Goal: Task Accomplishment & Management: Manage account settings

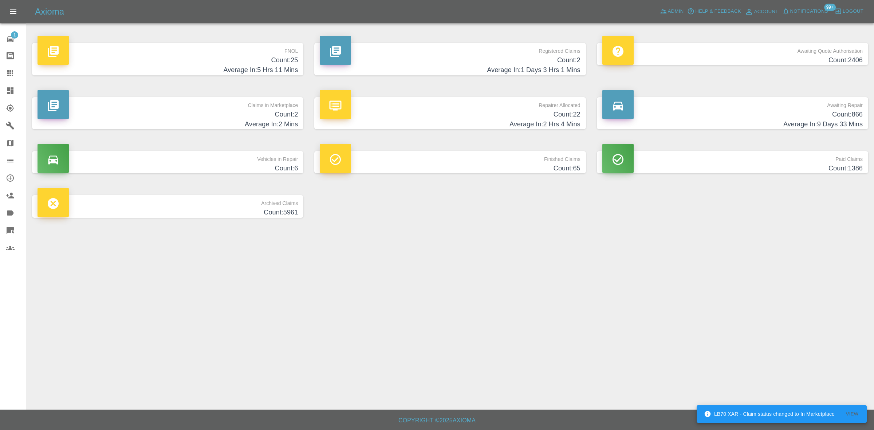
click at [286, 64] on h4 "Count: 25" at bounding box center [167, 60] width 260 height 10
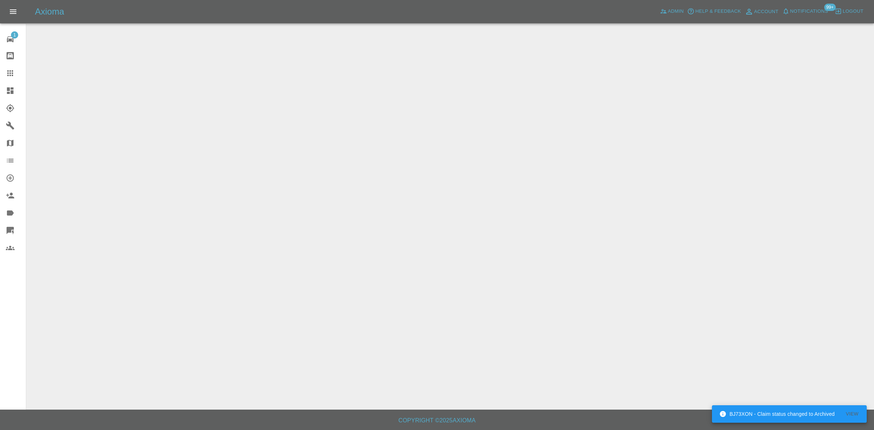
drag, startPoint x: 9, startPoint y: 92, endPoint x: 19, endPoint y: 106, distance: 16.8
click at [9, 92] on icon at bounding box center [10, 90] width 7 height 7
drag, startPoint x: 607, startPoint y: 241, endPoint x: 386, endPoint y: 374, distance: 257.3
click at [607, 241] on main at bounding box center [437, 205] width 874 height 410
click at [13, 95] on link "Dashboard" at bounding box center [13, 90] width 26 height 17
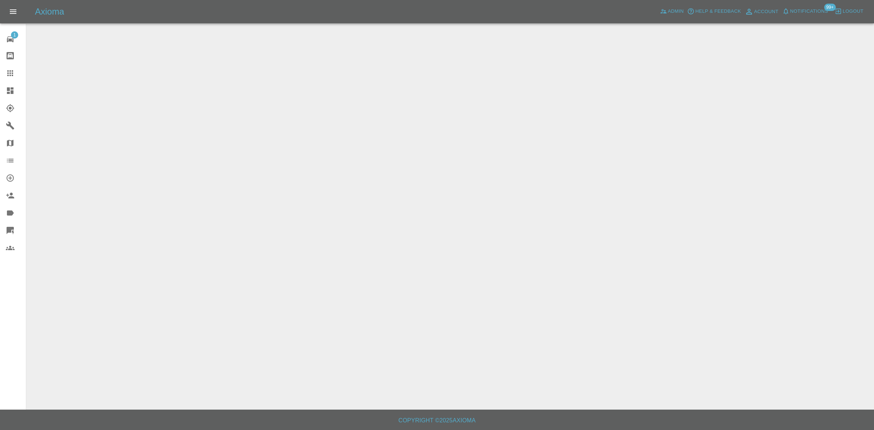
click at [7, 84] on link "Dashboard" at bounding box center [13, 90] width 26 height 17
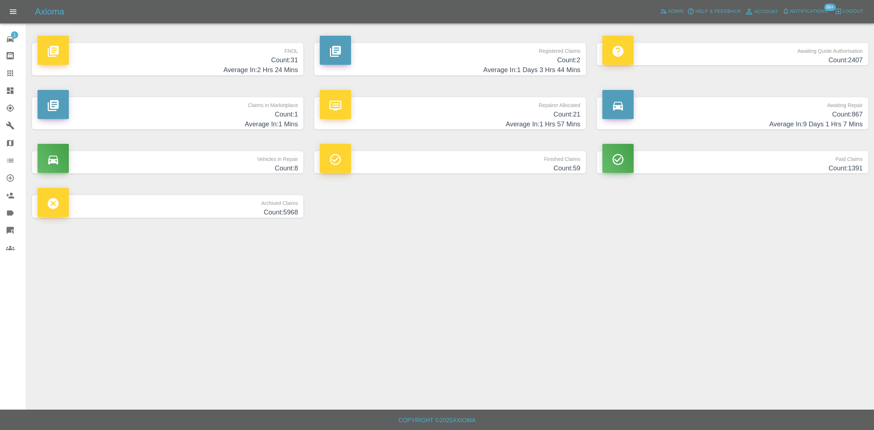
click at [277, 60] on h4 "Count: 31" at bounding box center [167, 60] width 260 height 10
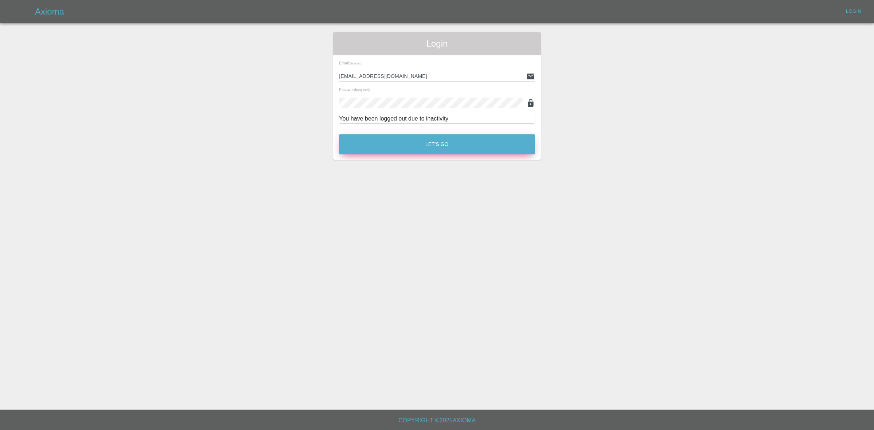
click at [440, 145] on button "Let's Go" at bounding box center [437, 144] width 196 height 20
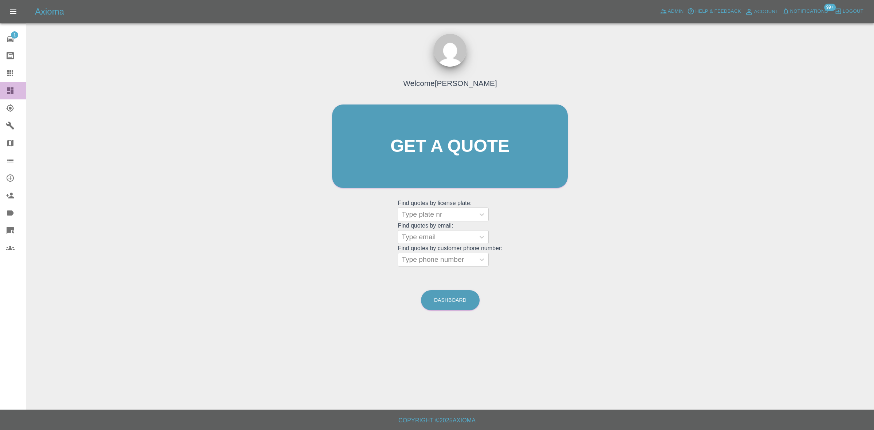
click at [15, 91] on div at bounding box center [16, 90] width 20 height 9
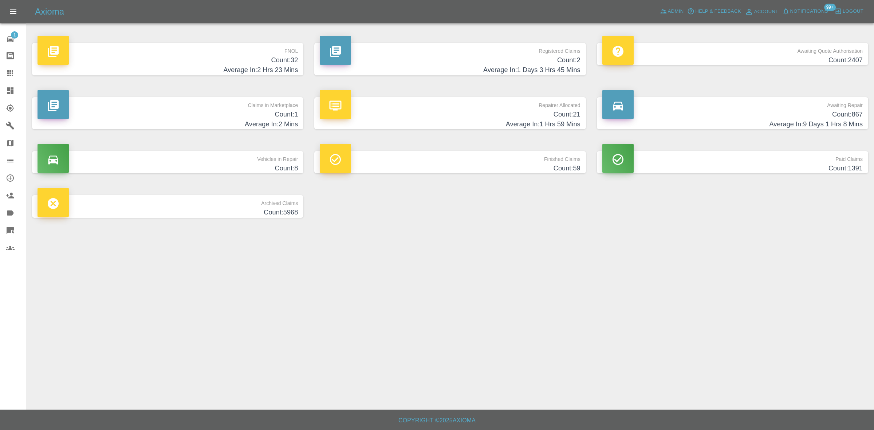
click at [270, 60] on h4 "Count: 32" at bounding box center [167, 60] width 260 height 10
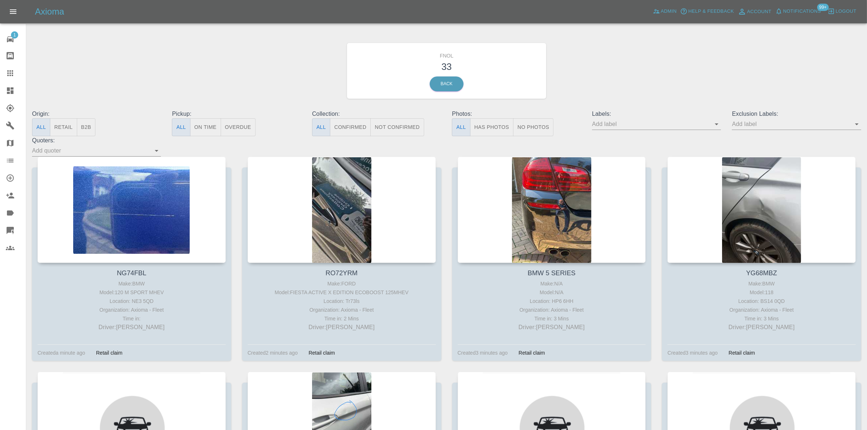
drag, startPoint x: 489, startPoint y: 125, endPoint x: 474, endPoint y: 131, distance: 16.0
click at [488, 125] on button "Has Photos" at bounding box center [492, 127] width 44 height 18
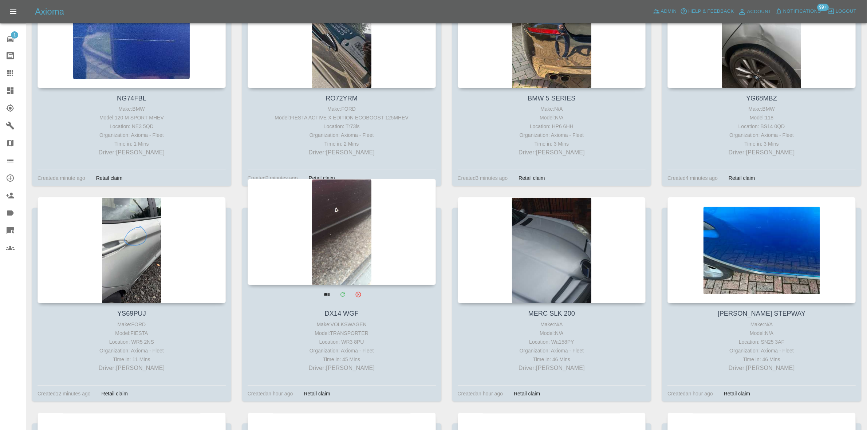
scroll to position [182, 0]
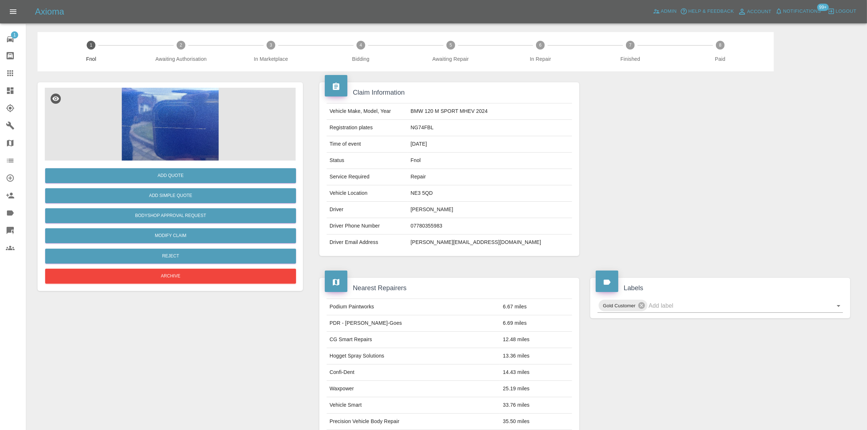
click at [161, 98] on img at bounding box center [170, 124] width 251 height 73
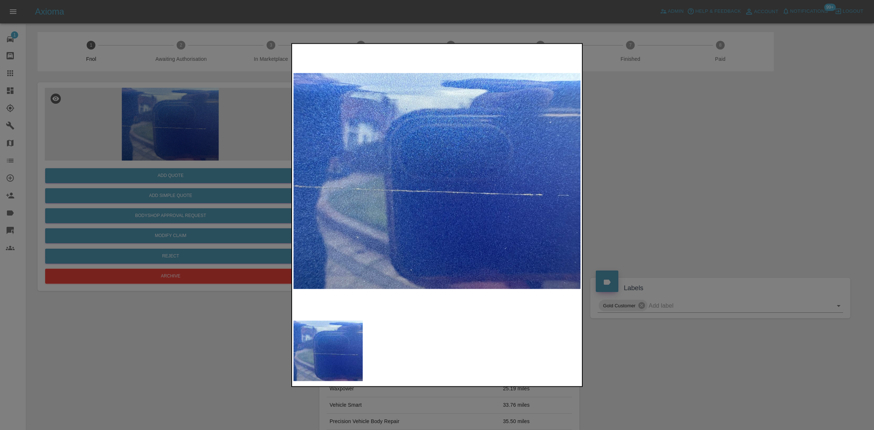
click at [383, 155] on img at bounding box center [437, 181] width 288 height 272
click at [333, 185] on img at bounding box center [437, 181] width 288 height 272
click at [117, 134] on div at bounding box center [437, 215] width 874 height 430
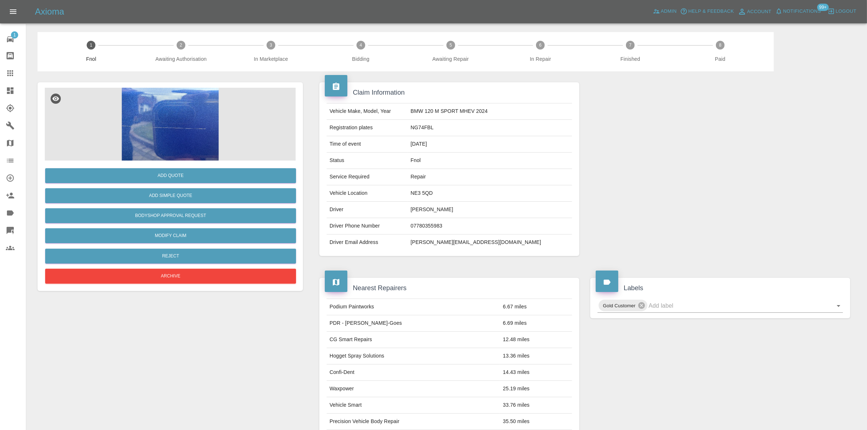
click at [159, 135] on img at bounding box center [170, 124] width 251 height 73
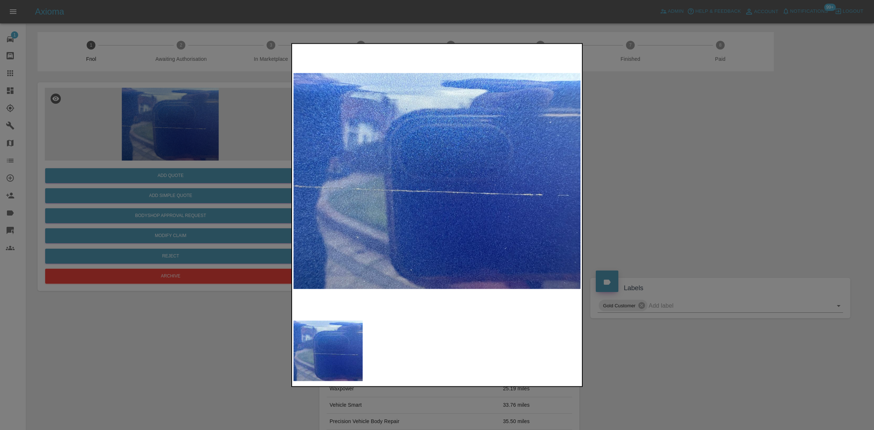
click at [315, 174] on img at bounding box center [437, 181] width 288 height 272
click at [161, 181] on div at bounding box center [437, 215] width 874 height 430
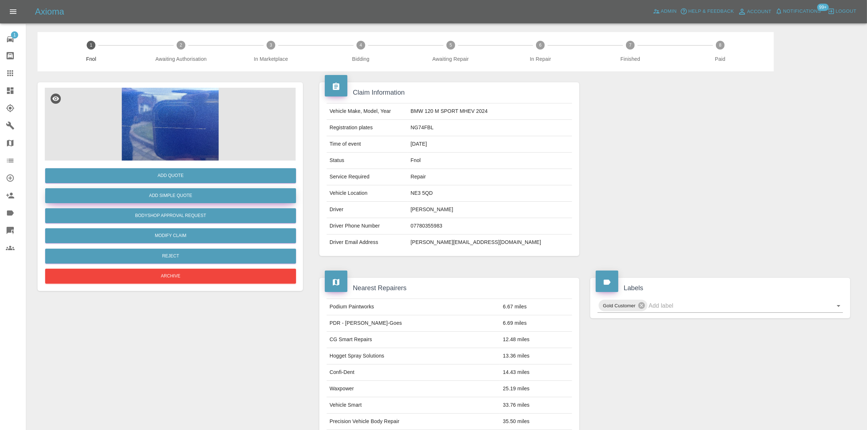
drag, startPoint x: 164, startPoint y: 195, endPoint x: 169, endPoint y: 195, distance: 4.7
click at [169, 195] on button "Add Simple Quote" at bounding box center [170, 195] width 251 height 15
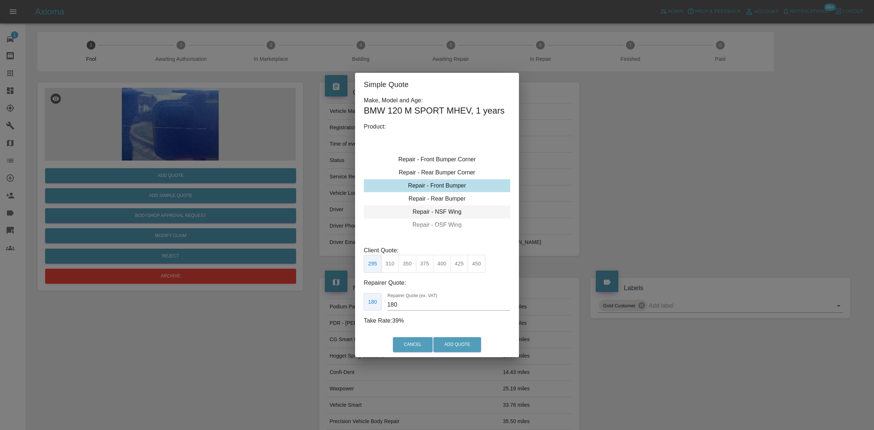
click at [440, 210] on div "Repair - NSF Wing" at bounding box center [437, 211] width 146 height 13
drag, startPoint x: 438, startPoint y: 208, endPoint x: 423, endPoint y: 224, distance: 21.4
click at [437, 208] on div "Repair - NSF Door" at bounding box center [437, 211] width 146 height 13
click at [454, 213] on div "Repair - NSF Door" at bounding box center [437, 211] width 146 height 13
drag, startPoint x: 384, startPoint y: 261, endPoint x: 384, endPoint y: 267, distance: 6.2
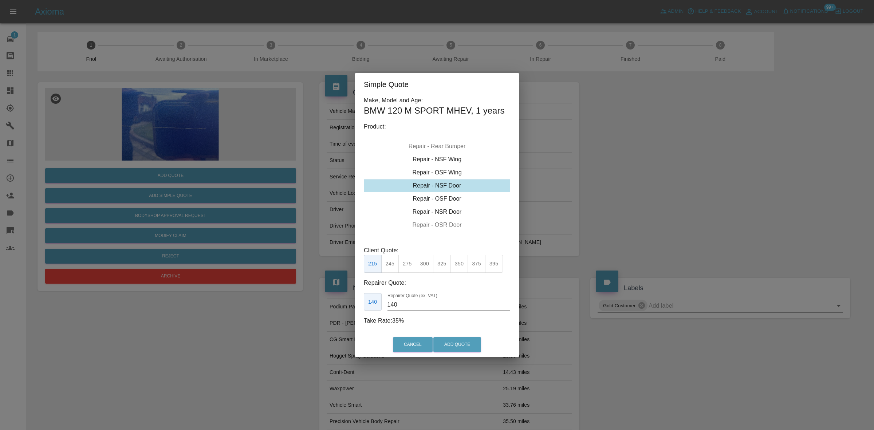
click at [384, 264] on button "245" at bounding box center [390, 264] width 18 height 18
drag, startPoint x: 399, startPoint y: 303, endPoint x: 299, endPoint y: 277, distance: 103.6
click at [303, 278] on div "Simple Quote Make, Model and Age: BMW 120 M SPORT MHEV , 1 years Product: Repai…" at bounding box center [437, 215] width 874 height 430
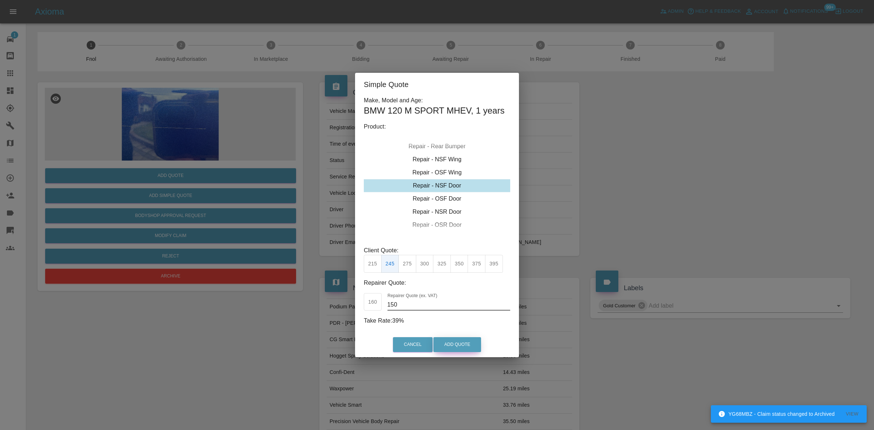
type input "150"
click at [459, 340] on button "Add Quote" at bounding box center [457, 344] width 48 height 15
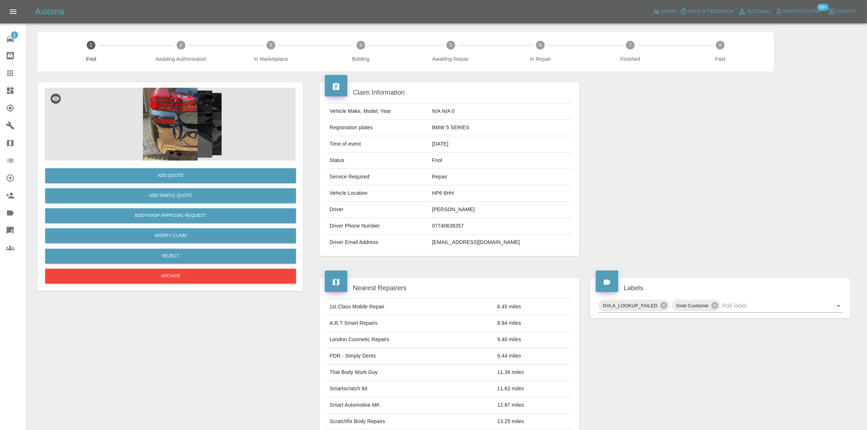
click at [177, 132] on img at bounding box center [170, 124] width 251 height 73
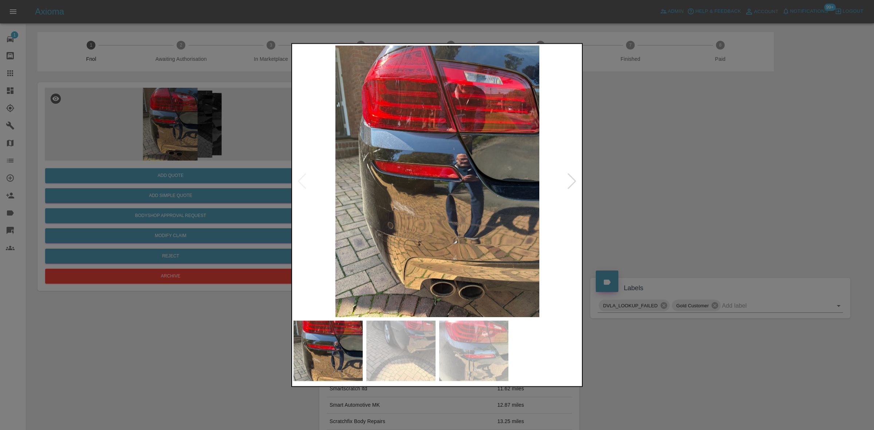
click at [450, 170] on img at bounding box center [437, 181] width 288 height 272
click at [440, 179] on img at bounding box center [437, 181] width 288 height 272
click at [396, 208] on img at bounding box center [437, 181] width 288 height 272
click at [396, 207] on img at bounding box center [437, 181] width 288 height 272
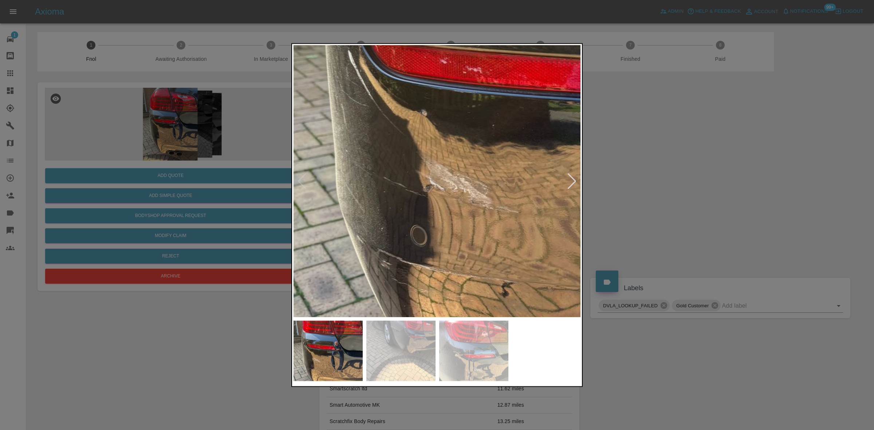
click at [396, 207] on img at bounding box center [558, 103] width 863 height 815
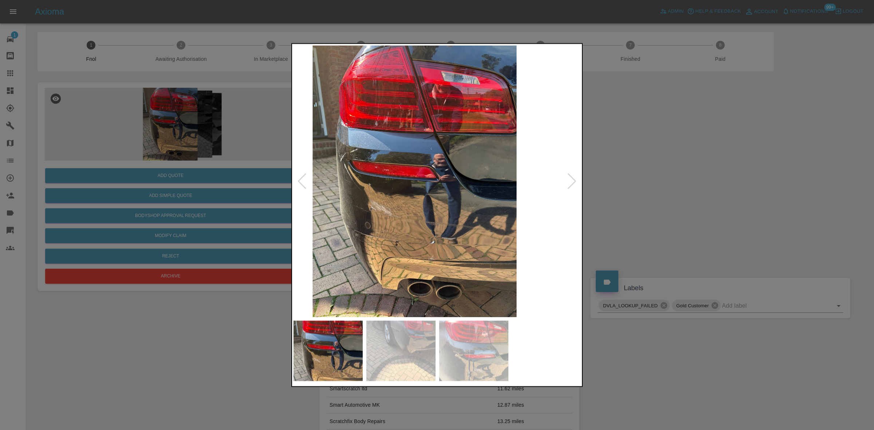
click at [320, 208] on img at bounding box center [415, 181] width 288 height 272
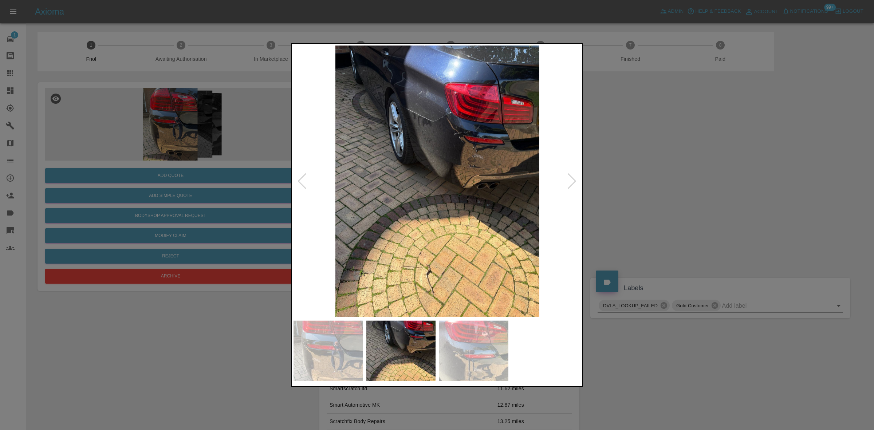
click at [476, 161] on img at bounding box center [437, 181] width 288 height 272
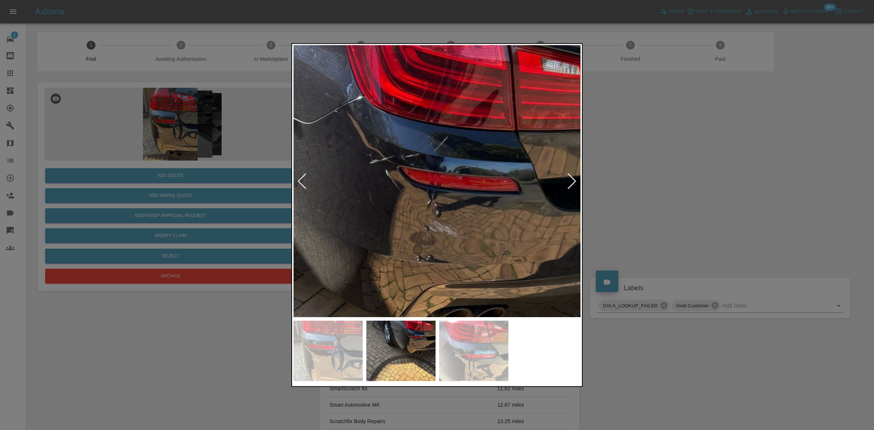
click at [443, 179] on img at bounding box center [320, 303] width 863 height 815
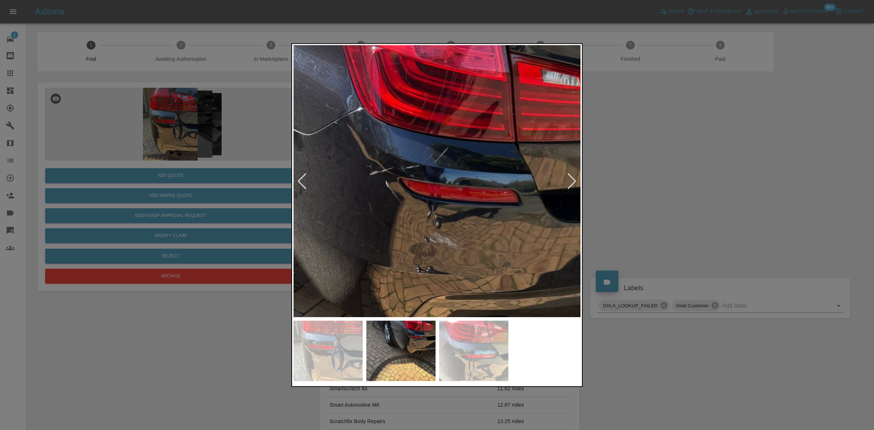
click at [443, 179] on img at bounding box center [320, 314] width 863 height 815
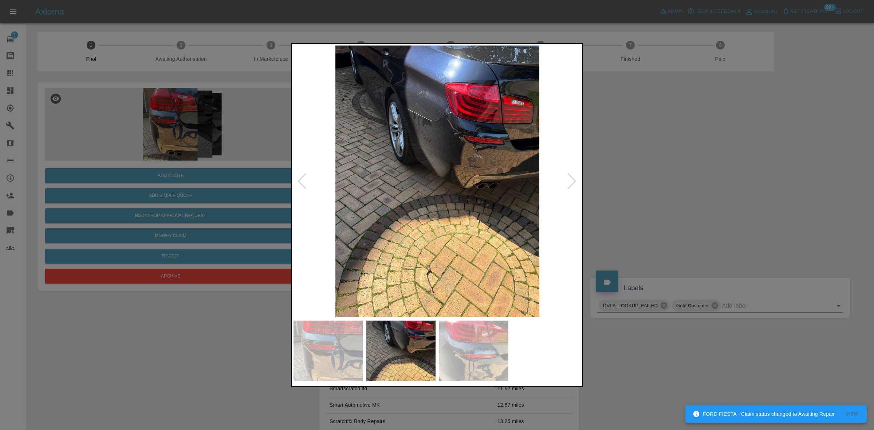
click at [168, 121] on div at bounding box center [437, 215] width 874 height 430
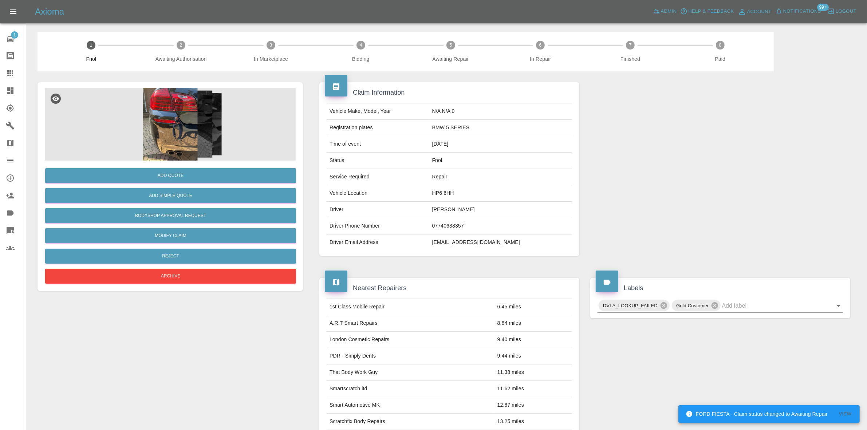
click at [168, 121] on img at bounding box center [170, 124] width 251 height 73
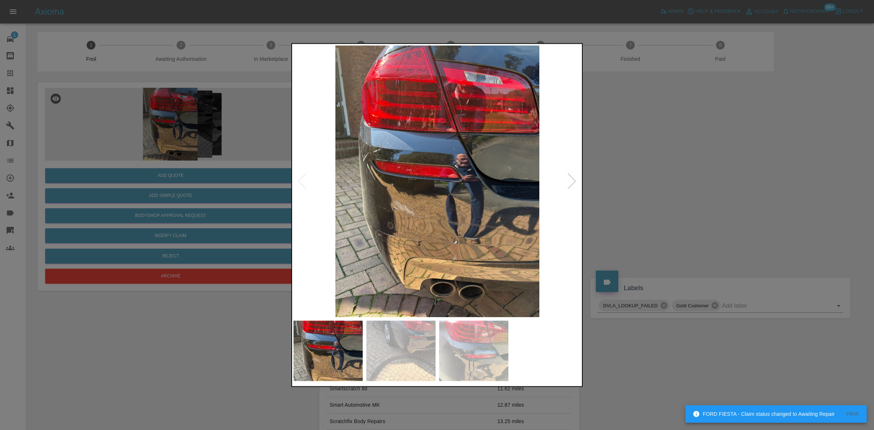
click at [393, 143] on img at bounding box center [437, 181] width 288 height 272
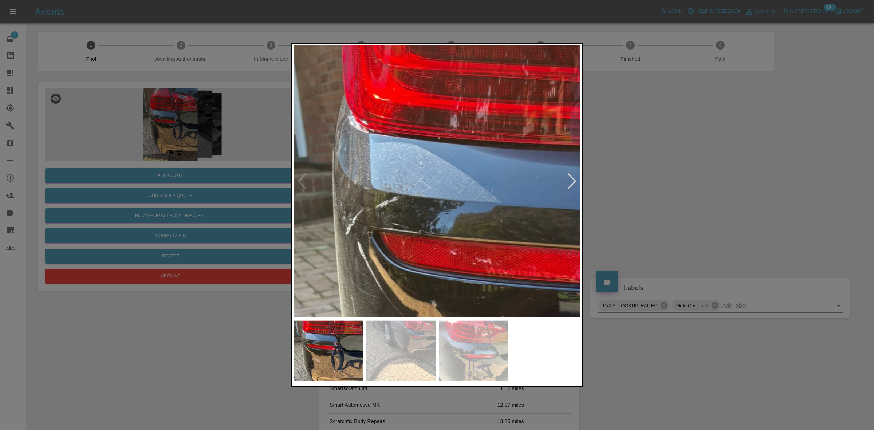
click at [401, 152] on img at bounding box center [568, 294] width 863 height 815
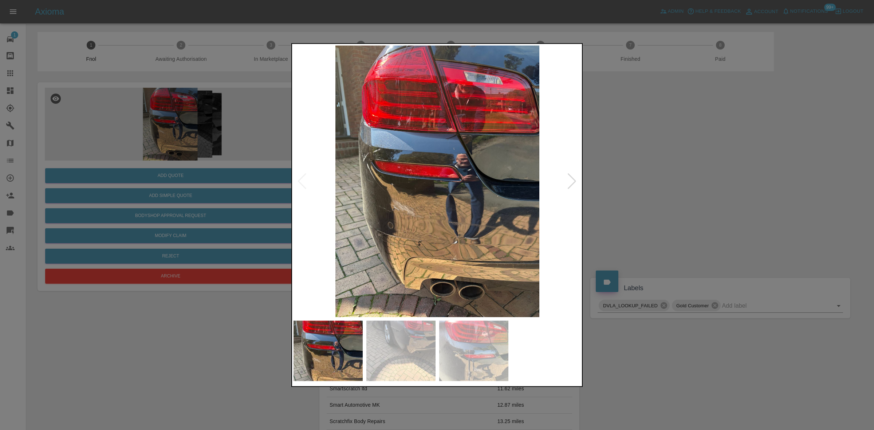
click at [331, 177] on img at bounding box center [437, 181] width 288 height 272
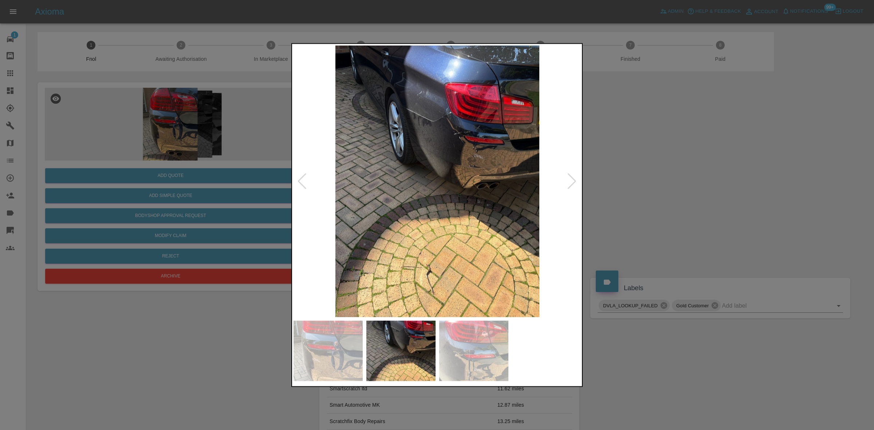
click at [397, 107] on img at bounding box center [437, 181] width 288 height 272
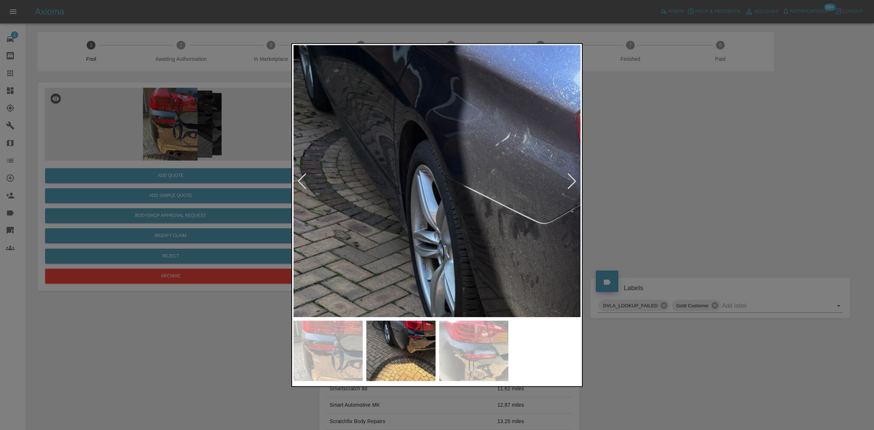
click at [370, 155] on img at bounding box center [556, 403] width 863 height 815
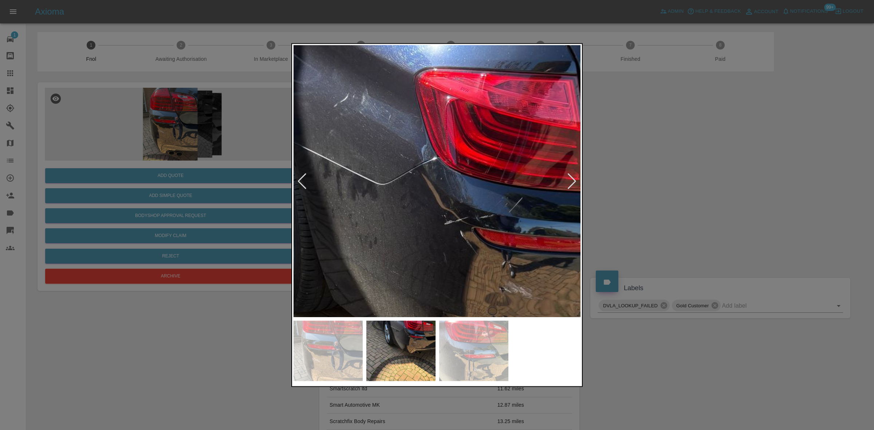
click at [376, 165] on img at bounding box center [394, 364] width 863 height 815
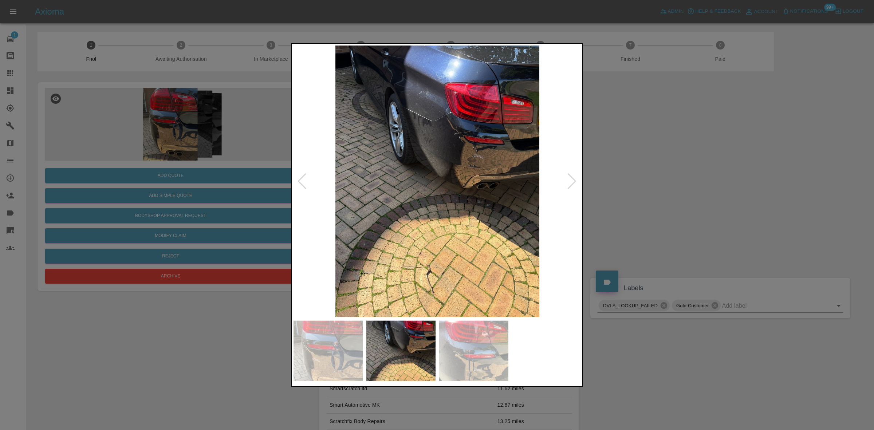
click at [366, 179] on img at bounding box center [437, 181] width 288 height 272
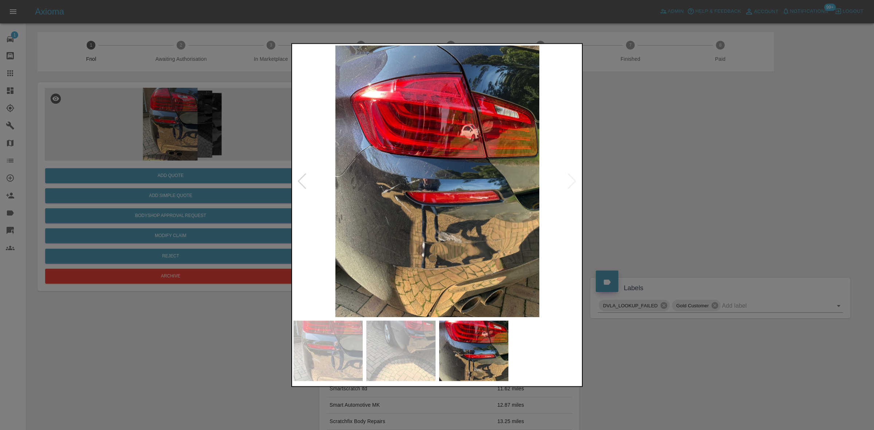
click at [312, 178] on img at bounding box center [437, 181] width 288 height 272
click at [366, 154] on img at bounding box center [437, 181] width 288 height 272
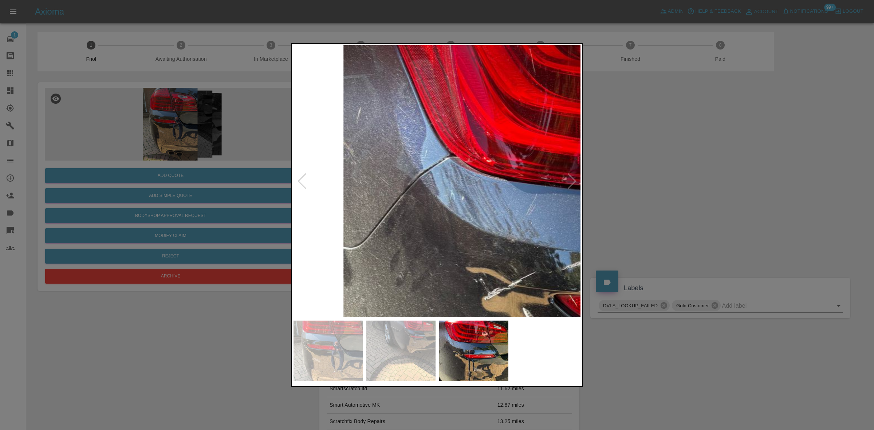
click at [366, 153] on img at bounding box center [649, 262] width 863 height 815
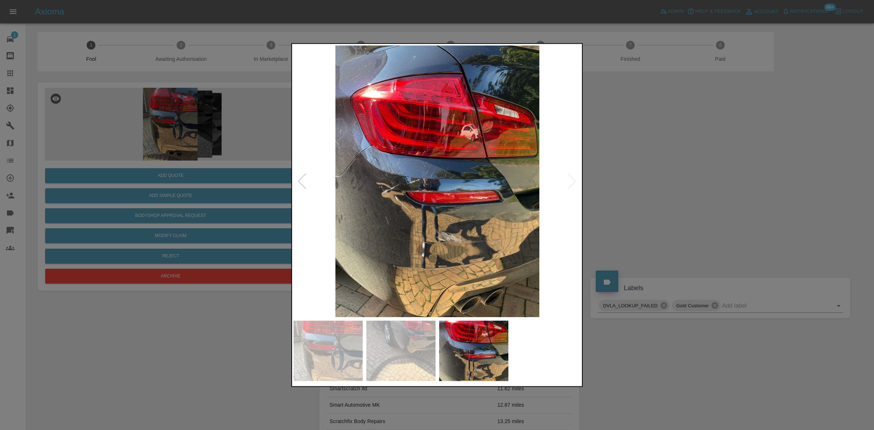
click at [442, 218] on img at bounding box center [437, 181] width 288 height 272
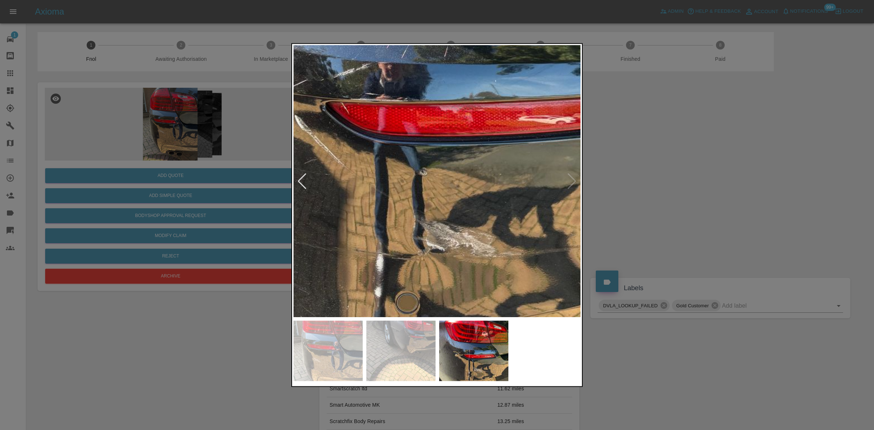
click at [442, 220] on img at bounding box center [421, 70] width 863 height 815
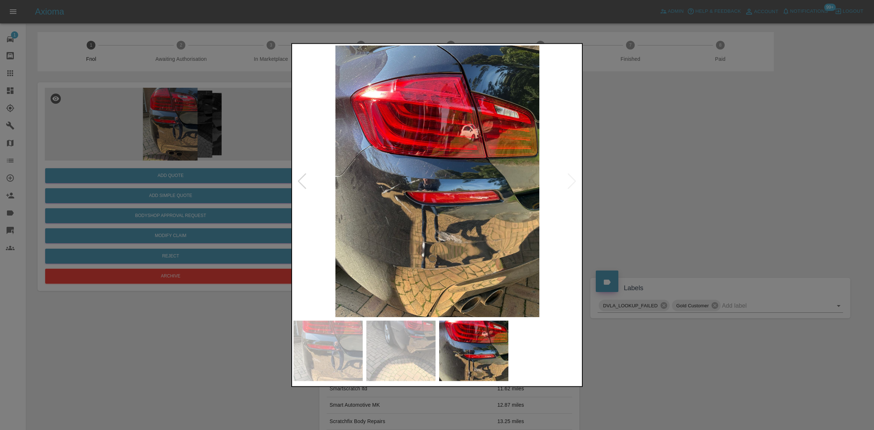
click at [399, 239] on img at bounding box center [437, 181] width 288 height 272
click at [397, 229] on img at bounding box center [437, 181] width 288 height 272
click at [224, 157] on div at bounding box center [437, 215] width 874 height 430
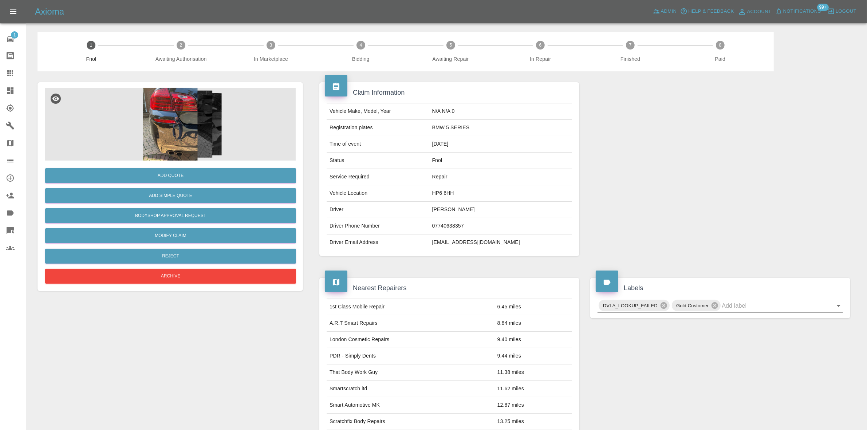
click at [179, 123] on img at bounding box center [170, 124] width 251 height 73
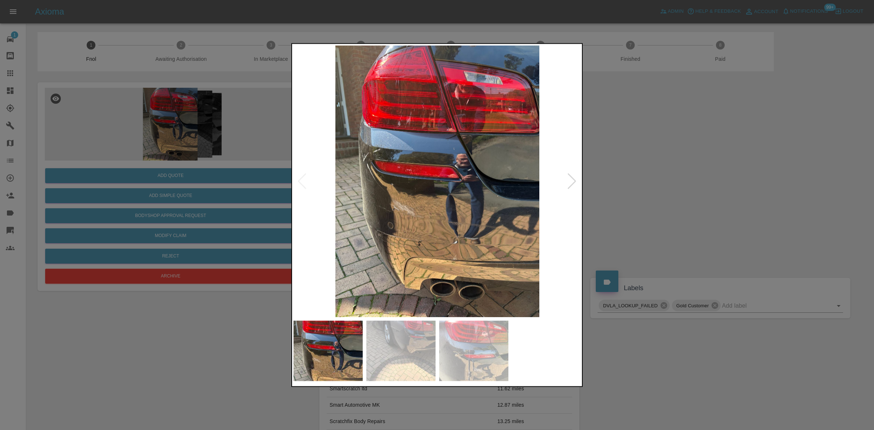
click at [409, 195] on img at bounding box center [437, 181] width 288 height 272
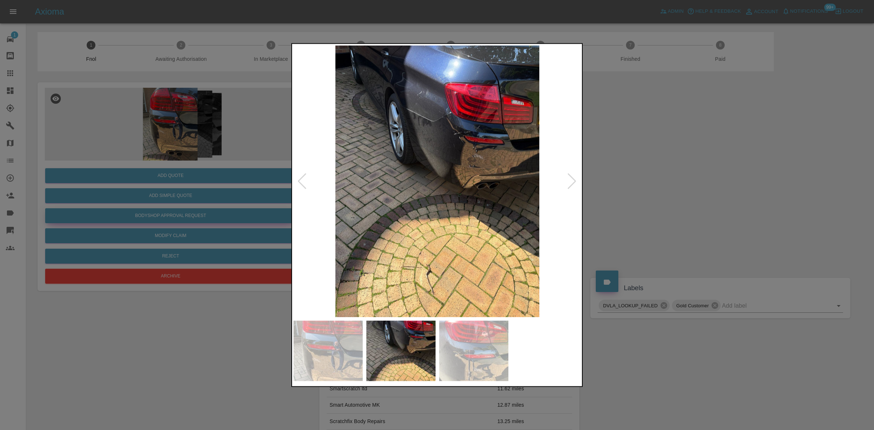
click at [228, 216] on div at bounding box center [437, 215] width 874 height 430
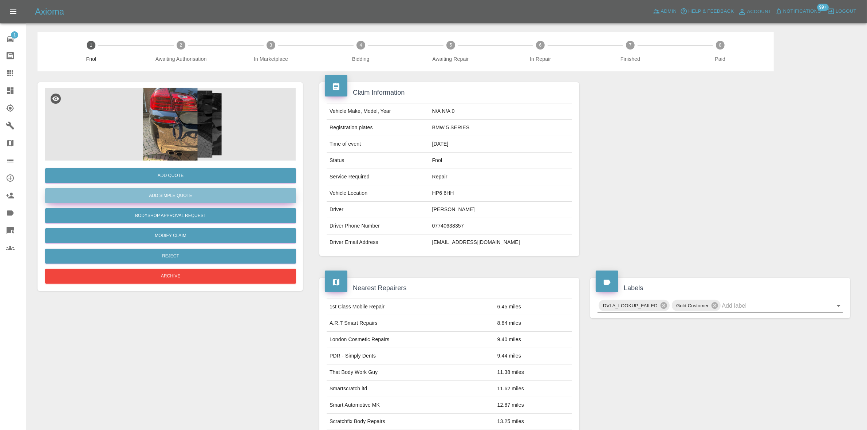
click at [209, 192] on button "Add Simple Quote" at bounding box center [170, 195] width 251 height 15
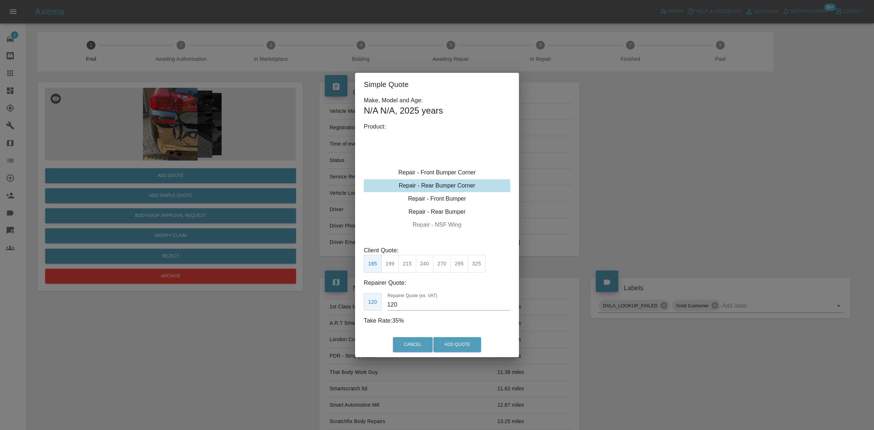
click at [426, 188] on div "Repair - Rear Bumper Corner" at bounding box center [437, 185] width 146 height 13
click at [408, 266] on button "215" at bounding box center [407, 264] width 18 height 18
drag, startPoint x: 404, startPoint y: 307, endPoint x: 385, endPoint y: 308, distance: 19.3
click at [385, 308] on div "135 Repairer Quote (ex. VAT) 135" at bounding box center [437, 302] width 146 height 18
type input "125"
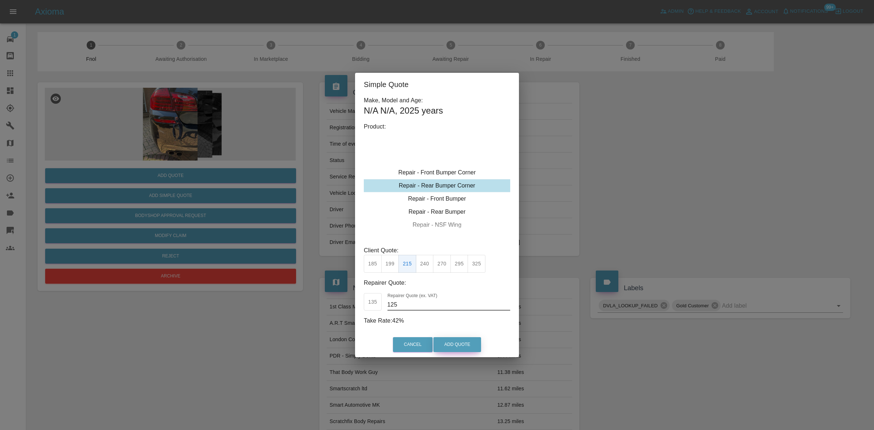
click at [455, 340] on button "Add Quote" at bounding box center [457, 344] width 48 height 15
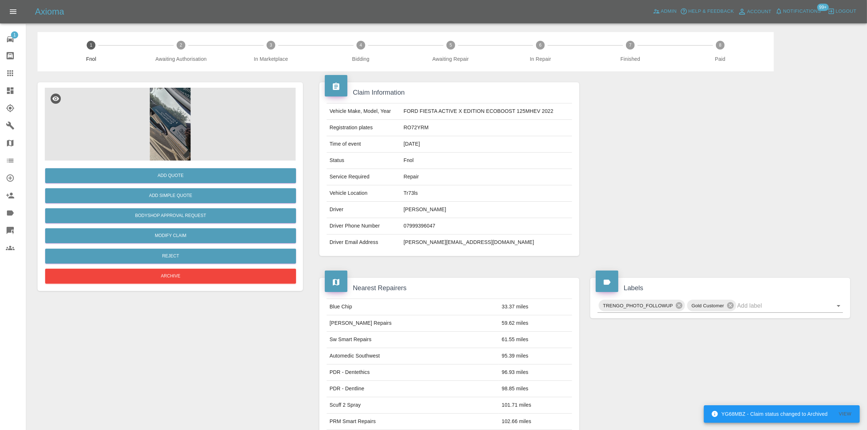
click at [185, 117] on img at bounding box center [170, 124] width 251 height 73
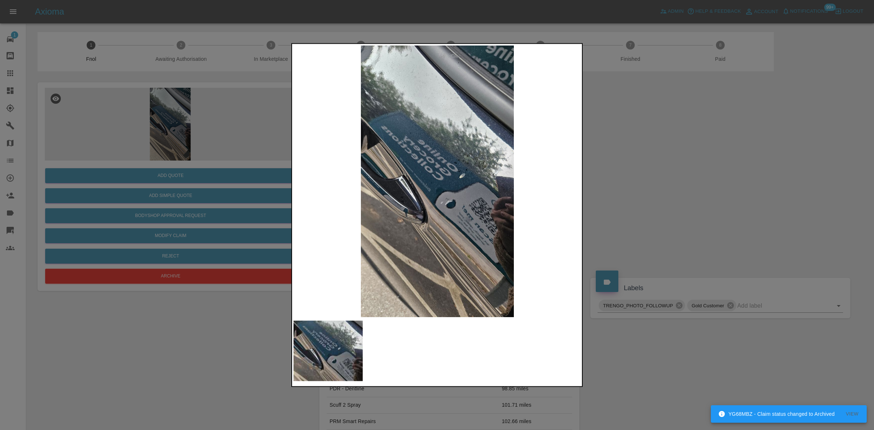
click at [449, 202] on img at bounding box center [437, 181] width 288 height 272
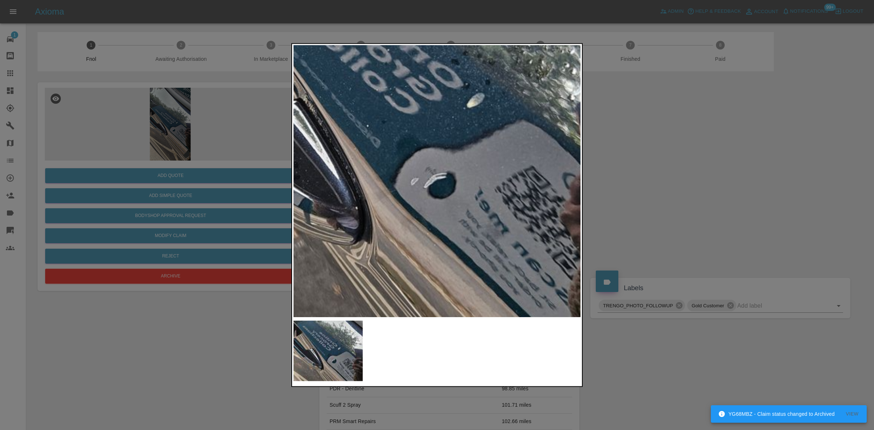
click at [448, 224] on img at bounding box center [400, 116] width 863 height 815
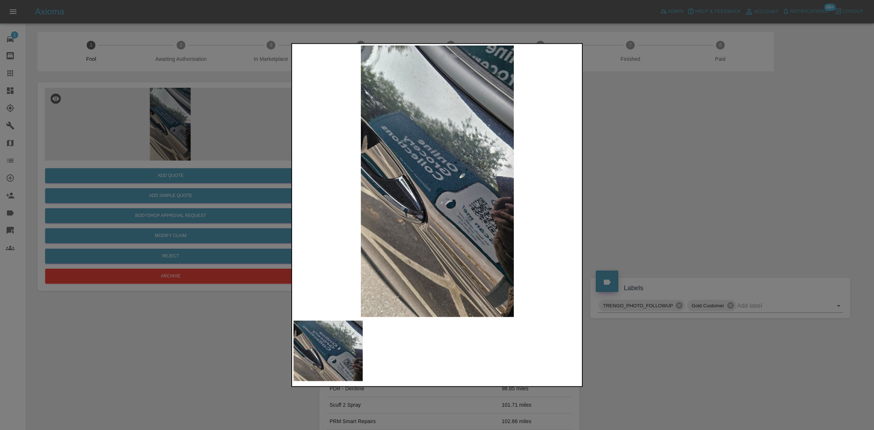
click at [365, 199] on img at bounding box center [437, 181] width 288 height 272
click at [340, 194] on img at bounding box center [437, 181] width 288 height 272
click at [201, 159] on div at bounding box center [437, 215] width 874 height 430
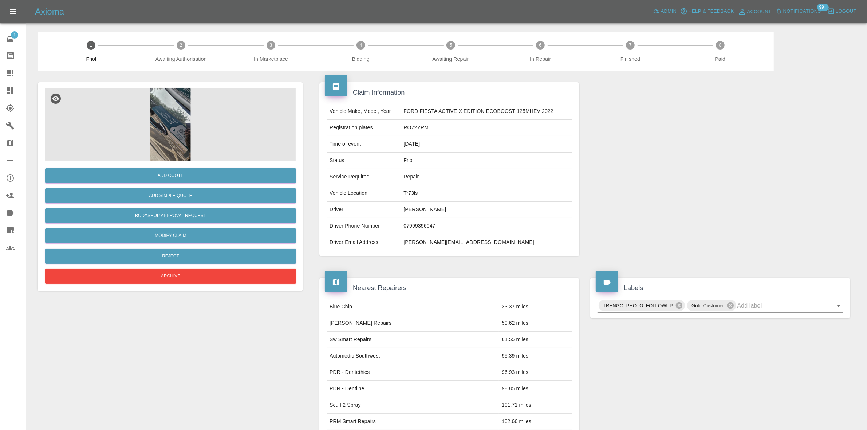
click at [175, 123] on img at bounding box center [170, 124] width 251 height 73
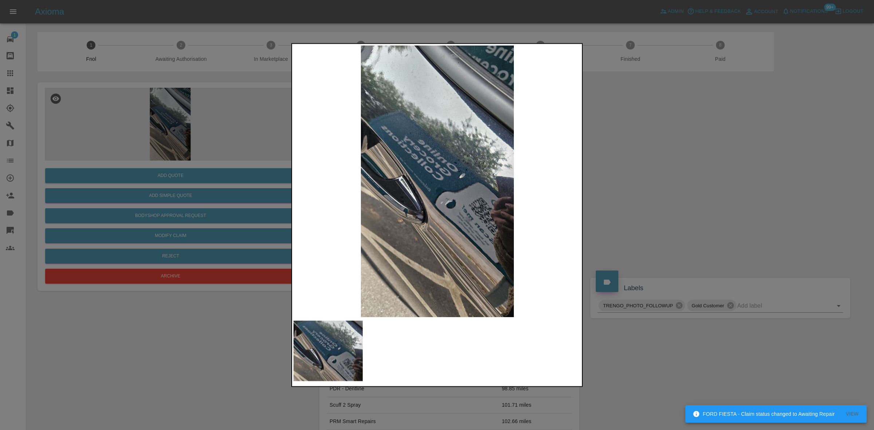
click at [445, 212] on img at bounding box center [437, 181] width 288 height 272
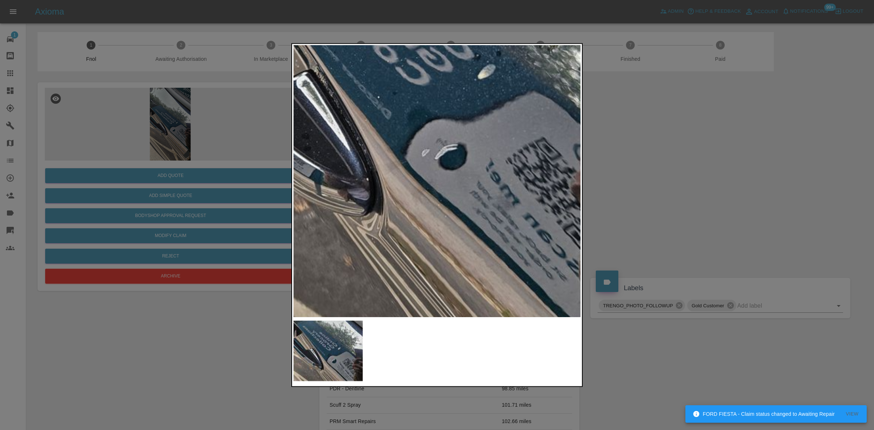
click at [244, 206] on div at bounding box center [437, 215] width 874 height 430
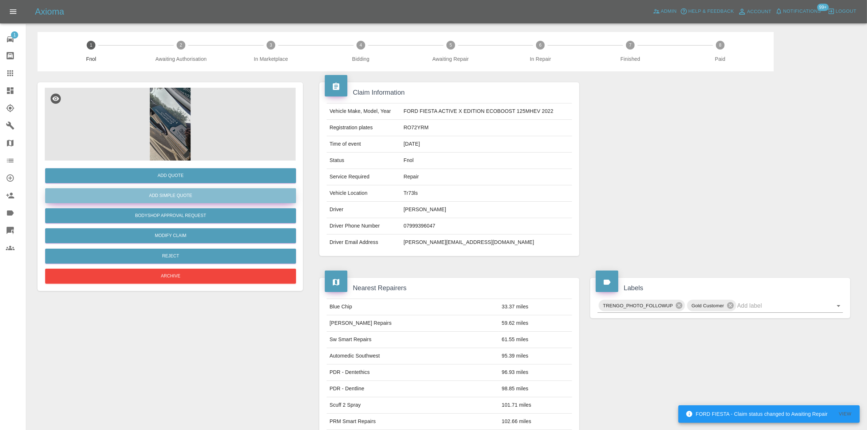
click at [213, 201] on button "Add Simple Quote" at bounding box center [170, 195] width 251 height 15
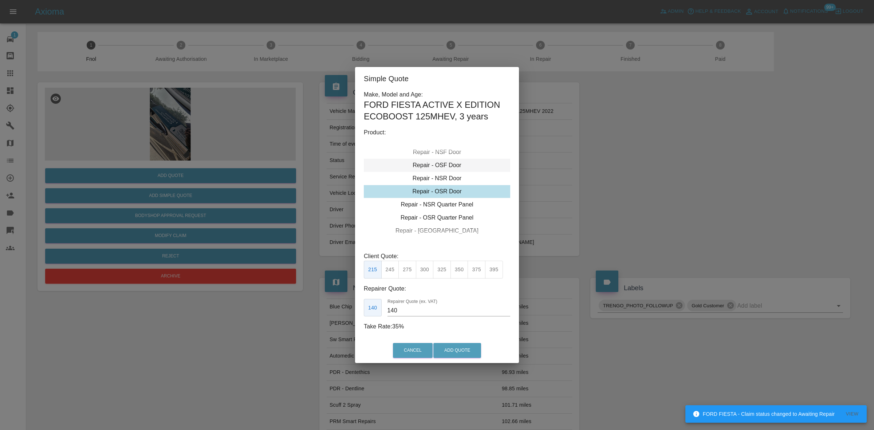
click at [443, 169] on div "Repair - OSF Door" at bounding box center [437, 165] width 146 height 13
click at [406, 271] on button "275" at bounding box center [407, 270] width 18 height 18
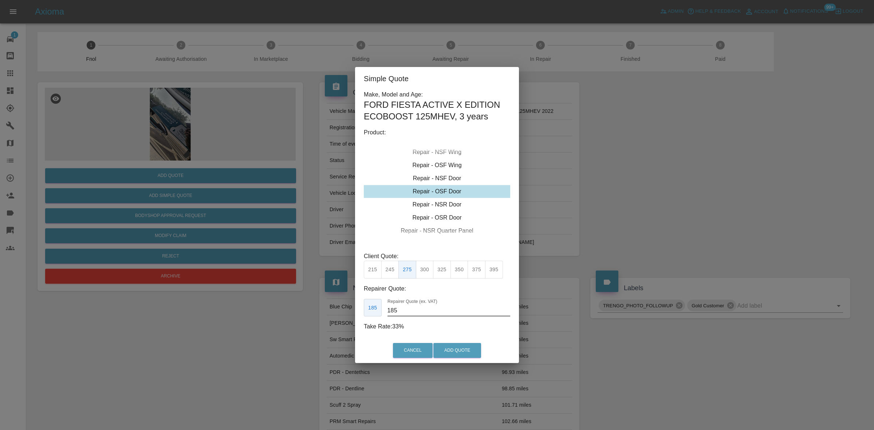
drag, startPoint x: 401, startPoint y: 309, endPoint x: 294, endPoint y: 310, distance: 107.0
click at [306, 310] on div "Simple Quote Make, Model and Age: FORD FIESTA ACTIVE X EDITION ECOBOOST 125MHEV…" at bounding box center [437, 215] width 874 height 430
type input "170"
click at [466, 345] on button "Add Quote" at bounding box center [457, 350] width 48 height 15
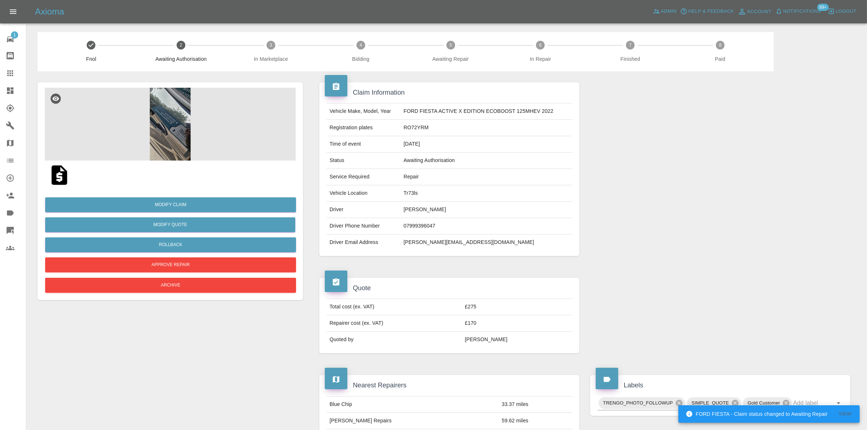
click at [163, 108] on img at bounding box center [170, 124] width 251 height 73
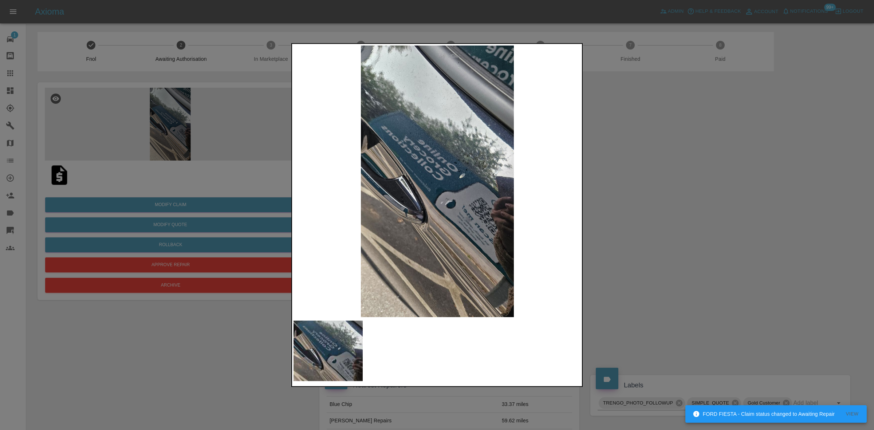
click at [155, 123] on div at bounding box center [437, 215] width 874 height 430
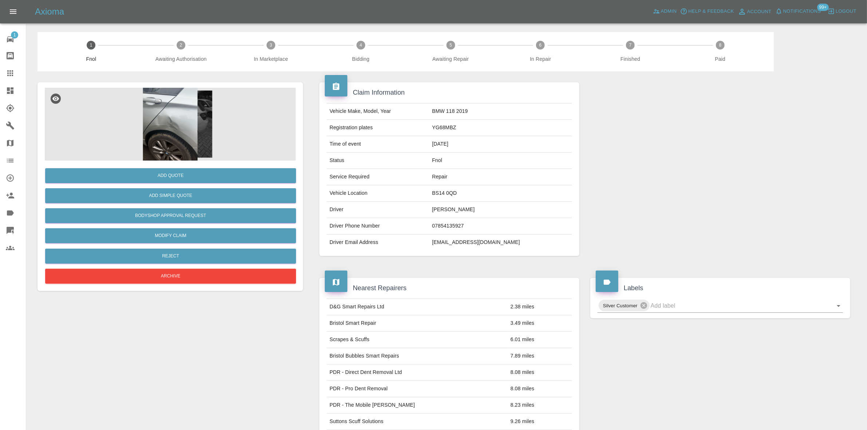
click at [180, 155] on img at bounding box center [170, 124] width 251 height 73
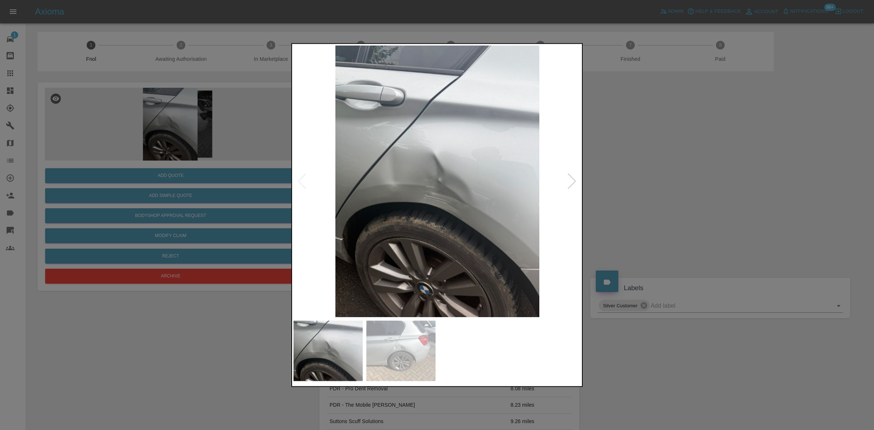
click at [425, 179] on img at bounding box center [437, 181] width 288 height 272
click at [423, 179] on img at bounding box center [437, 181] width 288 height 272
click at [159, 144] on div at bounding box center [437, 215] width 874 height 430
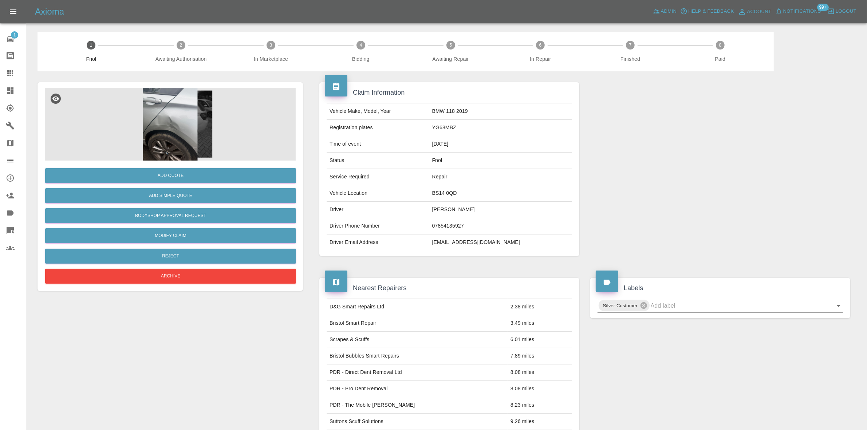
click at [199, 206] on div "Add Quote Add Simple Quote Bodyshop Approval Request Modify Claim Reject Archive" at bounding box center [170, 223] width 251 height 125
click at [199, 210] on button "Bodyshop Approval Request" at bounding box center [170, 215] width 251 height 15
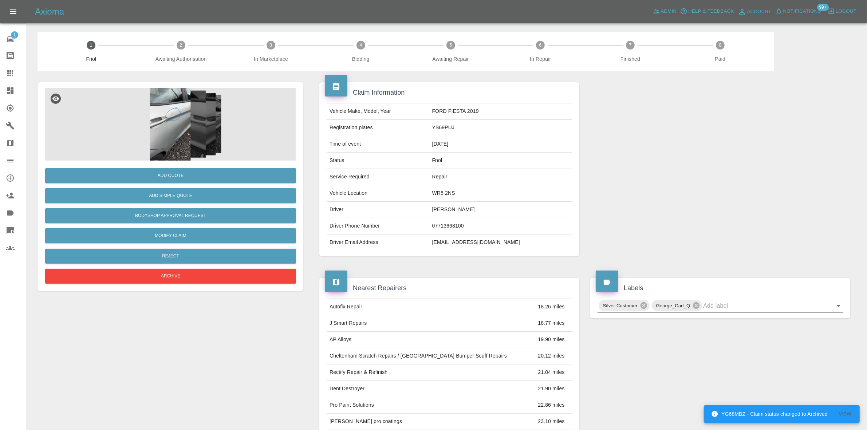
click at [169, 138] on img at bounding box center [170, 124] width 251 height 73
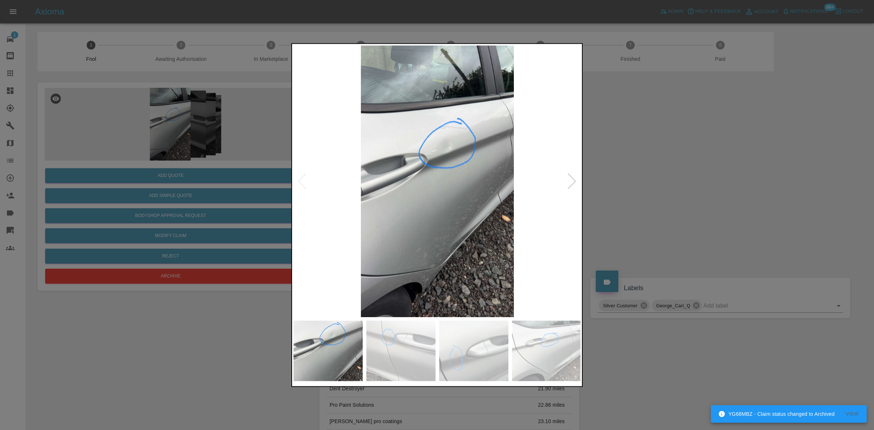
click at [411, 170] on img at bounding box center [437, 181] width 288 height 272
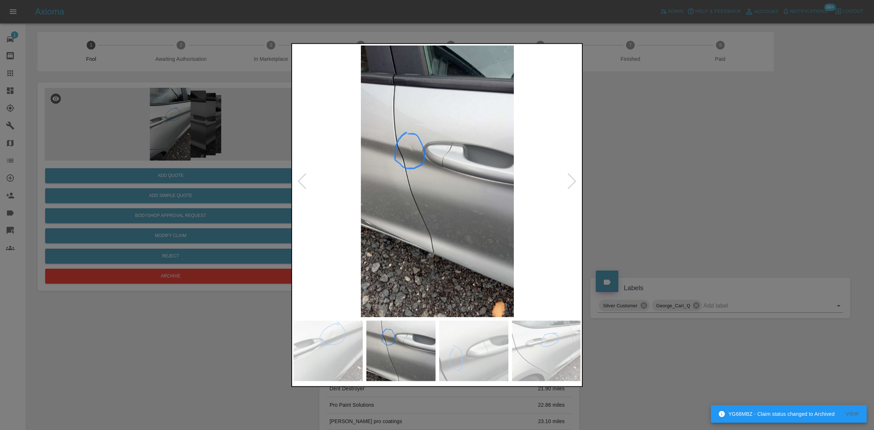
click at [323, 181] on img at bounding box center [437, 181] width 288 height 272
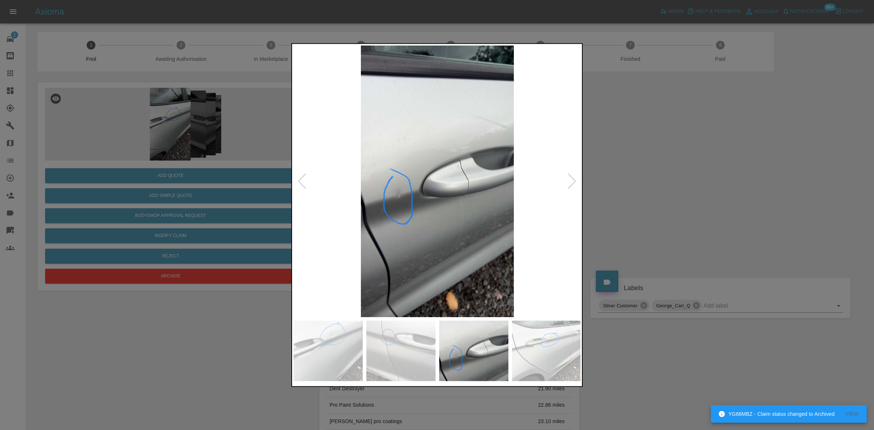
click at [248, 184] on div at bounding box center [437, 215] width 874 height 430
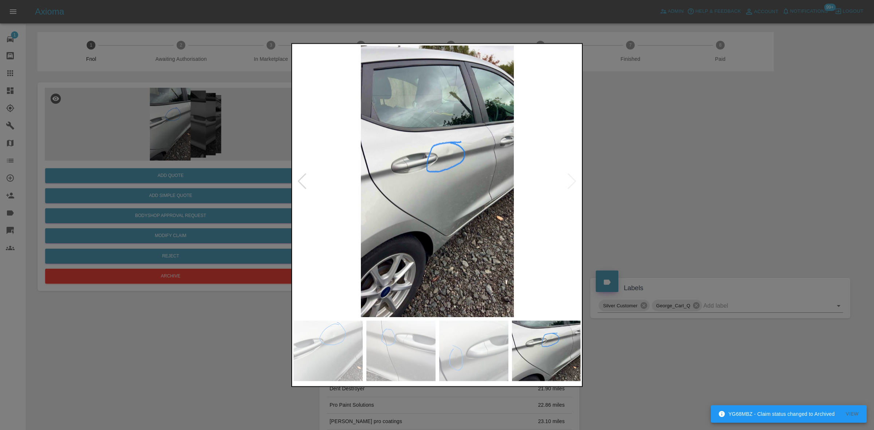
click at [269, 174] on div at bounding box center [437, 215] width 874 height 430
click at [444, 172] on img at bounding box center [437, 181] width 288 height 272
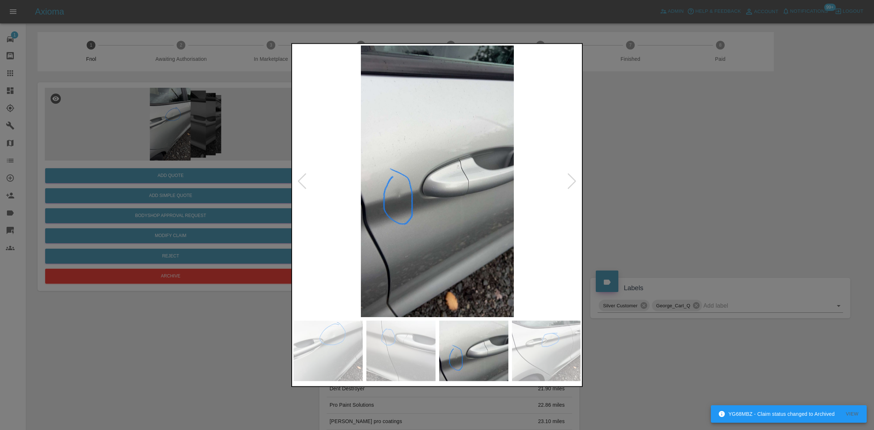
click at [393, 199] on img at bounding box center [437, 181] width 288 height 272
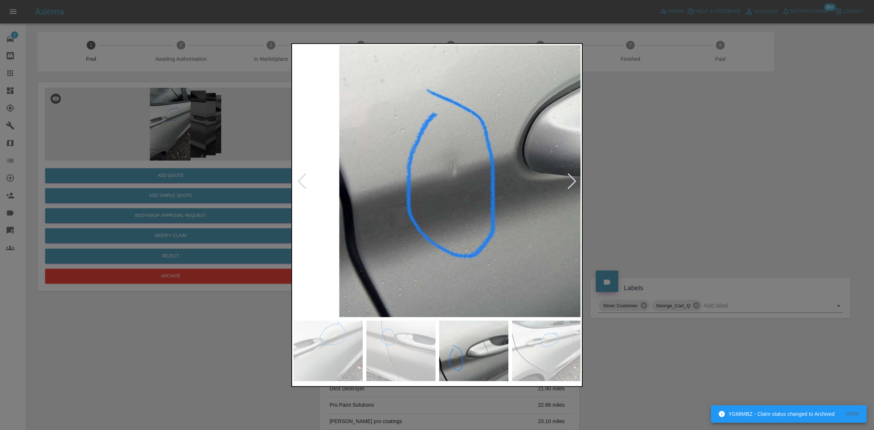
click at [379, 208] on img at bounding box center [568, 127] width 863 height 815
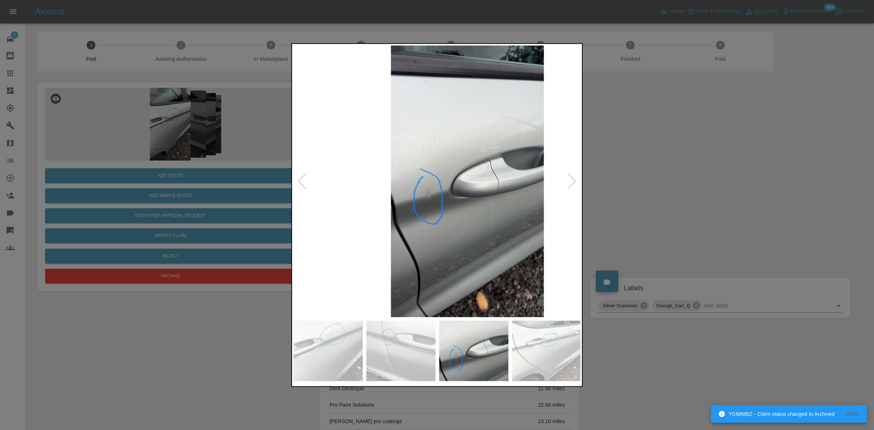
click at [424, 211] on img at bounding box center [468, 181] width 288 height 272
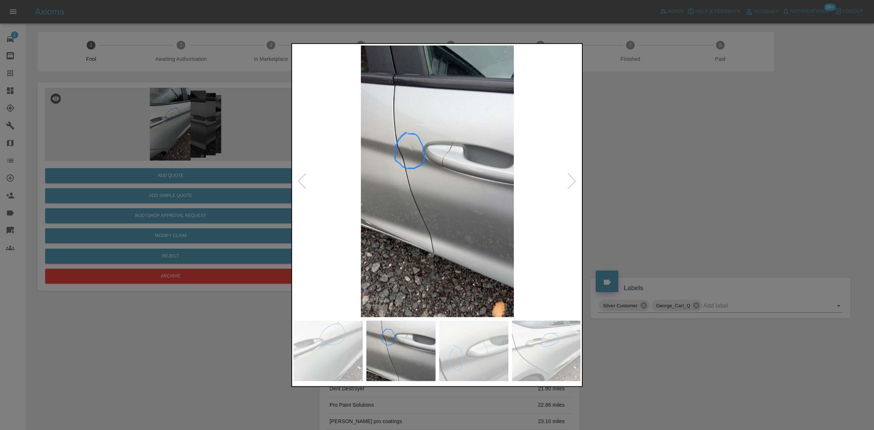
click at [465, 143] on img at bounding box center [437, 181] width 288 height 272
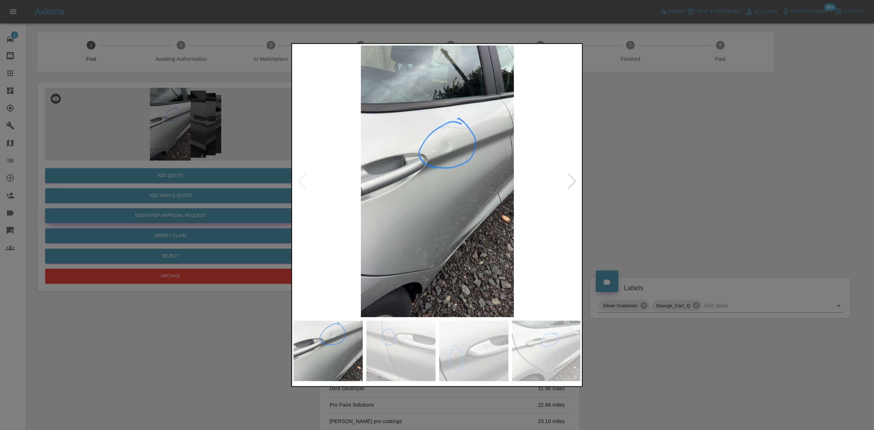
drag, startPoint x: 186, startPoint y: 185, endPoint x: 182, endPoint y: 210, distance: 26.2
click at [186, 189] on div at bounding box center [437, 215] width 874 height 430
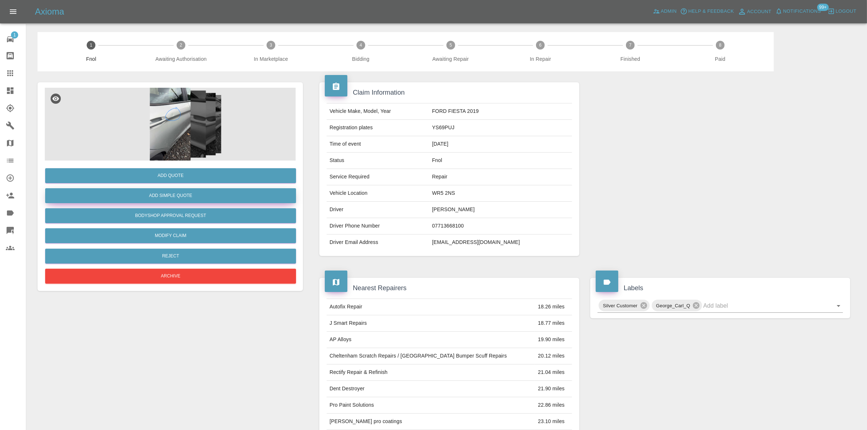
click at [189, 193] on button "Add Simple Quote" at bounding box center [170, 195] width 251 height 15
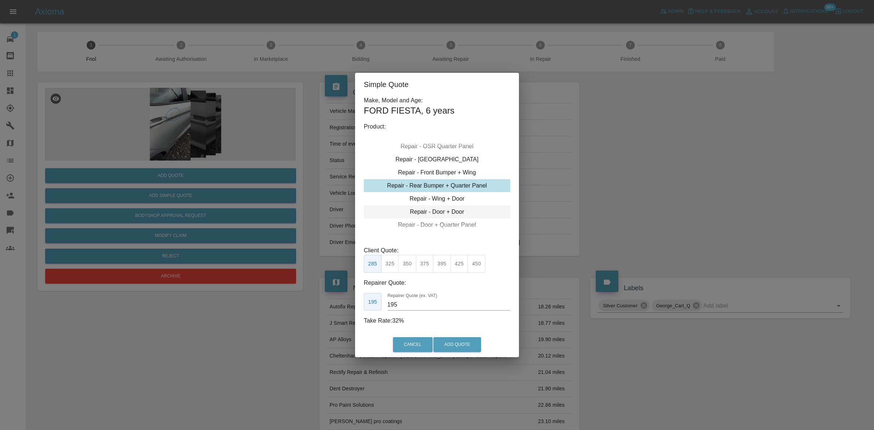
click at [438, 211] on div "Repair - Door + Door" at bounding box center [437, 211] width 146 height 13
drag, startPoint x: 422, startPoint y: 264, endPoint x: 408, endPoint y: 303, distance: 40.5
click at [423, 265] on button "400" at bounding box center [425, 264] width 18 height 18
drag, startPoint x: 407, startPoint y: 303, endPoint x: 230, endPoint y: 296, distance: 176.7
click at [261, 295] on div "Simple Quote Make, Model and Age: FORD FIESTA , 6 years Product: Repair - Front…" at bounding box center [437, 215] width 874 height 430
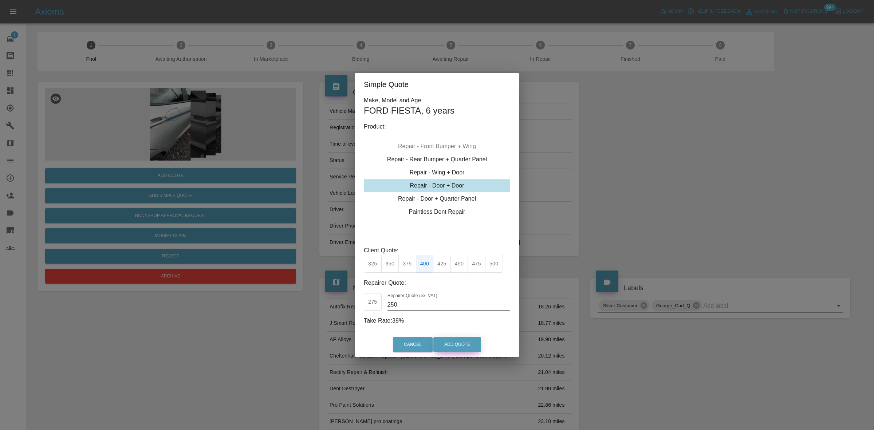
type input "250"
drag, startPoint x: 458, startPoint y: 351, endPoint x: 465, endPoint y: 354, distance: 8.0
click at [457, 351] on button "Add Quote" at bounding box center [457, 344] width 48 height 15
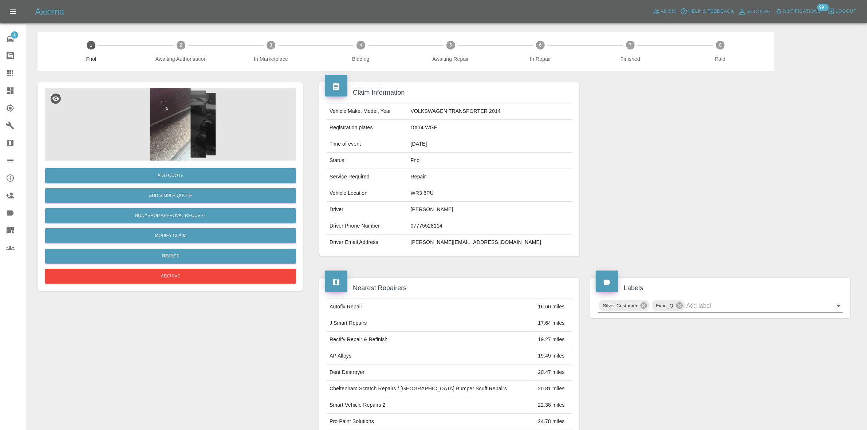
click at [167, 108] on img at bounding box center [170, 124] width 251 height 73
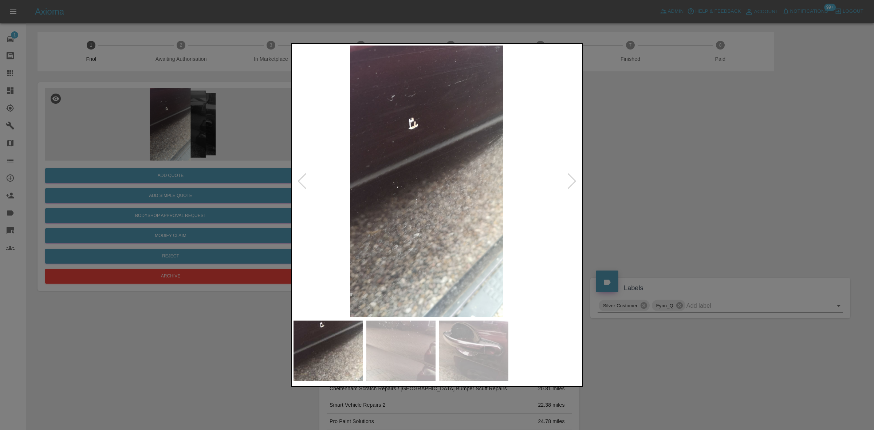
click at [400, 177] on img at bounding box center [426, 181] width 288 height 272
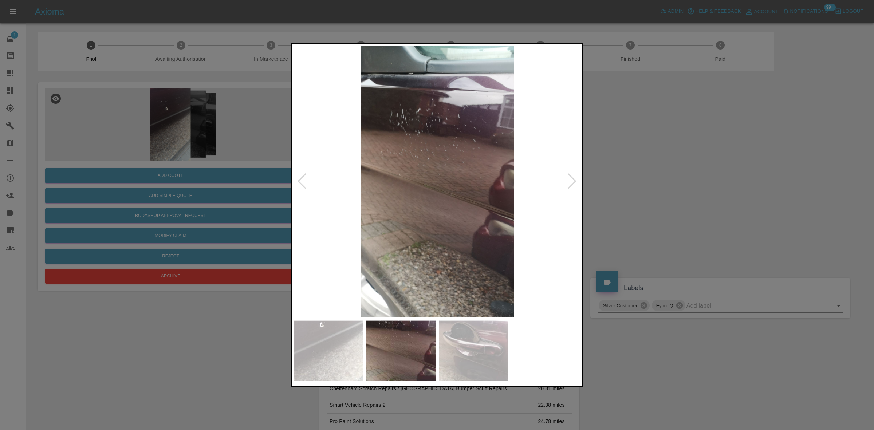
click at [449, 184] on img at bounding box center [437, 181] width 288 height 272
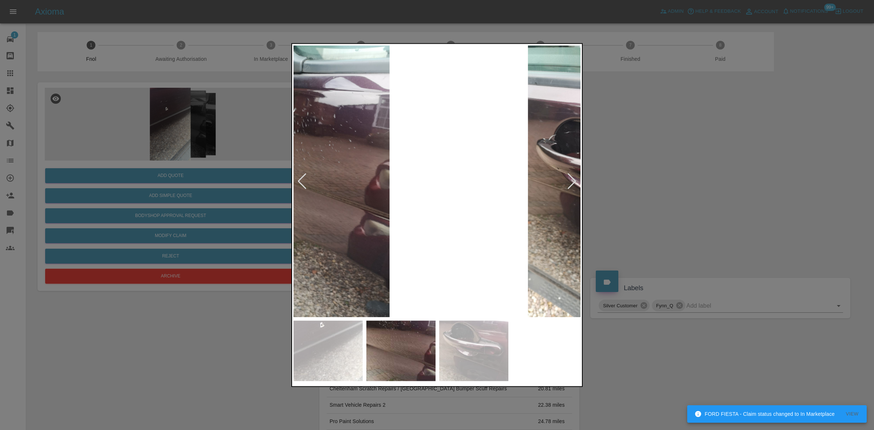
click at [341, 174] on img at bounding box center [313, 181] width 288 height 272
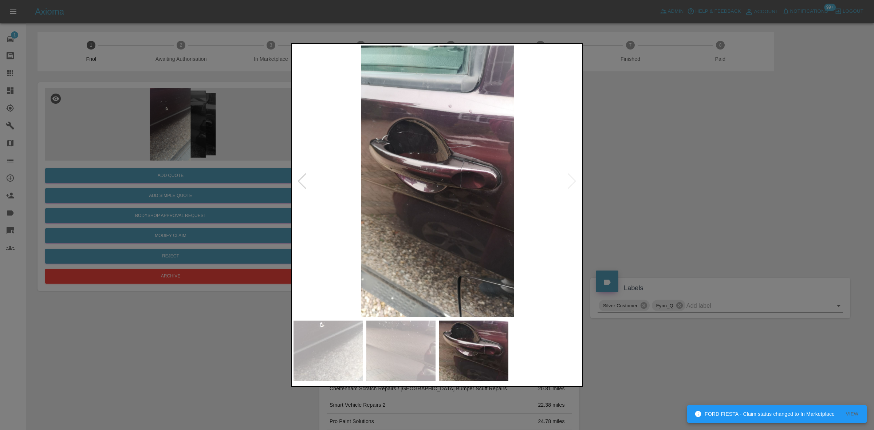
click at [230, 165] on div at bounding box center [437, 215] width 874 height 430
click at [221, 145] on div at bounding box center [437, 215] width 874 height 430
click at [498, 206] on img at bounding box center [437, 181] width 288 height 272
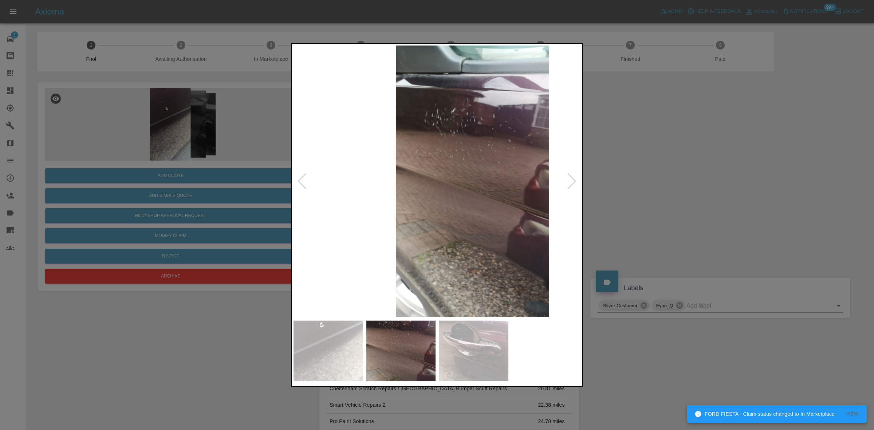
click at [510, 194] on img at bounding box center [472, 181] width 288 height 272
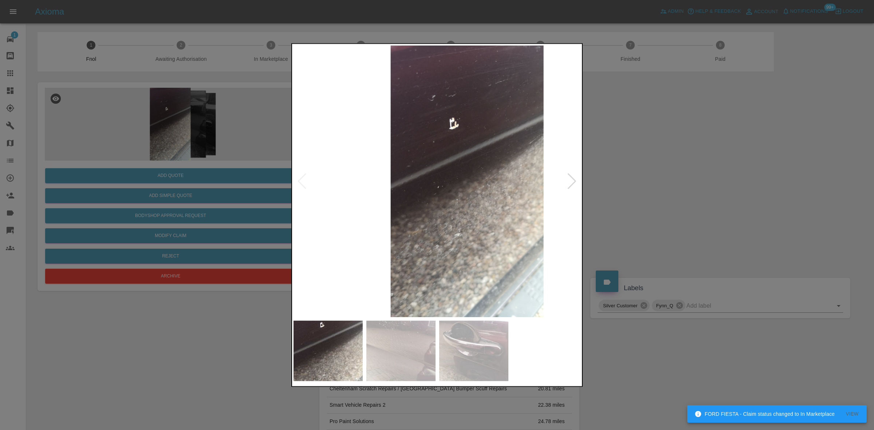
click at [507, 178] on img at bounding box center [467, 181] width 288 height 272
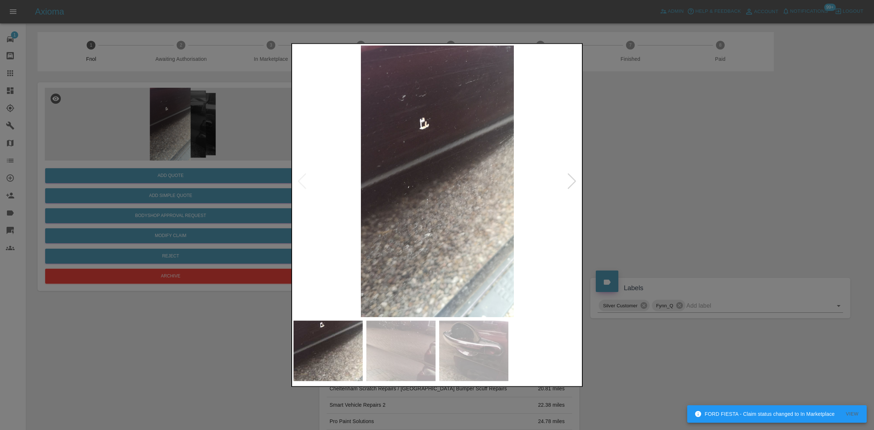
click at [515, 183] on img at bounding box center [437, 181] width 288 height 272
click at [446, 174] on img at bounding box center [437, 181] width 288 height 272
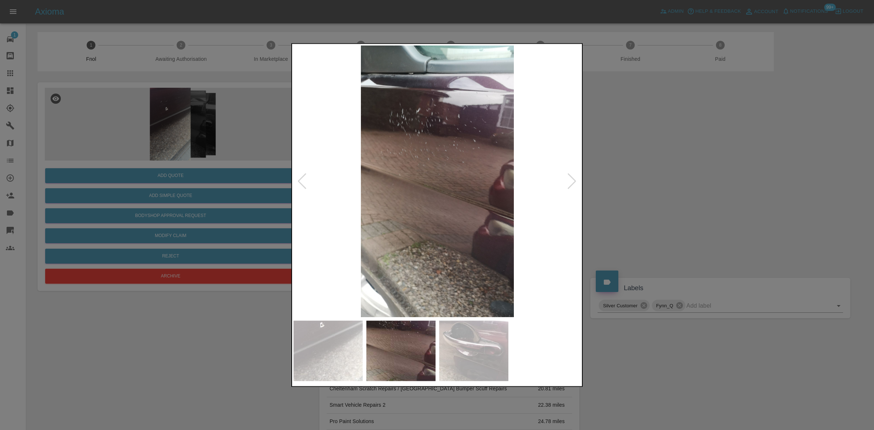
click at [399, 166] on img at bounding box center [437, 181] width 288 height 272
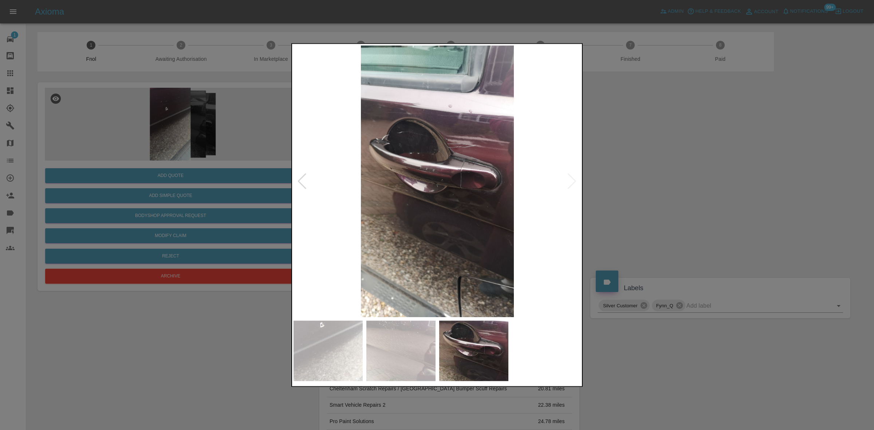
click at [281, 150] on div at bounding box center [437, 215] width 874 height 430
drag, startPoint x: 84, startPoint y: 120, endPoint x: 195, endPoint y: 127, distance: 111.9
click at [98, 120] on div at bounding box center [437, 215] width 874 height 430
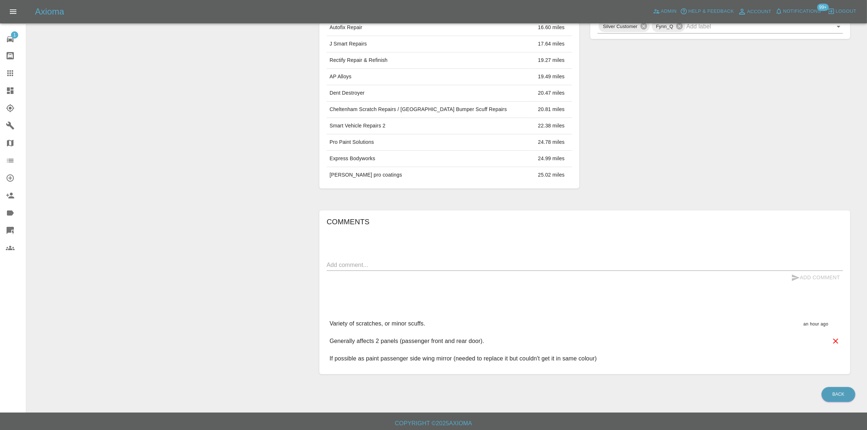
scroll to position [283, 0]
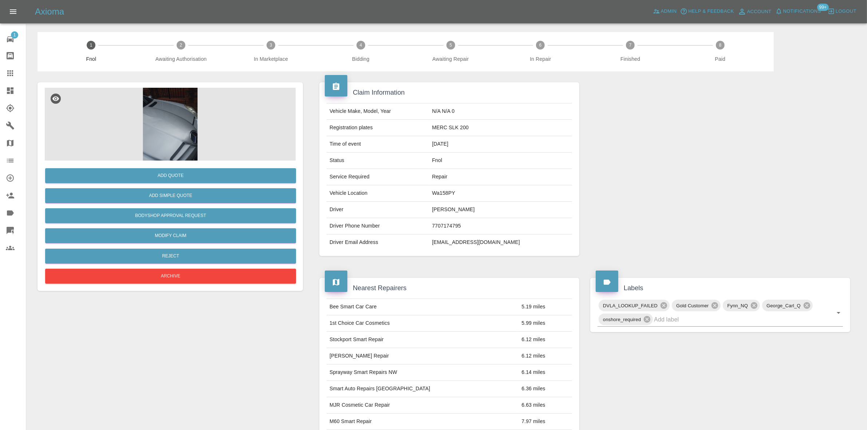
click at [171, 146] on img at bounding box center [170, 124] width 251 height 73
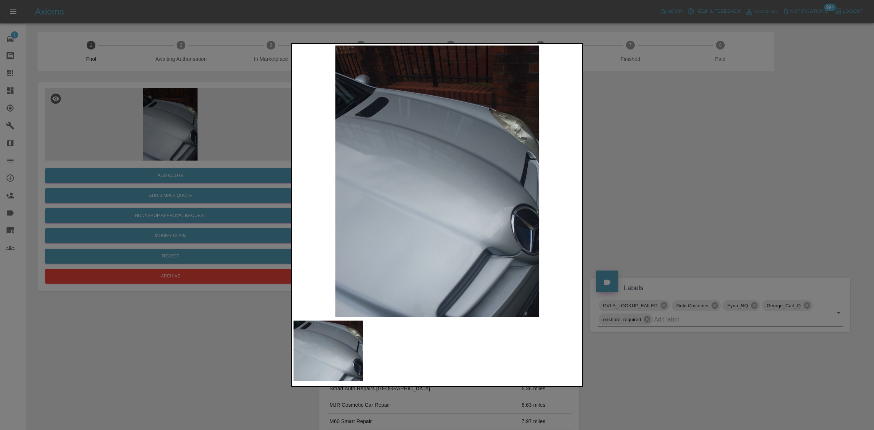
click at [422, 185] on img at bounding box center [437, 181] width 288 height 272
click at [332, 181] on img at bounding box center [437, 181] width 288 height 272
click at [276, 188] on div at bounding box center [437, 215] width 874 height 430
click at [202, 166] on div at bounding box center [437, 215] width 874 height 430
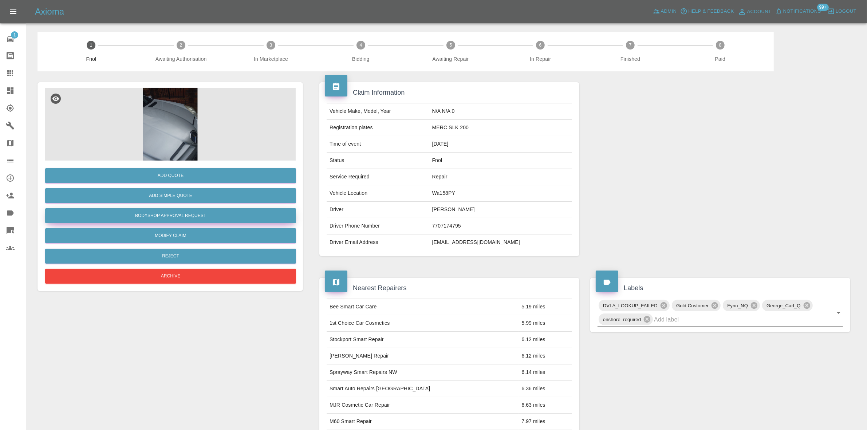
click at [206, 218] on button "Bodyshop Approval Request" at bounding box center [170, 215] width 251 height 15
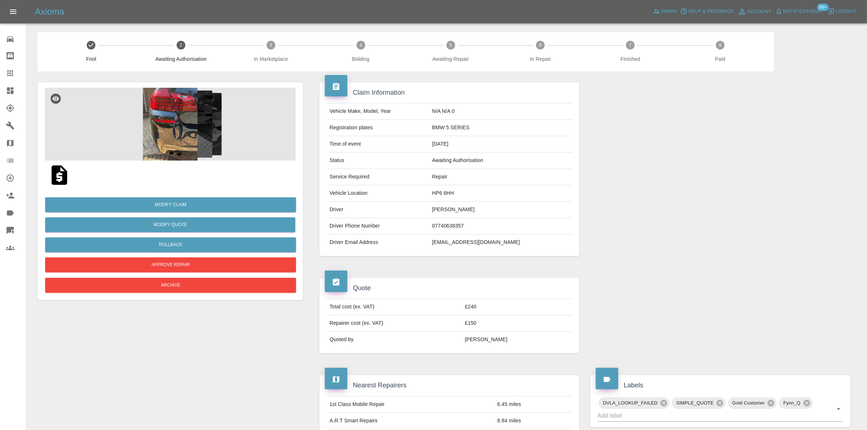
click at [191, 135] on img at bounding box center [170, 124] width 251 height 73
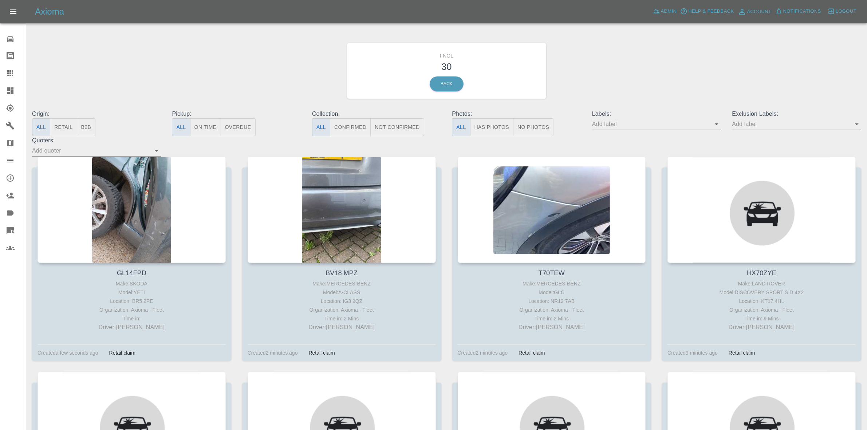
drag, startPoint x: 493, startPoint y: 121, endPoint x: 374, endPoint y: 137, distance: 120.8
click at [493, 122] on button "Has Photos" at bounding box center [492, 127] width 44 height 18
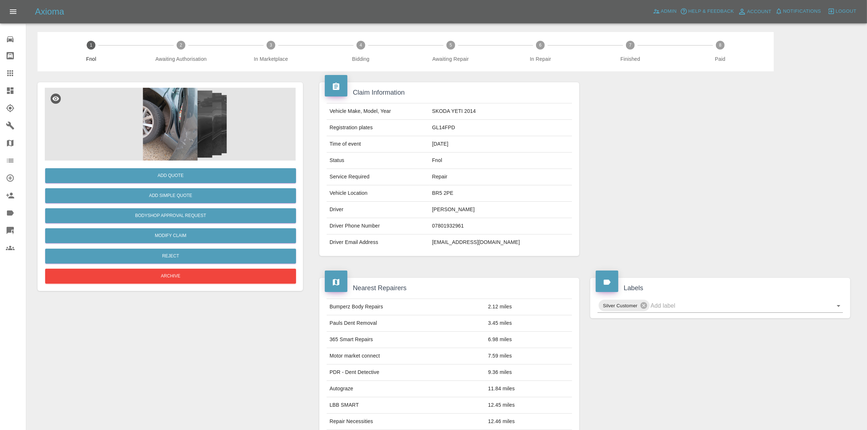
click at [163, 128] on img at bounding box center [170, 124] width 251 height 73
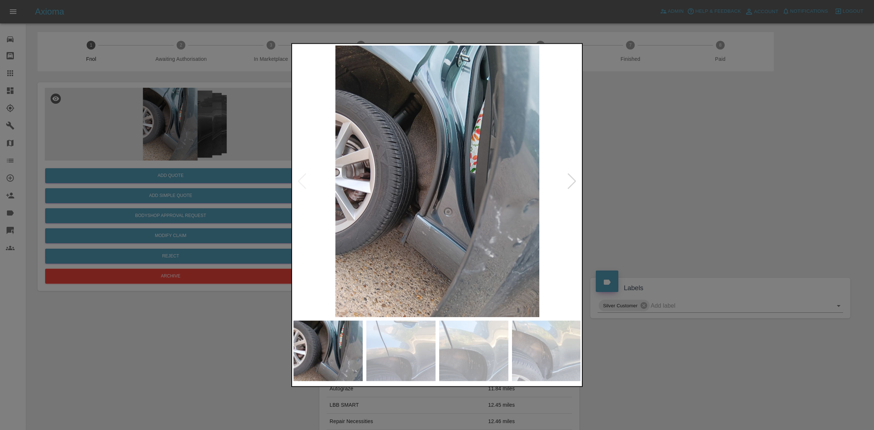
click at [385, 208] on img at bounding box center [437, 181] width 288 height 272
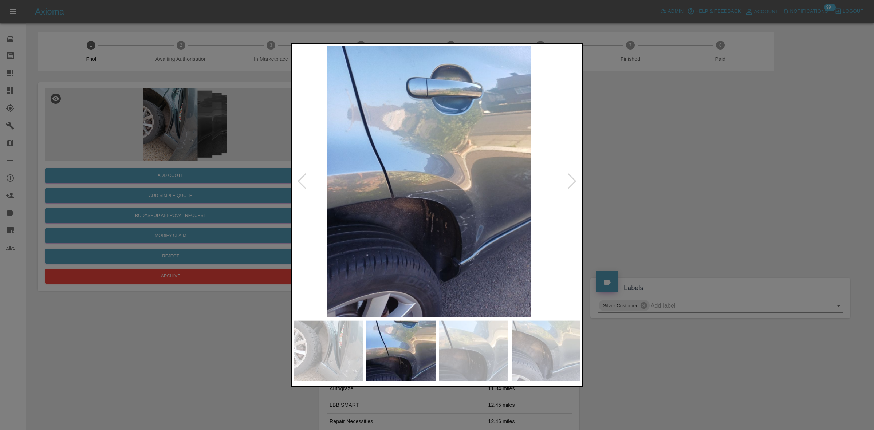
click at [387, 215] on img at bounding box center [429, 181] width 288 height 272
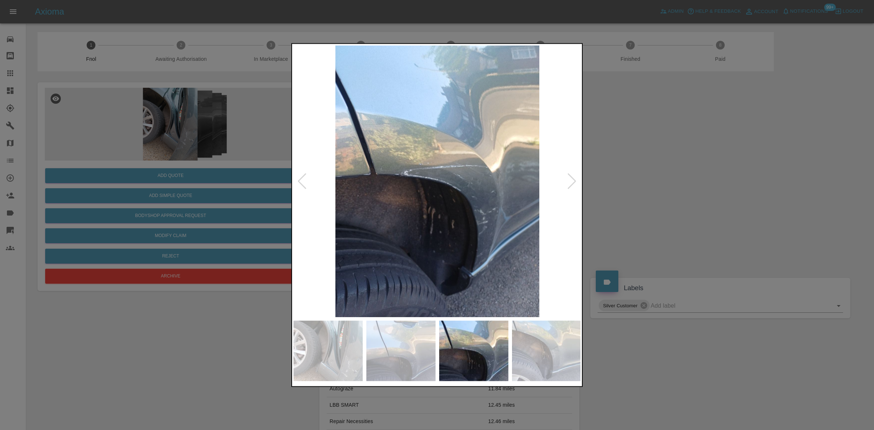
click at [318, 230] on img at bounding box center [437, 181] width 288 height 272
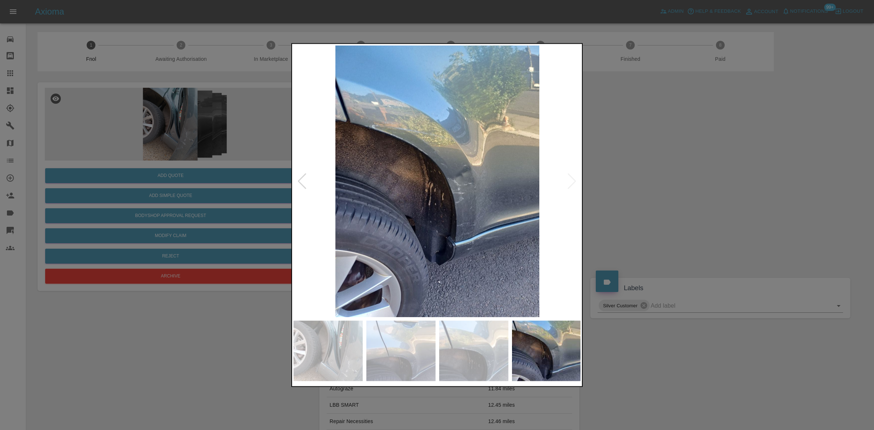
click at [321, 229] on img at bounding box center [437, 181] width 288 height 272
click at [422, 197] on img at bounding box center [437, 181] width 288 height 272
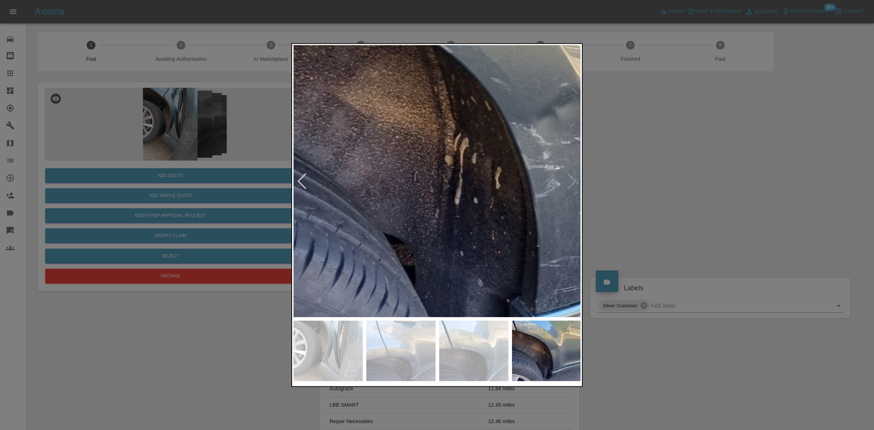
click at [354, 195] on img at bounding box center [481, 131] width 863 height 815
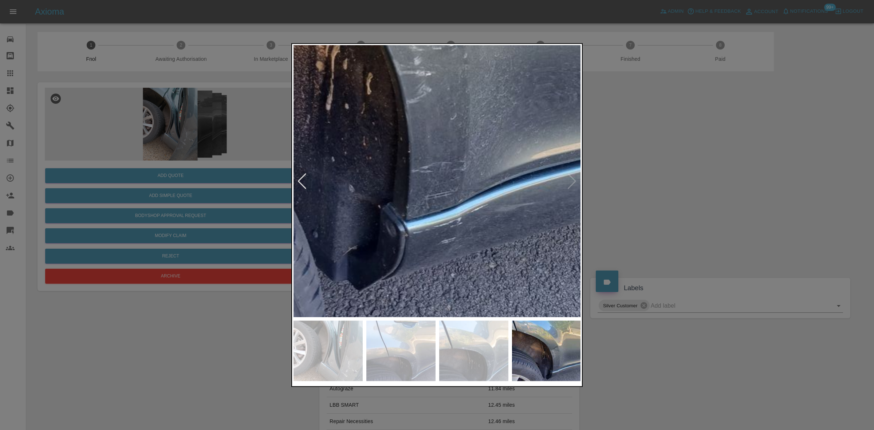
click at [414, 164] on img at bounding box center [352, 37] width 863 height 815
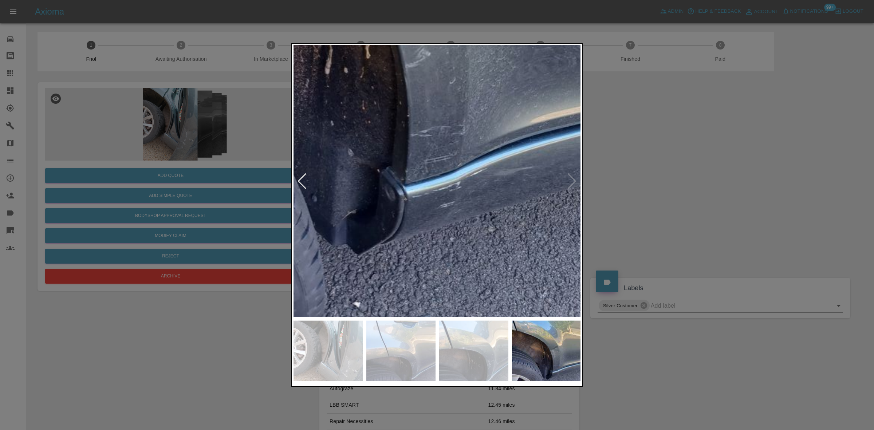
click at [165, 154] on div at bounding box center [437, 215] width 874 height 430
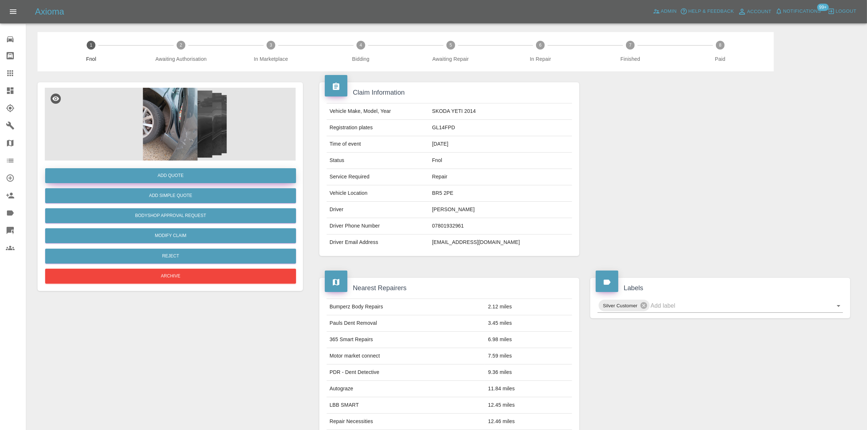
click at [167, 177] on button "Add Quote" at bounding box center [170, 175] width 251 height 15
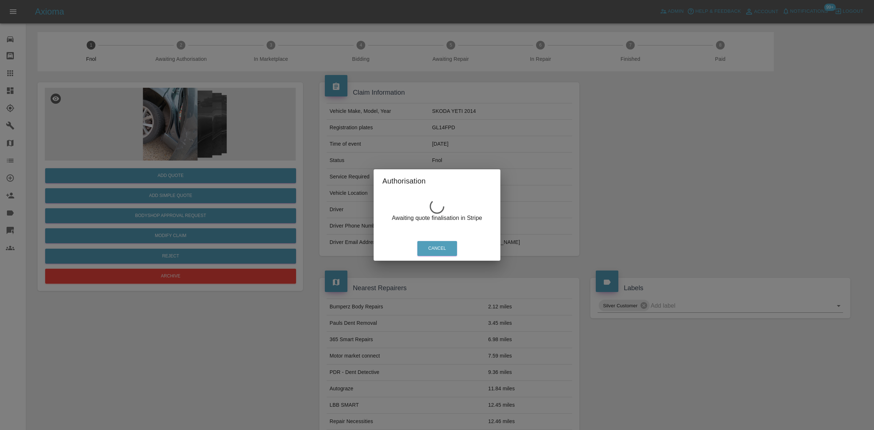
drag, startPoint x: 158, startPoint y: 141, endPoint x: 173, endPoint y: 128, distance: 20.4
click at [158, 139] on div "Authorisation Awaiting quote finalisation in Stripe Cancel" at bounding box center [437, 215] width 874 height 430
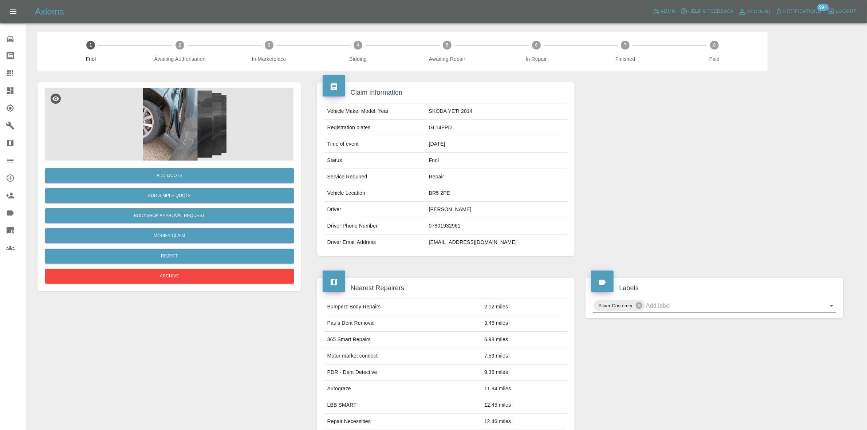
click at [173, 126] on img at bounding box center [170, 124] width 251 height 73
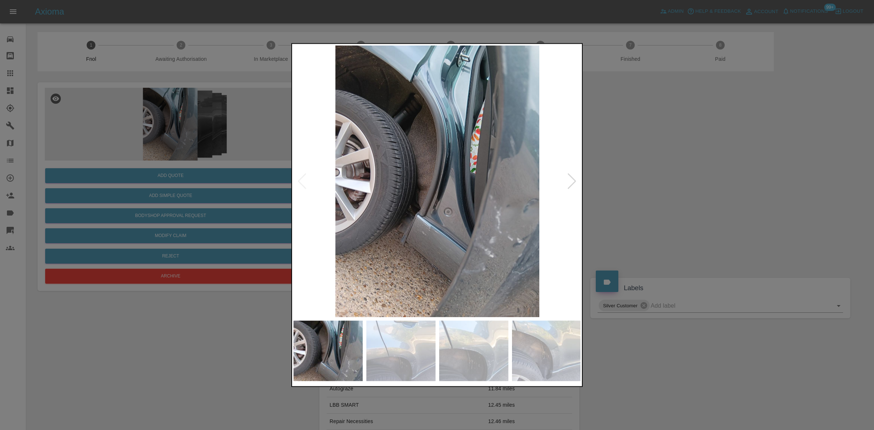
click at [446, 241] on img at bounding box center [437, 181] width 288 height 272
click at [445, 241] on img at bounding box center [437, 181] width 288 height 272
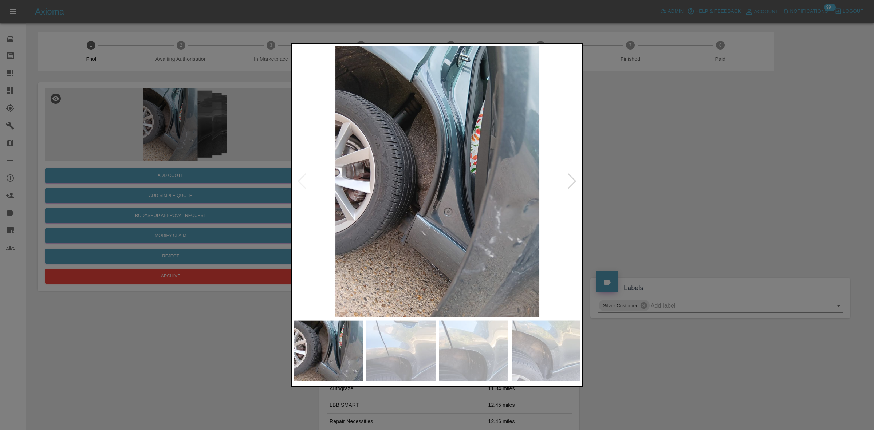
click at [401, 209] on img at bounding box center [437, 181] width 288 height 272
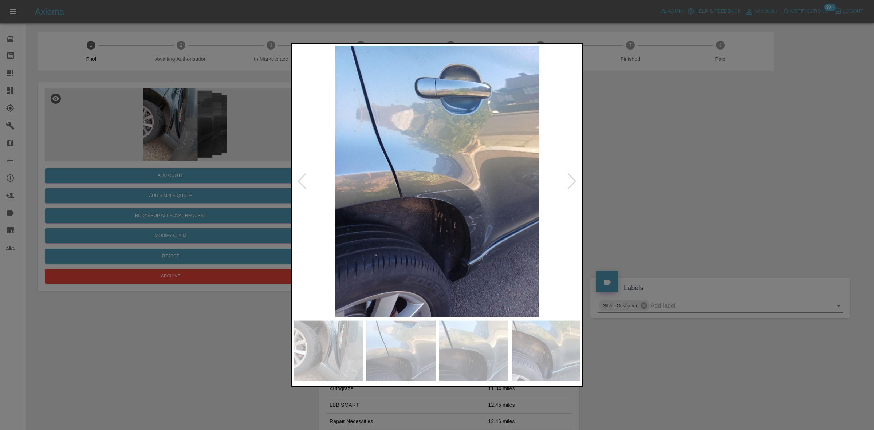
click at [237, 168] on div at bounding box center [437, 215] width 874 height 430
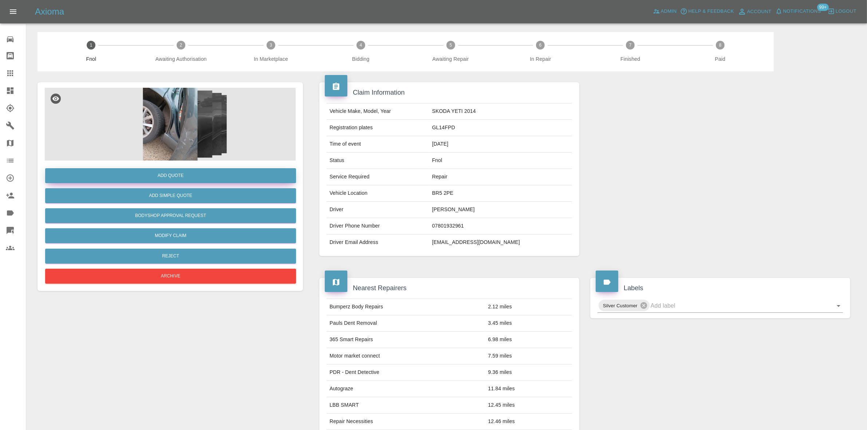
click at [233, 173] on button "Add Quote" at bounding box center [170, 175] width 251 height 15
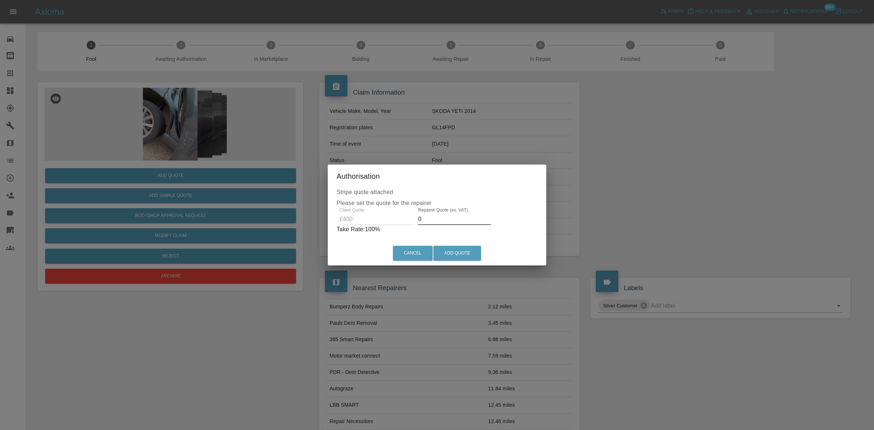
click at [371, 221] on div "Client Quote £400 Repairer Quote (ex. VAT) 0 Take Rate: 100 %" at bounding box center [436, 221] width 201 height 26
type input "230"
drag, startPoint x: 464, startPoint y: 251, endPoint x: 475, endPoint y: 370, distance: 119.2
click at [464, 250] on button "Add Quote" at bounding box center [457, 253] width 48 height 15
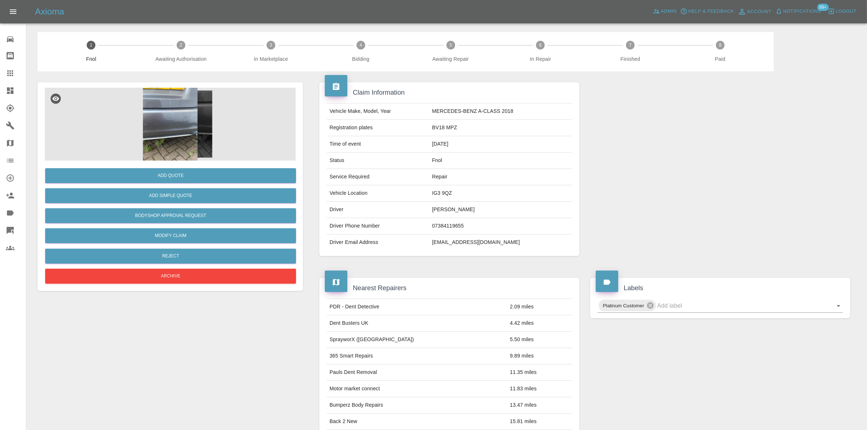
click at [193, 162] on div "Add Quote Add Simple Quote Bodyshop Approval Request Modify Claim Reject Archive" at bounding box center [170, 223] width 251 height 125
click at [170, 111] on img at bounding box center [170, 124] width 251 height 73
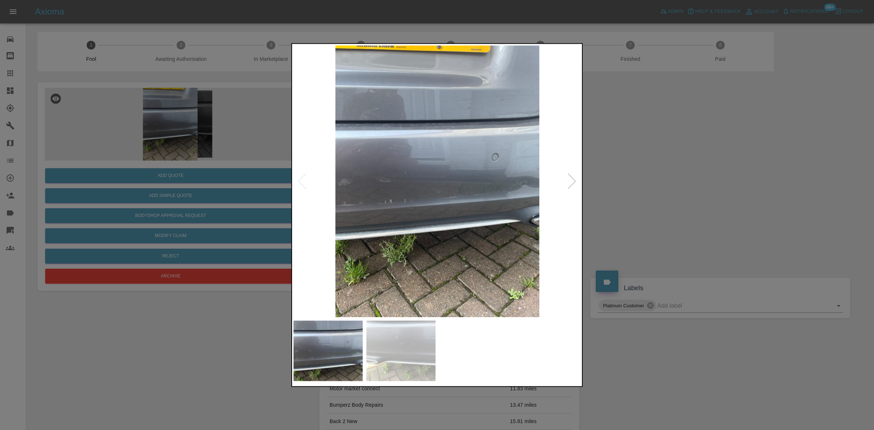
click at [379, 161] on img at bounding box center [437, 181] width 288 height 272
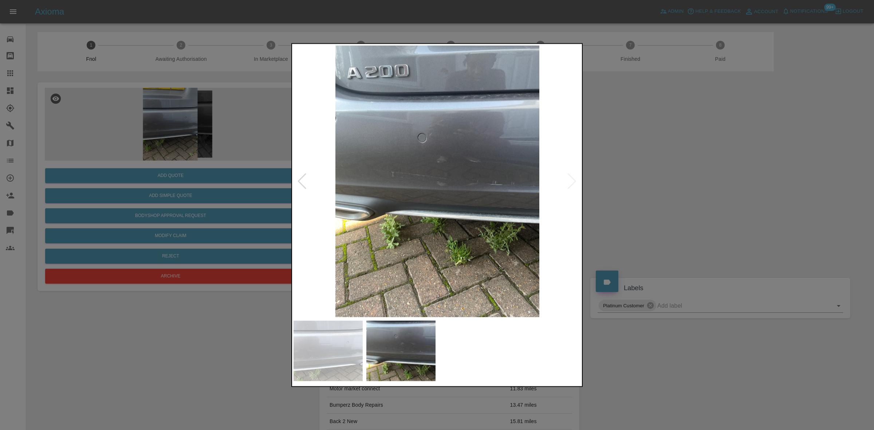
click at [350, 182] on img at bounding box center [437, 181] width 288 height 272
drag, startPoint x: 224, startPoint y: 168, endPoint x: 379, endPoint y: 183, distance: 156.2
click at [226, 169] on div at bounding box center [437, 215] width 874 height 430
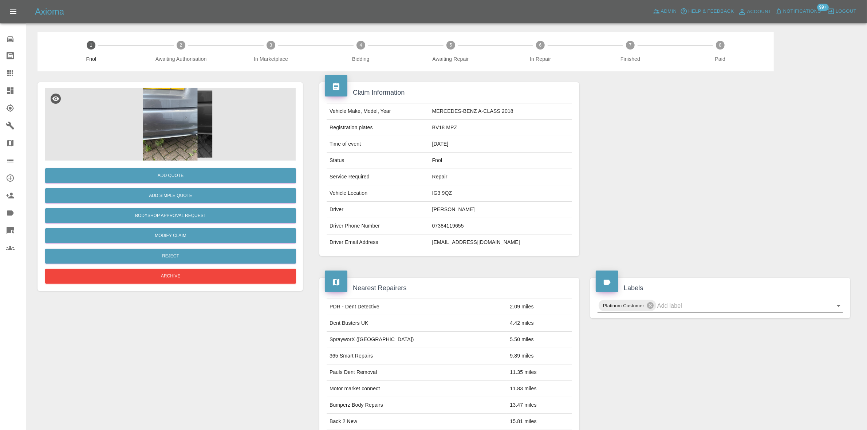
click at [457, 186] on td "IG3 9QZ" at bounding box center [500, 193] width 143 height 16
click at [172, 123] on img at bounding box center [170, 124] width 251 height 73
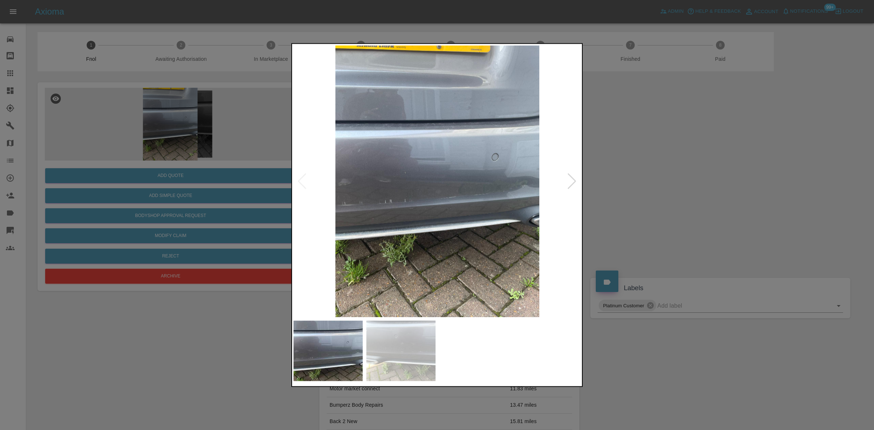
click at [417, 167] on img at bounding box center [437, 181] width 288 height 272
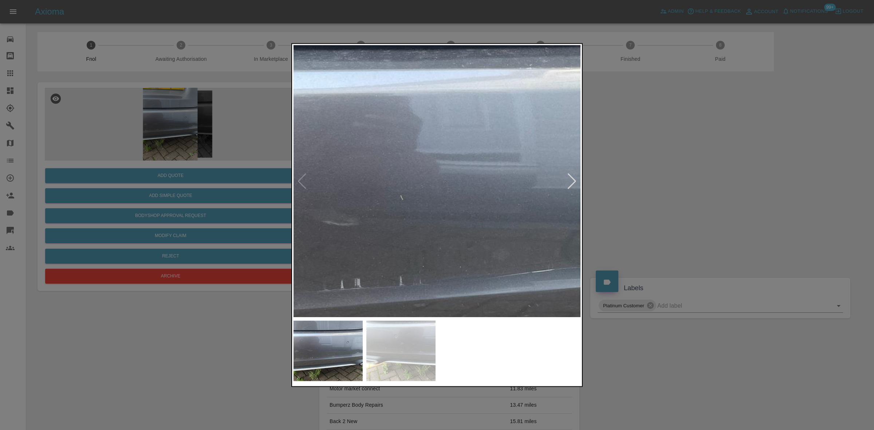
click at [416, 176] on img at bounding box center [497, 223] width 863 height 815
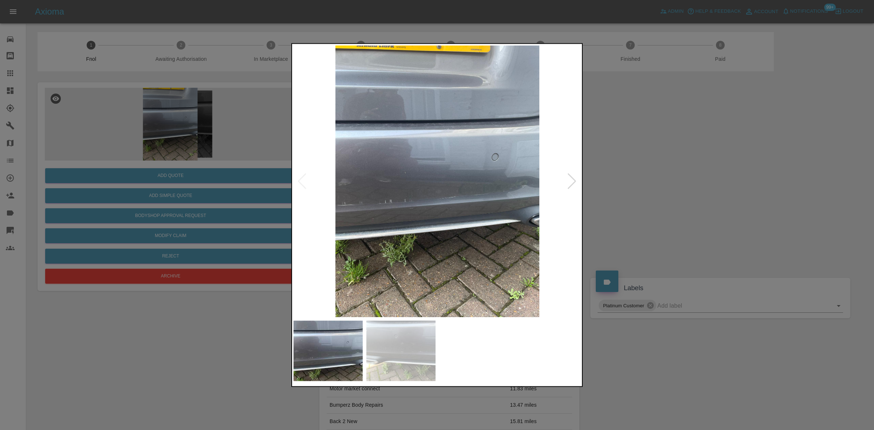
click at [374, 192] on img at bounding box center [437, 181] width 288 height 272
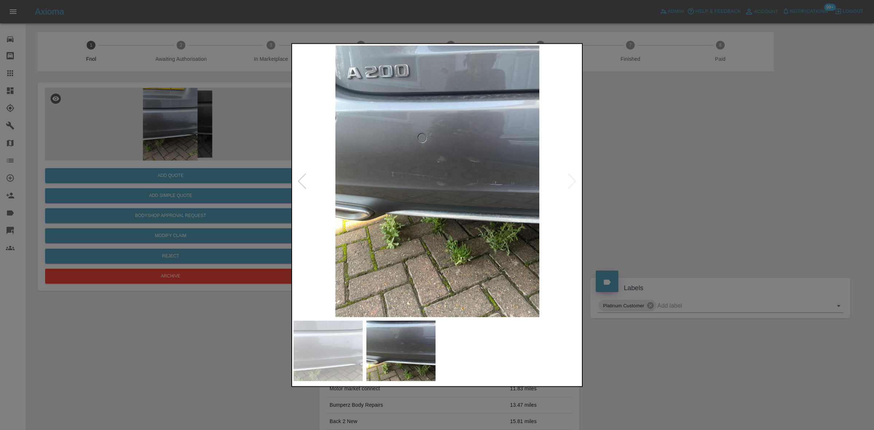
click at [447, 172] on img at bounding box center [437, 181] width 288 height 272
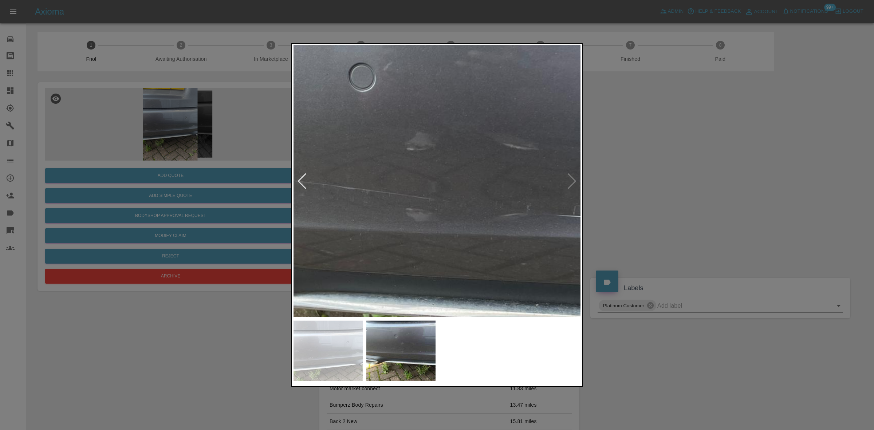
click at [447, 172] on img at bounding box center [407, 206] width 863 height 815
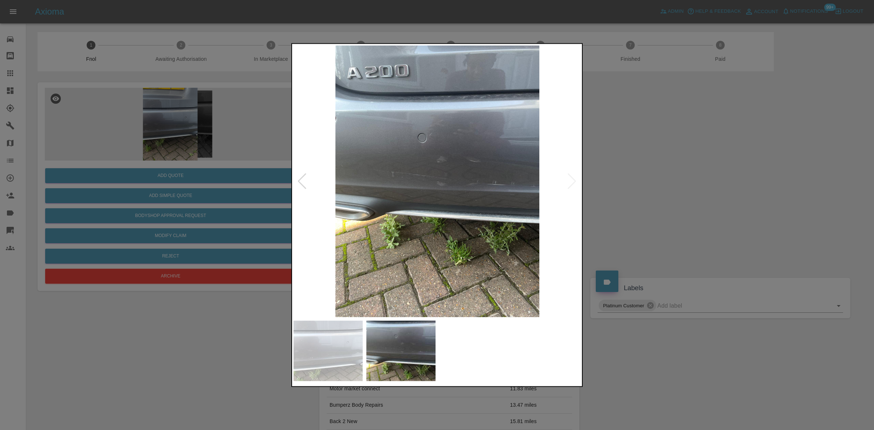
click at [379, 175] on img at bounding box center [437, 181] width 288 height 272
click at [315, 183] on img at bounding box center [437, 181] width 288 height 272
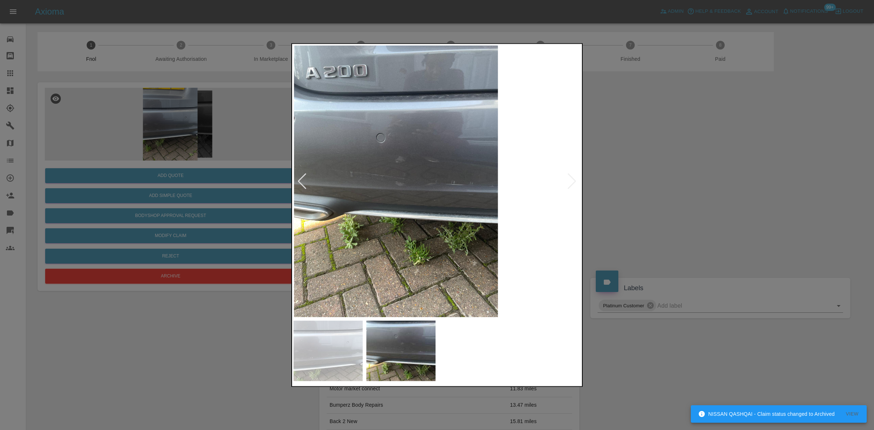
click at [295, 184] on img at bounding box center [396, 181] width 288 height 272
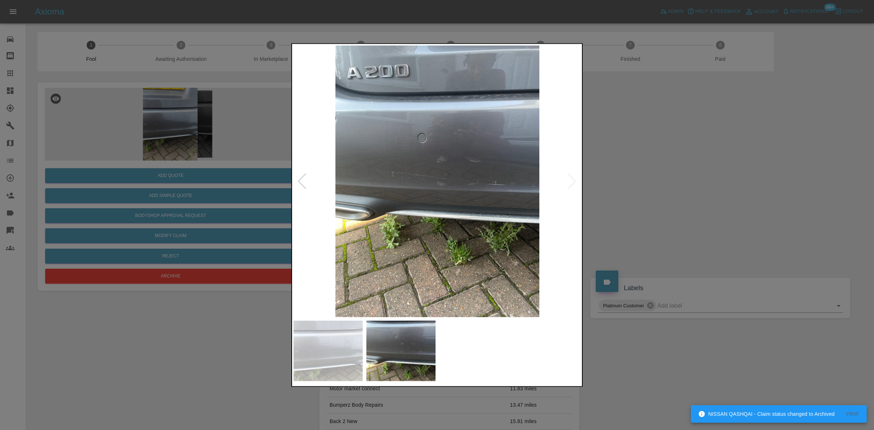
click at [439, 190] on img at bounding box center [437, 181] width 288 height 272
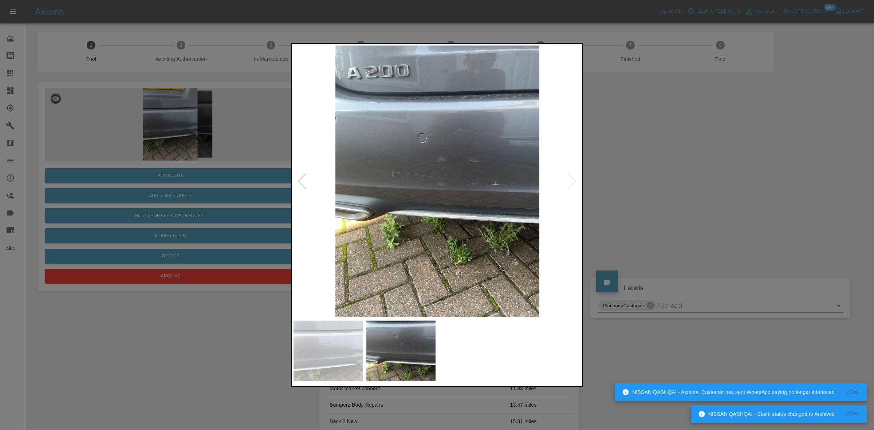
click at [525, 197] on img at bounding box center [437, 181] width 288 height 272
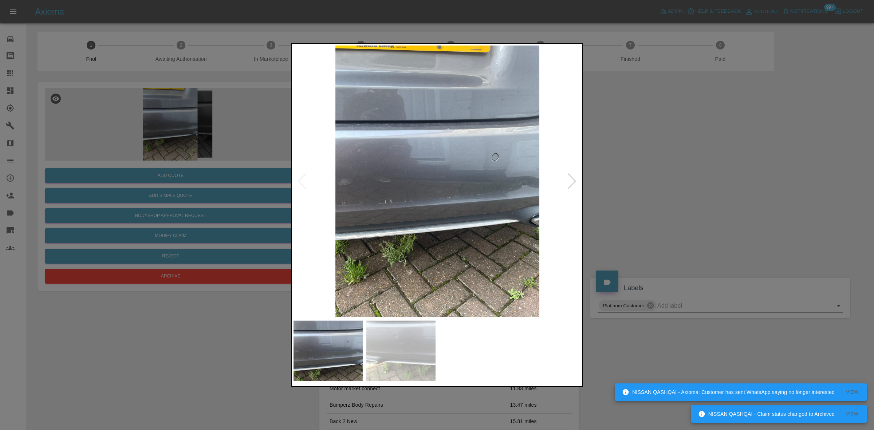
click at [562, 215] on img at bounding box center [437, 181] width 288 height 272
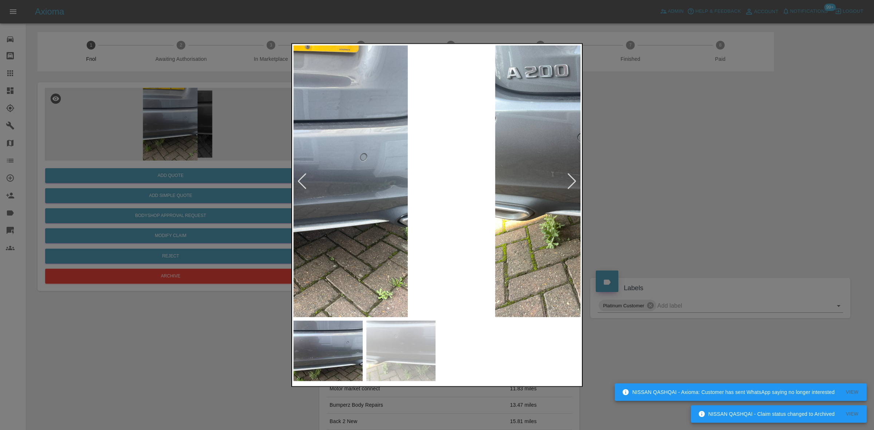
click at [317, 230] on img at bounding box center [306, 181] width 288 height 272
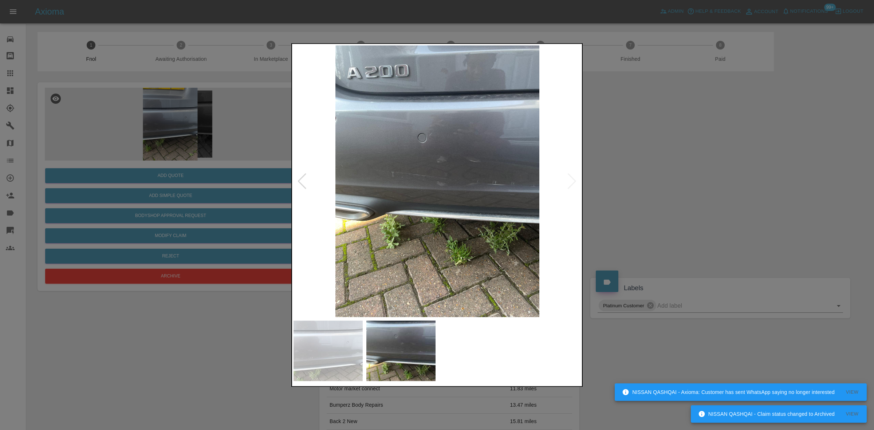
click at [288, 226] on div at bounding box center [437, 215] width 874 height 430
drag, startPoint x: 134, startPoint y: 202, endPoint x: 147, endPoint y: 202, distance: 13.1
click at [147, 202] on div at bounding box center [437, 215] width 874 height 430
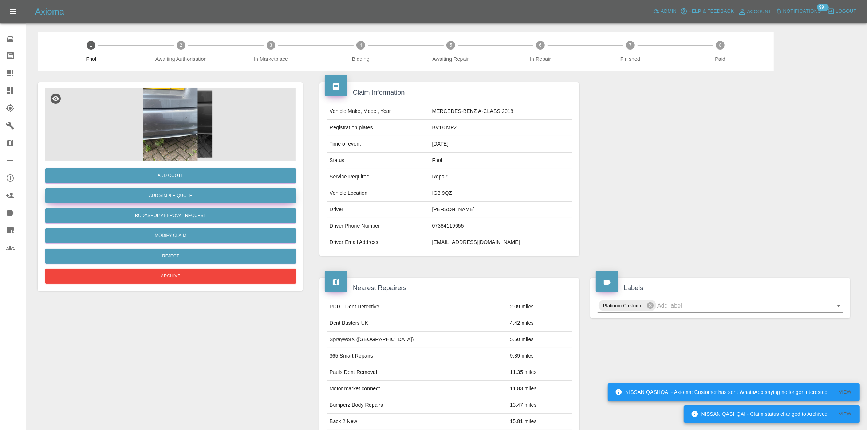
click at [173, 197] on button "Add Simple Quote" at bounding box center [170, 195] width 251 height 15
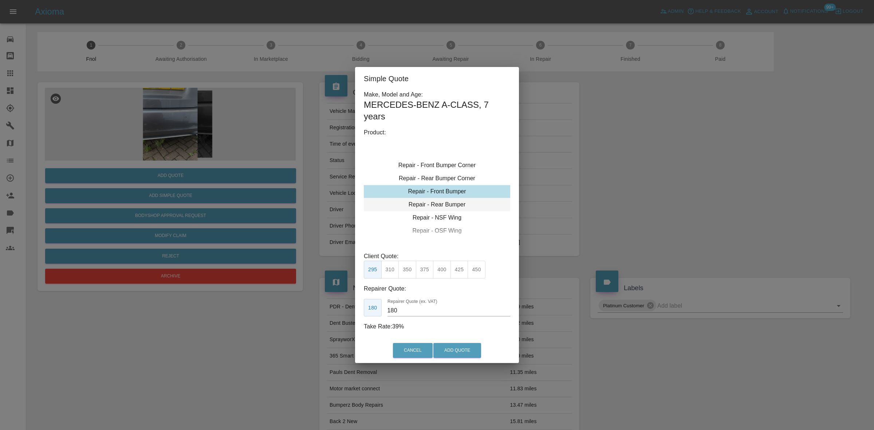
click at [436, 202] on div "Repair - Rear Bumper" at bounding box center [437, 204] width 146 height 13
click at [407, 266] on button "350" at bounding box center [407, 270] width 18 height 18
drag, startPoint x: 401, startPoint y: 315, endPoint x: 275, endPoint y: 313, distance: 126.0
click at [286, 313] on div "Simple Quote Make, Model and Age: MERCEDES-BENZ A-CLASS , 7 years Product: Repa…" at bounding box center [437, 215] width 874 height 430
type input "195"
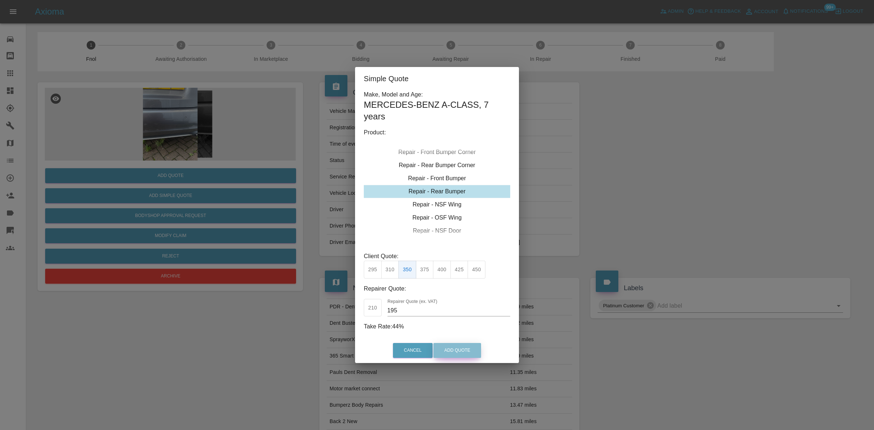
drag, startPoint x: 468, startPoint y: 354, endPoint x: 463, endPoint y: 351, distance: 6.6
click at [467, 354] on button "Add Quote" at bounding box center [457, 350] width 48 height 15
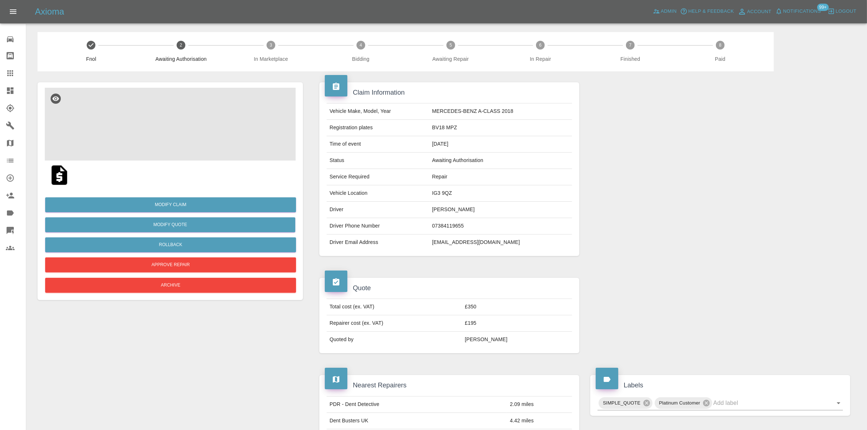
click at [173, 127] on img at bounding box center [170, 124] width 251 height 73
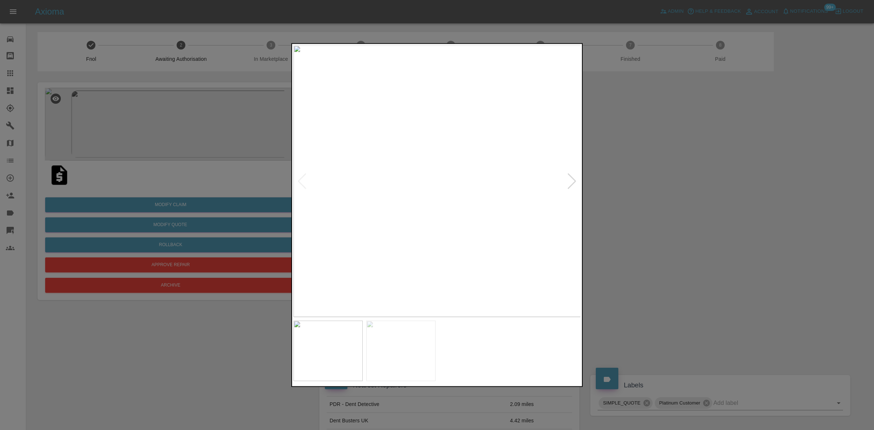
click at [308, 206] on img at bounding box center [437, 181] width 288 height 272
drag, startPoint x: 102, startPoint y: 151, endPoint x: 195, endPoint y: 96, distance: 107.9
click at [112, 147] on div at bounding box center [437, 215] width 874 height 430
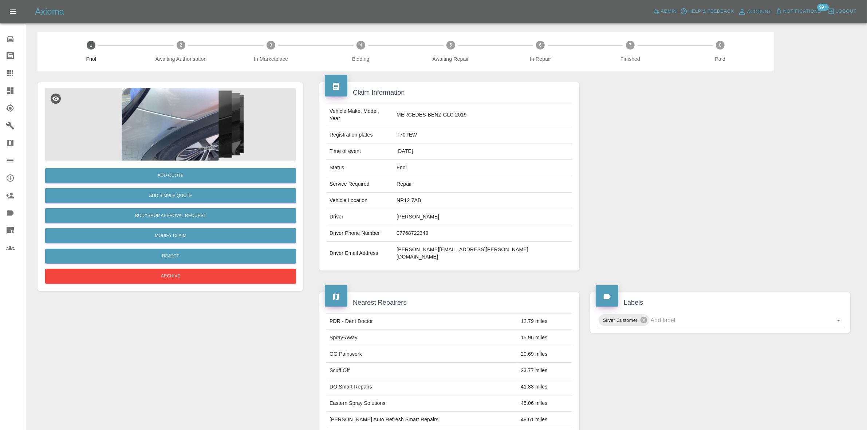
click at [173, 135] on img at bounding box center [170, 124] width 251 height 73
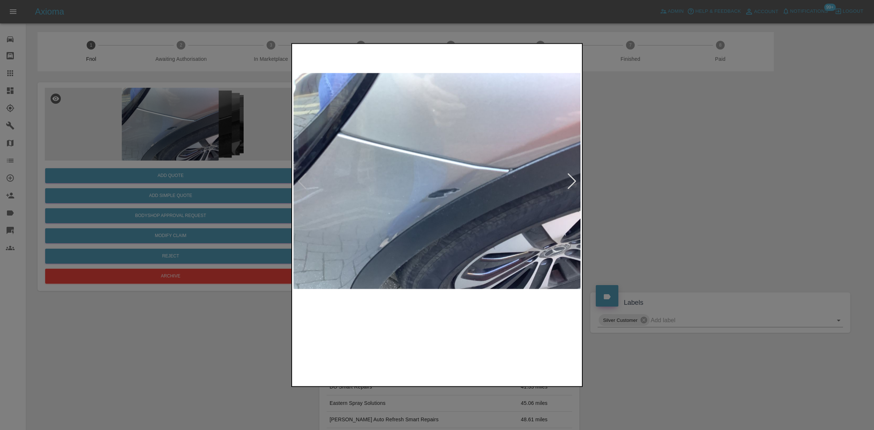
click at [426, 195] on img at bounding box center [437, 181] width 288 height 272
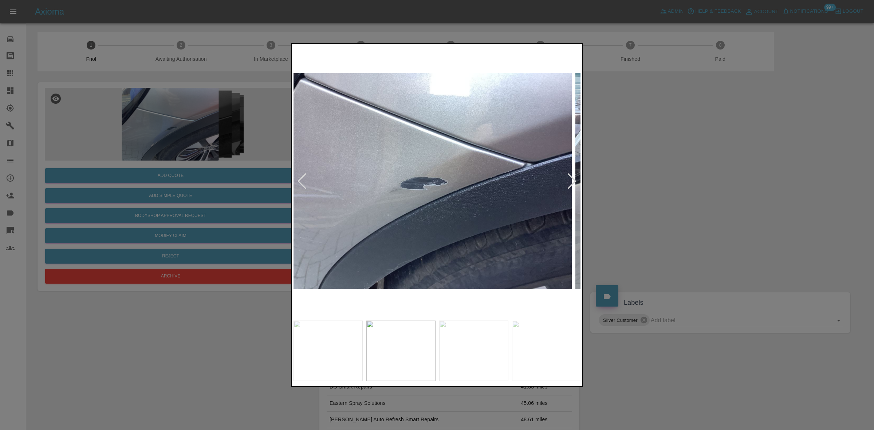
click at [408, 203] on img at bounding box center [428, 181] width 288 height 272
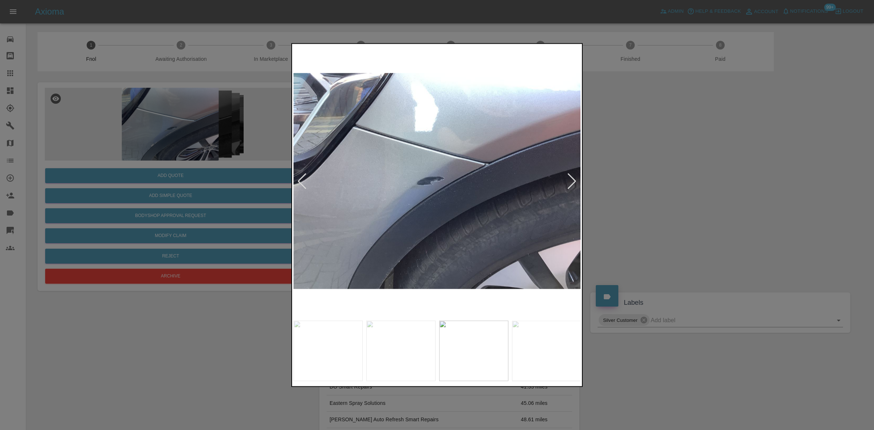
click at [288, 192] on div at bounding box center [437, 215] width 874 height 430
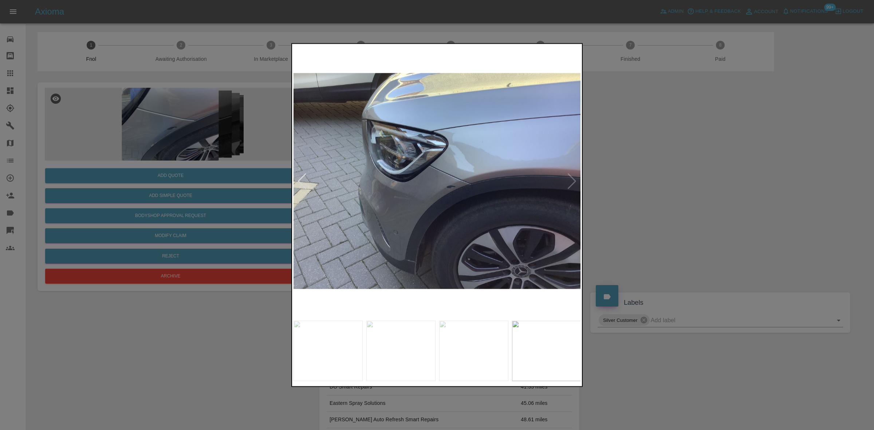
click at [261, 183] on div at bounding box center [437, 215] width 874 height 430
click at [333, 199] on img at bounding box center [437, 181] width 288 height 272
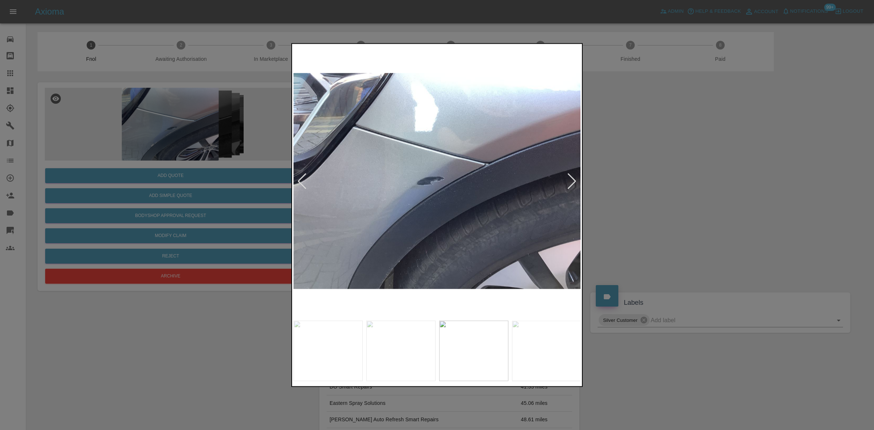
click at [414, 220] on img at bounding box center [437, 181] width 288 height 272
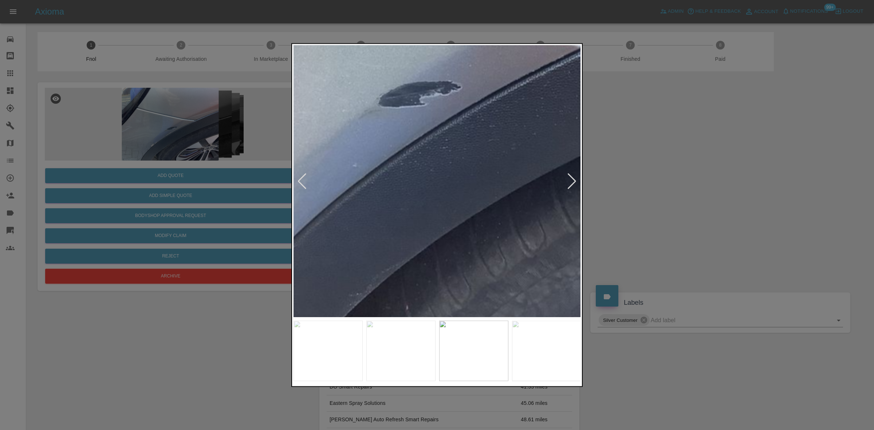
click at [372, 275] on img at bounding box center [440, 94] width 863 height 815
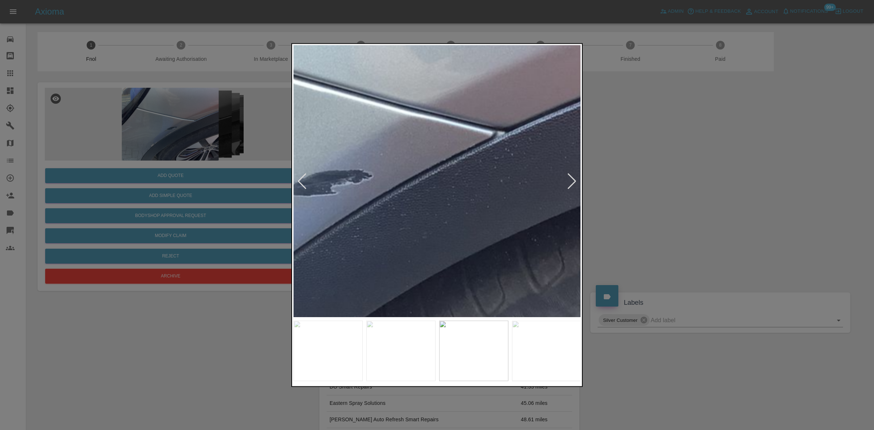
click at [320, 288] on img at bounding box center [351, 183] width 863 height 815
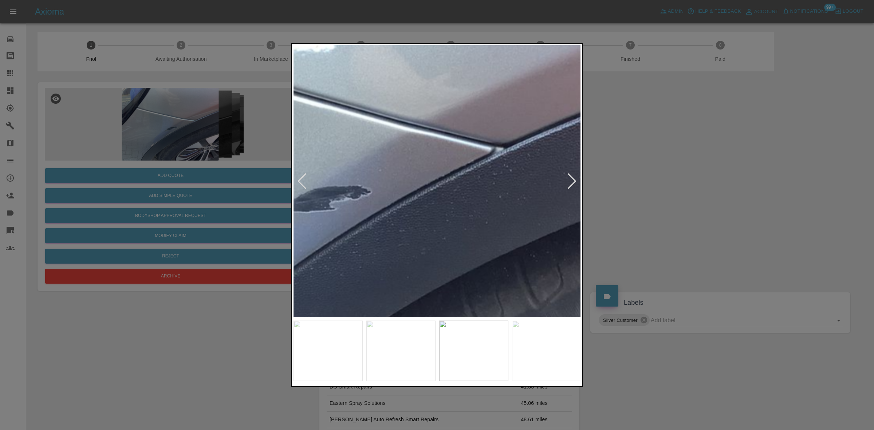
click at [319, 284] on img at bounding box center [349, 199] width 863 height 815
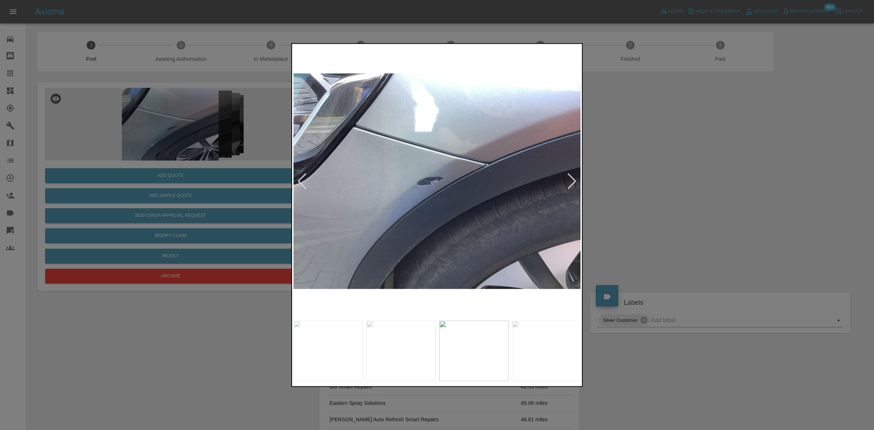
click at [407, 283] on img at bounding box center [437, 181] width 288 height 272
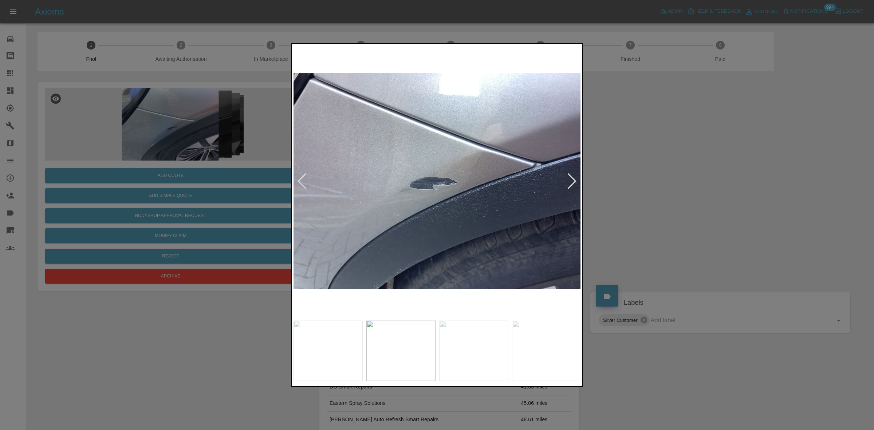
click at [439, 214] on img at bounding box center [437, 181] width 288 height 272
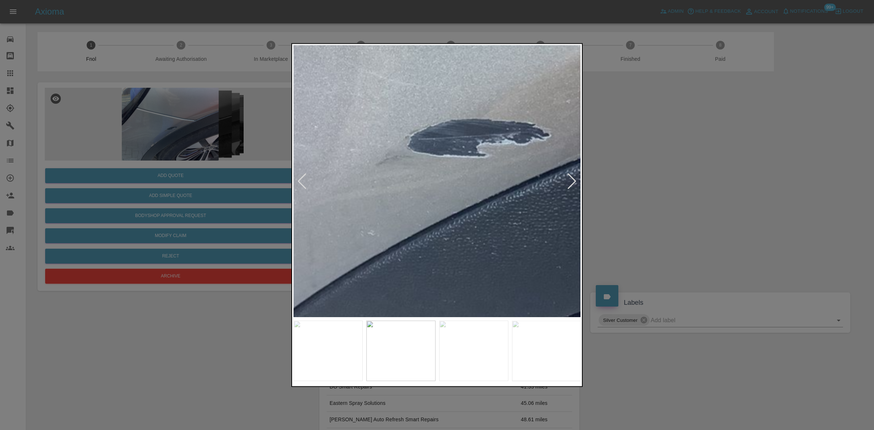
click at [528, 218] on img at bounding box center [490, 130] width 863 height 815
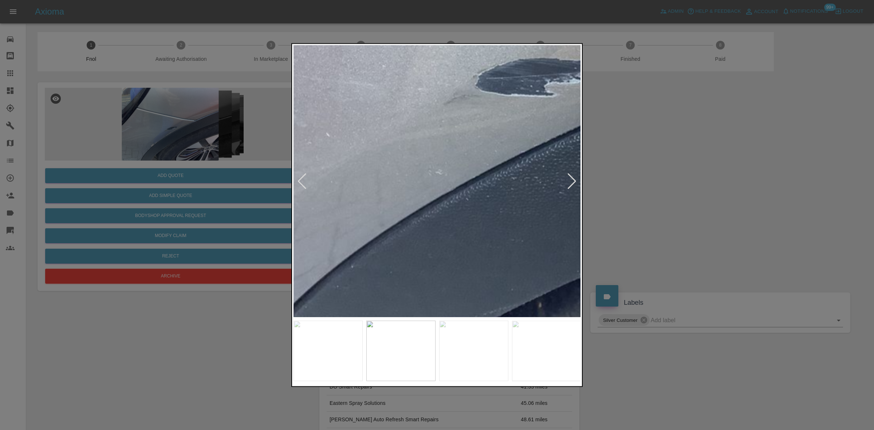
click at [446, 202] on img at bounding box center [558, 70] width 863 height 815
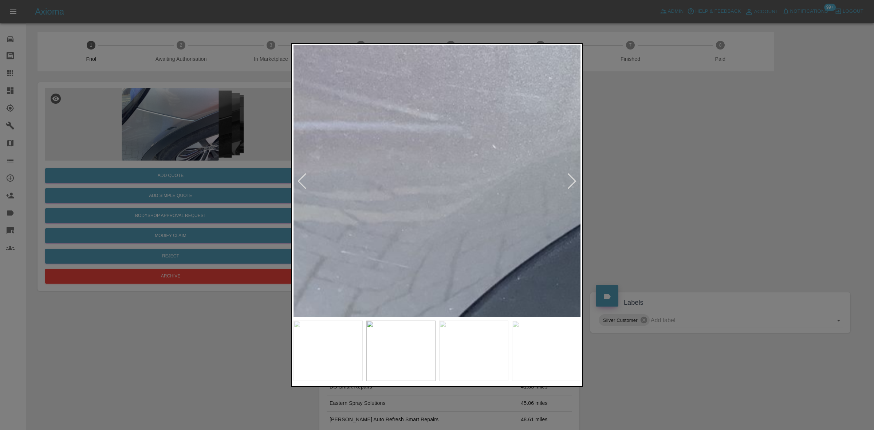
click at [457, 235] on img at bounding box center [724, 82] width 863 height 815
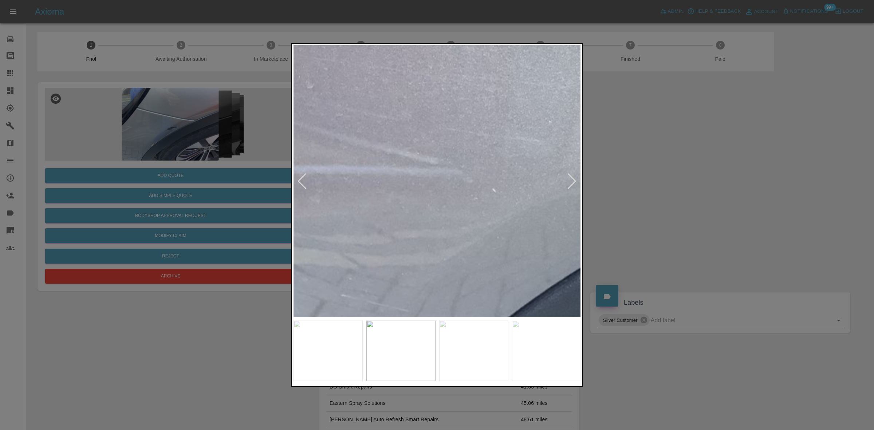
click at [196, 172] on div at bounding box center [437, 215] width 874 height 430
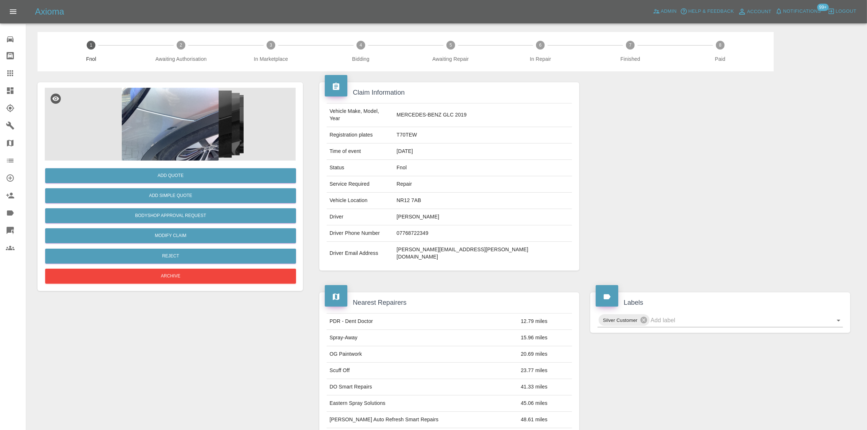
click at [153, 118] on img at bounding box center [170, 124] width 251 height 73
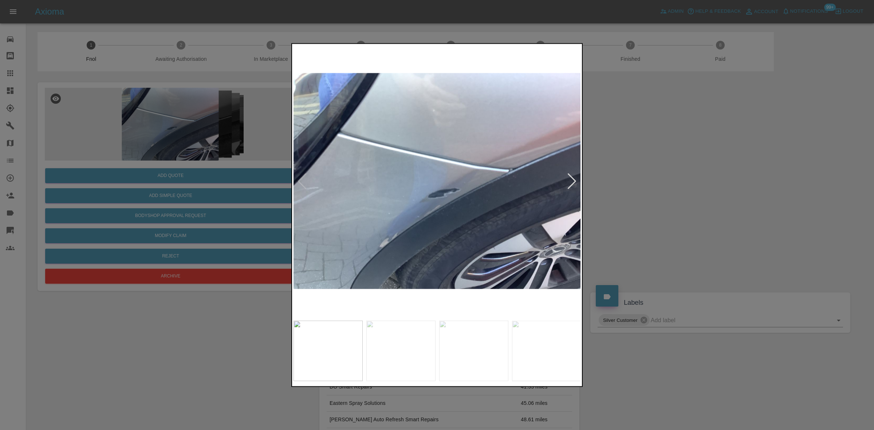
click at [273, 241] on div at bounding box center [437, 215] width 874 height 430
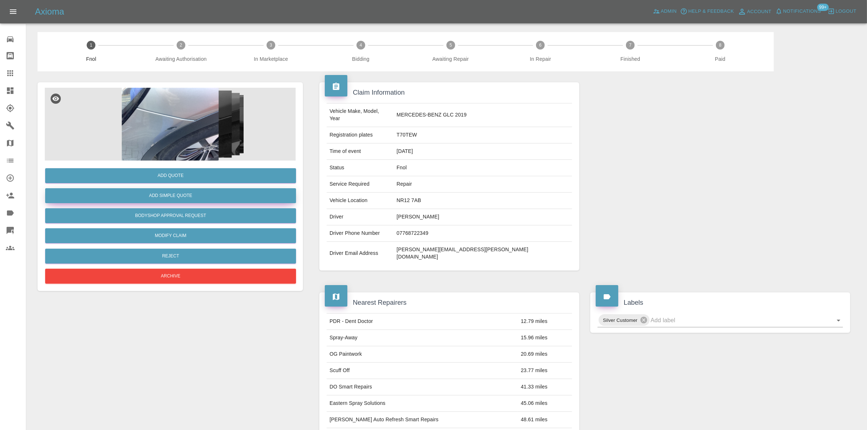
click at [235, 199] on button "Add Simple Quote" at bounding box center [170, 195] width 251 height 15
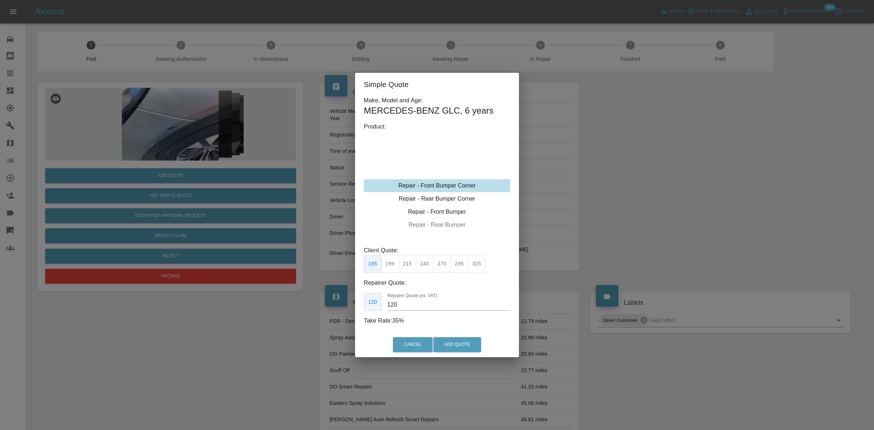
click at [430, 195] on div "Repair - Rear Bumper Corner" at bounding box center [437, 198] width 146 height 13
click at [414, 265] on button "215" at bounding box center [407, 264] width 18 height 18
click at [440, 172] on div "Repair - Front Bumper Corner" at bounding box center [437, 172] width 146 height 13
click at [392, 262] on button "199" at bounding box center [390, 264] width 18 height 18
click at [407, 268] on button "215" at bounding box center [407, 264] width 18 height 18
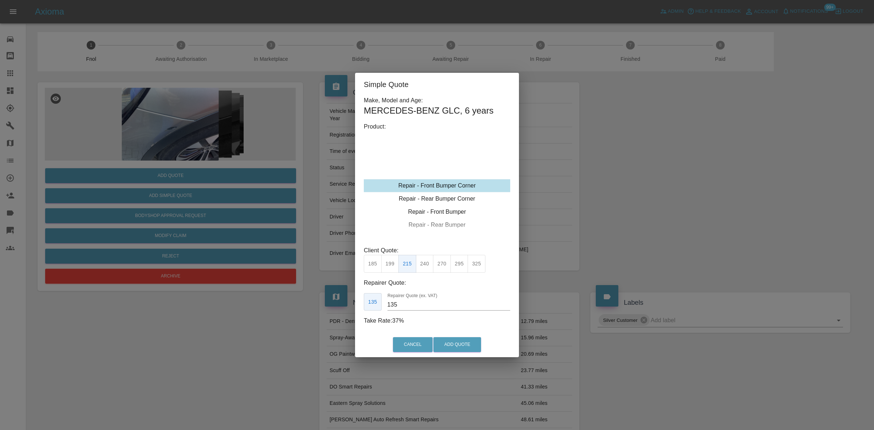
drag, startPoint x: 401, startPoint y: 301, endPoint x: 312, endPoint y: 288, distance: 89.8
click at [318, 291] on div "Simple Quote Make, Model and Age: MERCEDES-BENZ GLC , 6 years Product: Repair -…" at bounding box center [437, 215] width 874 height 430
type input "125"
click at [454, 342] on button "Add Quote" at bounding box center [457, 344] width 48 height 15
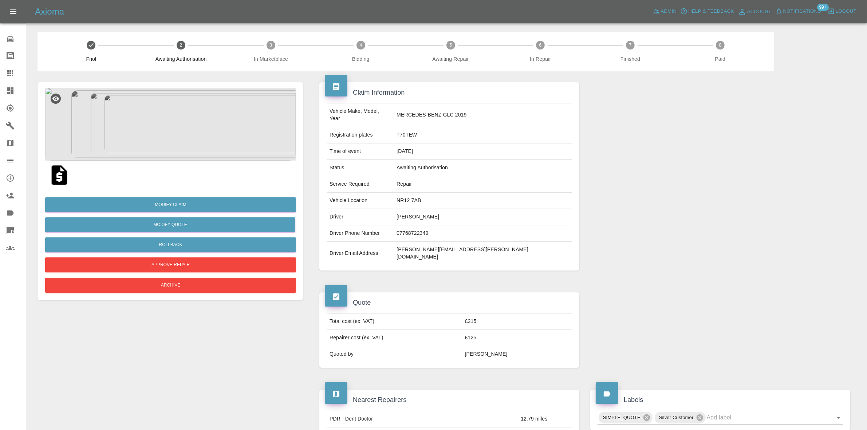
click at [184, 125] on img at bounding box center [170, 124] width 251 height 73
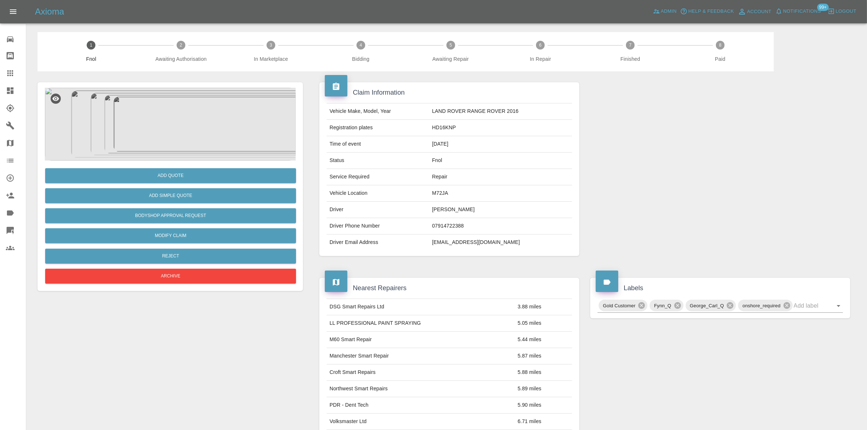
click at [221, 138] on img at bounding box center [170, 124] width 251 height 73
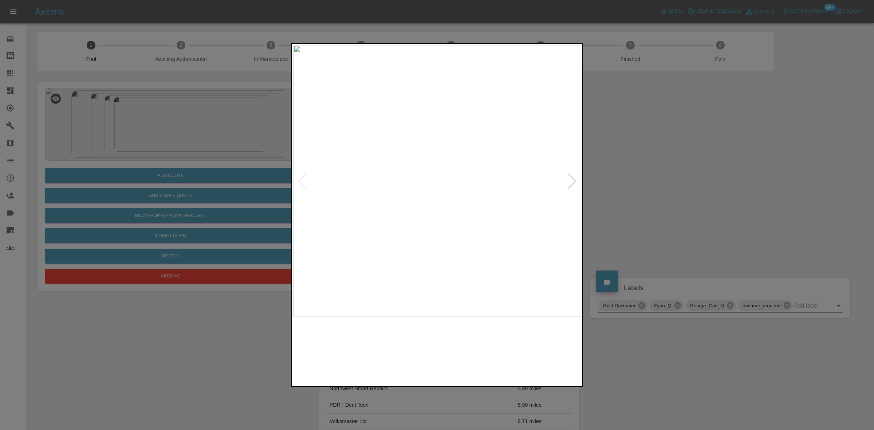
click at [374, 170] on img at bounding box center [437, 181] width 288 height 272
click at [427, 183] on img at bounding box center [432, 181] width 288 height 272
click at [430, 181] on img at bounding box center [437, 181] width 288 height 272
click at [388, 167] on img at bounding box center [437, 181] width 288 height 272
click at [350, 172] on img at bounding box center [437, 181] width 288 height 272
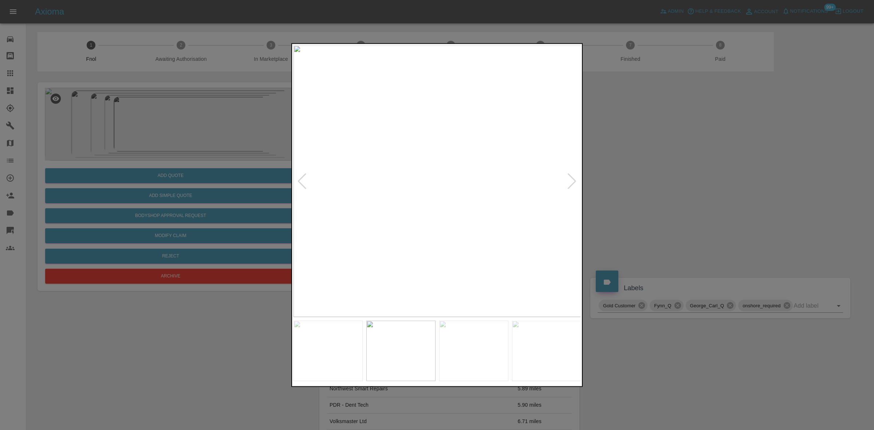
click at [420, 176] on img at bounding box center [437, 181] width 288 height 272
click at [423, 195] on img at bounding box center [442, 181] width 288 height 272
click at [418, 215] on img at bounding box center [437, 181] width 288 height 272
click at [418, 216] on img at bounding box center [437, 181] width 288 height 272
click at [418, 216] on img at bounding box center [494, 76] width 863 height 815
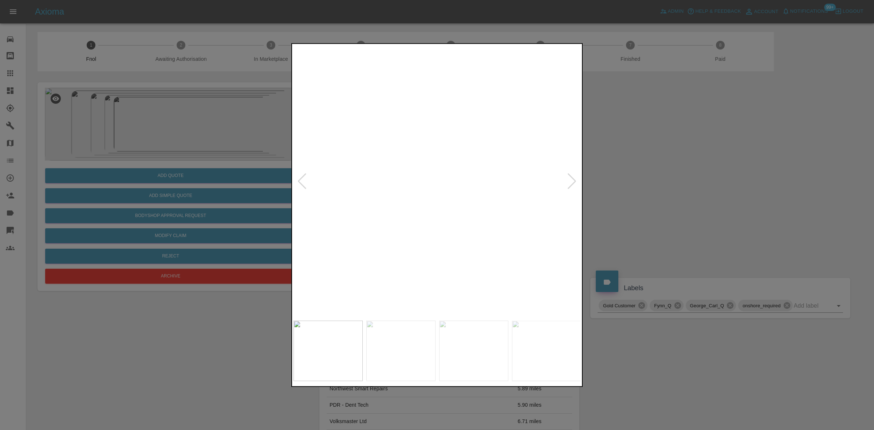
click at [418, 216] on img at bounding box center [494, 76] width 863 height 815
drag, startPoint x: 123, startPoint y: 126, endPoint x: 189, endPoint y: 125, distance: 66.6
click at [122, 125] on div at bounding box center [437, 215] width 874 height 430
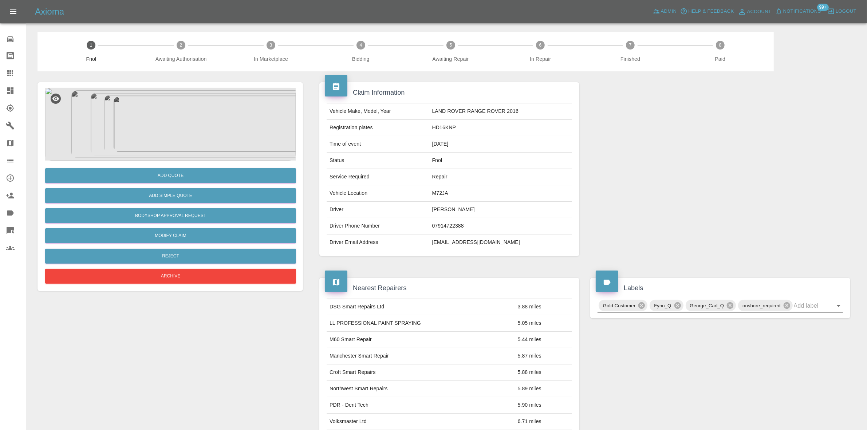
click at [191, 125] on img at bounding box center [170, 124] width 251 height 73
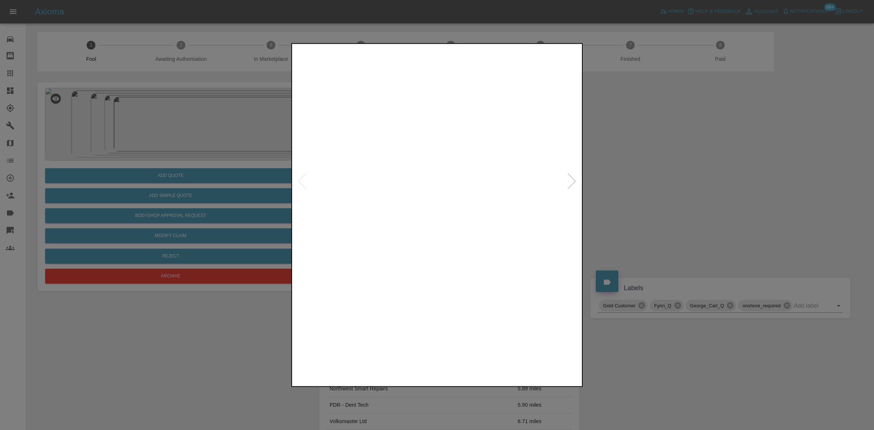
click at [432, 165] on img at bounding box center [437, 181] width 288 height 272
click at [432, 165] on img at bounding box center [449, 228] width 863 height 815
click at [414, 175] on img at bounding box center [437, 181] width 288 height 272
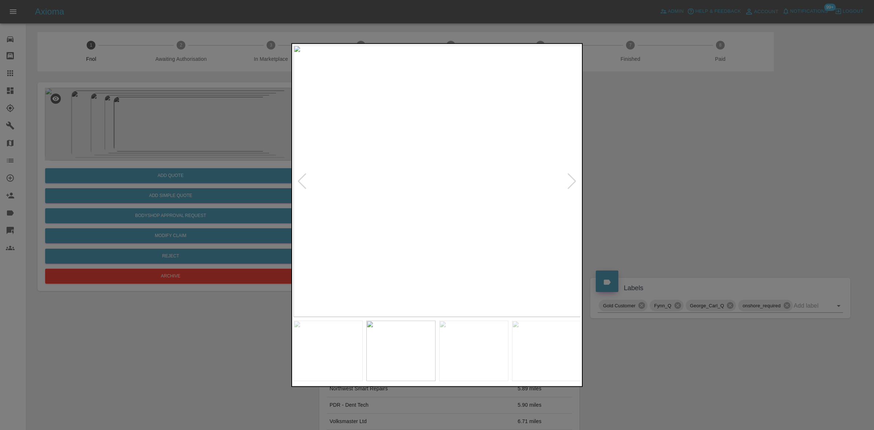
click at [378, 243] on img at bounding box center [437, 181] width 288 height 272
click at [353, 186] on img at bounding box center [437, 181] width 288 height 272
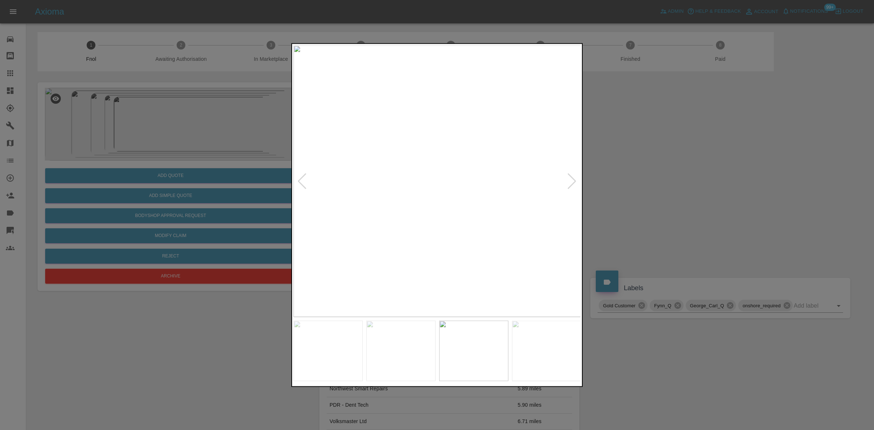
click at [428, 180] on img at bounding box center [437, 181] width 288 height 272
click at [428, 180] on img at bounding box center [462, 183] width 863 height 815
click at [436, 185] on img at bounding box center [437, 181] width 288 height 272
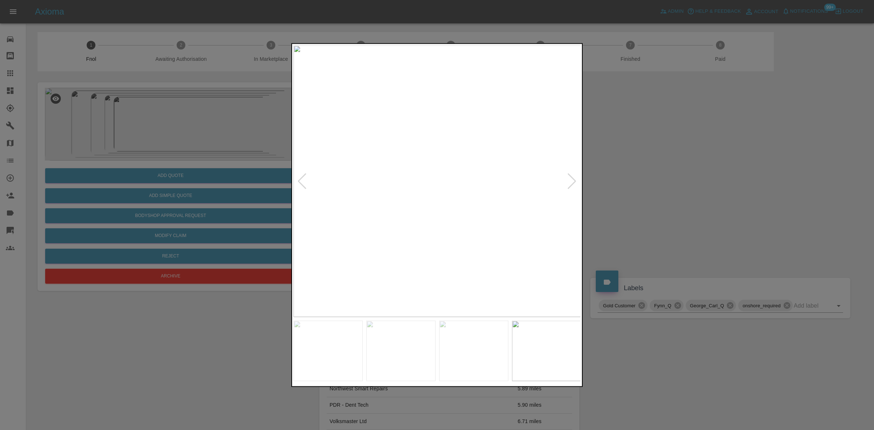
click at [414, 198] on img at bounding box center [437, 181] width 288 height 272
click at [453, 203] on img at bounding box center [437, 181] width 288 height 272
click at [408, 218] on img at bounding box center [404, 264] width 863 height 815
click at [398, 193] on img at bounding box center [418, 330] width 863 height 815
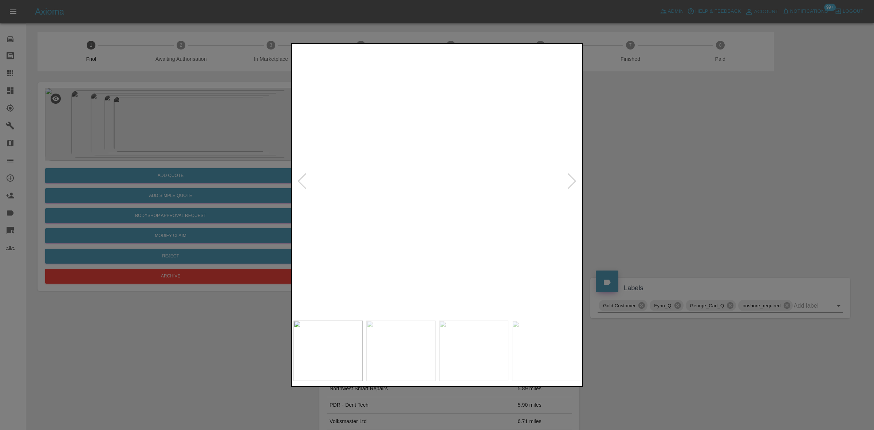
click at [398, 193] on img at bounding box center [418, 330] width 863 height 815
click at [368, 188] on img at bounding box center [437, 181] width 288 height 272
click at [269, 174] on div at bounding box center [437, 215] width 874 height 430
click at [296, 159] on img at bounding box center [437, 181] width 288 height 272
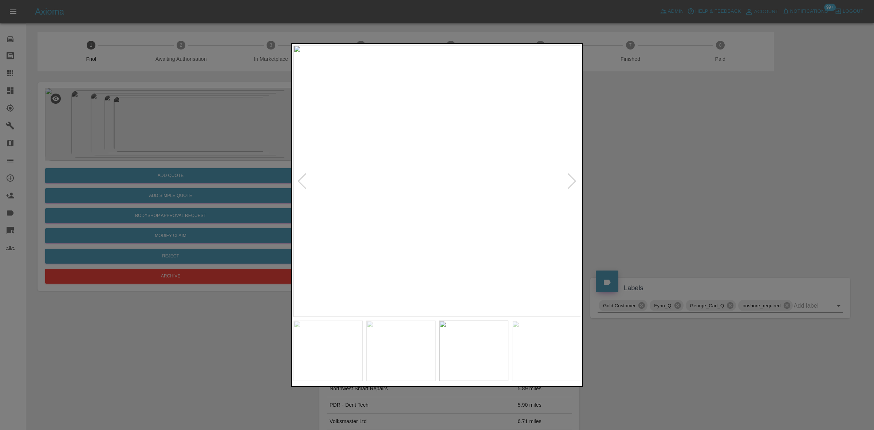
click at [204, 137] on div at bounding box center [437, 215] width 874 height 430
click at [285, 149] on div at bounding box center [437, 215] width 874 height 430
click at [226, 150] on div at bounding box center [437, 215] width 874 height 430
click at [158, 127] on div at bounding box center [437, 215] width 874 height 430
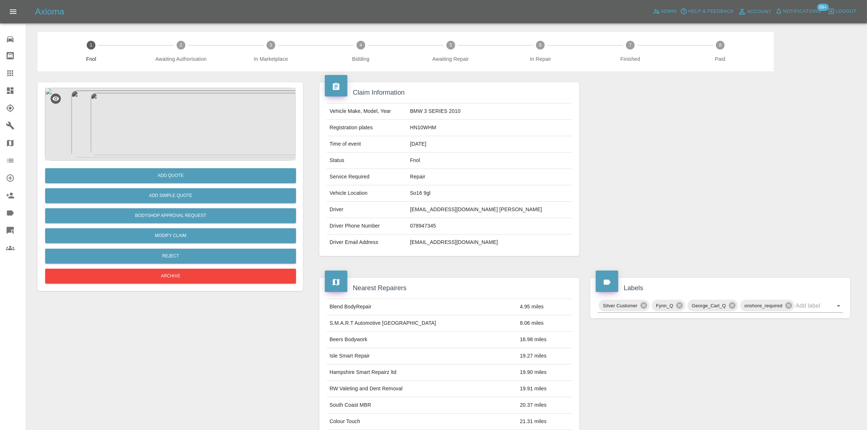
click at [186, 126] on img at bounding box center [170, 124] width 251 height 73
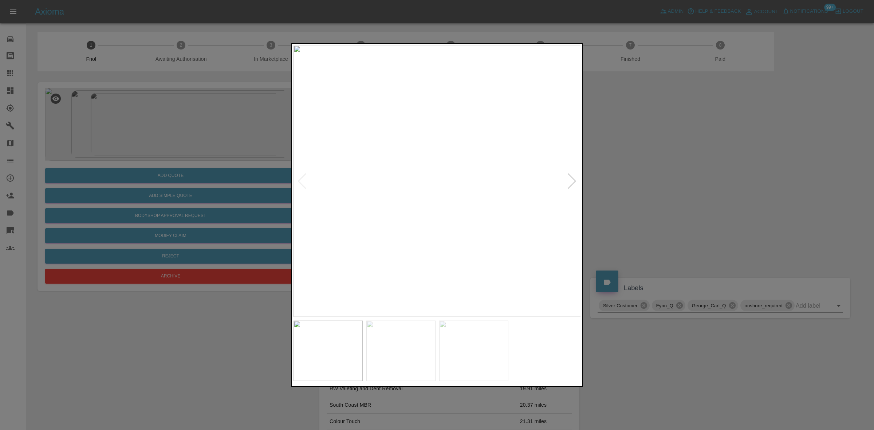
click at [390, 181] on img at bounding box center [437, 181] width 288 height 272
click at [391, 195] on img at bounding box center [437, 181] width 288 height 272
click at [415, 203] on img at bounding box center [437, 181] width 288 height 272
click at [245, 184] on div at bounding box center [437, 215] width 874 height 430
click at [208, 174] on div at bounding box center [437, 215] width 874 height 430
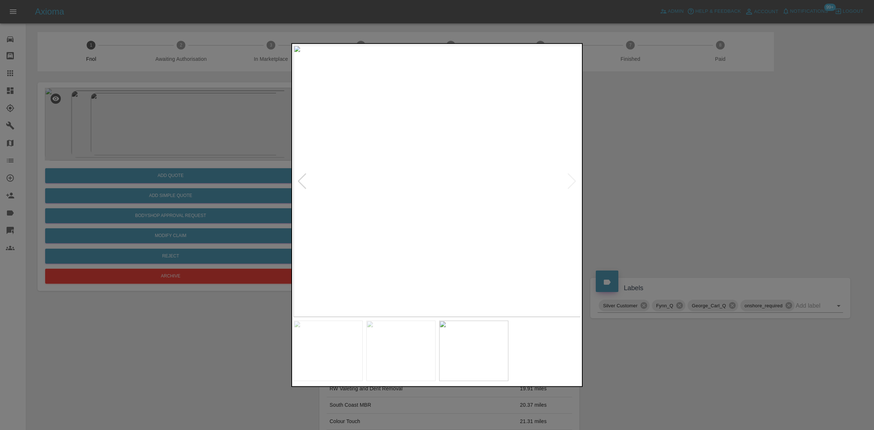
drag, startPoint x: 146, startPoint y: 163, endPoint x: 172, endPoint y: 174, distance: 27.6
click at [146, 163] on div at bounding box center [437, 215] width 874 height 430
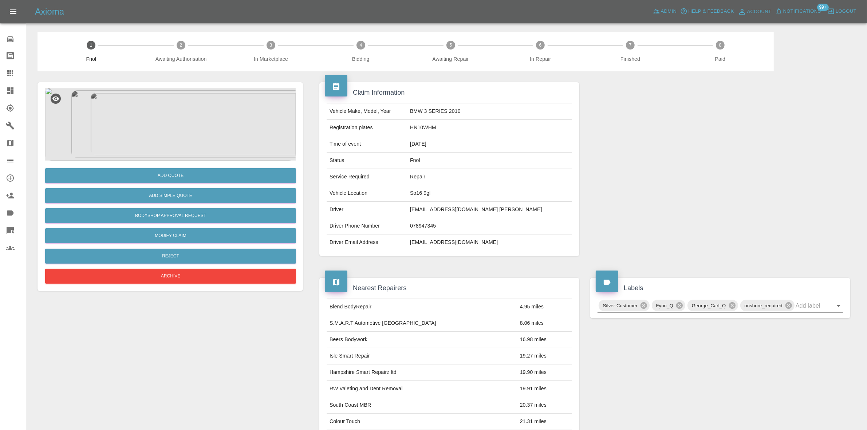
click at [181, 103] on img at bounding box center [170, 124] width 251 height 73
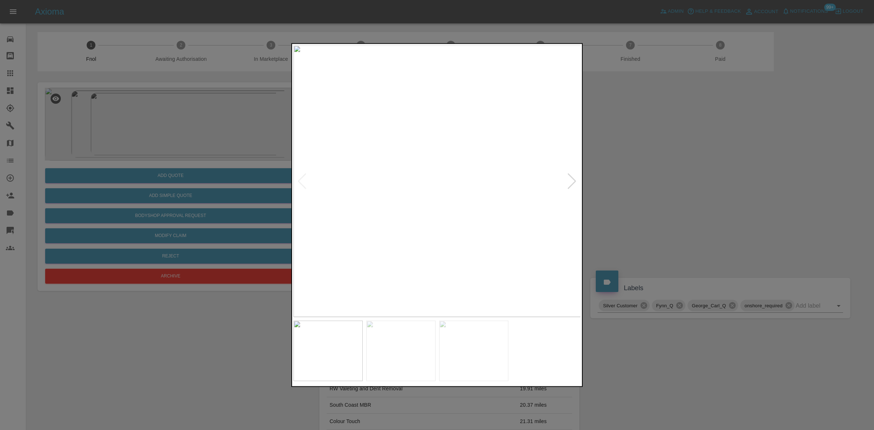
click at [432, 150] on img at bounding box center [437, 181] width 288 height 272
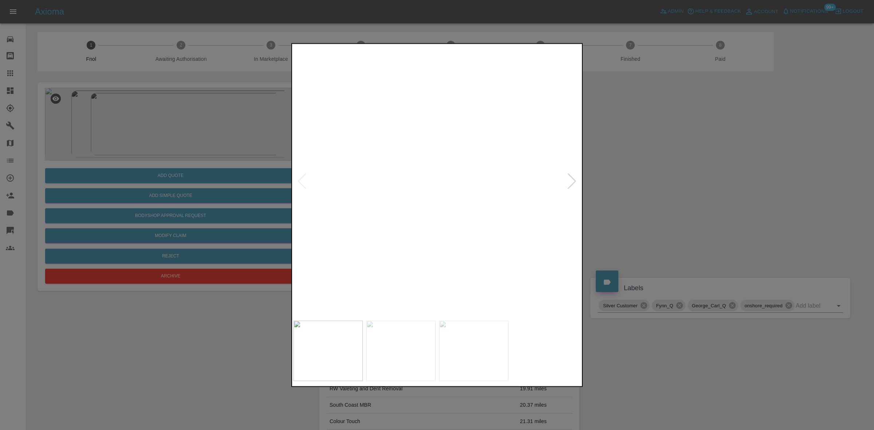
click at [221, 175] on div at bounding box center [437, 215] width 874 height 430
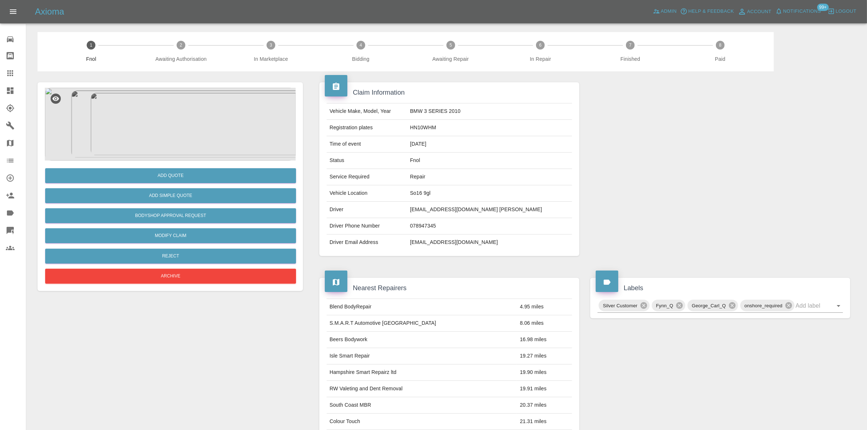
click at [189, 118] on img at bounding box center [170, 124] width 251 height 73
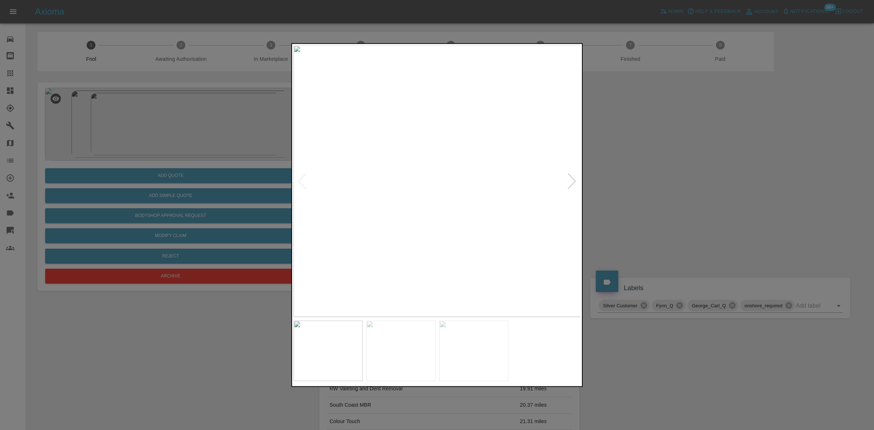
click at [418, 145] on img at bounding box center [437, 181] width 288 height 272
click at [419, 140] on img at bounding box center [437, 181] width 288 height 272
click at [430, 133] on img at bounding box center [438, 181] width 288 height 272
click at [343, 244] on img at bounding box center [370, 181] width 288 height 272
click at [315, 203] on img at bounding box center [437, 181] width 288 height 272
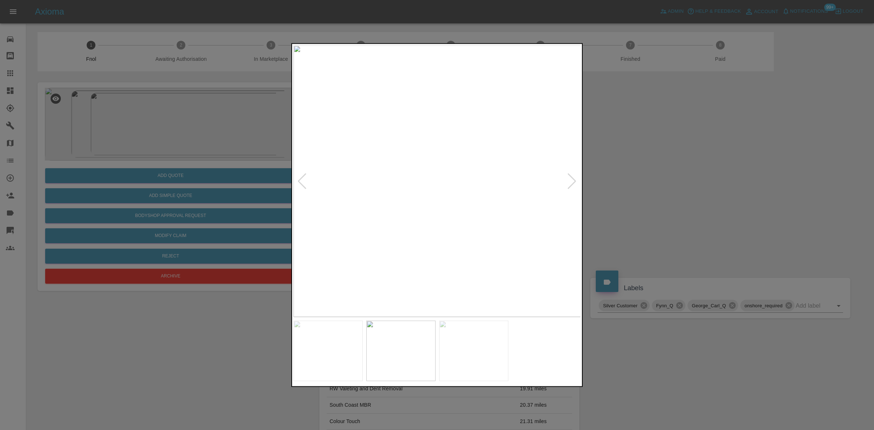
click at [315, 203] on img at bounding box center [437, 181] width 288 height 272
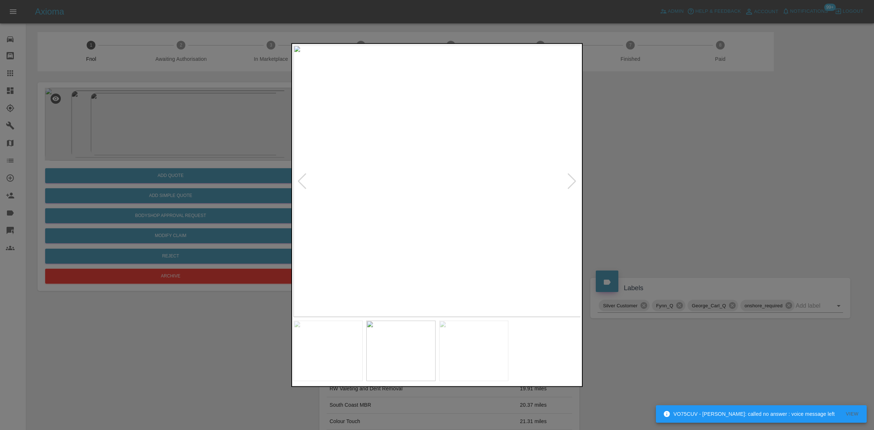
click at [364, 208] on img at bounding box center [437, 181] width 288 height 272
click at [470, 309] on img at bounding box center [740, 201] width 863 height 815
click at [453, 273] on img at bounding box center [699, 198] width 863 height 815
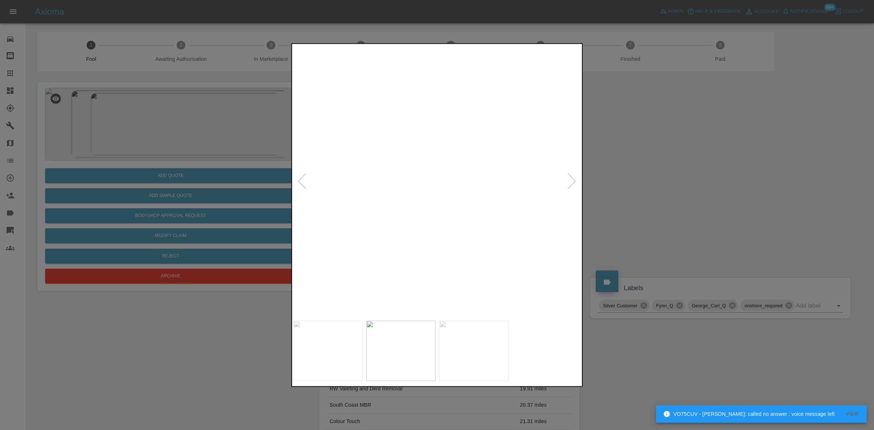
click at [453, 273] on img at bounding box center [699, 198] width 863 height 815
click at [382, 255] on img at bounding box center [384, 181] width 288 height 272
click at [337, 232] on img at bounding box center [437, 181] width 288 height 272
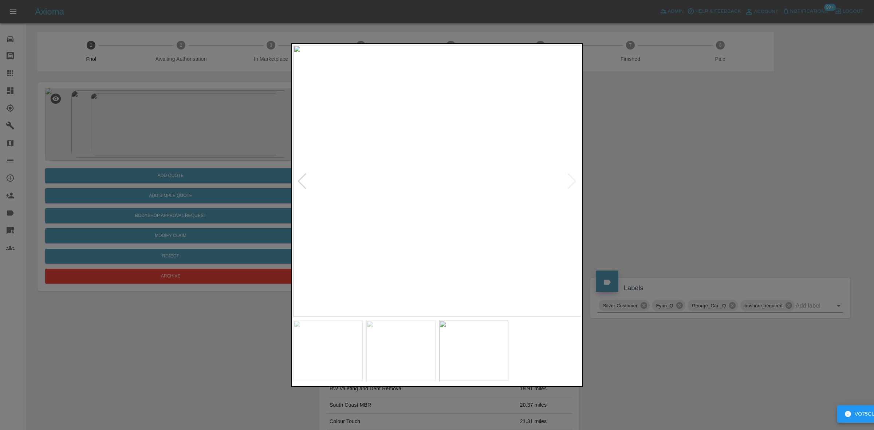
click at [386, 179] on img at bounding box center [437, 181] width 288 height 272
click at [300, 171] on img at bounding box center [443, 167] width 863 height 815
click at [354, 195] on img at bounding box center [429, 167] width 863 height 815
click at [354, 207] on img at bounding box center [304, 163] width 863 height 815
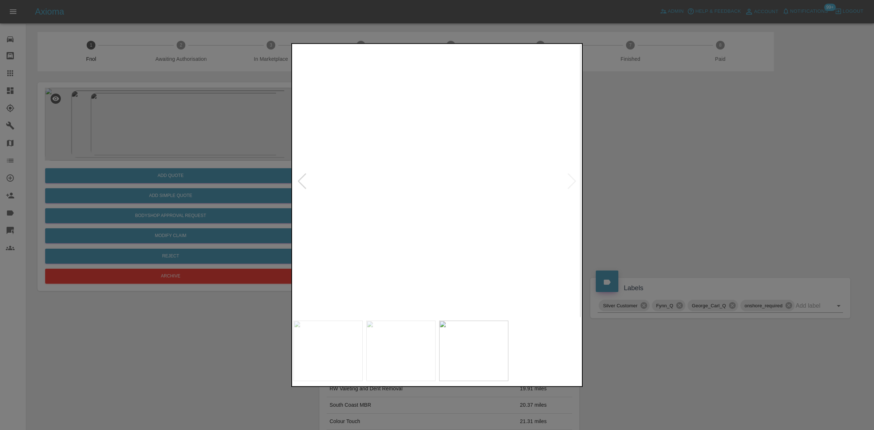
click at [188, 165] on div at bounding box center [437, 215] width 874 height 430
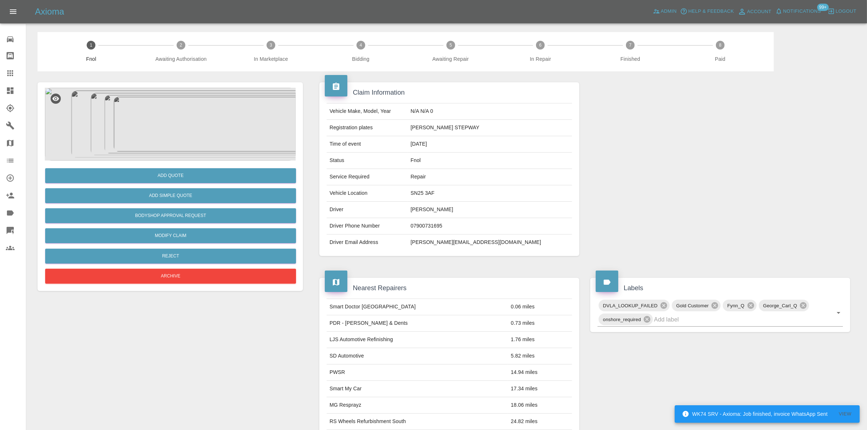
click at [96, 129] on img at bounding box center [170, 124] width 251 height 73
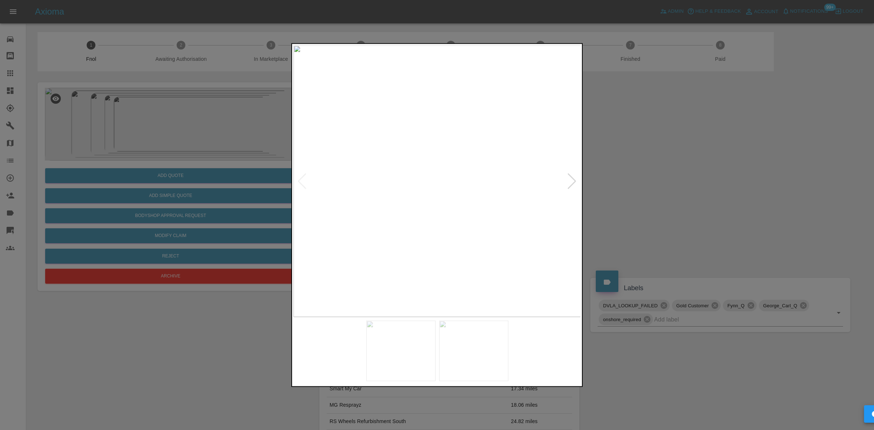
click at [434, 212] on img at bounding box center [437, 181] width 288 height 272
click at [396, 213] on img at bounding box center [437, 181] width 288 height 272
click at [247, 208] on div at bounding box center [437, 215] width 874 height 430
click at [357, 214] on img at bounding box center [437, 181] width 288 height 272
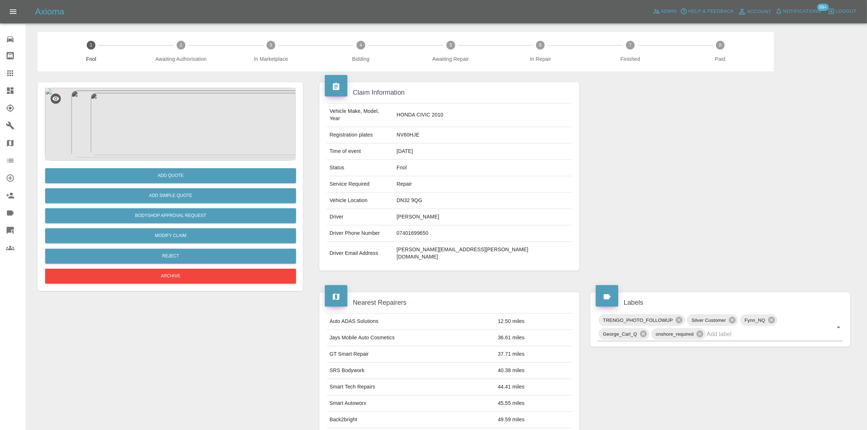
click at [186, 135] on img at bounding box center [170, 124] width 251 height 73
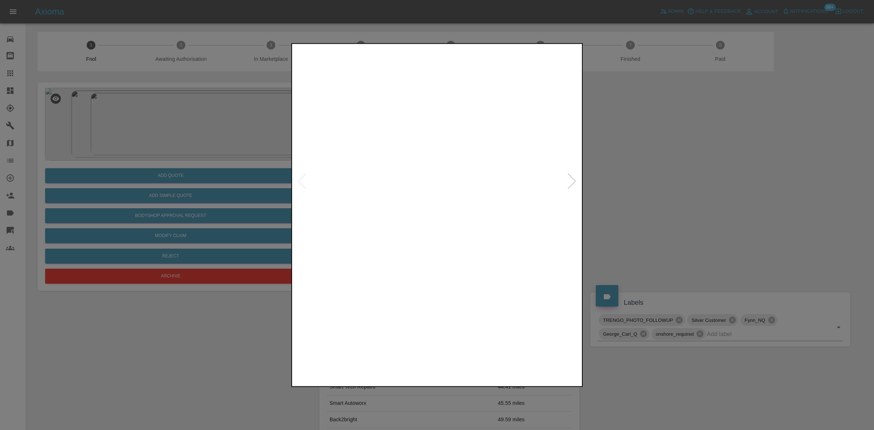
click at [356, 182] on img at bounding box center [437, 181] width 288 height 272
click at [373, 213] on img at bounding box center [437, 181] width 288 height 272
click at [304, 211] on img at bounding box center [389, 181] width 288 height 272
click at [86, 147] on div at bounding box center [437, 215] width 874 height 430
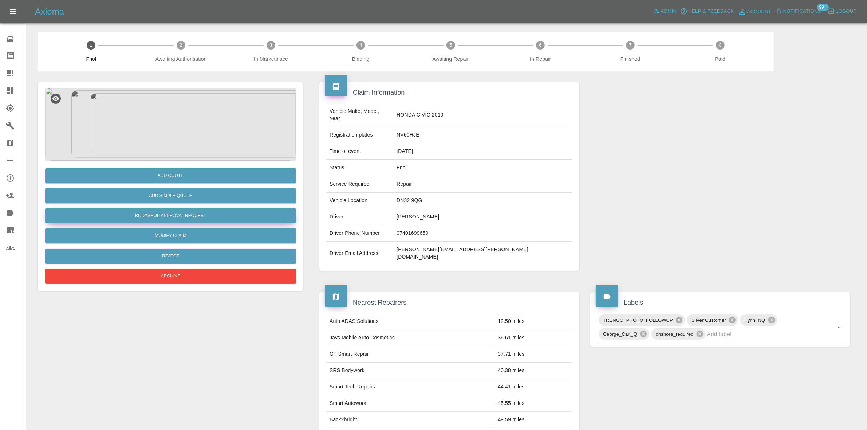
click at [188, 213] on button "Bodyshop Approval Request" at bounding box center [170, 215] width 251 height 15
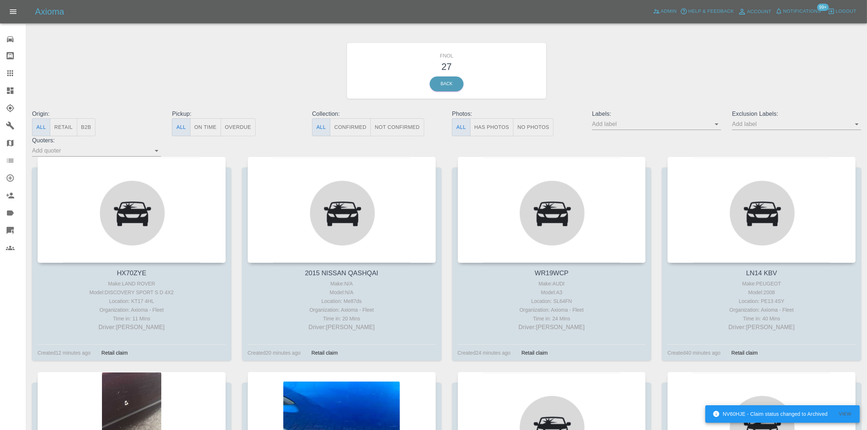
click at [15, 88] on div at bounding box center [16, 90] width 20 height 9
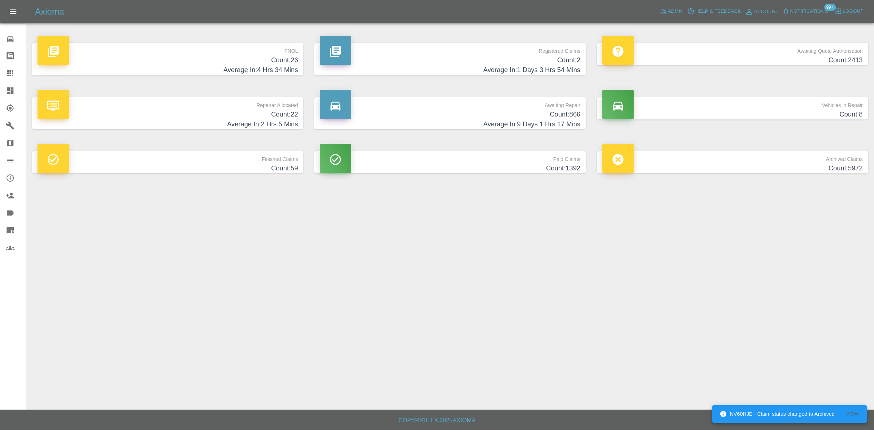
click at [493, 245] on main "FNOL Count: 26 Average In: 4 Hrs 34 Mins Registered Claims Count: 2 Average In:…" at bounding box center [437, 205] width 874 height 410
click at [517, 66] on h4 "Average In: 1 Days 3 Hrs 54 Mins" at bounding box center [450, 70] width 260 height 10
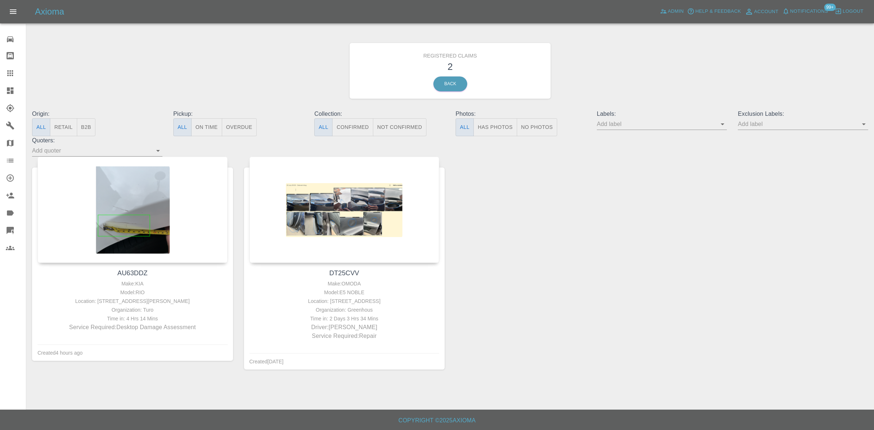
click at [13, 89] on icon at bounding box center [10, 90] width 7 height 7
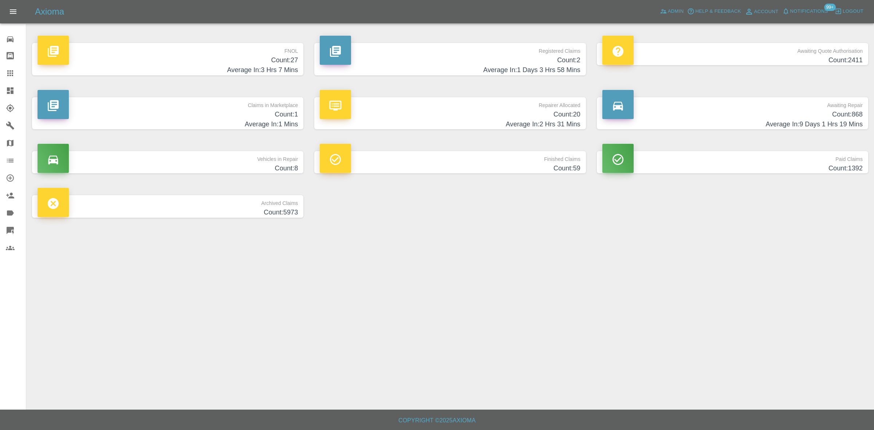
click at [287, 68] on h4 "Average In: 3 Hrs 7 Mins" at bounding box center [167, 70] width 260 height 10
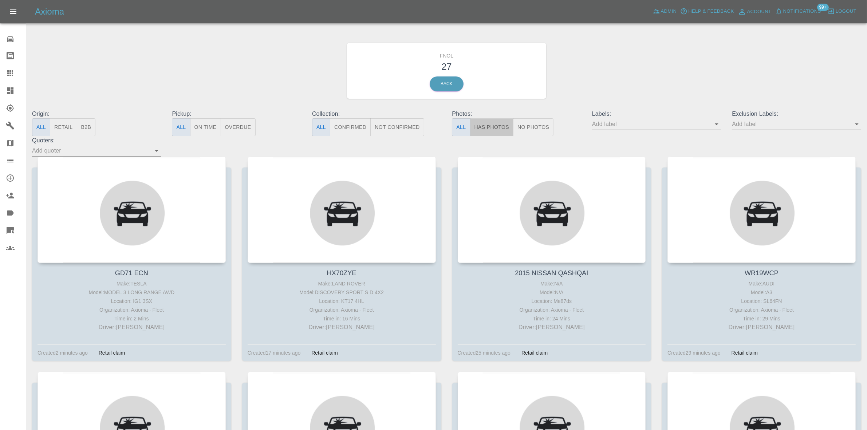
click at [491, 126] on button "Has Photos" at bounding box center [492, 127] width 44 height 18
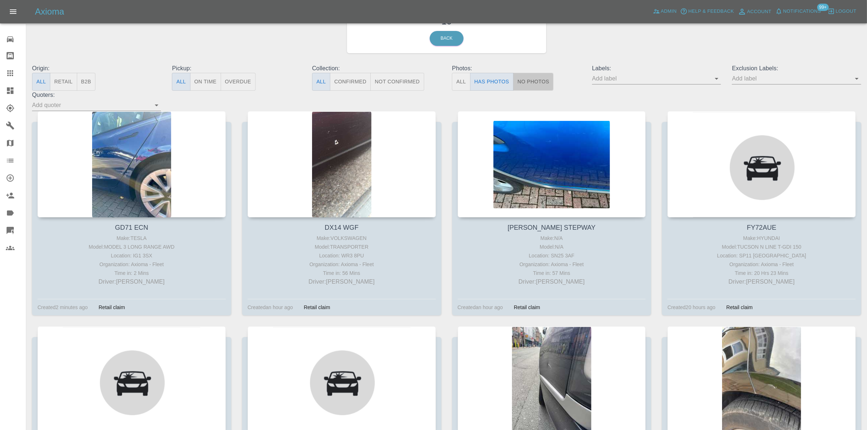
drag, startPoint x: 544, startPoint y: 79, endPoint x: 449, endPoint y: 101, distance: 97.1
click at [543, 79] on button "No Photos" at bounding box center [533, 82] width 40 height 18
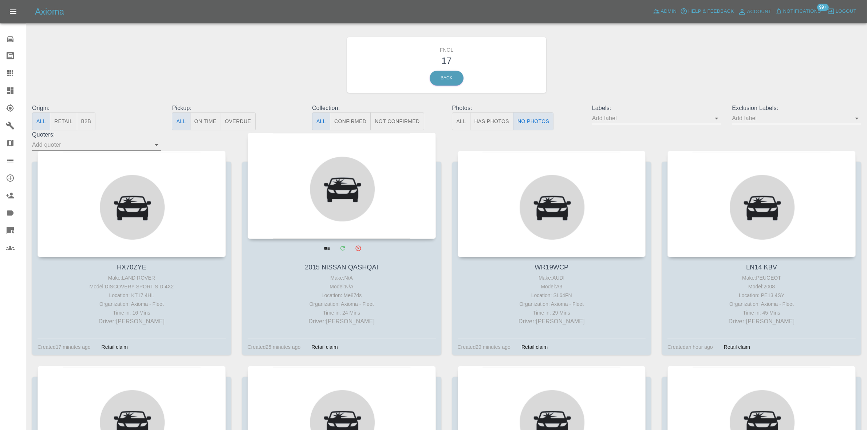
scroll to position [0, 0]
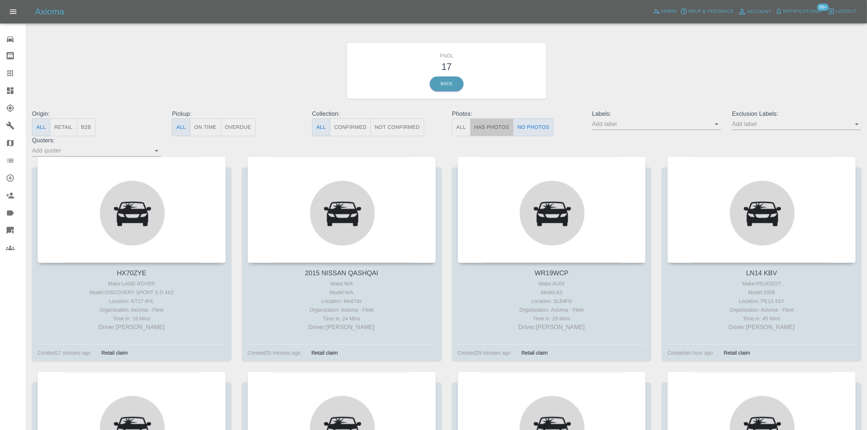
click at [483, 123] on button "Has Photos" at bounding box center [492, 127] width 44 height 18
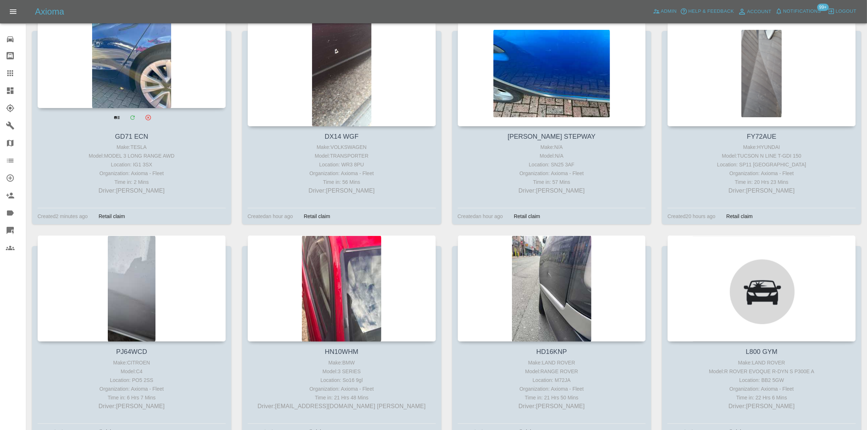
scroll to position [91, 0]
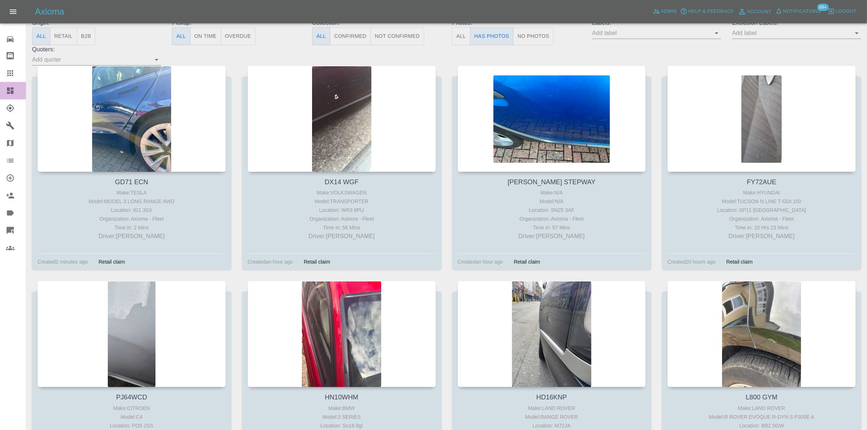
click at [14, 90] on icon at bounding box center [10, 90] width 9 height 9
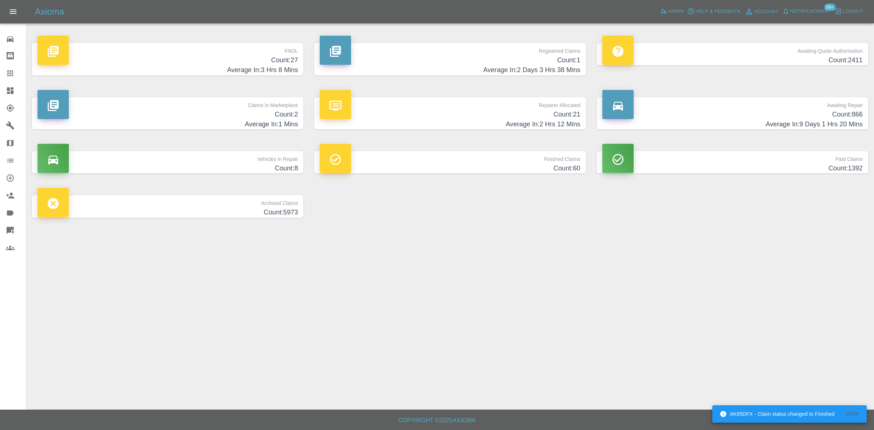
drag, startPoint x: 239, startPoint y: 55, endPoint x: 547, endPoint y: 177, distance: 331.0
click at [239, 55] on h4 "Count: 27" at bounding box center [167, 60] width 260 height 10
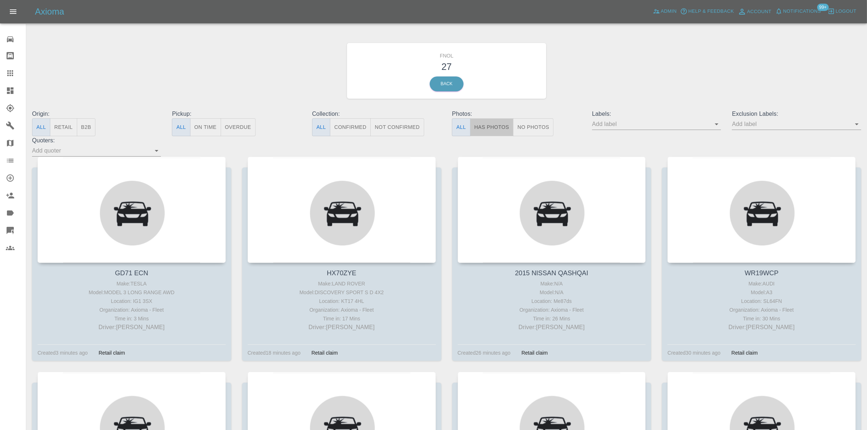
click at [494, 130] on button "Has Photos" at bounding box center [492, 127] width 44 height 18
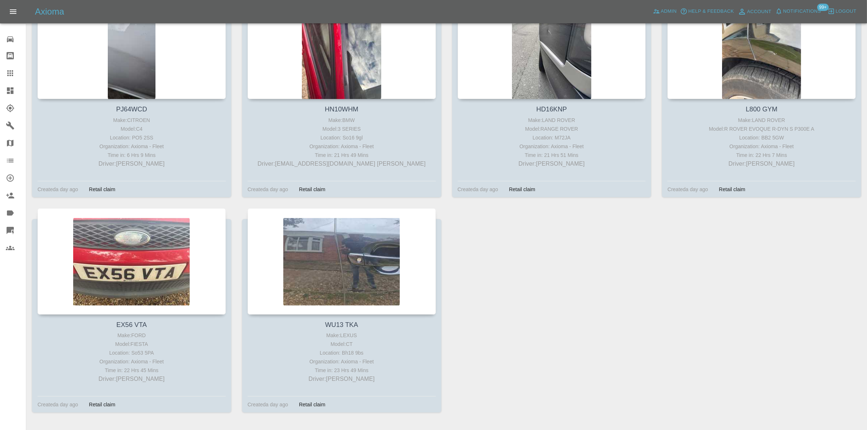
scroll to position [356, 0]
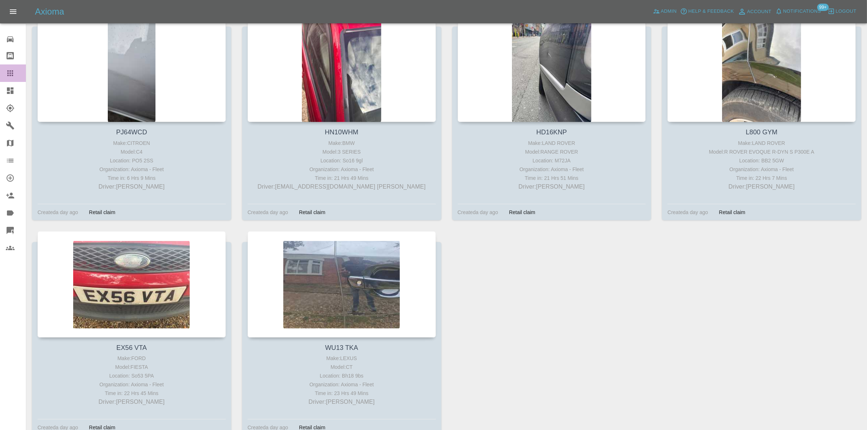
click at [9, 81] on link "Claims" at bounding box center [13, 72] width 26 height 17
click at [8, 88] on icon at bounding box center [10, 90] width 7 height 7
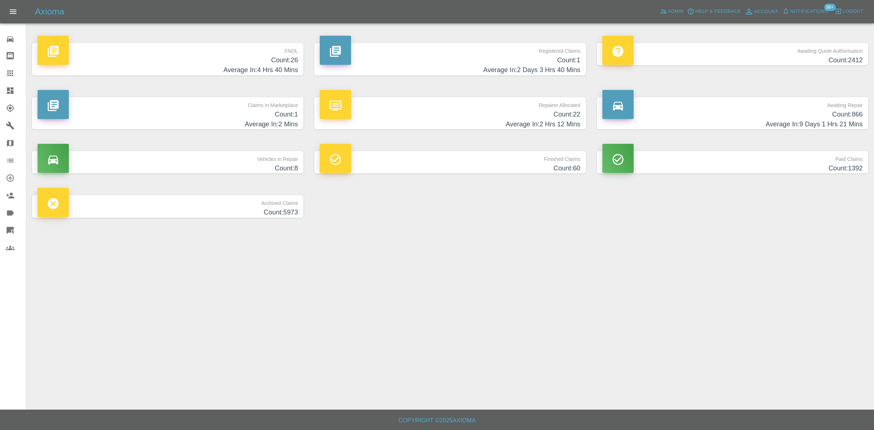
click at [283, 66] on h4 "Average In: 4 Hrs 40 Mins" at bounding box center [167, 70] width 260 height 10
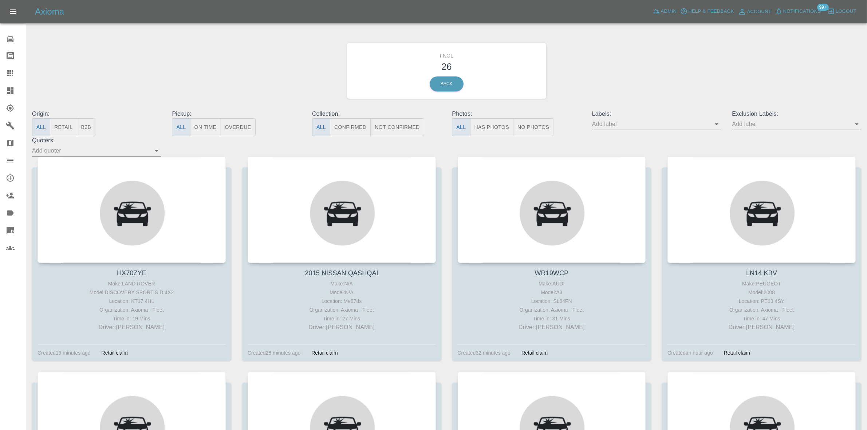
click at [493, 132] on button "Has Photos" at bounding box center [492, 127] width 44 height 18
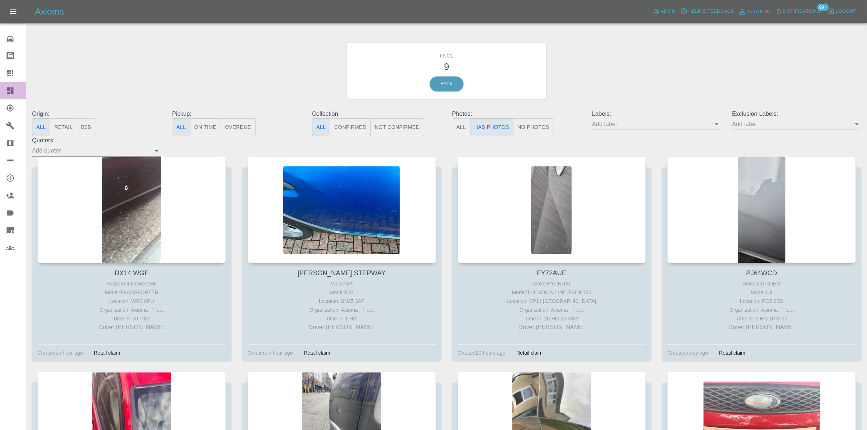
click at [9, 84] on link "Dashboard" at bounding box center [13, 90] width 26 height 17
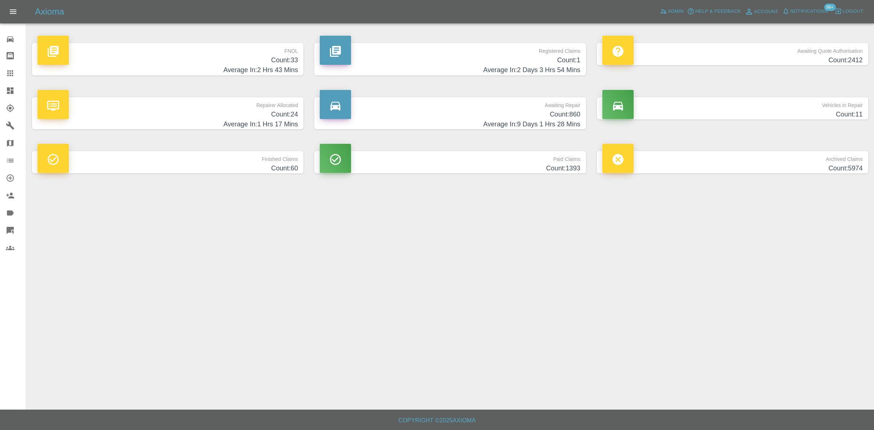
click at [277, 70] on h4 "Average In: 2 Hrs 43 Mins" at bounding box center [167, 70] width 260 height 10
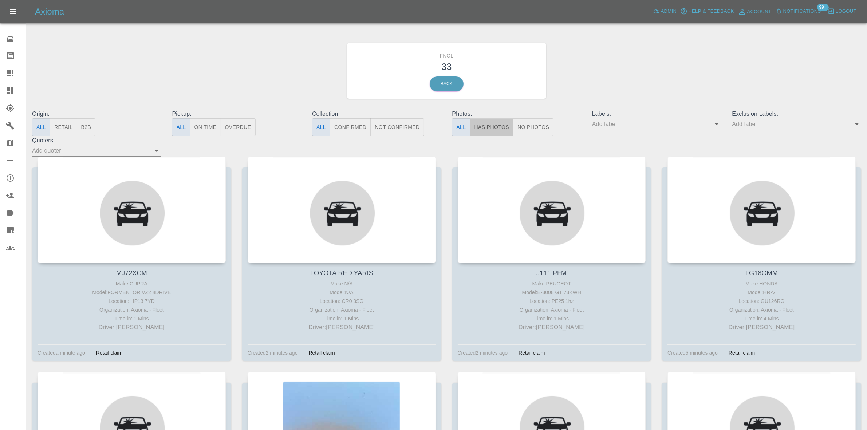
click at [498, 130] on button "Has Photos" at bounding box center [492, 127] width 44 height 18
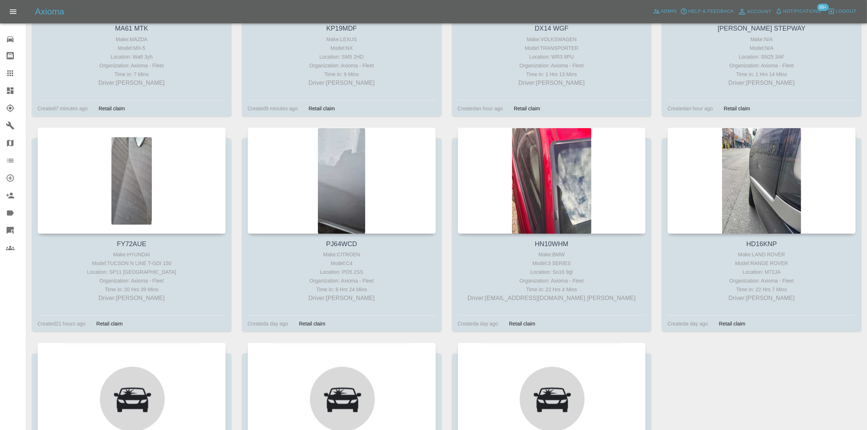
scroll to position [299, 0]
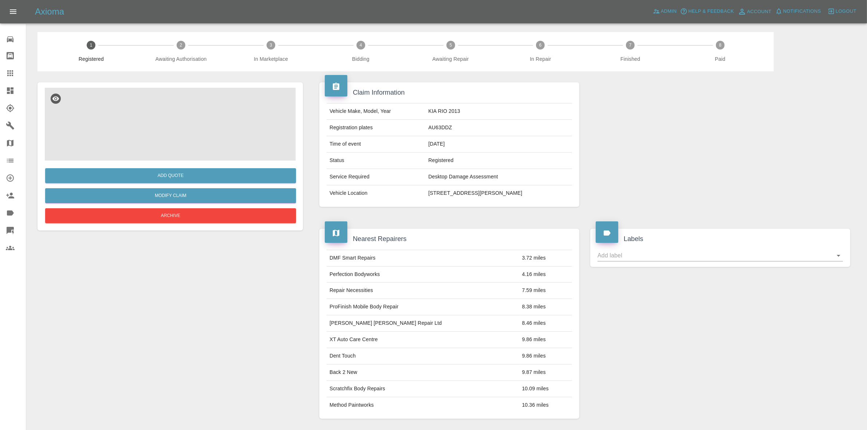
click at [187, 124] on img at bounding box center [170, 124] width 251 height 73
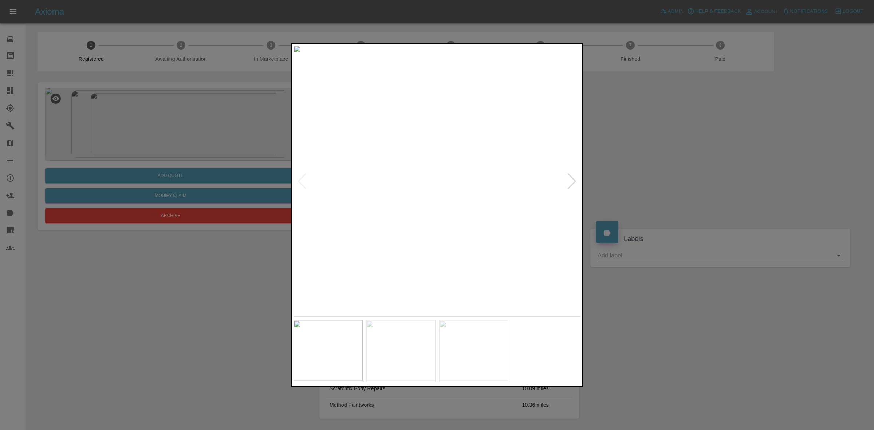
click at [297, 163] on img at bounding box center [437, 181] width 288 height 272
click at [321, 175] on img at bounding box center [437, 181] width 288 height 272
click at [284, 154] on div at bounding box center [437, 215] width 874 height 430
click at [252, 156] on div at bounding box center [437, 215] width 874 height 430
click at [423, 181] on img at bounding box center [437, 181] width 288 height 272
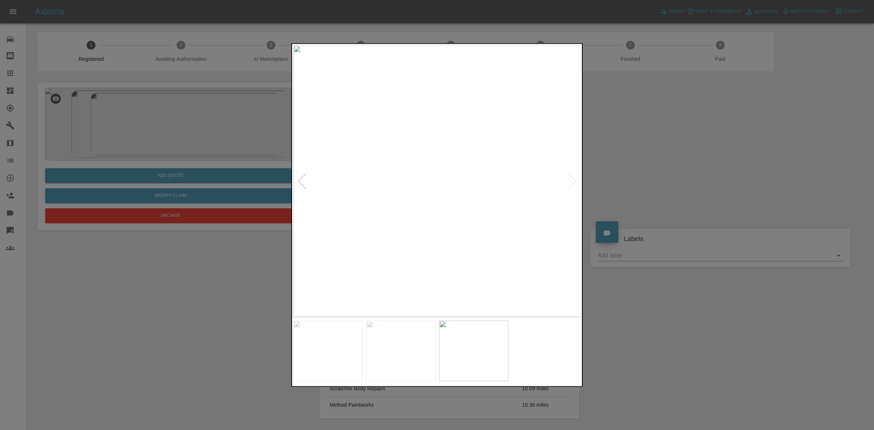
click at [423, 181] on img at bounding box center [437, 181] width 288 height 272
click at [423, 181] on img at bounding box center [478, 180] width 863 height 815
click at [399, 175] on img at bounding box center [437, 181] width 288 height 272
click at [441, 170] on img at bounding box center [437, 181] width 288 height 272
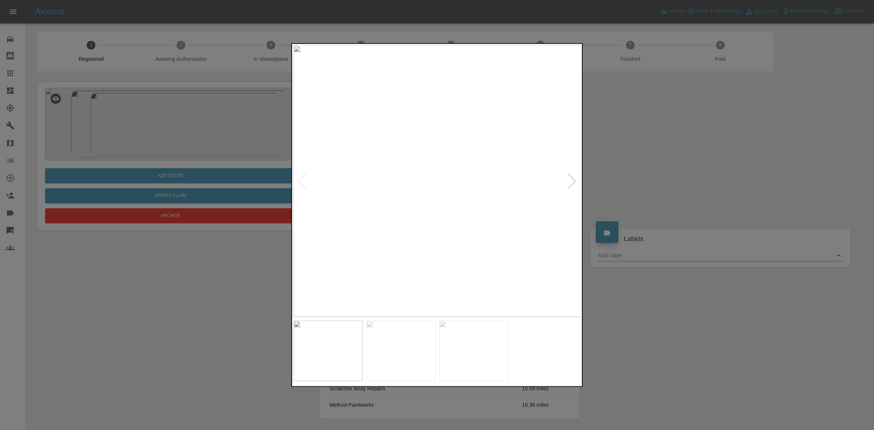
click at [448, 168] on img at bounding box center [437, 181] width 288 height 272
click at [417, 212] on img at bounding box center [437, 181] width 288 height 272
click at [488, 199] on img at bounding box center [569, 74] width 863 height 815
click at [448, 189] on img at bounding box center [573, 74] width 863 height 815
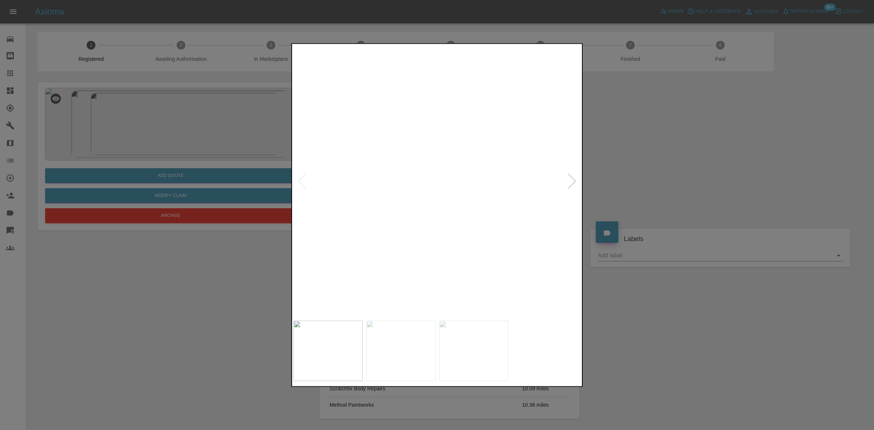
click at [439, 189] on img at bounding box center [665, 67] width 863 height 815
click at [386, 170] on img at bounding box center [437, 181] width 288 height 272
click at [342, 170] on img at bounding box center [437, 181] width 288 height 272
click at [482, 201] on img at bounding box center [451, 181] width 288 height 272
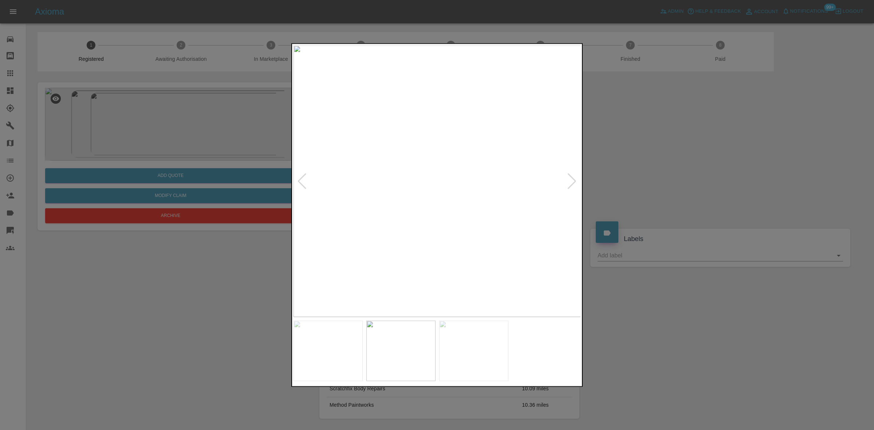
click at [444, 214] on img at bounding box center [437, 181] width 288 height 272
click at [439, 212] on img at bounding box center [414, 82] width 863 height 815
click at [409, 192] on img at bounding box center [383, 181] width 288 height 272
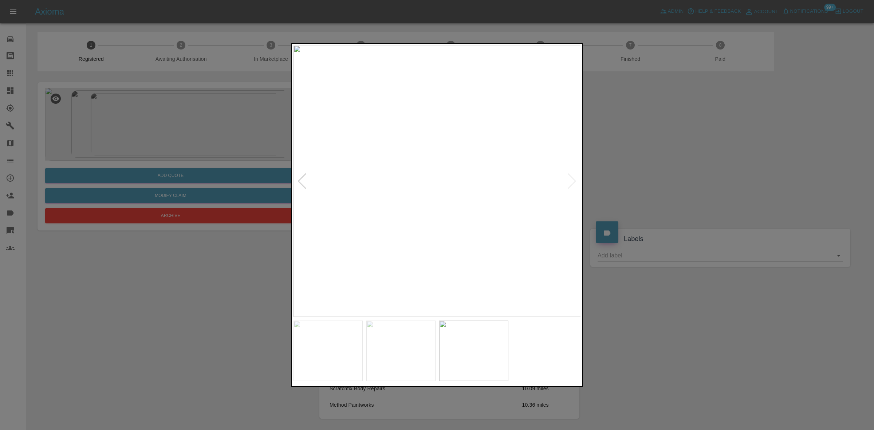
click at [469, 182] on img at bounding box center [437, 181] width 288 height 272
click at [343, 182] on img at bounding box center [437, 181] width 288 height 272
click at [293, 170] on img at bounding box center [402, 181] width 288 height 272
drag, startPoint x: 181, startPoint y: 144, endPoint x: 447, endPoint y: 140, distance: 266.1
click at [189, 144] on div at bounding box center [437, 215] width 874 height 430
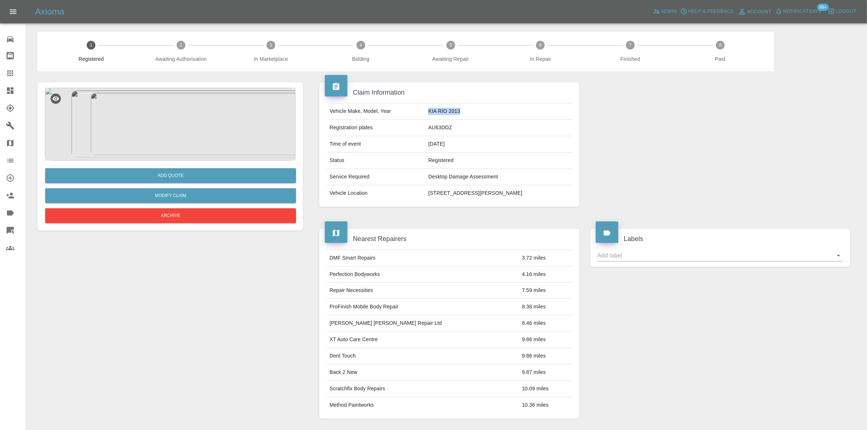
drag, startPoint x: 394, startPoint y: 110, endPoint x: 434, endPoint y: 110, distance: 40.0
click at [434, 110] on tr "Vehicle Make, Model, Year KIA RIO 2013" at bounding box center [449, 111] width 245 height 16
copy tr "KIA RIO 2013"
click at [181, 124] on img at bounding box center [170, 124] width 251 height 73
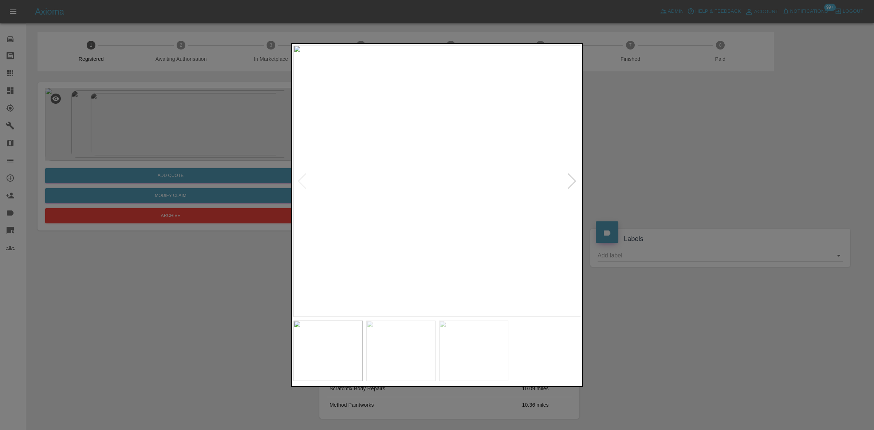
click at [441, 214] on img at bounding box center [437, 181] width 288 height 272
click at [424, 213] on img at bounding box center [437, 181] width 288 height 272
click at [476, 188] on img at bounding box center [466, 181] width 288 height 272
click at [345, 217] on img at bounding box center [437, 181] width 288 height 272
click at [299, 208] on img at bounding box center [437, 181] width 288 height 272
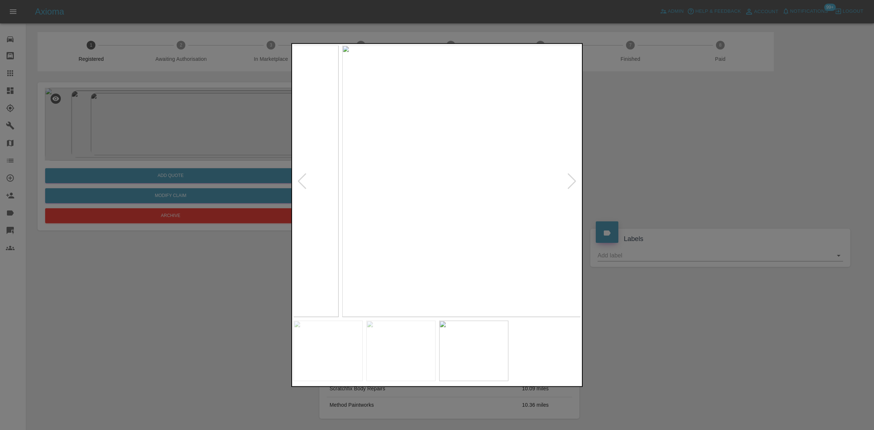
click at [474, 218] on img at bounding box center [486, 181] width 288 height 272
click at [507, 217] on img at bounding box center [437, 181] width 288 height 272
click at [310, 199] on img at bounding box center [437, 181] width 288 height 272
click at [390, 197] on img at bounding box center [437, 181] width 288 height 272
click at [404, 166] on img at bounding box center [437, 181] width 288 height 272
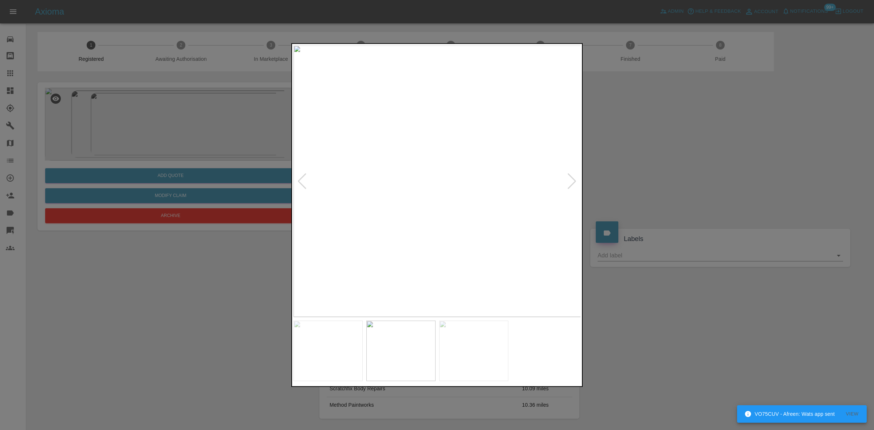
click at [417, 193] on img at bounding box center [437, 181] width 288 height 272
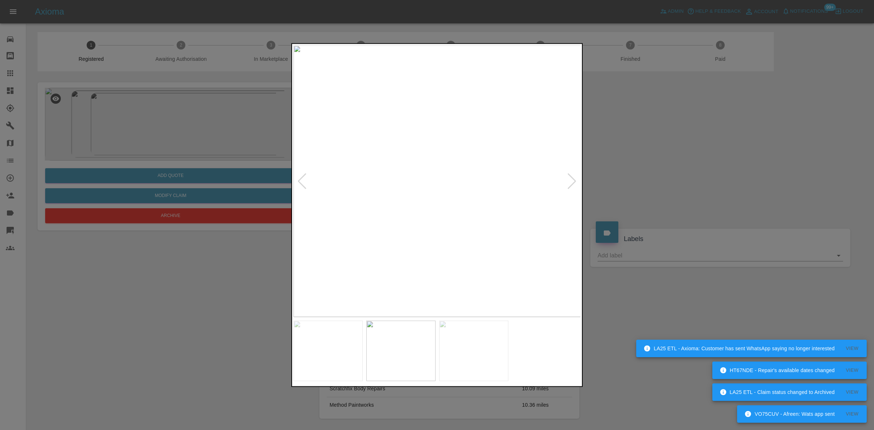
click at [545, 215] on img at bounding box center [437, 181] width 288 height 272
drag, startPoint x: 119, startPoint y: 175, endPoint x: 195, endPoint y: 173, distance: 76.5
click at [129, 175] on div at bounding box center [437, 215] width 874 height 430
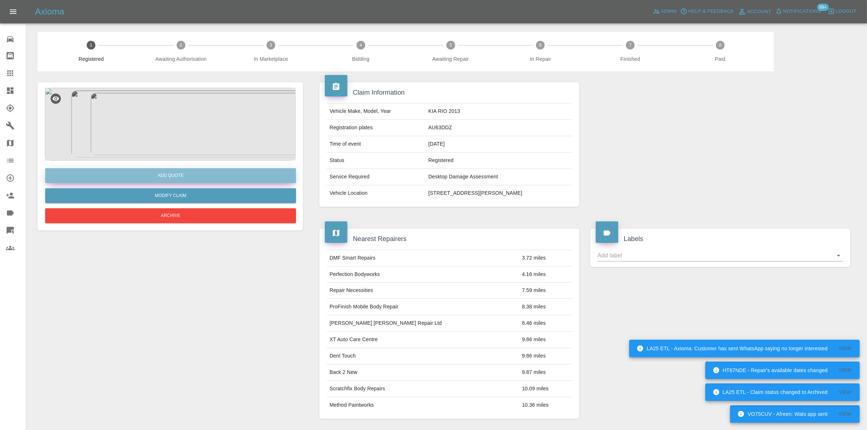
click at [195, 173] on button "Add Quote" at bounding box center [170, 175] width 251 height 15
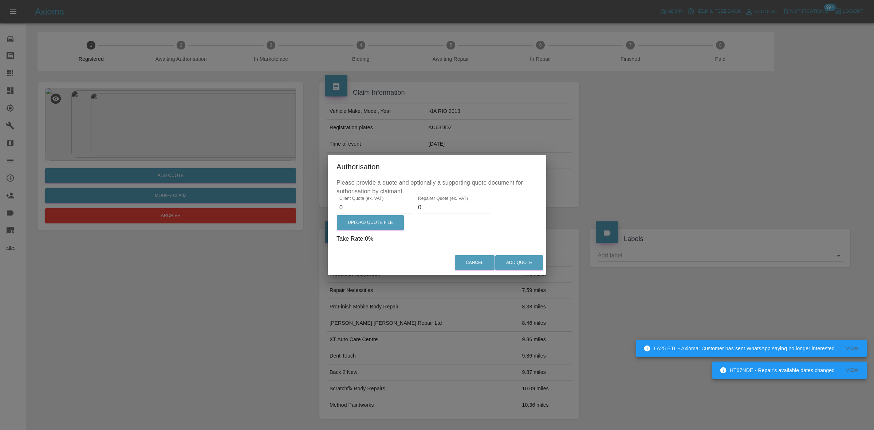
click at [150, 108] on div "Authorisation Please provide a quote and optionally a supporting quote document…" at bounding box center [437, 215] width 874 height 430
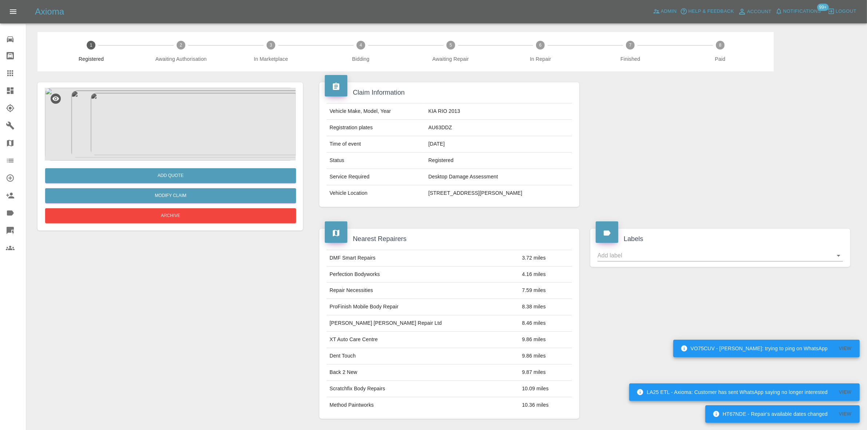
click at [425, 126] on td "AU63DDZ" at bounding box center [498, 128] width 147 height 16
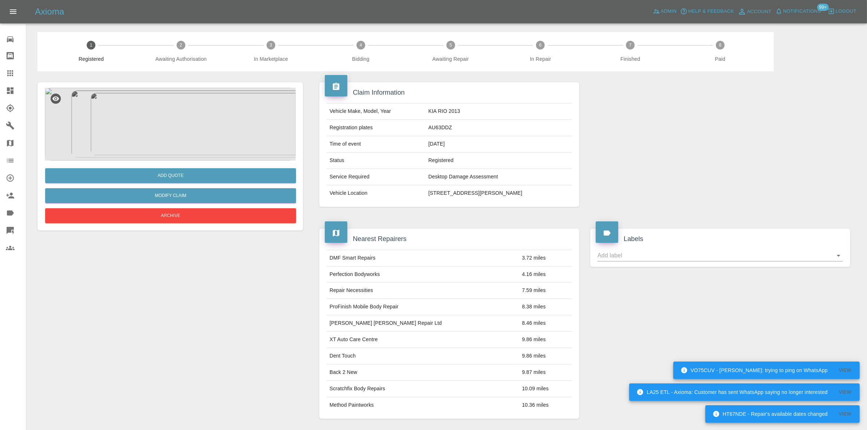
click at [425, 126] on td "AU63DDZ" at bounding box center [498, 128] width 147 height 16
copy td "AU63DDZ"
click at [425, 106] on td "KIA RIO 2013" at bounding box center [498, 111] width 147 height 16
click at [425, 108] on td "KIA RIO 2013" at bounding box center [498, 111] width 147 height 16
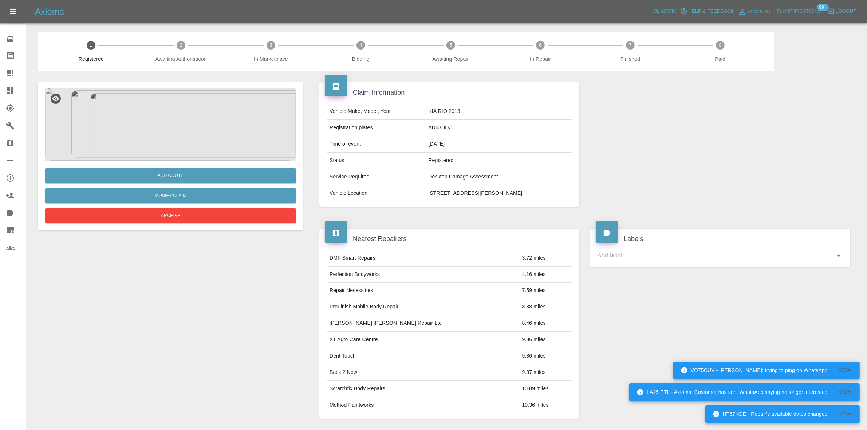
click at [425, 110] on td "KIA RIO 2013" at bounding box center [498, 111] width 147 height 16
copy td "KIA"
click at [443, 119] on td "KIA RIO 2013" at bounding box center [498, 111] width 147 height 16
drag, startPoint x: 438, startPoint y: 110, endPoint x: 409, endPoint y: 114, distance: 29.0
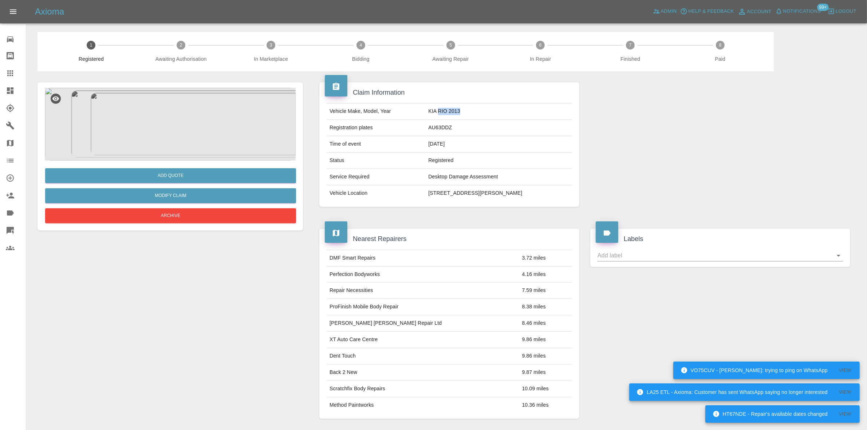
click at [425, 114] on td "KIA RIO 2013" at bounding box center [498, 111] width 147 height 16
copy td "RIO 2013"
click at [211, 113] on img at bounding box center [170, 124] width 251 height 73
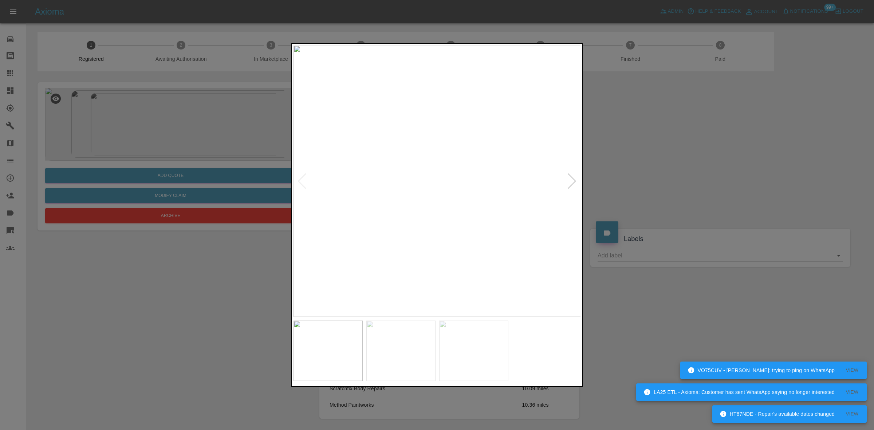
click at [448, 165] on img at bounding box center [437, 181] width 288 height 272
click at [359, 173] on img at bounding box center [437, 181] width 288 height 272
click at [337, 186] on img at bounding box center [437, 181] width 288 height 272
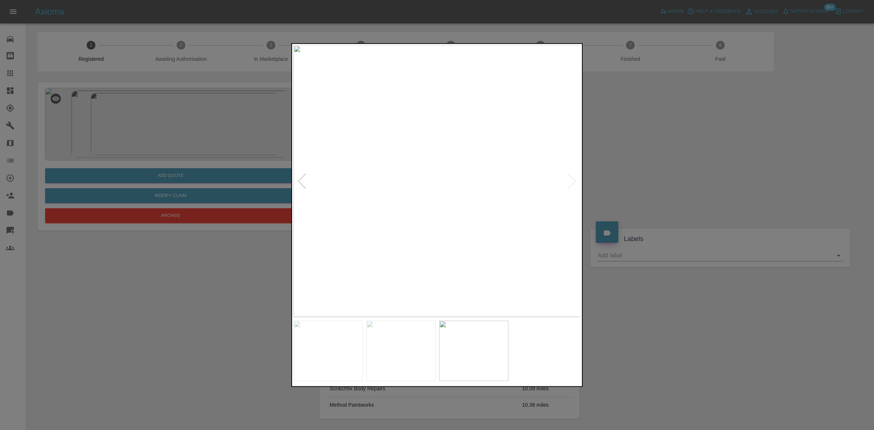
drag, startPoint x: 253, startPoint y: 51, endPoint x: 246, endPoint y: 57, distance: 8.5
click at [252, 51] on div at bounding box center [437, 215] width 874 height 430
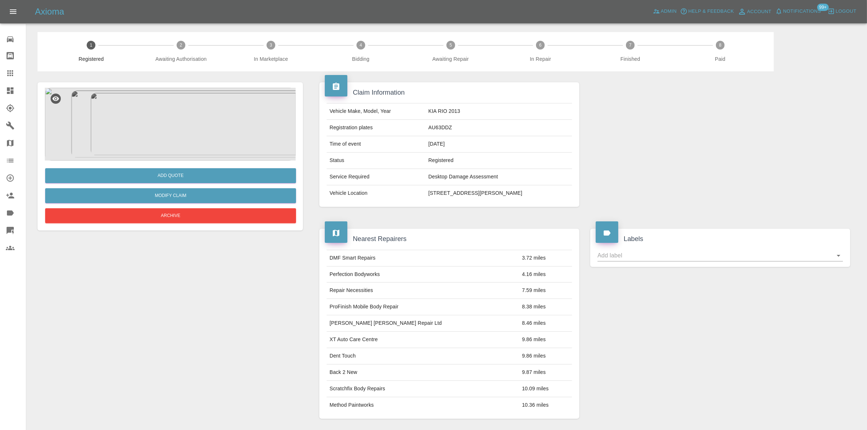
click at [425, 130] on td "AU63DDZ" at bounding box center [498, 128] width 147 height 16
click at [425, 129] on td "AU63DDZ" at bounding box center [498, 128] width 147 height 16
copy td "AU63DDZ"
click at [184, 176] on button "Add Quote" at bounding box center [170, 175] width 251 height 15
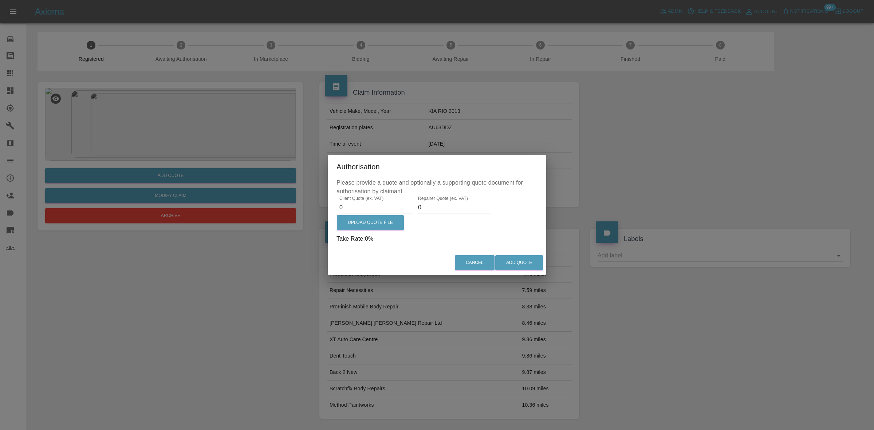
drag, startPoint x: 352, startPoint y: 208, endPoint x: 288, endPoint y: 216, distance: 64.5
click at [297, 209] on div "Authorisation Please provide a quote and optionally a supporting quote document…" at bounding box center [437, 215] width 874 height 430
type input "455"
click at [352, 222] on label "Upload Quote File" at bounding box center [370, 222] width 67 height 15
click at [0, 0] on input "Upload Quote File" at bounding box center [0, 0] width 0 height 0
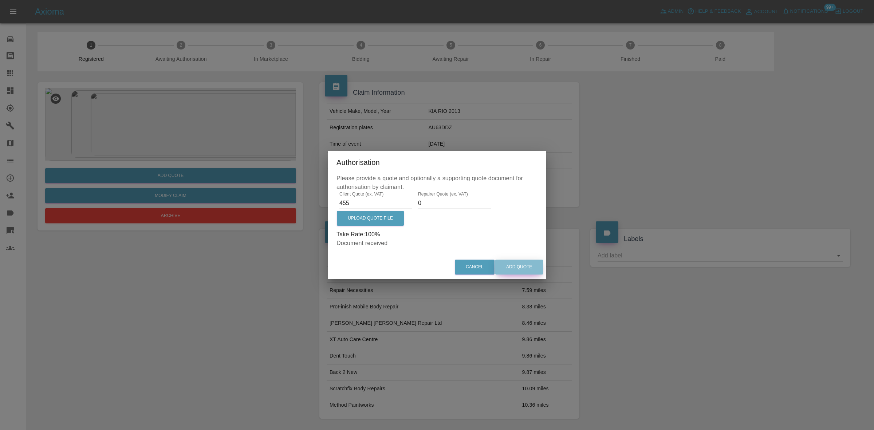
click at [527, 261] on button "Add Quote" at bounding box center [519, 267] width 48 height 15
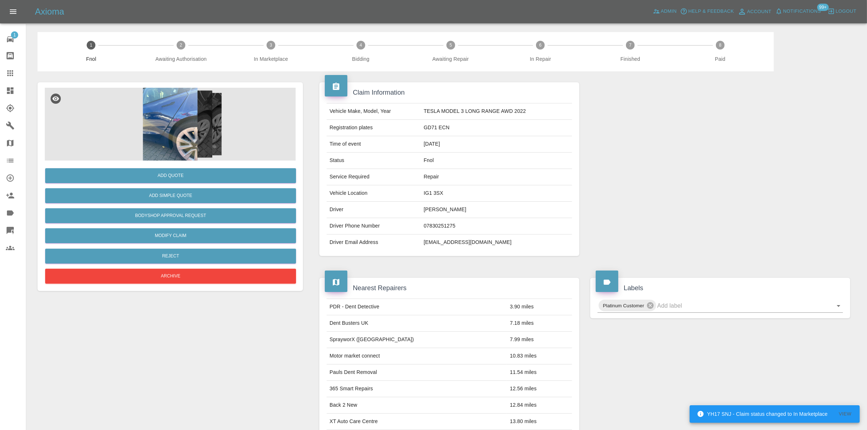
click at [175, 111] on img at bounding box center [170, 124] width 251 height 73
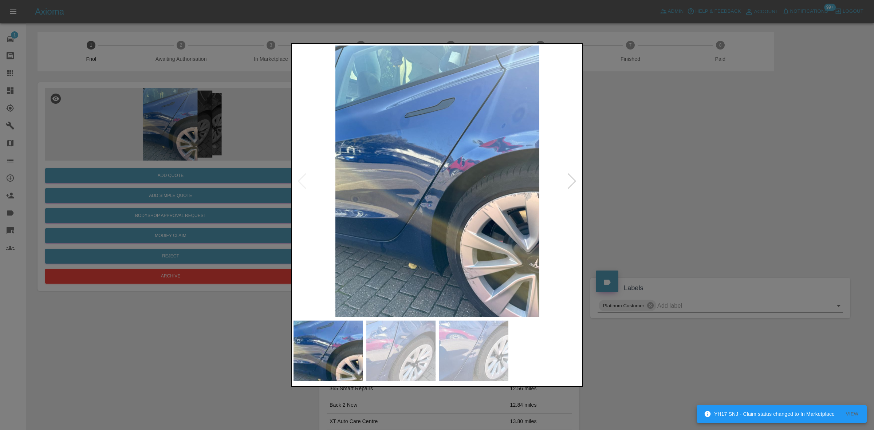
click at [447, 172] on img at bounding box center [437, 181] width 288 height 272
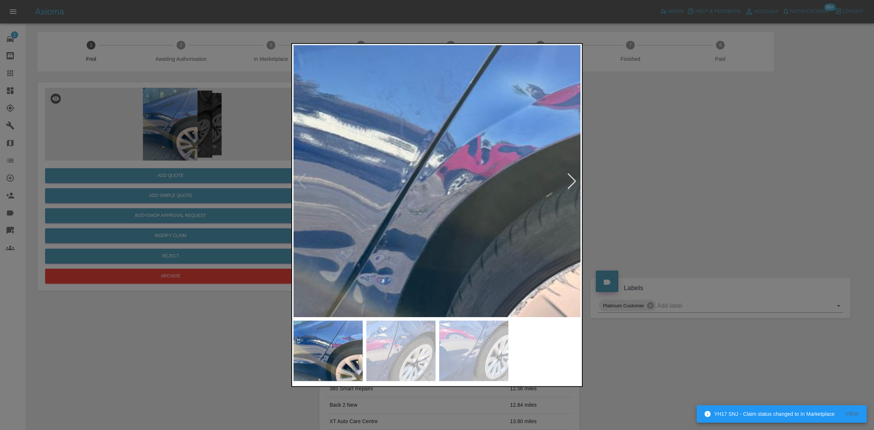
click at [443, 188] on img at bounding box center [407, 208] width 863 height 815
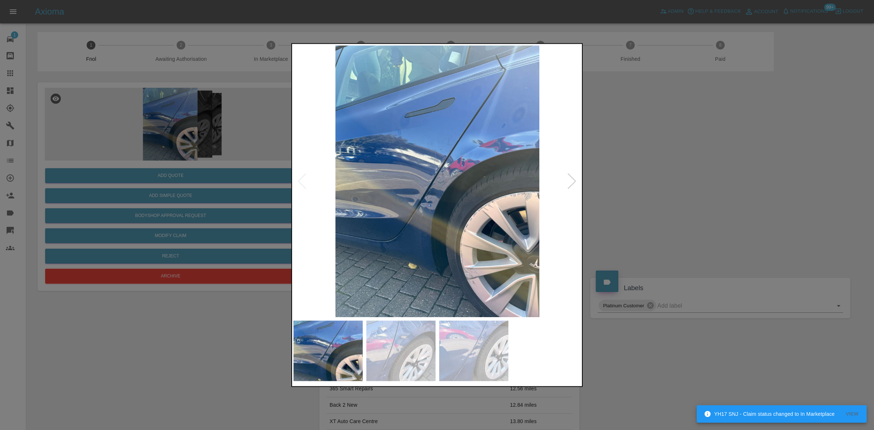
click at [399, 260] on img at bounding box center [437, 181] width 288 height 272
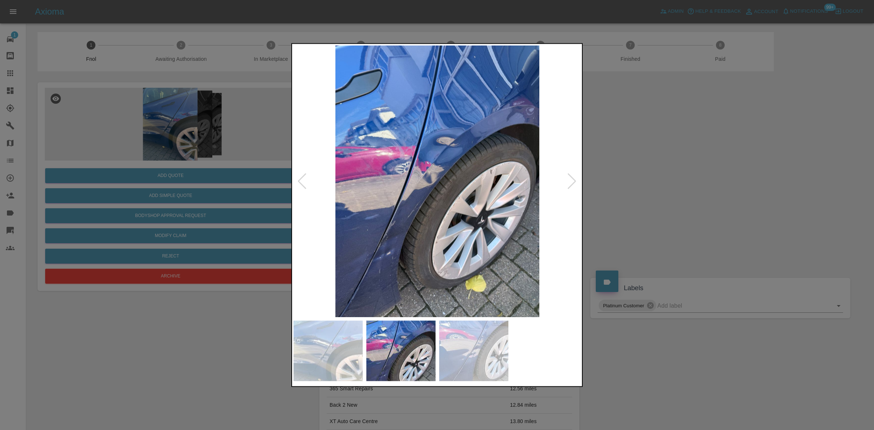
click at [446, 159] on img at bounding box center [437, 181] width 288 height 272
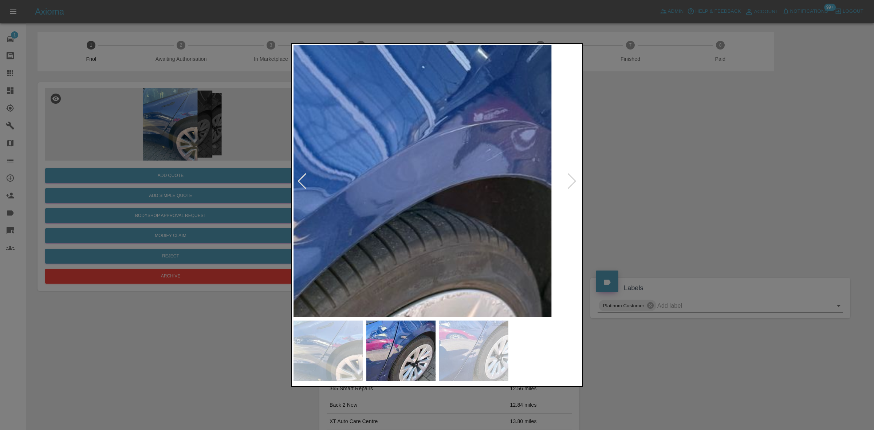
click at [324, 229] on img at bounding box center [245, 348] width 863 height 815
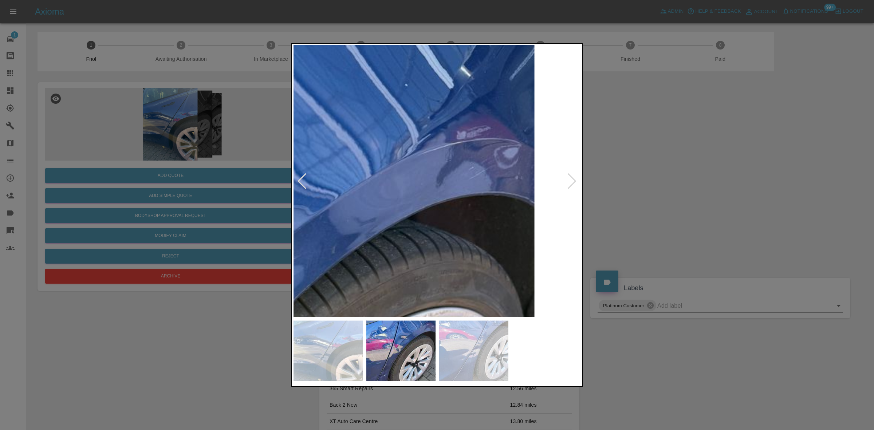
click at [347, 225] on img at bounding box center [228, 366] width 863 height 815
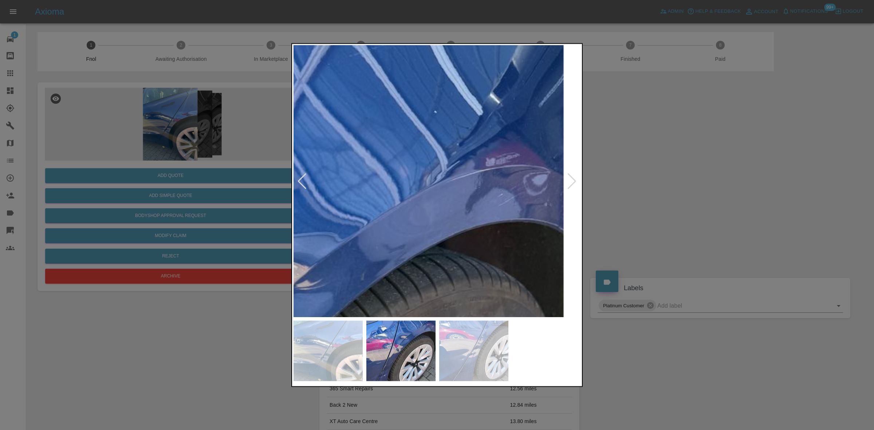
click at [419, 222] on img at bounding box center [257, 393] width 863 height 815
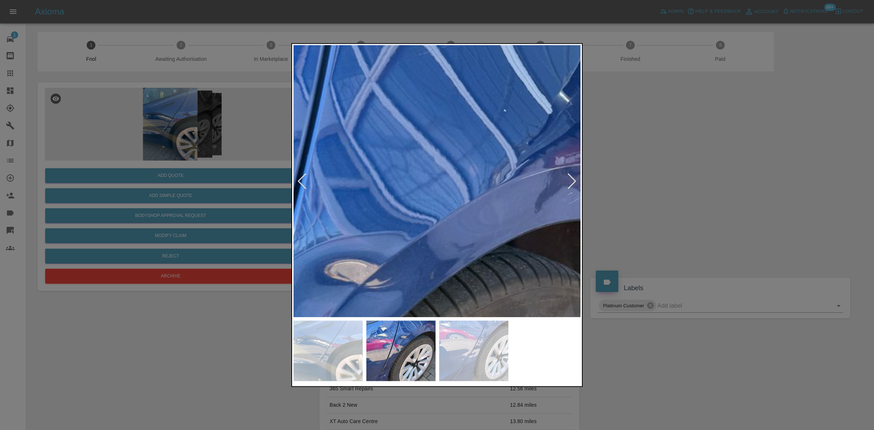
click at [446, 210] on img at bounding box center [327, 392] width 863 height 815
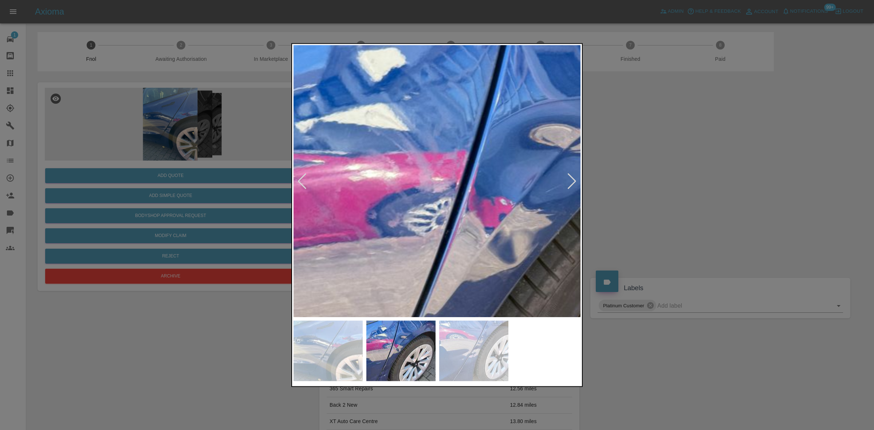
click at [441, 208] on img at bounding box center [531, 256] width 863 height 815
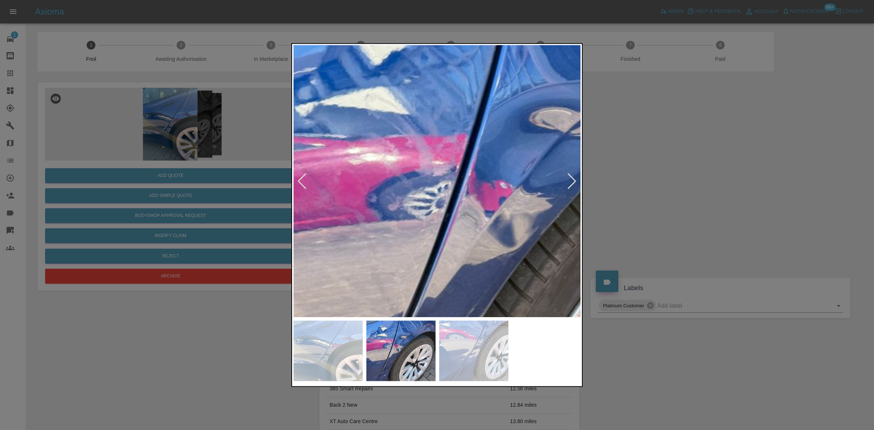
click at [432, 239] on img at bounding box center [531, 240] width 863 height 815
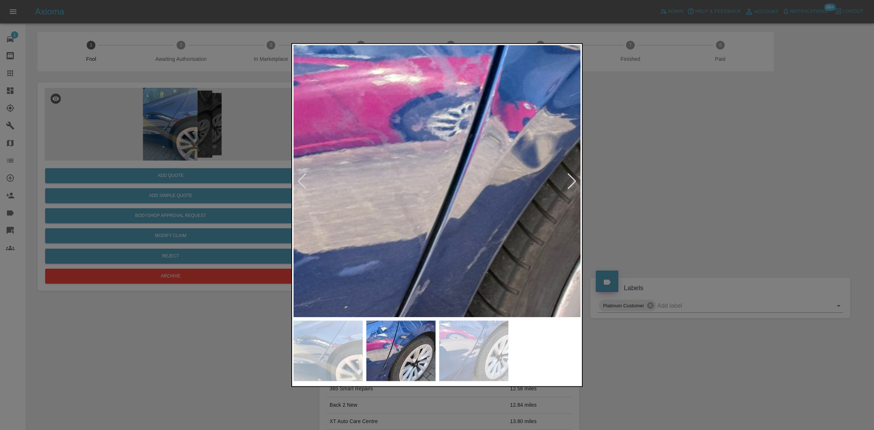
click at [447, 229] on img at bounding box center [555, 160] width 863 height 815
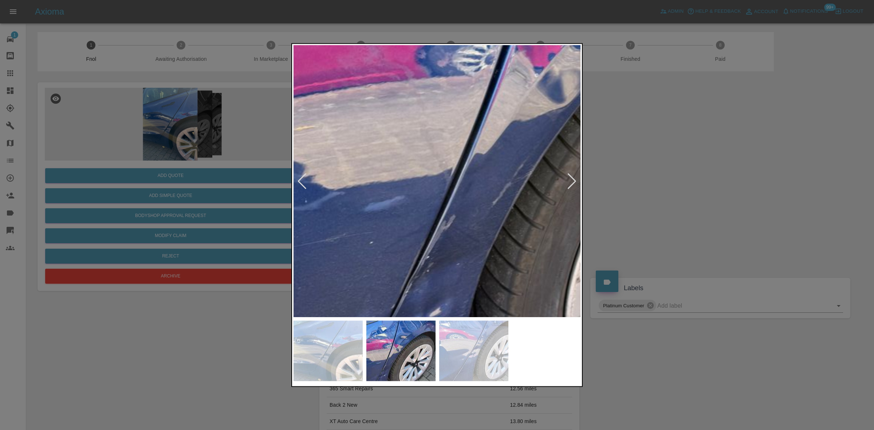
click at [469, 192] on img at bounding box center [580, 96] width 863 height 815
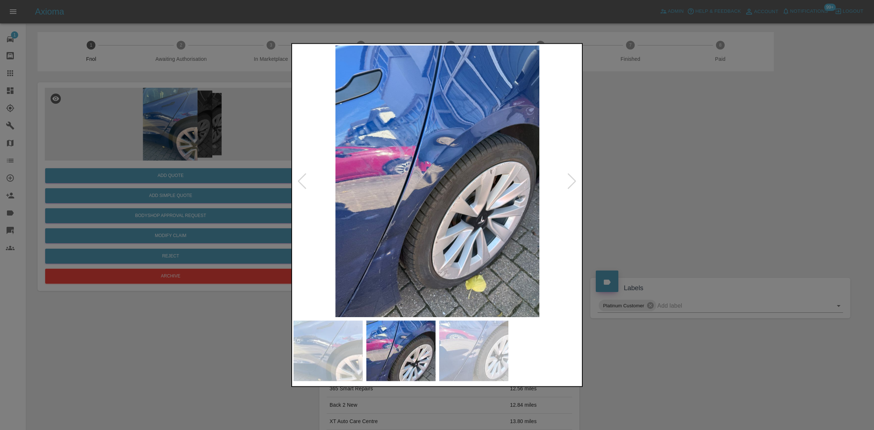
click at [364, 223] on img at bounding box center [437, 181] width 288 height 272
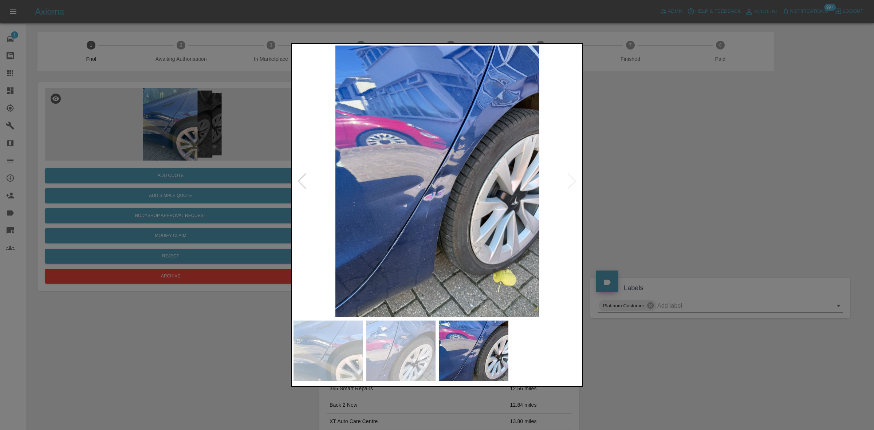
click at [426, 203] on img at bounding box center [437, 181] width 288 height 272
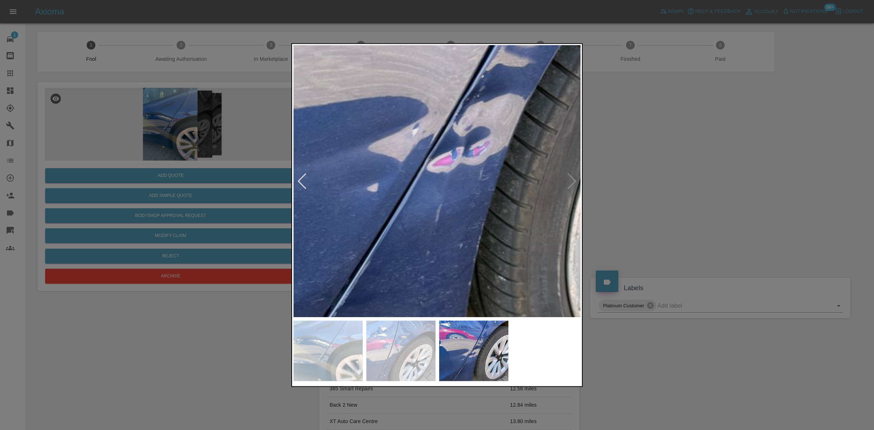
click at [425, 203] on img at bounding box center [468, 114] width 863 height 815
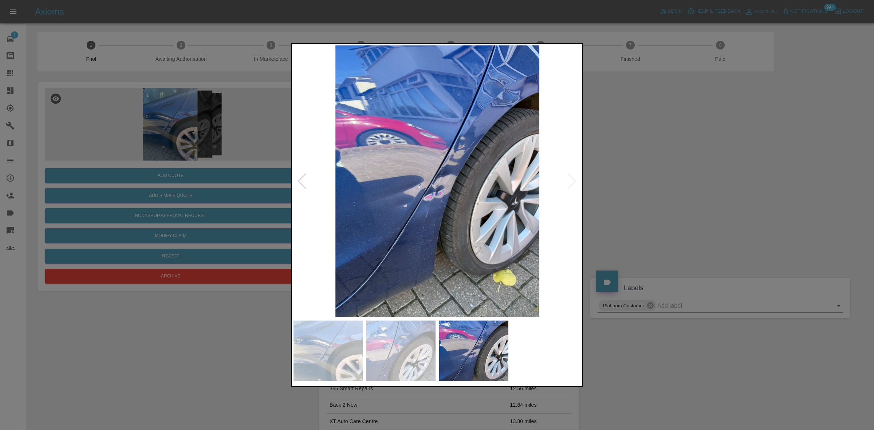
click at [321, 188] on img at bounding box center [437, 181] width 288 height 272
click at [352, 206] on img at bounding box center [437, 181] width 288 height 272
click at [427, 191] on img at bounding box center [437, 181] width 288 height 272
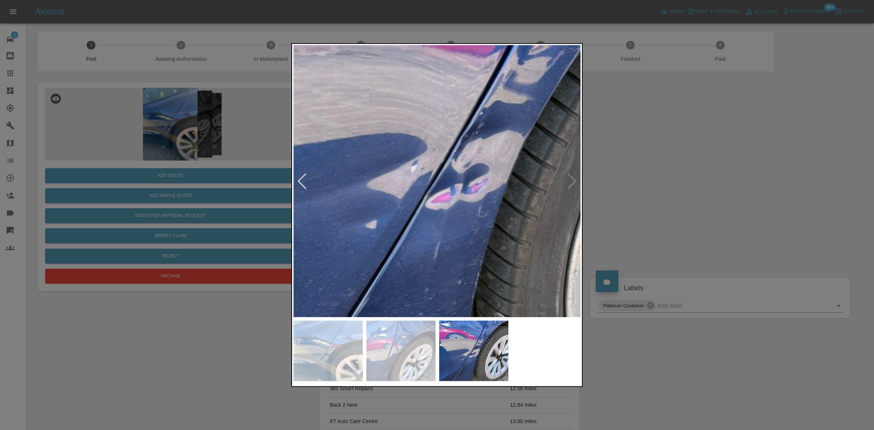
click at [427, 191] on img at bounding box center [467, 150] width 863 height 815
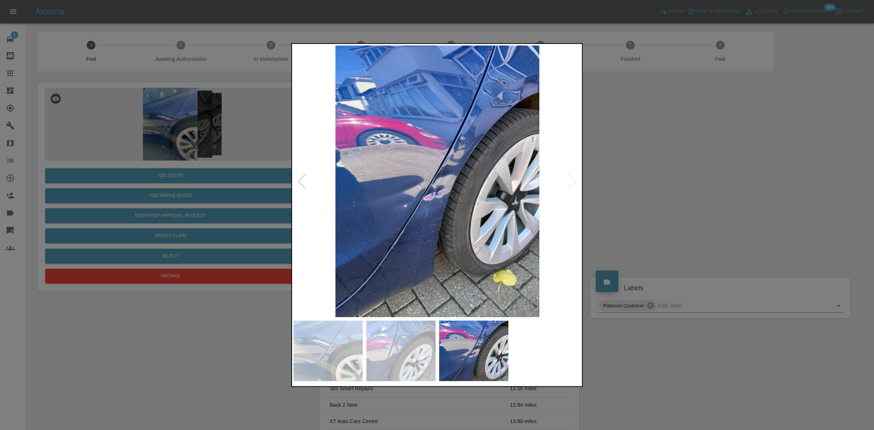
click at [368, 199] on img at bounding box center [437, 181] width 288 height 272
click at [492, 88] on img at bounding box center [437, 181] width 288 height 272
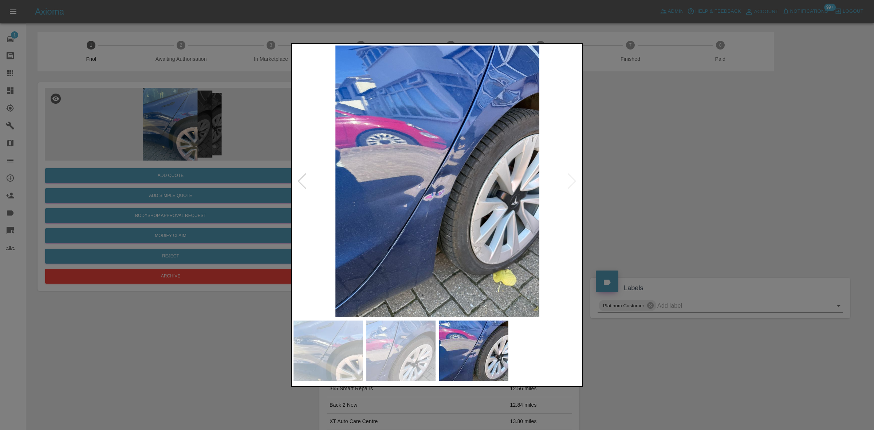
click at [452, 219] on img at bounding box center [437, 181] width 288 height 272
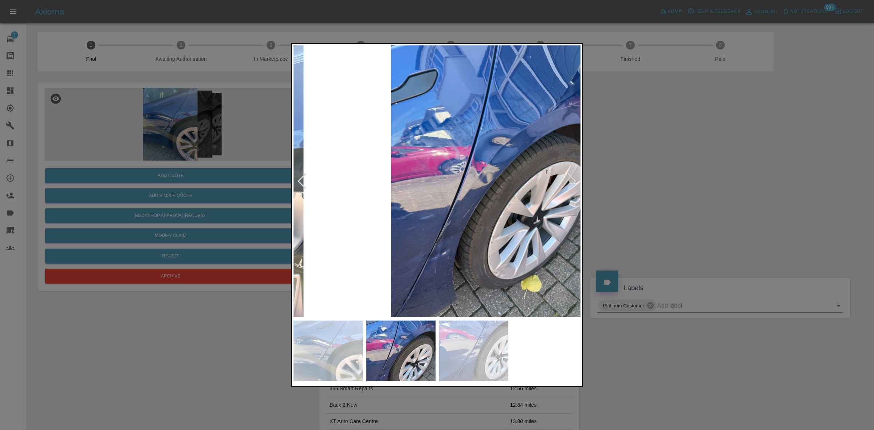
click at [467, 213] on img at bounding box center [493, 181] width 288 height 272
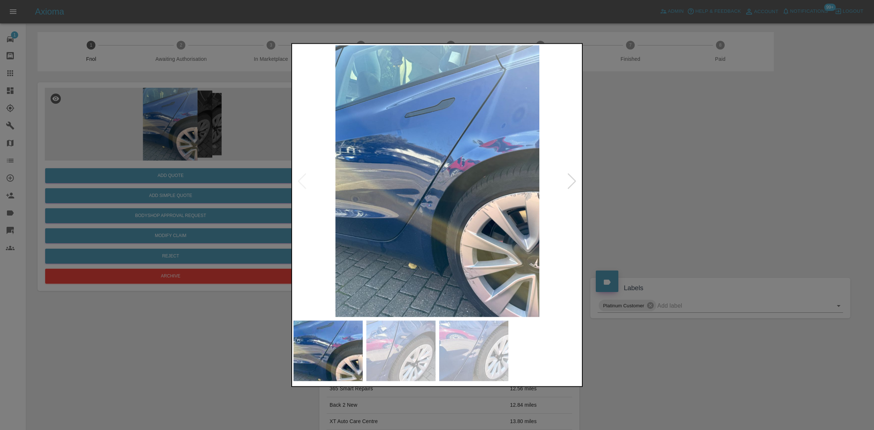
click at [448, 208] on img at bounding box center [437, 181] width 288 height 272
click at [423, 206] on img at bounding box center [437, 181] width 288 height 272
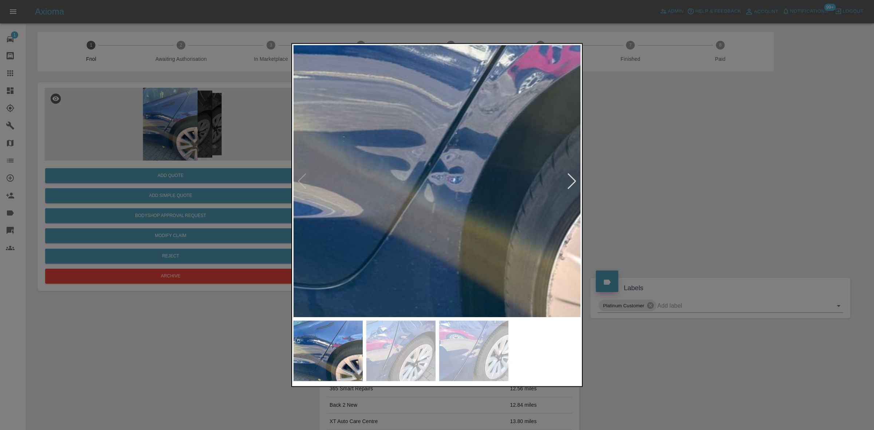
click at [420, 210] on img at bounding box center [478, 107] width 863 height 815
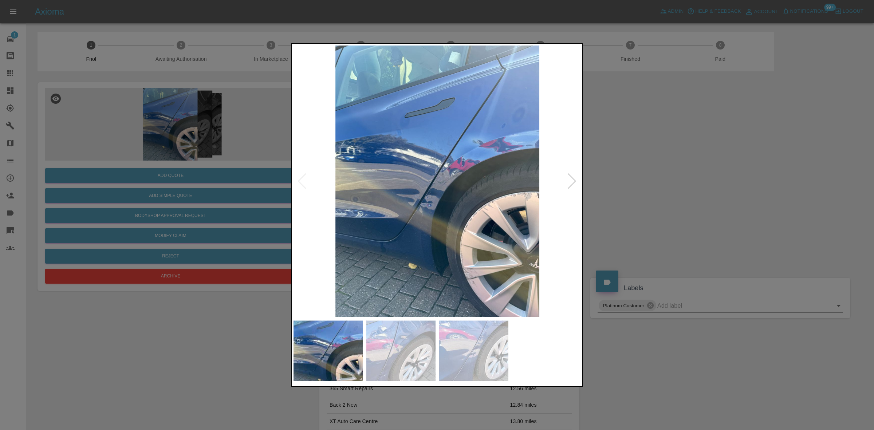
click at [418, 212] on img at bounding box center [437, 181] width 288 height 272
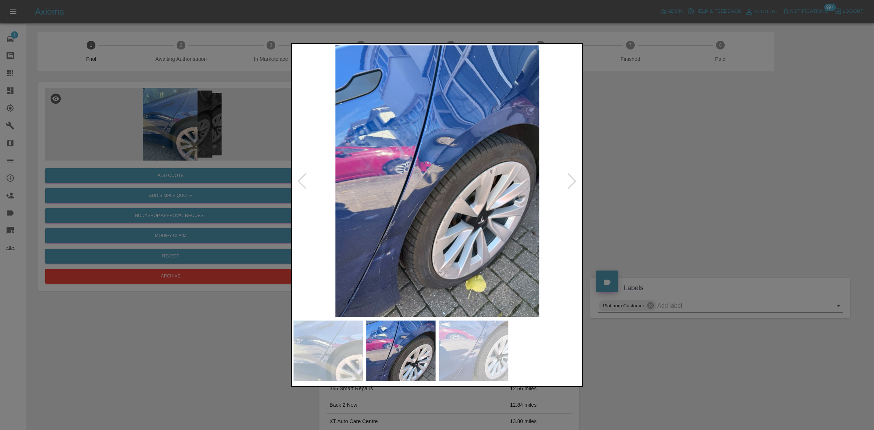
click at [385, 214] on img at bounding box center [437, 181] width 288 height 272
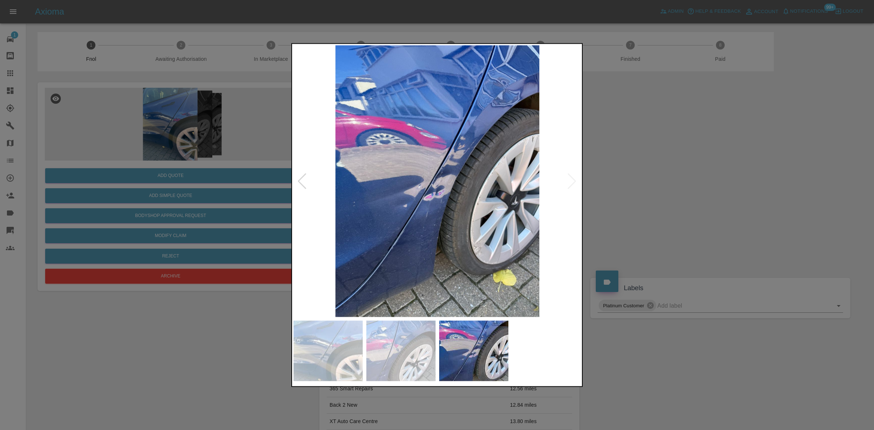
click at [387, 219] on img at bounding box center [437, 181] width 288 height 272
click at [182, 185] on div at bounding box center [437, 215] width 874 height 430
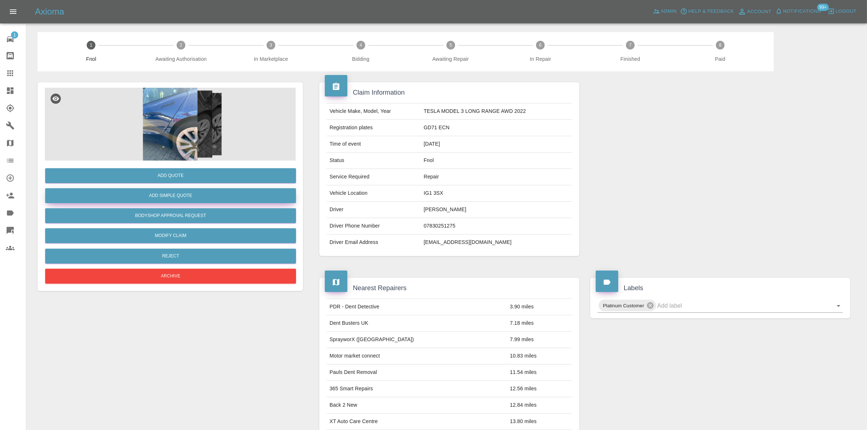
click at [184, 196] on button "Add Simple Quote" at bounding box center [170, 195] width 251 height 15
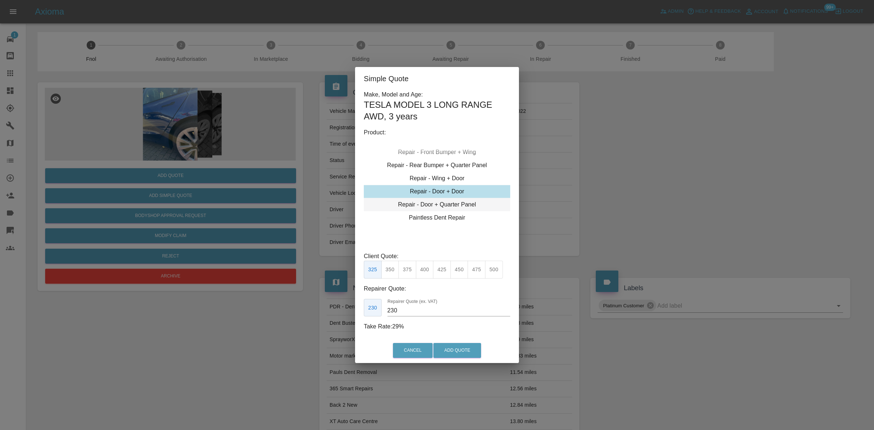
click at [427, 205] on div "Repair - Door + Quarter Panel" at bounding box center [437, 204] width 146 height 13
click at [428, 197] on div "Repair - Door + Door" at bounding box center [437, 191] width 146 height 13
click at [428, 201] on div "Repair - Door + Quarter Panel" at bounding box center [437, 204] width 146 height 13
click at [442, 272] on button "425" at bounding box center [442, 270] width 18 height 18
drag, startPoint x: 410, startPoint y: 308, endPoint x: 265, endPoint y: 309, distance: 144.5
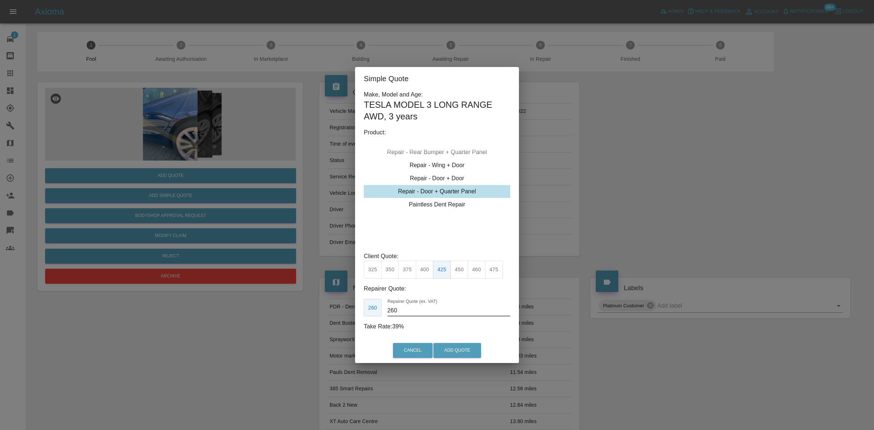
click at [291, 307] on div "Simple Quote Make, Model and Age: TESLA MODEL 3 LONG RANGE AWD , 3 years Produc…" at bounding box center [437, 215] width 874 height 430
type input "255"
click at [449, 345] on button "Add Quote" at bounding box center [457, 350] width 48 height 15
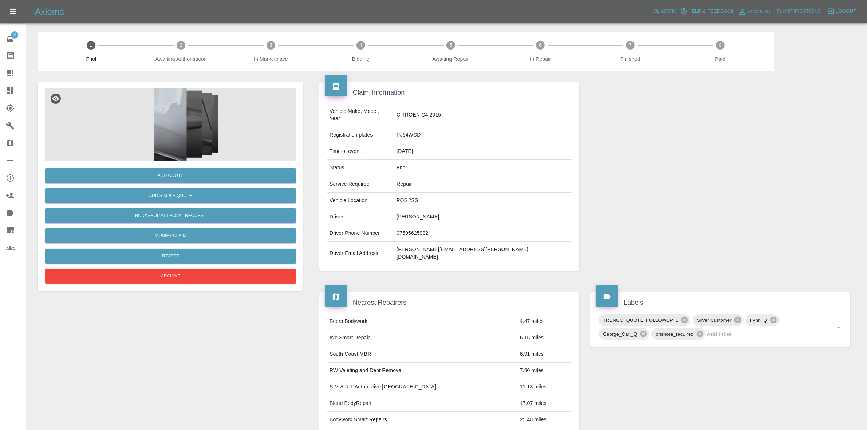
click at [189, 101] on img at bounding box center [170, 124] width 251 height 73
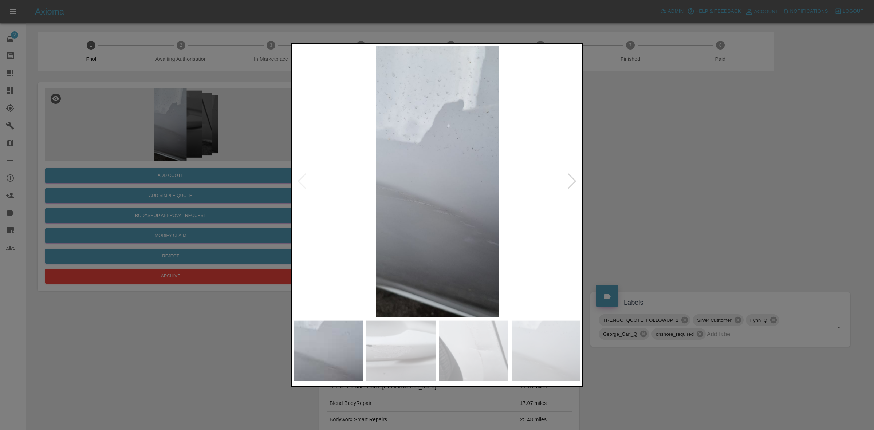
click at [374, 154] on img at bounding box center [437, 181] width 288 height 272
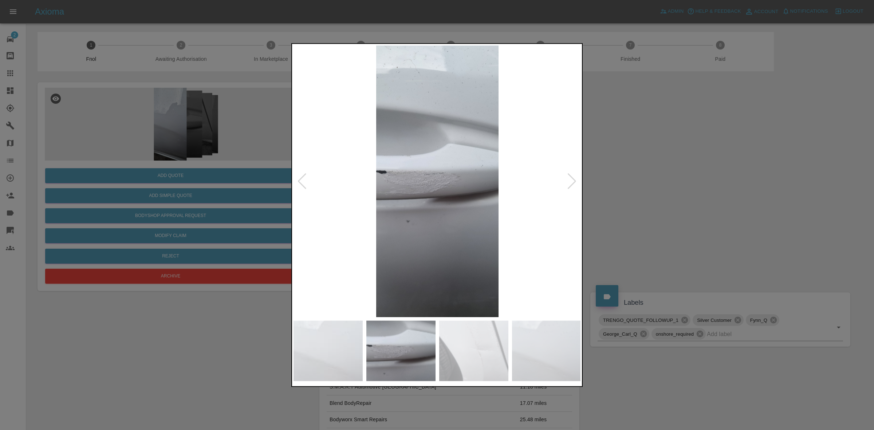
click at [375, 151] on img at bounding box center [437, 181] width 288 height 272
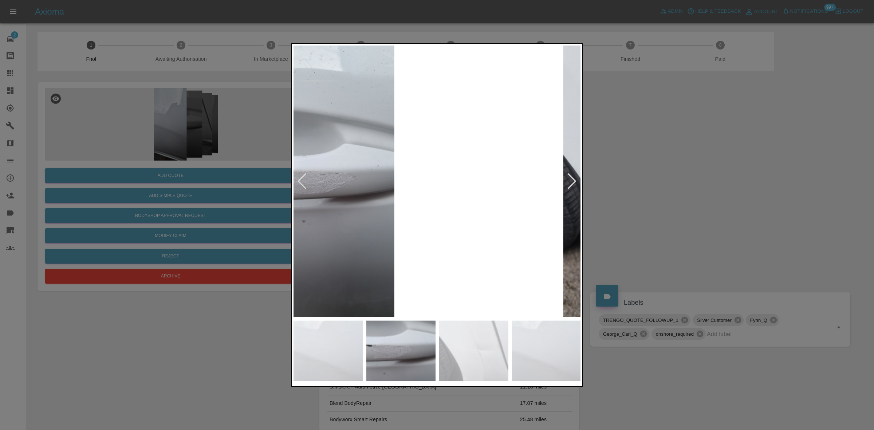
click at [327, 130] on img at bounding box center [333, 181] width 288 height 272
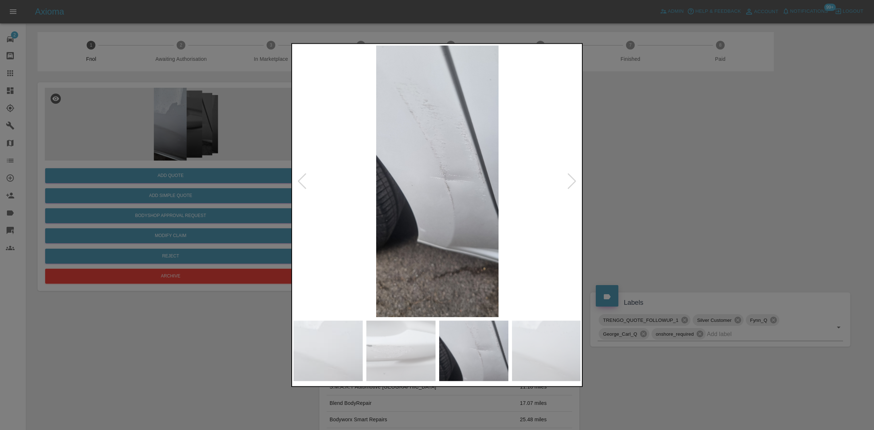
click at [374, 142] on img at bounding box center [437, 181] width 288 height 272
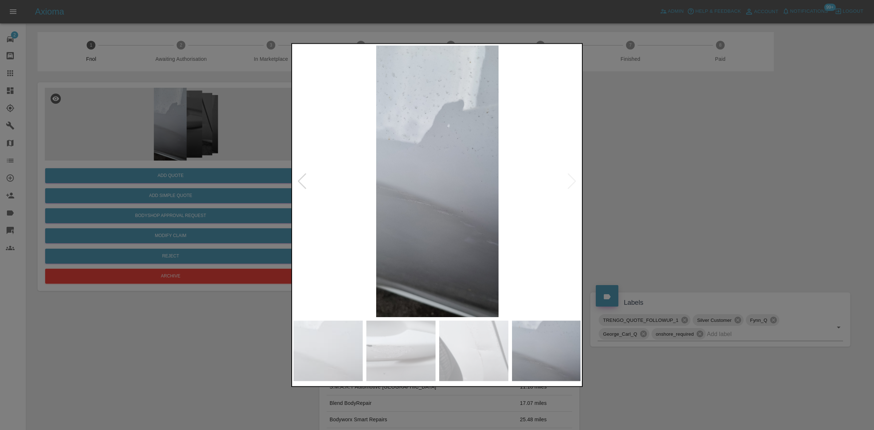
click at [262, 149] on div at bounding box center [437, 215] width 874 height 430
click at [311, 154] on img at bounding box center [437, 181] width 288 height 272
click at [475, 159] on img at bounding box center [437, 181] width 288 height 272
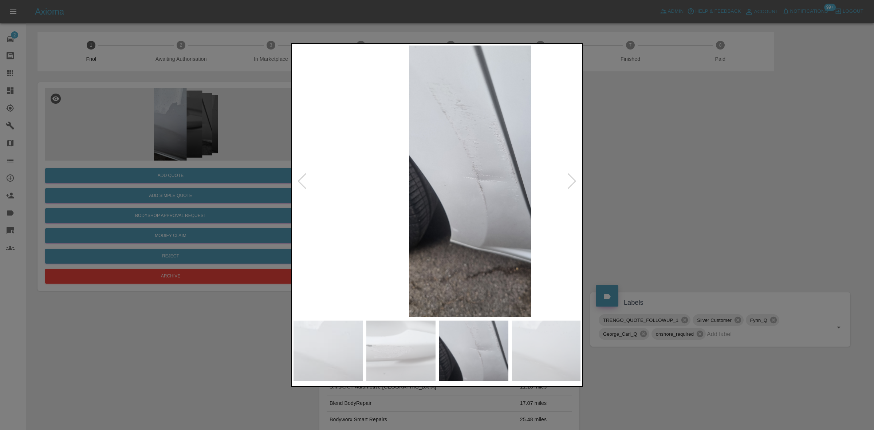
click at [506, 199] on img at bounding box center [470, 181] width 288 height 272
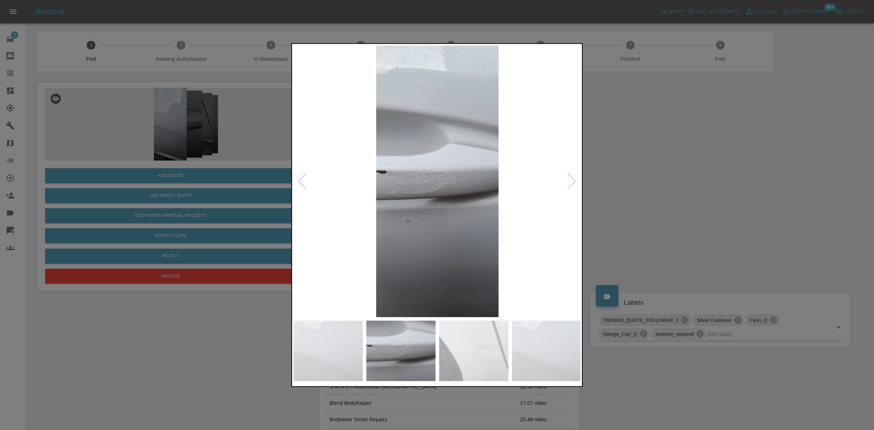
click at [466, 201] on img at bounding box center [437, 181] width 288 height 272
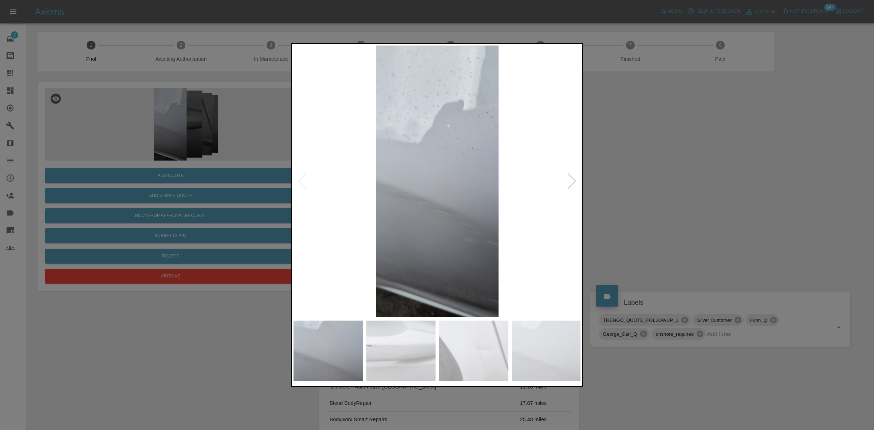
click at [444, 188] on img at bounding box center [437, 181] width 288 height 272
click at [206, 127] on div at bounding box center [437, 215] width 874 height 430
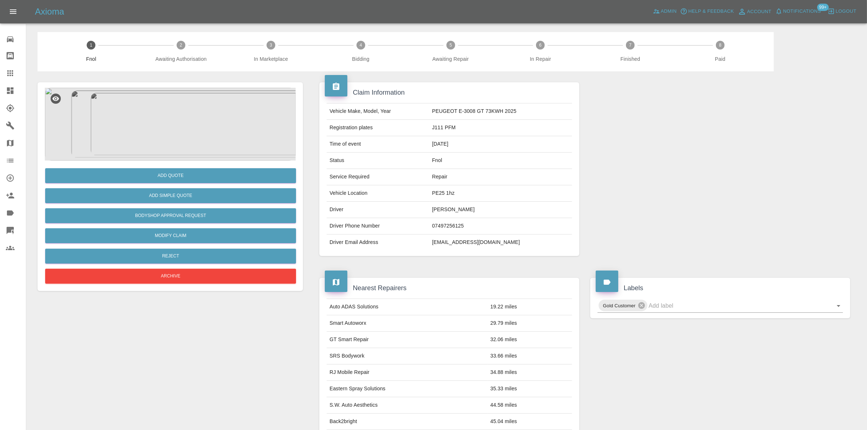
click at [194, 115] on img at bounding box center [170, 124] width 251 height 73
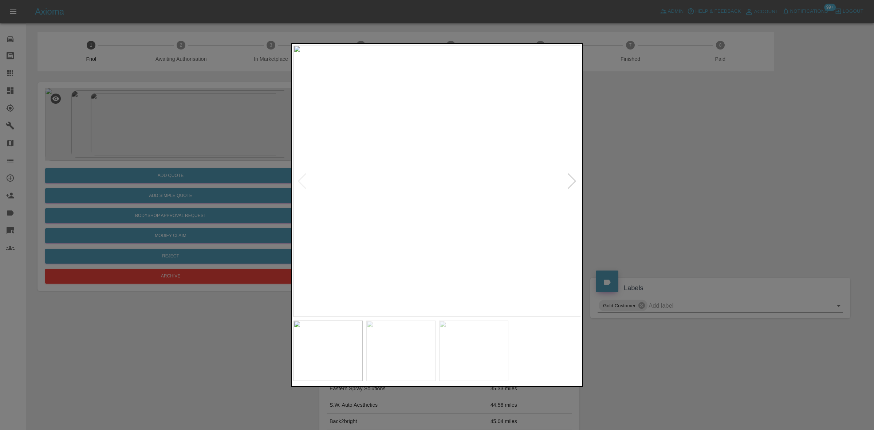
click at [383, 170] on img at bounding box center [437, 181] width 288 height 272
click at [394, 190] on img at bounding box center [437, 181] width 288 height 272
click at [379, 217] on img at bounding box center [437, 181] width 288 height 272
click at [344, 224] on img at bounding box center [430, 181] width 288 height 272
click at [405, 201] on img at bounding box center [437, 181] width 288 height 272
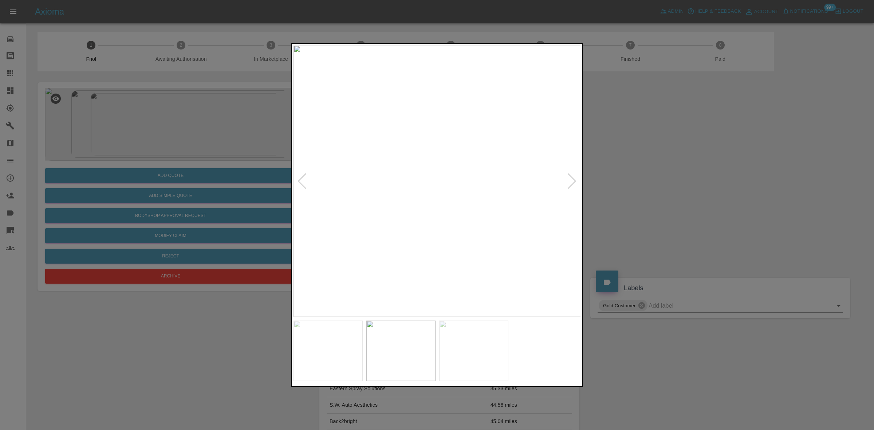
click at [434, 199] on img at bounding box center [437, 181] width 288 height 272
drag, startPoint x: 187, startPoint y: 170, endPoint x: 211, endPoint y: 174, distance: 24.7
click at [194, 170] on div at bounding box center [437, 215] width 874 height 430
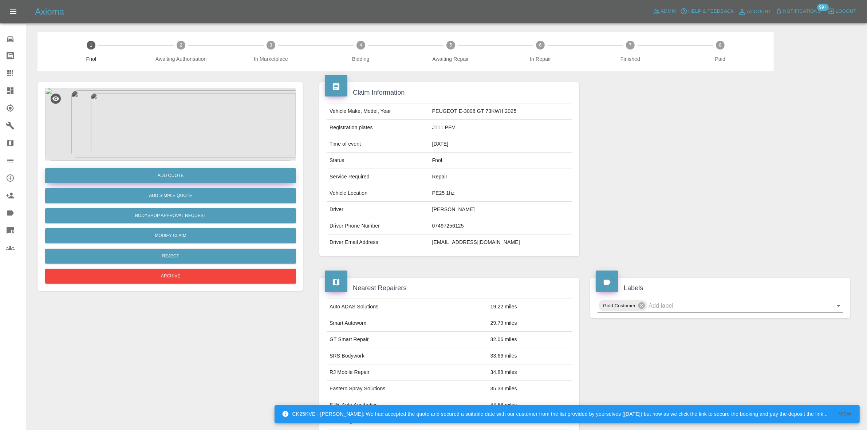
click at [211, 174] on button "Add Quote" at bounding box center [170, 175] width 251 height 15
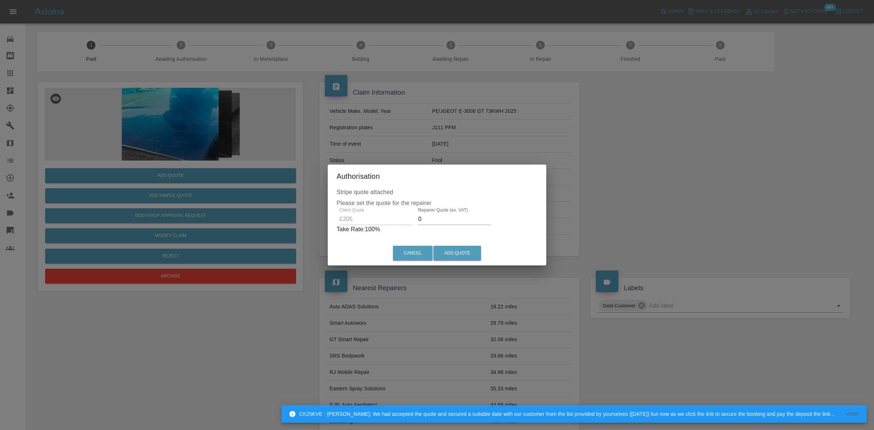
drag, startPoint x: 428, startPoint y: 215, endPoint x: 332, endPoint y: 213, distance: 96.9
click at [333, 217] on div "Stripe quote attached Please set the quote for the repairer Client Quote £305 R…" at bounding box center [437, 214] width 218 height 53
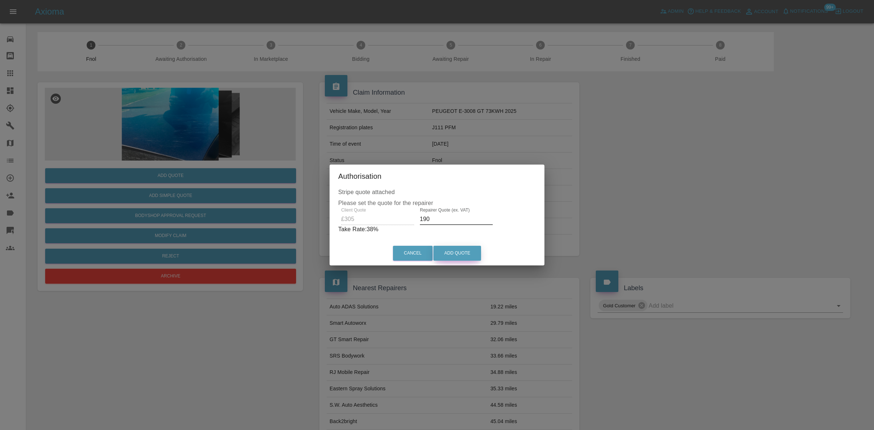
type input "190"
click at [463, 247] on button "Add Quote" at bounding box center [457, 253] width 48 height 15
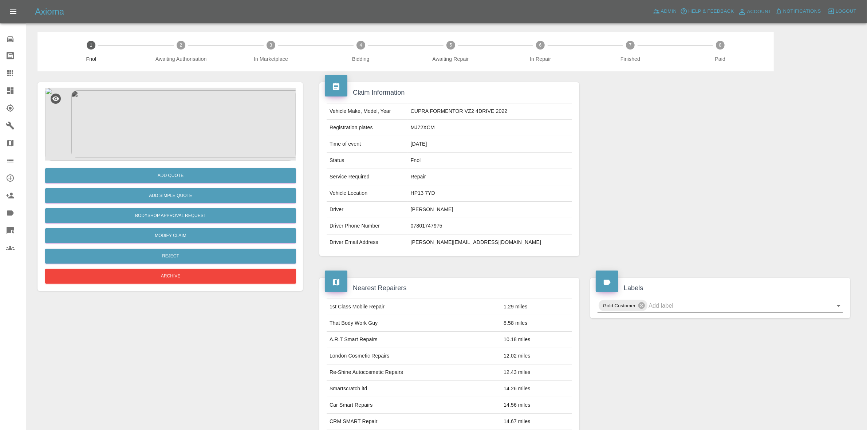
click at [163, 141] on img at bounding box center [170, 124] width 251 height 73
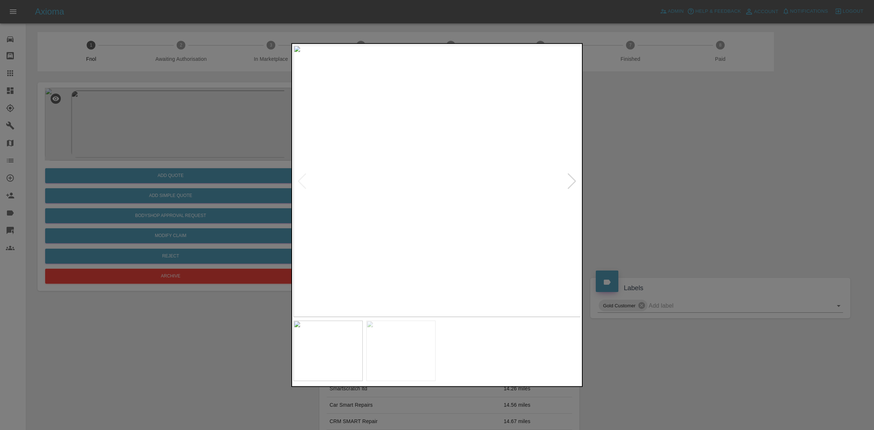
click at [421, 195] on img at bounding box center [437, 181] width 288 height 272
click at [536, 234] on img at bounding box center [589, 154] width 863 height 815
click at [379, 303] on img at bounding box center [640, 302] width 863 height 815
click at [379, 346] on div at bounding box center [436, 215] width 291 height 344
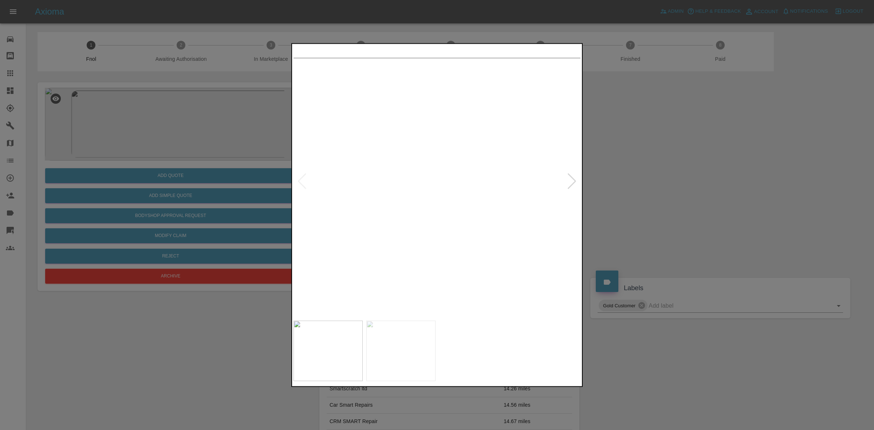
click at [399, 235] on img at bounding box center [437, 181] width 288 height 272
drag, startPoint x: 208, startPoint y: 170, endPoint x: 210, endPoint y: 179, distance: 9.4
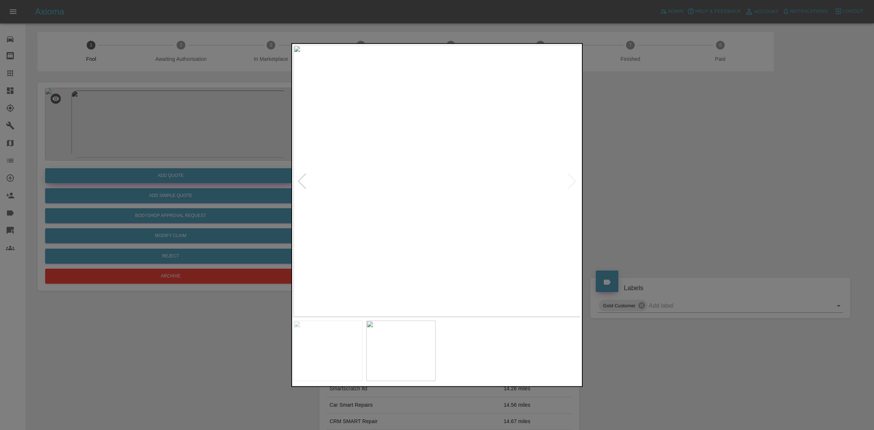
click at [208, 175] on div at bounding box center [437, 215] width 874 height 430
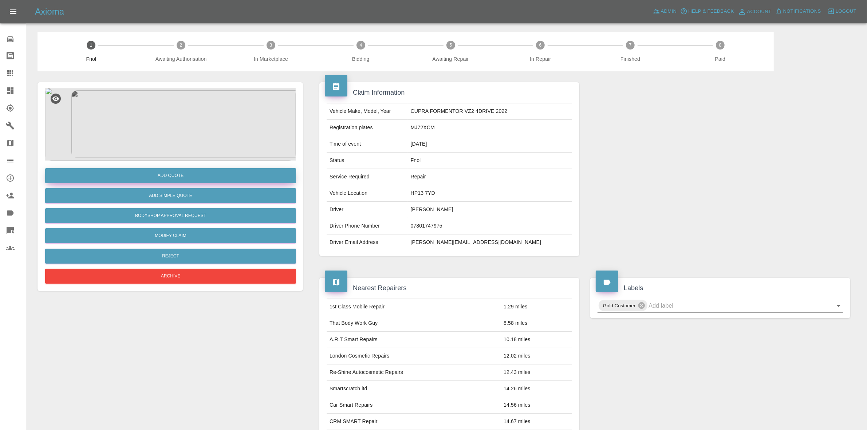
click at [210, 178] on button "Add Quote" at bounding box center [170, 175] width 251 height 15
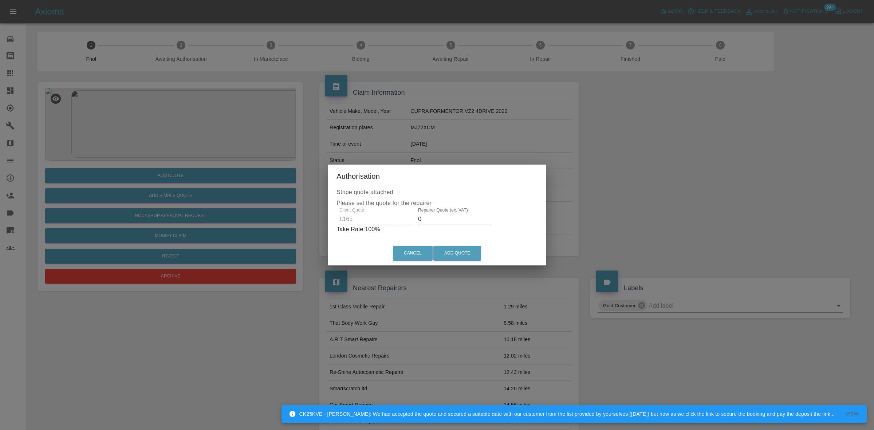
drag, startPoint x: 437, startPoint y: 217, endPoint x: 115, endPoint y: 186, distance: 324.0
click at [187, 218] on div "Authorisation Stripe quote attached Please set the quote for the repairer Clien…" at bounding box center [437, 215] width 874 height 430
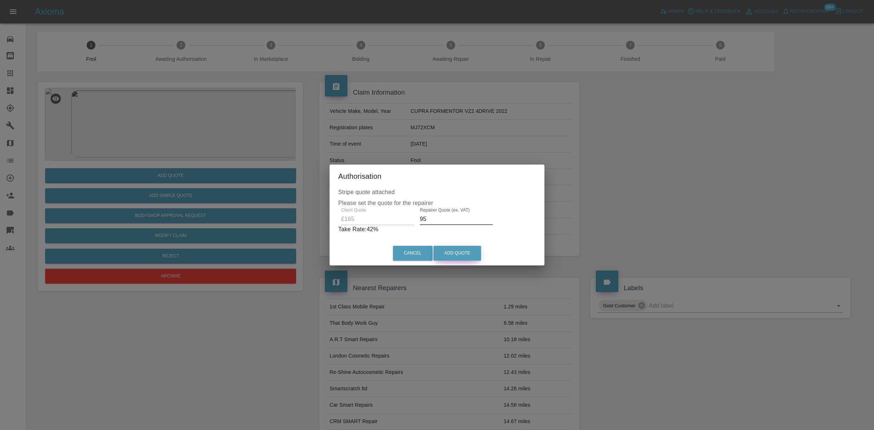
type input "95"
click at [450, 249] on button "Add Quote" at bounding box center [457, 253] width 48 height 15
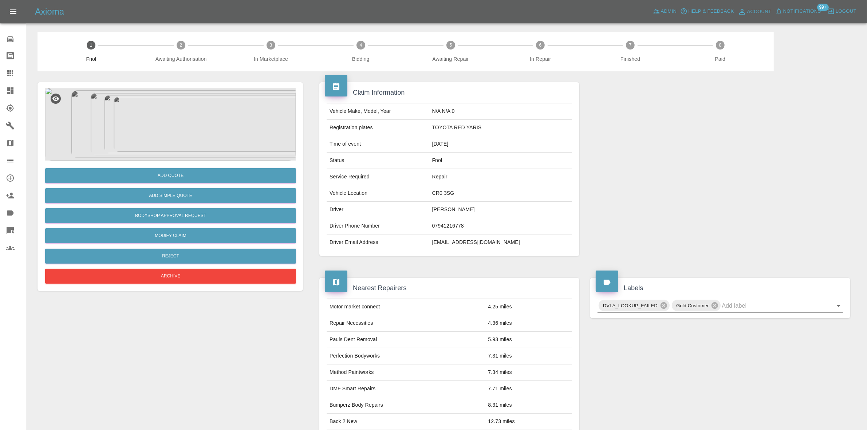
click at [213, 106] on img at bounding box center [170, 124] width 251 height 73
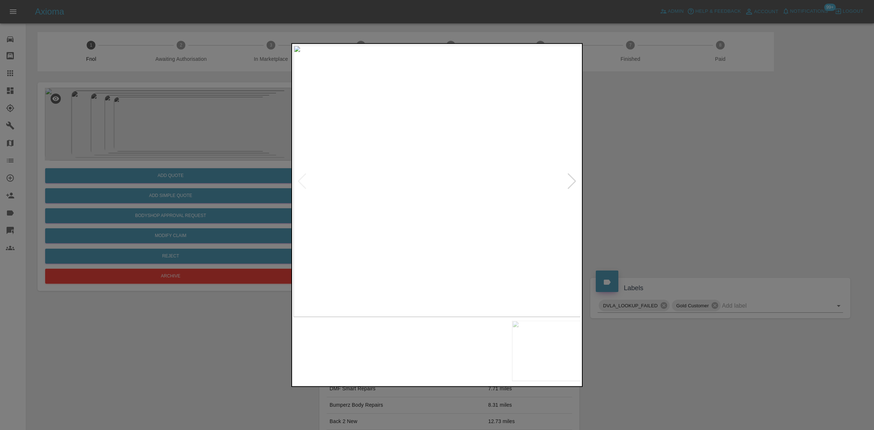
click at [380, 178] on img at bounding box center [437, 181] width 288 height 272
click at [376, 194] on img at bounding box center [437, 181] width 288 height 272
click at [291, 178] on div at bounding box center [437, 215] width 874 height 430
click at [439, 171] on img at bounding box center [437, 181] width 288 height 272
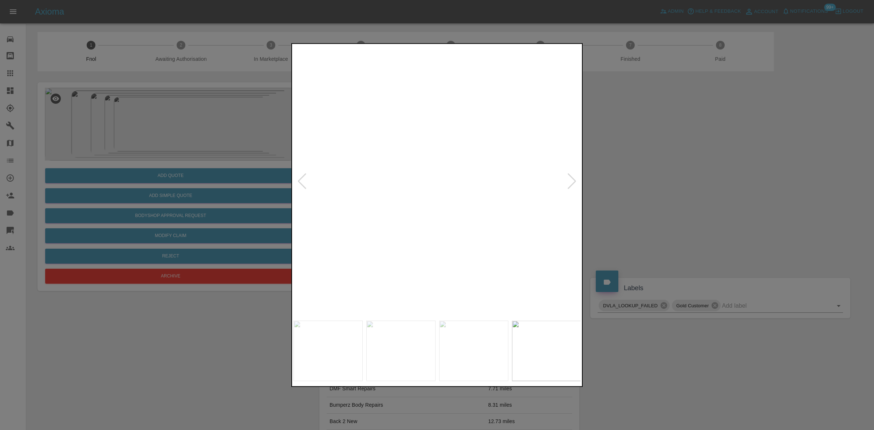
click at [439, 171] on img at bounding box center [430, 210] width 863 height 815
click at [351, 185] on img at bounding box center [437, 181] width 288 height 272
click at [336, 167] on img at bounding box center [437, 181] width 288 height 272
click at [466, 189] on img at bounding box center [451, 181] width 288 height 272
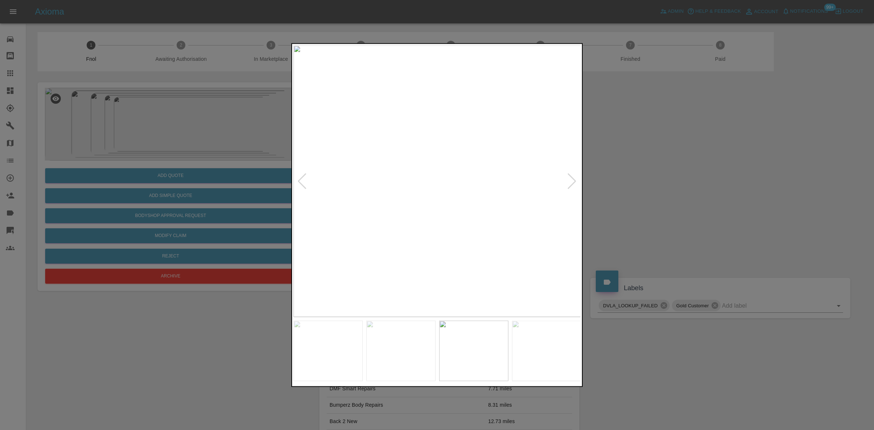
click at [416, 187] on img at bounding box center [437, 181] width 288 height 272
click at [416, 187] on img at bounding box center [498, 163] width 863 height 815
click at [471, 195] on img at bounding box center [437, 181] width 288 height 272
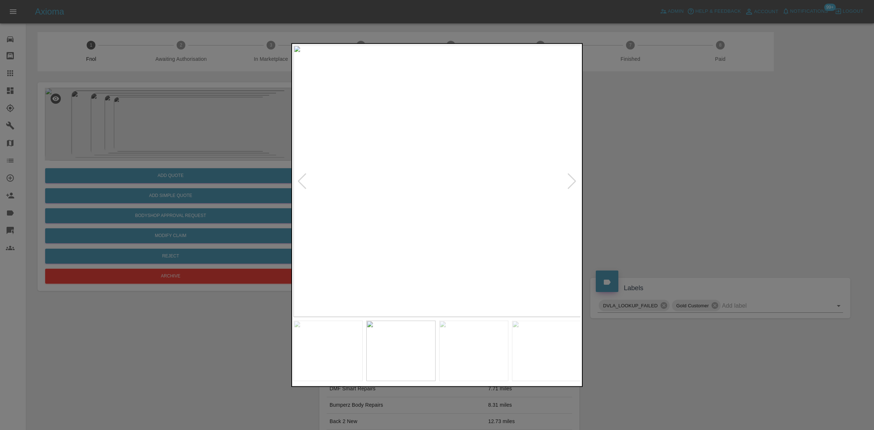
click at [281, 183] on div at bounding box center [437, 215] width 874 height 430
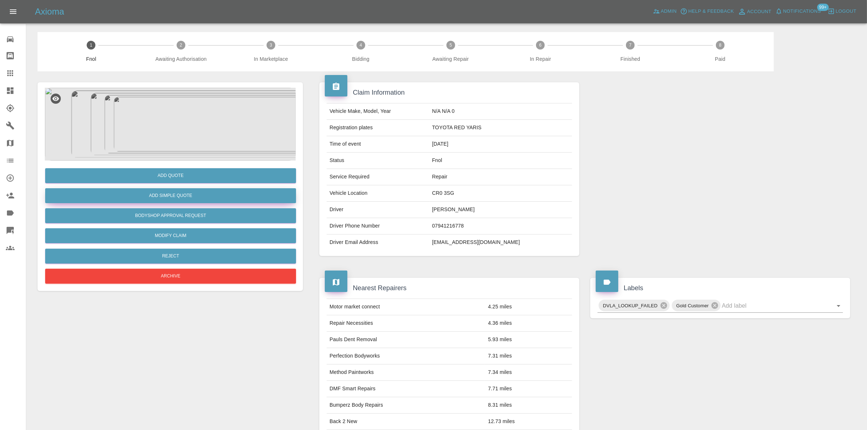
click at [212, 201] on button "Add Simple Quote" at bounding box center [170, 195] width 251 height 15
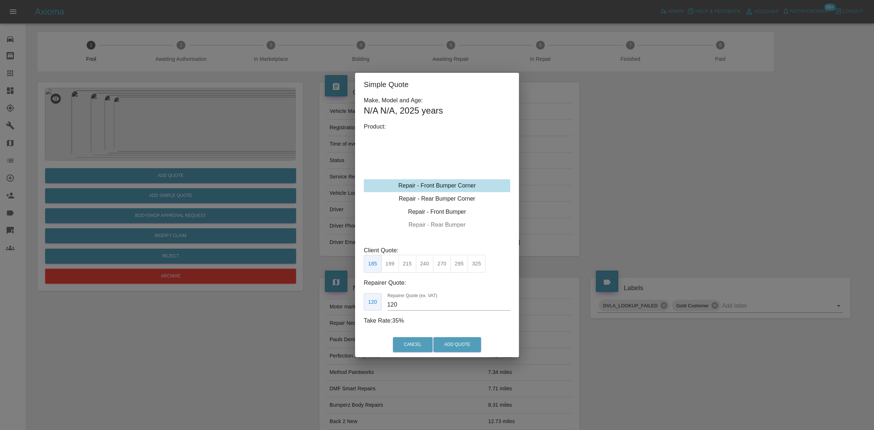
click at [434, 188] on div "Repair - Front Bumper Corner" at bounding box center [437, 185] width 146 height 13
click at [443, 270] on button "270" at bounding box center [442, 264] width 18 height 18
drag, startPoint x: 404, startPoint y: 306, endPoint x: 319, endPoint y: 296, distance: 85.8
click at [332, 299] on div "Simple Quote Make, Model and Age: N/A N/A , 2025 years Product: Repair - Front …" at bounding box center [437, 215] width 874 height 430
type input "150"
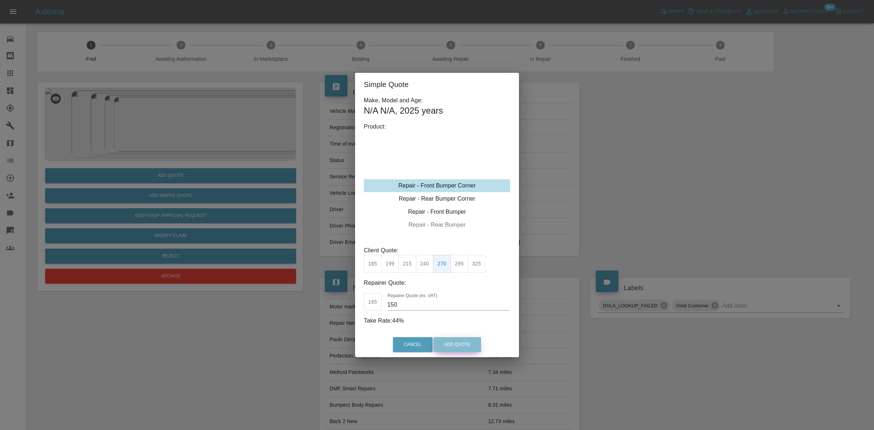
click at [461, 343] on button "Add Quote" at bounding box center [457, 344] width 48 height 15
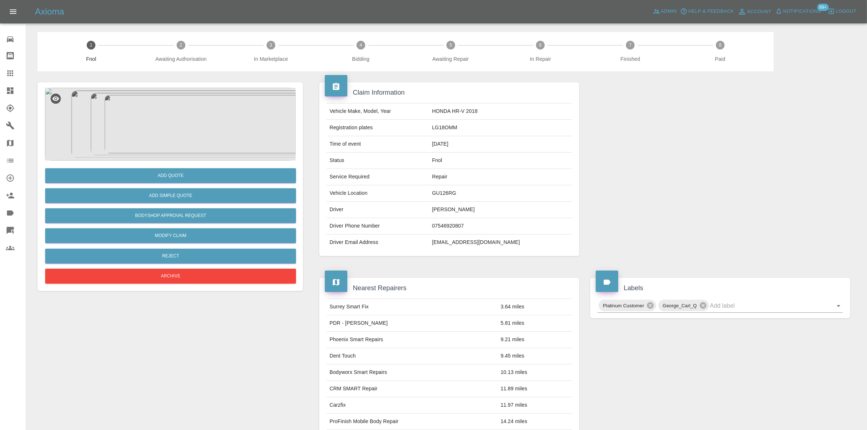
click at [201, 113] on img at bounding box center [170, 124] width 251 height 73
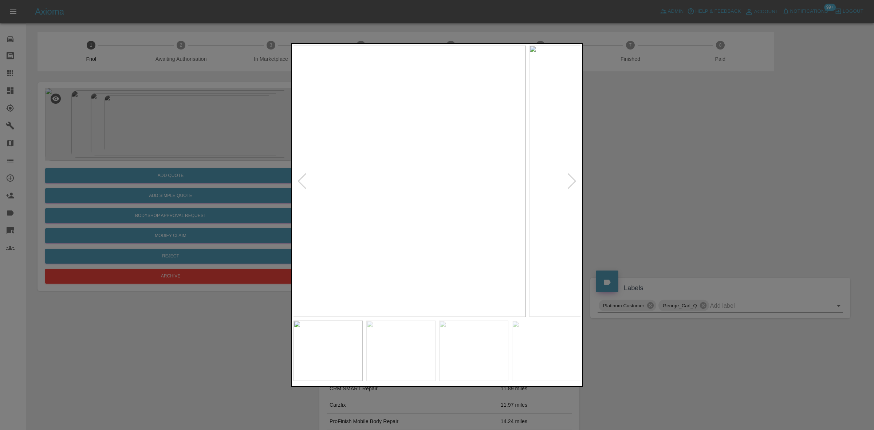
click at [320, 164] on img at bounding box center [382, 181] width 288 height 272
click at [201, 158] on div at bounding box center [437, 215] width 874 height 430
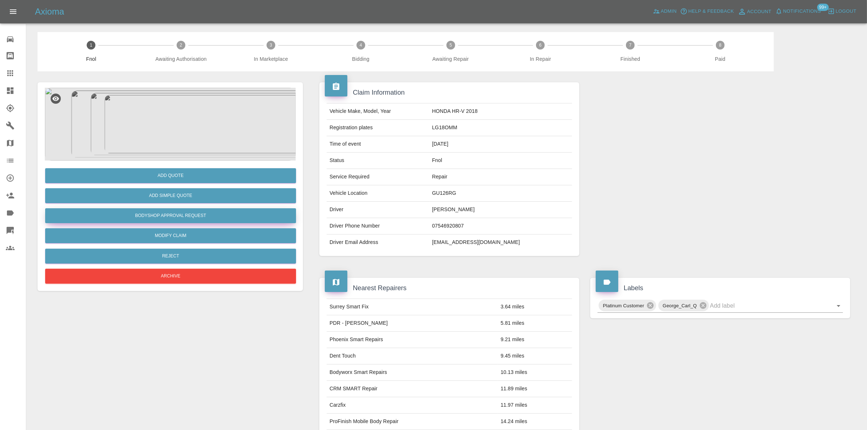
click at [198, 216] on button "Bodyshop Approval Request" at bounding box center [170, 215] width 251 height 15
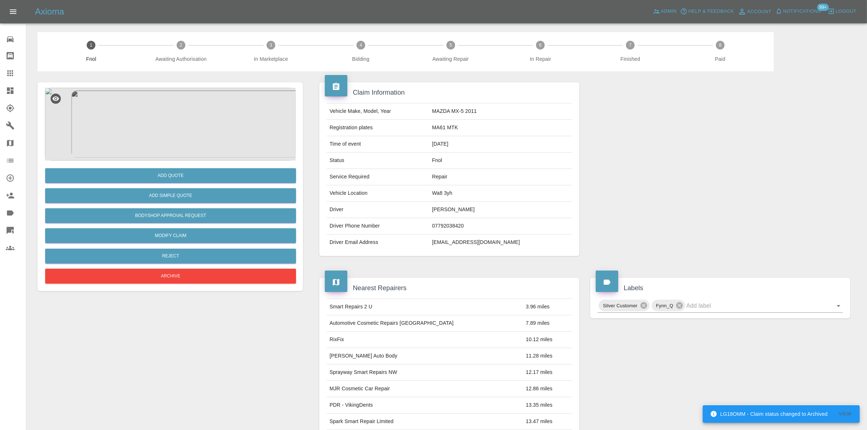
click at [181, 134] on img at bounding box center [170, 124] width 251 height 73
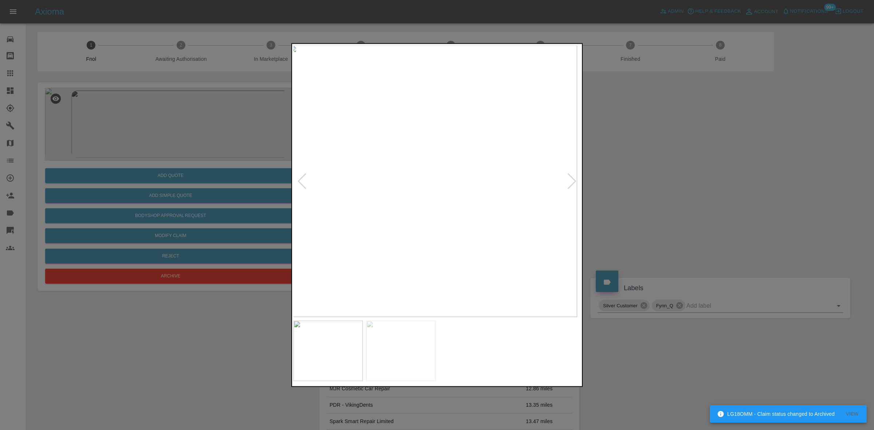
click at [310, 232] on img at bounding box center [433, 181] width 288 height 272
click at [248, 216] on div at bounding box center [437, 215] width 874 height 430
click at [292, 227] on div at bounding box center [436, 215] width 291 height 344
click at [450, 226] on img at bounding box center [437, 181] width 288 height 272
click at [458, 225] on img at bounding box center [437, 181] width 288 height 272
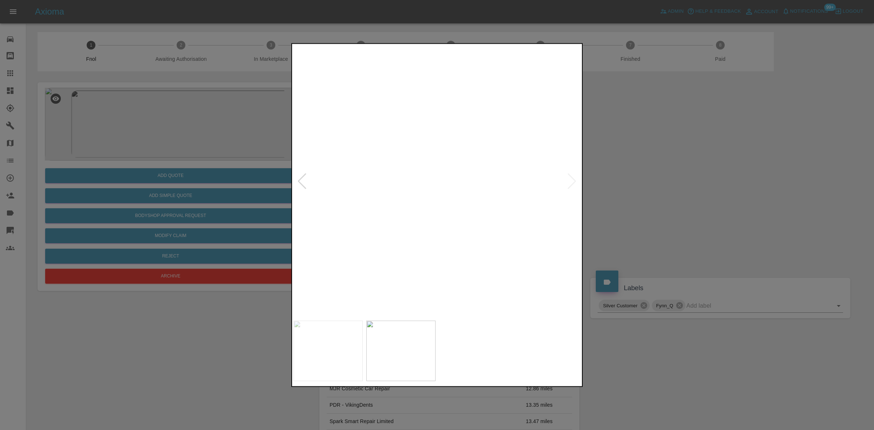
click at [463, 195] on img at bounding box center [373, 49] width 863 height 815
click at [185, 235] on div at bounding box center [437, 215] width 874 height 430
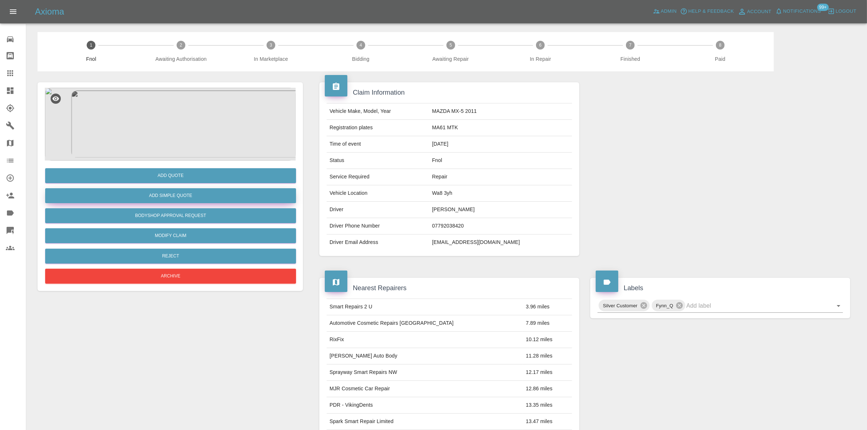
click at [186, 189] on button "Add Simple Quote" at bounding box center [170, 195] width 251 height 15
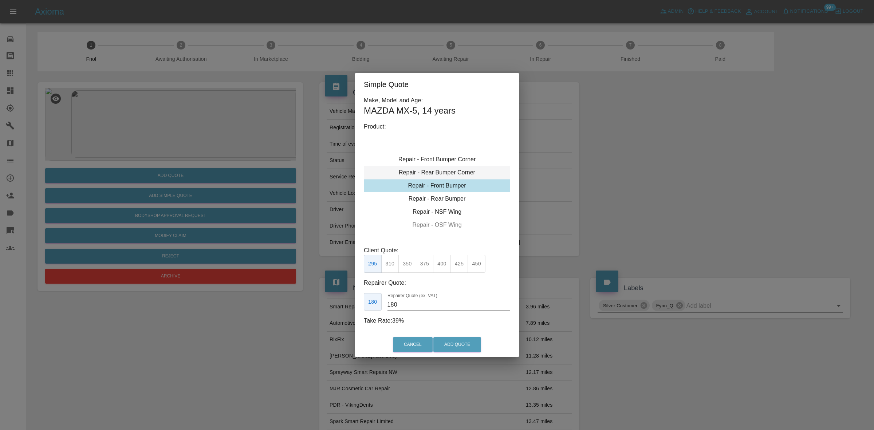
click at [436, 175] on div "Repair - Rear Bumper Corner" at bounding box center [437, 172] width 146 height 13
click at [427, 265] on button "240" at bounding box center [425, 264] width 18 height 18
type input "150"
click at [452, 350] on button "Add Quote" at bounding box center [457, 344] width 48 height 15
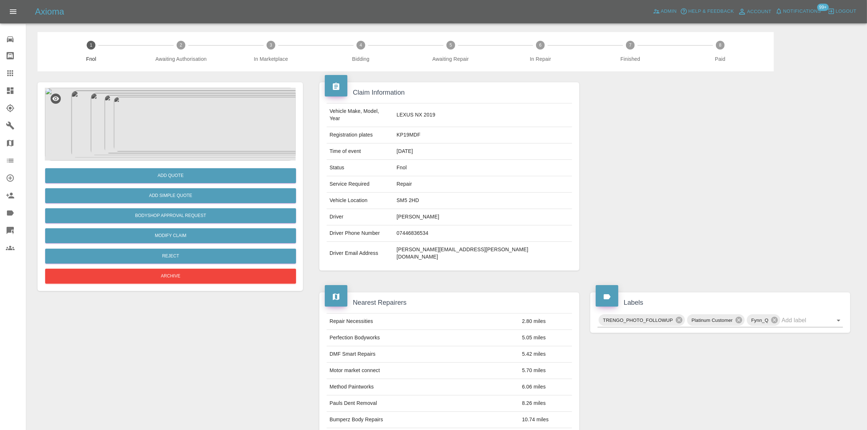
click at [154, 146] on img at bounding box center [170, 124] width 251 height 73
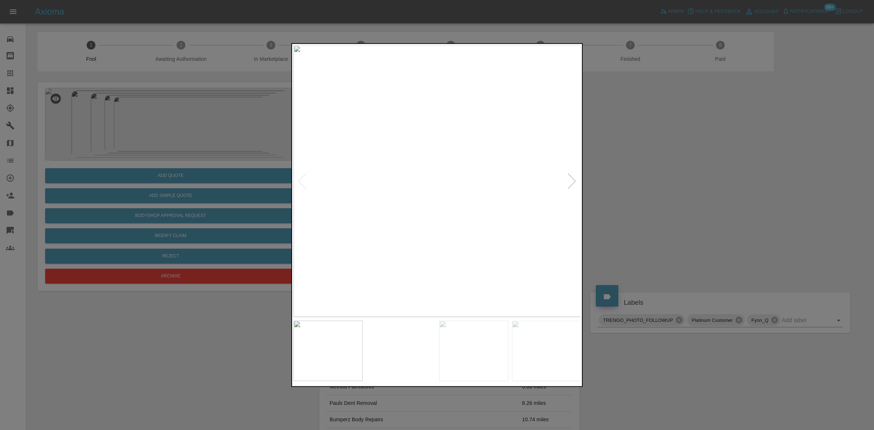
click at [352, 191] on img at bounding box center [437, 181] width 288 height 272
click at [372, 227] on img at bounding box center [437, 181] width 288 height 272
click at [348, 236] on img at bounding box center [437, 181] width 288 height 272
drag, startPoint x: 550, startPoint y: 241, endPoint x: 210, endPoint y: 170, distance: 346.6
click at [343, 205] on div at bounding box center [437, 215] width 874 height 430
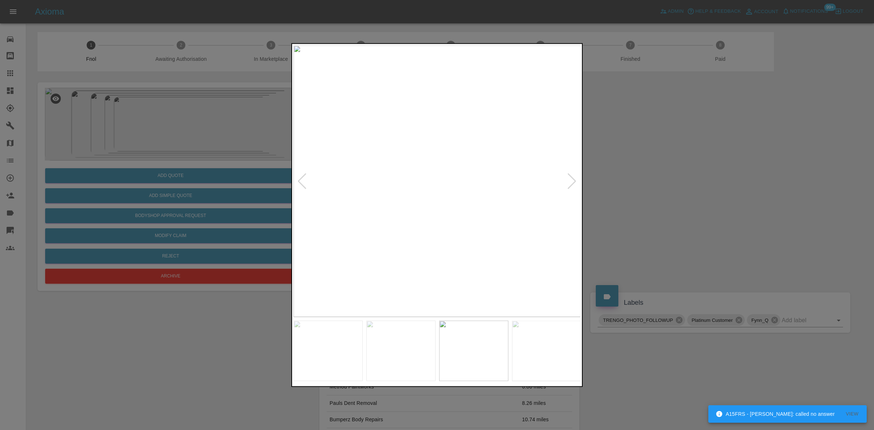
click at [208, 170] on div at bounding box center [437, 215] width 874 height 430
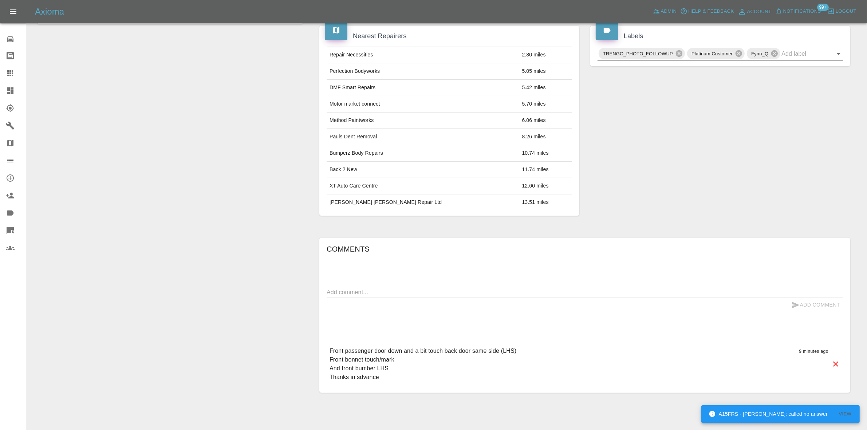
scroll to position [275, 0]
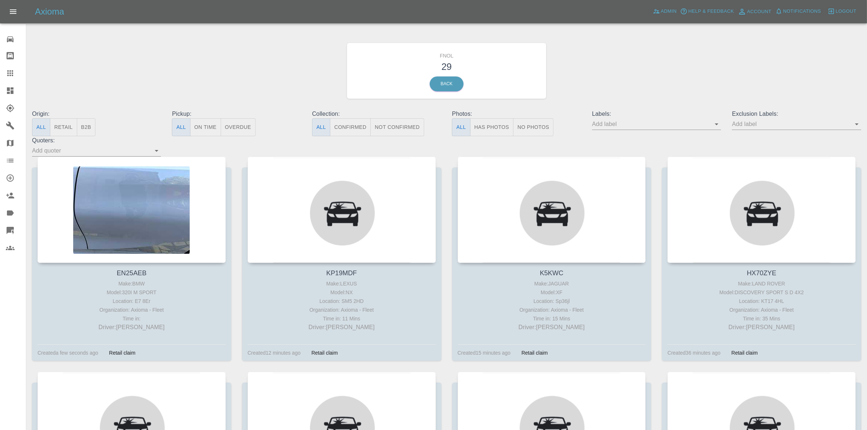
click at [498, 137] on div "Origin: All Retail B2B Pickup: All On Time Overdue Collection: All Confirmed No…" at bounding box center [447, 133] width 840 height 47
click at [494, 130] on button "Has Photos" at bounding box center [492, 127] width 44 height 18
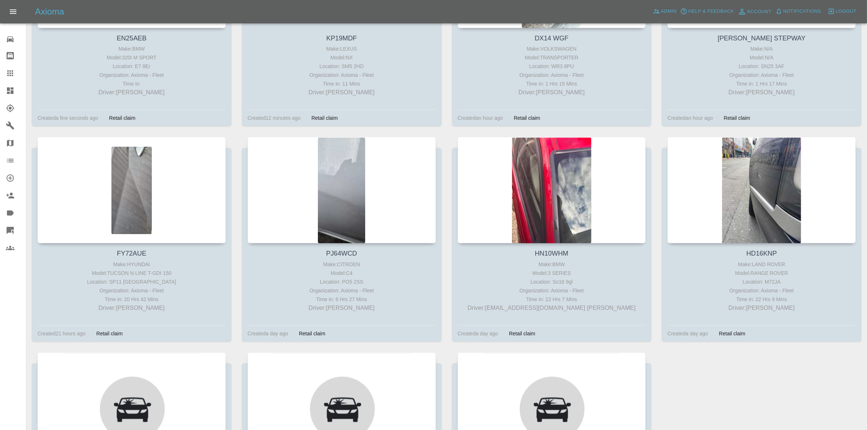
scroll to position [273, 0]
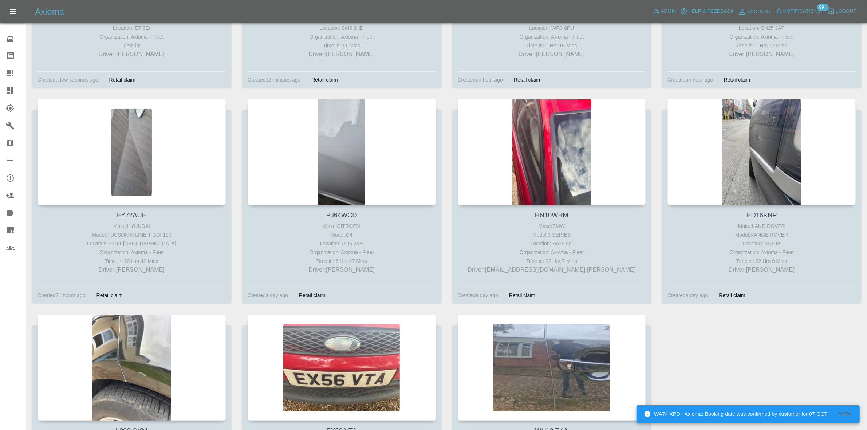
click at [8, 91] on icon at bounding box center [10, 90] width 9 height 9
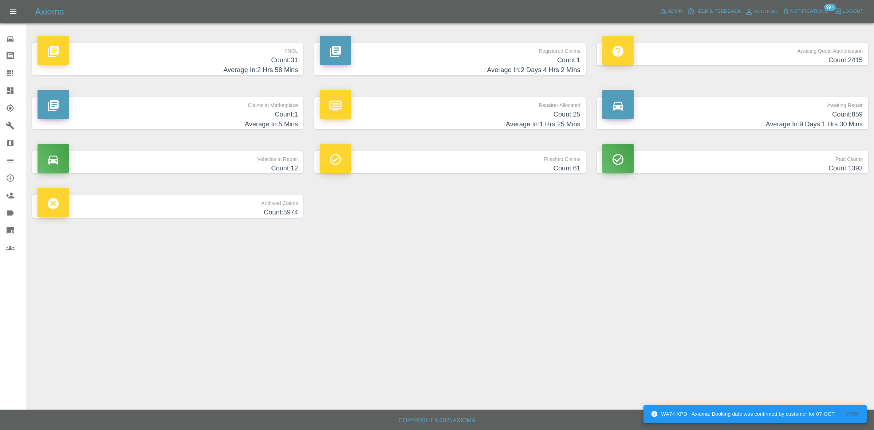
click at [255, 68] on h4 "Average In: 2 Hrs 58 Mins" at bounding box center [167, 70] width 260 height 10
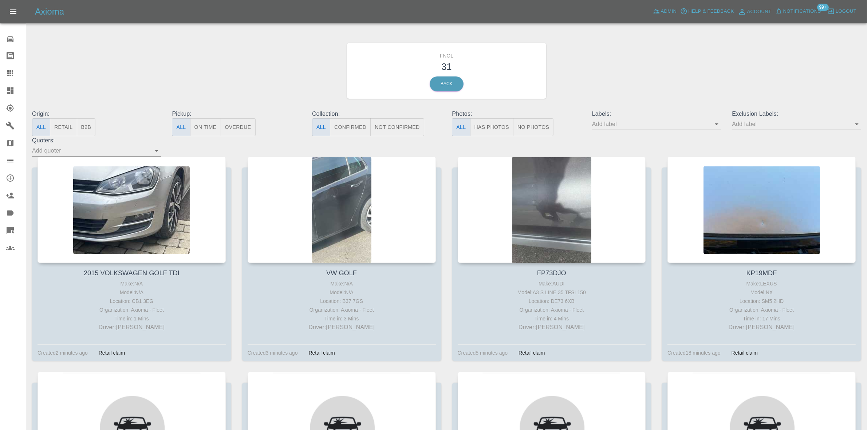
click at [504, 124] on button "Has Photos" at bounding box center [492, 127] width 44 height 18
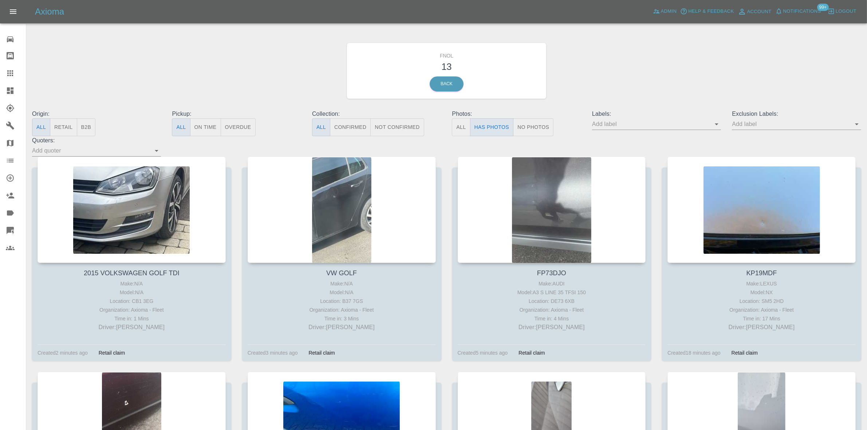
click at [14, 87] on icon at bounding box center [10, 90] width 9 height 9
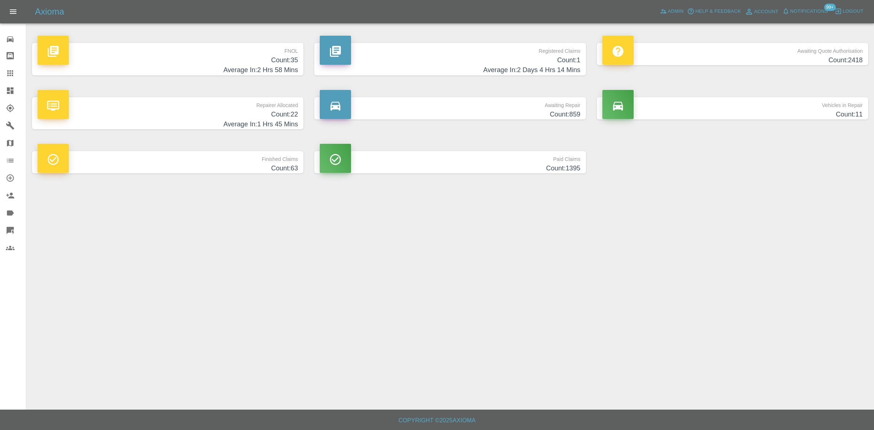
click at [264, 59] on h4 "Count: 35" at bounding box center [167, 60] width 260 height 10
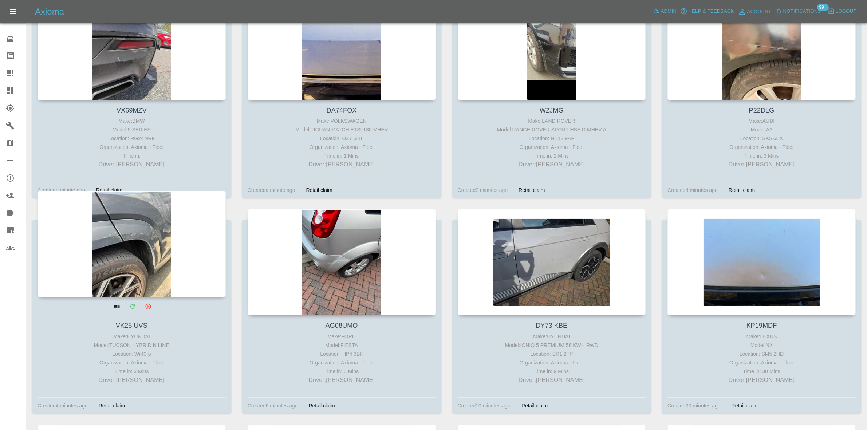
scroll to position [228, 0]
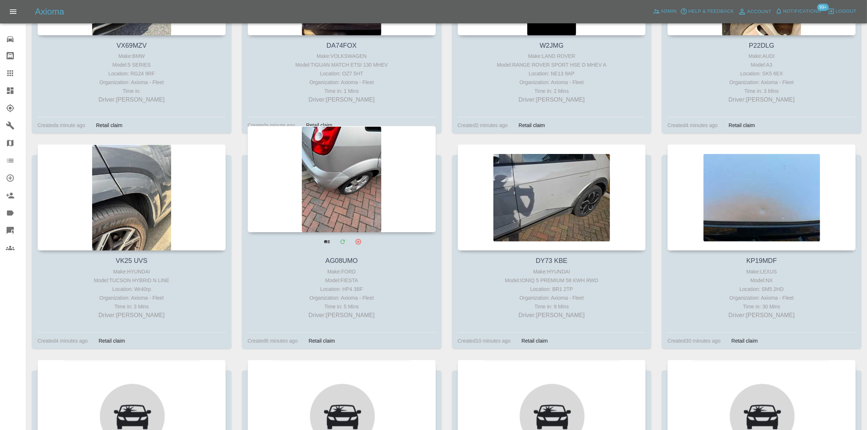
drag, startPoint x: 324, startPoint y: 161, endPoint x: 332, endPoint y: 164, distance: 8.0
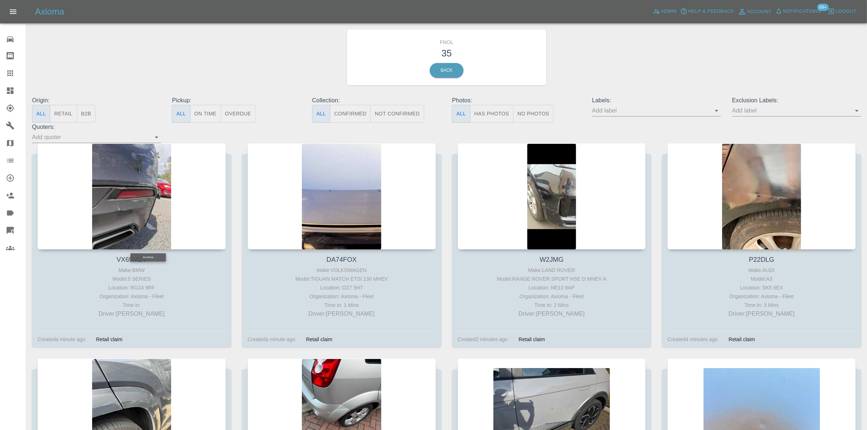
scroll to position [0, 0]
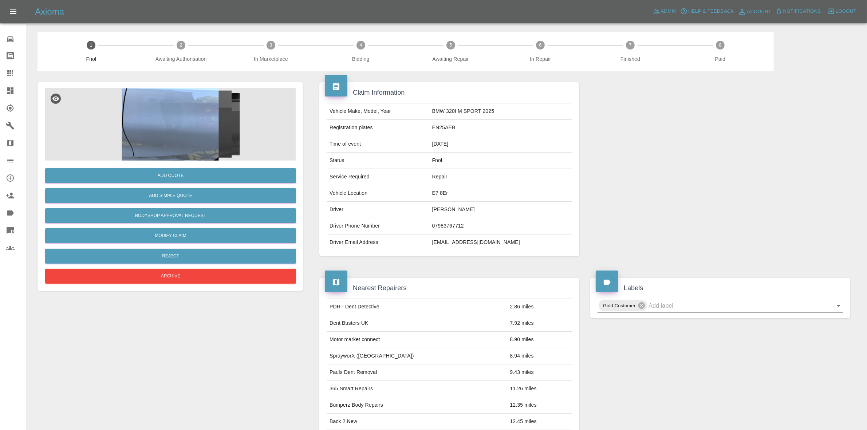
click at [152, 123] on img at bounding box center [170, 124] width 251 height 73
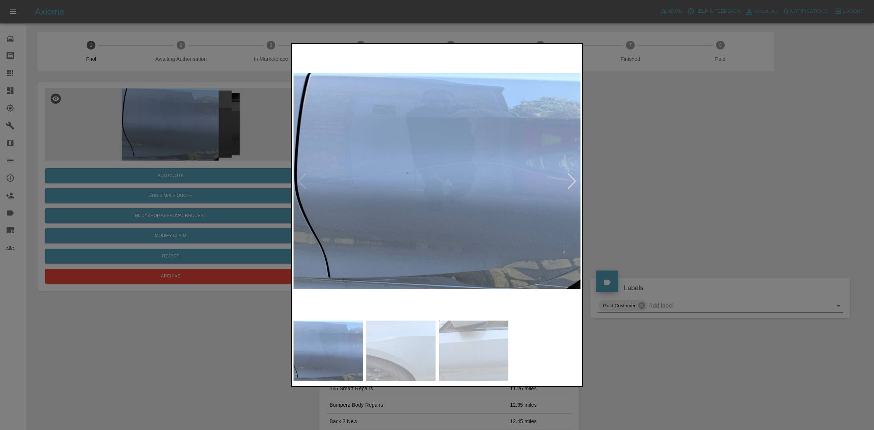
click at [463, 175] on img at bounding box center [437, 181] width 288 height 272
click at [459, 181] on img at bounding box center [437, 181] width 288 height 272
click at [425, 206] on img at bounding box center [437, 181] width 288 height 272
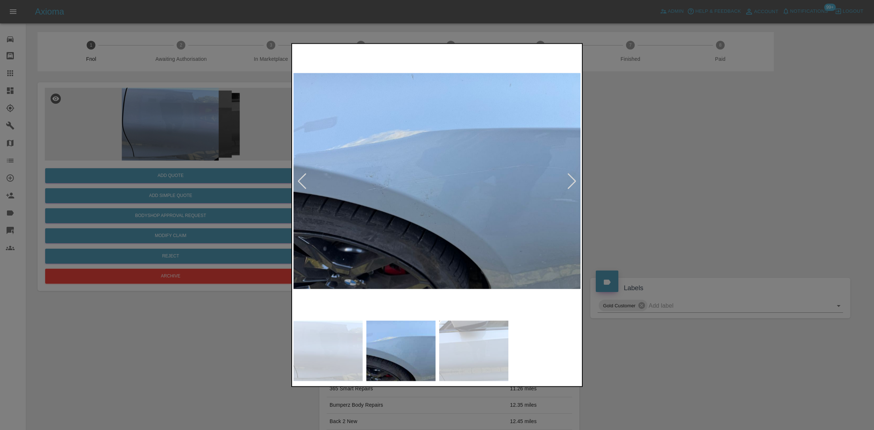
click at [359, 194] on img at bounding box center [437, 181] width 288 height 272
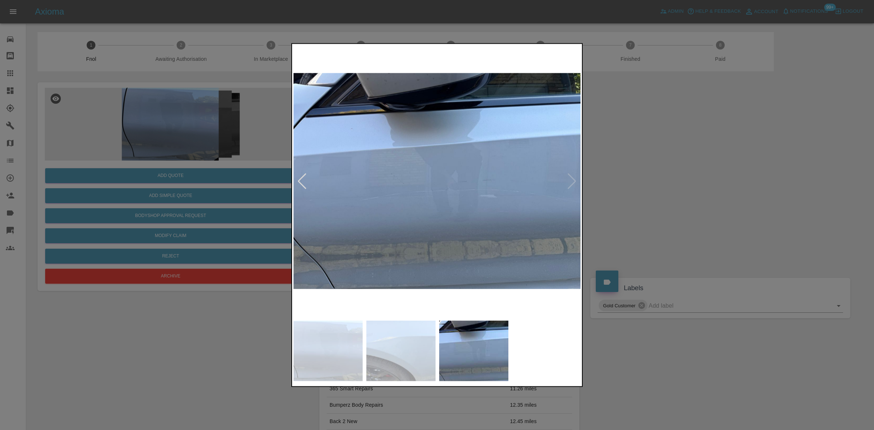
click at [442, 206] on img at bounding box center [437, 181] width 288 height 272
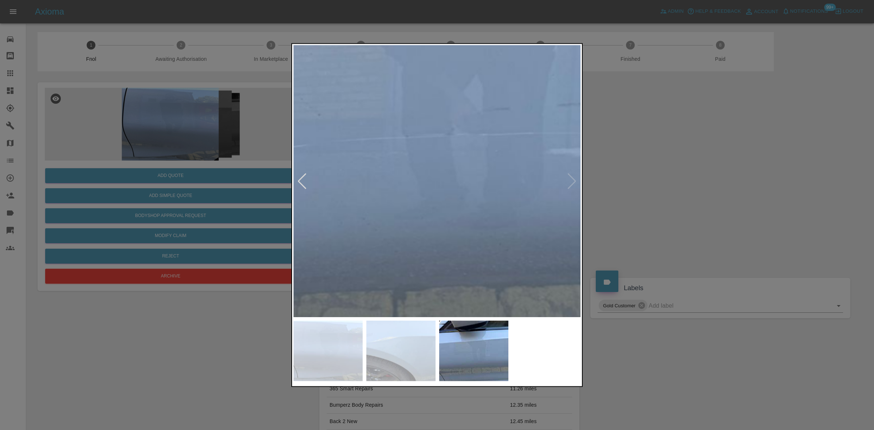
click at [442, 206] on img at bounding box center [421, 107] width 863 height 815
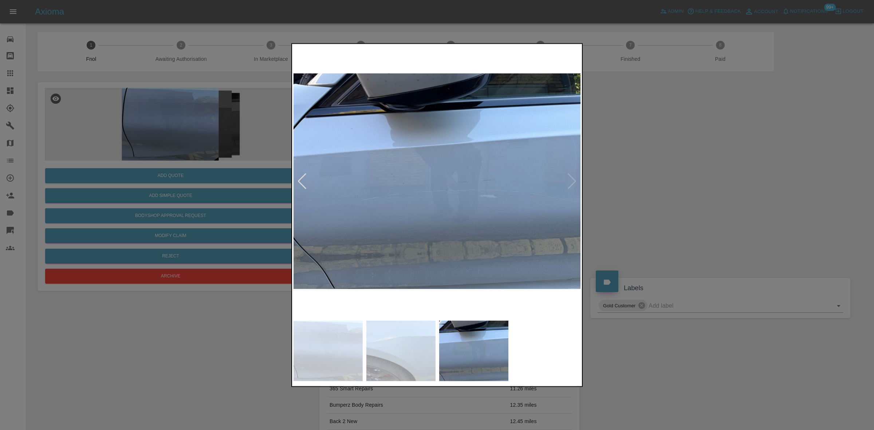
click at [430, 223] on img at bounding box center [437, 181] width 288 height 272
click at [328, 212] on img at bounding box center [437, 181] width 288 height 272
click at [341, 219] on img at bounding box center [437, 181] width 288 height 272
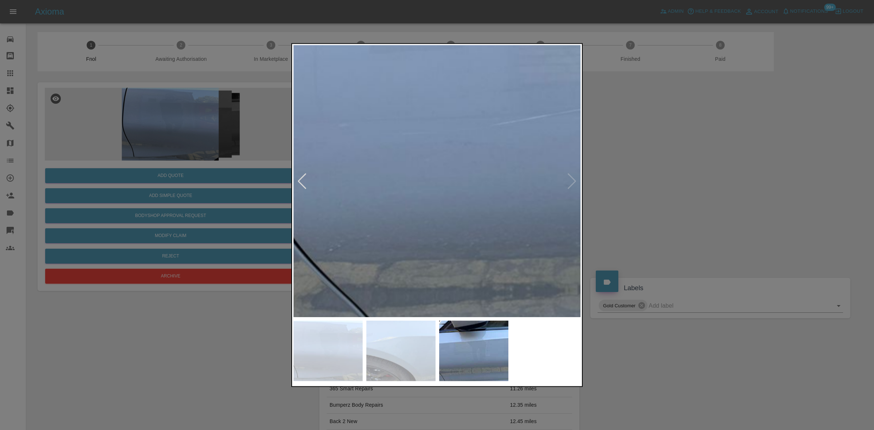
click at [341, 219] on img at bounding box center [722, 67] width 863 height 815
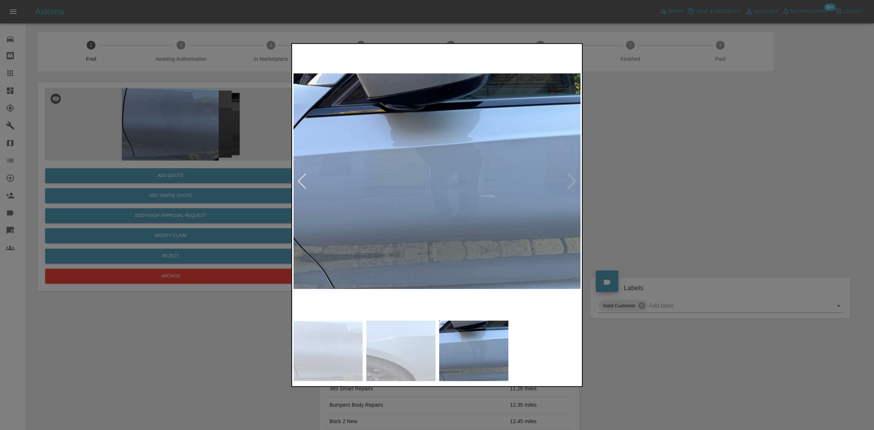
click at [315, 219] on img at bounding box center [437, 181] width 288 height 272
click at [374, 219] on img at bounding box center [437, 181] width 288 height 272
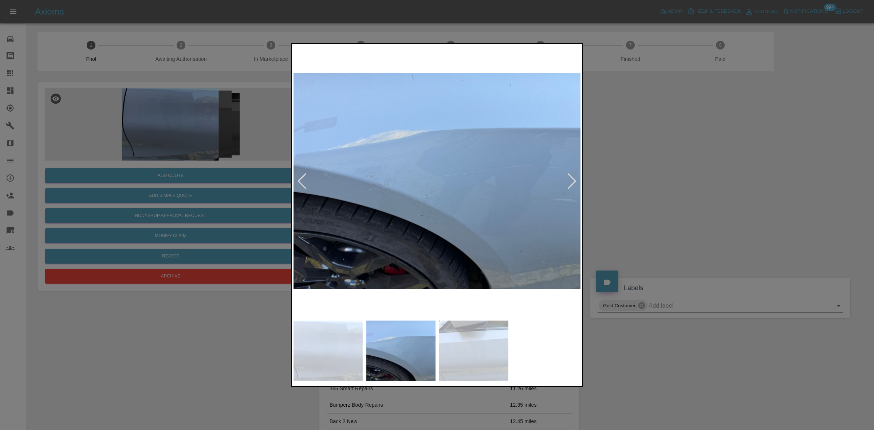
click at [384, 222] on img at bounding box center [437, 181] width 288 height 272
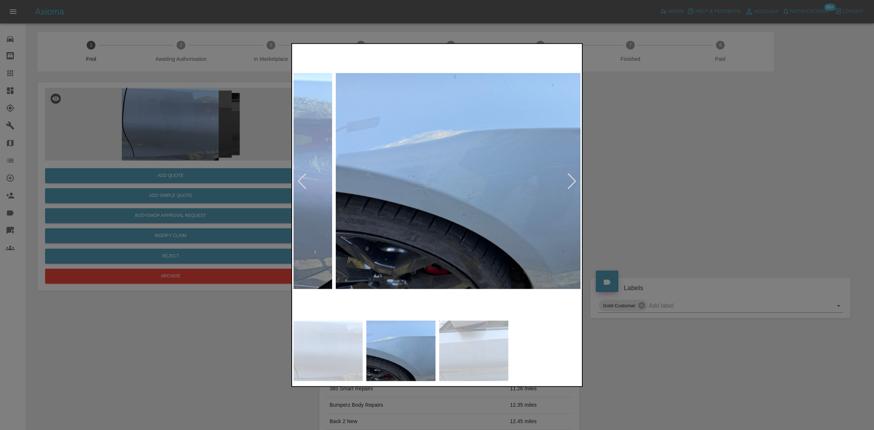
click at [401, 226] on img at bounding box center [480, 181] width 288 height 272
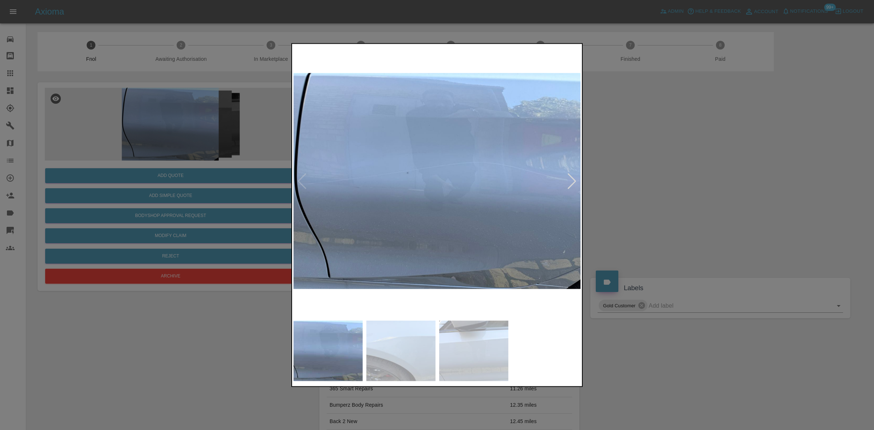
click at [442, 244] on img at bounding box center [437, 181] width 288 height 272
click at [501, 244] on img at bounding box center [437, 181] width 288 height 272
click at [127, 156] on div at bounding box center [437, 215] width 874 height 430
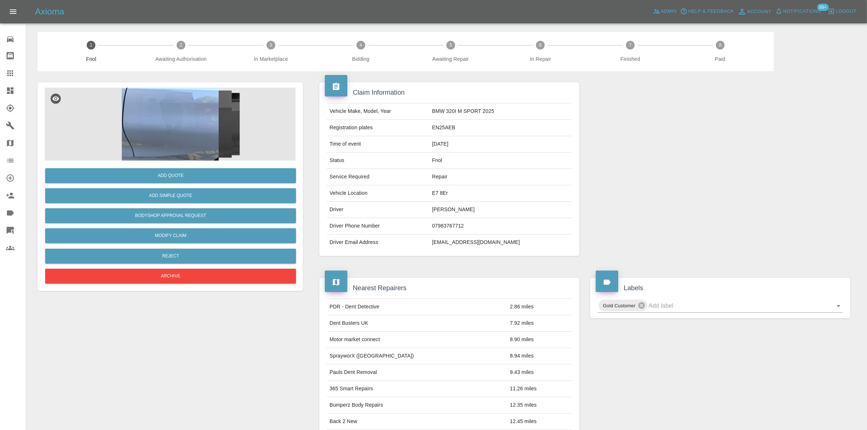
click at [177, 120] on img at bounding box center [170, 124] width 251 height 73
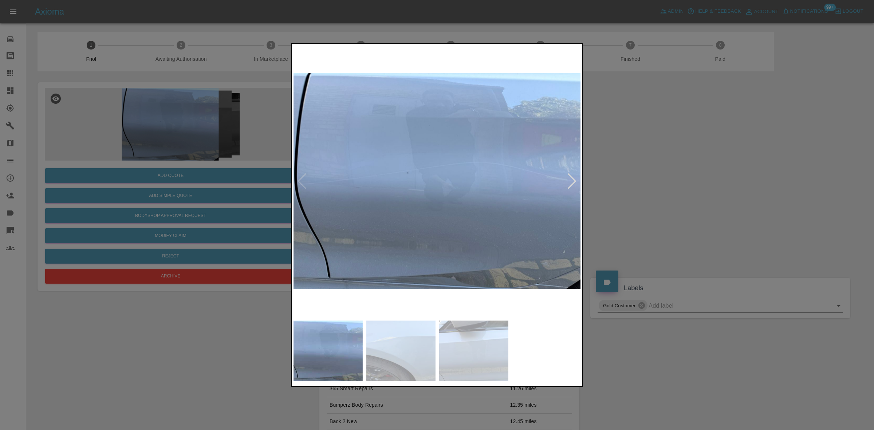
click at [402, 159] on img at bounding box center [437, 181] width 288 height 272
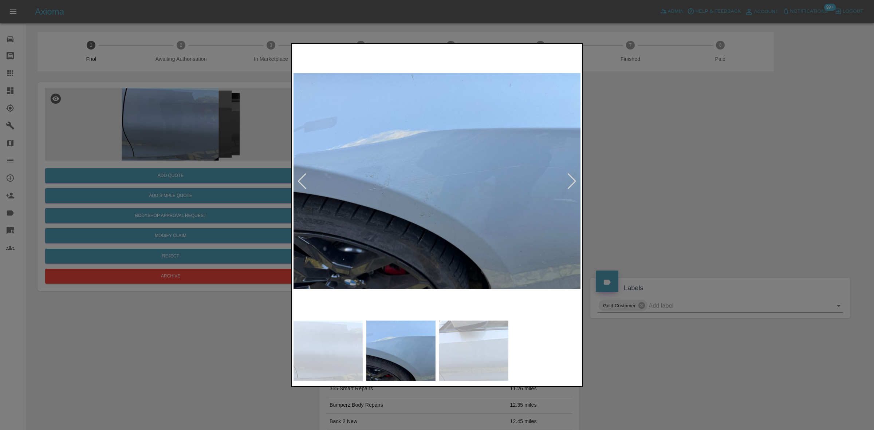
click at [288, 103] on div at bounding box center [437, 215] width 874 height 430
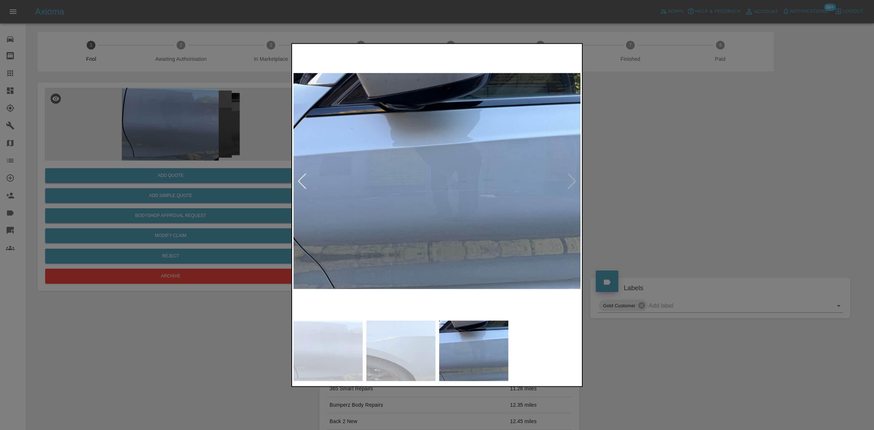
click at [356, 170] on img at bounding box center [437, 181] width 288 height 272
click at [571, 176] on div at bounding box center [436, 181] width 287 height 272
click at [156, 129] on div at bounding box center [437, 215] width 874 height 430
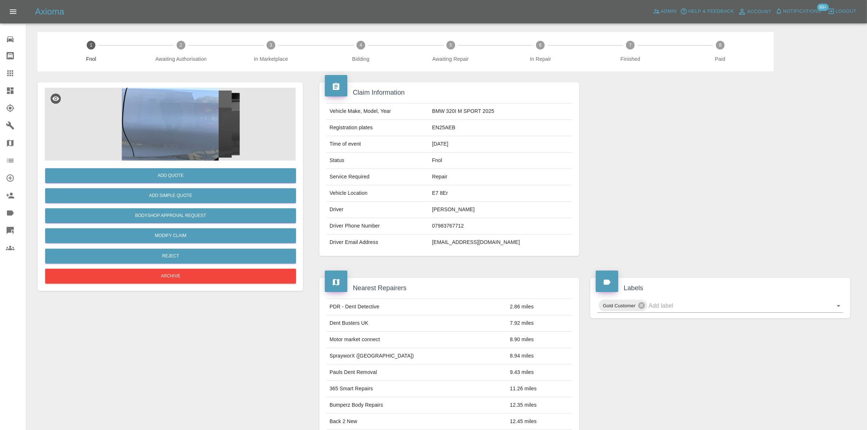
click at [183, 135] on img at bounding box center [170, 124] width 251 height 73
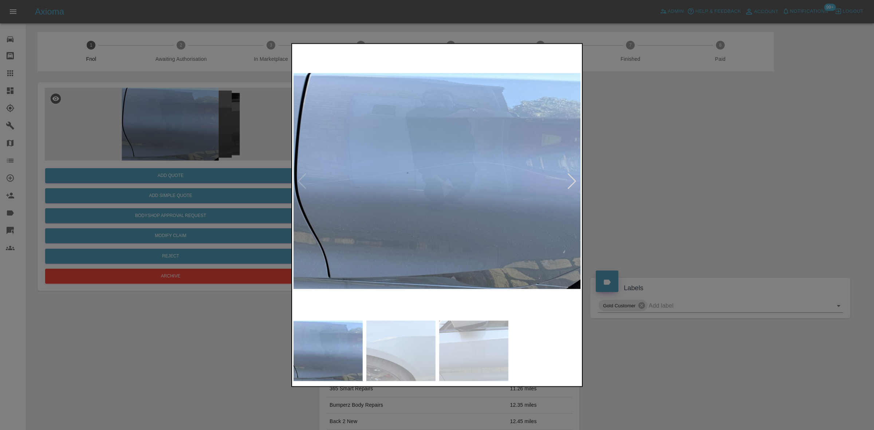
click at [391, 204] on img at bounding box center [437, 181] width 288 height 272
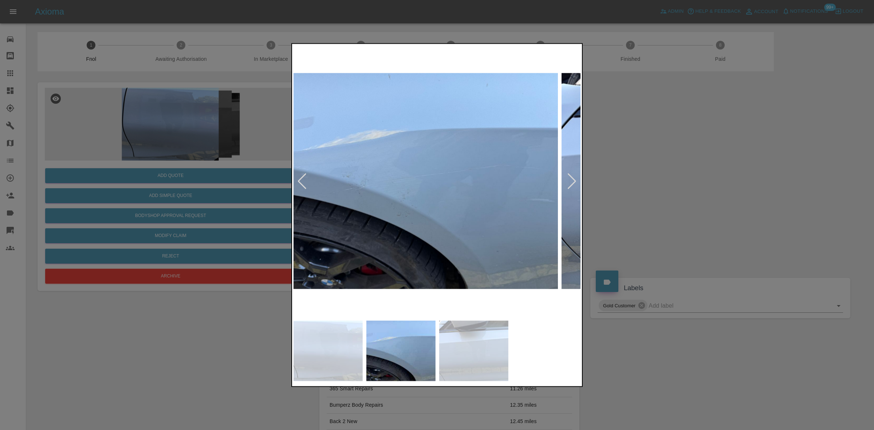
click at [423, 223] on img at bounding box center [414, 181] width 288 height 272
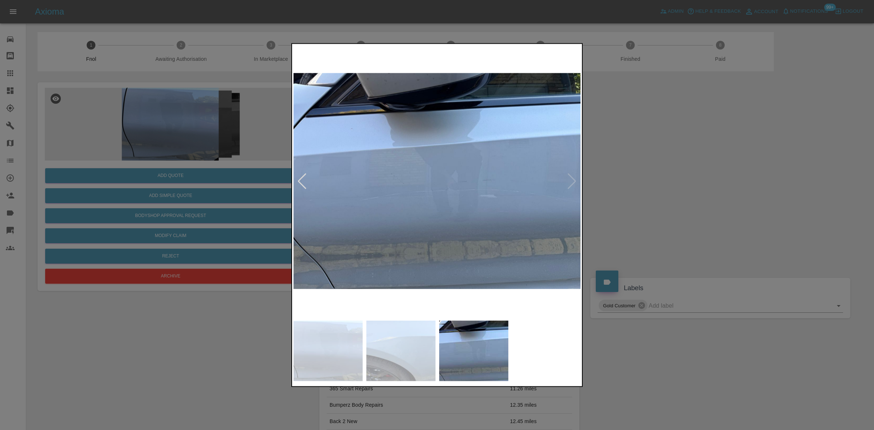
click at [276, 221] on div at bounding box center [437, 215] width 874 height 430
click at [371, 223] on img at bounding box center [437, 181] width 288 height 272
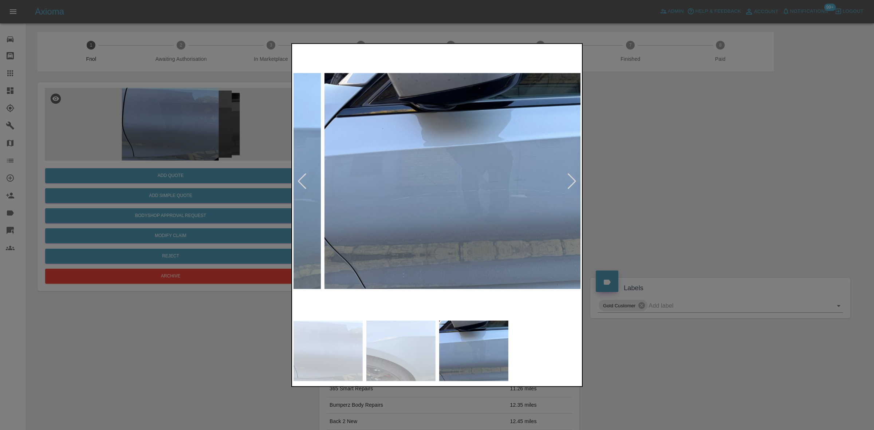
click at [452, 221] on img at bounding box center [468, 181] width 288 height 272
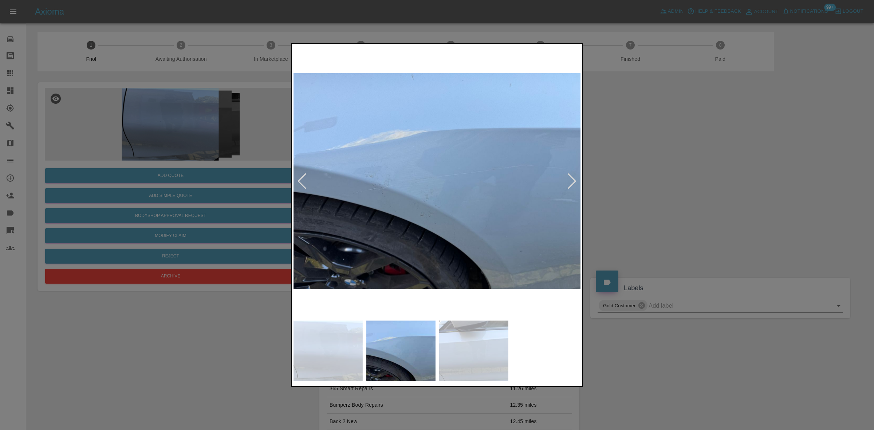
click at [325, 224] on img at bounding box center [437, 181] width 288 height 272
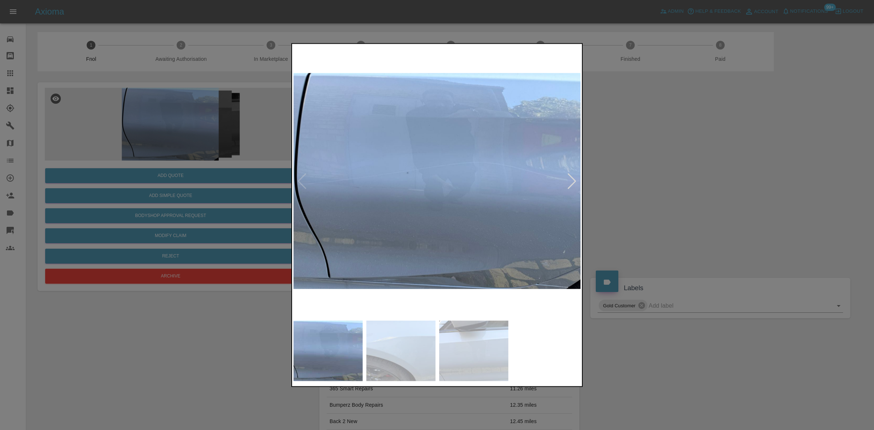
drag, startPoint x: 256, startPoint y: 216, endPoint x: 455, endPoint y: 210, distance: 199.6
click at [404, 210] on div at bounding box center [437, 215] width 874 height 430
drag, startPoint x: 256, startPoint y: 184, endPoint x: 233, endPoint y: 173, distance: 25.2
click at [256, 183] on div at bounding box center [437, 215] width 874 height 430
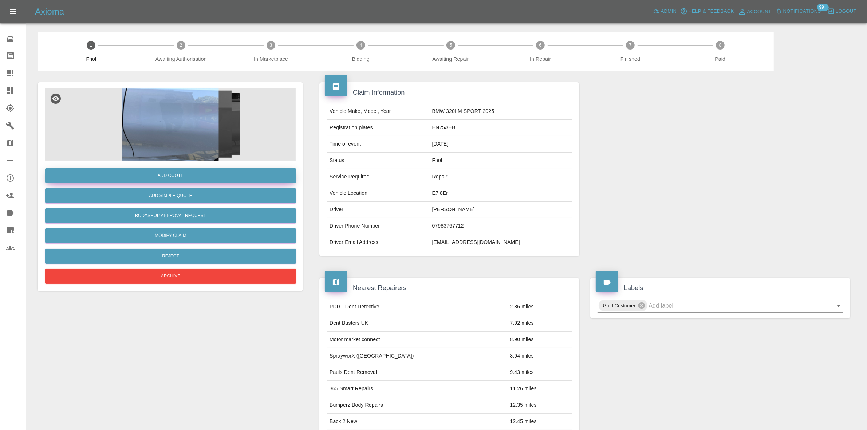
click at [232, 172] on button "Add Quote" at bounding box center [170, 175] width 251 height 15
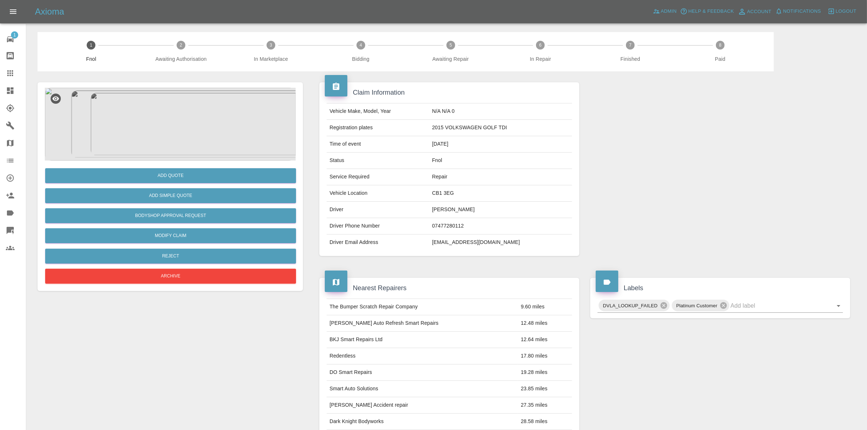
click at [154, 132] on img at bounding box center [170, 124] width 251 height 73
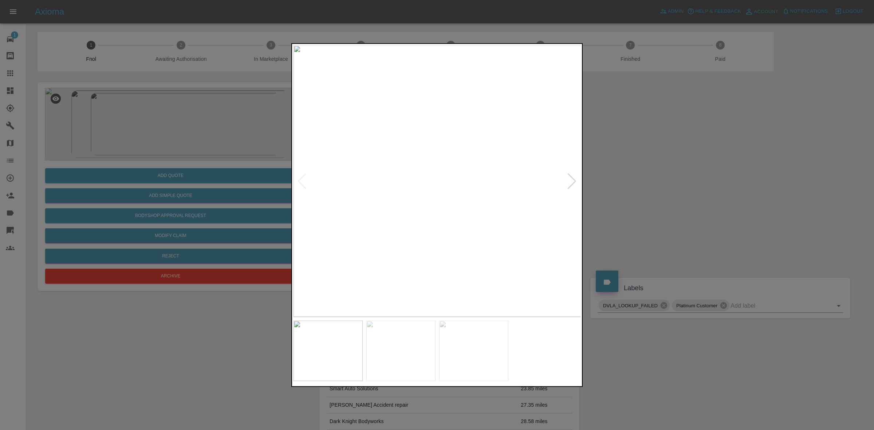
click at [340, 187] on img at bounding box center [437, 181] width 288 height 272
click at [393, 208] on img at bounding box center [437, 181] width 288 height 272
click at [408, 239] on img at bounding box center [568, 98] width 863 height 815
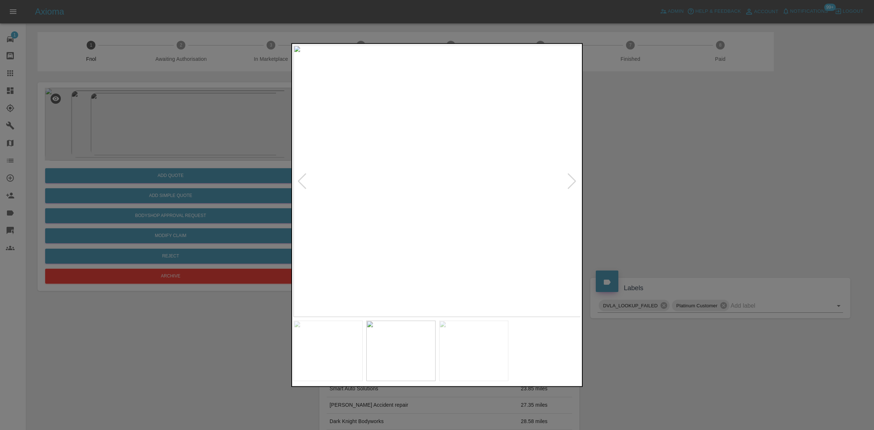
click at [381, 234] on img at bounding box center [437, 181] width 288 height 272
click at [354, 217] on img at bounding box center [433, 181] width 288 height 272
click at [278, 210] on div at bounding box center [437, 215] width 874 height 430
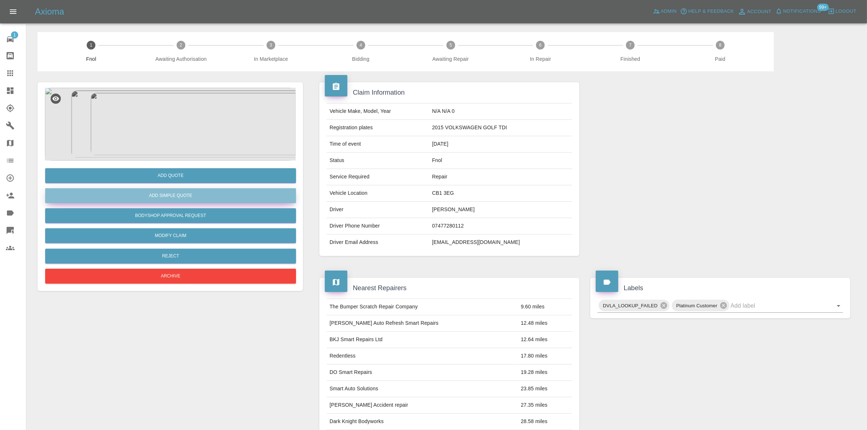
click at [186, 193] on button "Add Simple Quote" at bounding box center [170, 195] width 251 height 15
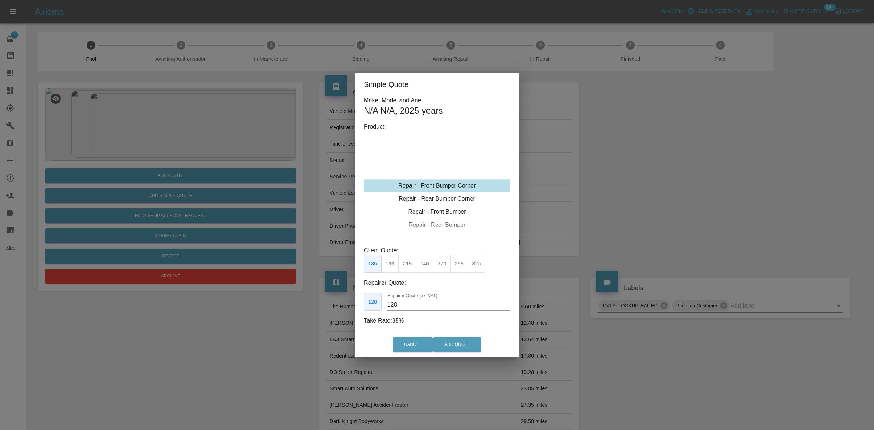
click at [447, 194] on div "Repair - Rear Bumper Corner" at bounding box center [437, 198] width 146 height 13
click at [453, 171] on div "Repair - Front Bumper Corner" at bounding box center [437, 172] width 146 height 13
click at [481, 266] on button "325" at bounding box center [476, 264] width 18 height 18
drag, startPoint x: 403, startPoint y: 304, endPoint x: 191, endPoint y: 308, distance: 211.2
click at [231, 308] on div "Simple Quote Make, Model and Age: N/A N/A , 2025 years Product: Repair - Front …" at bounding box center [437, 215] width 874 height 430
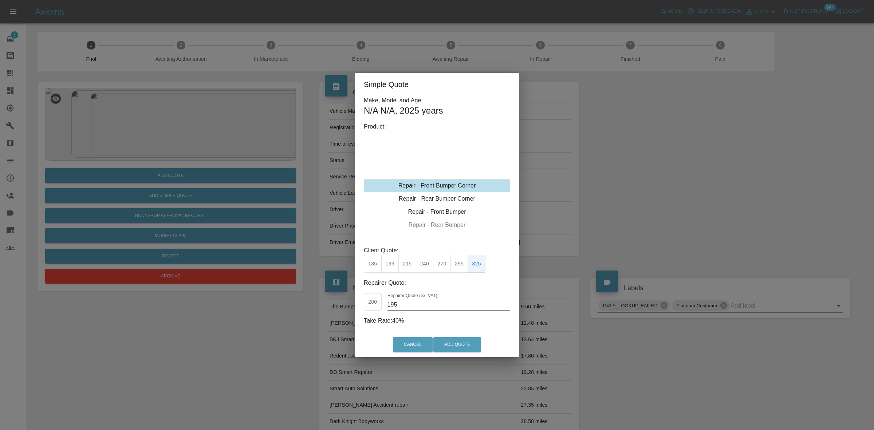
type input "195"
click at [442, 347] on button "Add Quote" at bounding box center [457, 344] width 48 height 15
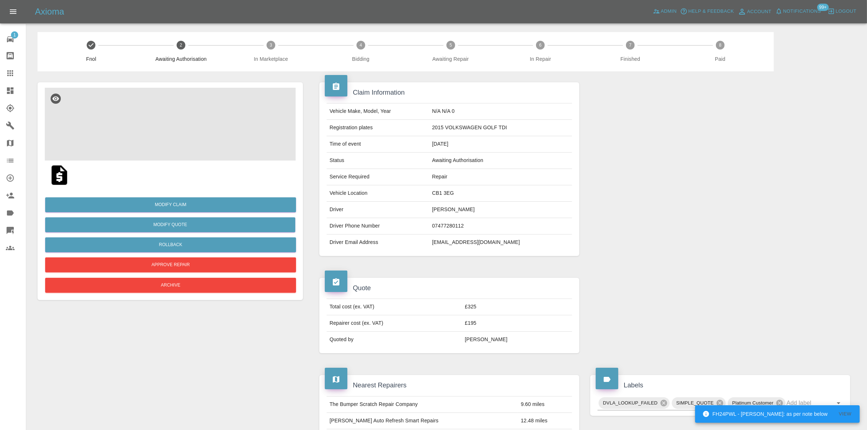
click at [170, 133] on img at bounding box center [170, 124] width 251 height 73
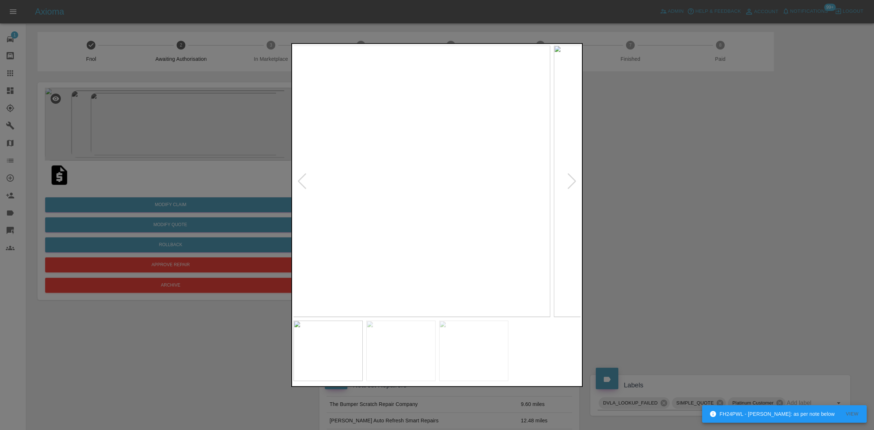
click at [415, 229] on img at bounding box center [406, 181] width 288 height 272
click at [368, 223] on img at bounding box center [343, 181] width 288 height 272
click at [320, 215] on img at bounding box center [437, 181] width 288 height 272
click at [377, 212] on img at bounding box center [437, 181] width 288 height 272
click at [448, 214] on img at bounding box center [437, 181] width 288 height 272
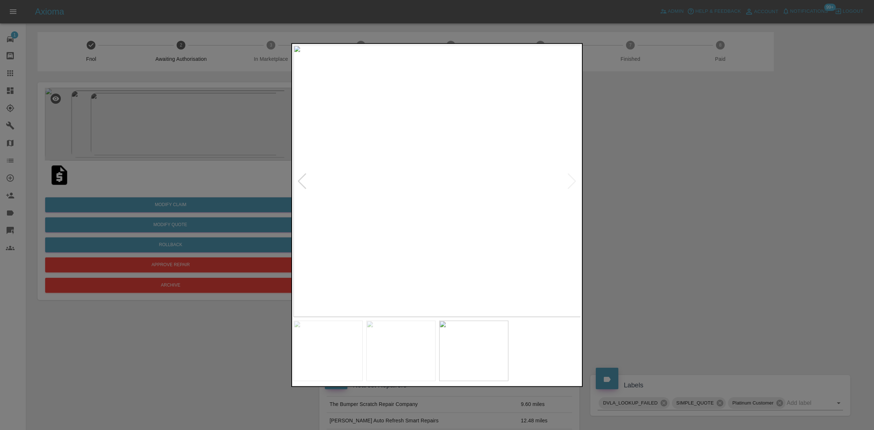
click at [448, 214] on img at bounding box center [437, 181] width 288 height 272
click at [448, 215] on img at bounding box center [404, 82] width 863 height 815
click at [448, 216] on img at bounding box center [405, 83] width 863 height 815
click at [213, 78] on div at bounding box center [437, 215] width 874 height 430
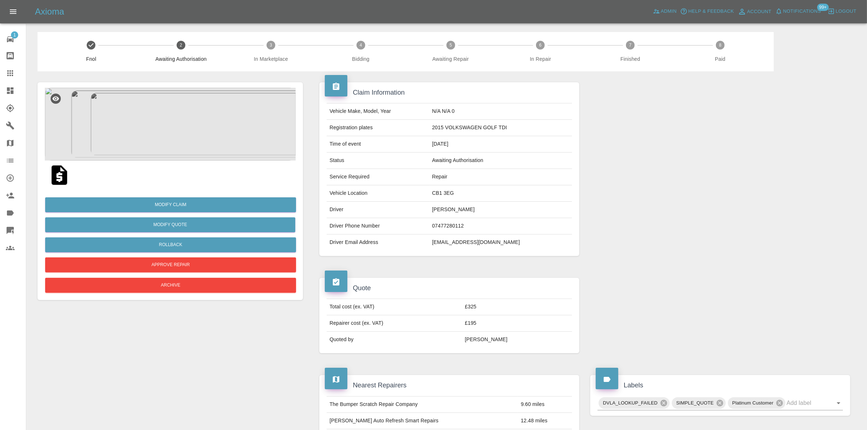
click at [168, 118] on img at bounding box center [170, 124] width 251 height 73
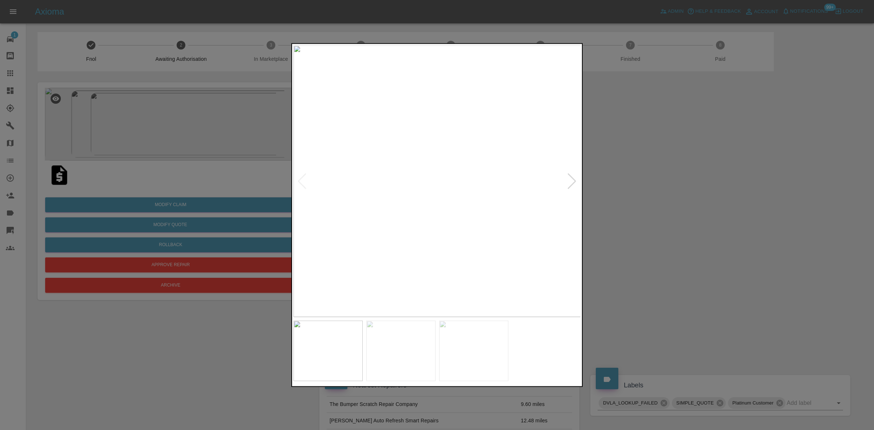
click at [363, 161] on img at bounding box center [437, 181] width 288 height 272
click at [374, 193] on img at bounding box center [658, 239] width 863 height 815
click at [368, 198] on img at bounding box center [437, 181] width 288 height 272
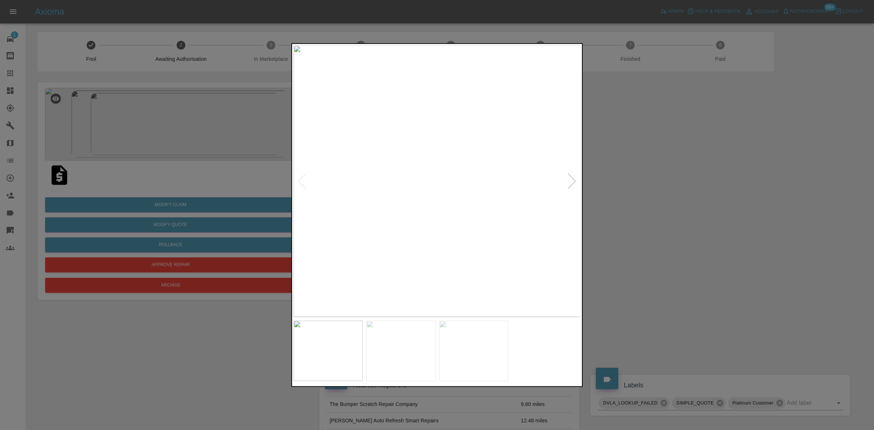
click at [368, 198] on img at bounding box center [437, 181] width 288 height 272
click at [186, 189] on div at bounding box center [437, 215] width 874 height 430
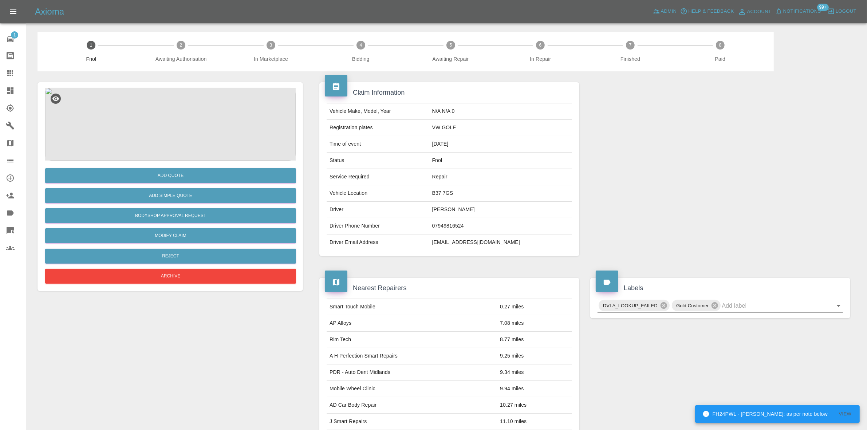
click at [174, 130] on img at bounding box center [170, 124] width 251 height 73
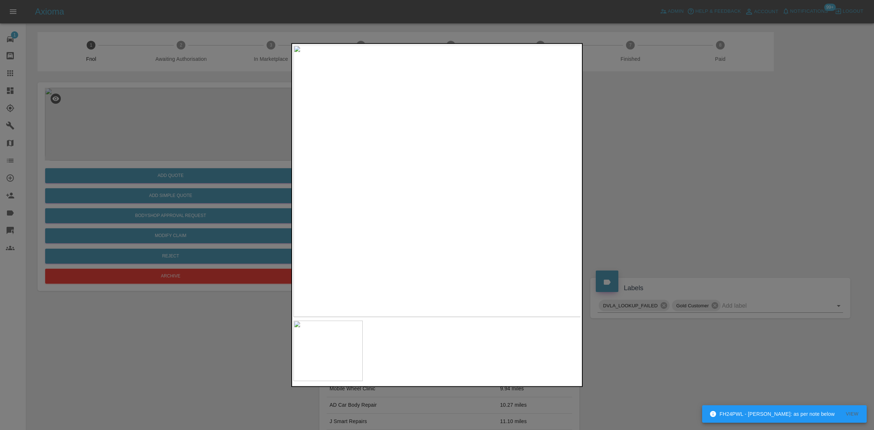
click at [422, 141] on img at bounding box center [437, 181] width 288 height 272
click at [410, 181] on img at bounding box center [481, 299] width 863 height 815
click at [300, 191] on img at bounding box center [437, 181] width 288 height 272
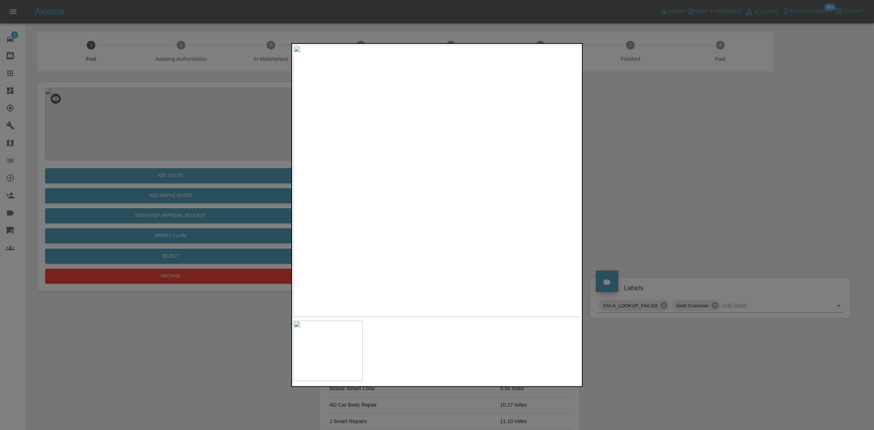
click at [343, 199] on img at bounding box center [437, 181] width 288 height 272
click at [455, 148] on img at bounding box center [437, 181] width 288 height 272
click at [453, 148] on img at bounding box center [437, 181] width 288 height 272
click at [427, 178] on img at bounding box center [363, 262] width 863 height 815
click at [467, 143] on img at bounding box center [363, 262] width 863 height 815
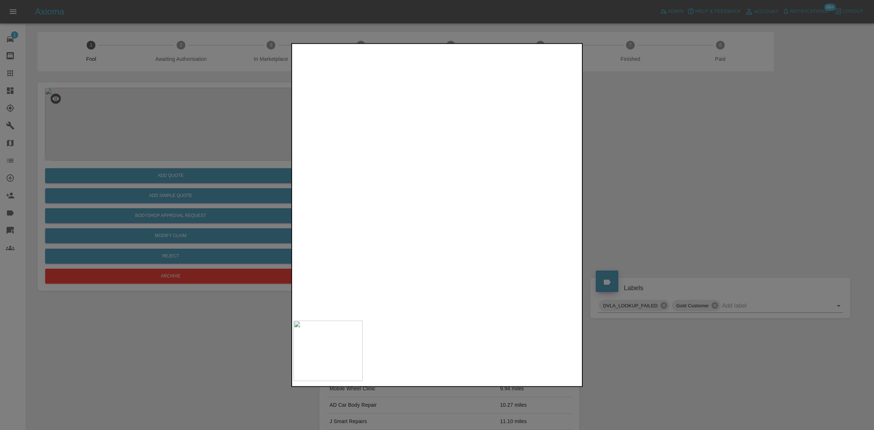
click at [454, 239] on img at bounding box center [401, 72] width 863 height 815
click at [402, 257] on img at bounding box center [437, 181] width 288 height 272
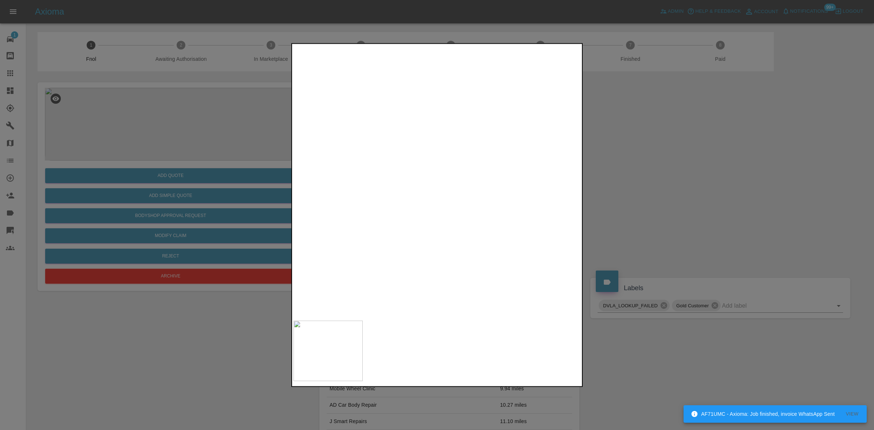
click at [485, 142] on img at bounding box center [437, 181] width 288 height 272
click at [461, 253] on img at bounding box center [270, 390] width 863 height 815
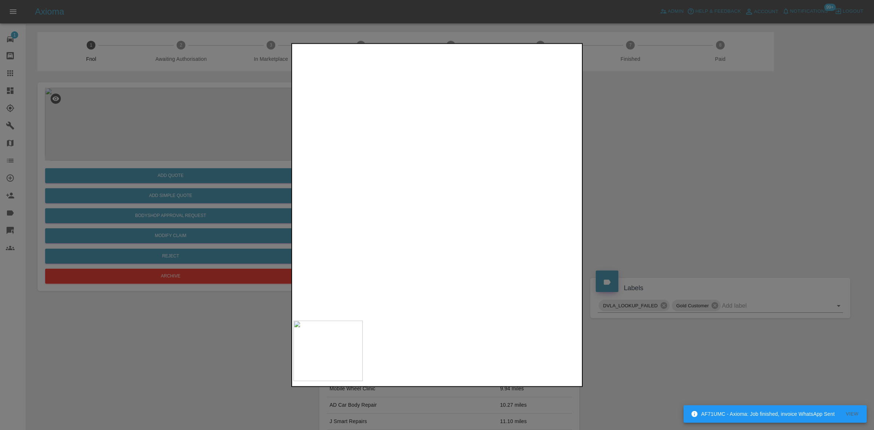
click at [503, 229] on img at bounding box center [268, 407] width 863 height 815
click at [467, 222] on img at bounding box center [359, 390] width 863 height 815
click at [432, 234] on img at bounding box center [422, 338] width 863 height 815
click at [421, 135] on img at bounding box center [437, 181] width 288 height 272
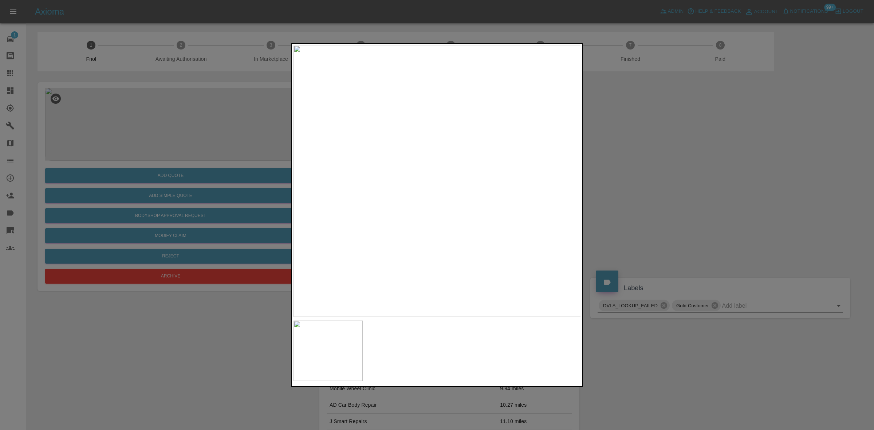
click at [421, 135] on img at bounding box center [437, 181] width 288 height 272
click at [439, 170] on img at bounding box center [483, 317] width 863 height 815
click at [237, 200] on div at bounding box center [437, 215] width 874 height 430
click at [363, 216] on img at bounding box center [437, 181] width 288 height 272
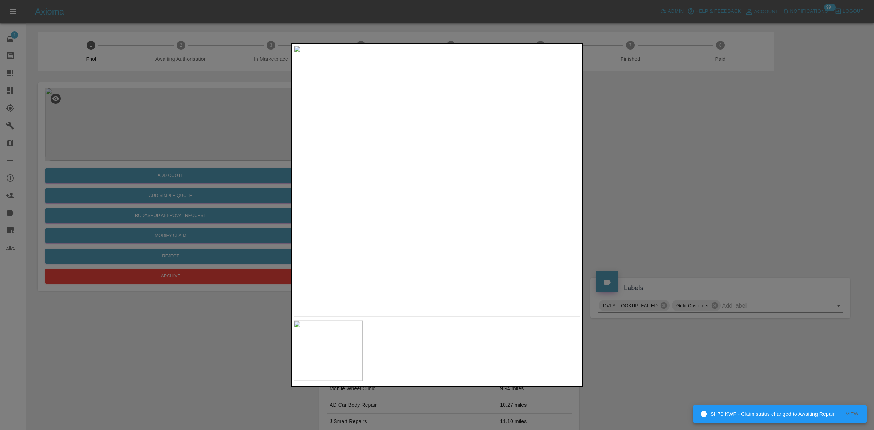
click at [452, 233] on img at bounding box center [437, 181] width 288 height 272
click at [488, 208] on img at bounding box center [422, 59] width 863 height 815
click at [489, 189] on img at bounding box center [422, 59] width 863 height 815
click at [443, 230] on img at bounding box center [509, 39] width 863 height 815
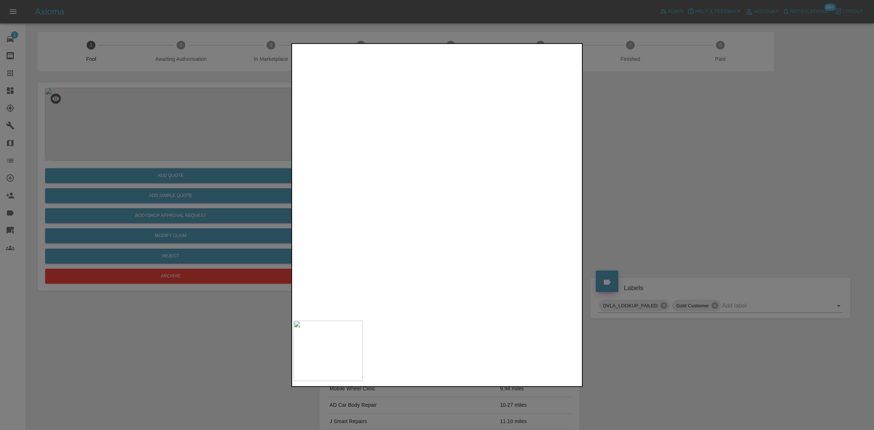
click at [482, 195] on img at bounding box center [437, 181] width 288 height 272
click at [442, 125] on img at bounding box center [302, 139] width 863 height 815
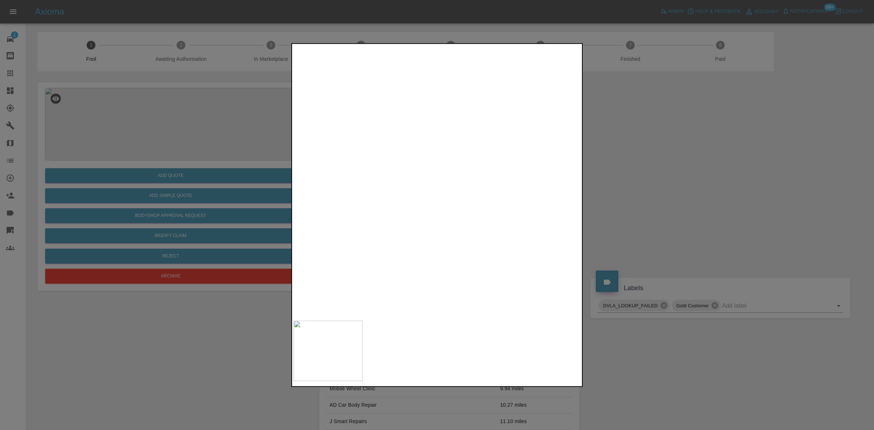
click at [442, 125] on img at bounding box center [302, 139] width 863 height 815
click at [217, 132] on div at bounding box center [437, 215] width 874 height 430
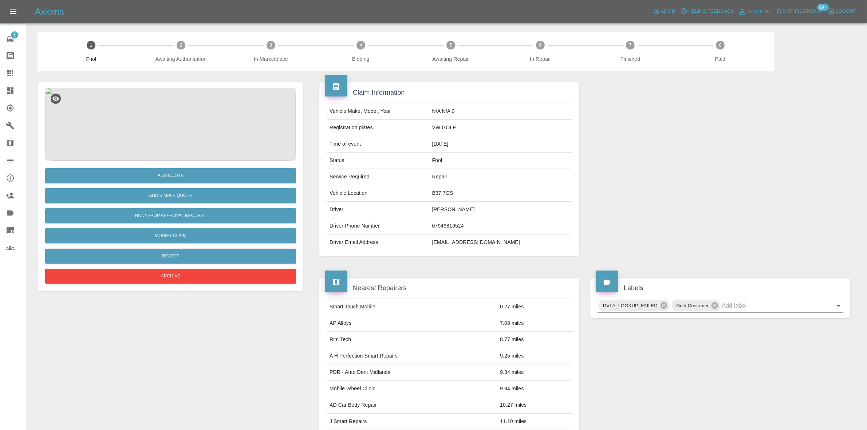
click at [177, 106] on img at bounding box center [170, 124] width 251 height 73
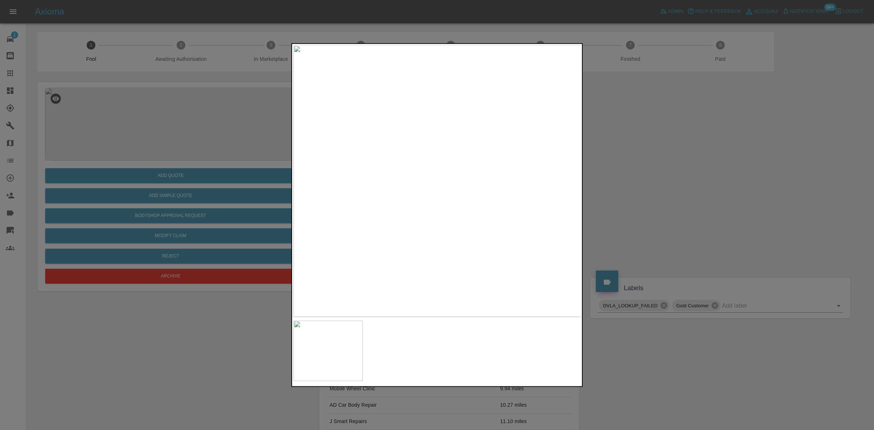
click at [428, 129] on img at bounding box center [437, 181] width 288 height 272
click at [352, 184] on img at bounding box center [462, 337] width 863 height 815
click at [436, 184] on img at bounding box center [343, 338] width 863 height 815
click at [435, 184] on img at bounding box center [341, 338] width 863 height 815
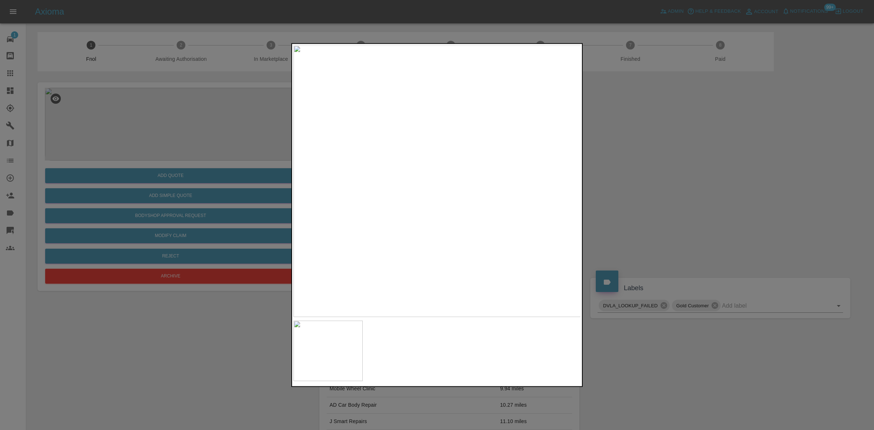
click at [455, 215] on img at bounding box center [437, 181] width 288 height 272
click at [454, 215] on img at bounding box center [437, 181] width 288 height 272
click at [440, 183] on img at bounding box center [384, 79] width 863 height 815
click at [423, 143] on img at bounding box center [437, 181] width 288 height 272
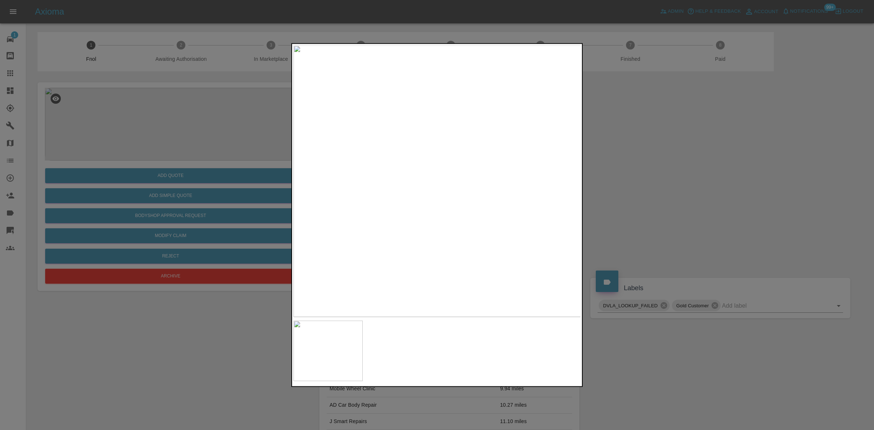
click at [423, 143] on img at bounding box center [437, 181] width 288 height 272
click at [423, 143] on img at bounding box center [477, 294] width 863 height 815
click at [363, 200] on img at bounding box center [437, 181] width 288 height 272
click at [341, 220] on img at bounding box center [437, 181] width 288 height 272
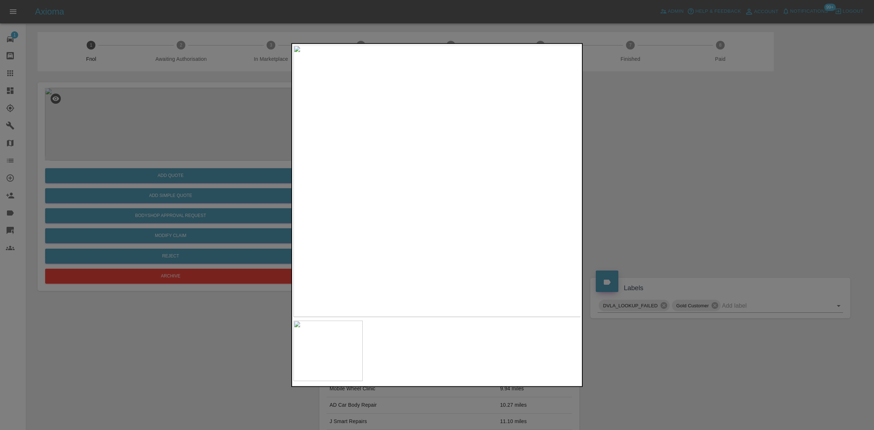
click at [208, 166] on div at bounding box center [437, 215] width 874 height 430
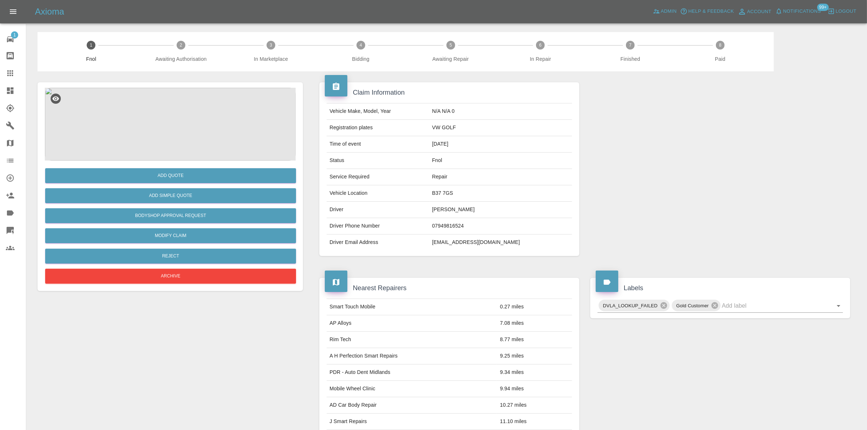
click at [170, 103] on img at bounding box center [170, 124] width 251 height 73
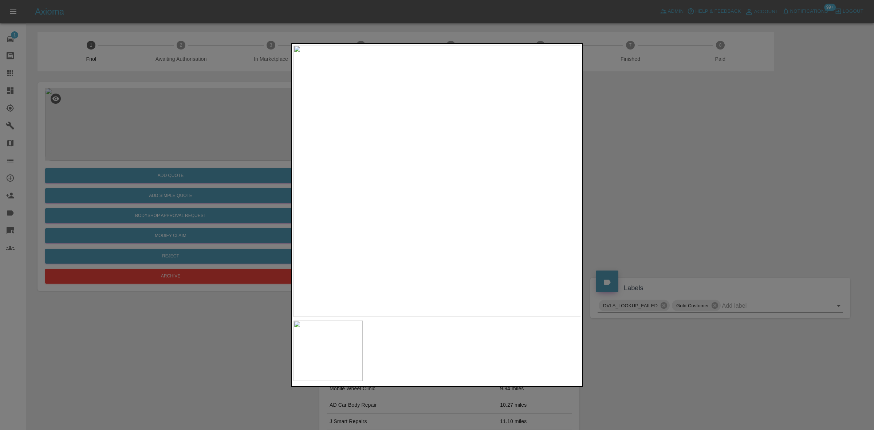
click at [502, 166] on img at bounding box center [437, 181] width 288 height 272
click at [479, 196] on img at bounding box center [312, 218] width 863 height 815
click at [378, 196] on img at bounding box center [326, 217] width 863 height 815
click at [115, 174] on div at bounding box center [437, 215] width 874 height 430
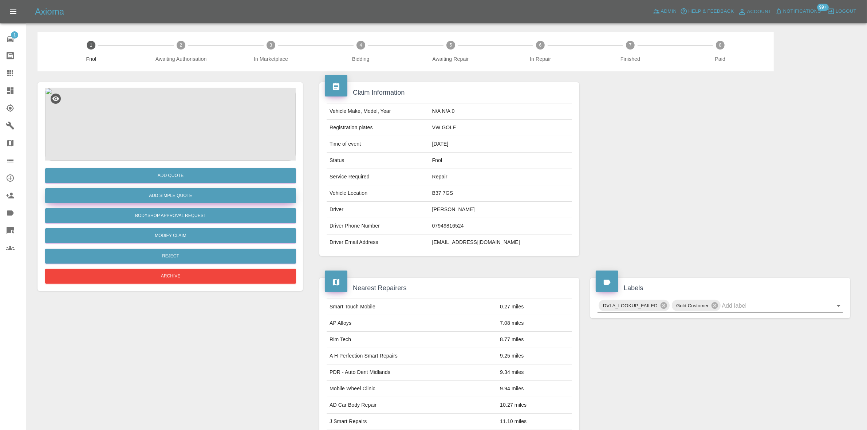
click at [162, 195] on button "Add Simple Quote" at bounding box center [170, 195] width 251 height 15
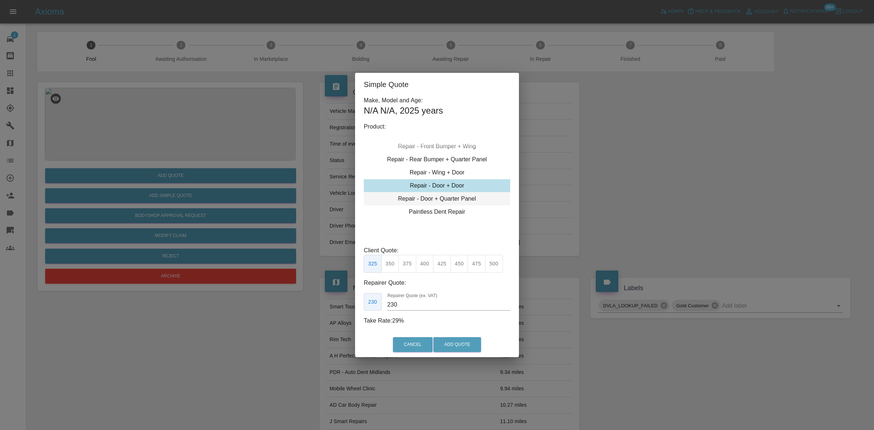
click at [442, 198] on div "Repair - Door + Quarter Panel" at bounding box center [437, 198] width 146 height 13
click at [497, 264] on button "475" at bounding box center [494, 264] width 18 height 18
drag, startPoint x: 408, startPoint y: 305, endPoint x: 241, endPoint y: 286, distance: 168.1
click at [311, 306] on div "Simple Quote Make, Model and Age: N/A N/A , 2025 years Product: Repair - Front …" at bounding box center [437, 215] width 874 height 430
drag, startPoint x: 408, startPoint y: 306, endPoint x: 161, endPoint y: 277, distance: 248.9
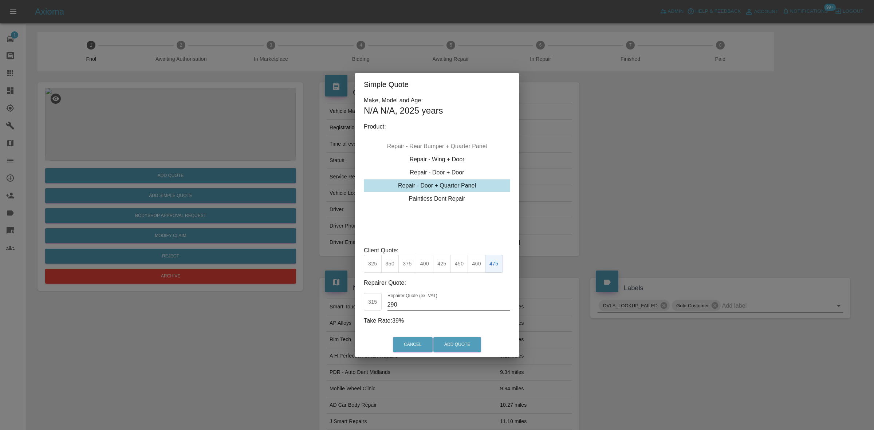
click at [165, 277] on div "Simple Quote Make, Model and Age: N/A N/A , 2025 years Product: Repair - Front …" at bounding box center [437, 215] width 874 height 430
type input "280"
click at [445, 342] on button "Add Quote" at bounding box center [457, 344] width 48 height 15
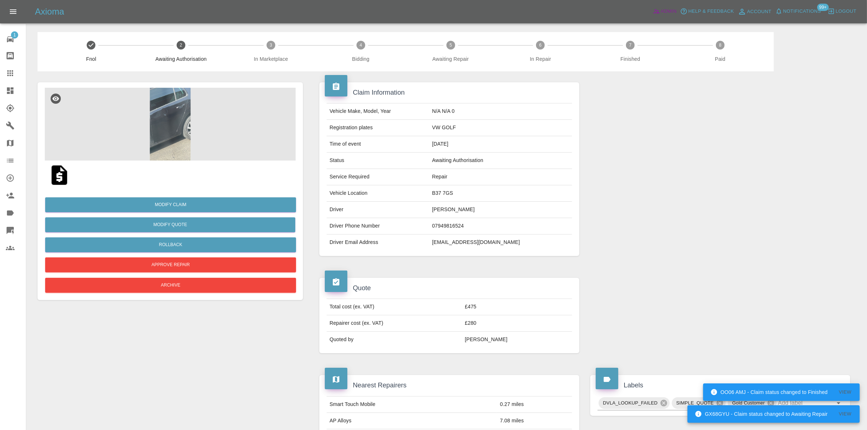
click at [665, 10] on span "Admin" at bounding box center [669, 11] width 16 height 8
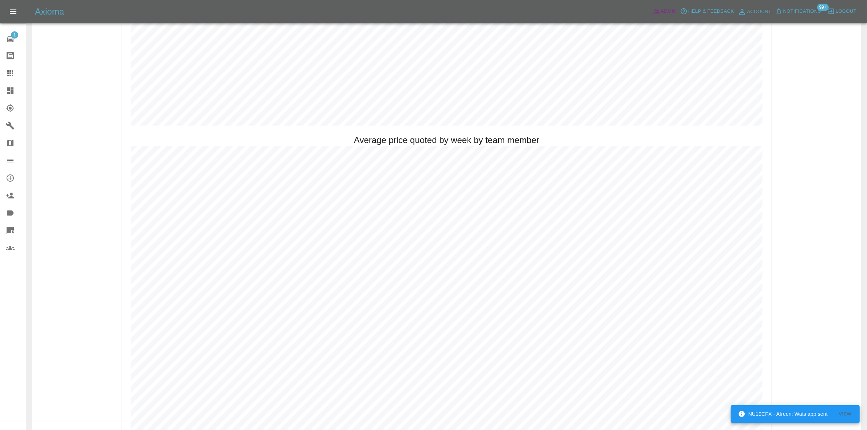
scroll to position [592, 0]
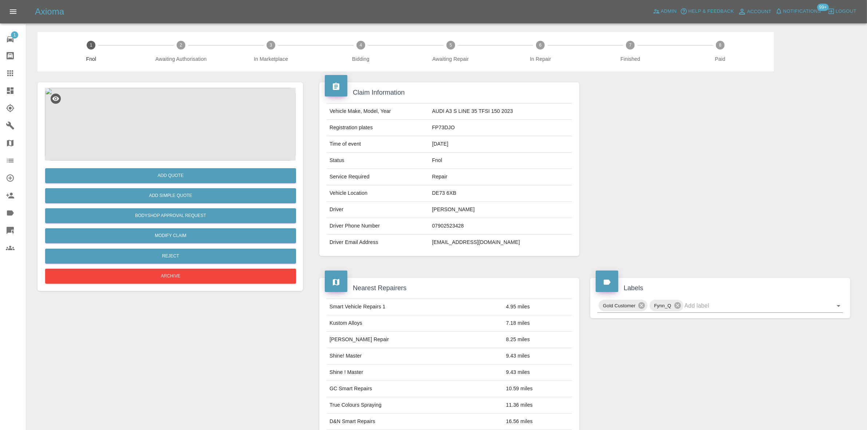
click at [160, 137] on img at bounding box center [170, 124] width 251 height 73
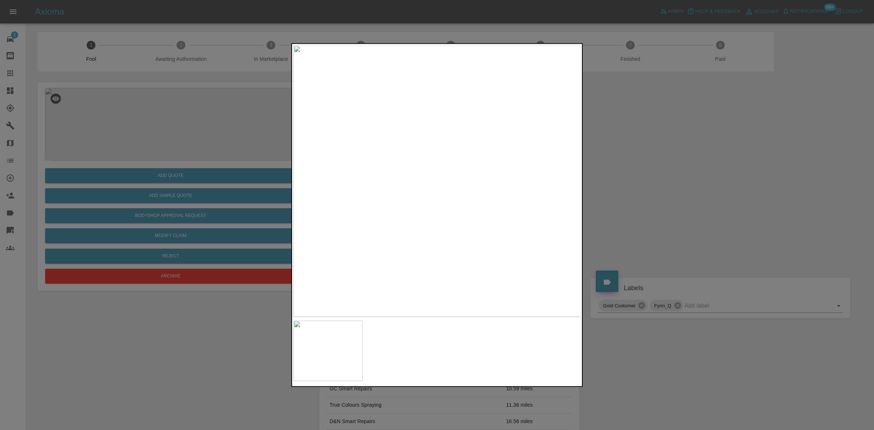
click at [351, 201] on img at bounding box center [437, 181] width 288 height 272
click at [353, 208] on img at bounding box center [437, 181] width 288 height 272
click at [459, 225] on img at bounding box center [437, 181] width 288 height 272
click at [458, 225] on img at bounding box center [437, 181] width 288 height 272
click at [404, 177] on img at bounding box center [373, 49] width 863 height 815
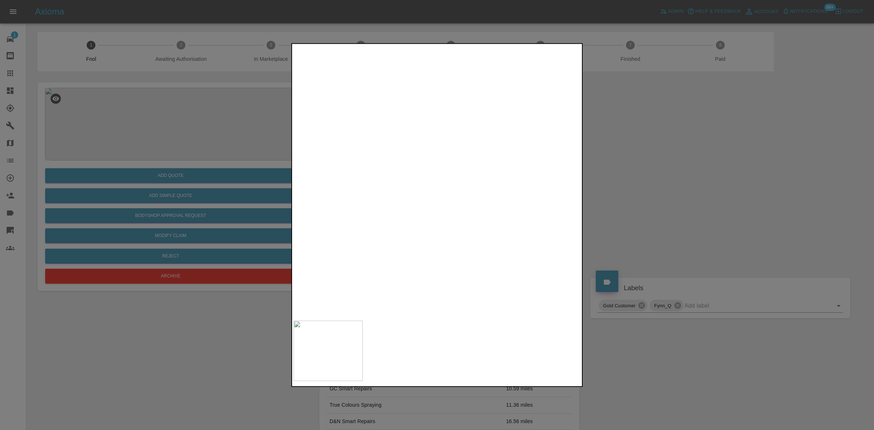
click at [404, 177] on img at bounding box center [373, 49] width 863 height 815
click at [464, 190] on img at bounding box center [437, 181] width 288 height 272
click at [418, 186] on img at bounding box center [437, 181] width 288 height 272
click at [422, 188] on img at bounding box center [437, 181] width 288 height 272
click at [422, 188] on img at bounding box center [481, 160] width 863 height 815
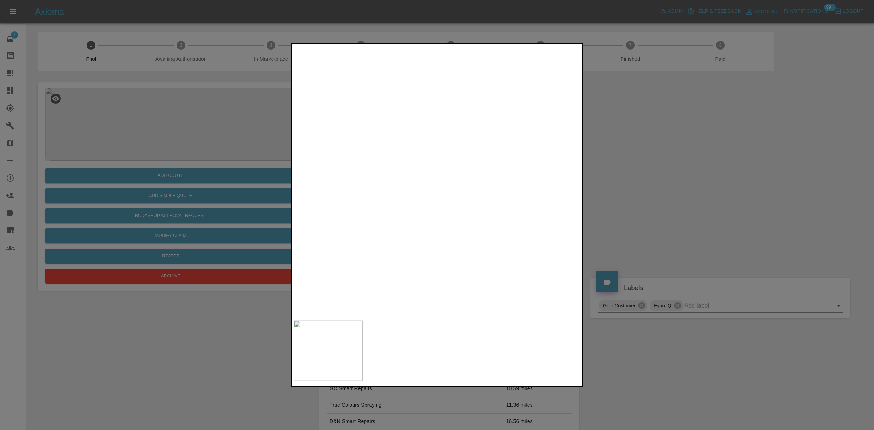
click at [422, 188] on img at bounding box center [481, 160] width 863 height 815
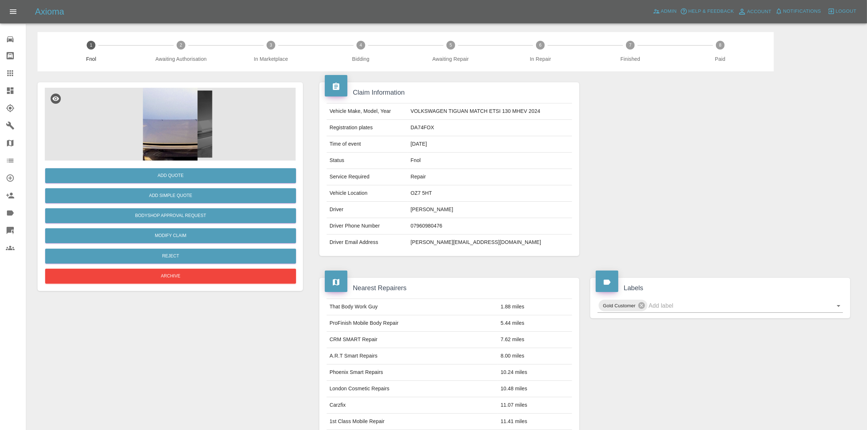
click at [174, 118] on img at bounding box center [170, 124] width 251 height 73
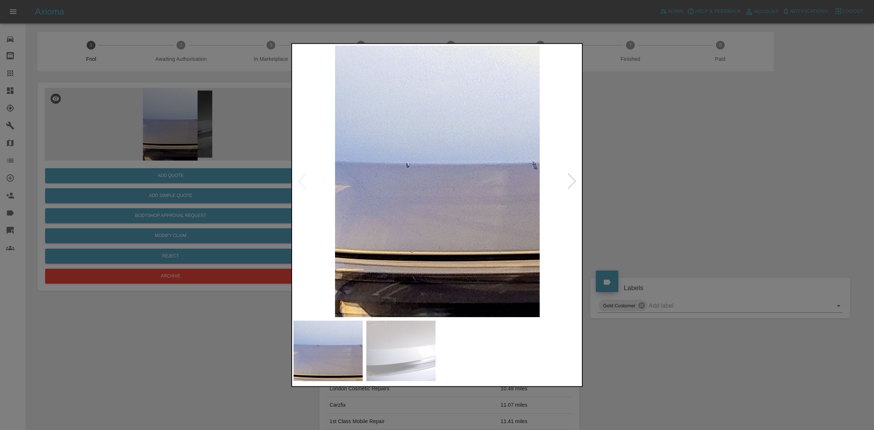
click at [366, 200] on img at bounding box center [437, 181] width 288 height 272
click at [384, 214] on img at bounding box center [437, 181] width 288 height 272
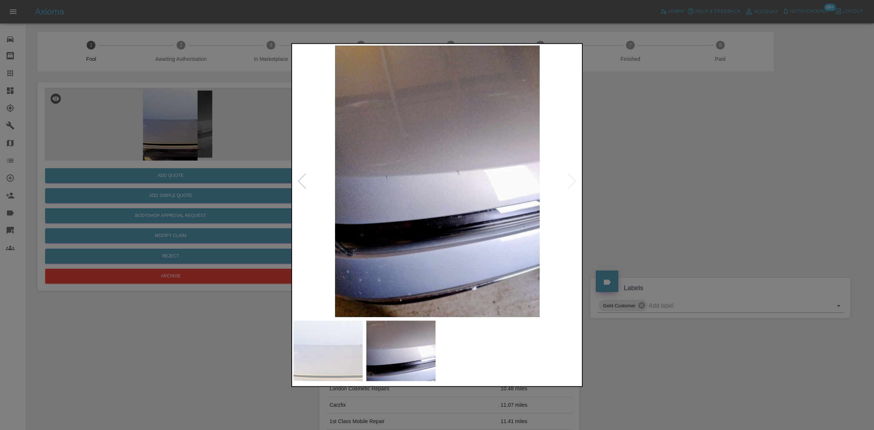
click at [470, 217] on img at bounding box center [437, 181] width 288 height 272
click at [317, 213] on img at bounding box center [437, 181] width 288 height 272
click at [294, 217] on img at bounding box center [437, 181] width 288 height 272
click at [157, 186] on div at bounding box center [437, 215] width 874 height 430
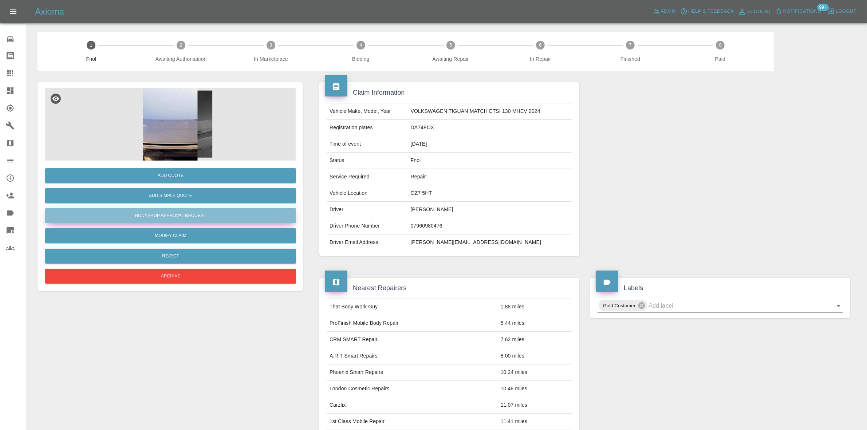
click at [171, 213] on button "Bodyshop Approval Request" at bounding box center [170, 215] width 251 height 15
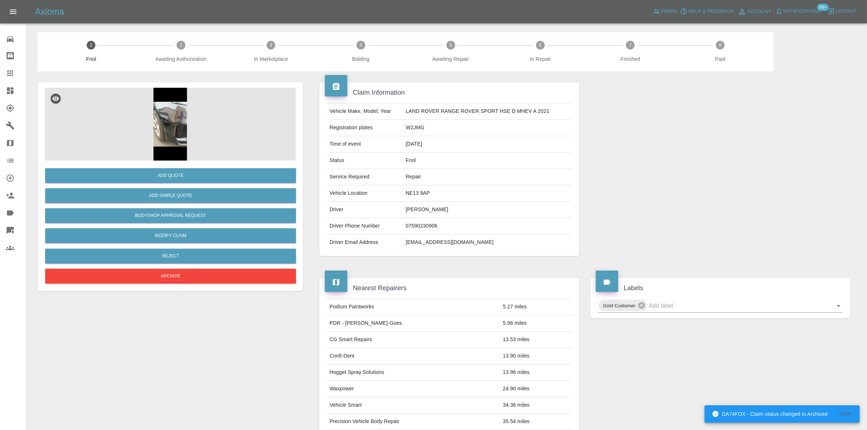
click at [173, 120] on img at bounding box center [170, 124] width 251 height 73
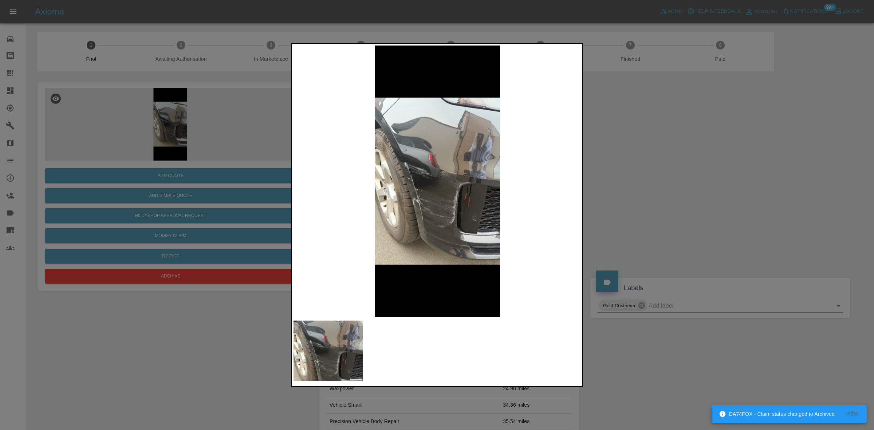
click at [423, 167] on img at bounding box center [437, 181] width 288 height 272
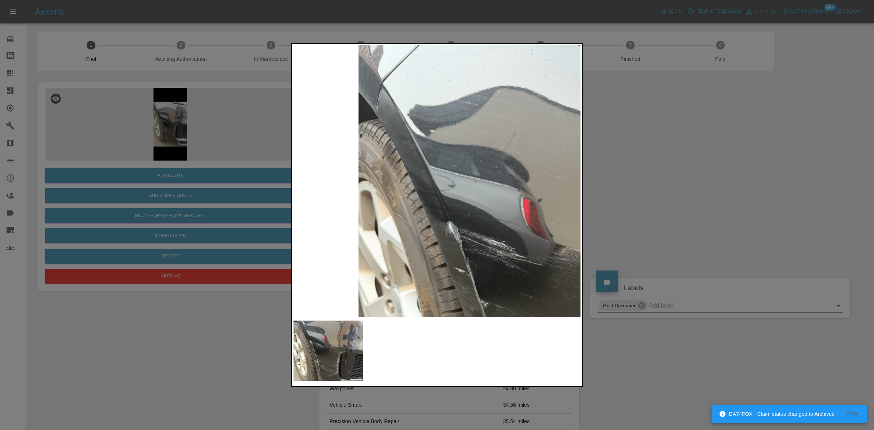
click at [501, 287] on img at bounding box center [546, 278] width 863 height 815
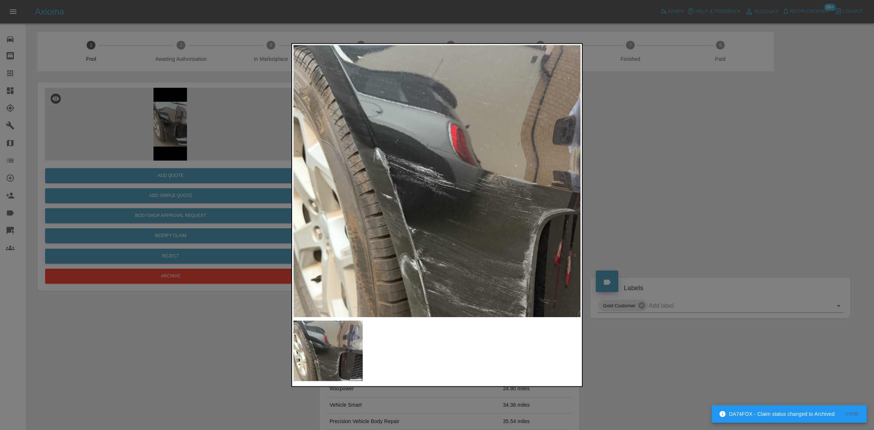
click at [391, 157] on img at bounding box center [474, 205] width 863 height 815
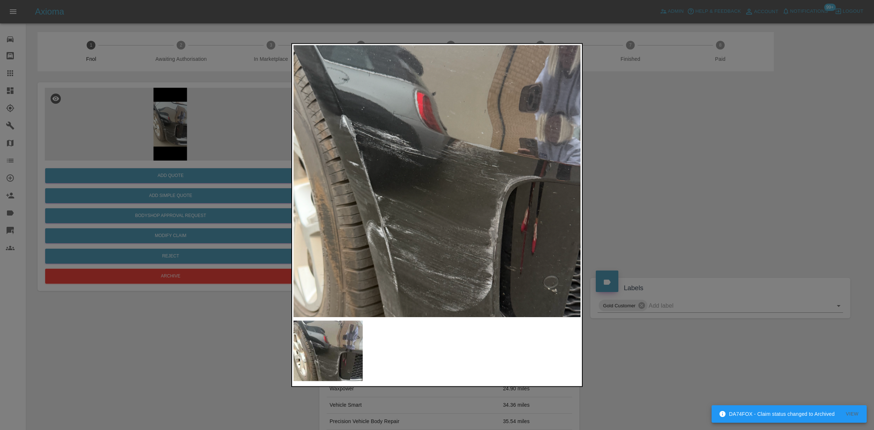
click at [410, 181] on img at bounding box center [440, 172] width 863 height 815
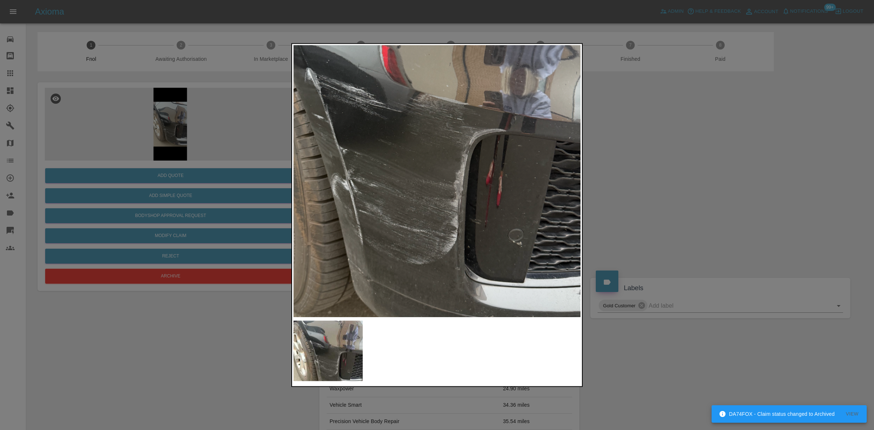
click at [406, 176] on img at bounding box center [405, 125] width 863 height 815
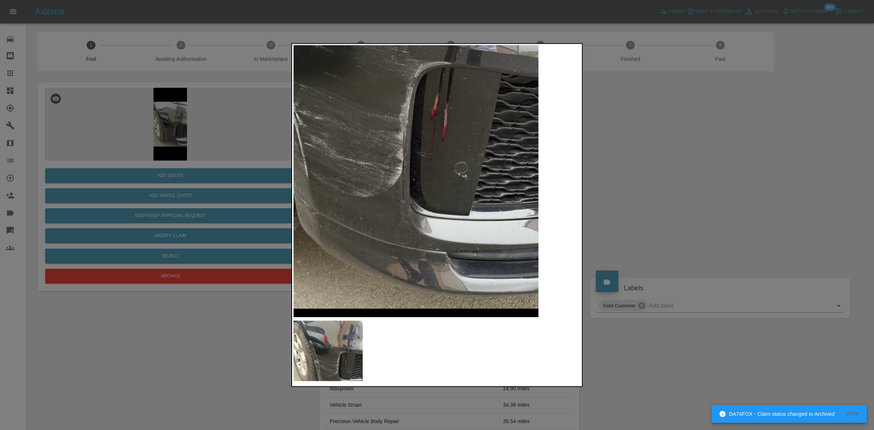
click at [412, 168] on img at bounding box center [350, 58] width 863 height 815
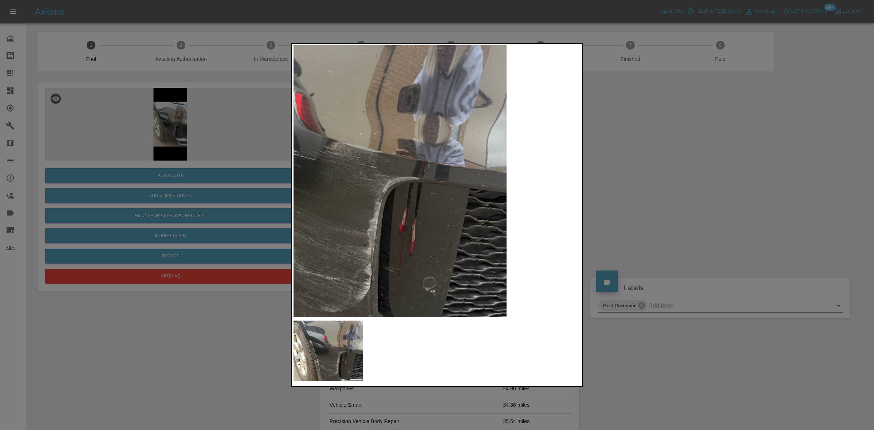
click at [397, 222] on img at bounding box center [318, 173] width 863 height 815
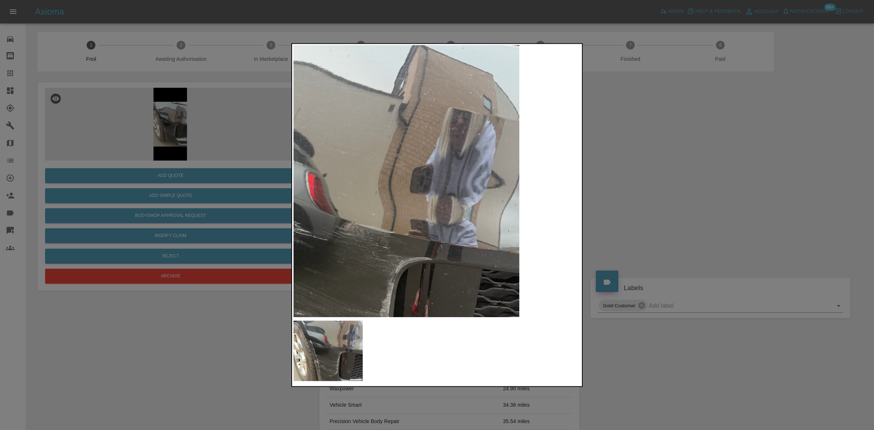
click at [410, 220] on img at bounding box center [331, 253] width 863 height 815
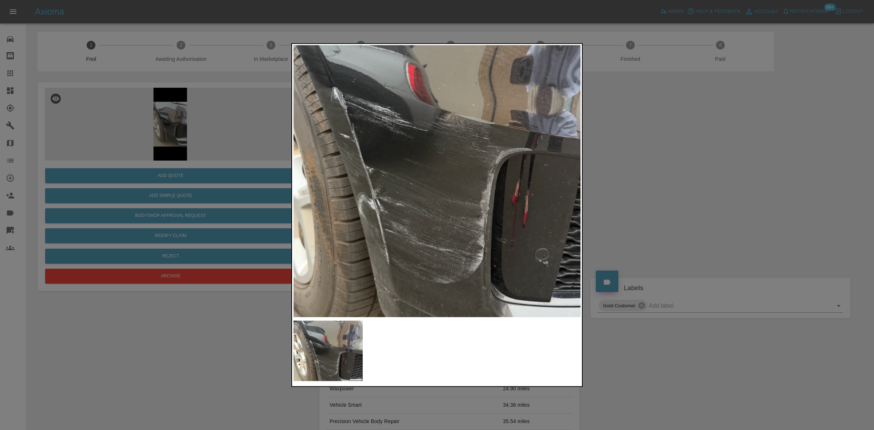
click at [522, 92] on img at bounding box center [431, 144] width 863 height 815
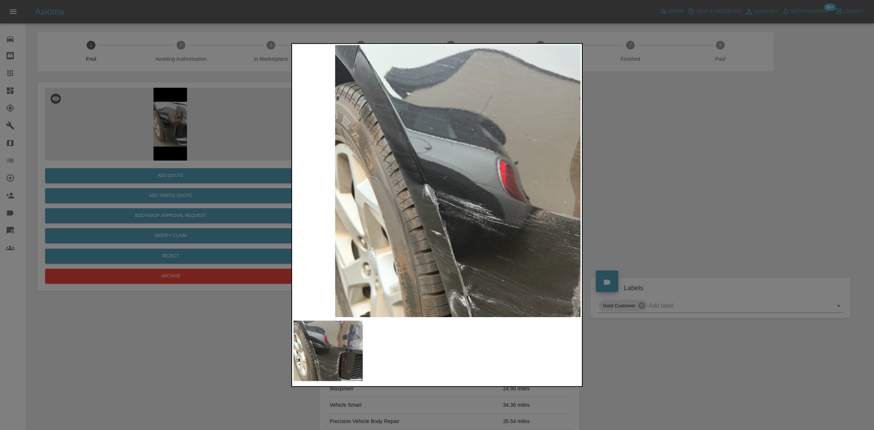
click at [465, 264] on img at bounding box center [522, 241] width 863 height 815
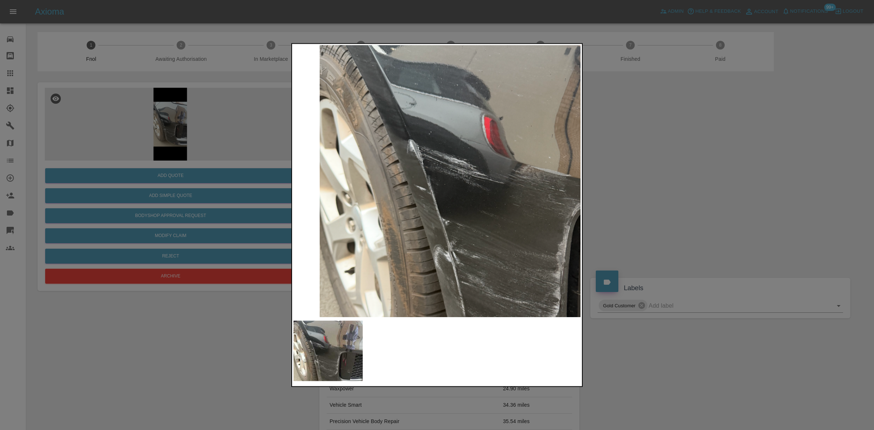
click at [297, 130] on img at bounding box center [507, 196] width 863 height 815
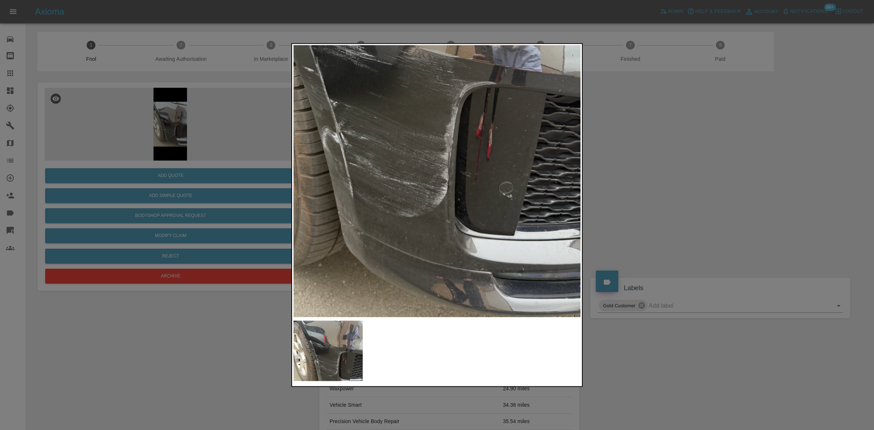
click at [293, 130] on img at bounding box center [395, 78] width 863 height 815
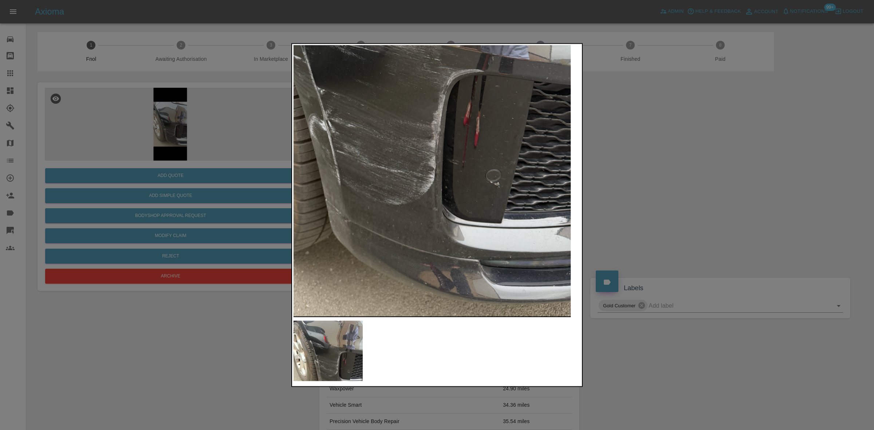
click at [205, 179] on div at bounding box center [437, 215] width 874 height 430
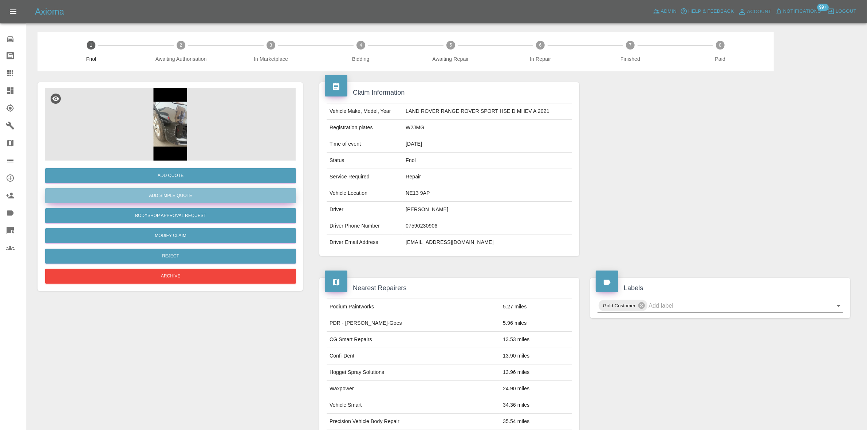
click at [186, 192] on button "Add Simple Quote" at bounding box center [170, 195] width 251 height 15
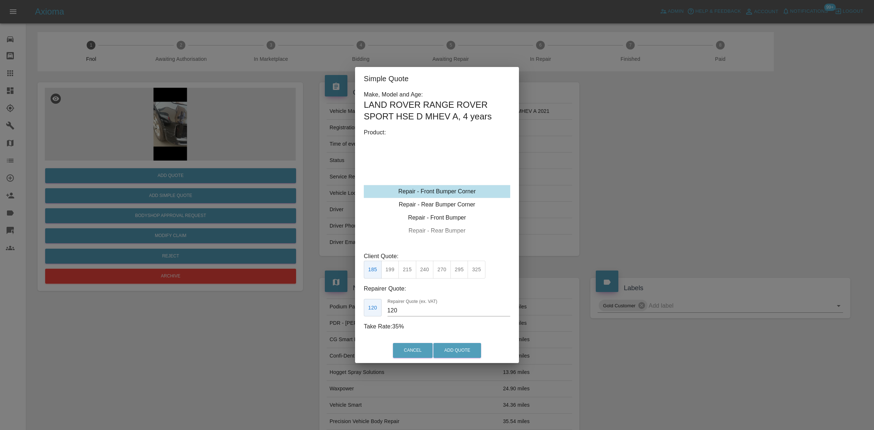
click at [430, 190] on div "Repair - Front Bumper Corner" at bounding box center [437, 191] width 146 height 13
click at [410, 273] on button "215" at bounding box center [407, 270] width 18 height 18
drag, startPoint x: 399, startPoint y: 311, endPoint x: 237, endPoint y: 279, distance: 165.4
click at [283, 289] on div "Simple Quote Make, Model and Age: LAND ROVER RANGE ROVER SPORT HSE D MHEV A , 4…" at bounding box center [437, 215] width 874 height 430
type input "125"
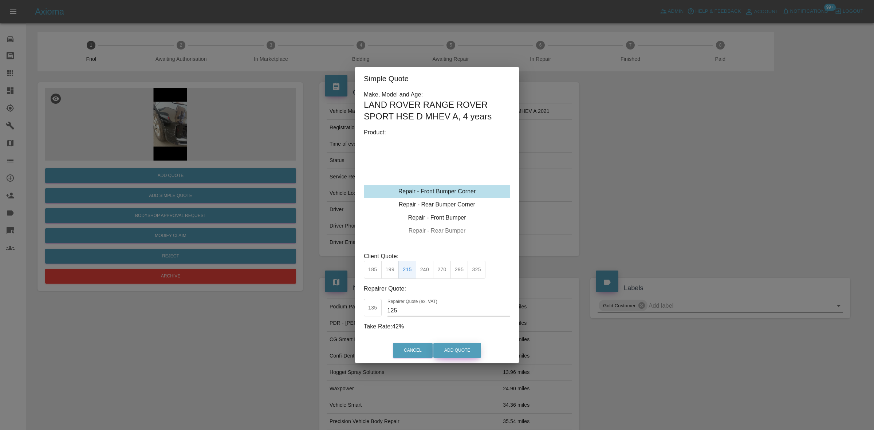
drag, startPoint x: 463, startPoint y: 349, endPoint x: 472, endPoint y: 396, distance: 48.1
click at [463, 348] on button "Add Quote" at bounding box center [457, 350] width 48 height 15
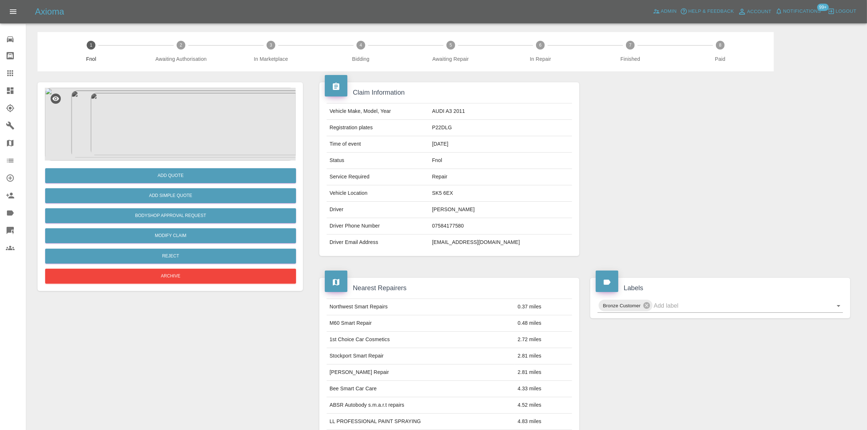
click at [198, 128] on img at bounding box center [170, 124] width 251 height 73
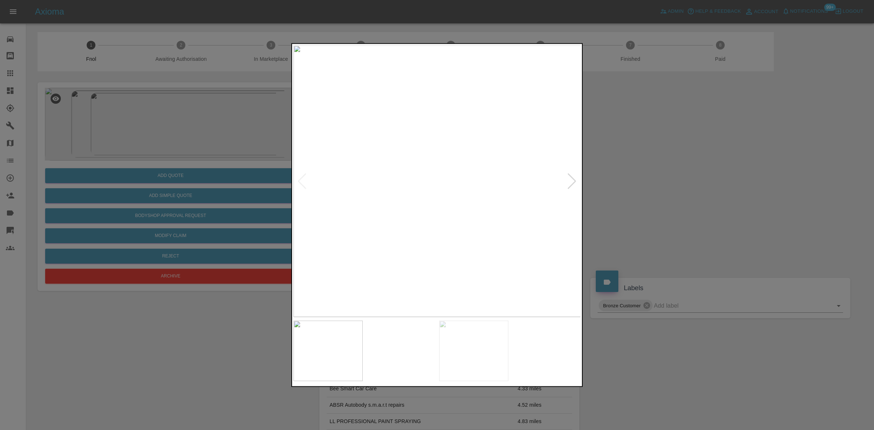
click at [377, 214] on img at bounding box center [437, 181] width 288 height 272
click at [335, 218] on img at bounding box center [437, 181] width 288 height 272
click at [337, 173] on img at bounding box center [437, 181] width 288 height 272
click at [449, 168] on img at bounding box center [437, 181] width 288 height 272
click at [449, 170] on img at bounding box center [437, 181] width 288 height 272
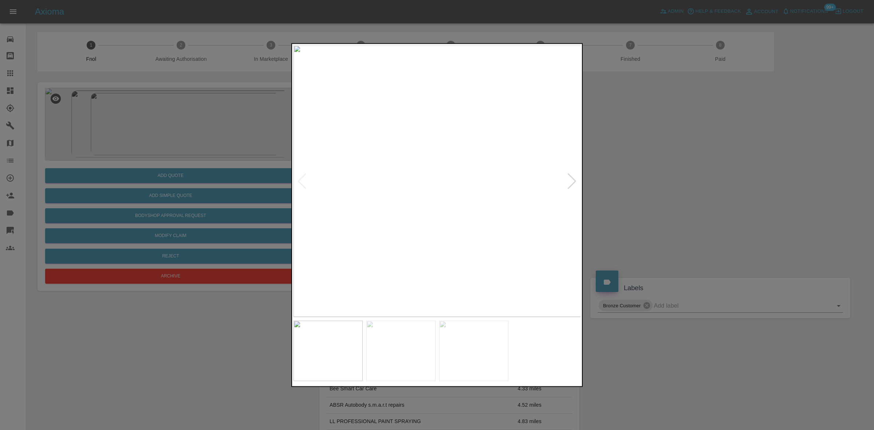
click at [356, 208] on img at bounding box center [437, 181] width 288 height 272
click at [384, 209] on img at bounding box center [406, 181] width 288 height 272
click at [359, 182] on img at bounding box center [437, 181] width 288 height 272
click at [473, 211] on img at bounding box center [672, 178] width 863 height 815
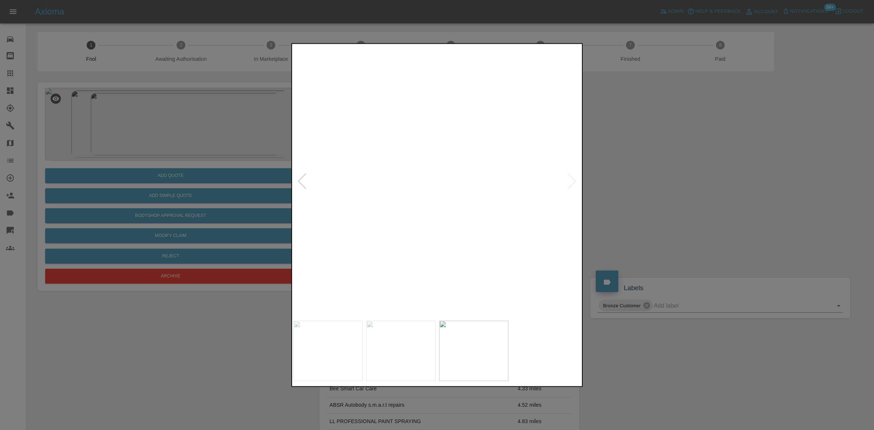
click at [473, 211] on img at bounding box center [672, 178] width 863 height 815
click at [402, 214] on img at bounding box center [437, 181] width 288 height 272
click at [418, 188] on img at bounding box center [437, 181] width 288 height 272
click at [418, 188] on img at bounding box center [494, 160] width 863 height 815
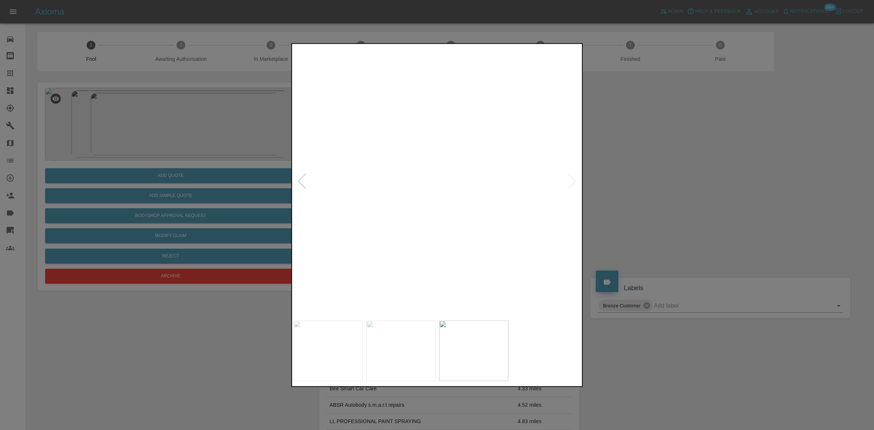
click at [418, 188] on img at bounding box center [494, 160] width 863 height 815
click at [453, 211] on img at bounding box center [437, 181] width 288 height 272
click at [401, 169] on img at bounding box center [437, 181] width 288 height 272
click at [339, 150] on img at bounding box center [468, 245] width 863 height 815
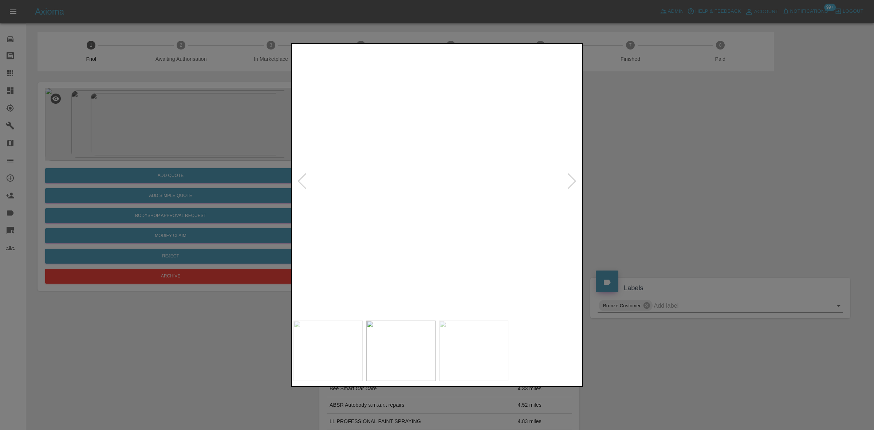
click at [359, 115] on img at bounding box center [468, 245] width 863 height 815
click at [403, 142] on img at bounding box center [493, 122] width 863 height 815
click at [280, 171] on div at bounding box center [437, 215] width 874 height 430
click at [187, 187] on div at bounding box center [437, 215] width 874 height 430
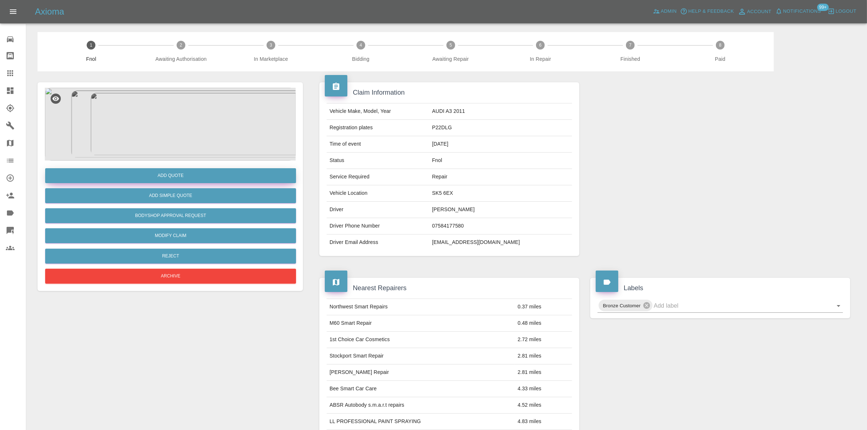
click at [192, 174] on button "Add Quote" at bounding box center [170, 175] width 251 height 15
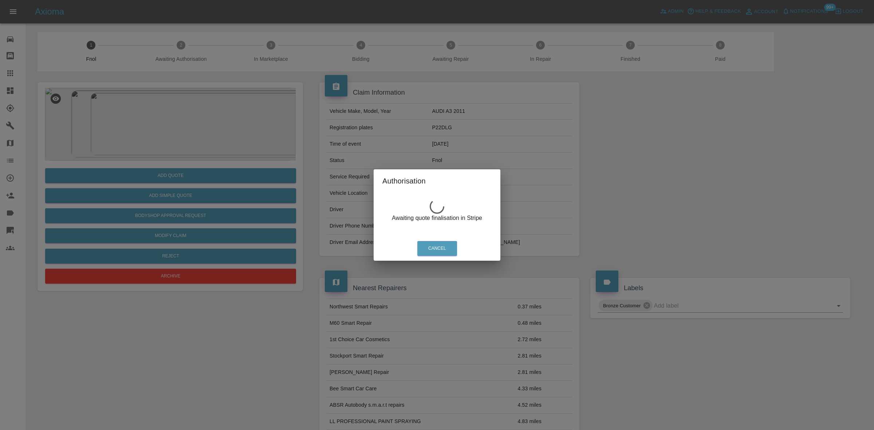
click at [190, 116] on div "Authorisation Awaiting quote finalisation in Stripe Cancel" at bounding box center [437, 215] width 874 height 430
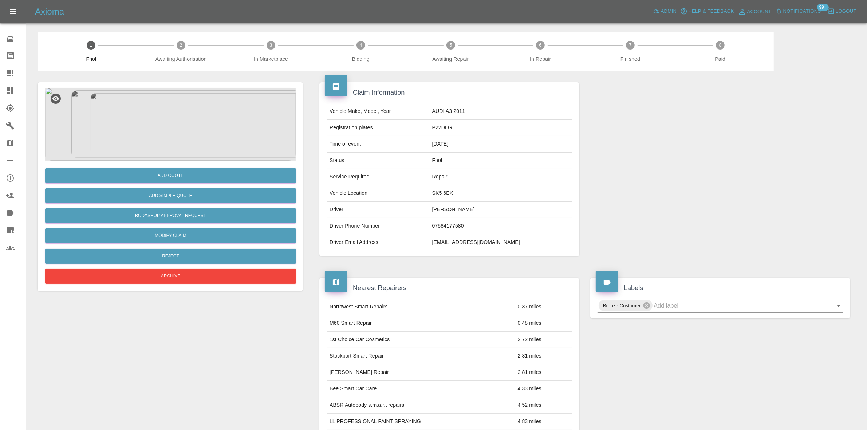
click at [184, 121] on img at bounding box center [170, 124] width 251 height 73
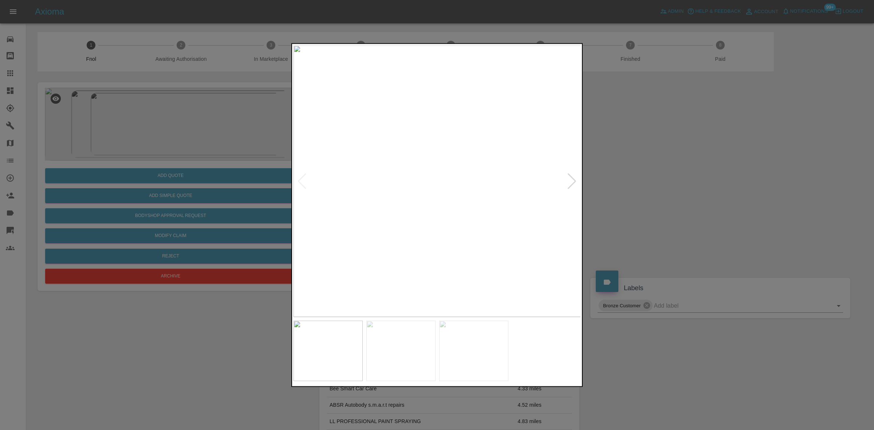
click at [379, 199] on img at bounding box center [437, 181] width 288 height 272
click at [357, 201] on img at bounding box center [437, 181] width 288 height 272
click at [367, 204] on img at bounding box center [437, 181] width 288 height 272
click at [414, 217] on img at bounding box center [437, 181] width 288 height 272
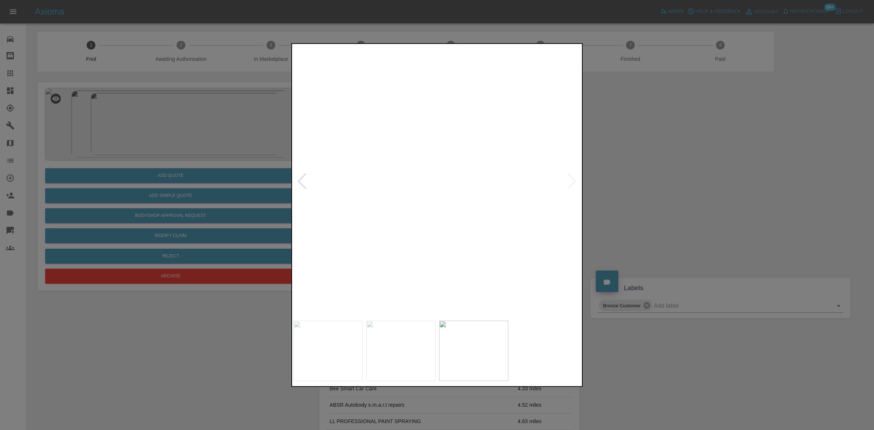
click at [414, 217] on img at bounding box center [504, 71] width 863 height 815
click at [432, 221] on img at bounding box center [437, 181] width 288 height 272
click at [428, 219] on img at bounding box center [437, 181] width 288 height 272
click at [360, 186] on img at bounding box center [437, 181] width 288 height 272
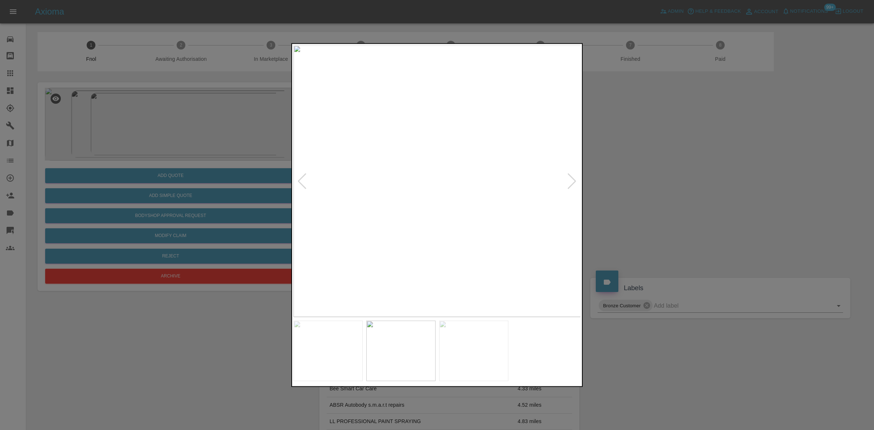
click at [427, 215] on img at bounding box center [437, 181] width 288 height 272
click at [472, 177] on img at bounding box center [491, 181] width 288 height 272
click at [392, 119] on img at bounding box center [437, 181] width 288 height 272
click at [414, 163] on img at bounding box center [511, 320] width 863 height 815
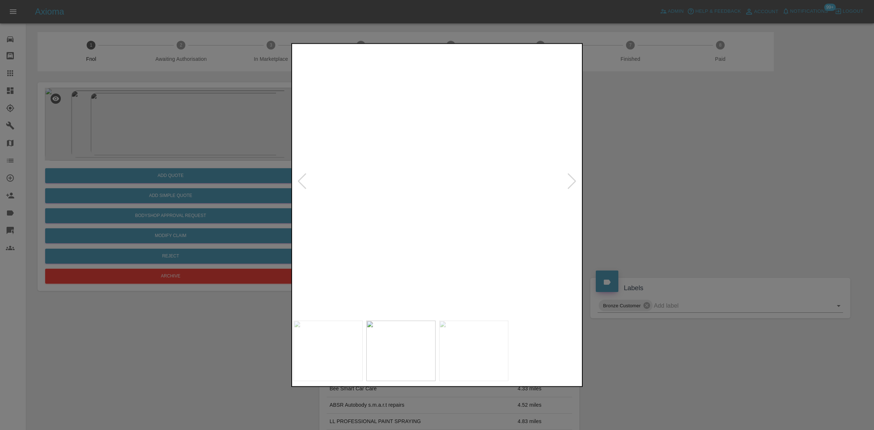
click at [427, 188] on img at bounding box center [502, 309] width 863 height 815
click at [427, 189] on img at bounding box center [502, 309] width 863 height 815
click at [457, 126] on img at bounding box center [437, 181] width 288 height 272
click at [400, 171] on img at bounding box center [437, 181] width 288 height 272
click at [400, 172] on img at bounding box center [437, 181] width 288 height 272
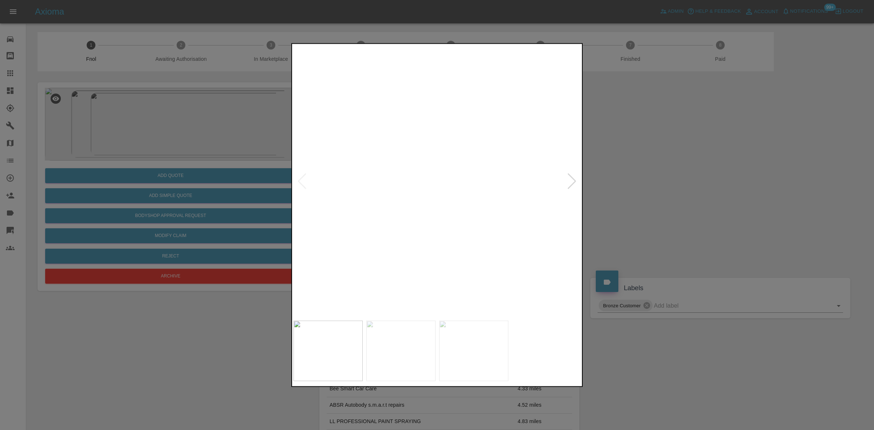
click at [377, 138] on img at bounding box center [503, 138] width 863 height 815
click at [323, 142] on img at bounding box center [394, 93] width 863 height 815
click at [349, 164] on img at bounding box center [396, 93] width 863 height 815
click at [407, 188] on img at bounding box center [274, 80] width 863 height 815
click at [435, 190] on img at bounding box center [251, 84] width 863 height 815
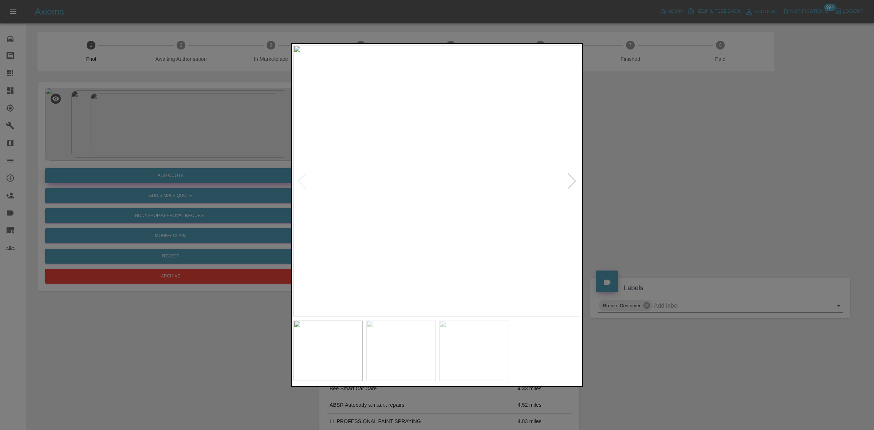
drag, startPoint x: 161, startPoint y: 162, endPoint x: 169, endPoint y: 170, distance: 10.3
click at [164, 164] on div at bounding box center [437, 215] width 874 height 430
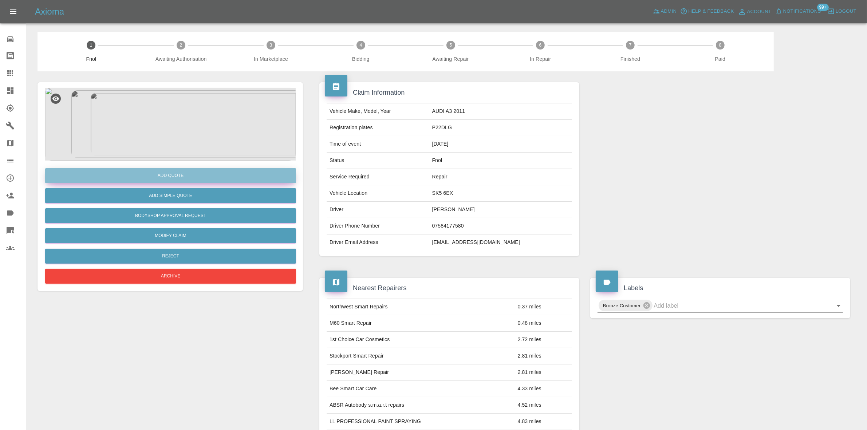
click at [171, 174] on button "Add Quote" at bounding box center [170, 175] width 251 height 15
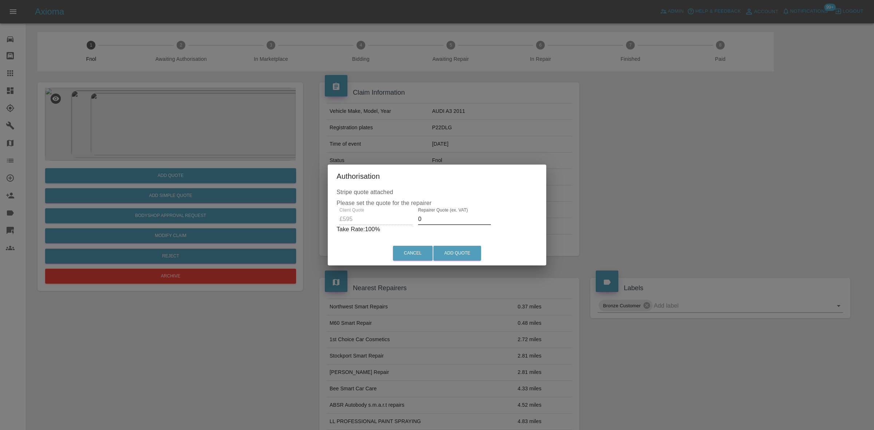
drag, startPoint x: 428, startPoint y: 217, endPoint x: 333, endPoint y: 219, distance: 94.7
click at [339, 219] on div "Client Quote £595 Repairer Quote (ex. VAT) 0 Take Rate: 100 %" at bounding box center [436, 221] width 201 height 26
type input "350"
drag, startPoint x: 452, startPoint y: 262, endPoint x: 452, endPoint y: 257, distance: 5.5
click at [452, 262] on div "Cancel Add Quote" at bounding box center [436, 253] width 215 height 24
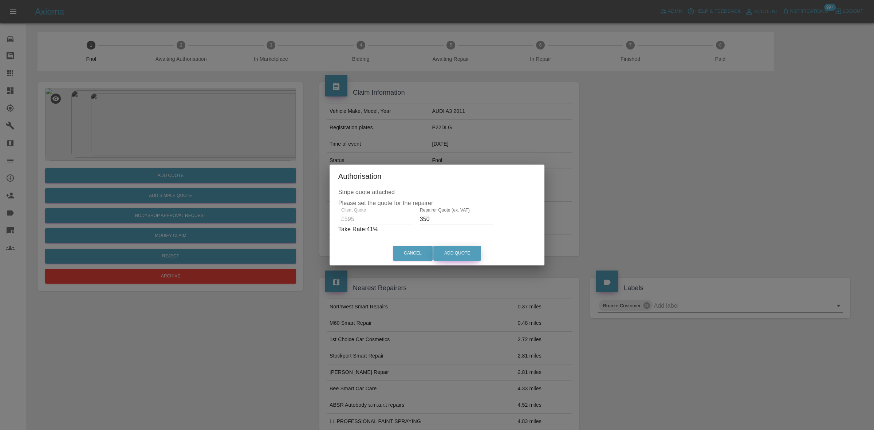
click at [452, 257] on button "Add Quote" at bounding box center [457, 253] width 48 height 15
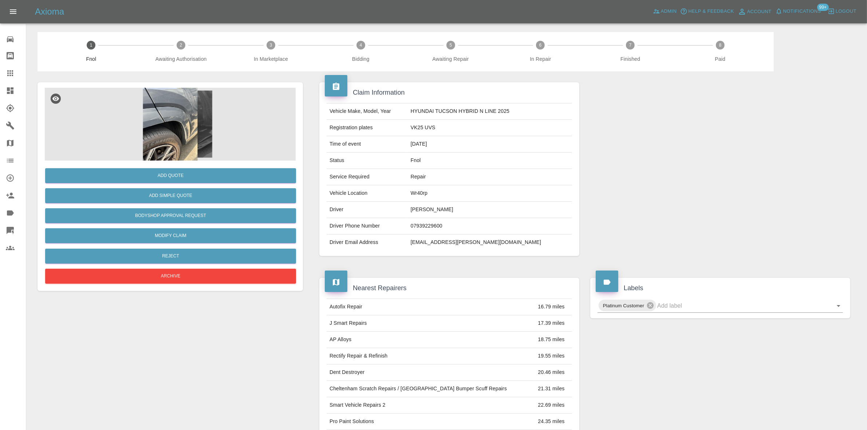
click at [167, 99] on img at bounding box center [170, 124] width 251 height 73
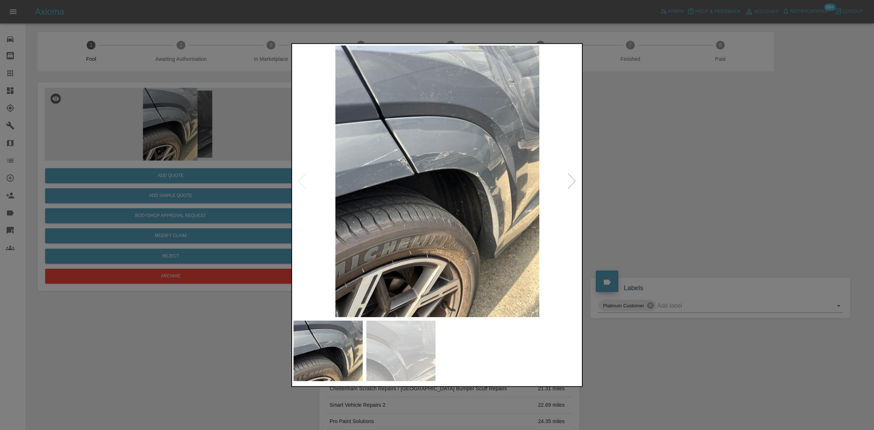
click at [399, 158] on img at bounding box center [437, 181] width 288 height 272
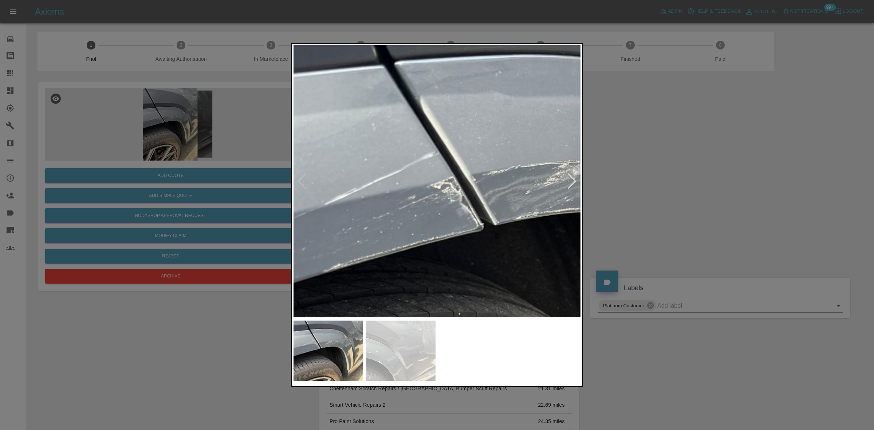
click at [399, 158] on img at bounding box center [552, 249] width 863 height 815
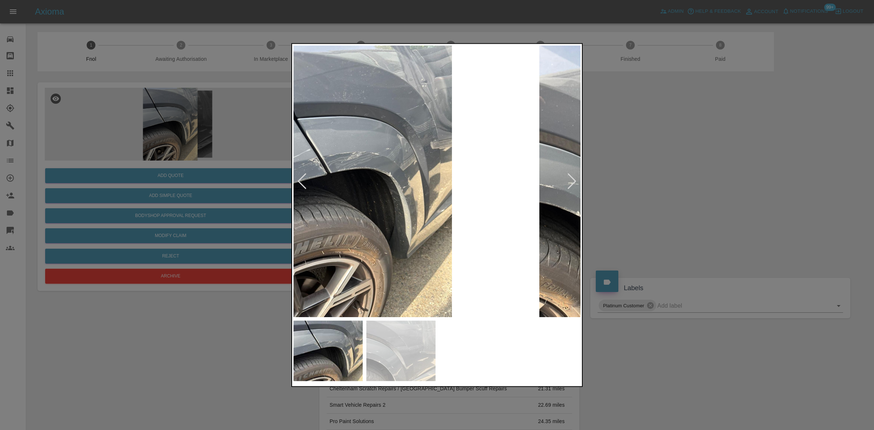
click at [332, 180] on img at bounding box center [350, 181] width 288 height 272
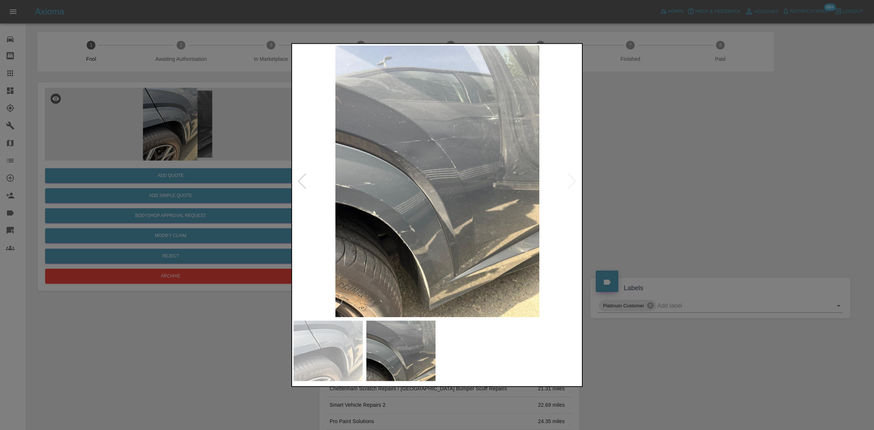
drag, startPoint x: 230, startPoint y: 101, endPoint x: 242, endPoint y: 93, distance: 14.9
click at [230, 102] on div at bounding box center [437, 215] width 874 height 430
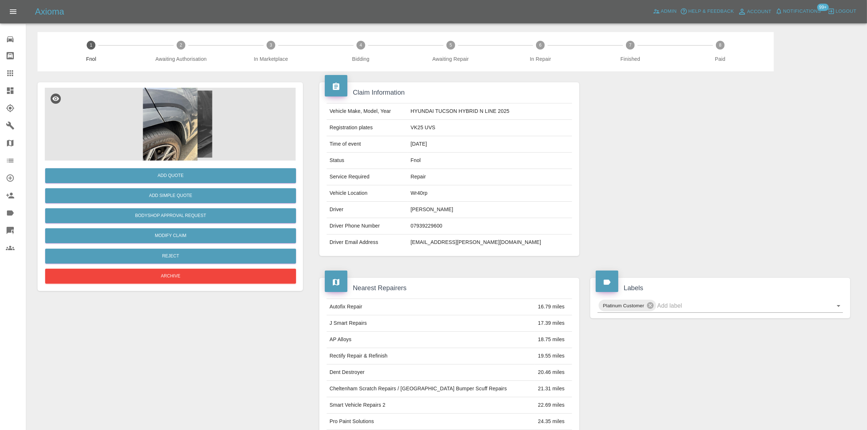
click at [147, 128] on img at bounding box center [170, 124] width 251 height 73
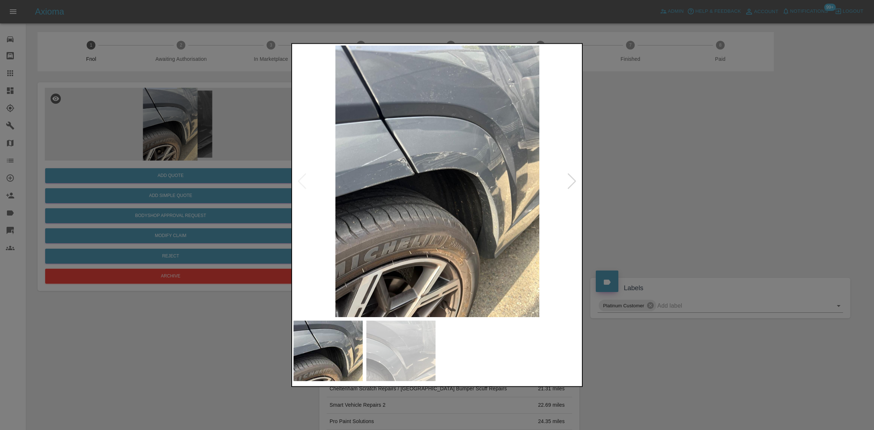
click at [369, 124] on img at bounding box center [437, 181] width 288 height 272
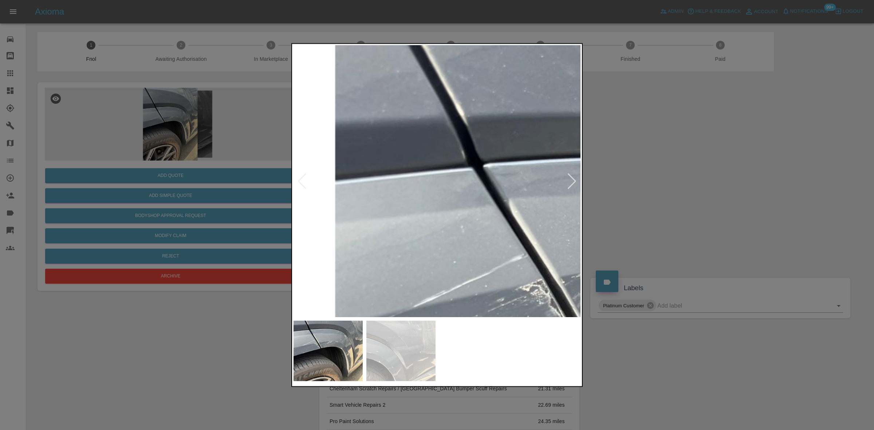
click at [381, 116] on img at bounding box center [640, 351] width 863 height 815
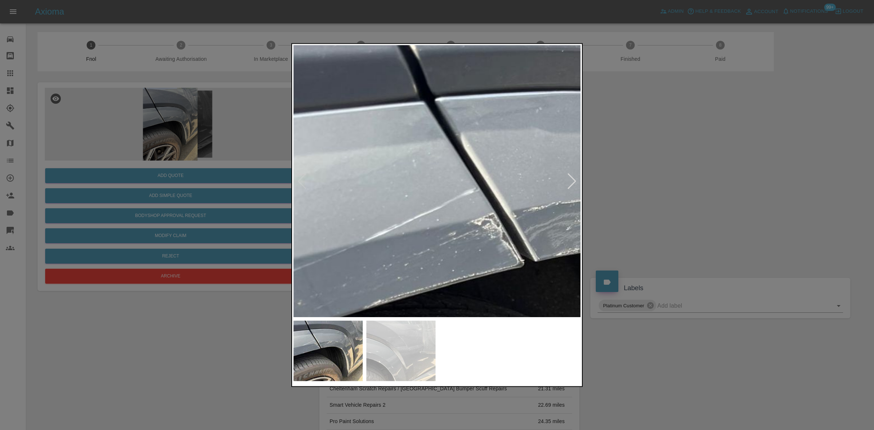
click at [316, 230] on img at bounding box center [592, 285] width 863 height 815
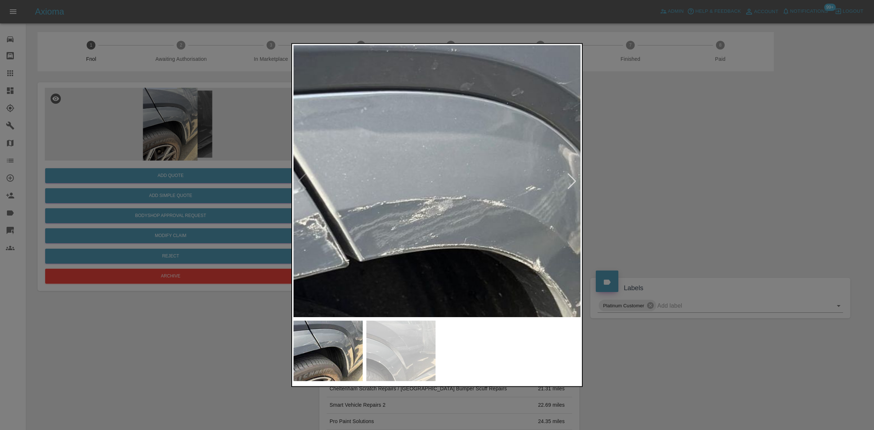
click at [440, 261] on img at bounding box center [417, 285] width 863 height 815
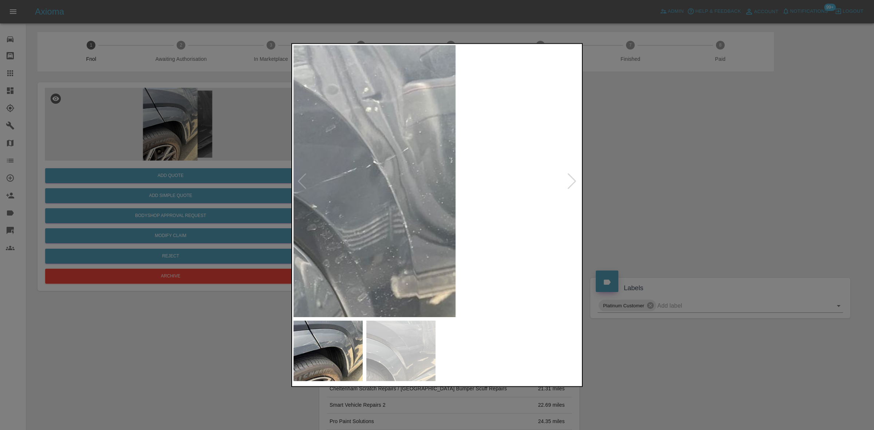
click at [431, 241] on img at bounding box center [149, 394] width 863 height 815
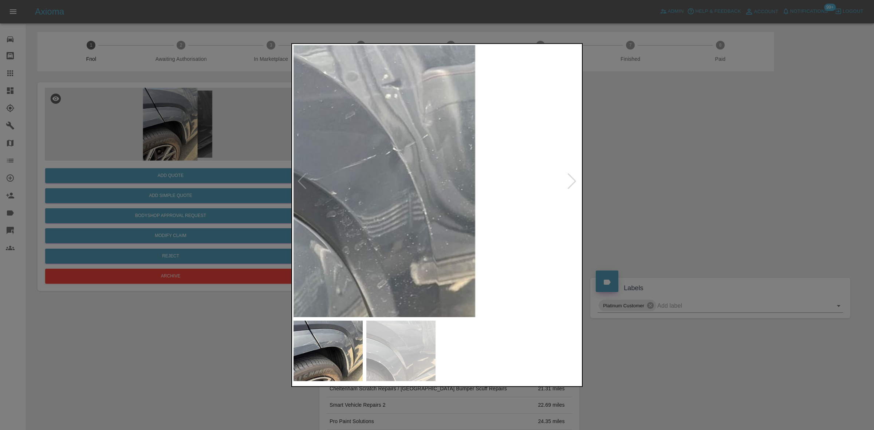
click at [431, 241] on img at bounding box center [169, 381] width 863 height 815
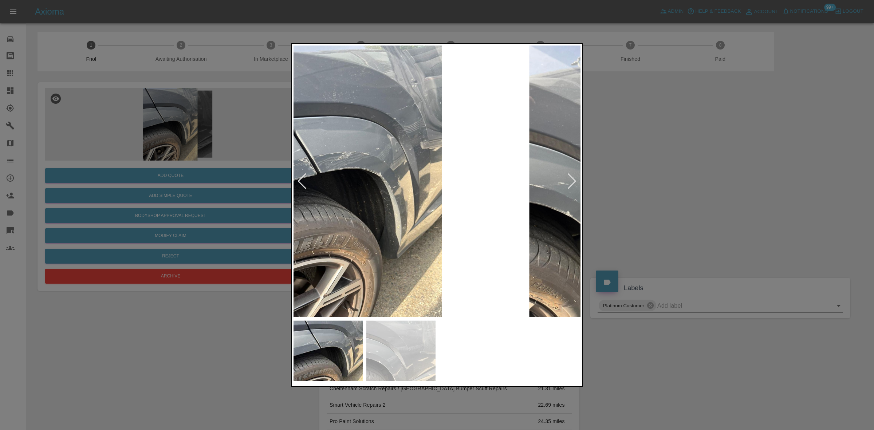
click at [317, 235] on img at bounding box center [340, 181] width 288 height 272
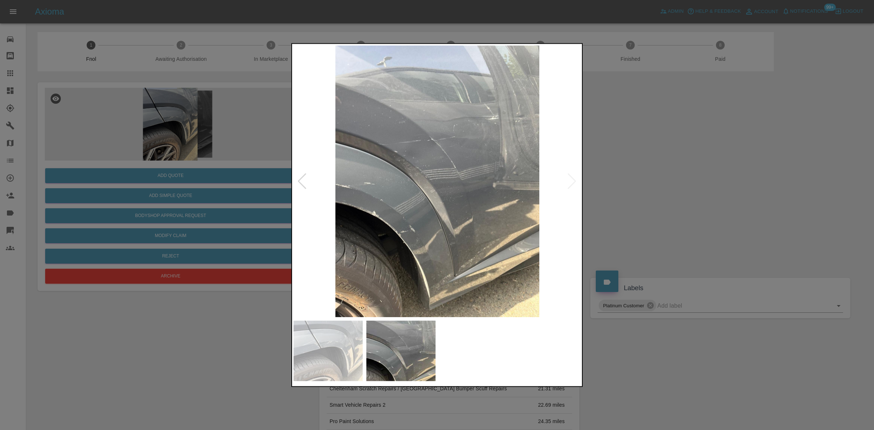
click at [337, 225] on img at bounding box center [437, 181] width 288 height 272
click at [430, 262] on img at bounding box center [437, 181] width 288 height 272
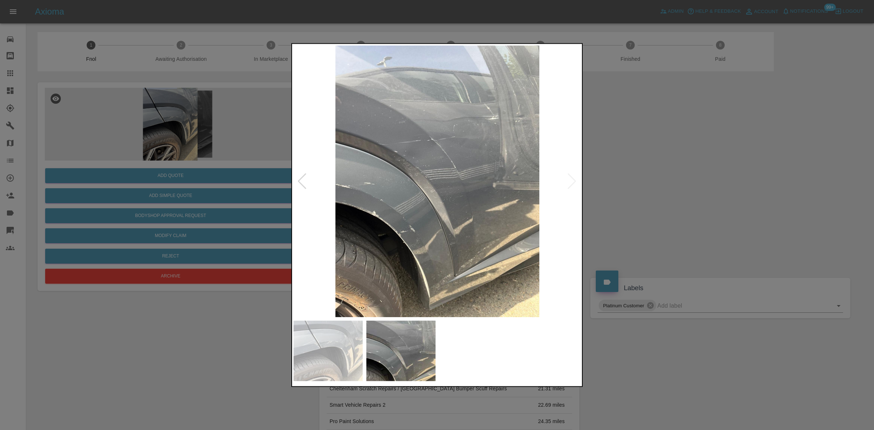
click at [141, 173] on div at bounding box center [437, 215] width 874 height 430
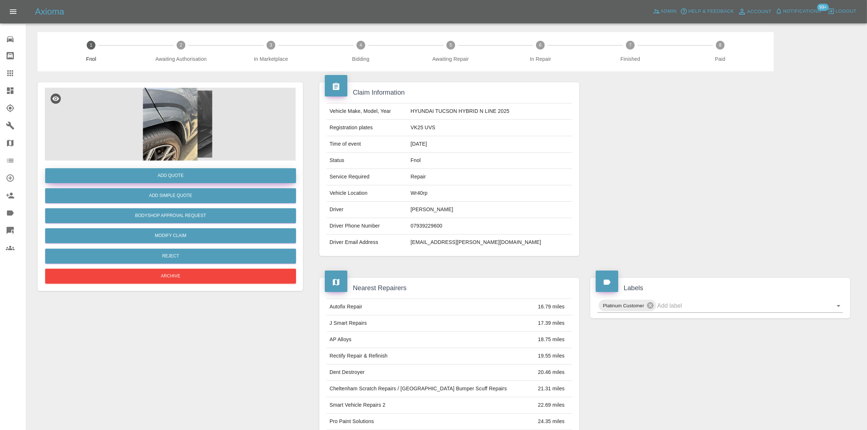
click at [163, 174] on button "Add Quote" at bounding box center [170, 175] width 251 height 15
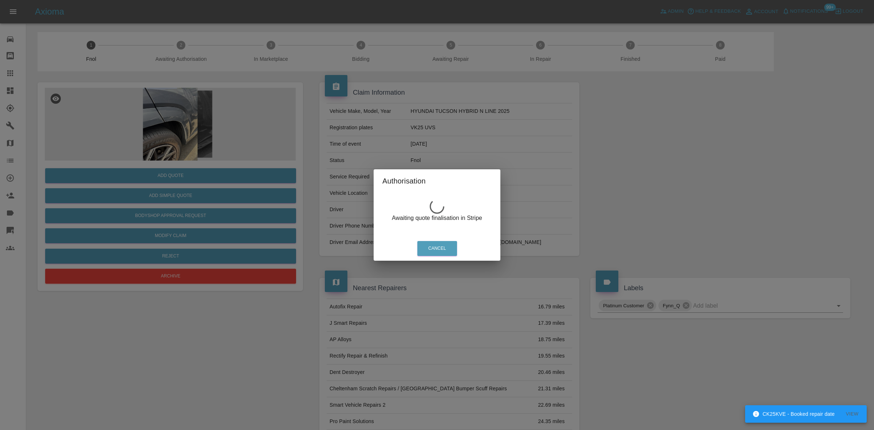
click at [175, 137] on div "Authorisation Awaiting quote finalisation in Stripe Cancel" at bounding box center [437, 215] width 874 height 430
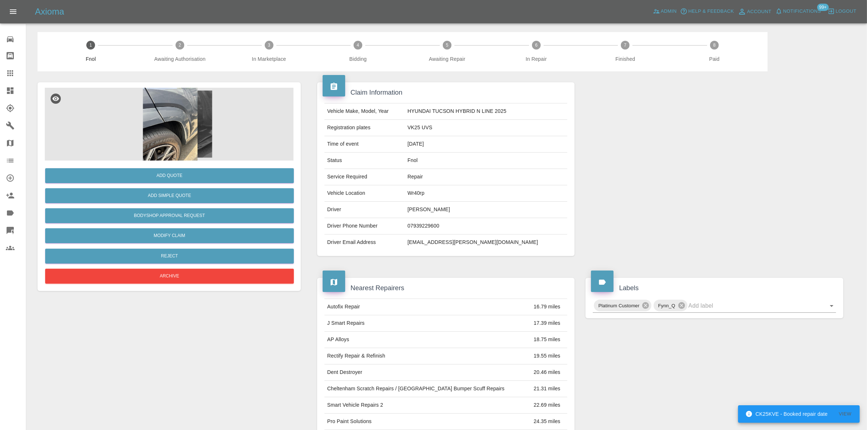
click at [175, 119] on img at bounding box center [170, 124] width 251 height 73
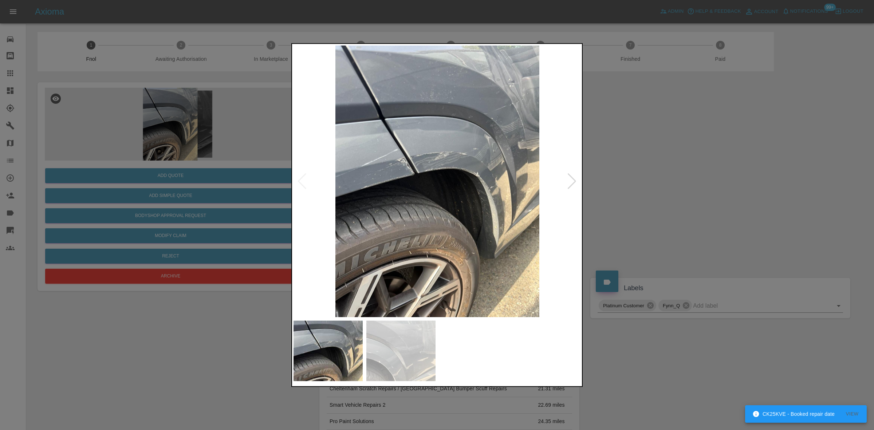
click at [399, 179] on img at bounding box center [437, 181] width 288 height 272
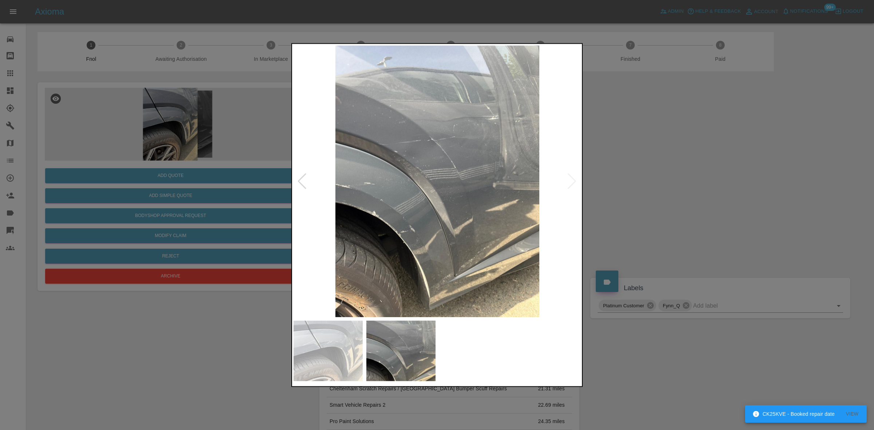
click at [442, 186] on img at bounding box center [437, 181] width 288 height 272
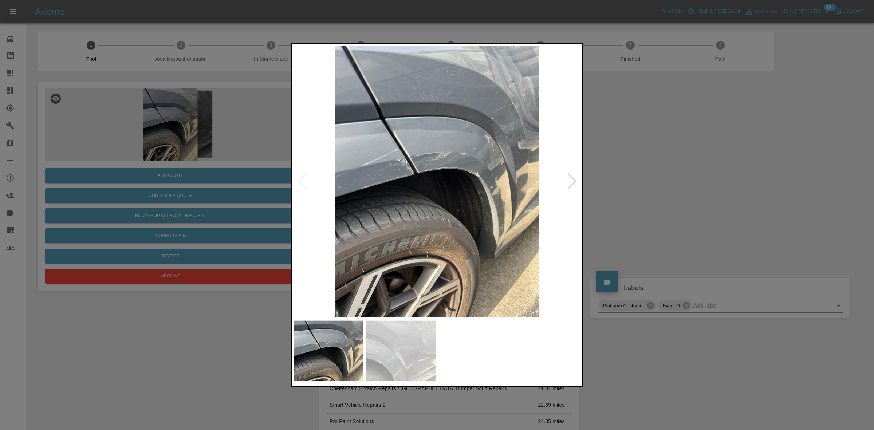
drag, startPoint x: 163, startPoint y: 147, endPoint x: 165, endPoint y: 154, distance: 7.2
click at [165, 154] on div at bounding box center [437, 215] width 874 height 430
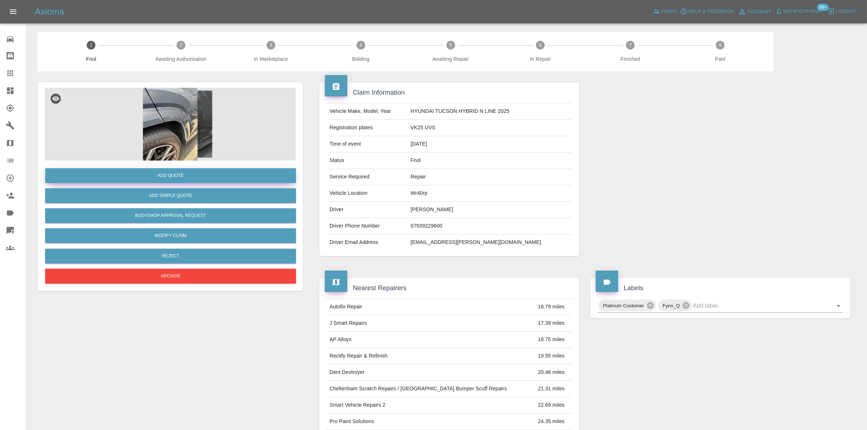
click at [174, 175] on button "Add Quote" at bounding box center [170, 175] width 251 height 15
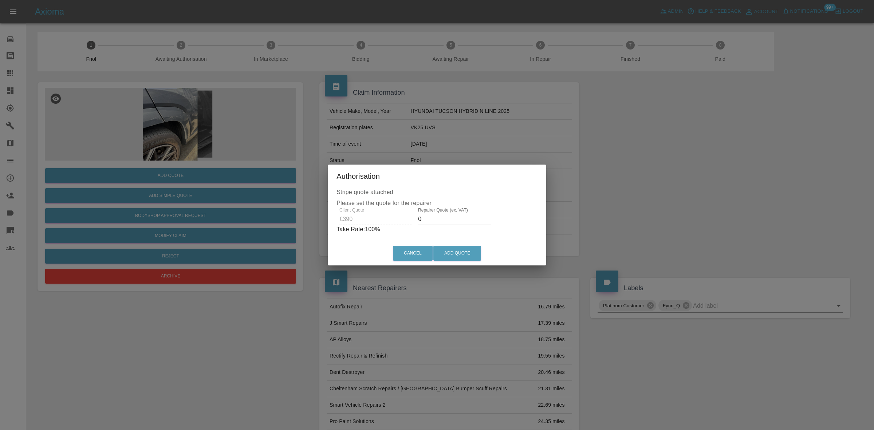
drag, startPoint x: 438, startPoint y: 218, endPoint x: 406, endPoint y: 223, distance: 32.0
click at [415, 223] on div "Repairer Quote (ex. VAT) 0" at bounding box center [454, 216] width 79 height 17
type input "3"
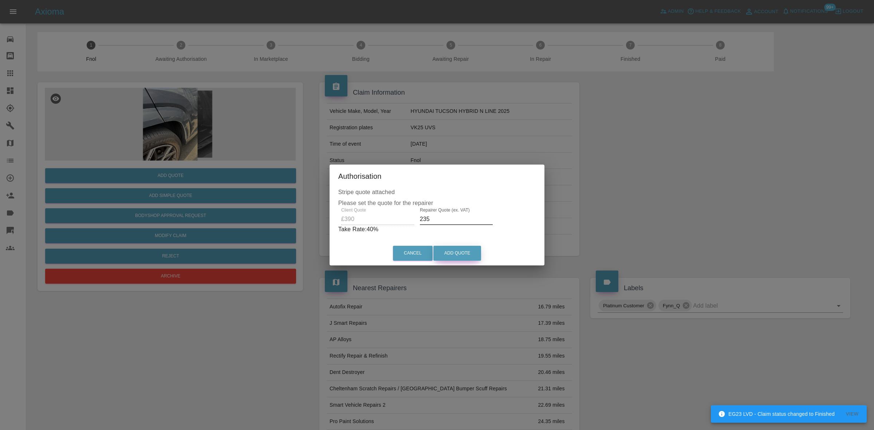
type input "235"
click at [469, 256] on button "Add Quote" at bounding box center [457, 253] width 48 height 15
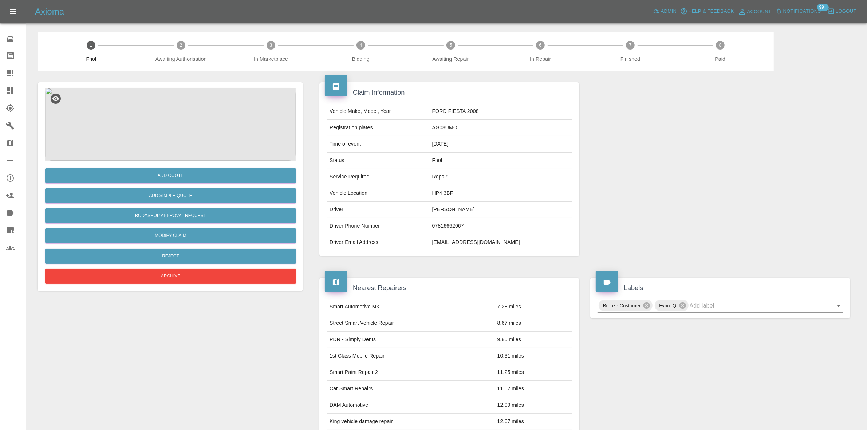
click at [175, 111] on img at bounding box center [170, 124] width 251 height 73
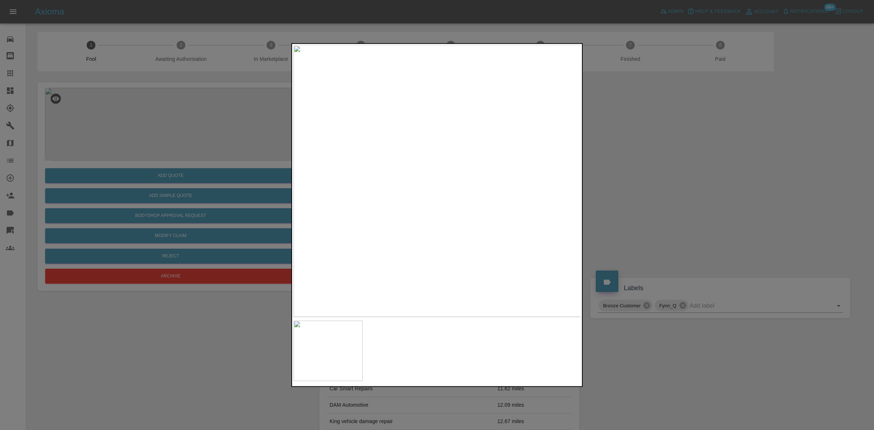
click at [456, 175] on img at bounding box center [437, 181] width 288 height 272
click at [475, 206] on img at bounding box center [461, 199] width 863 height 815
click at [444, 206] on img at bounding box center [464, 197] width 863 height 815
click at [444, 206] on img at bounding box center [464, 183] width 863 height 815
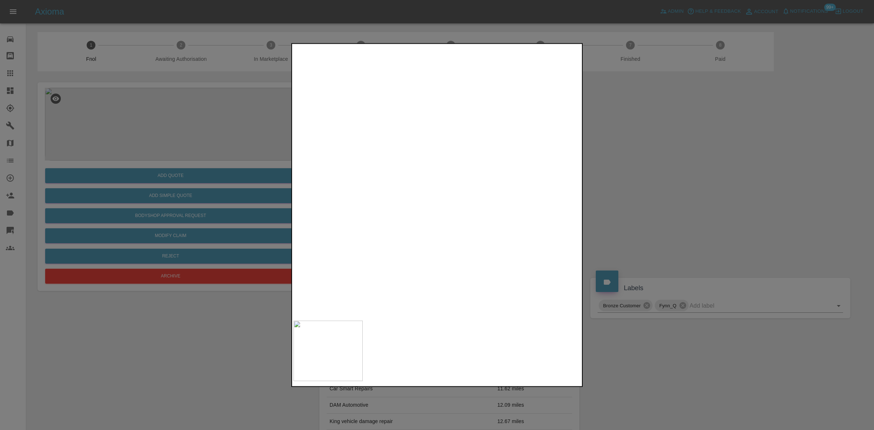
click at [443, 206] on img at bounding box center [464, 183] width 863 height 815
drag, startPoint x: 190, startPoint y: 171, endPoint x: 176, endPoint y: 193, distance: 26.1
click at [189, 174] on div at bounding box center [437, 215] width 874 height 430
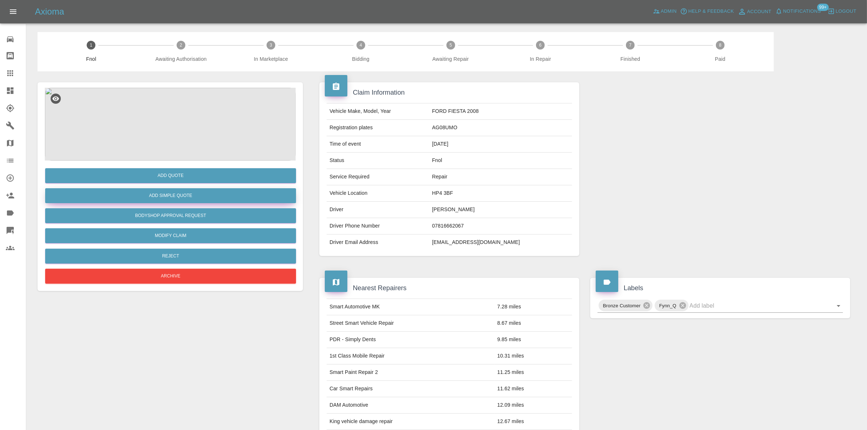
click at [175, 194] on button "Add Simple Quote" at bounding box center [170, 195] width 251 height 15
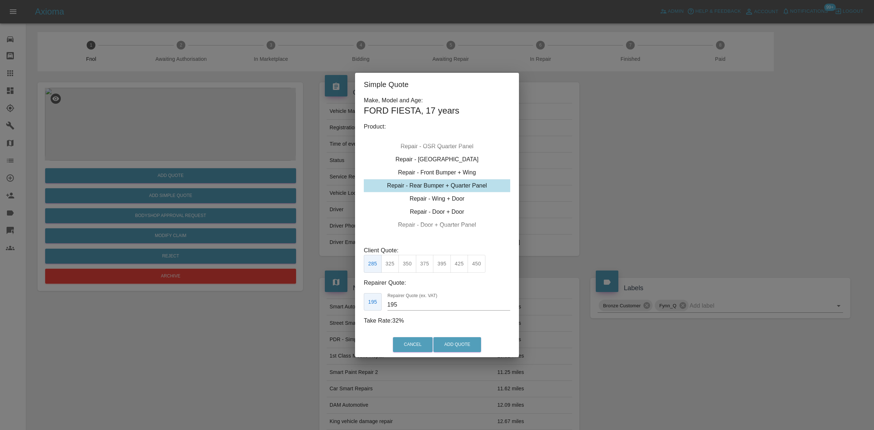
click at [443, 184] on div "Repair - Rear Bumper + Quarter Panel" at bounding box center [437, 185] width 146 height 13
click at [391, 268] on button "325" at bounding box center [390, 264] width 18 height 18
type input "200"
click at [442, 346] on button "Add Quote" at bounding box center [457, 344] width 48 height 15
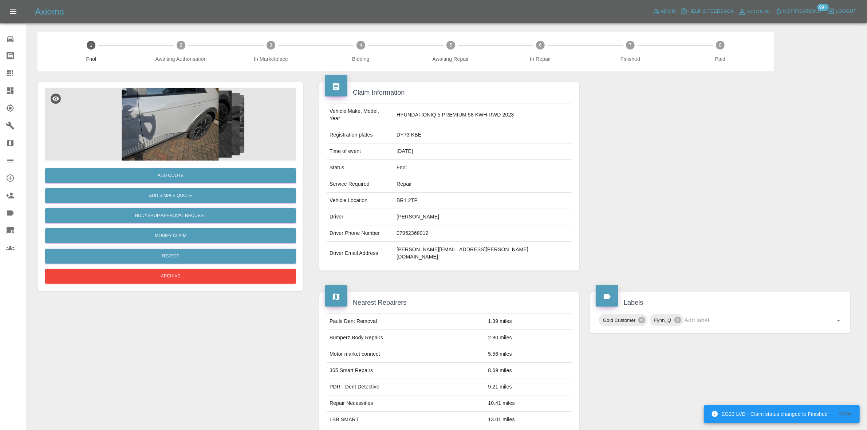
click at [147, 131] on img at bounding box center [170, 124] width 251 height 73
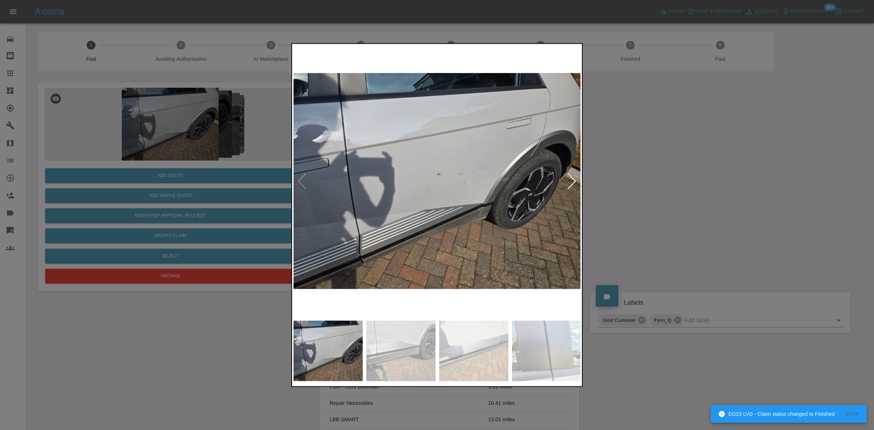
click at [412, 190] on img at bounding box center [437, 181] width 288 height 272
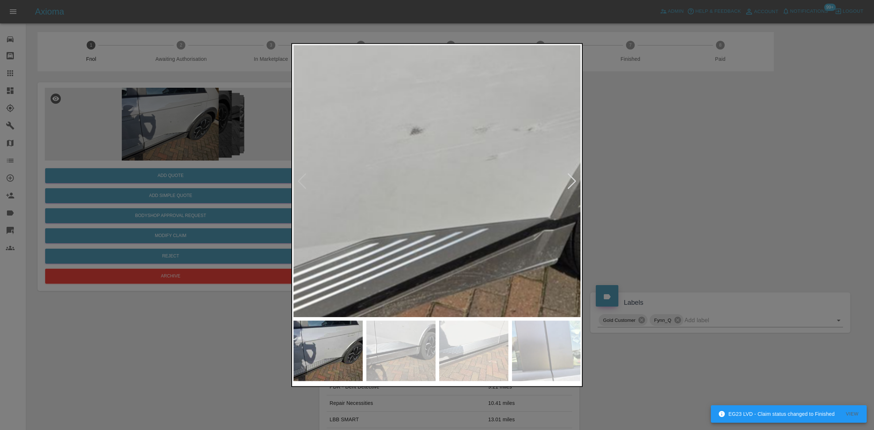
click at [308, 186] on img at bounding box center [411, 151] width 863 height 815
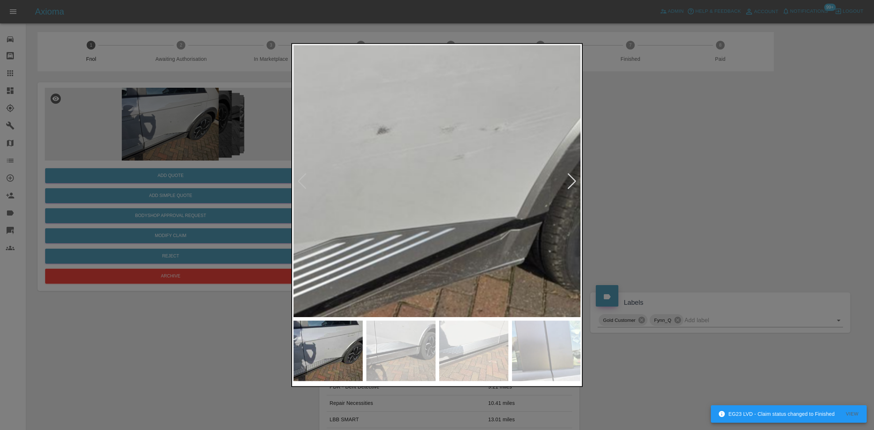
click at [412, 197] on img at bounding box center [377, 150] width 863 height 815
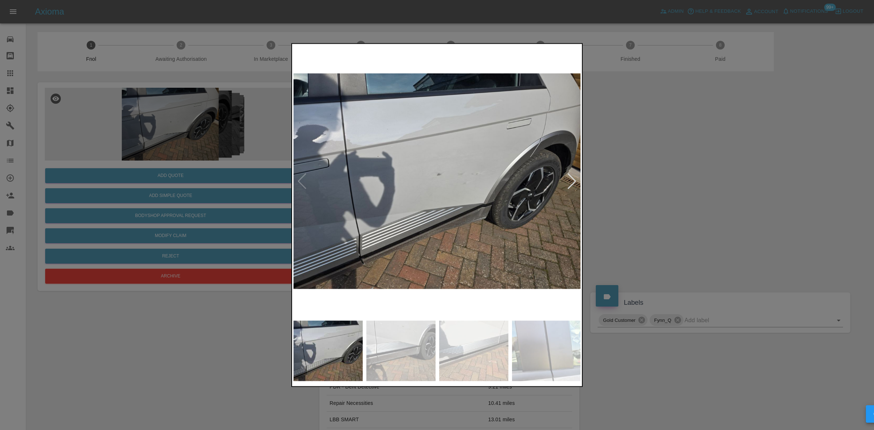
click at [406, 194] on img at bounding box center [437, 181] width 288 height 272
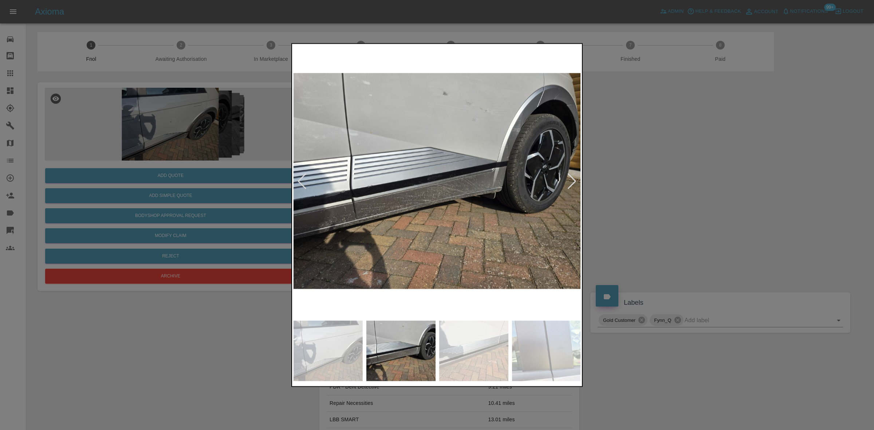
click at [422, 190] on img at bounding box center [437, 181] width 288 height 272
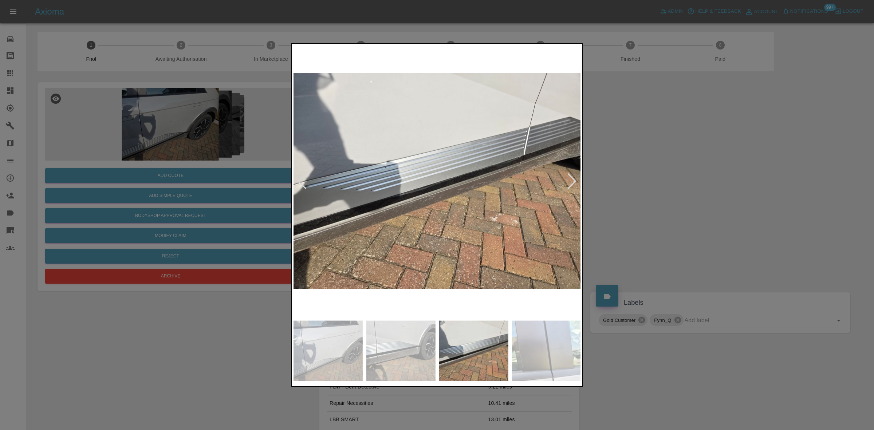
click at [410, 166] on img at bounding box center [437, 181] width 288 height 272
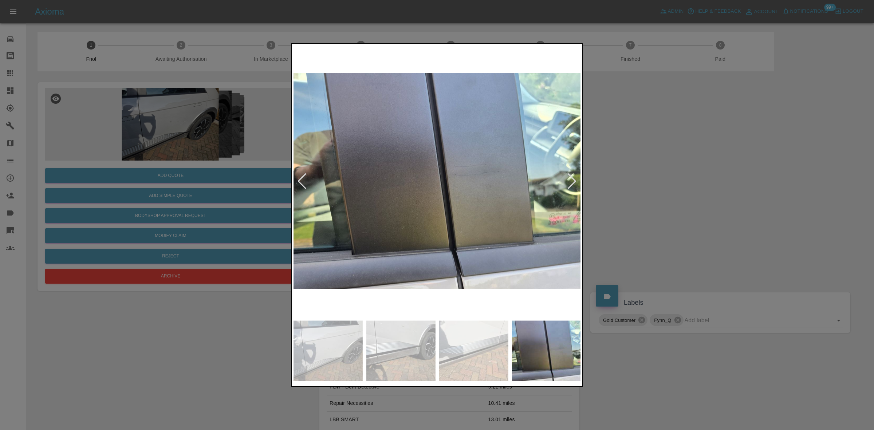
click at [317, 141] on img at bounding box center [437, 181] width 288 height 272
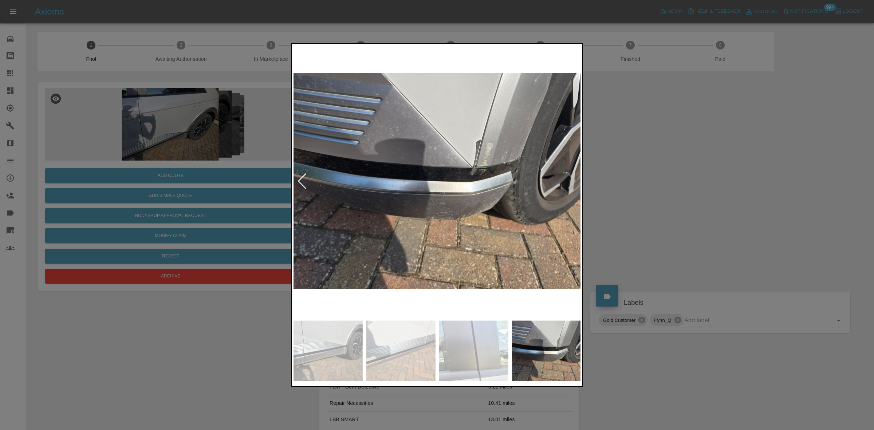
click at [179, 170] on div at bounding box center [437, 215] width 874 height 430
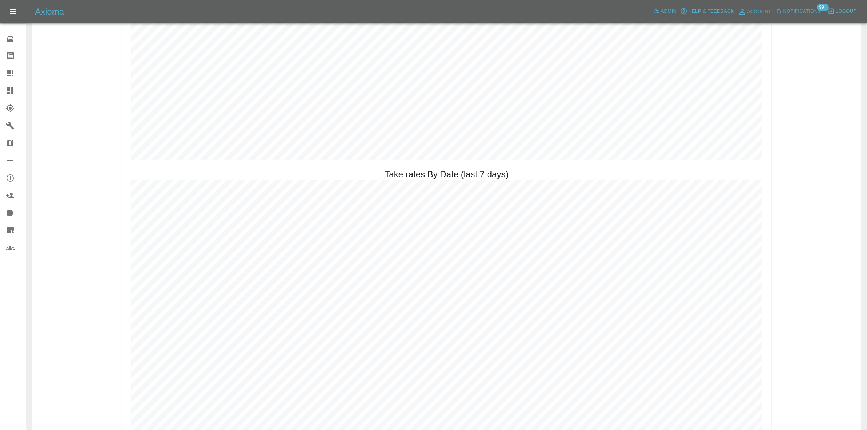
scroll to position [1290, 0]
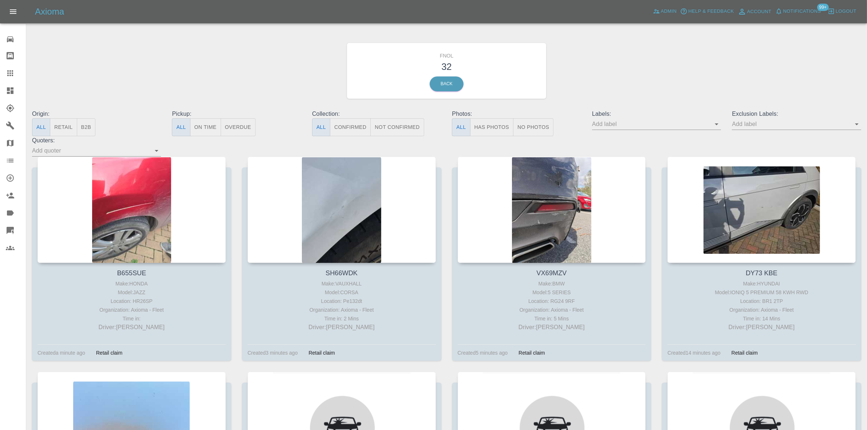
click at [482, 128] on button "Has Photos" at bounding box center [492, 127] width 44 height 18
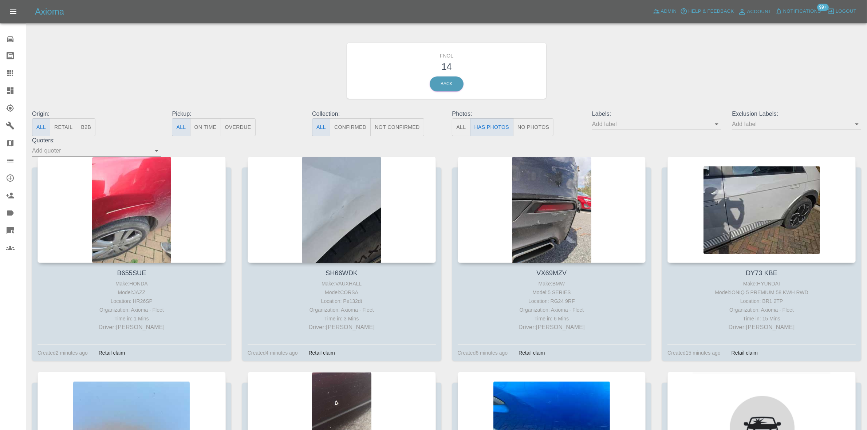
drag, startPoint x: 7, startPoint y: 88, endPoint x: 7, endPoint y: 92, distance: 4.4
click at [7, 88] on icon at bounding box center [10, 90] width 7 height 7
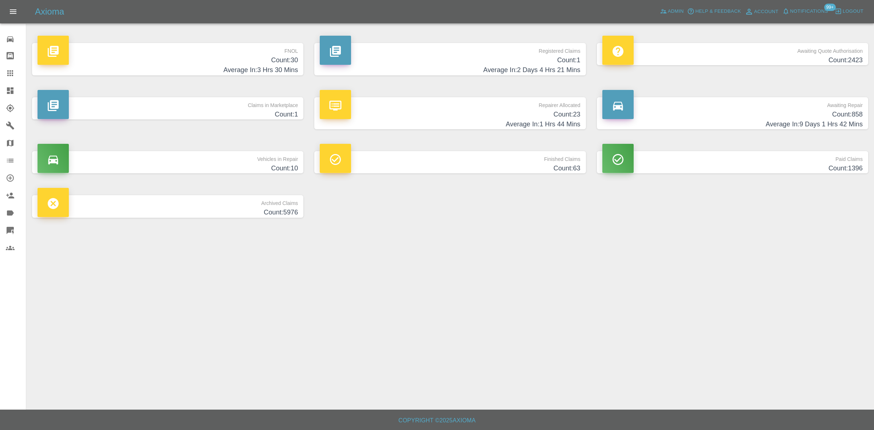
click at [272, 70] on h4 "Average In: 3 Hrs 30 Mins" at bounding box center [167, 70] width 260 height 10
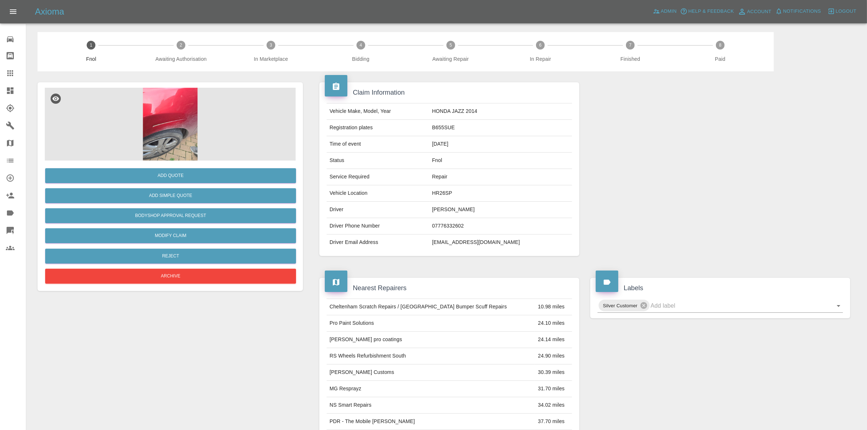
click at [170, 91] on div "Add Quote Add Simple Quote Bodyshop Approval Request Modify Claim Reject Archive" at bounding box center [170, 350] width 276 height 558
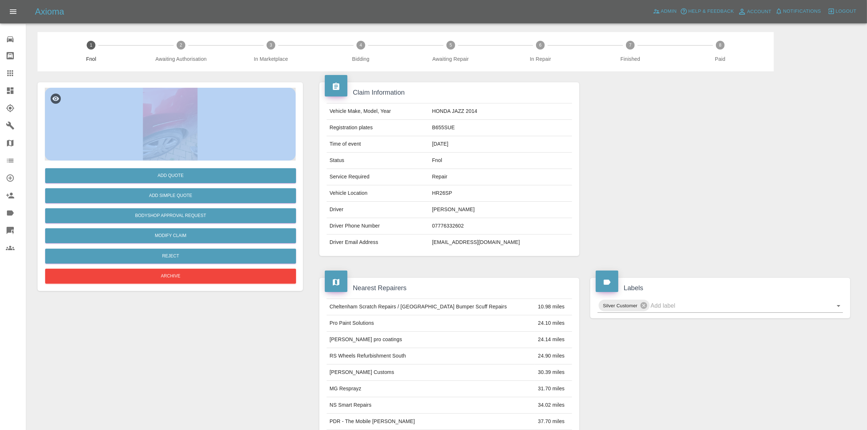
click at [187, 121] on img at bounding box center [170, 124] width 251 height 73
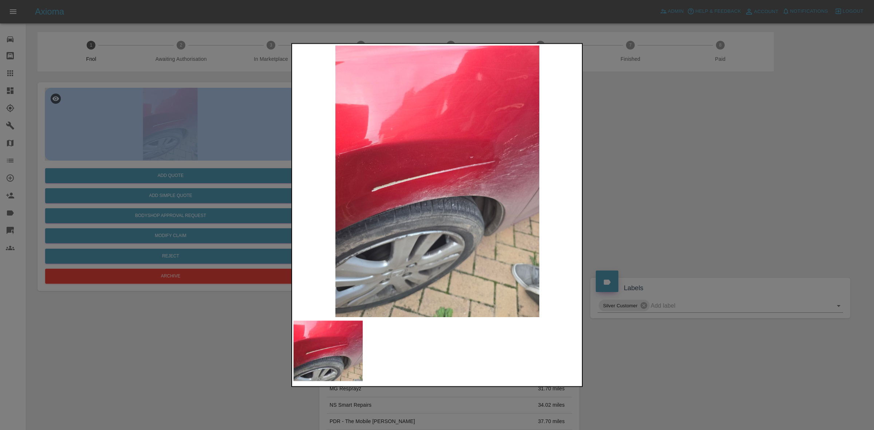
click at [357, 170] on img at bounding box center [437, 181] width 288 height 272
click at [454, 200] on img at bounding box center [437, 181] width 288 height 272
click at [354, 209] on img at bounding box center [437, 181] width 288 height 272
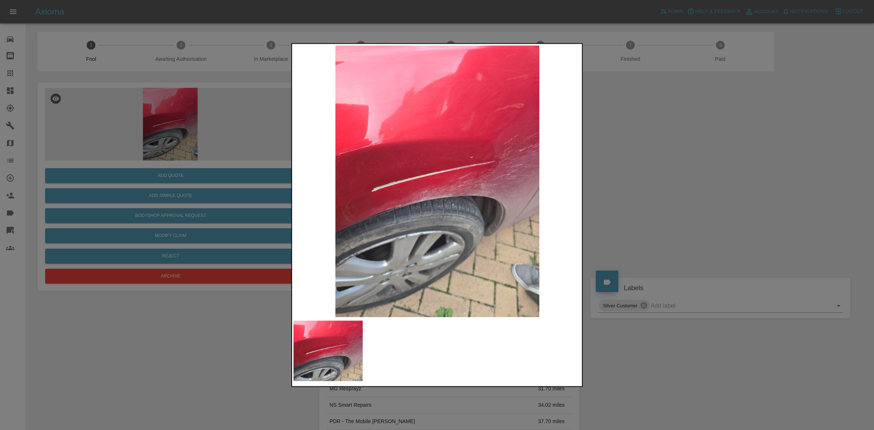
click at [186, 197] on div at bounding box center [437, 215] width 874 height 430
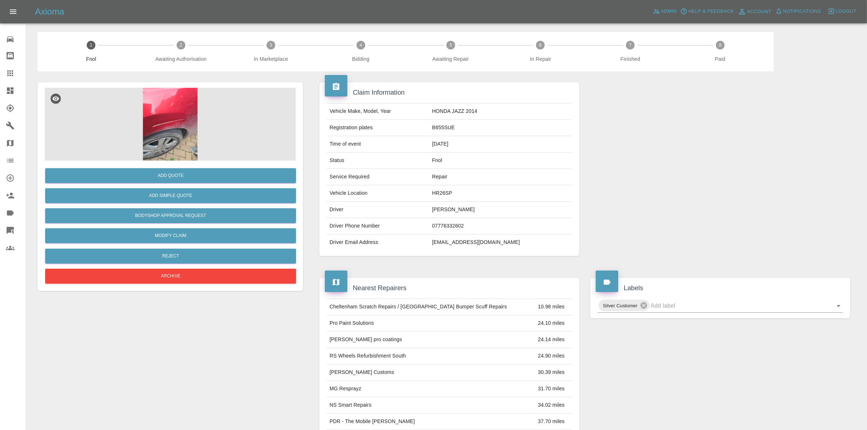
click at [154, 122] on img at bounding box center [170, 124] width 251 height 73
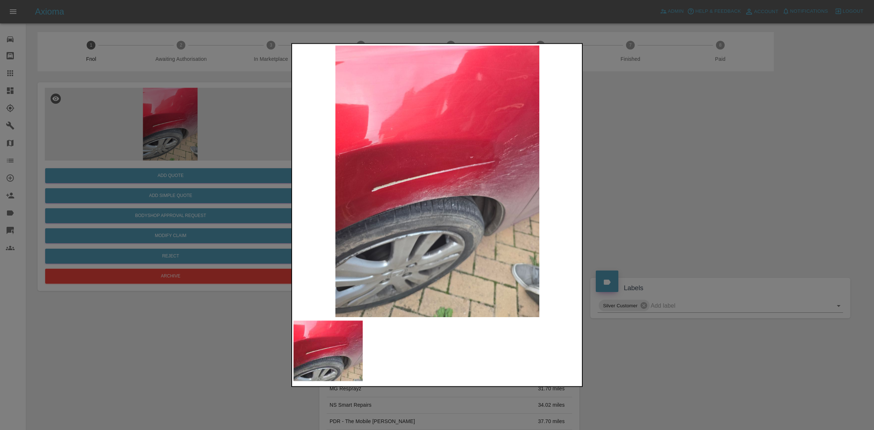
click at [419, 134] on img at bounding box center [437, 181] width 288 height 272
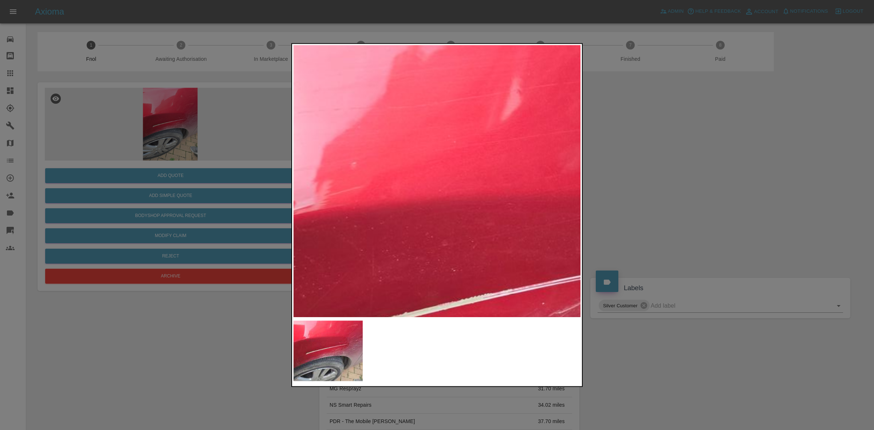
click at [425, 94] on img at bounding box center [490, 321] width 863 height 815
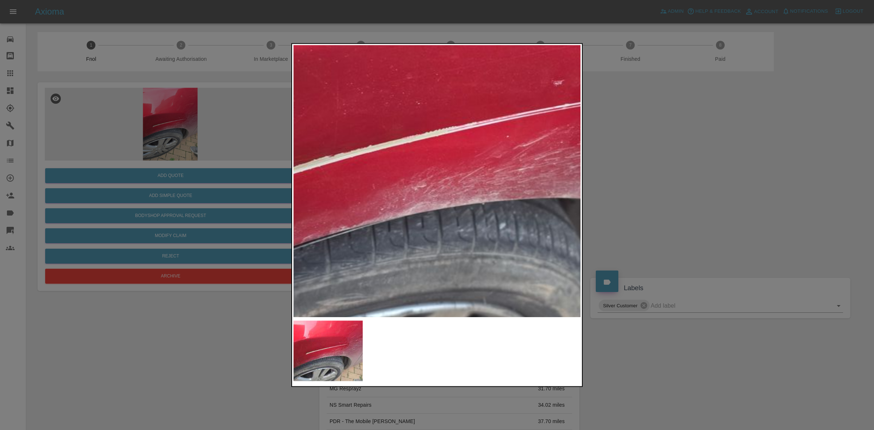
click at [265, 206] on div at bounding box center [437, 215] width 874 height 430
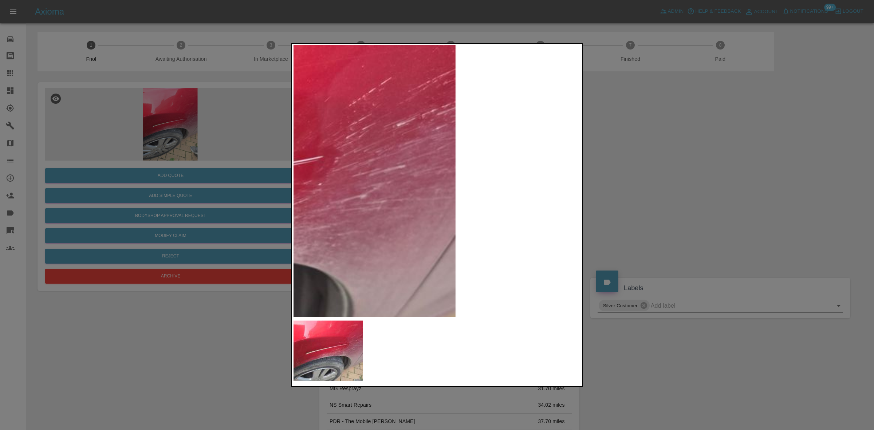
click at [327, 209] on img at bounding box center [149, 216] width 863 height 815
click at [516, 190] on img at bounding box center [149, 216] width 863 height 815
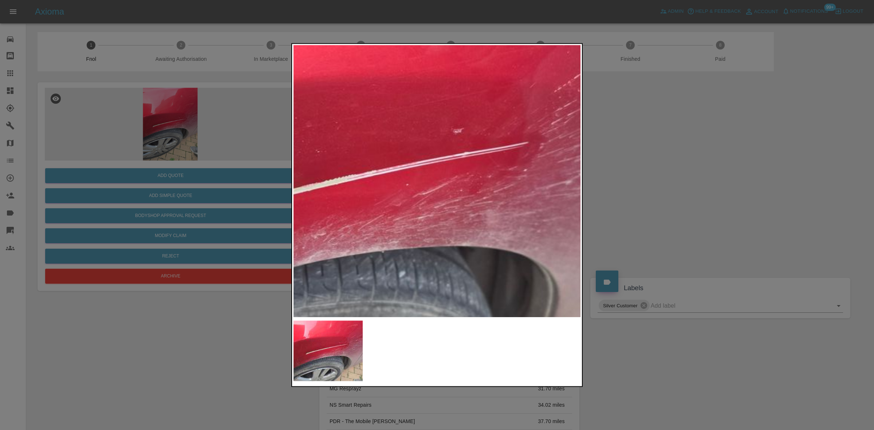
click at [528, 164] on img at bounding box center [355, 202] width 863 height 815
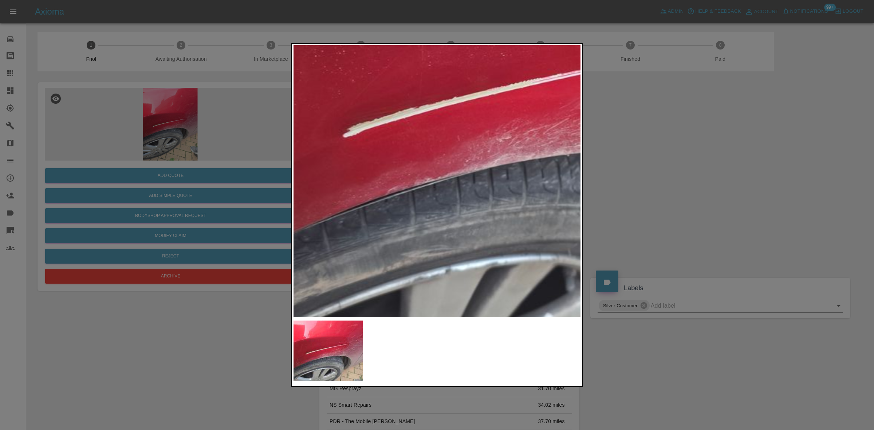
click at [479, 176] on img at bounding box center [540, 106] width 863 height 815
click at [478, 177] on img at bounding box center [540, 106] width 863 height 815
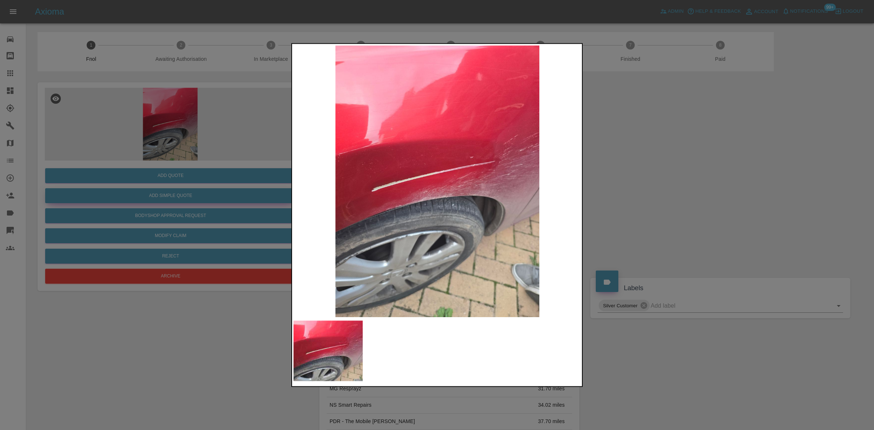
click at [230, 198] on div at bounding box center [437, 215] width 874 height 430
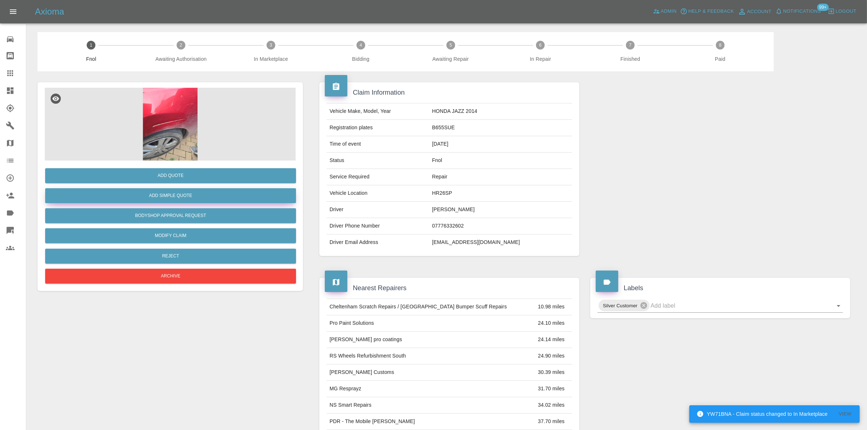
click at [212, 197] on button "Add Simple Quote" at bounding box center [170, 195] width 251 height 15
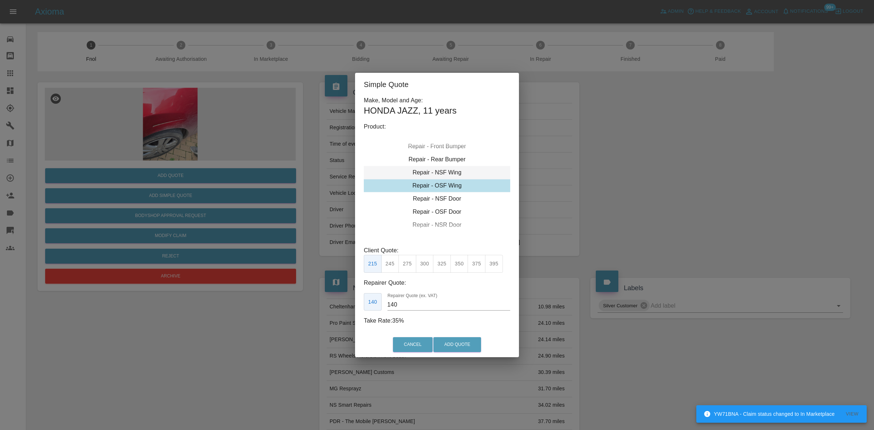
click at [442, 173] on div "Repair - NSF Wing" at bounding box center [437, 172] width 146 height 13
click at [438, 267] on button "325" at bounding box center [442, 264] width 18 height 18
drag, startPoint x: 403, startPoint y: 310, endPoint x: 308, endPoint y: 310, distance: 95.0
click at [308, 311] on div "Simple Quote Make, Model and Age: HONDA JAZZ , 11 years Product: Repair - Front…" at bounding box center [437, 215] width 874 height 430
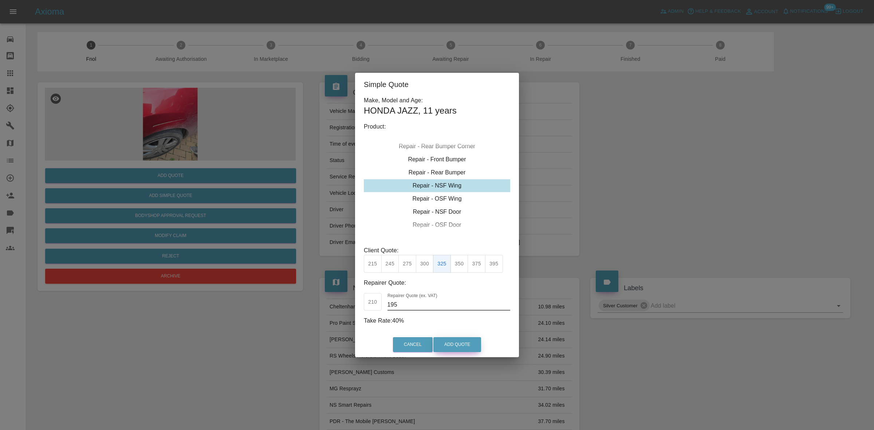
type input "195"
click at [459, 348] on button "Add Quote" at bounding box center [457, 344] width 48 height 15
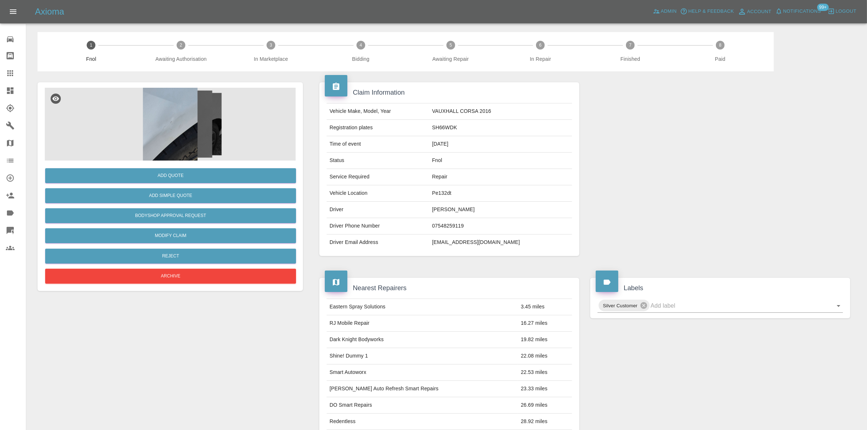
click at [166, 116] on img at bounding box center [170, 124] width 251 height 73
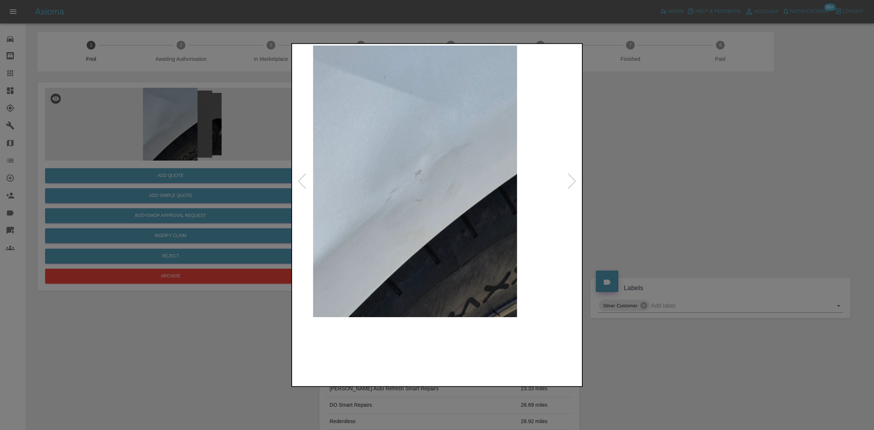
click at [348, 170] on img at bounding box center [415, 181] width 288 height 272
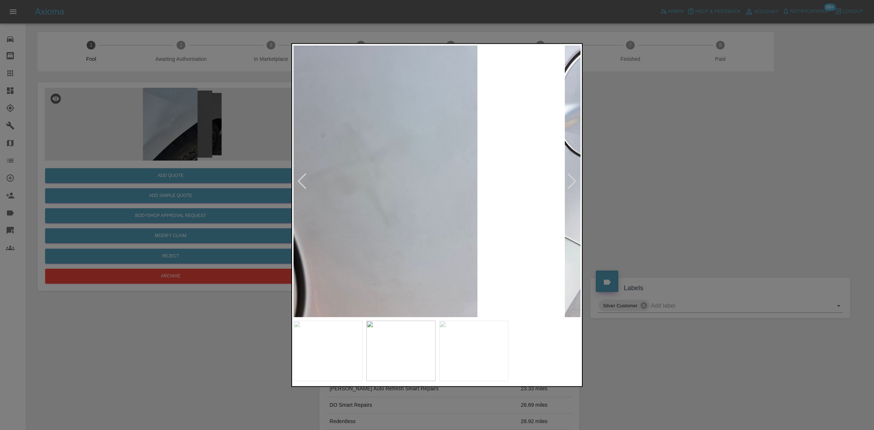
click at [383, 197] on img at bounding box center [376, 181] width 288 height 272
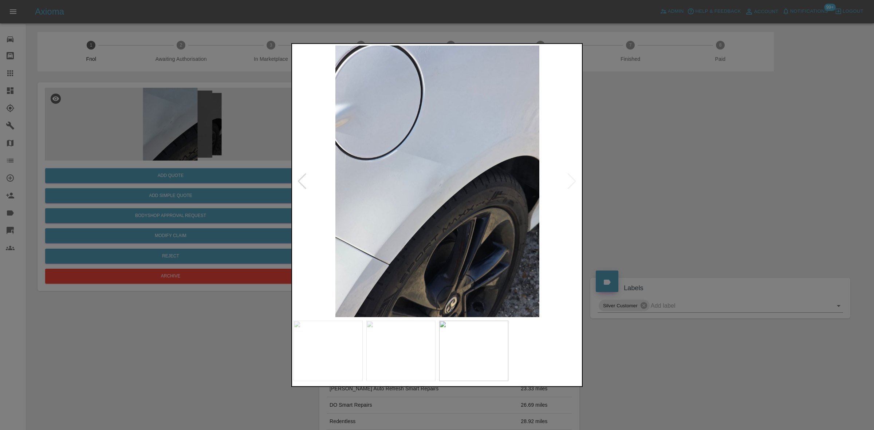
click at [379, 206] on img at bounding box center [437, 181] width 288 height 272
click at [516, 210] on img at bounding box center [437, 181] width 288 height 272
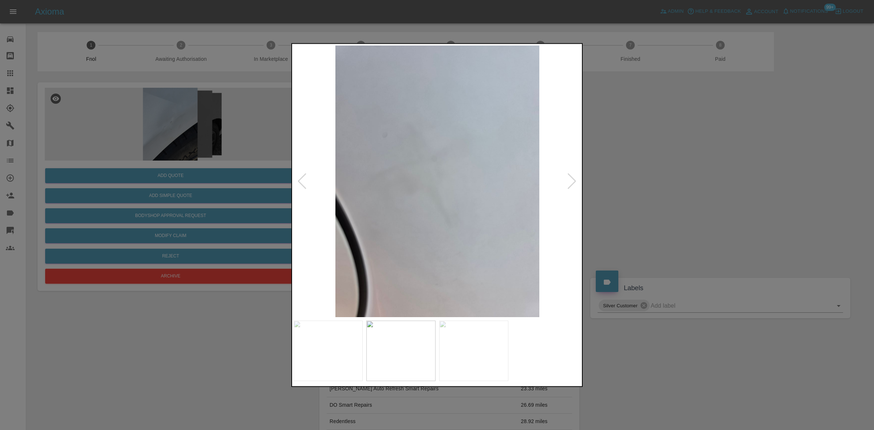
click at [386, 221] on img at bounding box center [437, 181] width 288 height 272
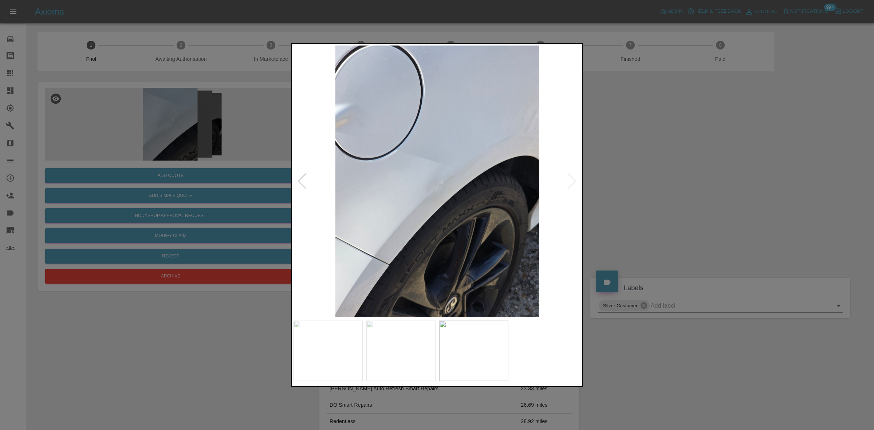
click at [448, 197] on img at bounding box center [437, 181] width 288 height 272
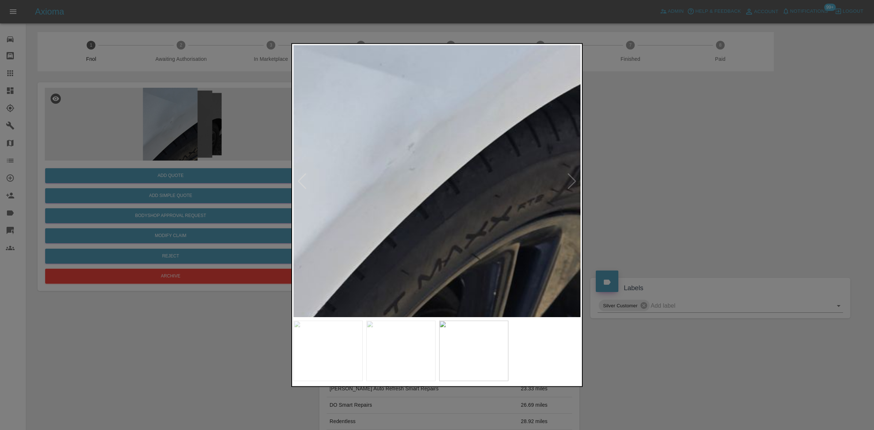
click at [448, 197] on img at bounding box center [402, 134] width 863 height 815
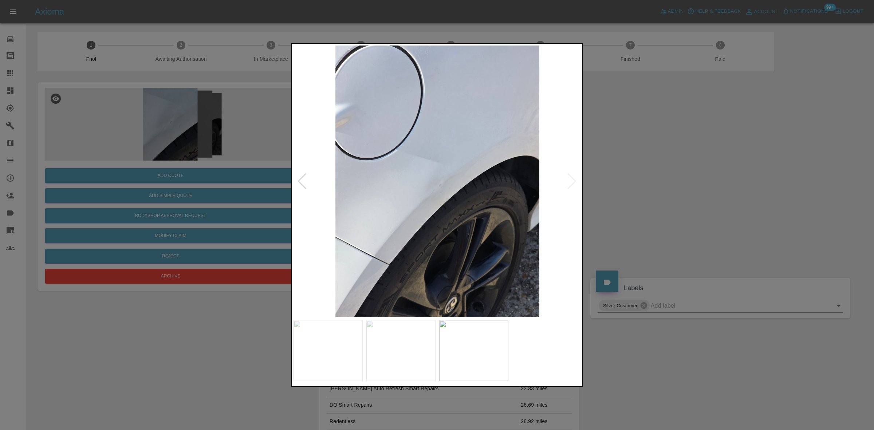
click at [324, 212] on img at bounding box center [437, 181] width 288 height 272
click at [319, 202] on img at bounding box center [437, 181] width 288 height 272
click at [428, 203] on img at bounding box center [437, 181] width 288 height 272
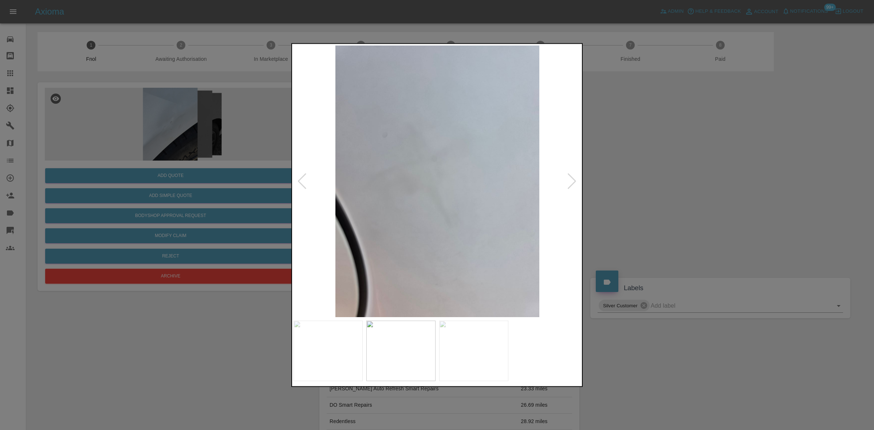
click at [452, 201] on img at bounding box center [437, 181] width 288 height 272
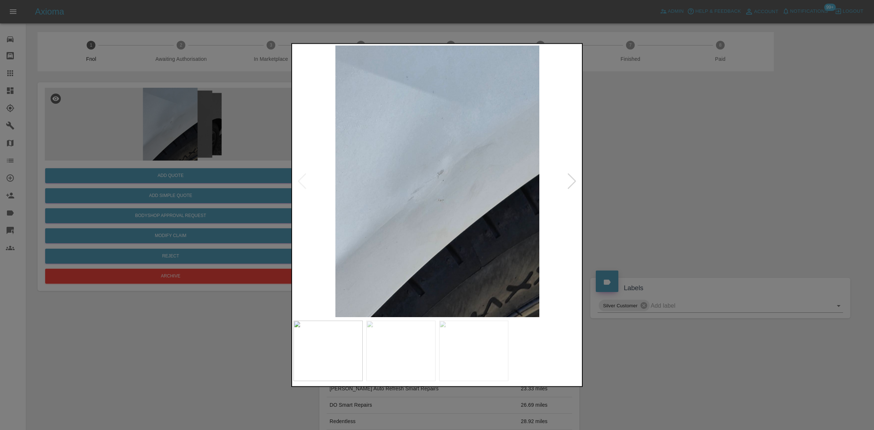
click at [439, 193] on img at bounding box center [437, 181] width 288 height 272
drag, startPoint x: 175, startPoint y: 155, endPoint x: 173, endPoint y: 165, distance: 9.6
click at [173, 161] on div at bounding box center [437, 215] width 874 height 430
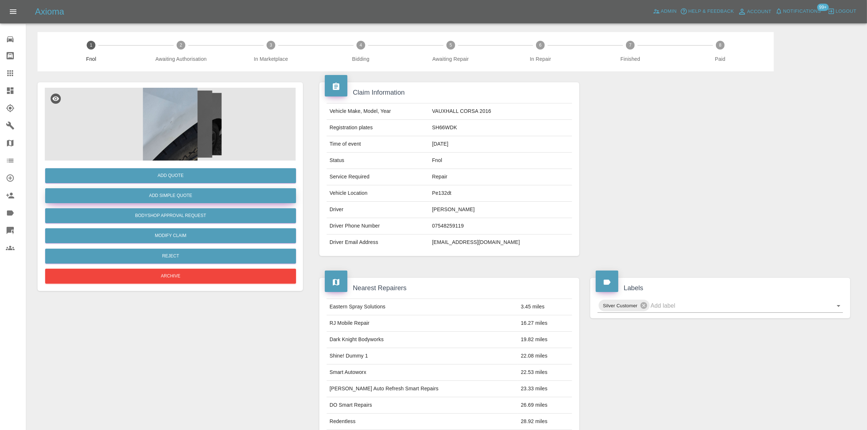
click at [169, 195] on button "Add Simple Quote" at bounding box center [170, 195] width 251 height 15
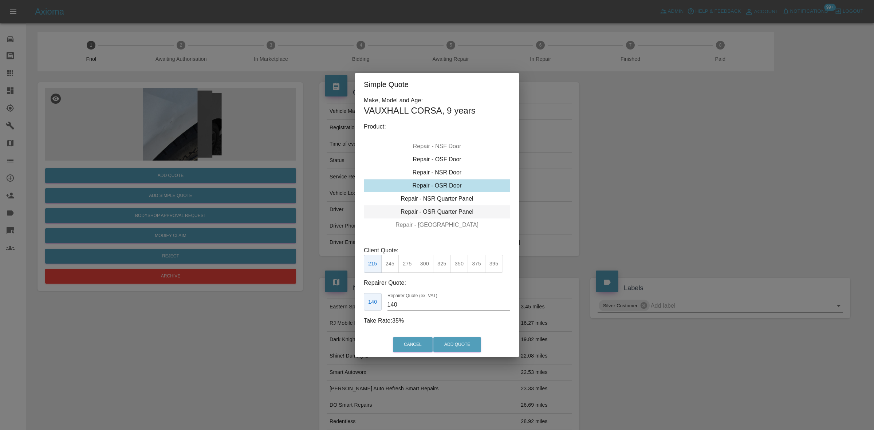
drag, startPoint x: 433, startPoint y: 209, endPoint x: 434, endPoint y: 214, distance: 4.7
click at [433, 210] on div "Repair - OSR Quarter Panel" at bounding box center [437, 211] width 146 height 13
click at [435, 213] on div "Repair - OSR Quarter Panel" at bounding box center [437, 211] width 146 height 13
click at [443, 266] on button "325" at bounding box center [442, 264] width 18 height 18
drag, startPoint x: 414, startPoint y: 301, endPoint x: 220, endPoint y: 272, distance: 196.2
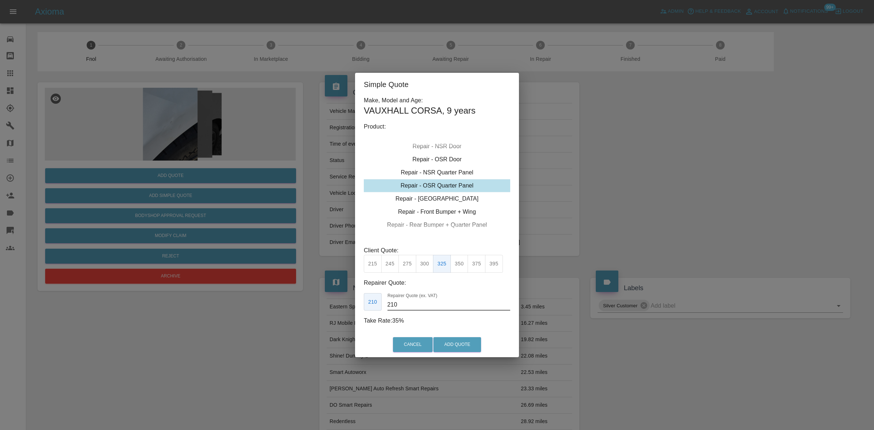
click at [285, 288] on div "Simple Quote Make, Model and Age: VAUXHALL CORSA , 9 years Product: Repair - Fr…" at bounding box center [437, 215] width 874 height 430
type input "195"
click at [455, 348] on button "Add Quote" at bounding box center [457, 344] width 48 height 15
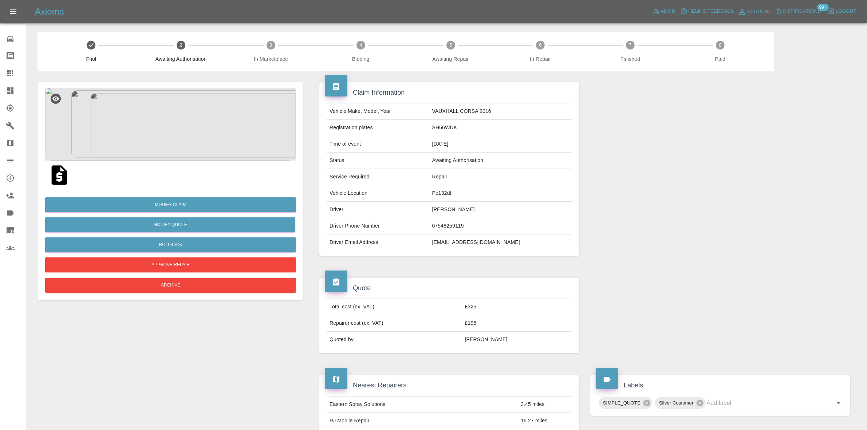
drag, startPoint x: 12, startPoint y: 96, endPoint x: 19, endPoint y: 96, distance: 7.3
click at [12, 96] on link "Dashboard" at bounding box center [13, 90] width 26 height 17
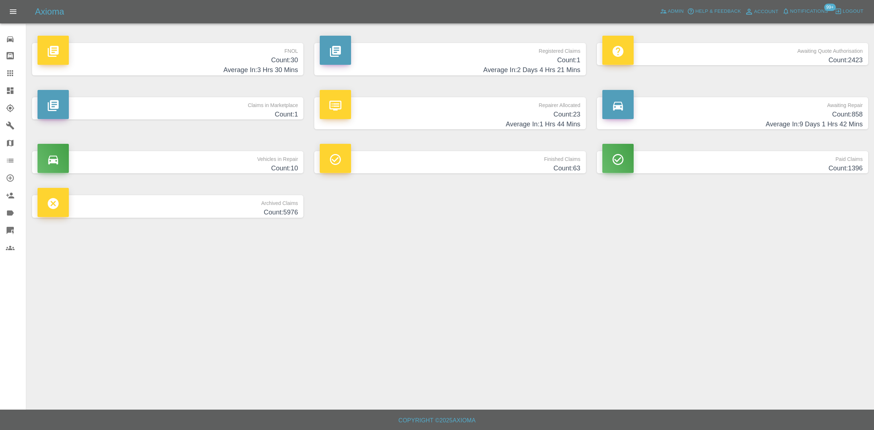
click at [554, 116] on h4 "Count: 23" at bounding box center [450, 115] width 260 height 10
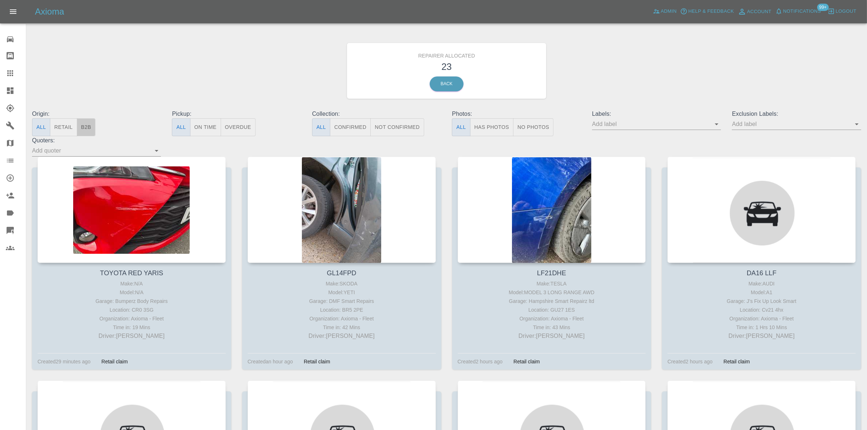
click at [91, 128] on button "B2B" at bounding box center [86, 127] width 19 height 18
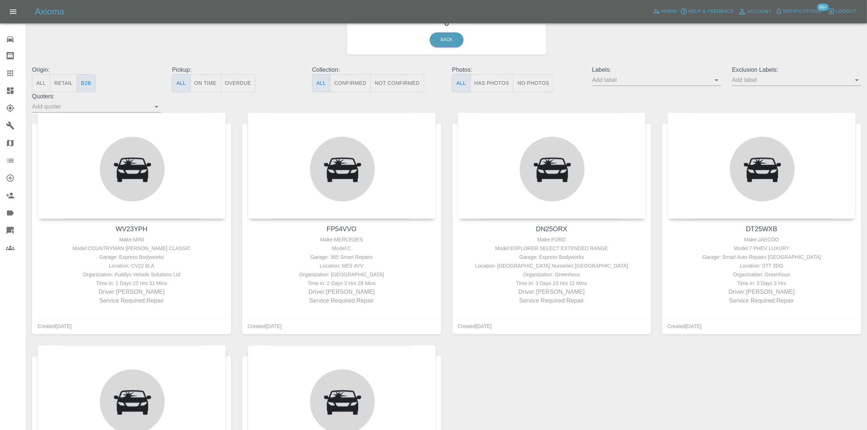
scroll to position [46, 0]
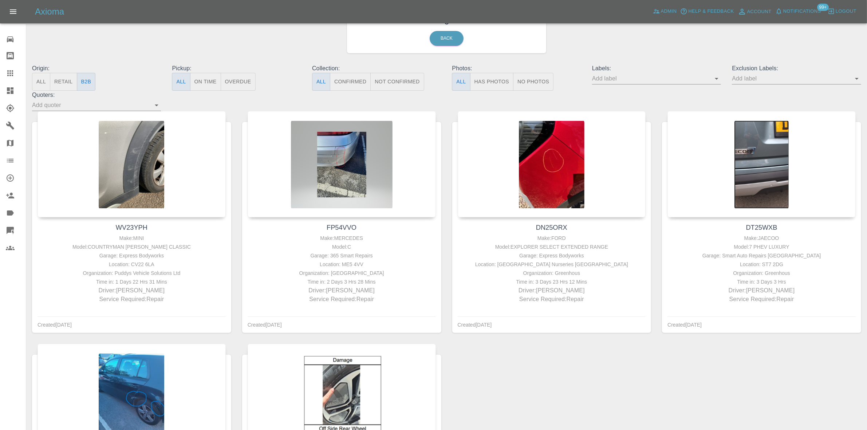
click at [17, 94] on div at bounding box center [16, 90] width 20 height 9
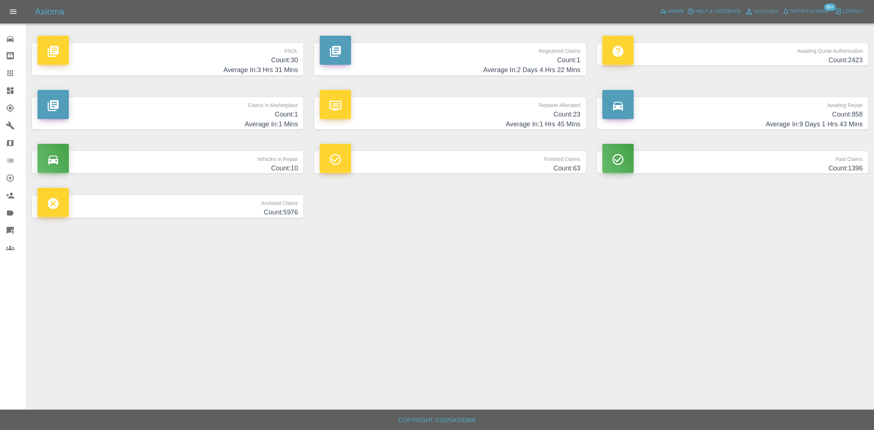
drag, startPoint x: 241, startPoint y: 61, endPoint x: 436, endPoint y: 85, distance: 196.2
click at [241, 61] on h4 "Count: 30" at bounding box center [167, 60] width 260 height 10
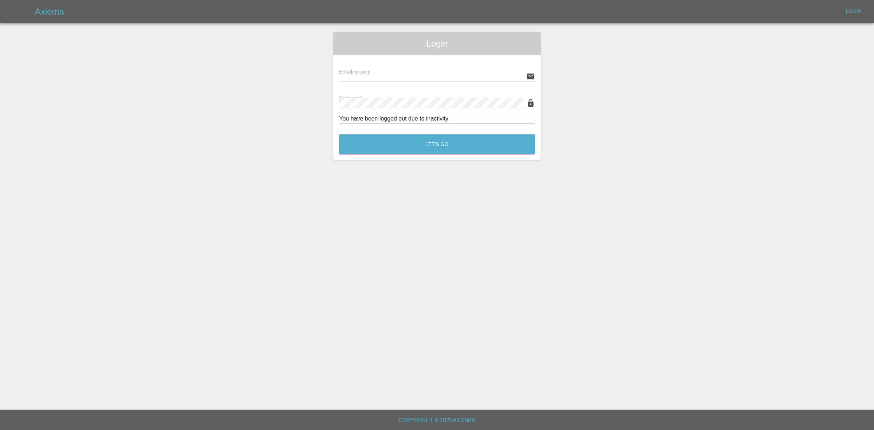
type input "ankur.mehta@axioma.co.uk"
click at [506, 144] on button "Let's Go" at bounding box center [437, 144] width 196 height 20
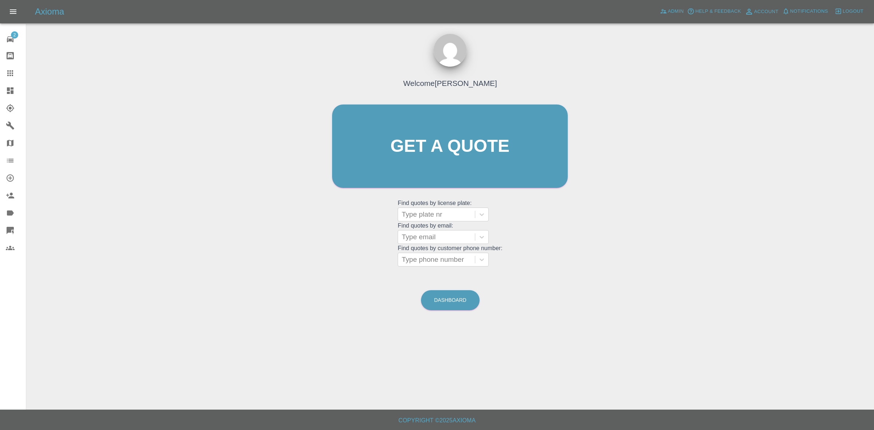
click at [15, 86] on div at bounding box center [16, 90] width 20 height 9
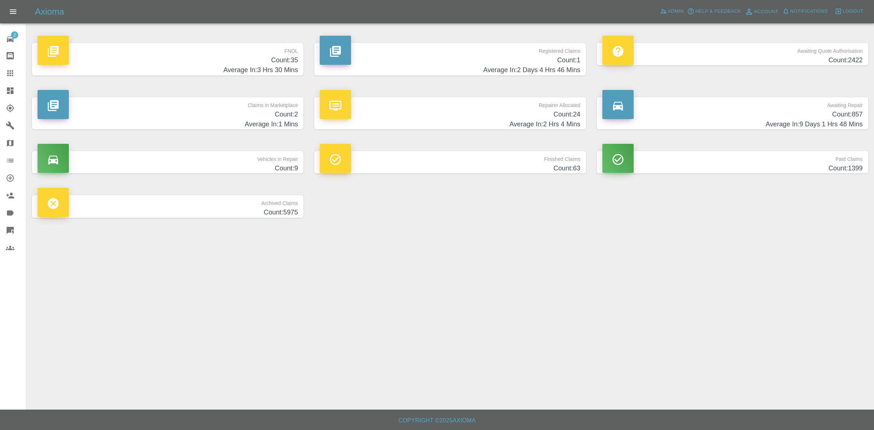
click at [283, 58] on h4 "Count: 35" at bounding box center [167, 60] width 260 height 10
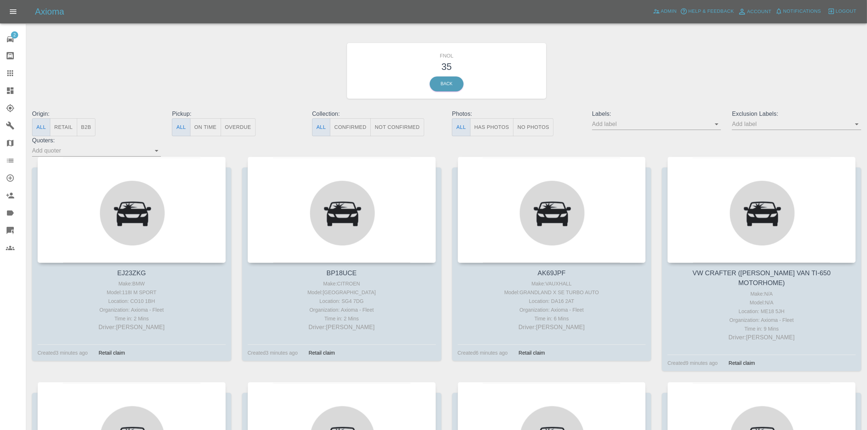
click at [492, 127] on button "Has Photos" at bounding box center [492, 127] width 44 height 18
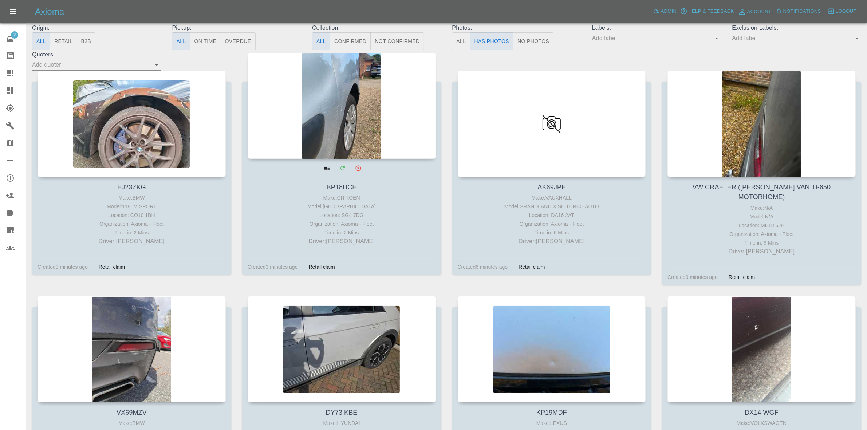
scroll to position [91, 0]
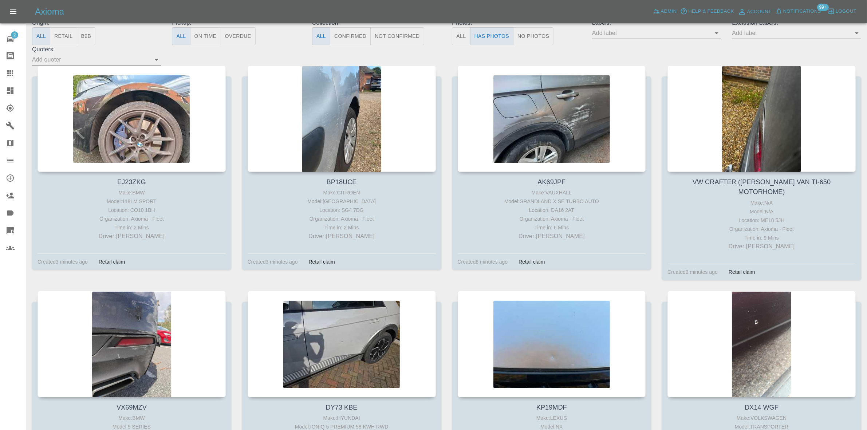
click at [12, 92] on icon at bounding box center [10, 90] width 7 height 7
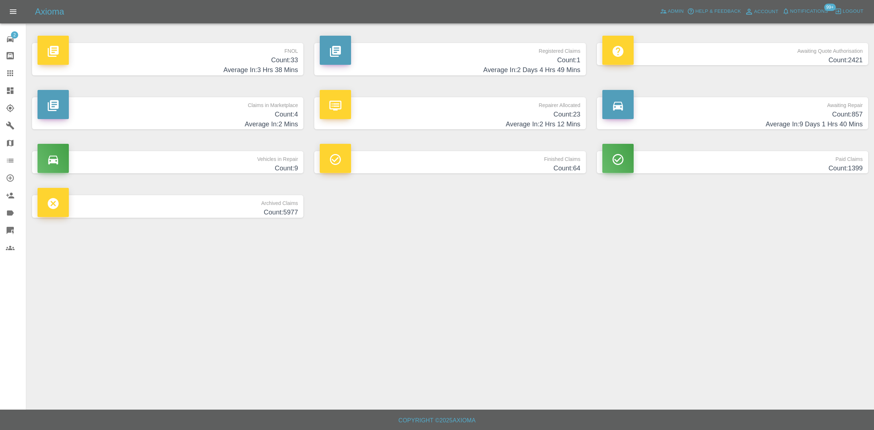
click at [270, 60] on h4 "Count: 33" at bounding box center [167, 60] width 260 height 10
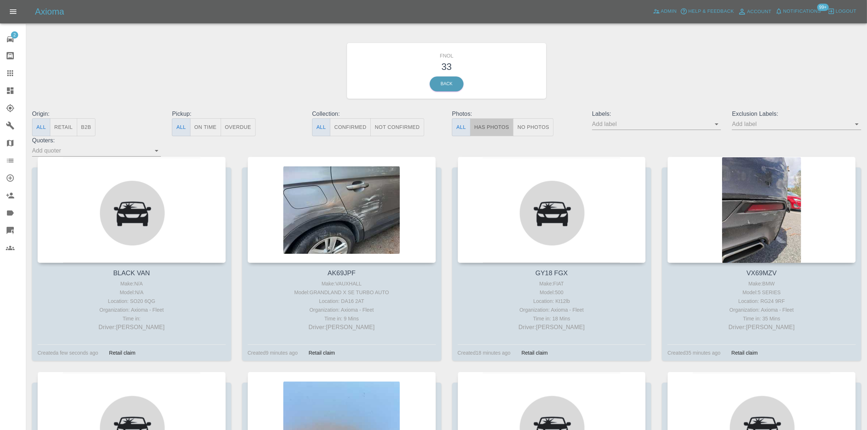
click at [489, 123] on button "Has Photos" at bounding box center [492, 127] width 44 height 18
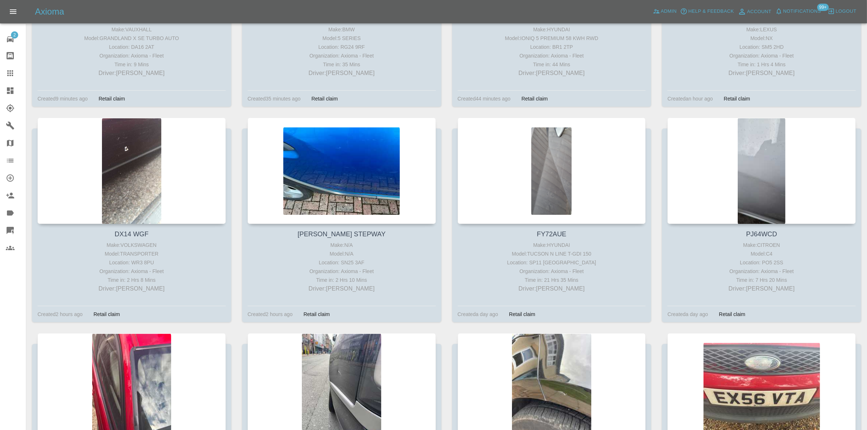
scroll to position [273, 0]
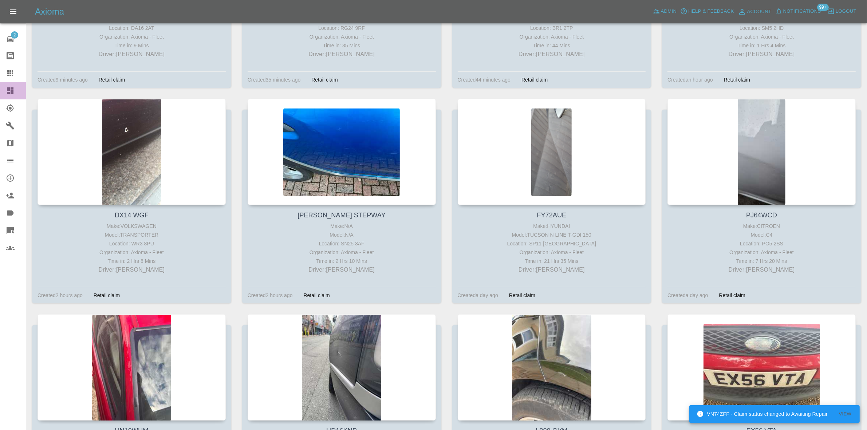
click at [6, 90] on icon at bounding box center [10, 90] width 9 height 9
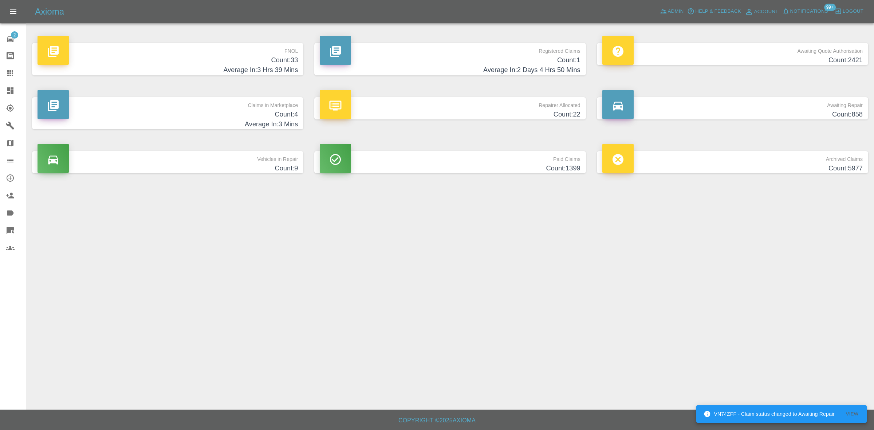
click at [298, 62] on link "FNOL Count: 33 Average In: 3 Hrs 39 Mins" at bounding box center [167, 59] width 271 height 32
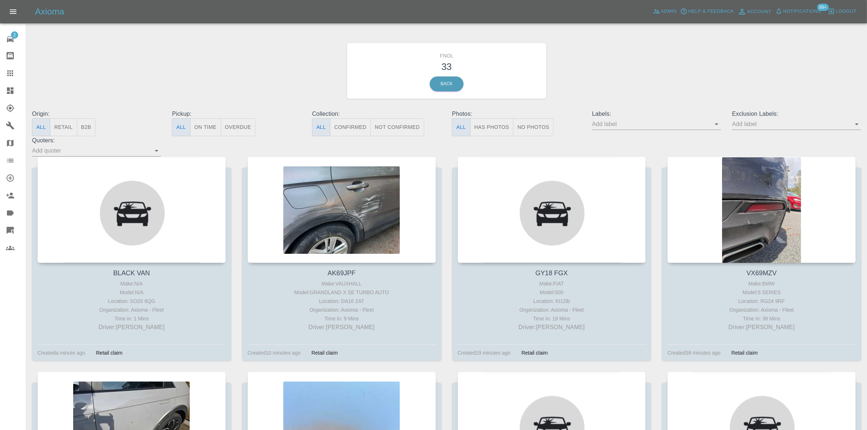
click at [488, 132] on button "Has Photos" at bounding box center [492, 127] width 44 height 18
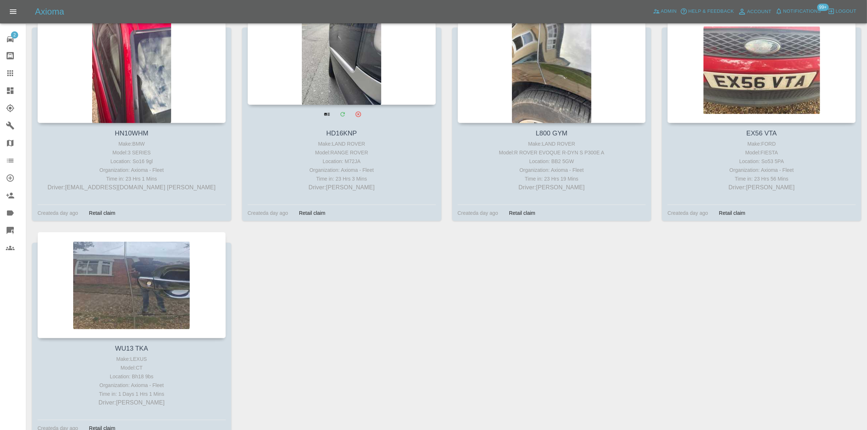
scroll to position [592, 0]
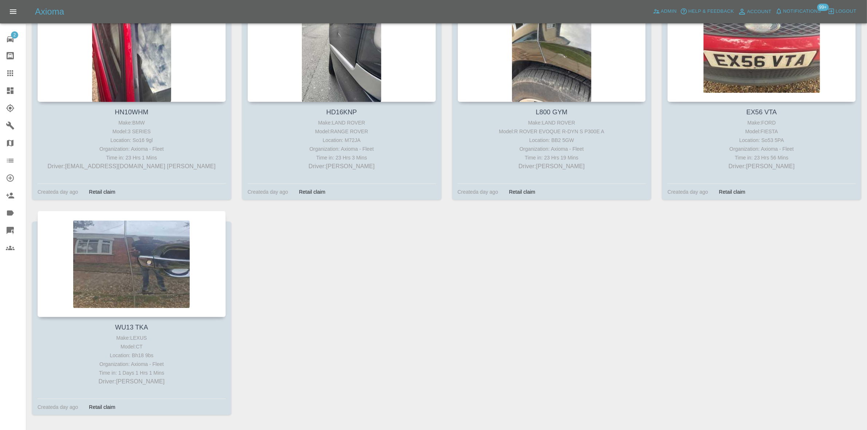
click at [7, 88] on icon at bounding box center [10, 90] width 9 height 9
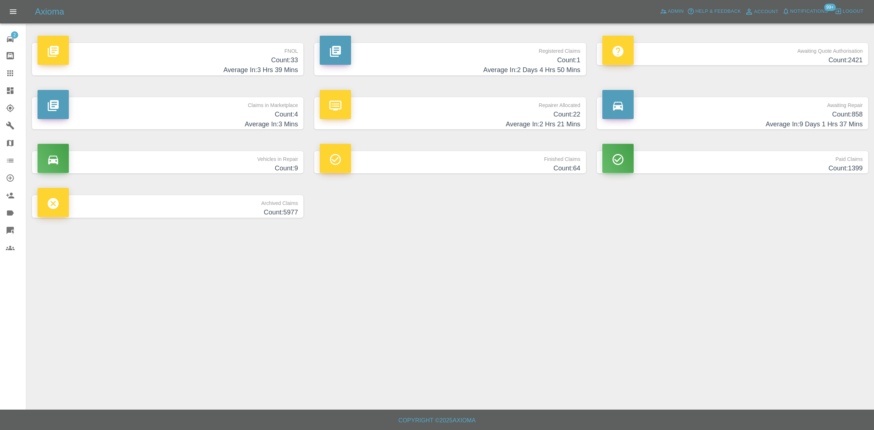
click at [283, 52] on p "FNOL" at bounding box center [167, 49] width 260 height 12
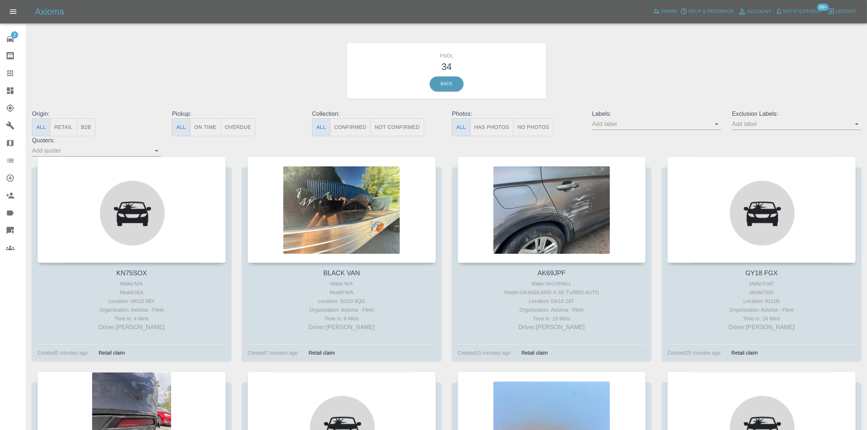
click at [495, 128] on button "Has Photos" at bounding box center [492, 127] width 44 height 18
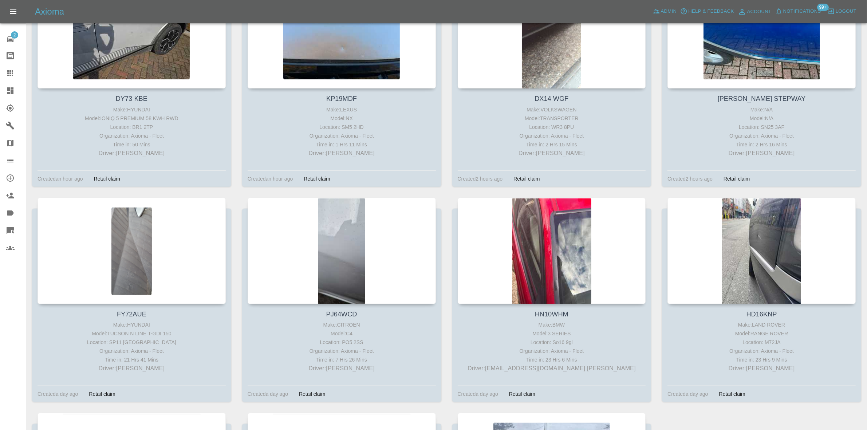
scroll to position [182, 0]
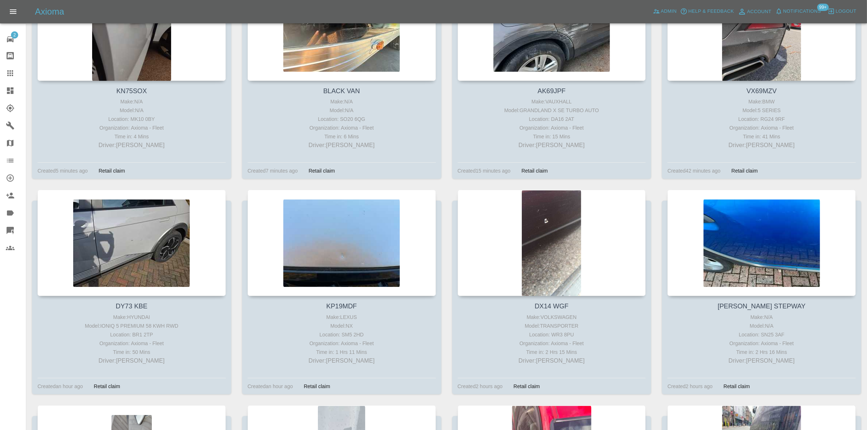
click at [25, 91] on div at bounding box center [16, 90] width 20 height 9
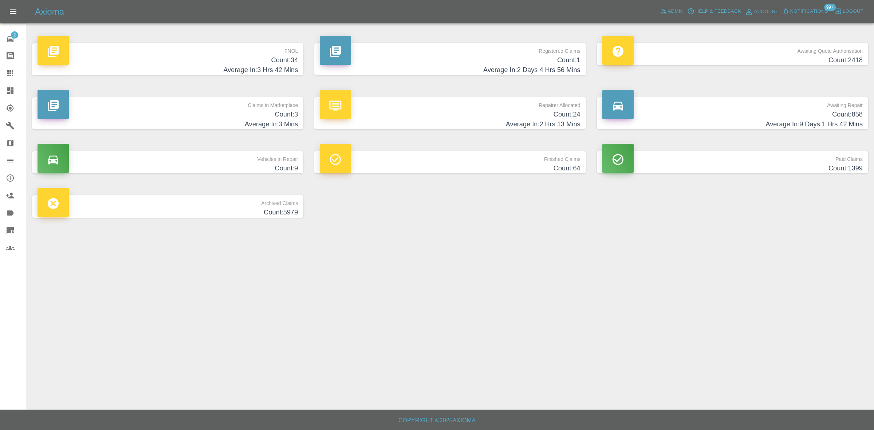
click at [281, 57] on h4 "Count: 34" at bounding box center [167, 60] width 260 height 10
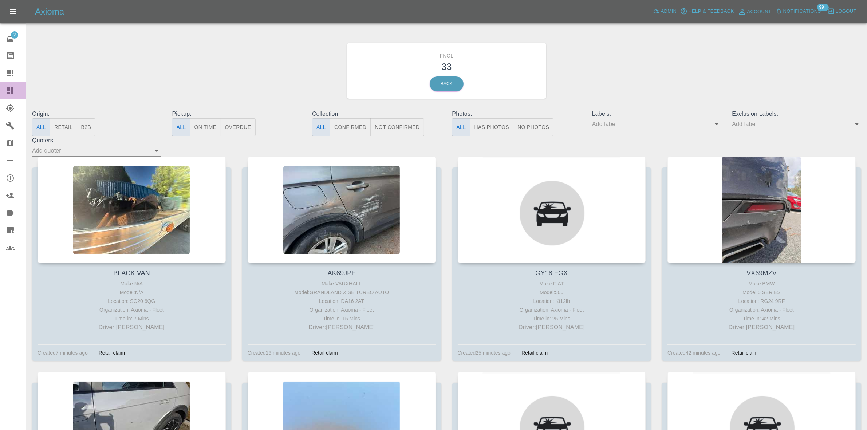
click at [6, 92] on icon at bounding box center [10, 90] width 9 height 9
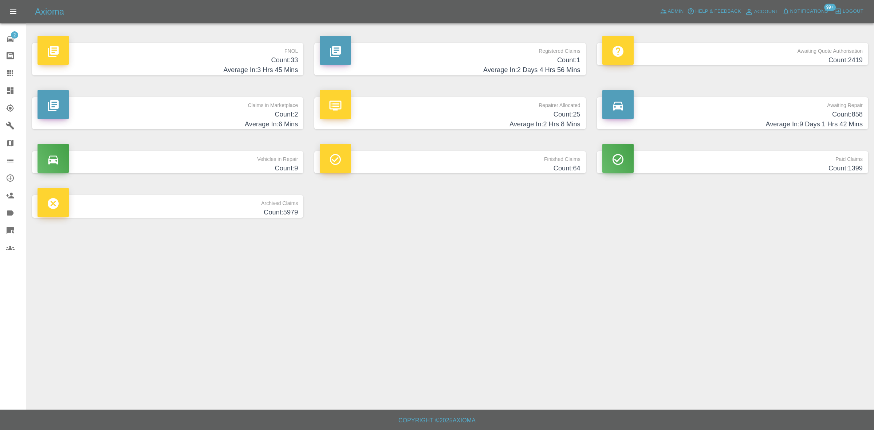
click at [575, 112] on h4 "Count: 25" at bounding box center [450, 115] width 260 height 10
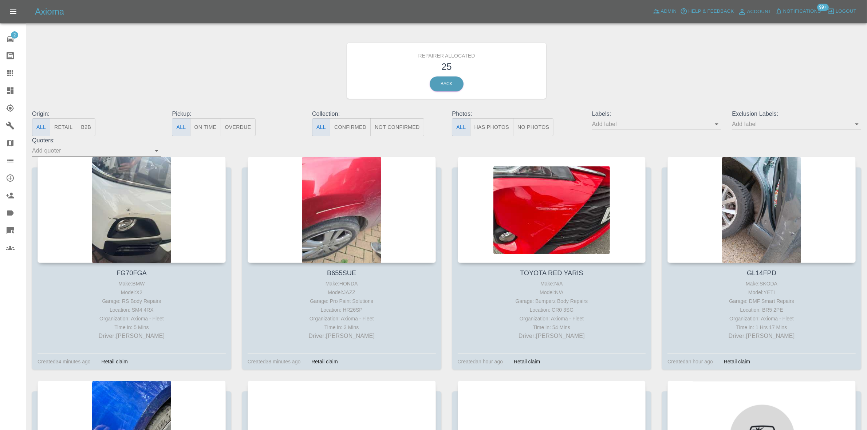
click at [95, 128] on button "B2B" at bounding box center [86, 127] width 19 height 18
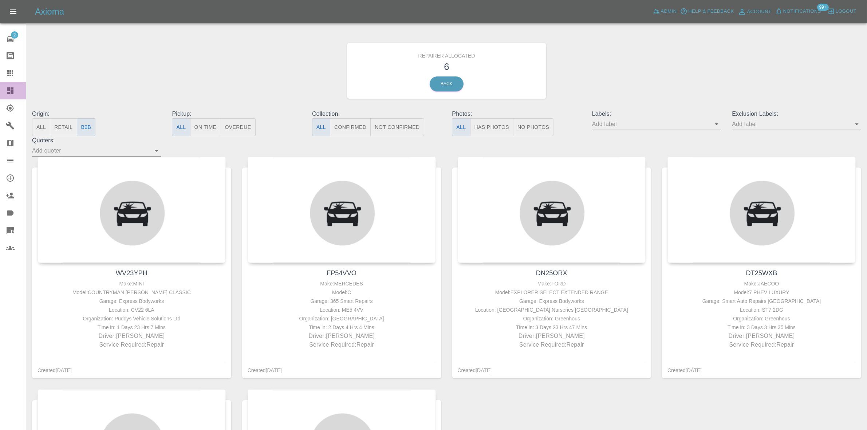
click at [6, 88] on icon at bounding box center [10, 90] width 9 height 9
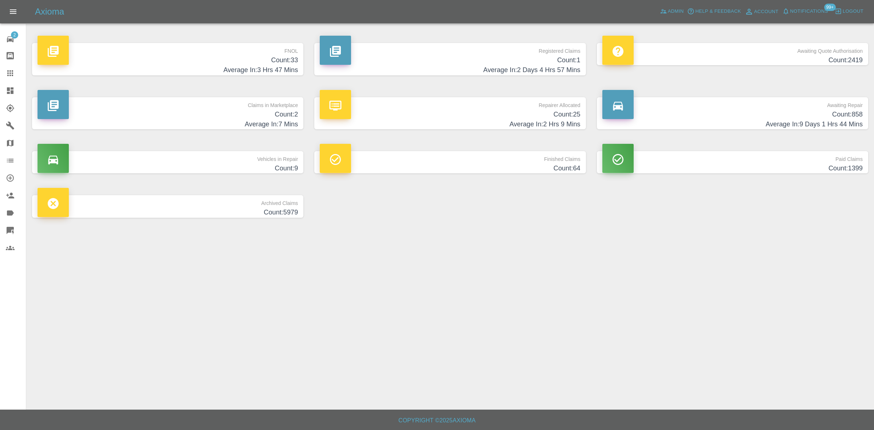
click at [257, 65] on h4 "Average In: 3 Hrs 47 Mins" at bounding box center [167, 70] width 260 height 10
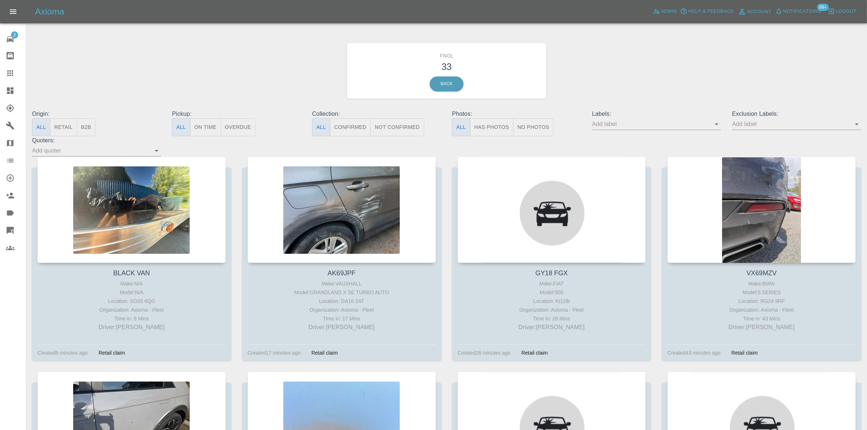
click at [64, 127] on button "Retail" at bounding box center [63, 127] width 27 height 18
click at [10, 84] on link "Dashboard" at bounding box center [13, 90] width 26 height 17
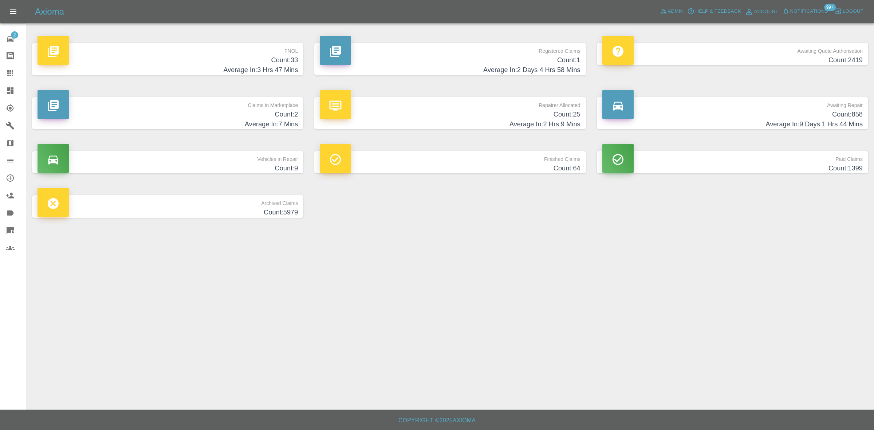
drag, startPoint x: 275, startPoint y: 63, endPoint x: 278, endPoint y: 59, distance: 4.9
click at [275, 63] on h4 "Count: 33" at bounding box center [167, 60] width 260 height 10
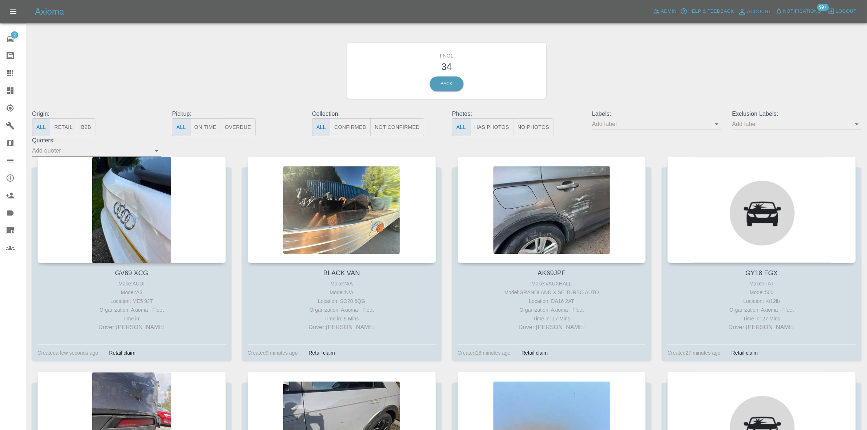
click at [11, 91] on icon at bounding box center [10, 90] width 7 height 7
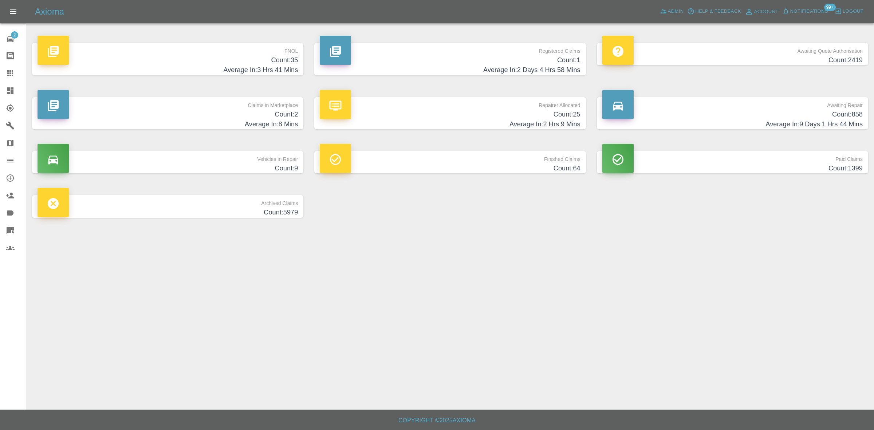
click at [529, 119] on h4 "Average In: 2 Hrs 9 Mins" at bounding box center [450, 124] width 260 height 10
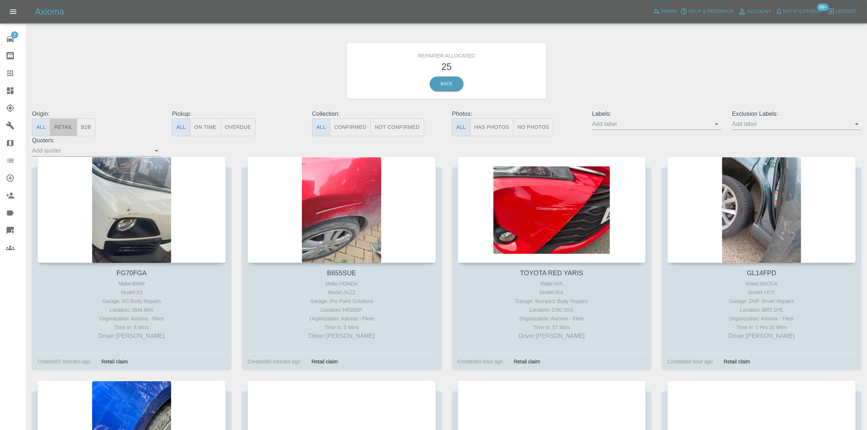
click at [67, 130] on button "Retail" at bounding box center [63, 127] width 27 height 18
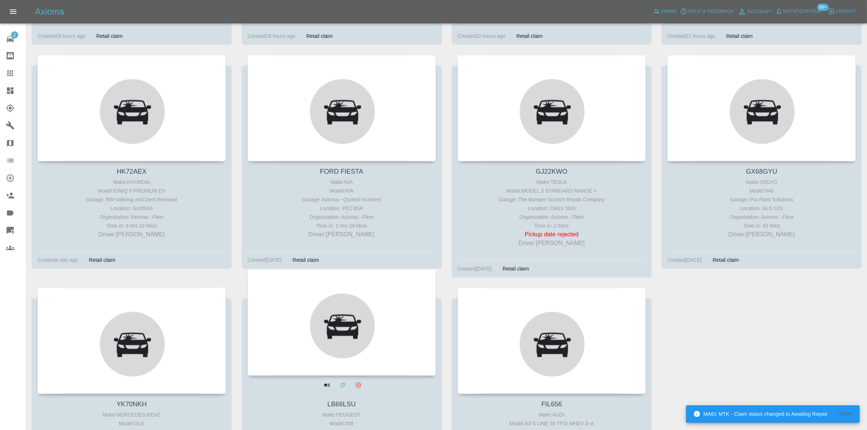
scroll to position [894, 0]
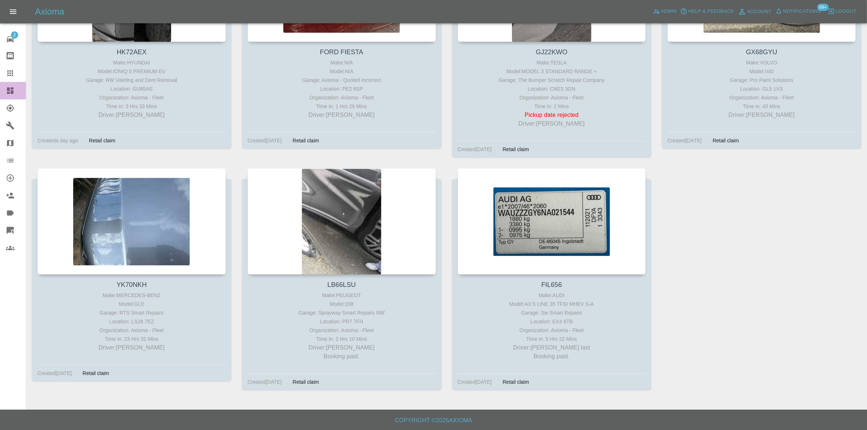
click at [14, 86] on icon at bounding box center [10, 90] width 9 height 9
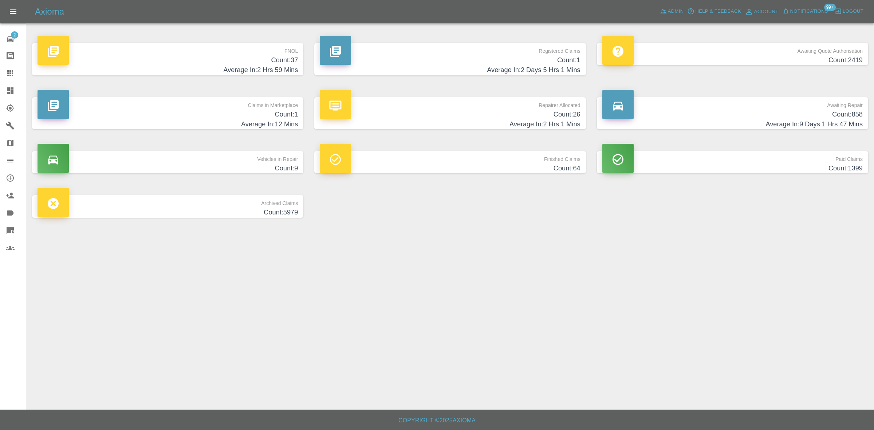
click at [289, 62] on h4 "Count: 37" at bounding box center [167, 60] width 260 height 10
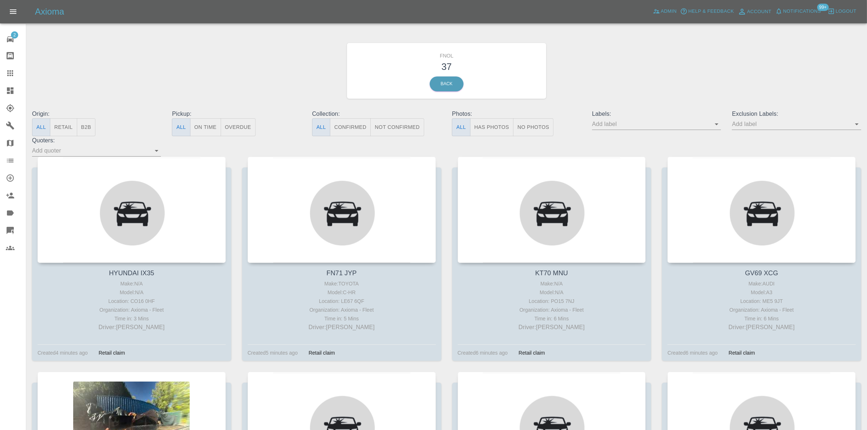
click at [489, 126] on button "Has Photos" at bounding box center [492, 127] width 44 height 18
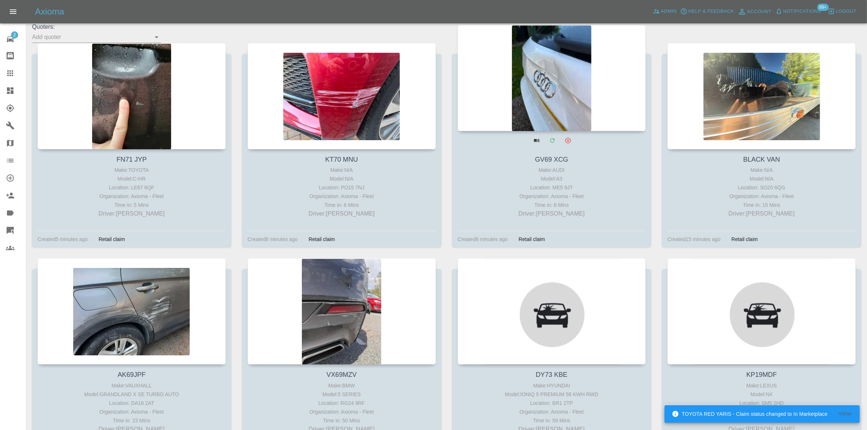
scroll to position [137, 0]
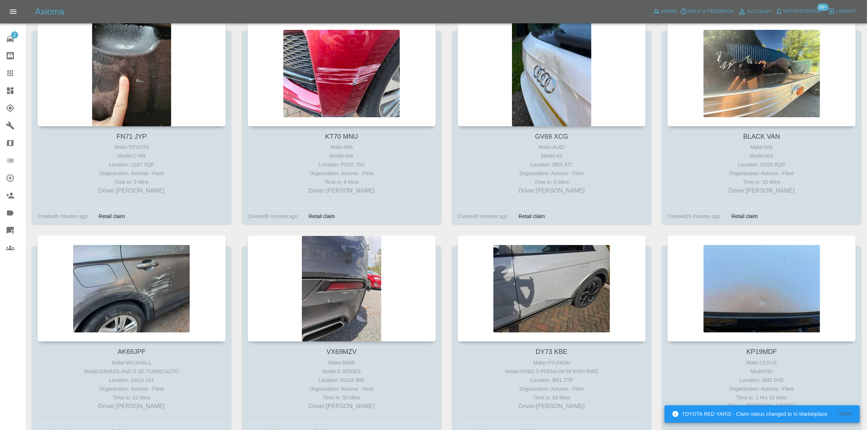
click at [14, 92] on icon at bounding box center [10, 90] width 9 height 9
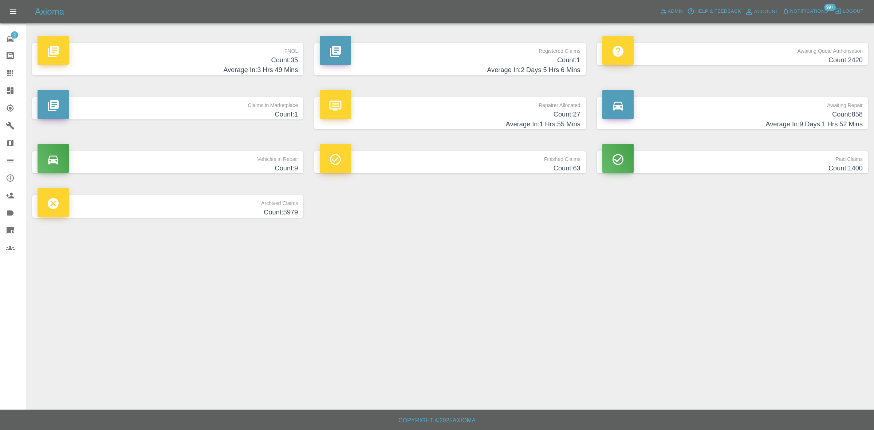
click at [281, 55] on h4 "Count: 35" at bounding box center [167, 60] width 260 height 10
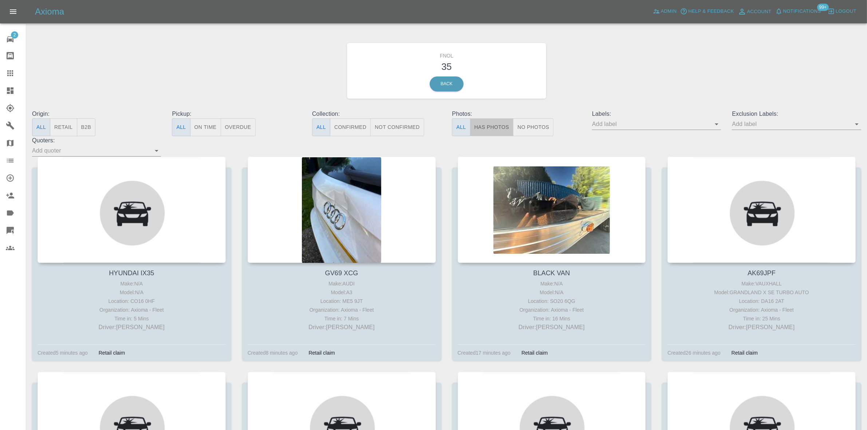
click at [483, 133] on button "Has Photos" at bounding box center [492, 127] width 44 height 18
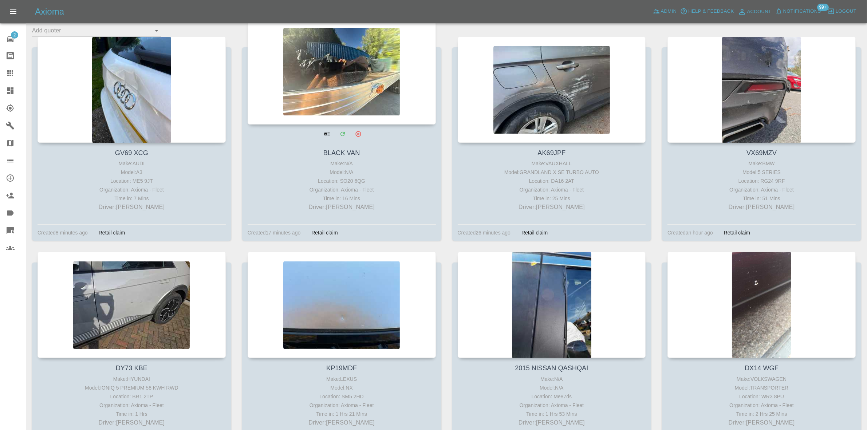
scroll to position [182, 0]
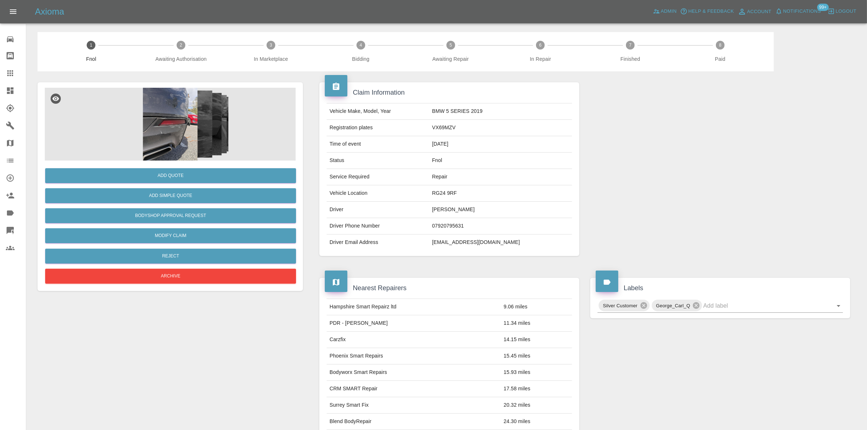
click at [181, 134] on img at bounding box center [170, 124] width 251 height 73
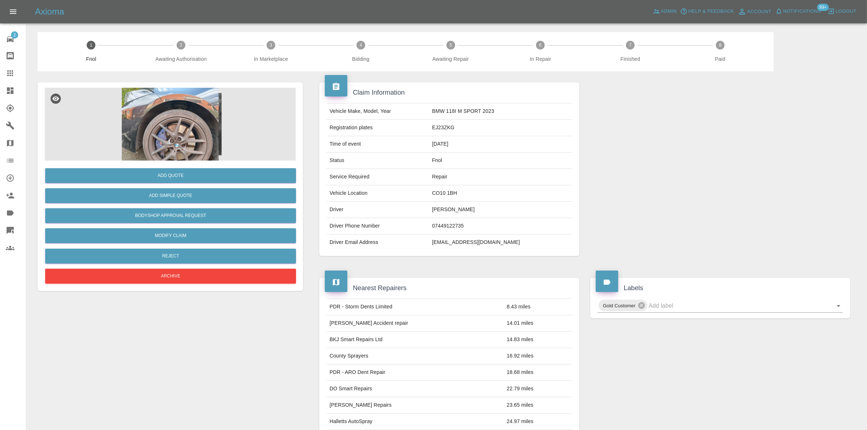
click at [170, 98] on img at bounding box center [170, 124] width 251 height 73
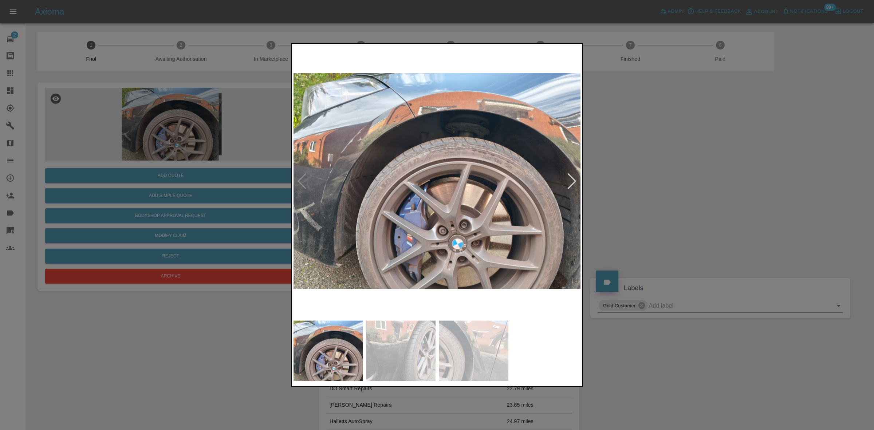
click at [405, 112] on img at bounding box center [437, 181] width 288 height 272
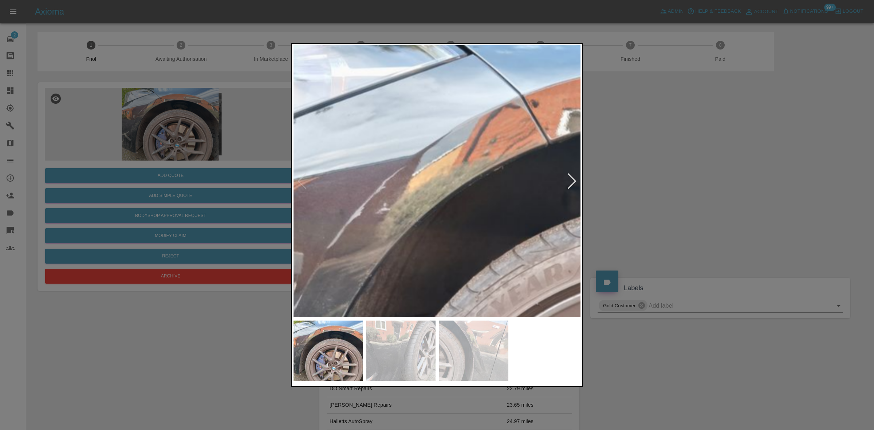
click at [447, 149] on img at bounding box center [615, 332] width 863 height 815
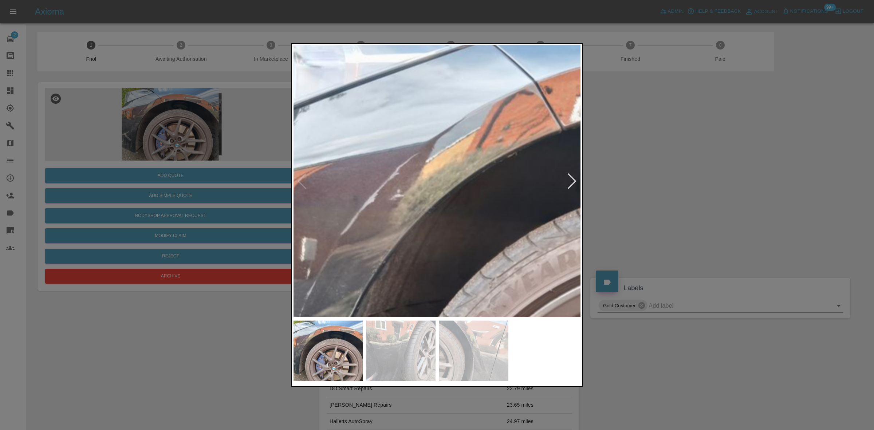
click at [426, 160] on img at bounding box center [629, 319] width 863 height 815
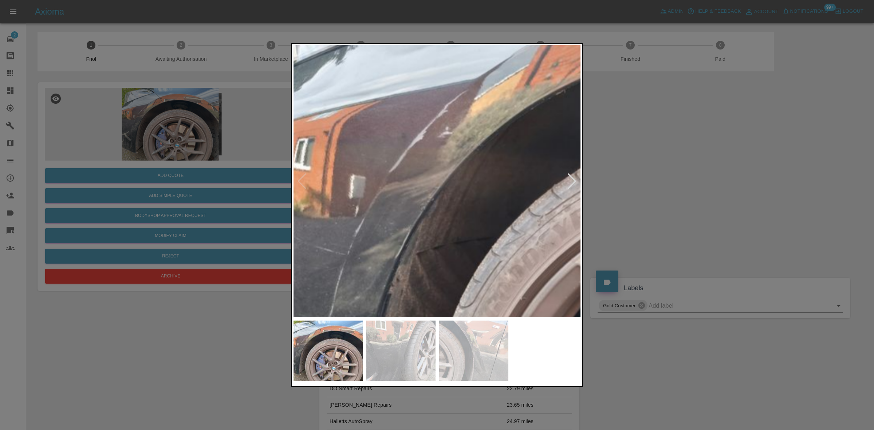
click at [416, 172] on img at bounding box center [677, 256] width 863 height 815
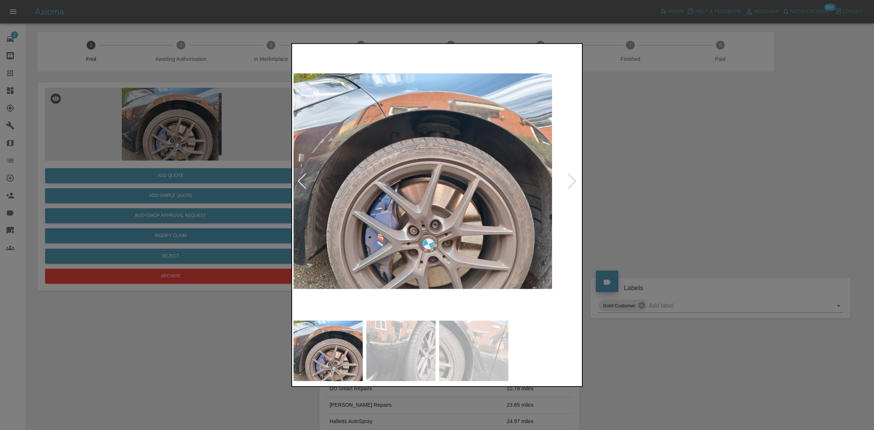
click at [373, 188] on img at bounding box center [408, 181] width 288 height 272
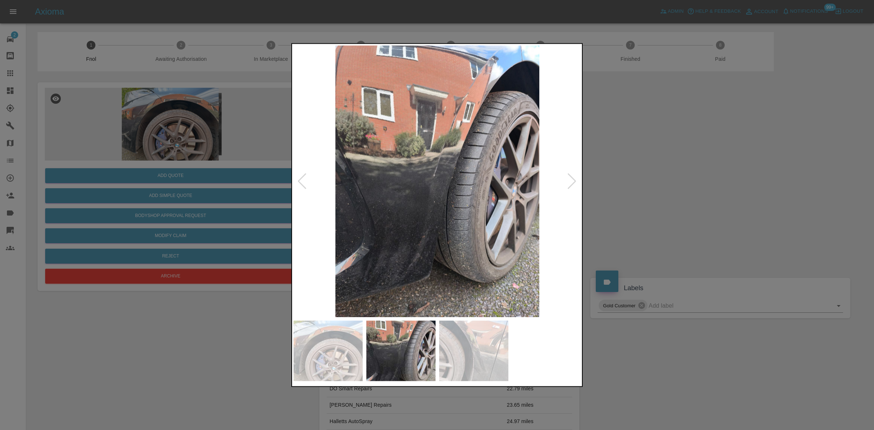
click at [325, 189] on img at bounding box center [437, 181] width 288 height 272
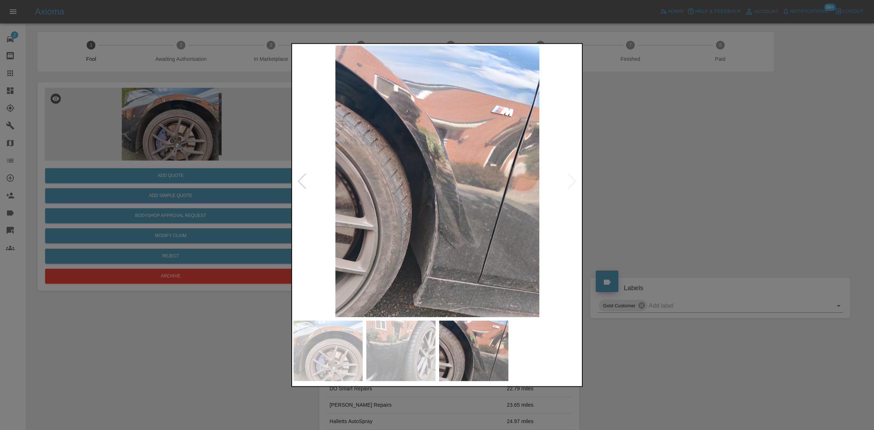
click at [274, 188] on div at bounding box center [437, 215] width 874 height 430
click at [440, 185] on img at bounding box center [437, 181] width 288 height 272
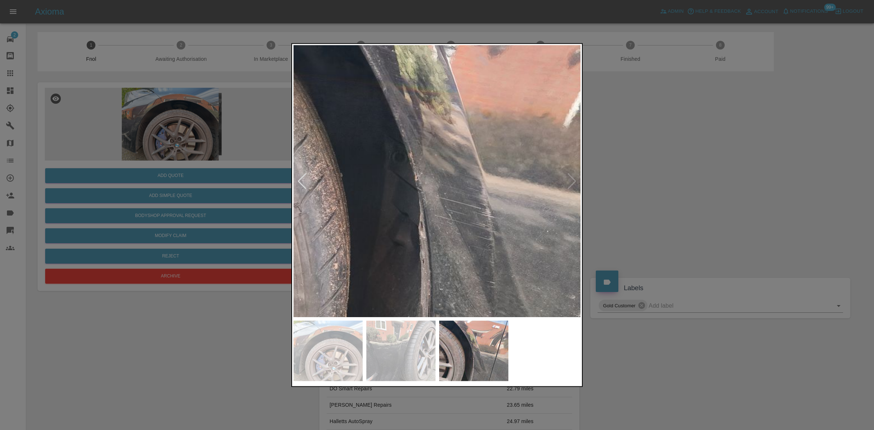
click at [440, 185] on img at bounding box center [426, 168] width 863 height 815
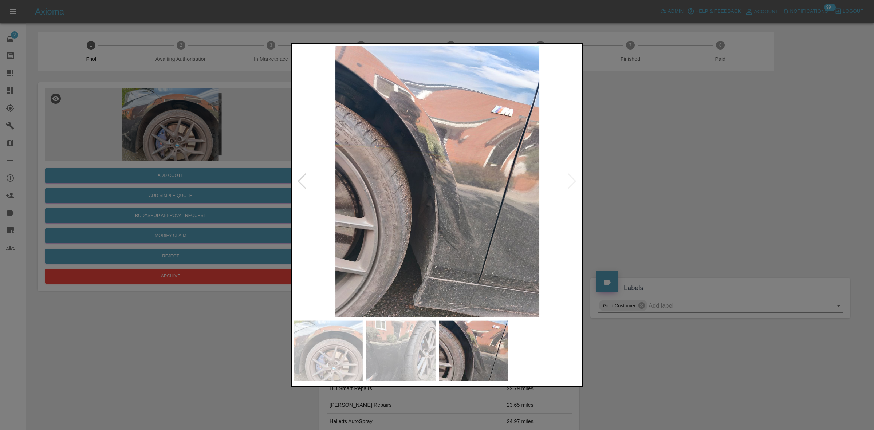
click at [436, 192] on img at bounding box center [437, 181] width 288 height 272
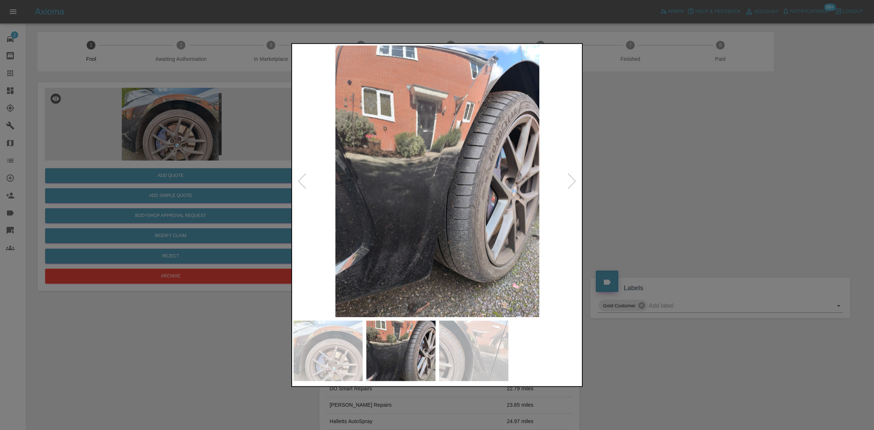
click at [475, 199] on img at bounding box center [437, 181] width 288 height 272
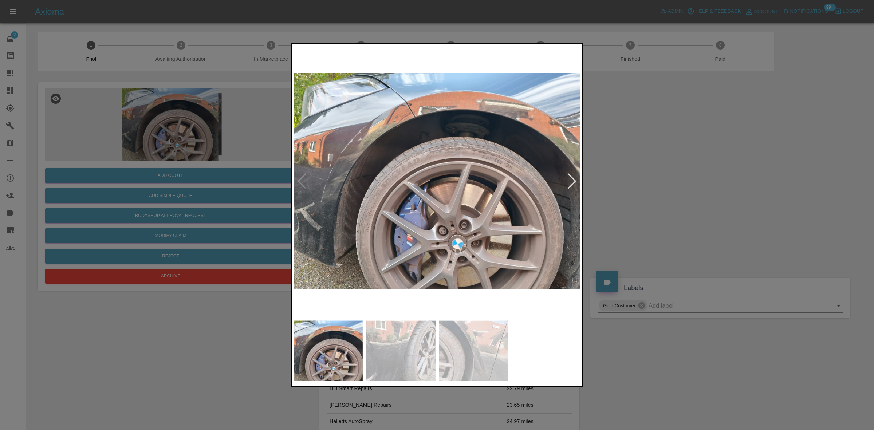
click at [377, 145] on img at bounding box center [437, 181] width 288 height 272
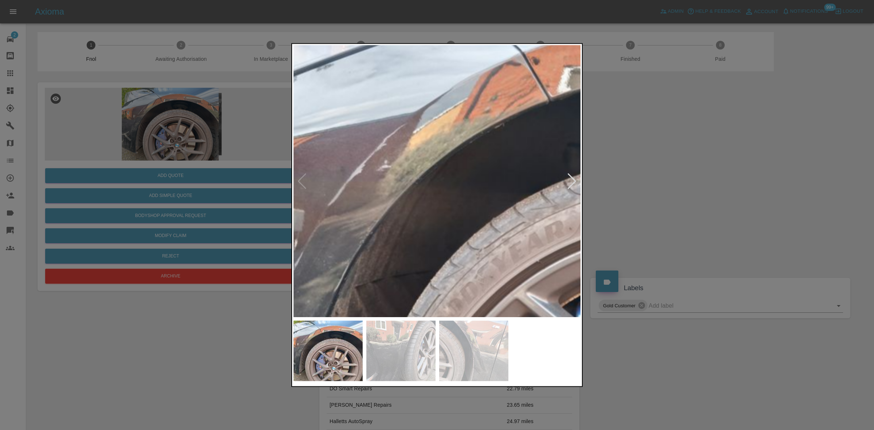
click at [344, 169] on img at bounding box center [616, 289] width 863 height 815
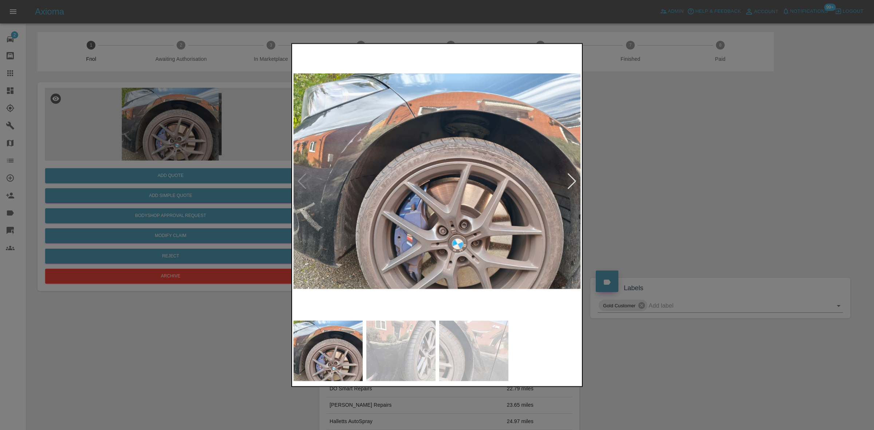
click at [398, 189] on img at bounding box center [437, 181] width 288 height 272
click at [316, 170] on img at bounding box center [437, 181] width 288 height 272
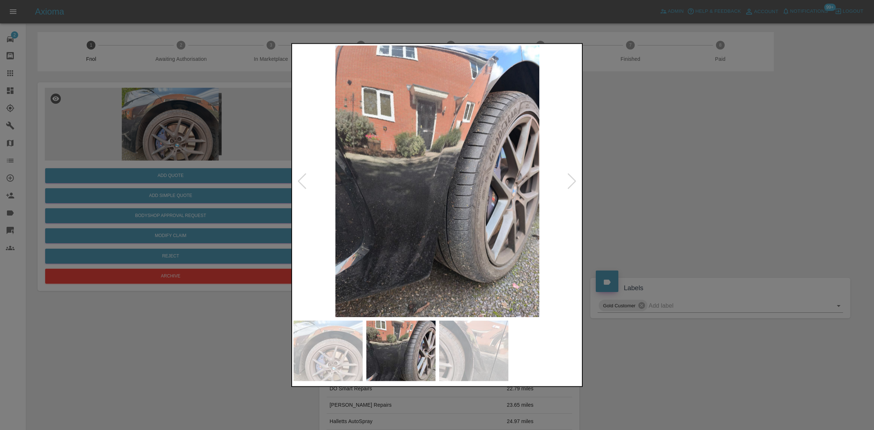
click at [436, 150] on img at bounding box center [437, 181] width 288 height 272
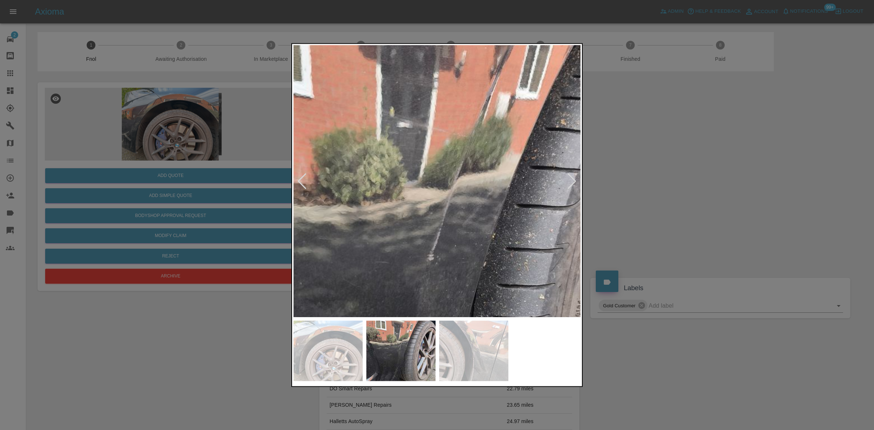
click at [438, 148] on img at bounding box center [440, 274] width 863 height 815
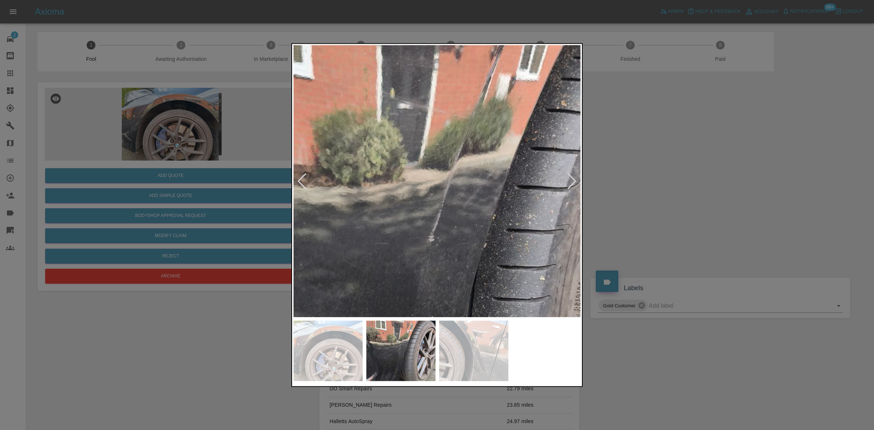
click at [438, 146] on img at bounding box center [440, 256] width 863 height 815
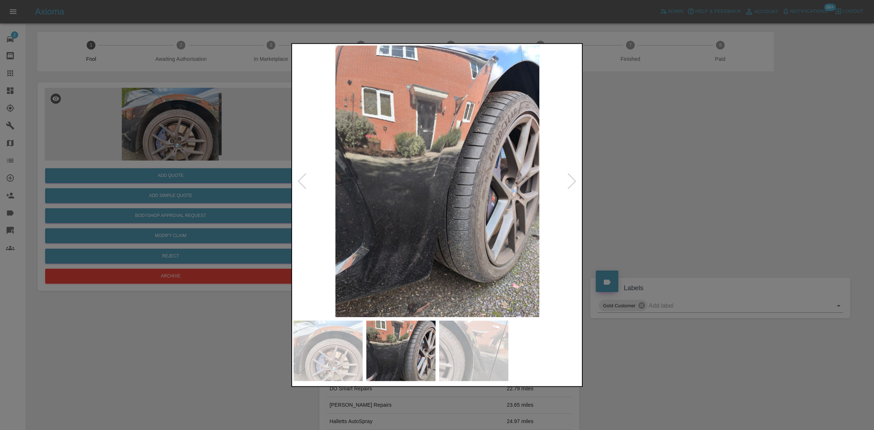
click at [418, 150] on img at bounding box center [437, 181] width 288 height 272
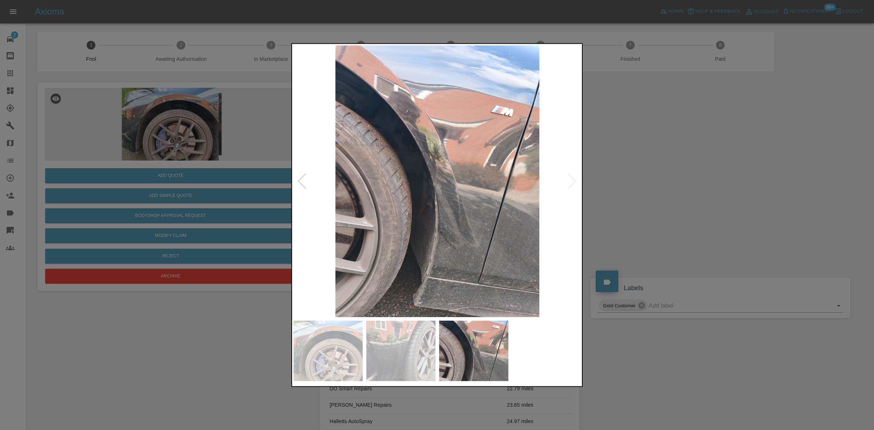
click at [399, 159] on img at bounding box center [437, 181] width 288 height 272
click at [432, 174] on img at bounding box center [437, 181] width 288 height 272
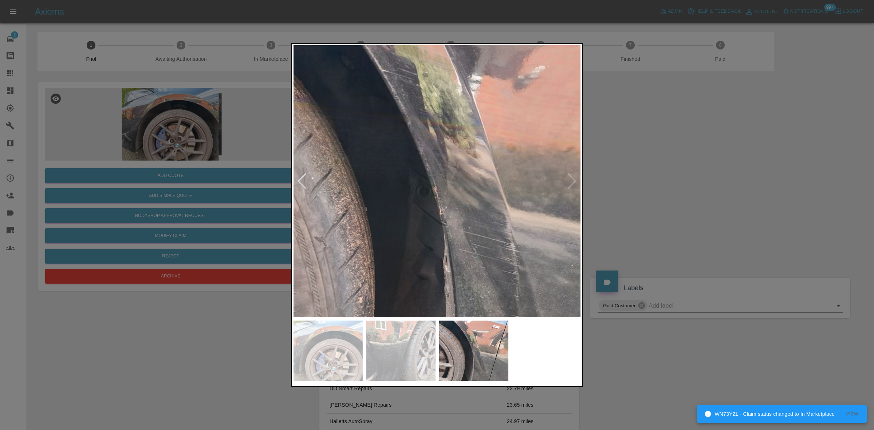
click at [432, 174] on img at bounding box center [451, 202] width 863 height 815
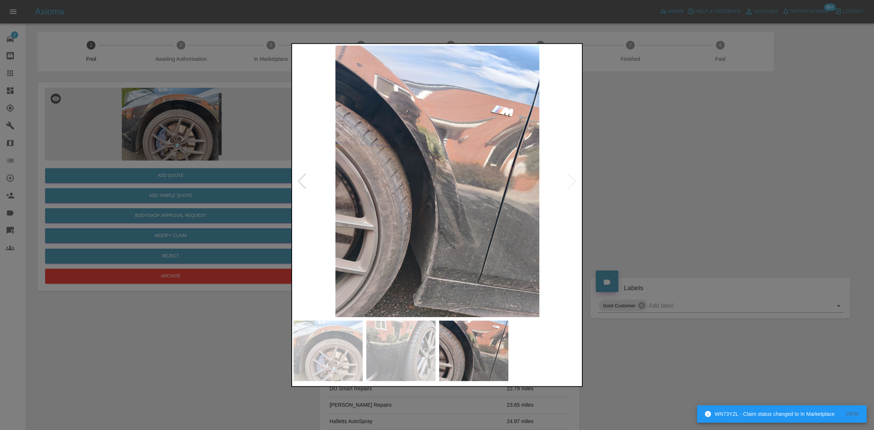
click at [428, 192] on img at bounding box center [437, 181] width 288 height 272
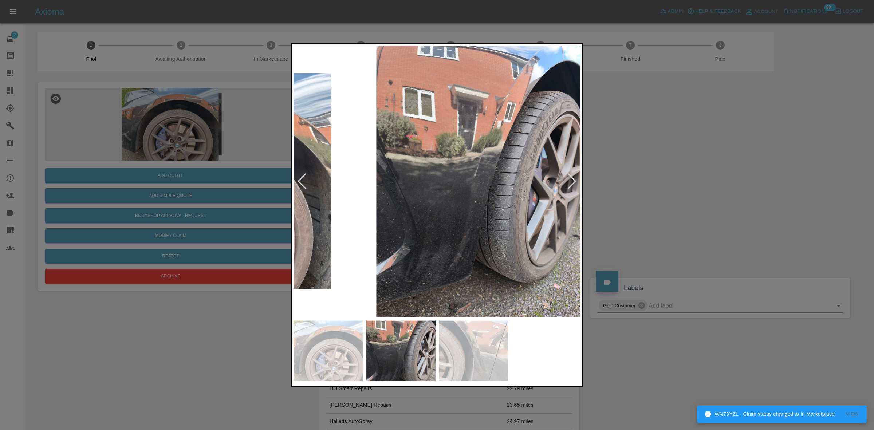
click at [475, 183] on img at bounding box center [479, 181] width 288 height 272
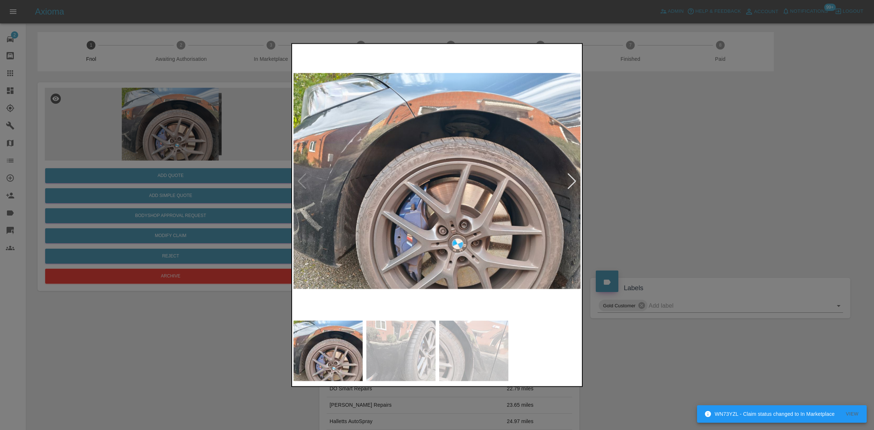
click at [383, 167] on img at bounding box center [437, 181] width 288 height 272
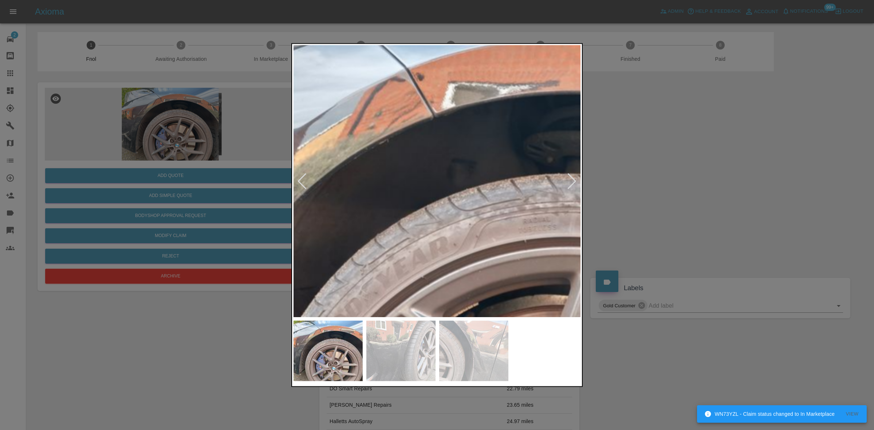
click at [276, 228] on div at bounding box center [437, 215] width 874 height 430
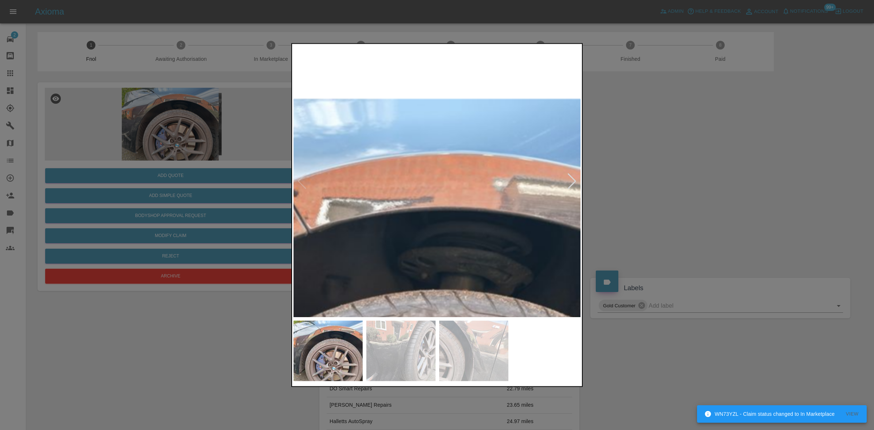
click at [358, 175] on img at bounding box center [375, 422] width 863 height 815
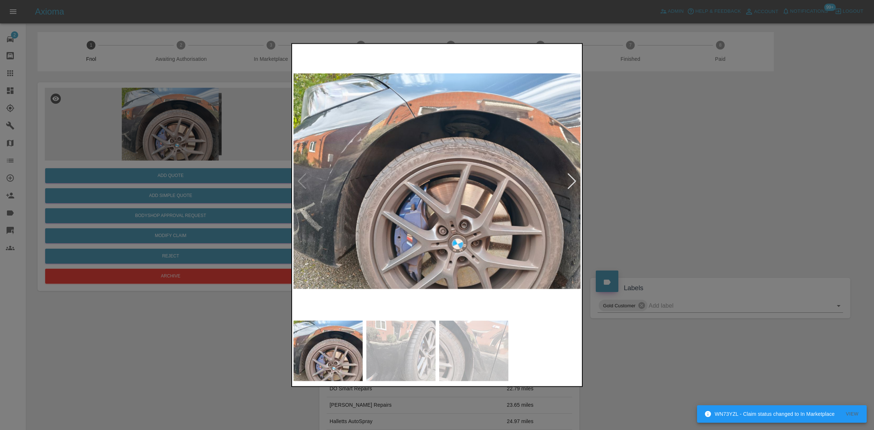
click at [195, 206] on div at bounding box center [437, 215] width 874 height 430
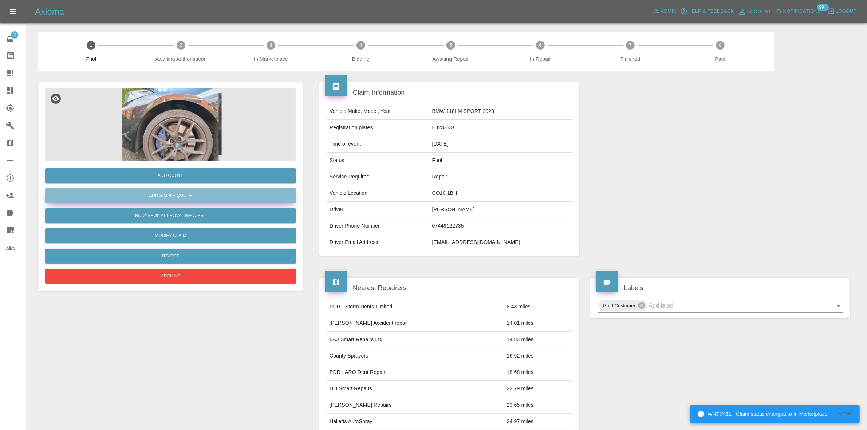
click at [195, 199] on button "Add Simple Quote" at bounding box center [170, 195] width 251 height 15
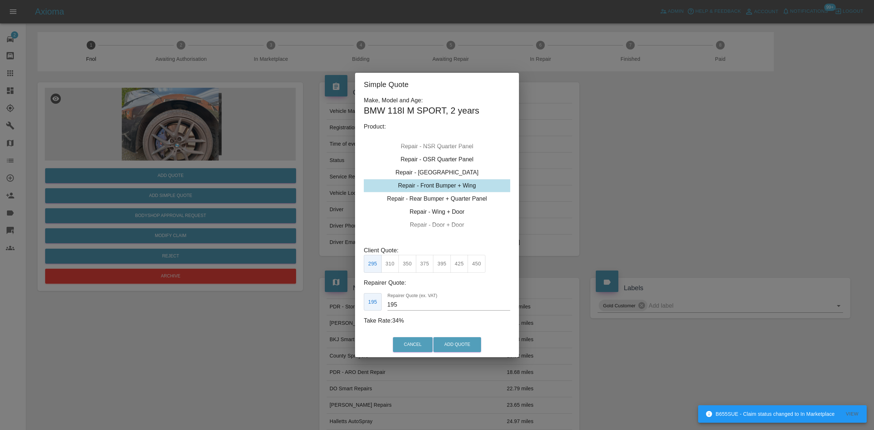
click at [429, 182] on div "Repair - Front Bumper + Wing" at bounding box center [437, 185] width 146 height 13
click at [388, 263] on button "310" at bounding box center [390, 264] width 18 height 18
type input "200"
drag, startPoint x: 408, startPoint y: 311, endPoint x: 323, endPoint y: 311, distance: 85.2
click at [324, 310] on div "Simple Quote Make, Model and Age: BMW 118I M SPORT , 2 years Product: Repair - …" at bounding box center [437, 215] width 874 height 430
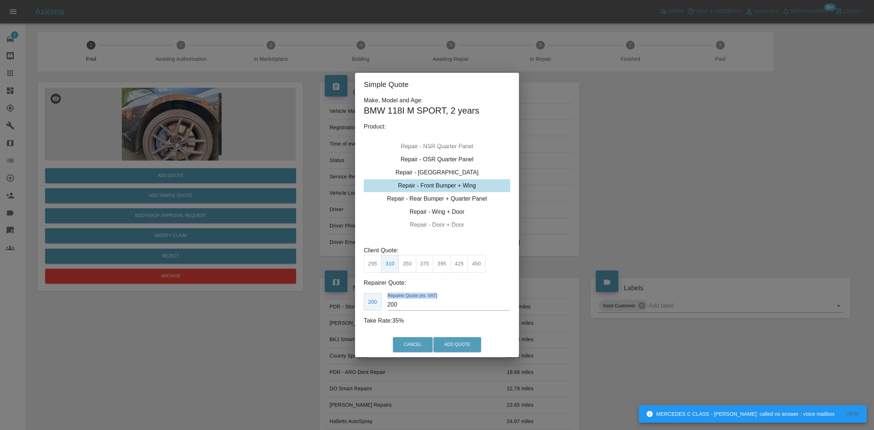
click at [388, 303] on input "200" at bounding box center [448, 305] width 123 height 12
click at [399, 308] on input "200" at bounding box center [448, 305] width 123 height 12
click at [453, 337] on button "Add Quote" at bounding box center [457, 344] width 48 height 15
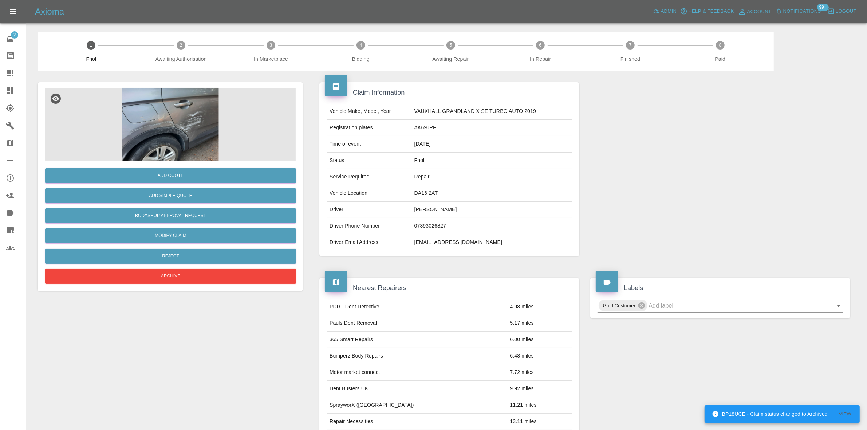
click at [165, 132] on img at bounding box center [170, 124] width 251 height 73
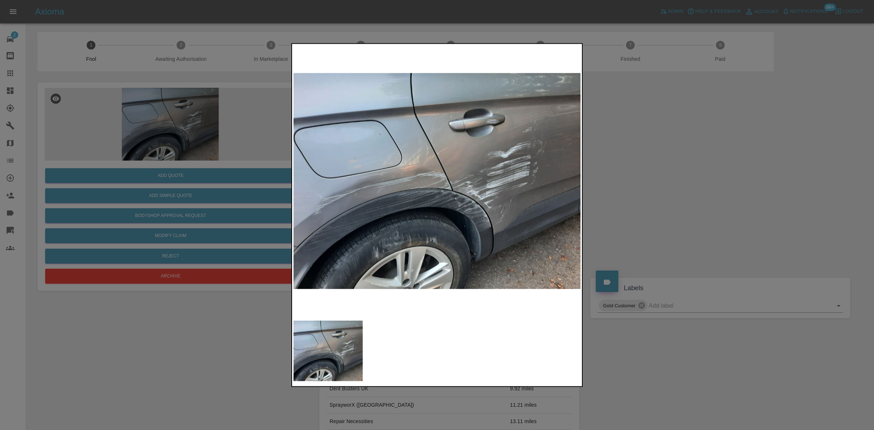
click at [444, 185] on img at bounding box center [437, 181] width 288 height 272
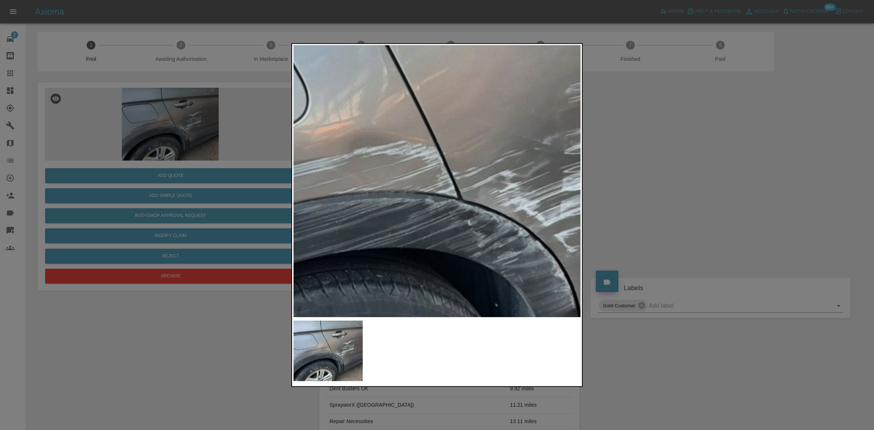
click at [443, 186] on img at bounding box center [414, 169] width 863 height 815
click at [440, 186] on img at bounding box center [414, 169] width 863 height 815
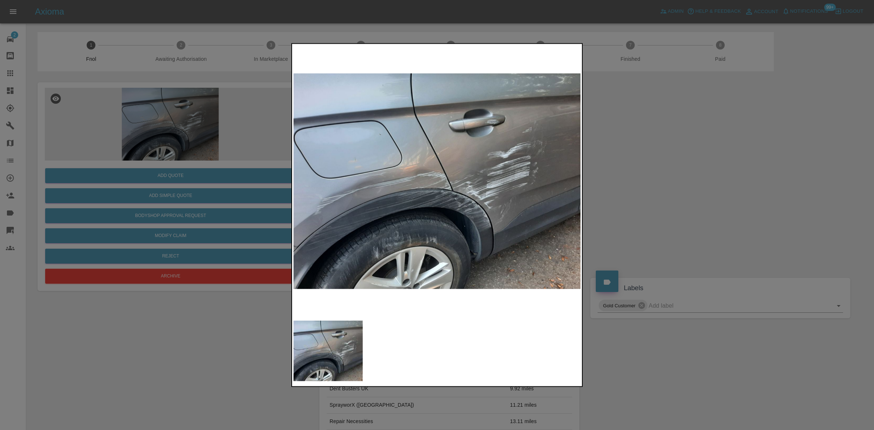
click at [416, 210] on img at bounding box center [437, 181] width 288 height 272
click at [465, 193] on img at bounding box center [437, 181] width 288 height 272
click at [360, 172] on img at bounding box center [437, 181] width 288 height 272
click at [492, 148] on img at bounding box center [437, 181] width 288 height 272
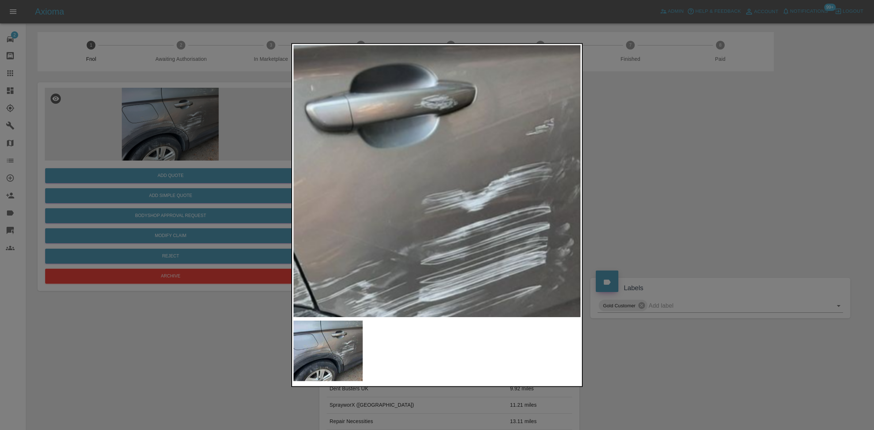
click at [485, 135] on img at bounding box center [270, 280] width 863 height 815
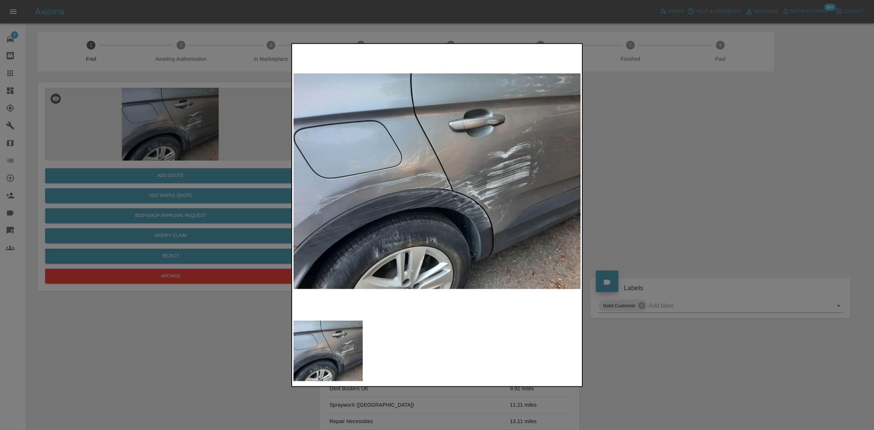
click at [492, 171] on img at bounding box center [437, 181] width 288 height 272
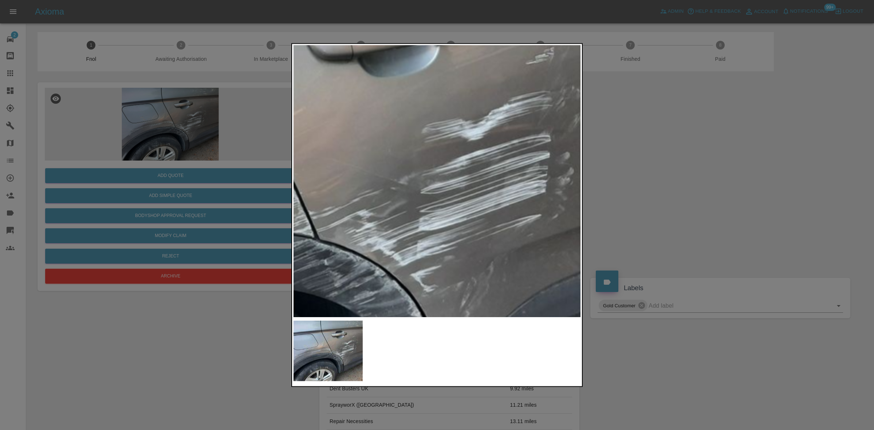
click at [492, 171] on img at bounding box center [270, 209] width 863 height 815
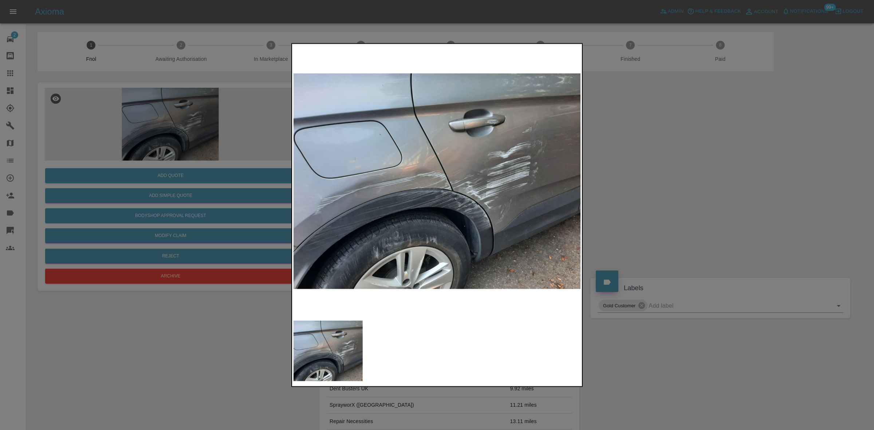
drag, startPoint x: 182, startPoint y: 146, endPoint x: 203, endPoint y: 134, distance: 24.0
click at [186, 145] on div at bounding box center [437, 215] width 874 height 430
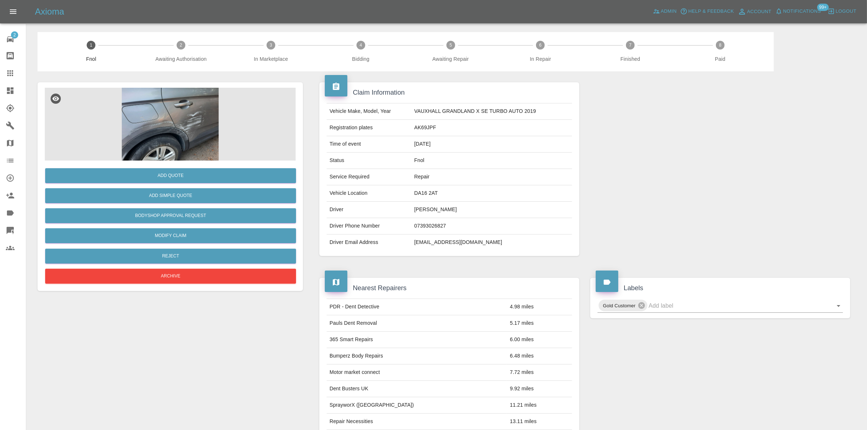
click at [228, 30] on div at bounding box center [446, 20] width 829 height 23
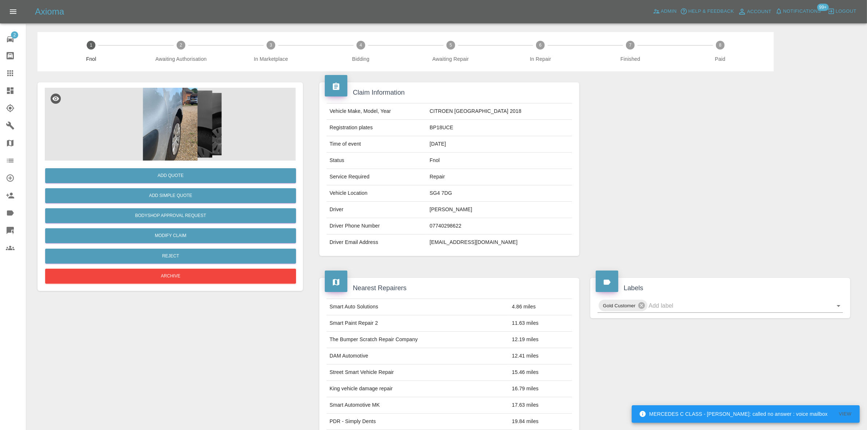
click at [161, 151] on img at bounding box center [170, 124] width 251 height 73
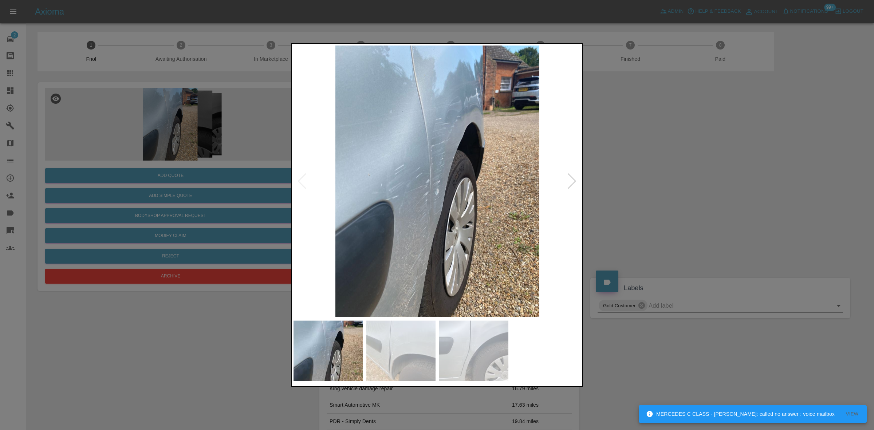
click at [319, 181] on img at bounding box center [437, 181] width 288 height 272
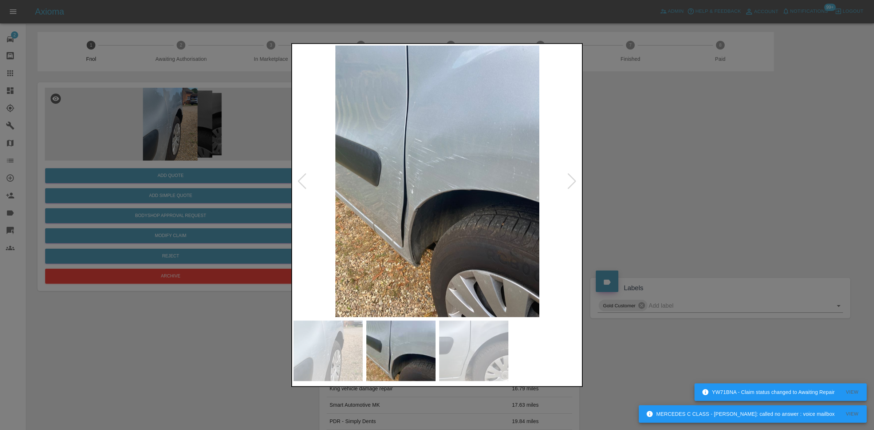
click at [230, 204] on div at bounding box center [437, 215] width 874 height 430
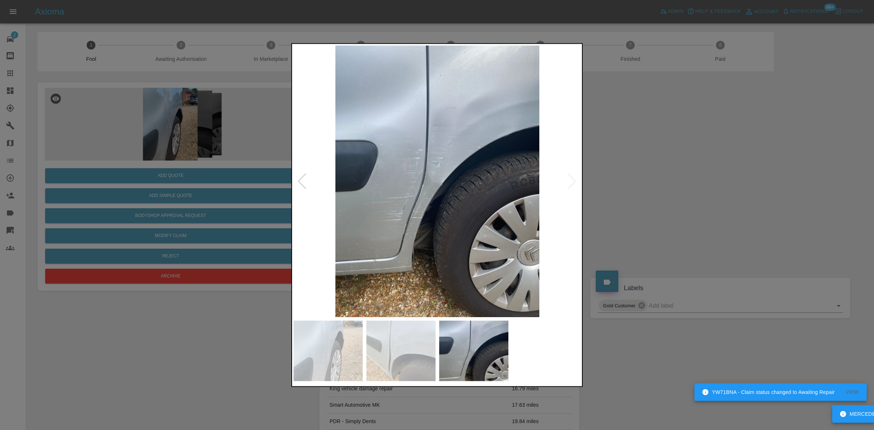
click at [420, 200] on img at bounding box center [437, 181] width 288 height 272
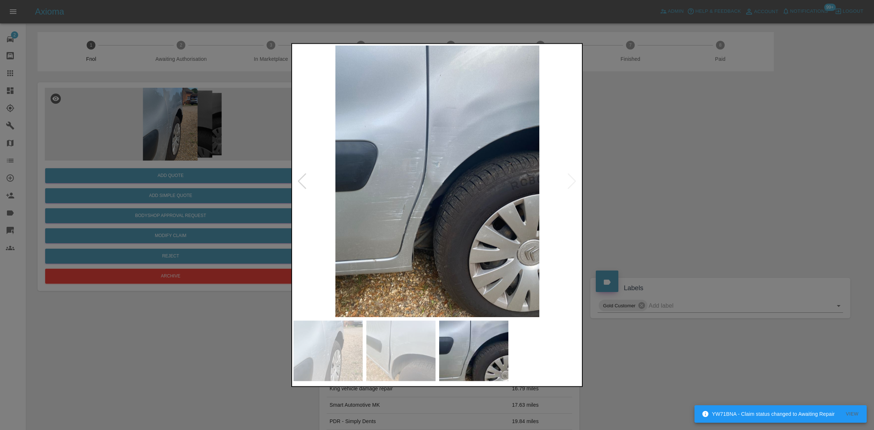
click at [420, 200] on img at bounding box center [437, 181] width 288 height 272
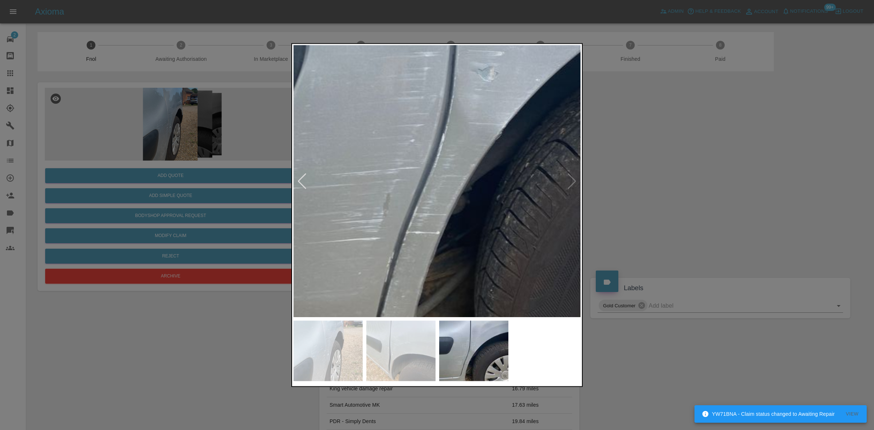
click at [401, 201] on img at bounding box center [486, 123] width 863 height 815
click at [401, 199] on img at bounding box center [486, 123] width 863 height 815
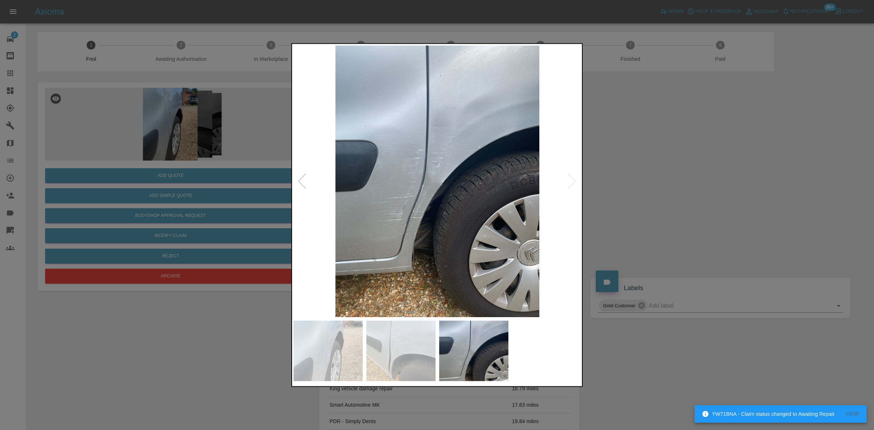
click at [417, 198] on img at bounding box center [437, 181] width 288 height 272
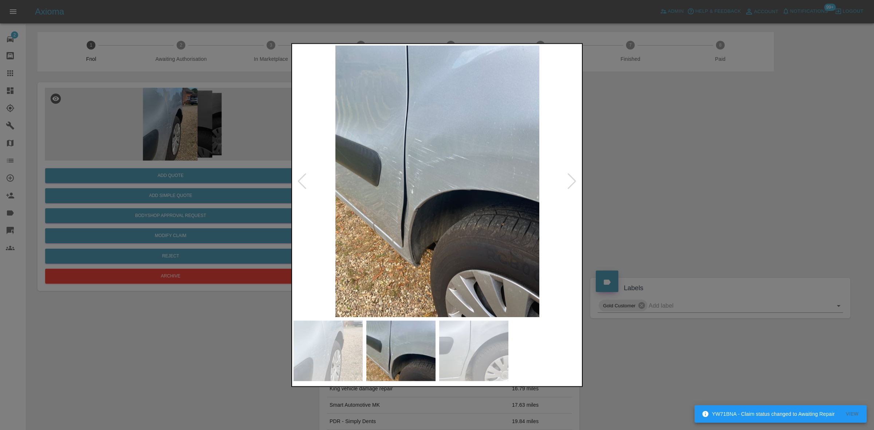
click at [414, 197] on img at bounding box center [437, 181] width 288 height 272
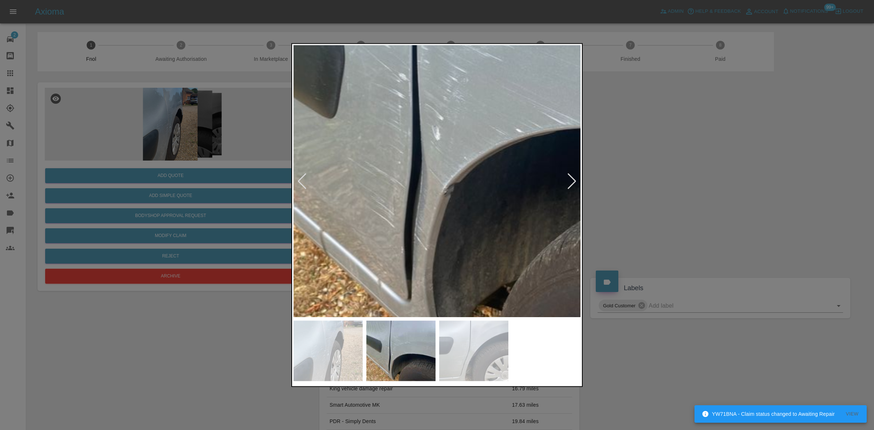
click at [425, 165] on img at bounding box center [512, 102] width 863 height 815
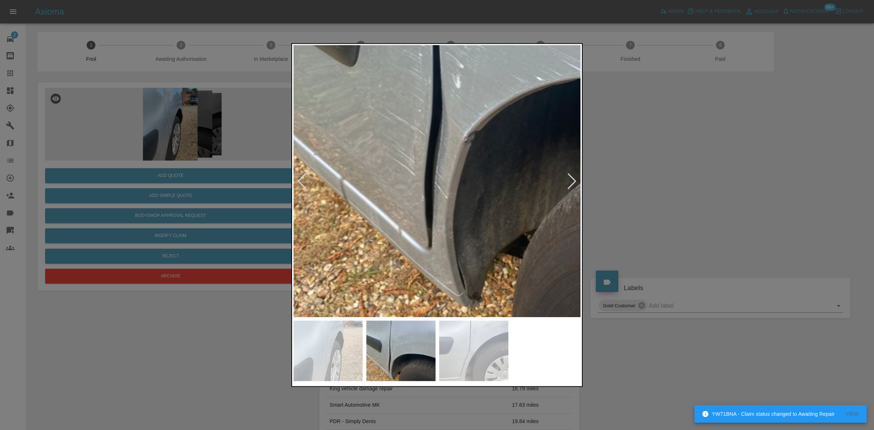
click at [425, 164] on img at bounding box center [533, 50] width 863 height 815
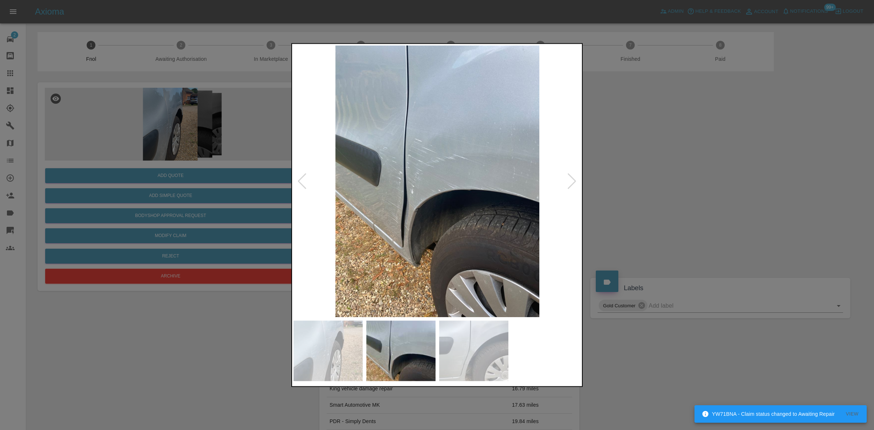
click at [363, 181] on img at bounding box center [437, 181] width 288 height 272
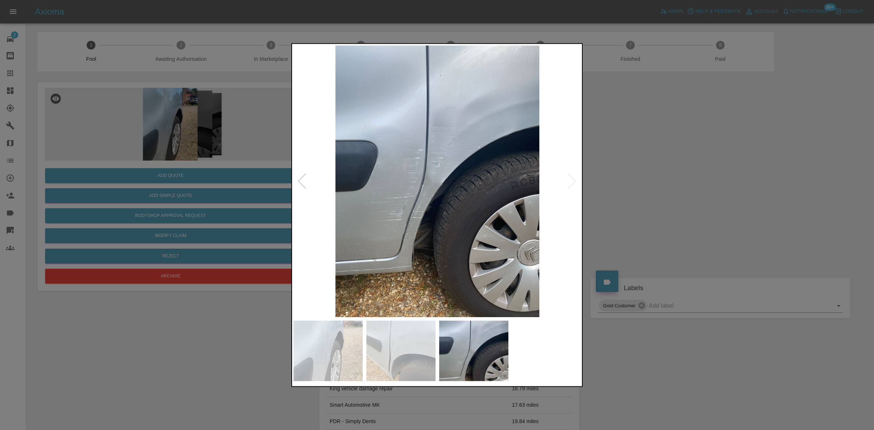
click at [425, 173] on img at bounding box center [437, 181] width 288 height 272
click at [423, 173] on img at bounding box center [437, 181] width 288 height 272
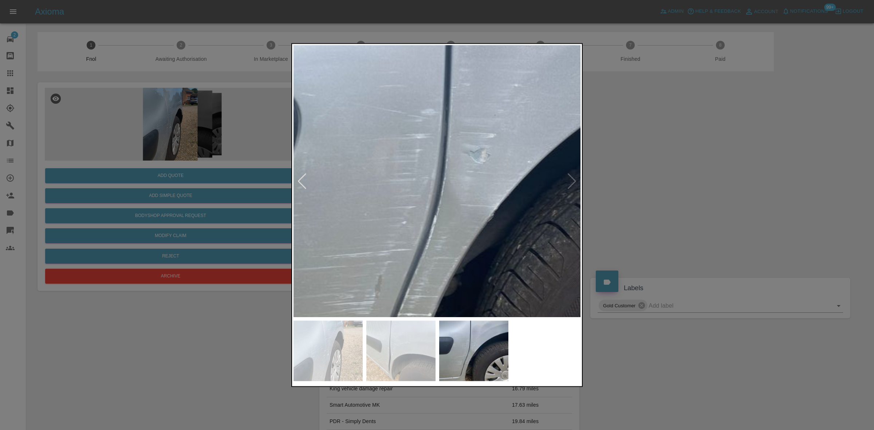
click at [423, 173] on img at bounding box center [478, 205] width 863 height 815
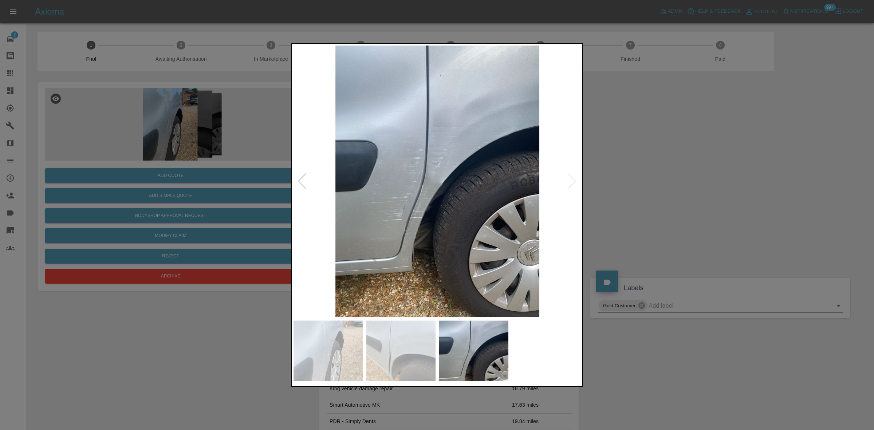
click at [383, 174] on img at bounding box center [437, 181] width 288 height 272
click at [339, 186] on img at bounding box center [437, 181] width 288 height 272
click at [434, 196] on img at bounding box center [437, 181] width 288 height 272
click at [432, 195] on img at bounding box center [437, 181] width 288 height 272
click at [408, 191] on img at bounding box center [437, 181] width 288 height 272
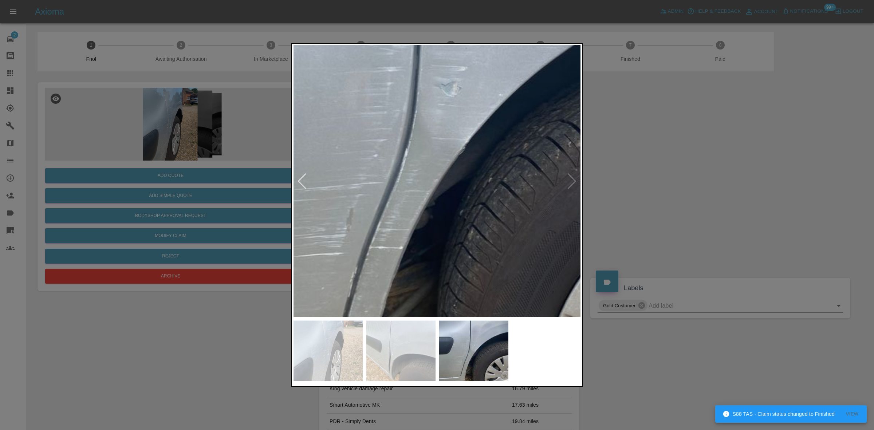
click at [407, 191] on img at bounding box center [449, 138] width 863 height 815
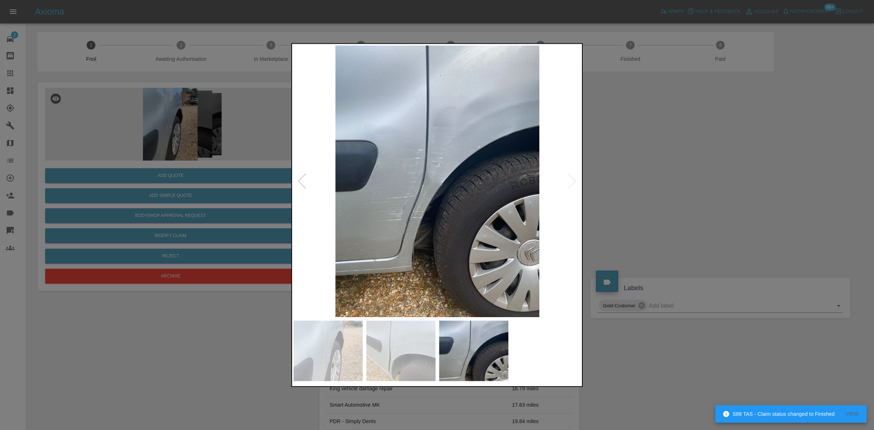
click at [413, 193] on img at bounding box center [437, 181] width 288 height 272
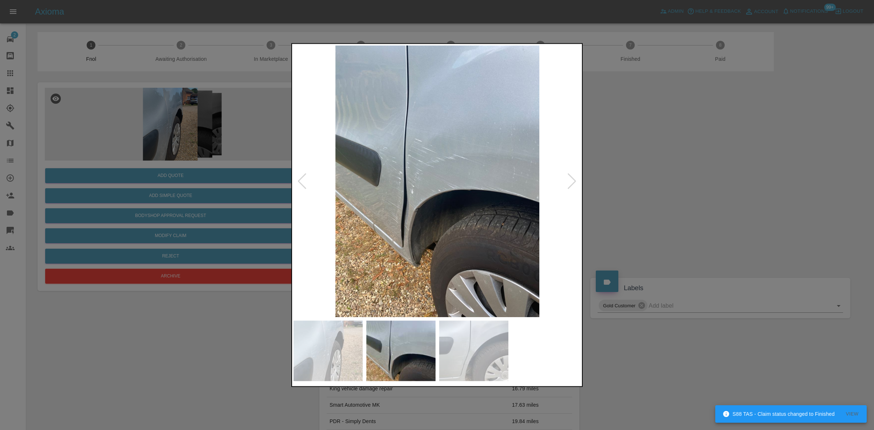
click at [391, 196] on img at bounding box center [437, 181] width 288 height 272
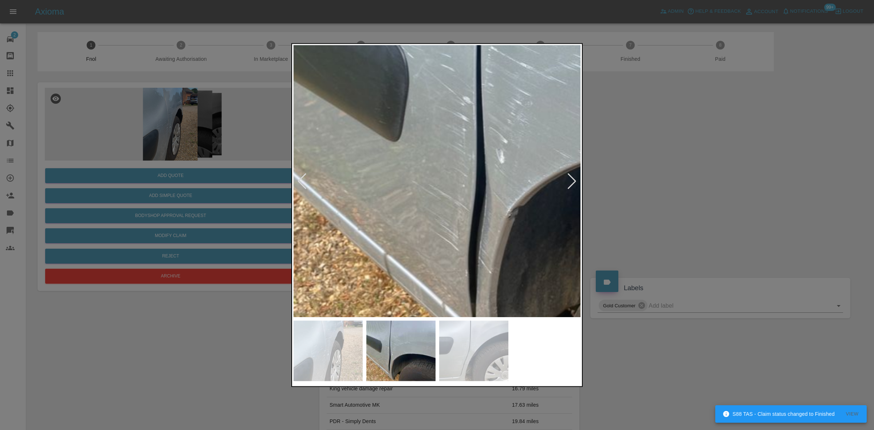
click at [394, 132] on img at bounding box center [576, 125] width 863 height 815
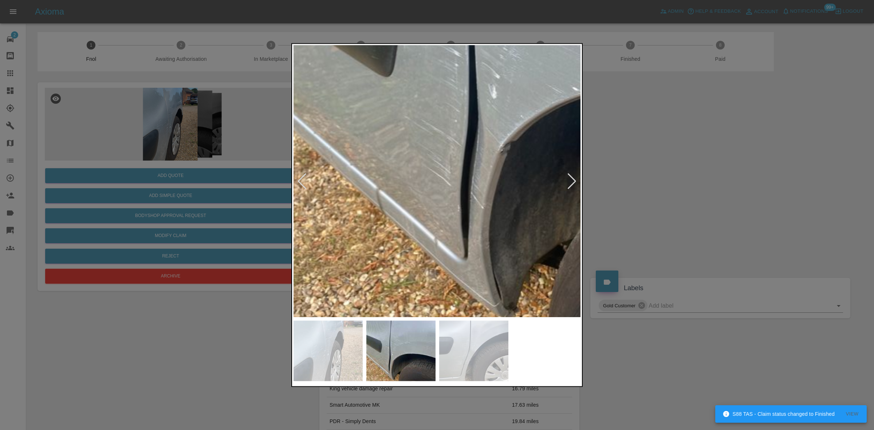
click at [402, 195] on img at bounding box center [569, 60] width 863 height 815
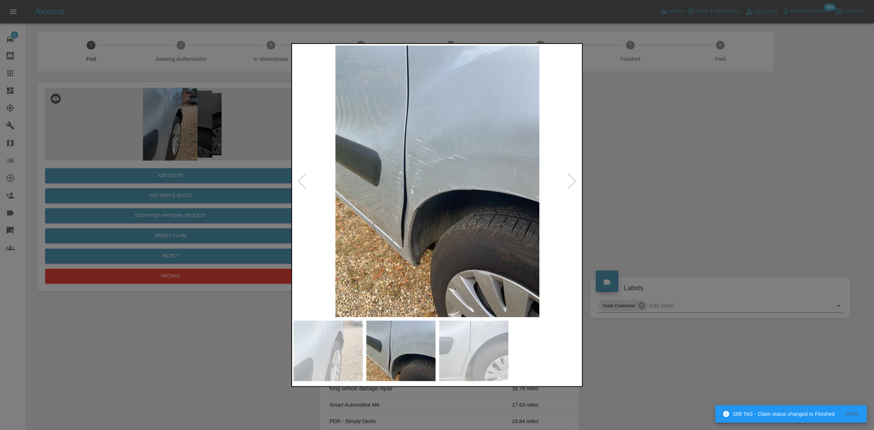
click at [364, 195] on img at bounding box center [437, 181] width 288 height 272
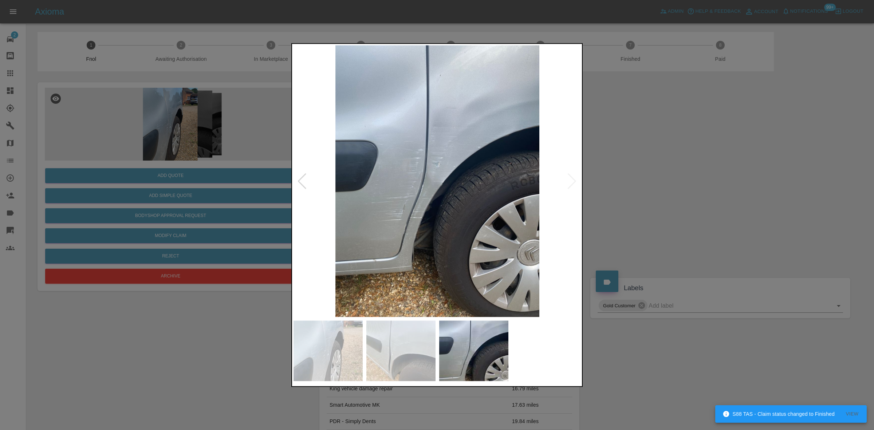
click at [373, 206] on img at bounding box center [437, 181] width 288 height 272
click at [434, 160] on img at bounding box center [437, 181] width 288 height 272
click at [434, 159] on img at bounding box center [437, 181] width 288 height 272
click at [417, 152] on img at bounding box center [437, 181] width 288 height 272
drag, startPoint x: 150, startPoint y: 149, endPoint x: 126, endPoint y: 190, distance: 46.6
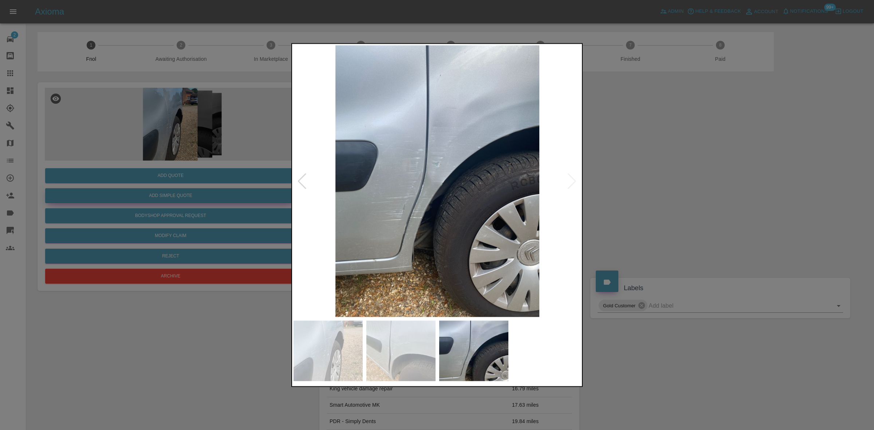
click at [148, 149] on div at bounding box center [437, 215] width 874 height 430
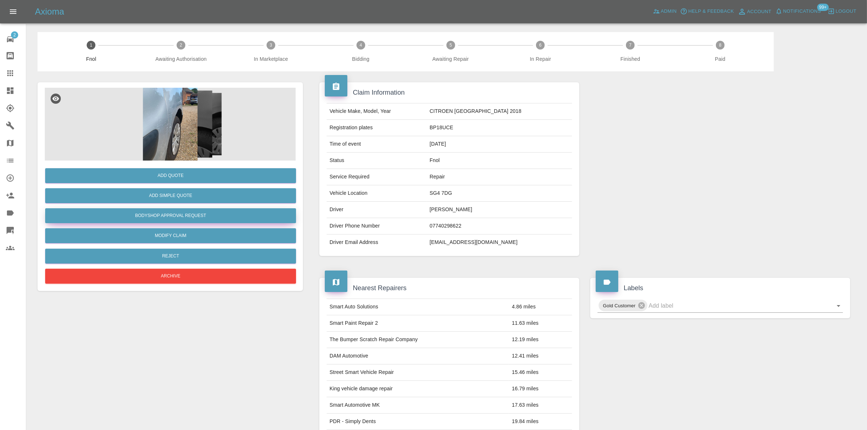
click at [174, 216] on button "Bodyshop Approval Request" at bounding box center [170, 215] width 251 height 15
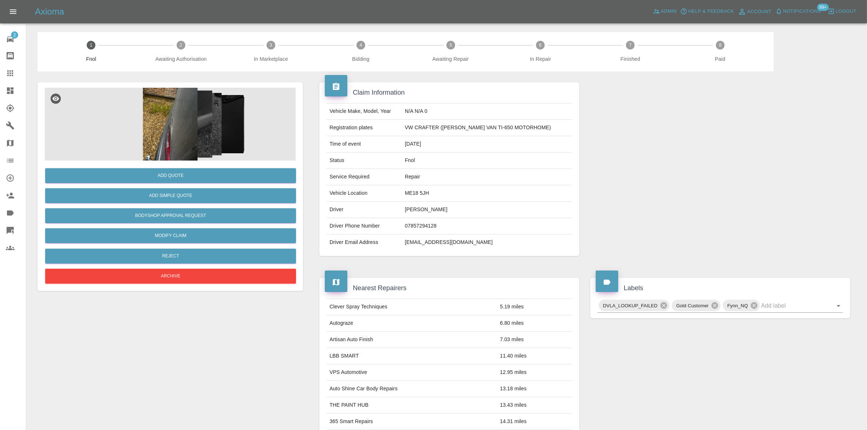
click at [185, 141] on img at bounding box center [170, 124] width 251 height 73
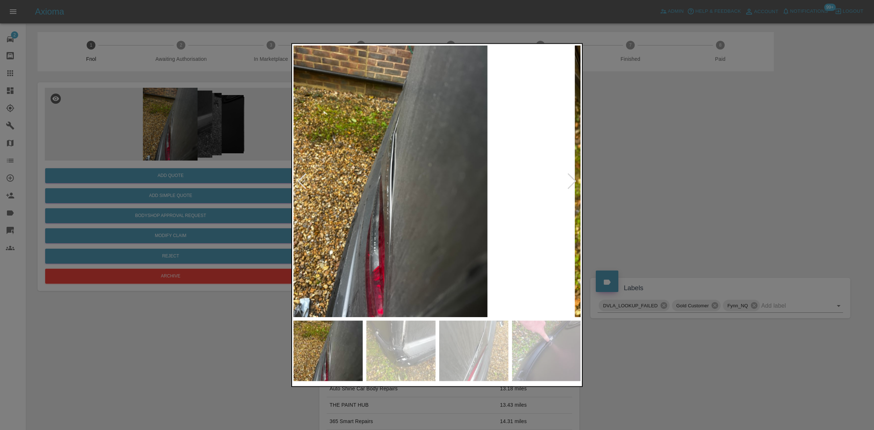
click at [376, 197] on img at bounding box center [386, 181] width 288 height 272
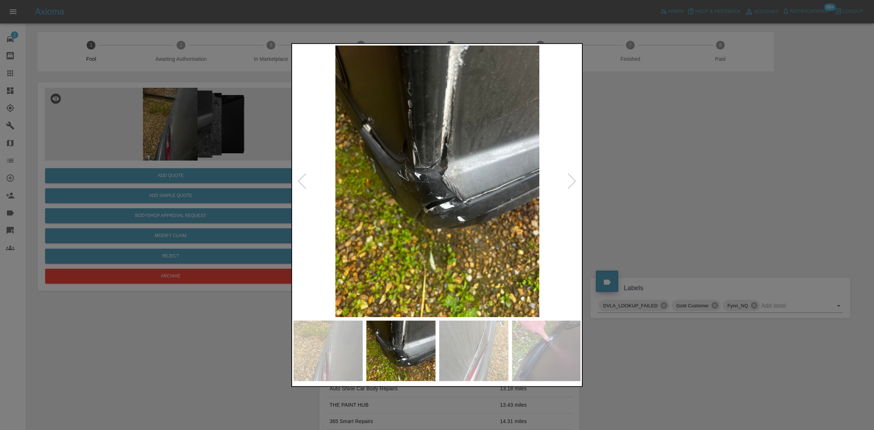
click at [401, 190] on img at bounding box center [437, 181] width 288 height 272
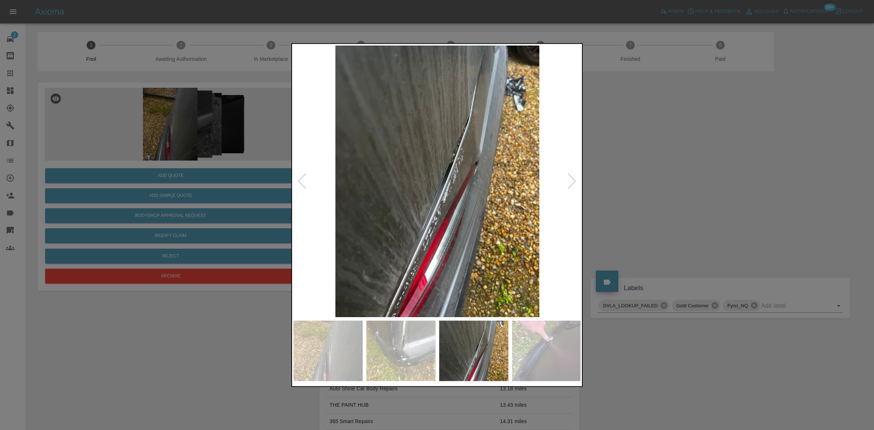
click at [446, 175] on img at bounding box center [437, 181] width 288 height 272
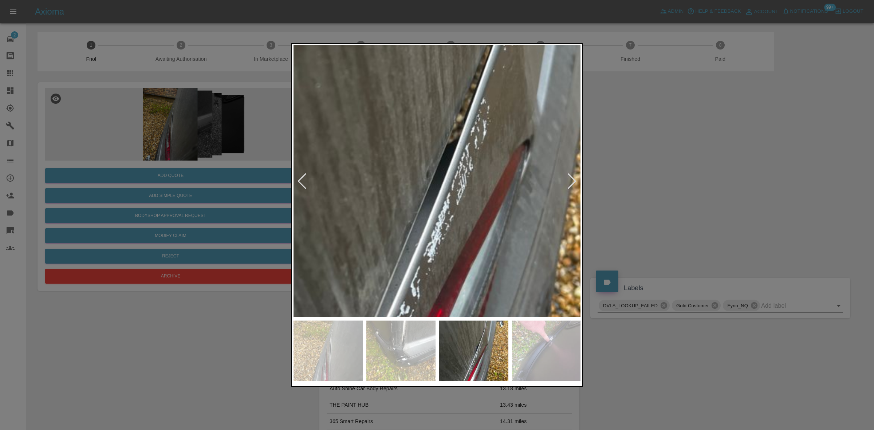
click at [446, 175] on img at bounding box center [410, 197] width 863 height 815
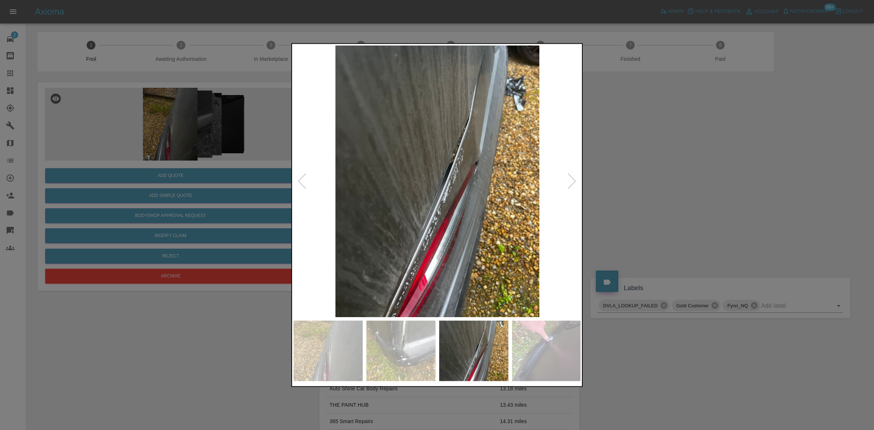
click at [384, 177] on img at bounding box center [437, 181] width 288 height 272
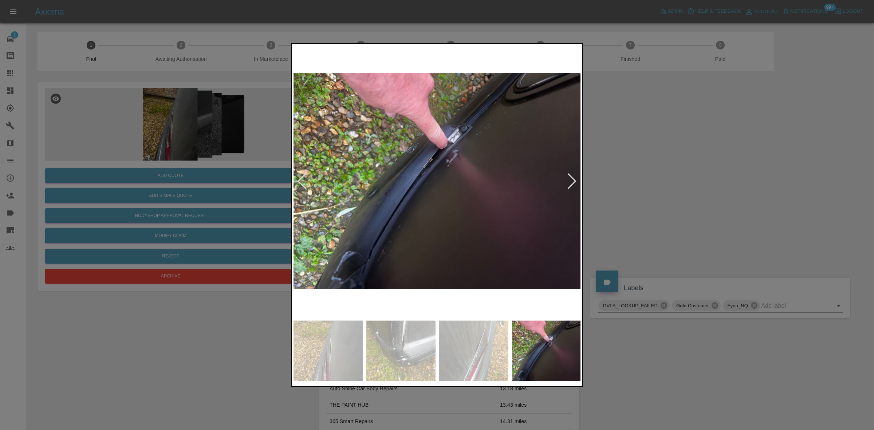
click at [383, 178] on img at bounding box center [437, 181] width 288 height 272
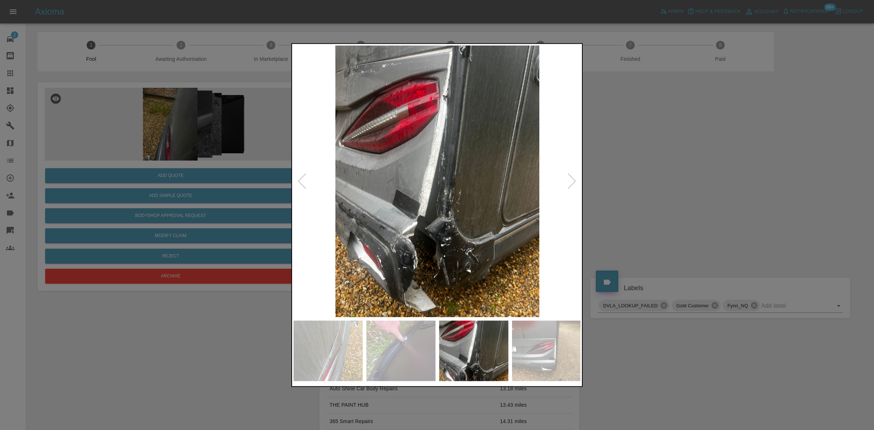
click at [401, 187] on img at bounding box center [437, 181] width 288 height 272
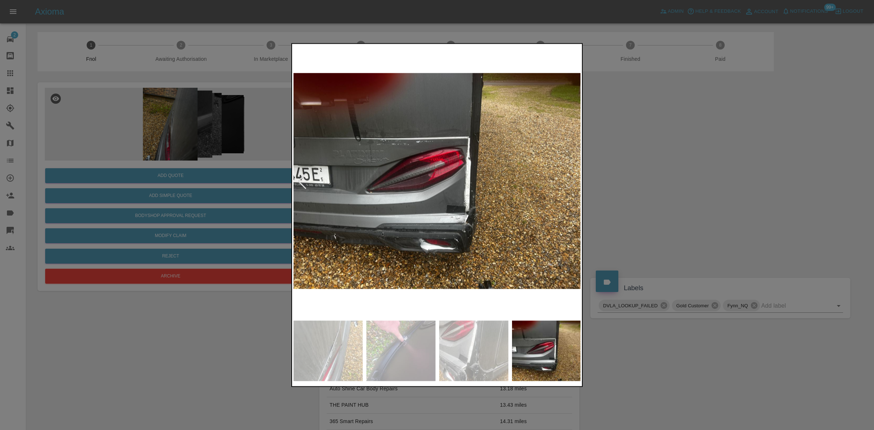
click at [121, 141] on div at bounding box center [437, 215] width 874 height 430
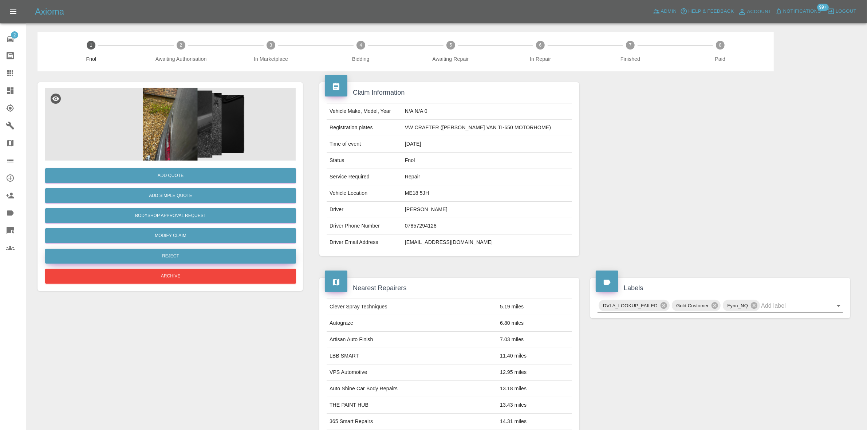
click at [166, 251] on button "Reject" at bounding box center [170, 256] width 251 height 15
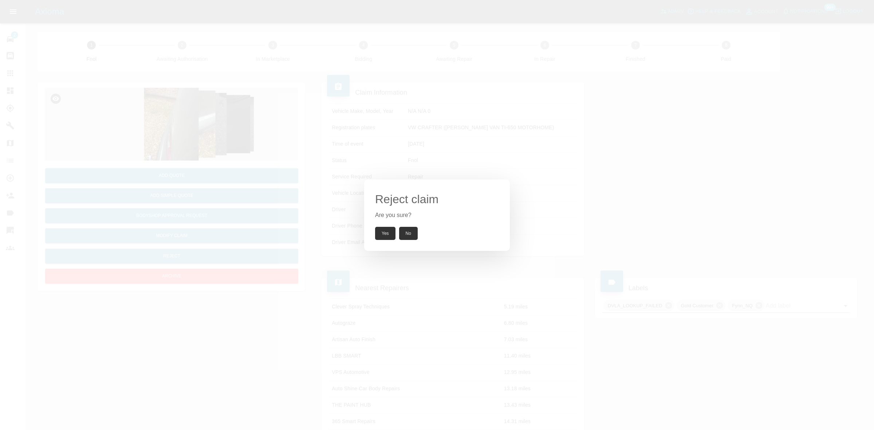
drag, startPoint x: 378, startPoint y: 234, endPoint x: 445, endPoint y: 275, distance: 78.9
click at [378, 235] on button "Yes" at bounding box center [385, 233] width 20 height 13
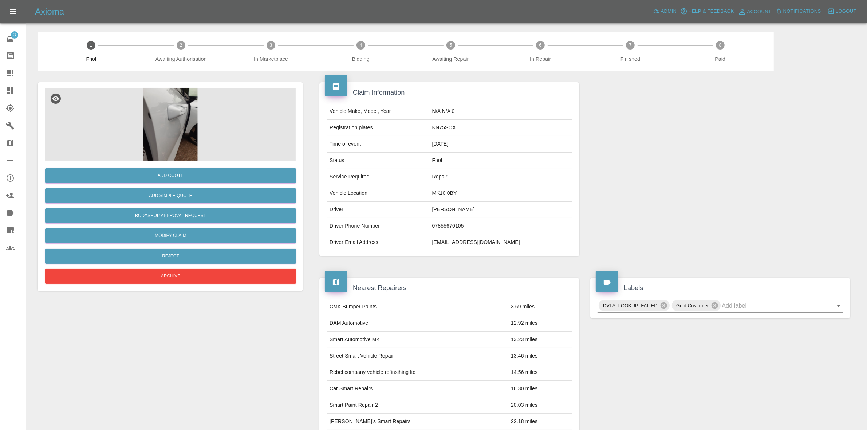
click at [169, 113] on img at bounding box center [170, 124] width 251 height 73
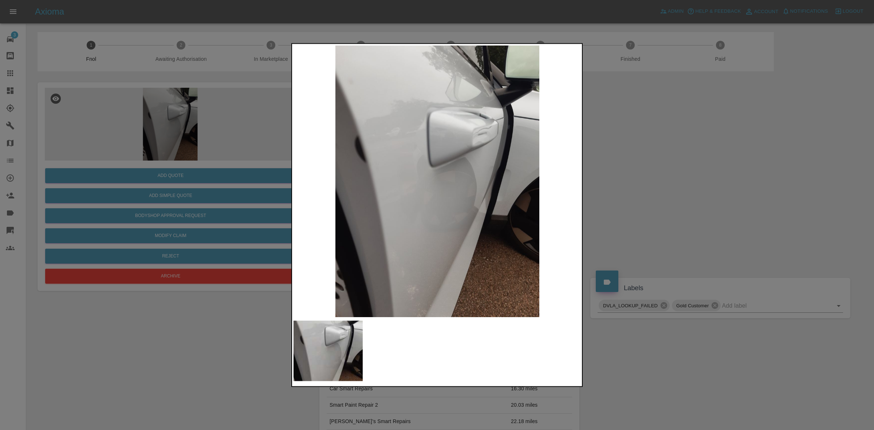
click at [344, 201] on img at bounding box center [437, 181] width 288 height 272
click at [411, 202] on img at bounding box center [437, 181] width 288 height 272
click at [418, 159] on img at bounding box center [437, 181] width 288 height 272
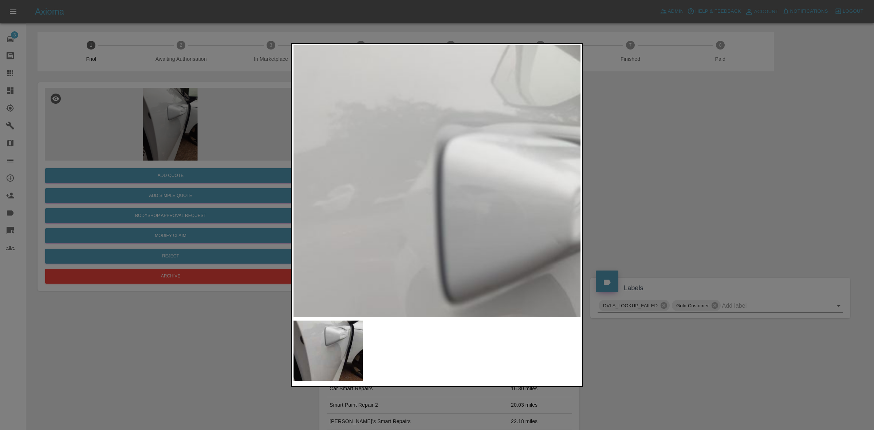
click at [387, 266] on img at bounding box center [467, 345] width 863 height 815
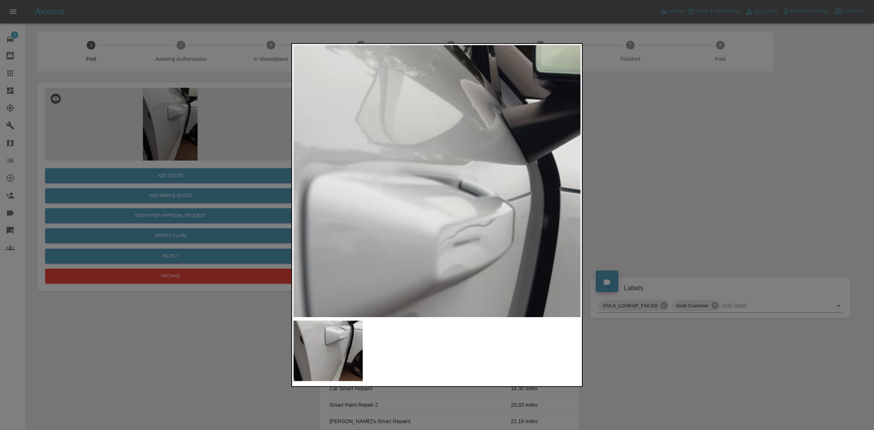
click at [292, 180] on div at bounding box center [436, 215] width 291 height 344
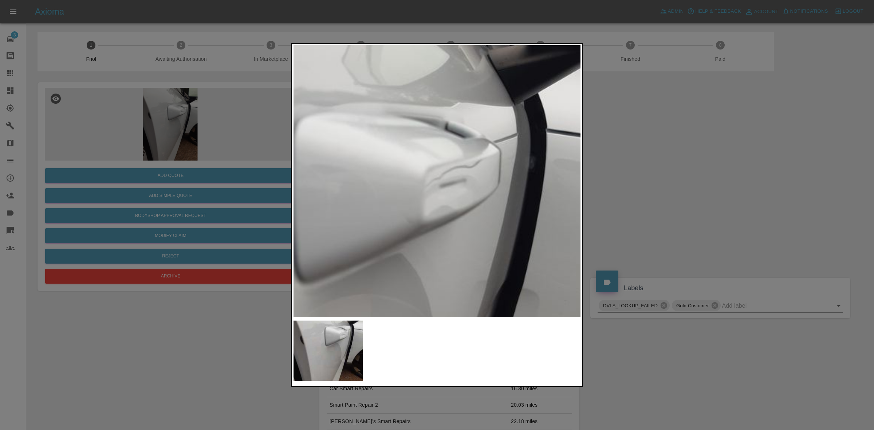
click at [344, 184] on img at bounding box center [317, 325] width 863 height 815
click at [364, 169] on img at bounding box center [317, 325] width 863 height 815
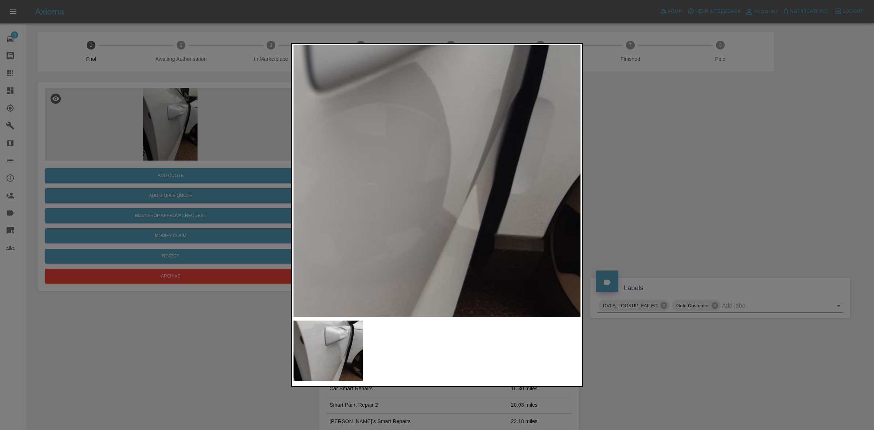
click at [396, 141] on img at bounding box center [332, 133] width 863 height 815
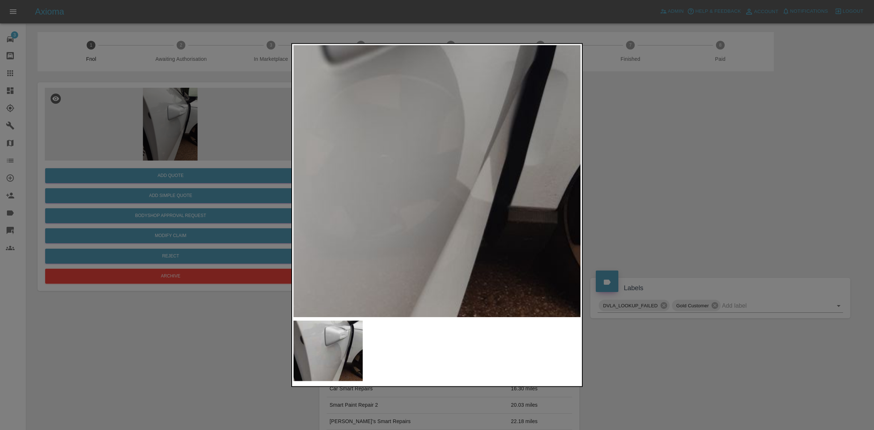
click at [388, 178] on img at bounding box center [346, 105] width 863 height 815
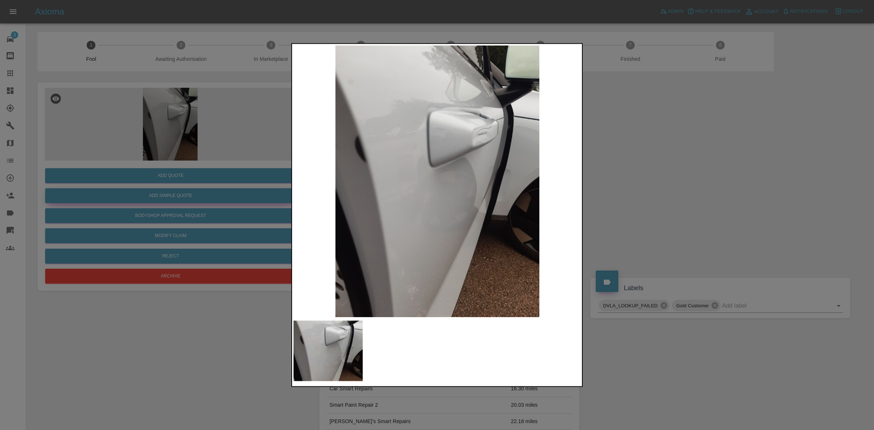
drag, startPoint x: 226, startPoint y: 186, endPoint x: 193, endPoint y: 193, distance: 33.2
click at [222, 189] on div at bounding box center [437, 215] width 874 height 430
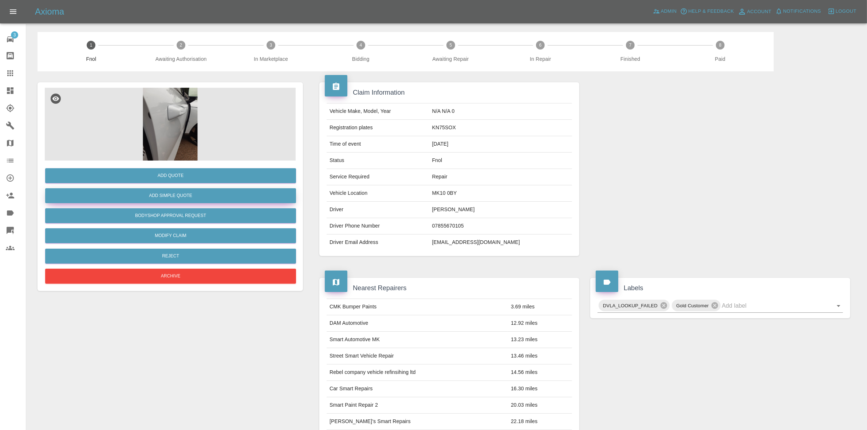
click at [193, 194] on button "Add Simple Quote" at bounding box center [170, 195] width 251 height 15
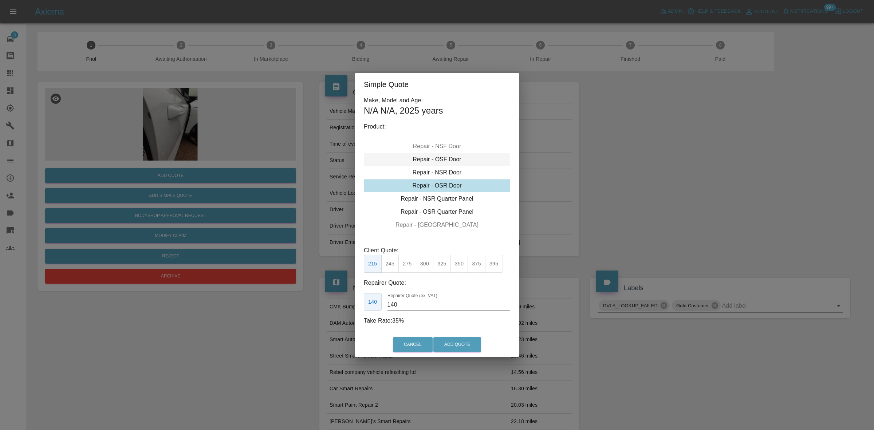
click at [436, 155] on div "Repair - OSF Door" at bounding box center [437, 159] width 146 height 13
drag, startPoint x: 426, startPoint y: 268, endPoint x: 421, endPoint y: 285, distance: 17.9
click at [426, 267] on button "300" at bounding box center [425, 264] width 18 height 18
type input "190"
drag, startPoint x: 411, startPoint y: 301, endPoint x: 319, endPoint y: 297, distance: 92.9
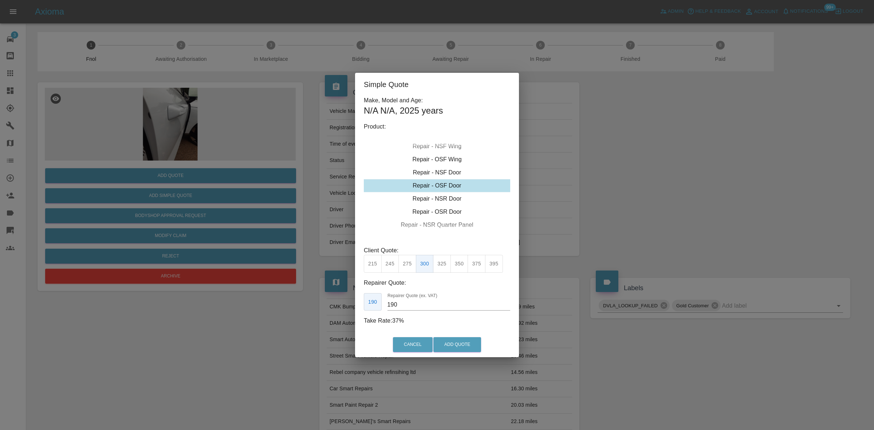
click at [346, 304] on div "Simple Quote Make, Model and Age: N/A N/A , 2025 years Product: Repair - Front …" at bounding box center [437, 215] width 874 height 430
click at [465, 343] on button "Add Quote" at bounding box center [457, 344] width 48 height 15
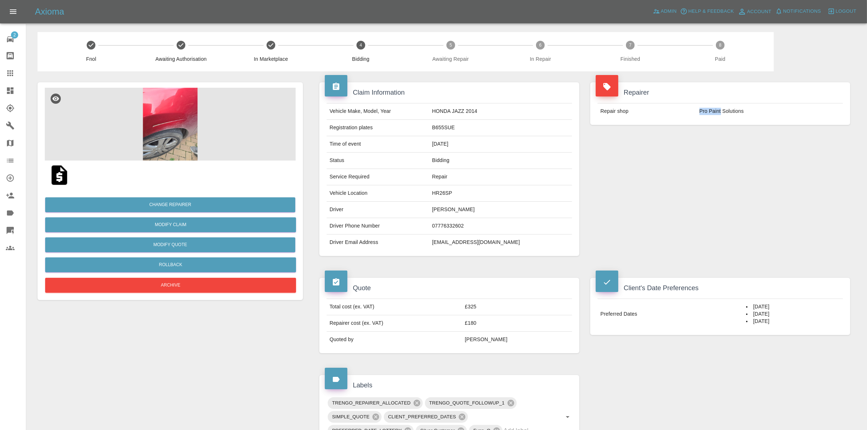
drag, startPoint x: 721, startPoint y: 112, endPoint x: 685, endPoint y: 113, distance: 36.1
click at [685, 113] on tr "Repair shop Pro Paint Solutions" at bounding box center [719, 111] width 245 height 16
copy tr "Pro Paint"
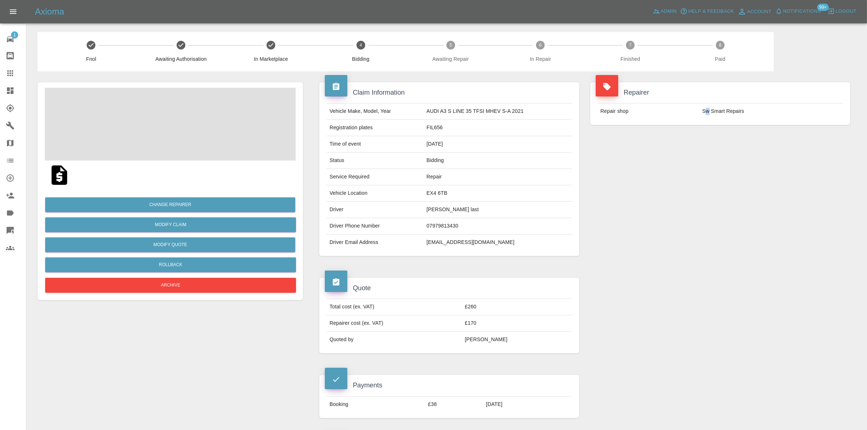
click at [707, 112] on td "Sw Smart Repairs" at bounding box center [770, 111] width 143 height 16
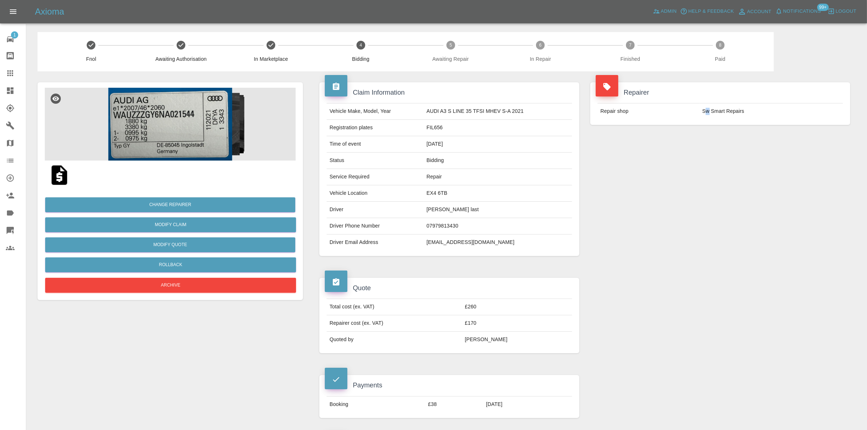
click at [134, 113] on img at bounding box center [170, 124] width 251 height 73
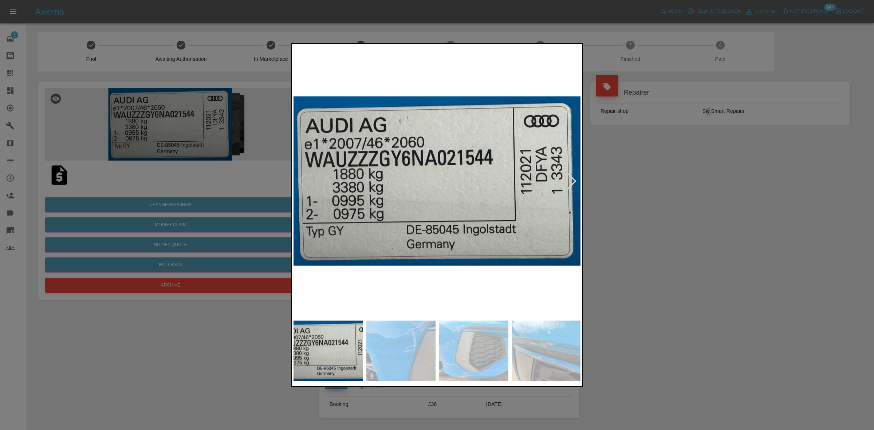
click at [386, 170] on img at bounding box center [437, 181] width 288 height 272
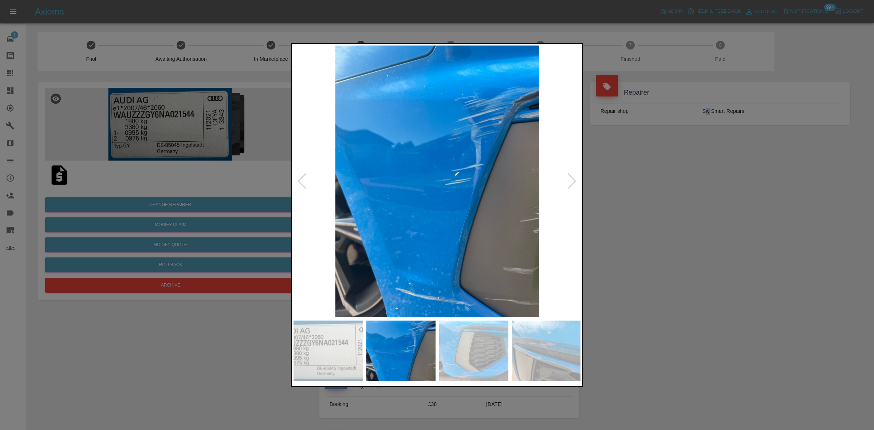
click at [428, 190] on img at bounding box center [437, 181] width 288 height 272
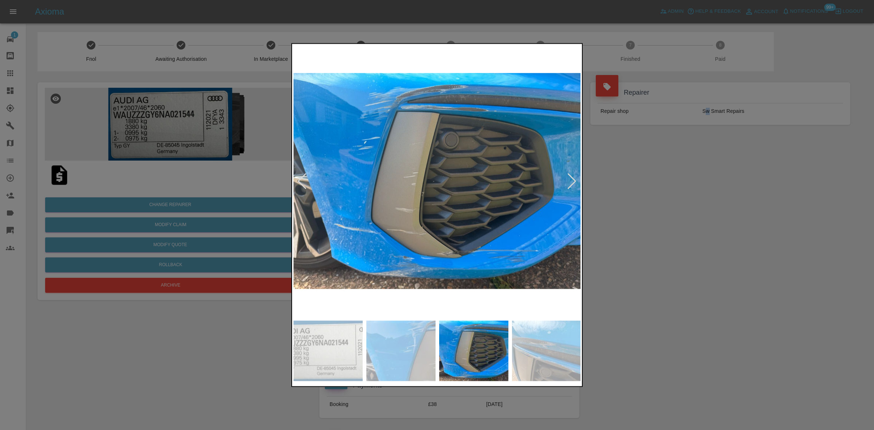
click at [446, 194] on img at bounding box center [437, 181] width 288 height 272
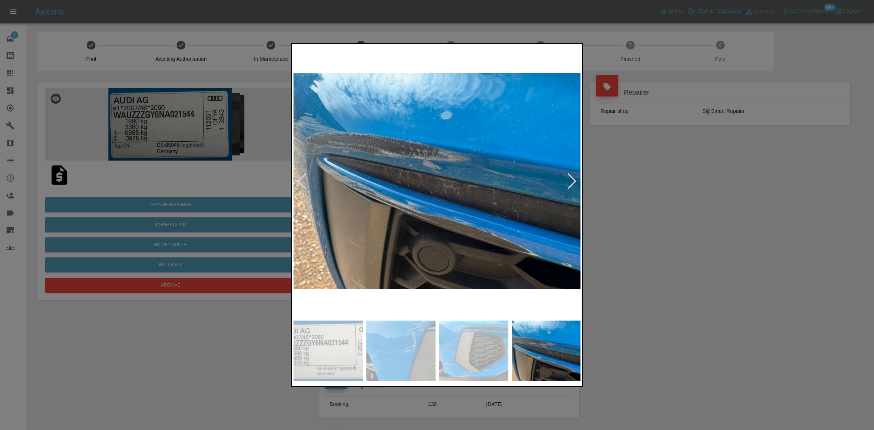
click at [420, 187] on img at bounding box center [437, 181] width 288 height 272
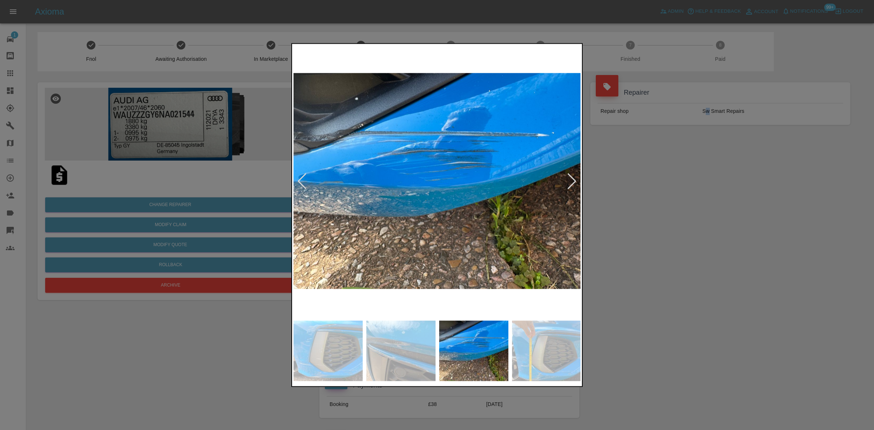
click at [397, 187] on img at bounding box center [437, 181] width 288 height 272
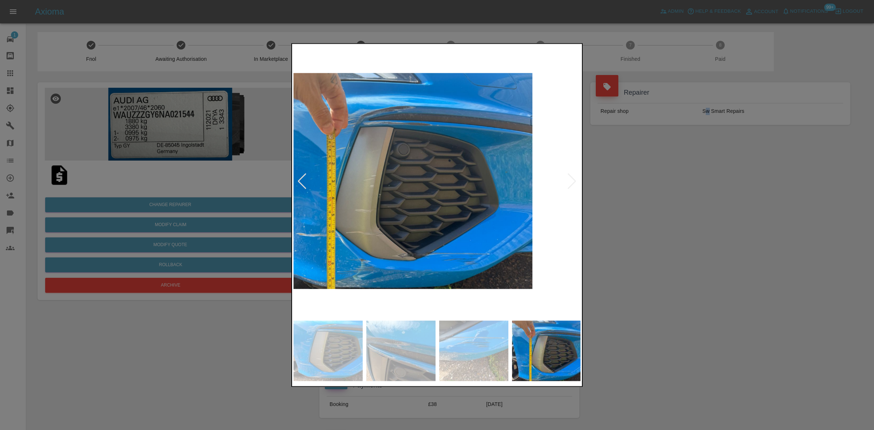
click at [349, 186] on img at bounding box center [389, 181] width 288 height 272
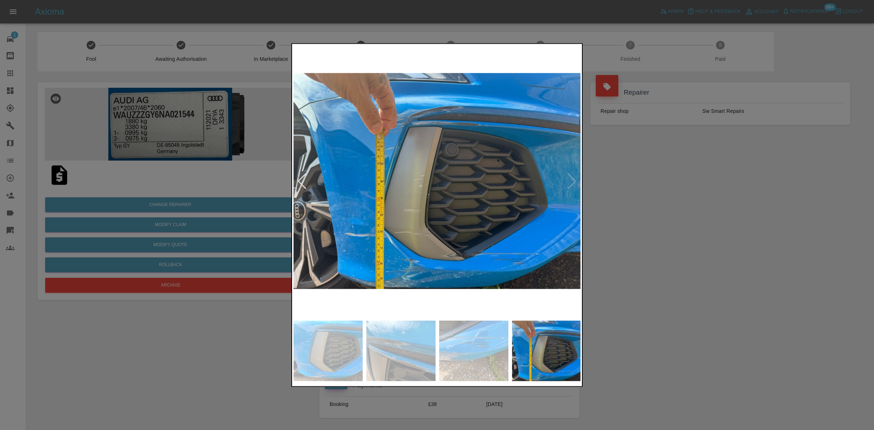
click at [180, 131] on div at bounding box center [437, 215] width 874 height 430
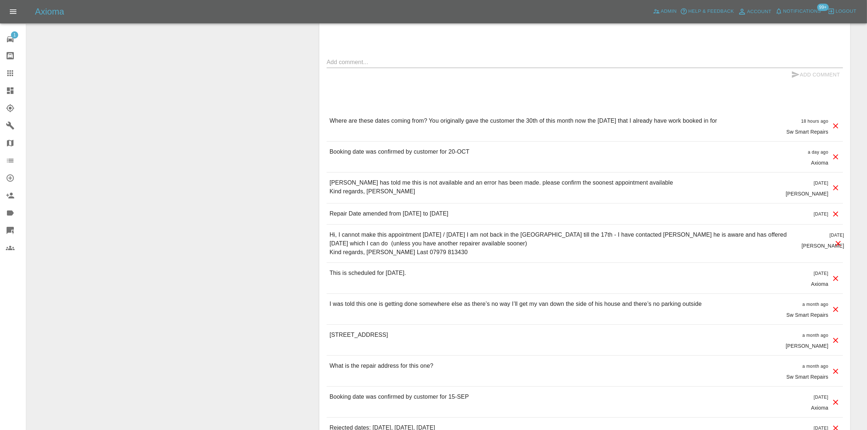
scroll to position [521, 0]
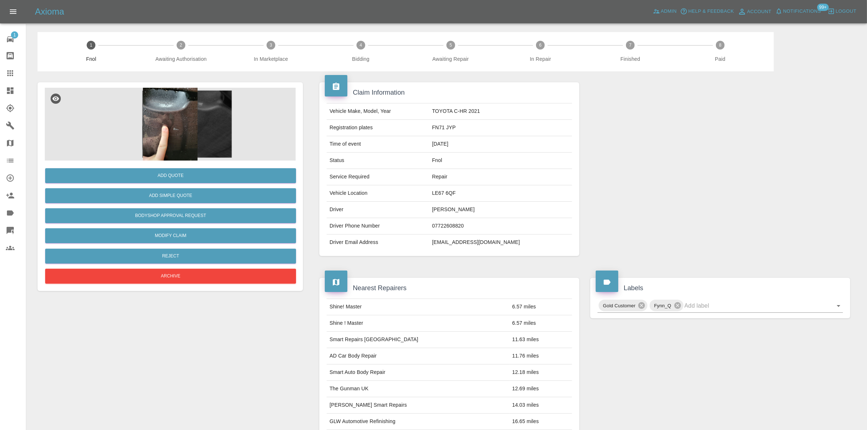
click at [191, 122] on img at bounding box center [170, 124] width 251 height 73
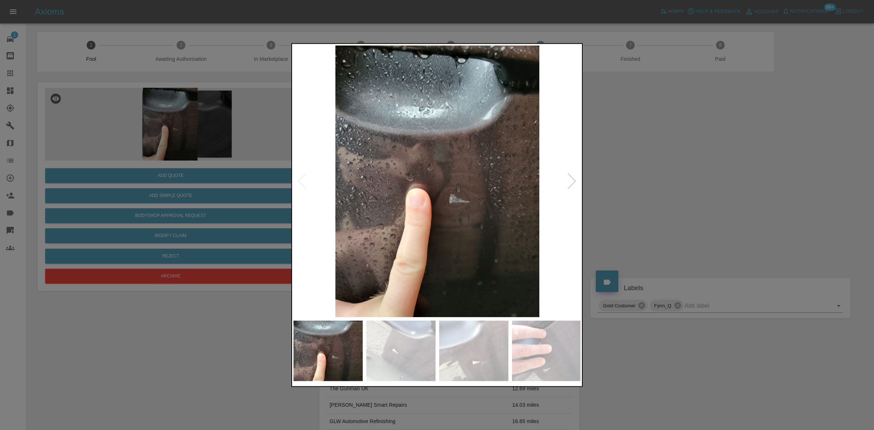
click at [398, 175] on img at bounding box center [437, 181] width 288 height 272
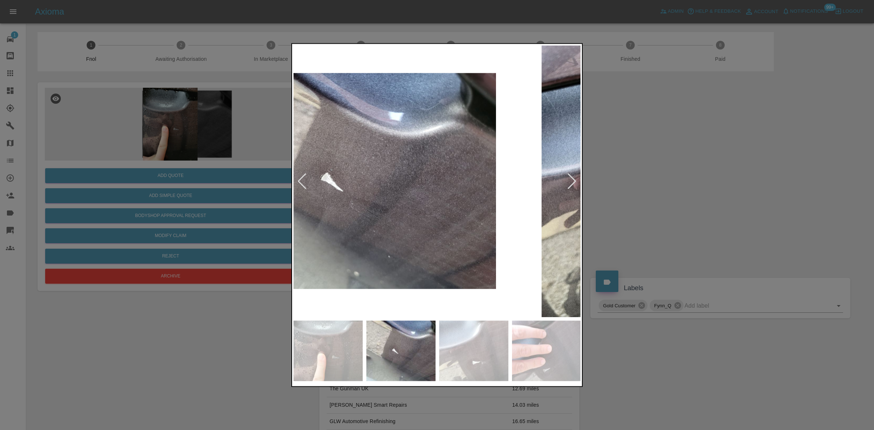
click at [339, 181] on img at bounding box center [352, 181] width 288 height 272
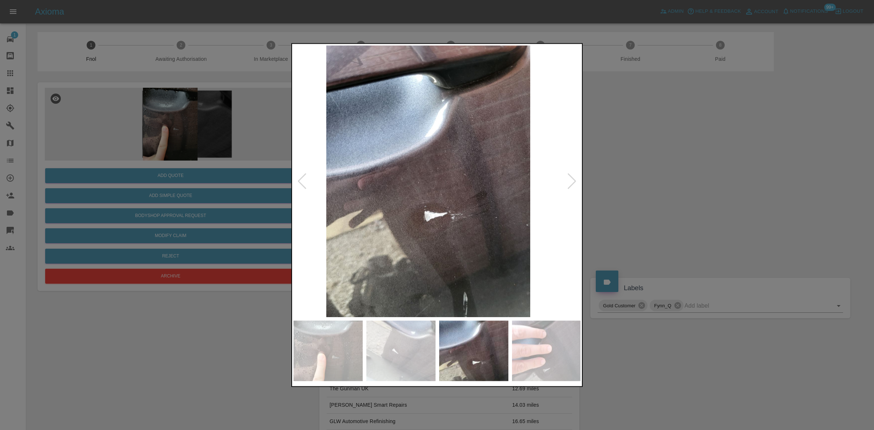
click at [344, 203] on img at bounding box center [428, 181] width 288 height 272
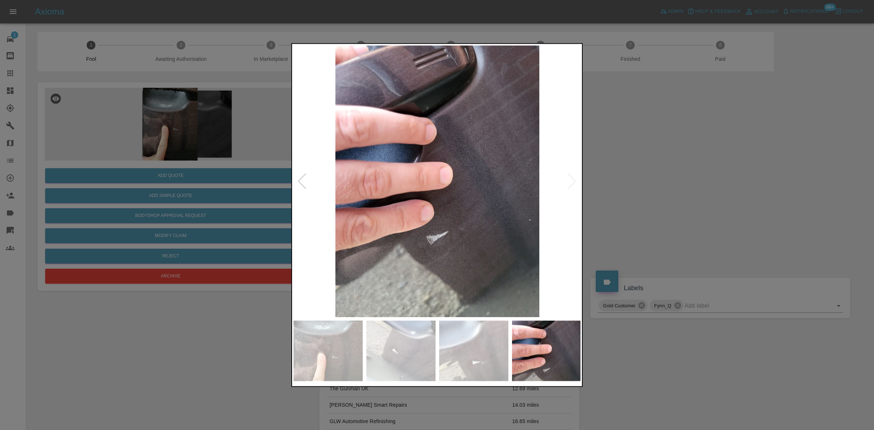
click at [337, 189] on img at bounding box center [437, 181] width 288 height 272
click at [325, 211] on img at bounding box center [437, 181] width 288 height 272
click at [375, 218] on img at bounding box center [437, 181] width 288 height 272
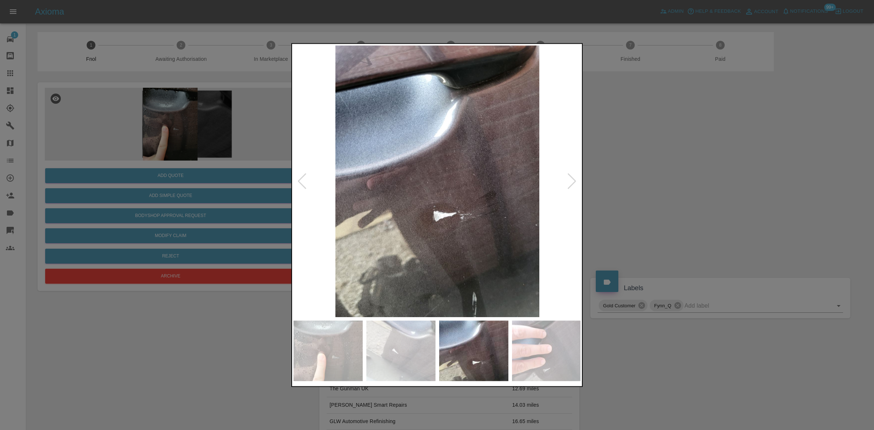
click at [421, 218] on img at bounding box center [437, 181] width 288 height 272
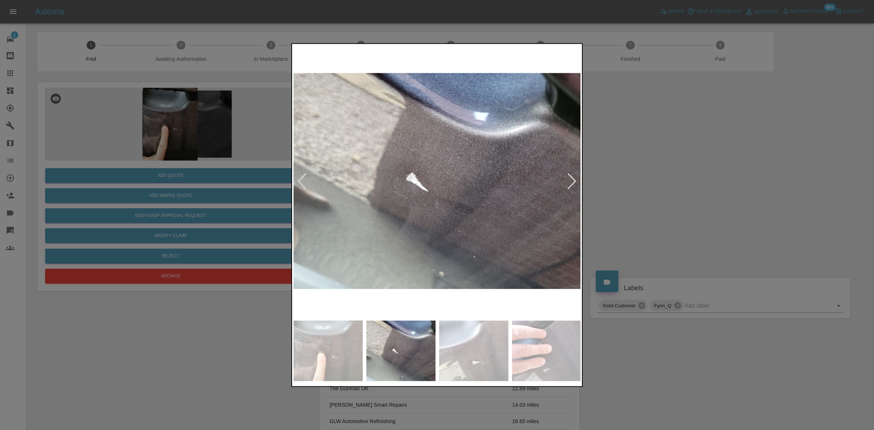
click at [432, 221] on img at bounding box center [437, 181] width 288 height 272
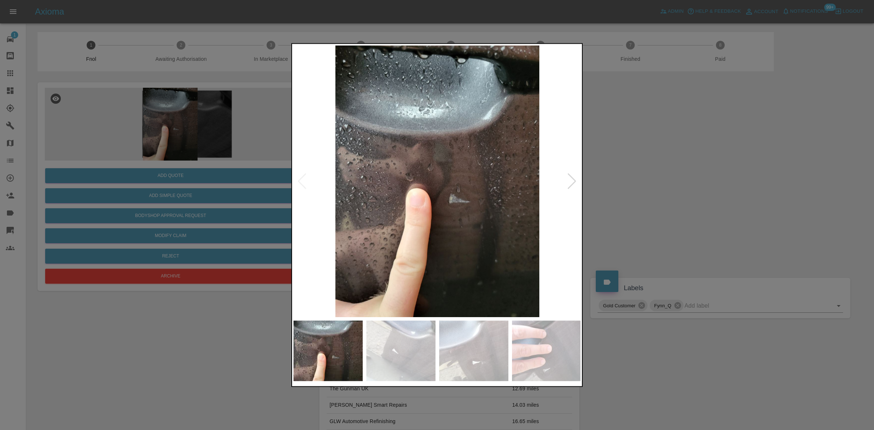
click at [467, 213] on img at bounding box center [437, 181] width 288 height 272
drag, startPoint x: 248, startPoint y: 185, endPoint x: 201, endPoint y: 185, distance: 47.0
click at [246, 185] on div at bounding box center [437, 215] width 874 height 430
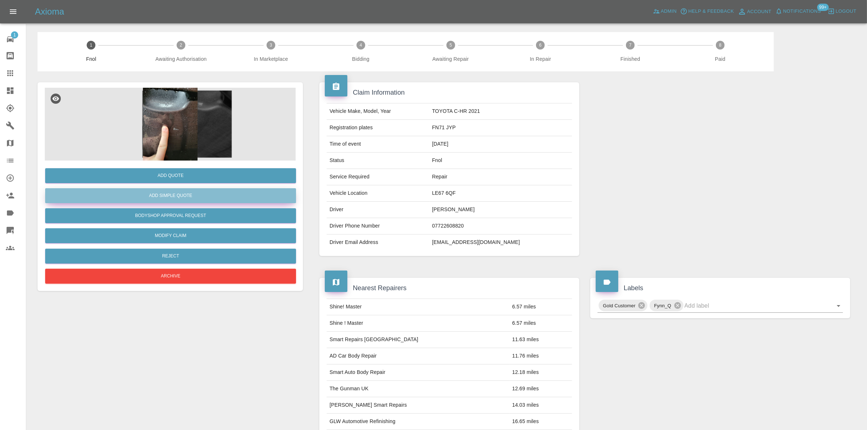
click at [186, 191] on button "Add Simple Quote" at bounding box center [170, 195] width 251 height 15
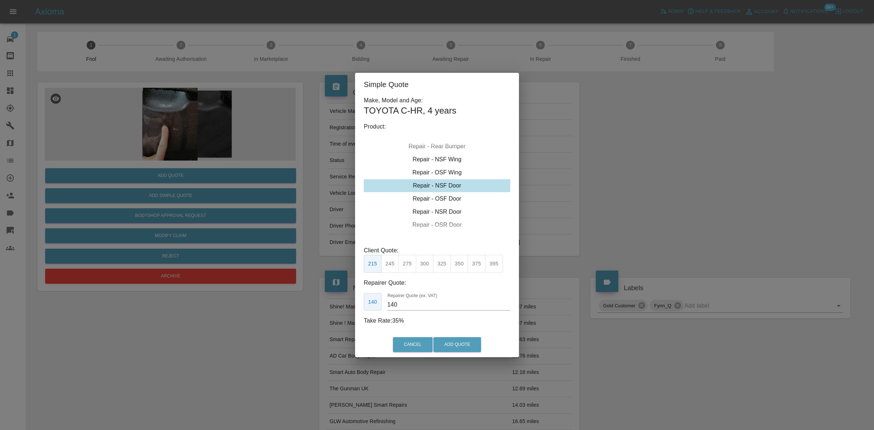
click at [432, 186] on div "Repair - NSF Door" at bounding box center [437, 185] width 146 height 13
click at [405, 265] on button "275" at bounding box center [407, 264] width 18 height 18
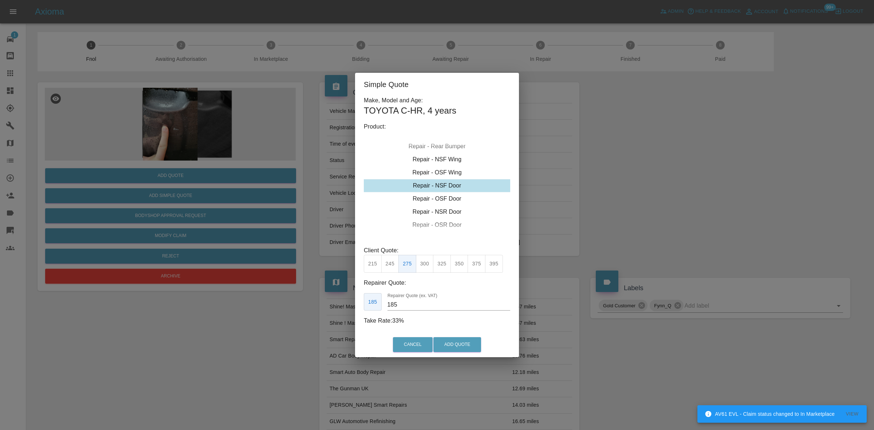
drag, startPoint x: 405, startPoint y: 303, endPoint x: 332, endPoint y: 297, distance: 72.7
click at [341, 301] on div "Simple Quote Make, Model and Age: TOYOTA C-HR , 4 years Product: Repair - Front…" at bounding box center [437, 215] width 874 height 430
type input "170"
click at [468, 342] on button "Add Quote" at bounding box center [457, 344] width 48 height 15
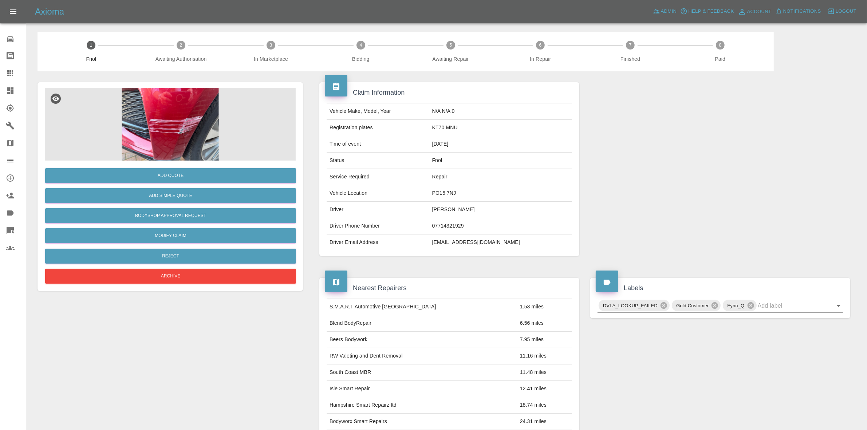
click at [182, 123] on img at bounding box center [170, 124] width 251 height 73
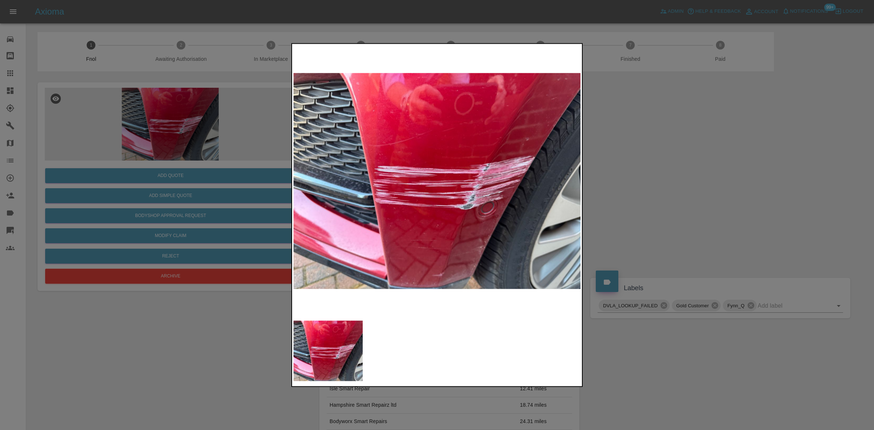
click at [393, 193] on img at bounding box center [437, 181] width 288 height 272
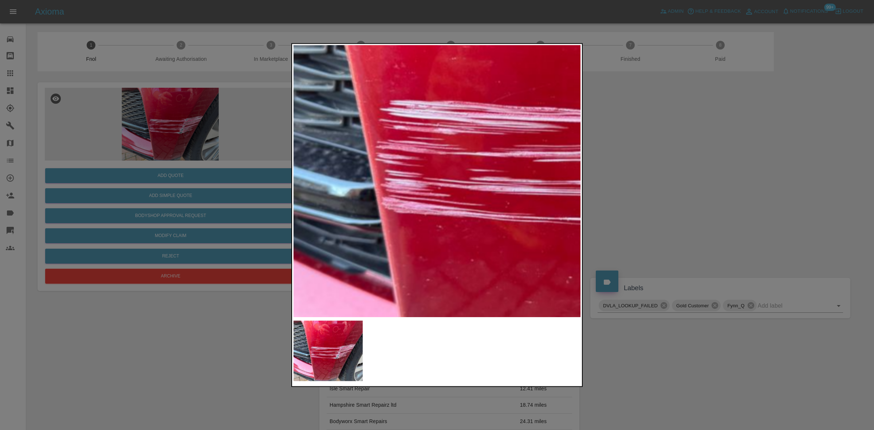
click at [406, 195] on img at bounding box center [568, 145] width 863 height 815
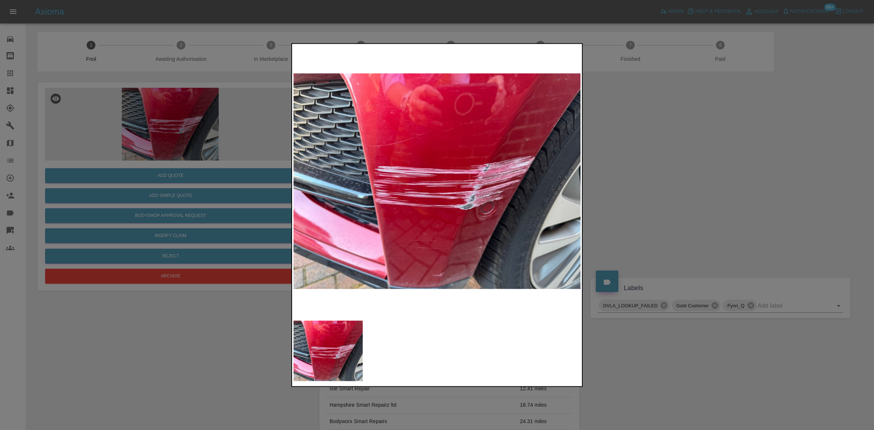
click at [414, 223] on img at bounding box center [437, 181] width 288 height 272
click at [471, 211] on img at bounding box center [437, 181] width 288 height 272
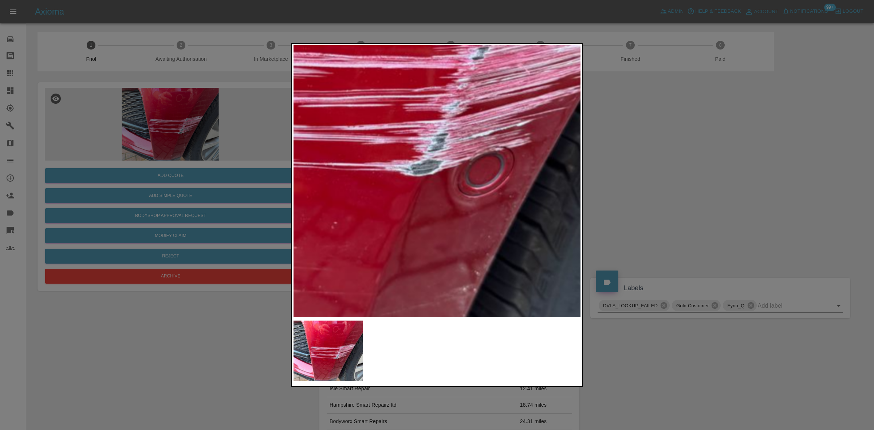
click at [509, 163] on img at bounding box center [333, 90] width 863 height 815
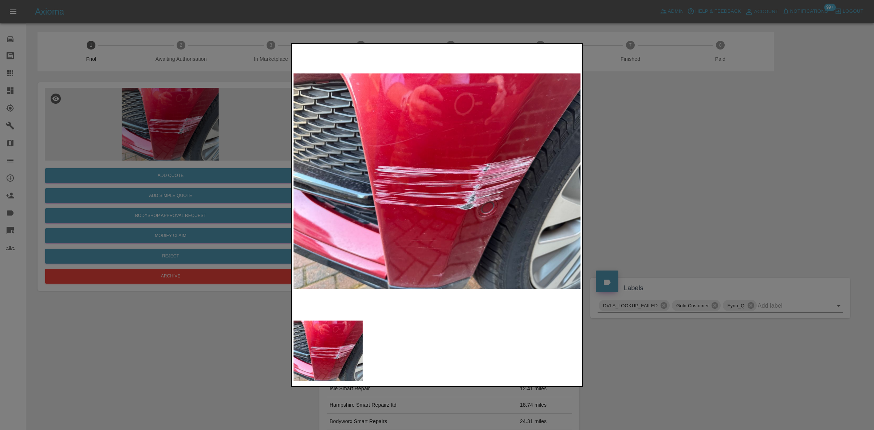
click at [187, 195] on div at bounding box center [437, 215] width 874 height 430
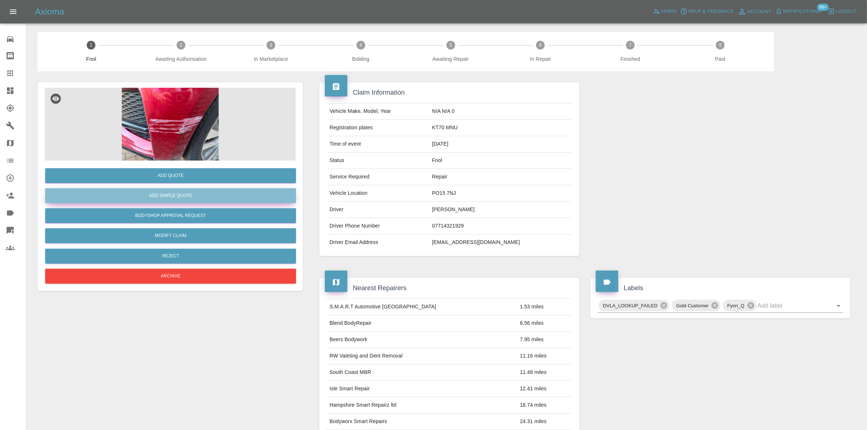
click at [189, 195] on button "Add Simple Quote" at bounding box center [170, 195] width 251 height 15
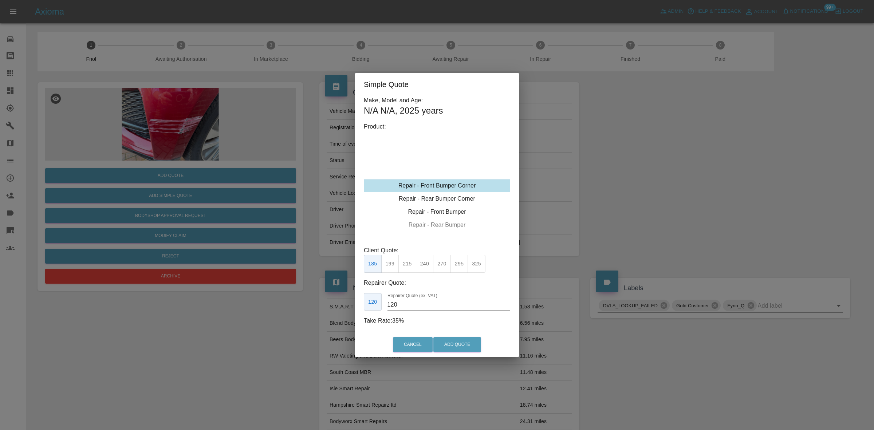
click at [435, 187] on div "Repair - Front Bumper Corner" at bounding box center [437, 185] width 146 height 13
click at [420, 264] on button "240" at bounding box center [425, 264] width 18 height 18
drag, startPoint x: 400, startPoint y: 308, endPoint x: 266, endPoint y: 294, distance: 134.7
click at [280, 296] on div "Simple Quote Make, Model and Age: N/A N/A , 2025 years Product: Repair - Front …" at bounding box center [437, 215] width 874 height 430
type input "135"
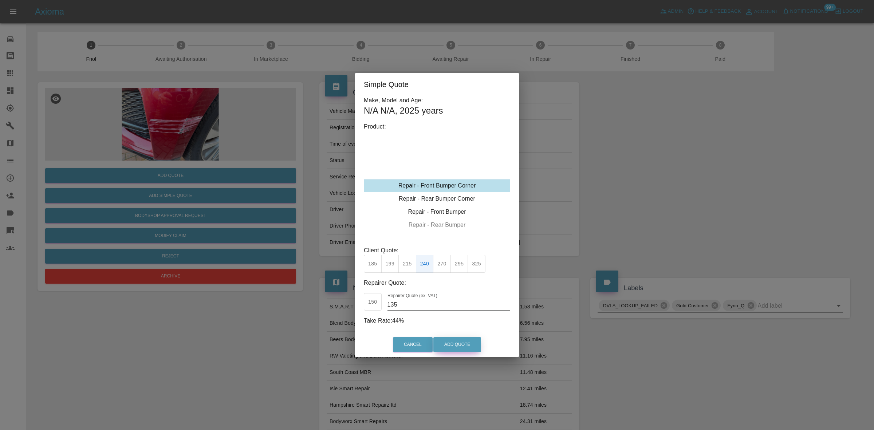
drag, startPoint x: 451, startPoint y: 344, endPoint x: 495, endPoint y: 385, distance: 60.3
click at [452, 344] on button "Add Quote" at bounding box center [457, 344] width 48 height 15
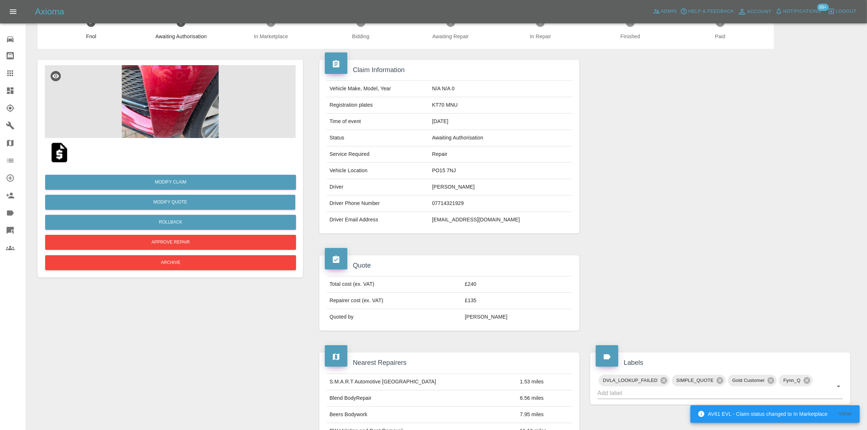
scroll to position [46, 0]
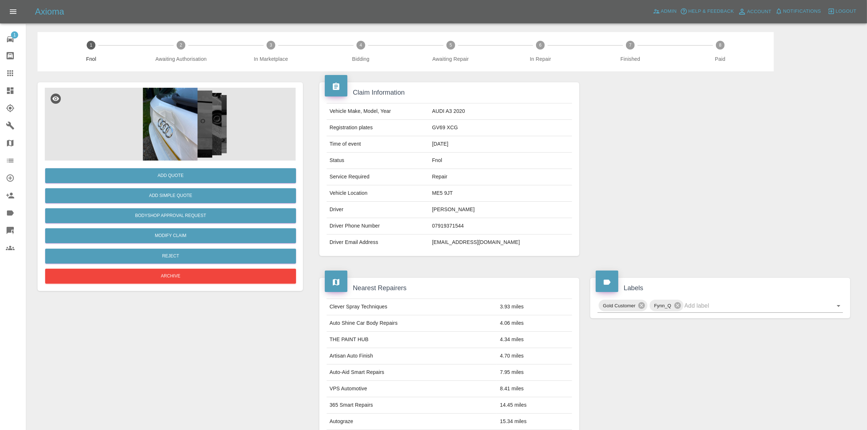
click at [180, 118] on img at bounding box center [170, 124] width 251 height 73
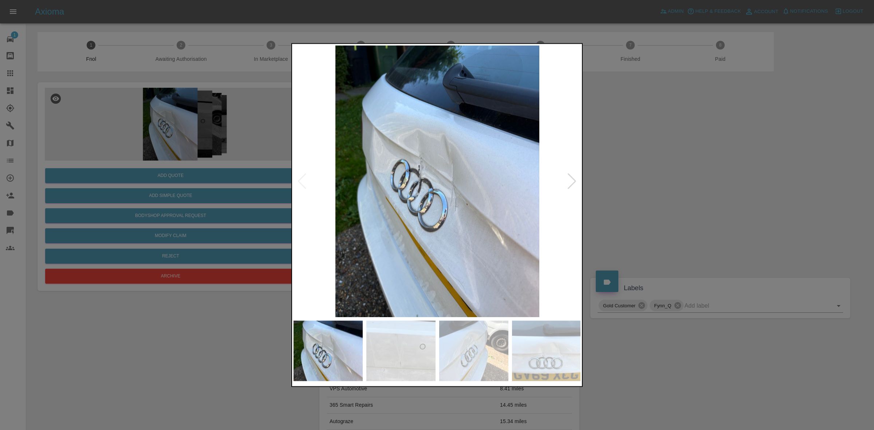
click at [440, 185] on img at bounding box center [437, 181] width 288 height 272
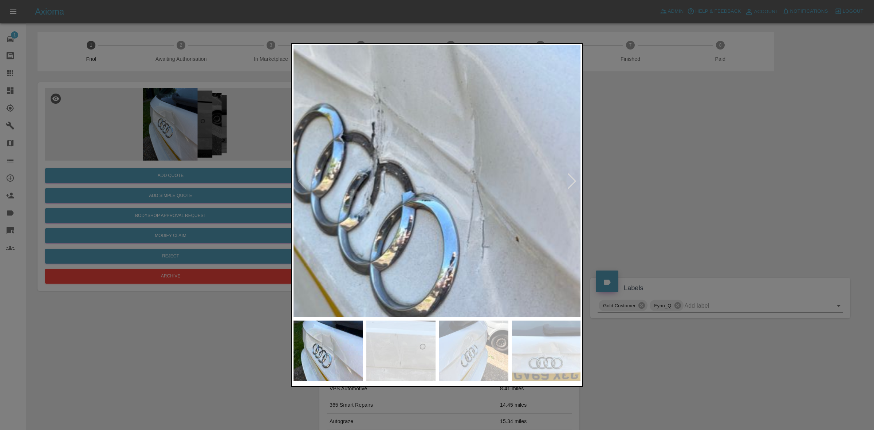
click at [440, 185] on img at bounding box center [427, 169] width 863 height 815
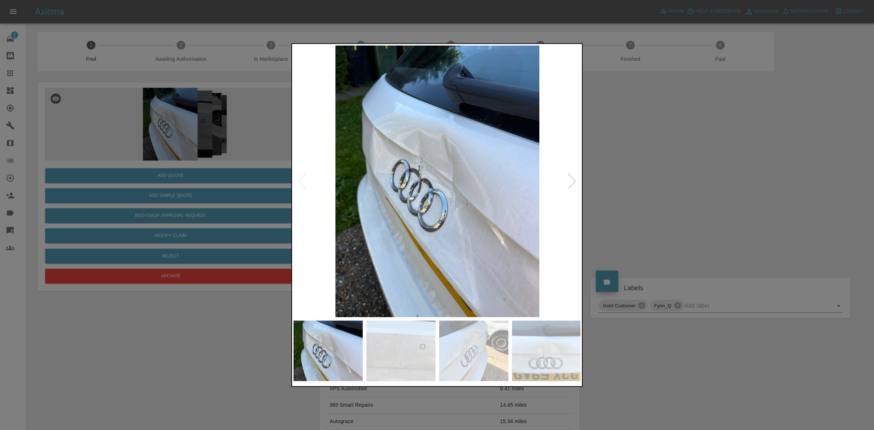
click at [359, 186] on img at bounding box center [437, 181] width 288 height 272
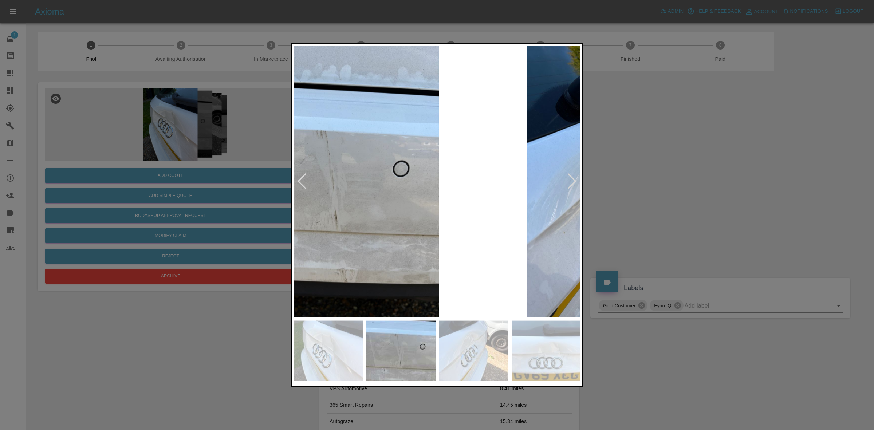
click at [328, 174] on img at bounding box center [337, 181] width 288 height 272
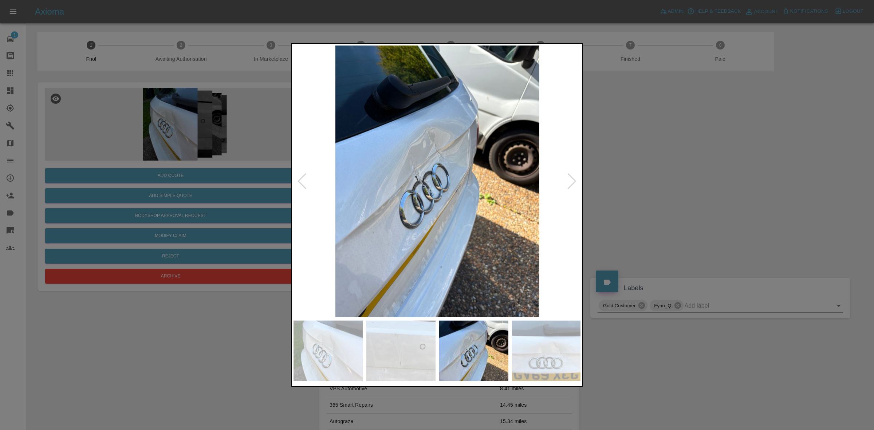
click at [283, 173] on div at bounding box center [437, 215] width 874 height 430
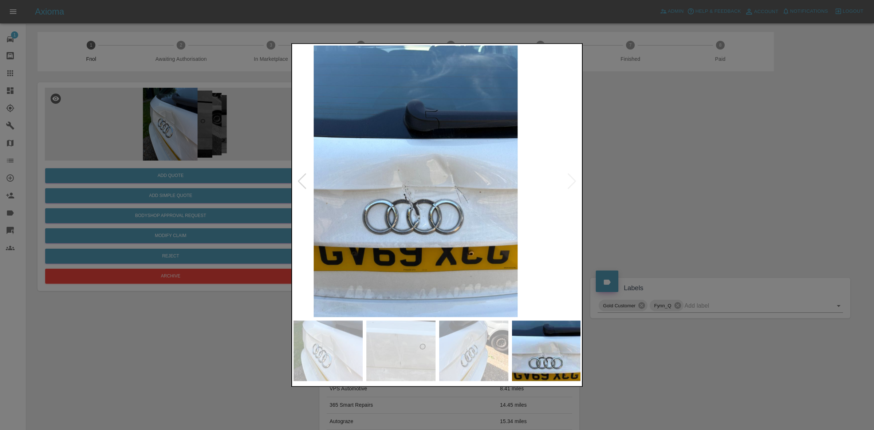
click at [280, 172] on div at bounding box center [437, 215] width 874 height 430
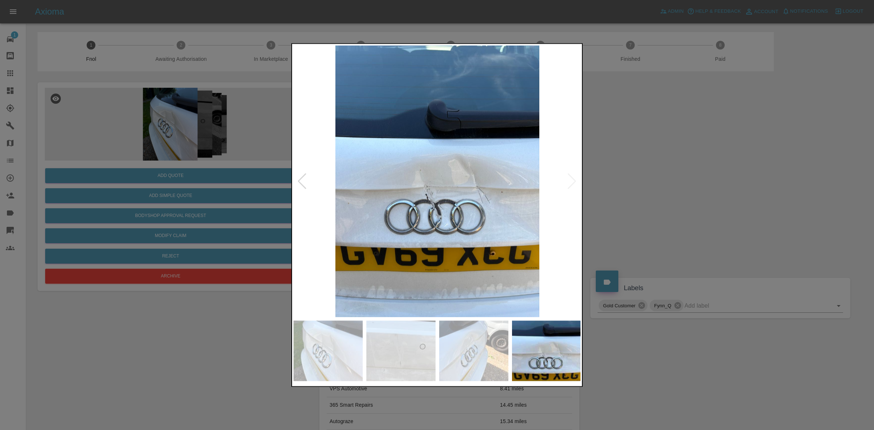
click at [303, 177] on div at bounding box center [436, 181] width 287 height 272
click at [197, 113] on div at bounding box center [437, 215] width 874 height 430
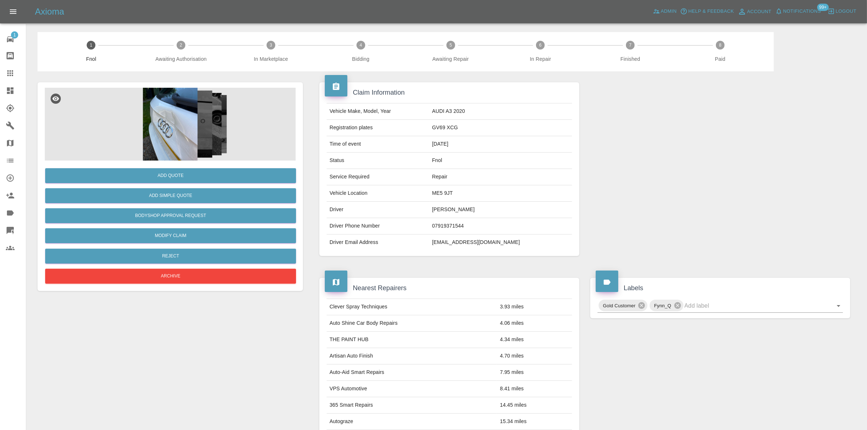
click at [166, 119] on img at bounding box center [170, 124] width 251 height 73
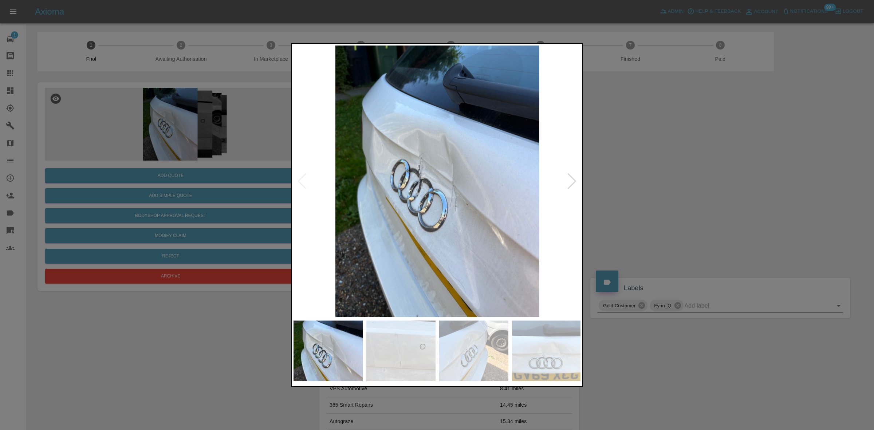
click at [388, 183] on img at bounding box center [437, 181] width 288 height 272
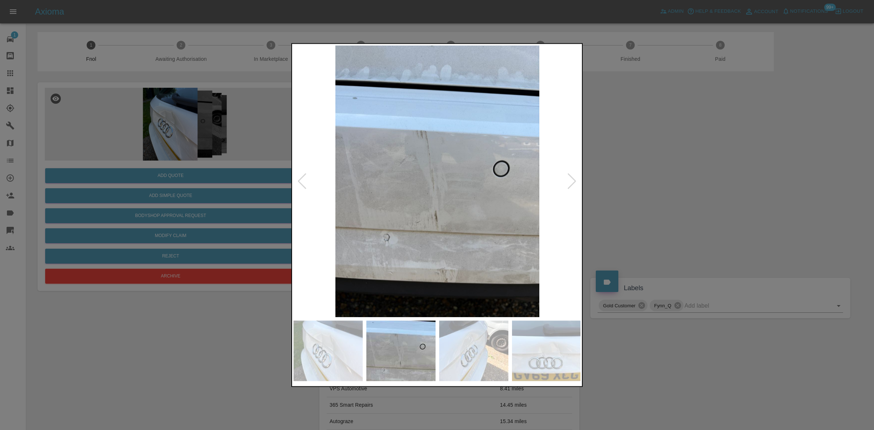
click at [361, 187] on img at bounding box center [437, 181] width 288 height 272
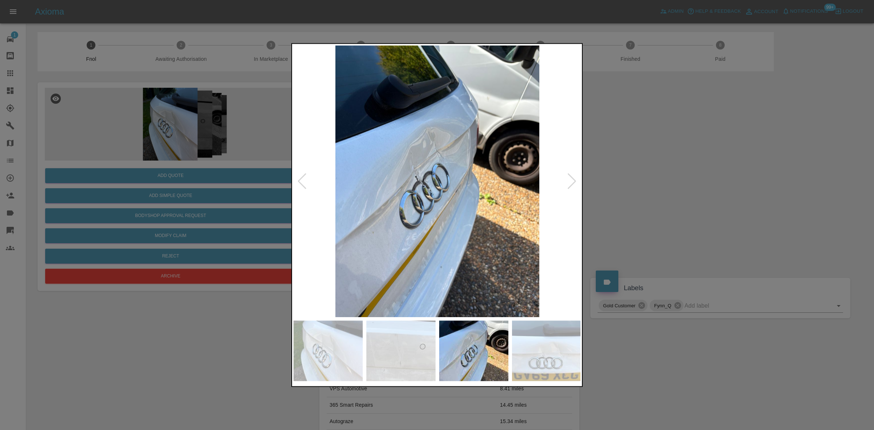
click at [305, 182] on div at bounding box center [436, 181] width 287 height 272
click at [167, 163] on div at bounding box center [437, 215] width 874 height 430
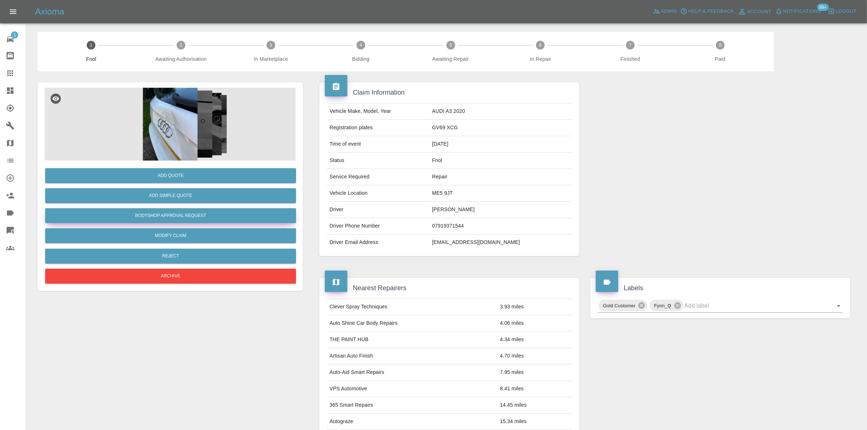
click at [178, 214] on button "Bodyshop Approval Request" at bounding box center [170, 215] width 251 height 15
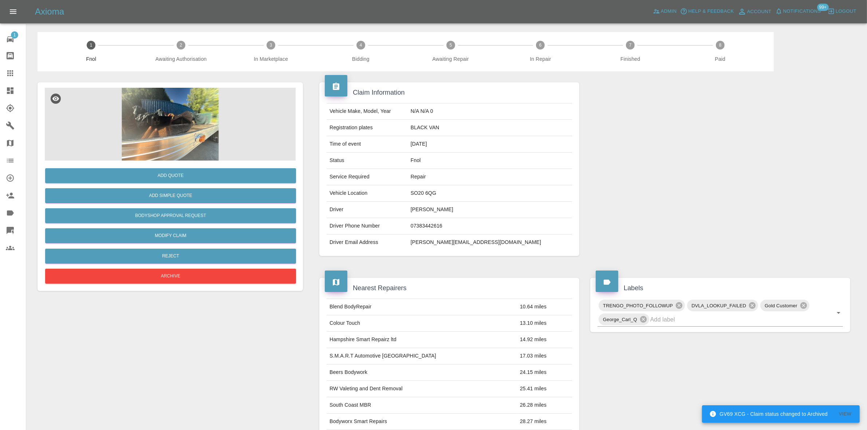
click at [155, 122] on img at bounding box center [170, 124] width 251 height 73
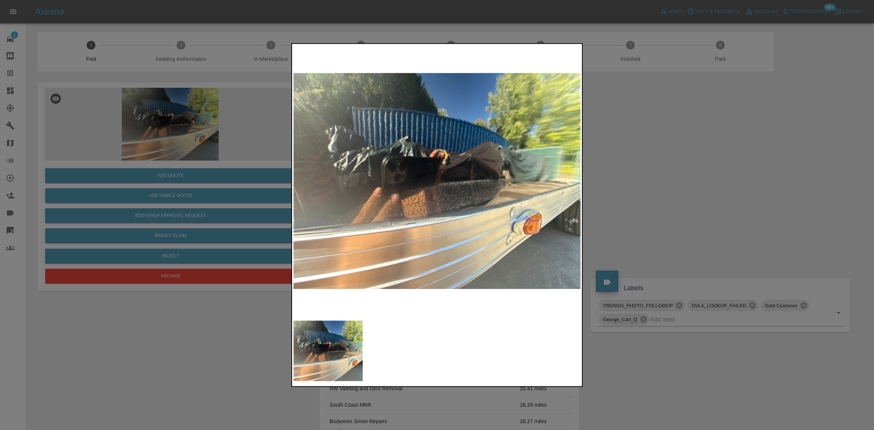
click at [390, 185] on img at bounding box center [437, 181] width 288 height 272
click at [356, 174] on img at bounding box center [437, 181] width 288 height 272
click at [332, 188] on img at bounding box center [437, 181] width 288 height 272
click at [446, 198] on img at bounding box center [437, 181] width 288 height 272
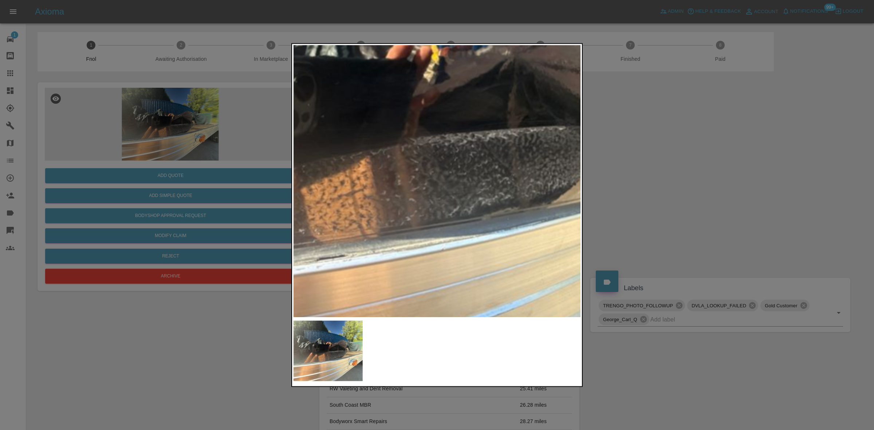
click at [446, 198] on img at bounding box center [408, 130] width 863 height 815
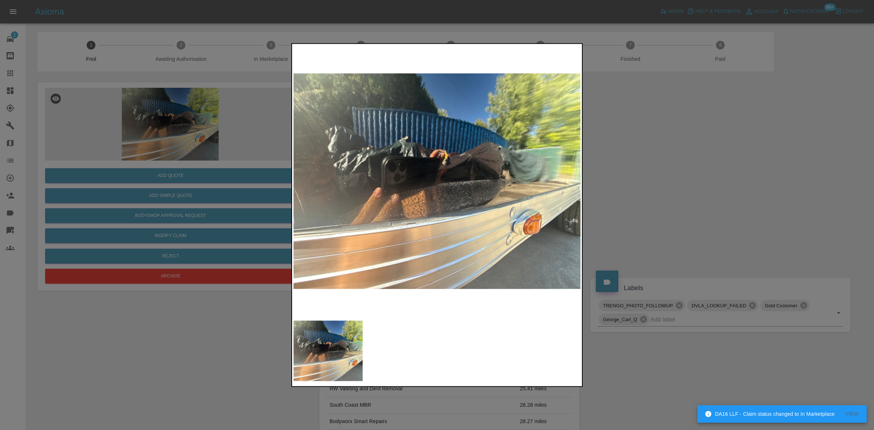
click at [249, 130] on div at bounding box center [437, 215] width 874 height 430
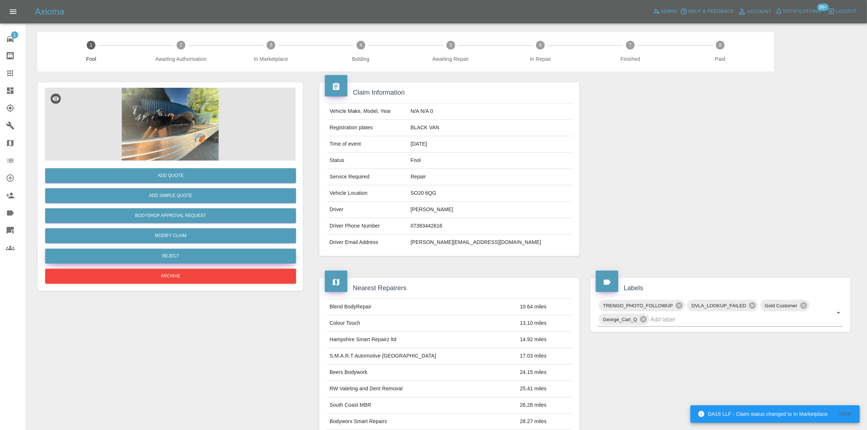
click at [190, 257] on button "Reject" at bounding box center [170, 256] width 251 height 15
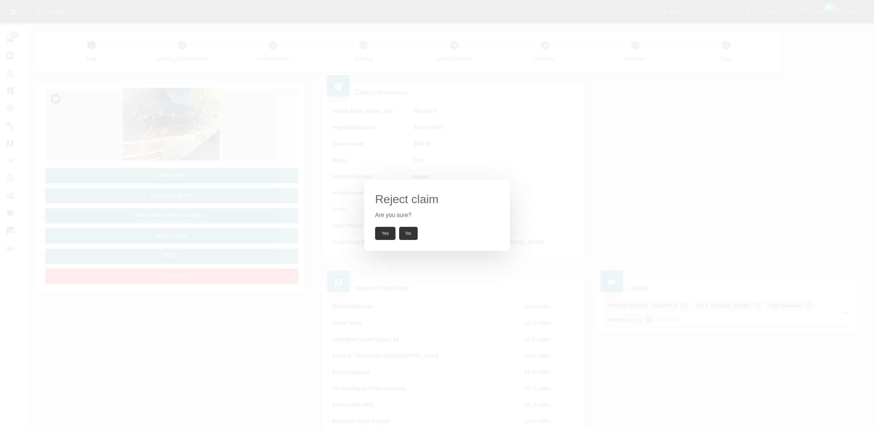
click at [384, 232] on button "Yes" at bounding box center [385, 233] width 20 height 13
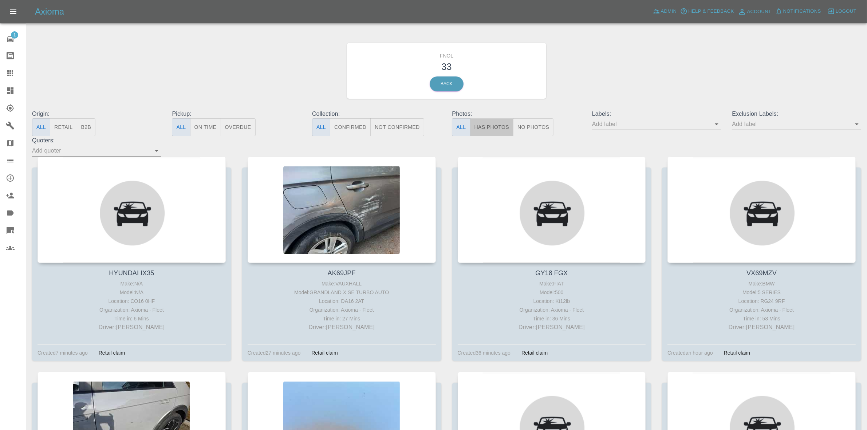
click at [501, 123] on button "Has Photos" at bounding box center [492, 127] width 44 height 18
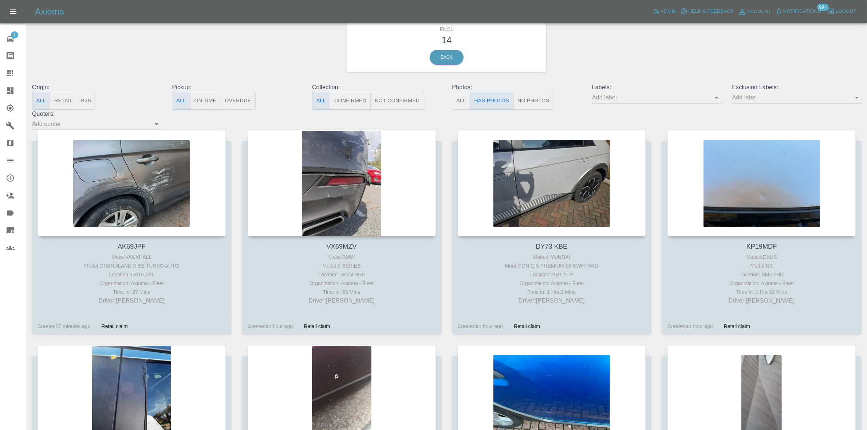
scroll to position [25, 0]
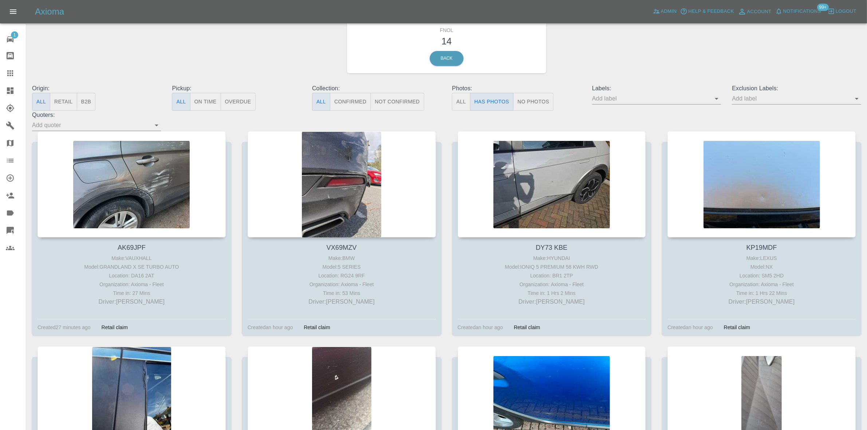
click at [9, 94] on icon at bounding box center [10, 90] width 9 height 9
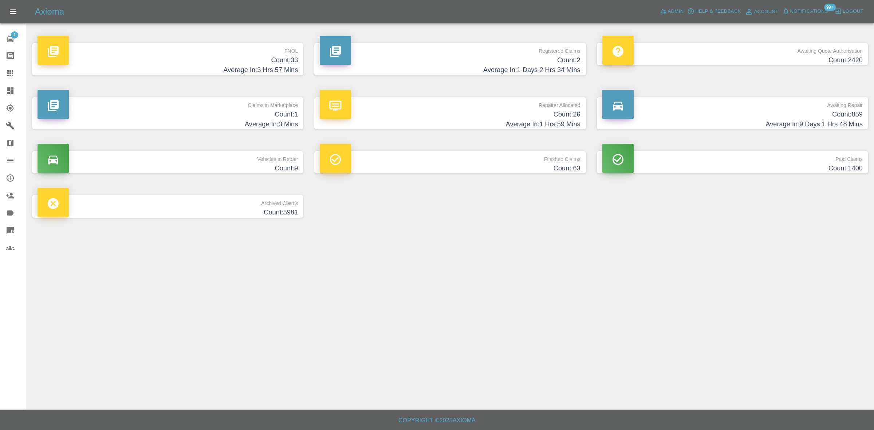
drag, startPoint x: 263, startPoint y: 58, endPoint x: 448, endPoint y: 97, distance: 188.7
click at [263, 58] on h4 "Count: 33" at bounding box center [167, 60] width 260 height 10
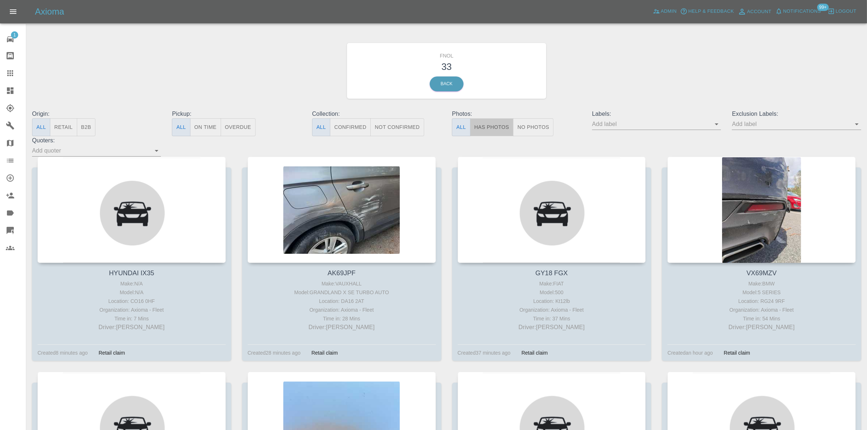
click at [495, 126] on button "Has Photos" at bounding box center [492, 127] width 44 height 18
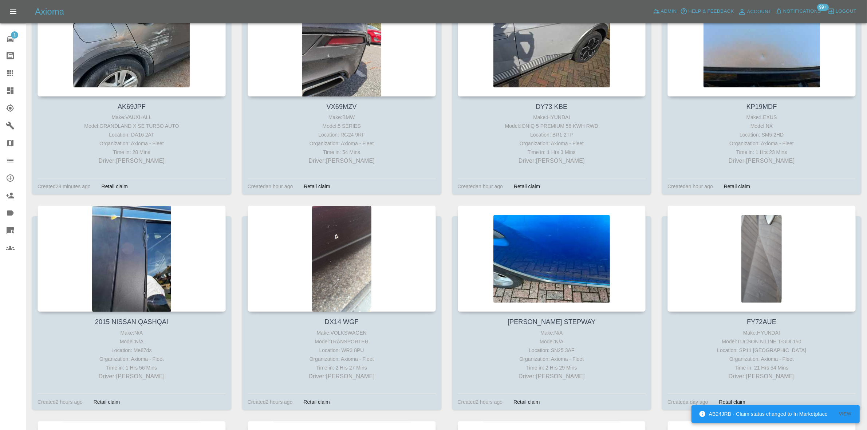
scroll to position [228, 0]
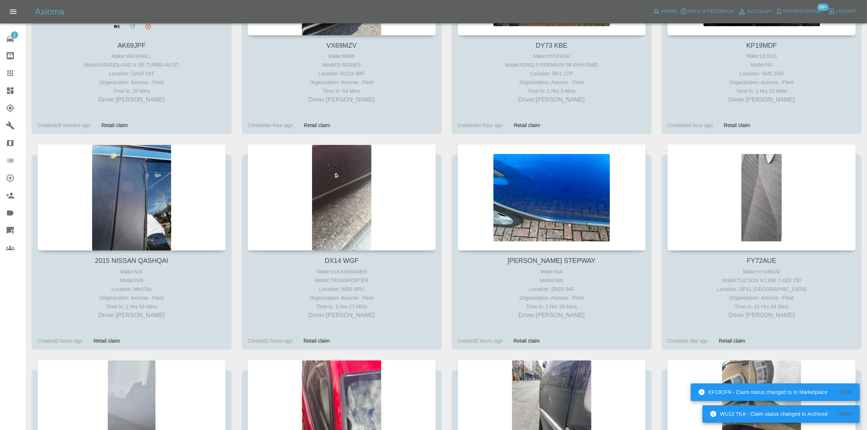
drag, startPoint x: 13, startPoint y: 91, endPoint x: 129, endPoint y: 110, distance: 116.5
click at [13, 91] on icon at bounding box center [10, 90] width 9 height 9
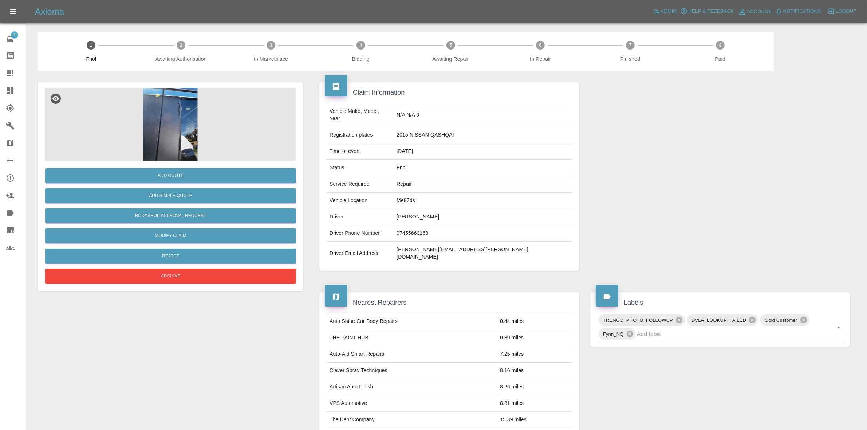
click at [121, 98] on img at bounding box center [170, 124] width 251 height 73
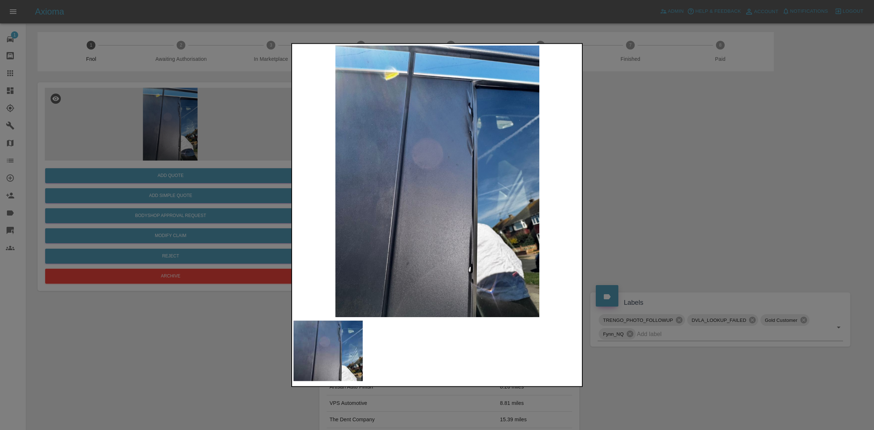
click at [476, 148] on img at bounding box center [437, 181] width 288 height 272
click at [464, 123] on img at bounding box center [437, 181] width 288 height 272
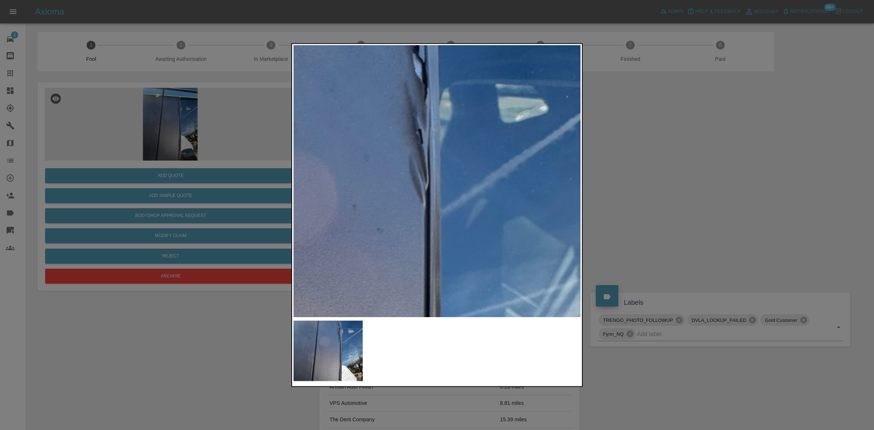
click at [464, 123] on img at bounding box center [320, 278] width 863 height 815
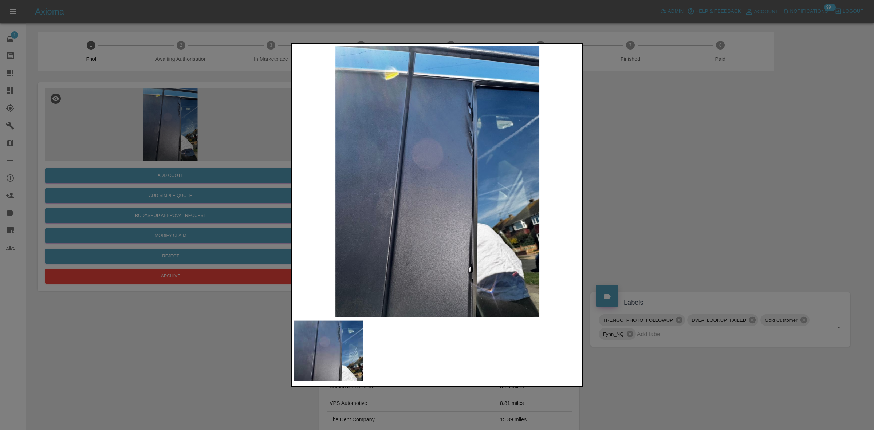
click at [355, 152] on img at bounding box center [437, 181] width 288 height 272
click at [442, 146] on img at bounding box center [437, 181] width 288 height 272
click at [467, 103] on img at bounding box center [437, 181] width 288 height 272
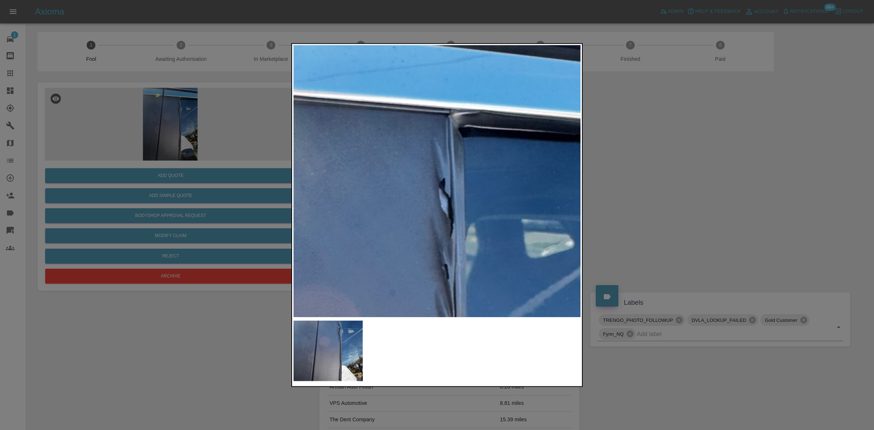
click at [470, 104] on img at bounding box center [345, 414] width 863 height 815
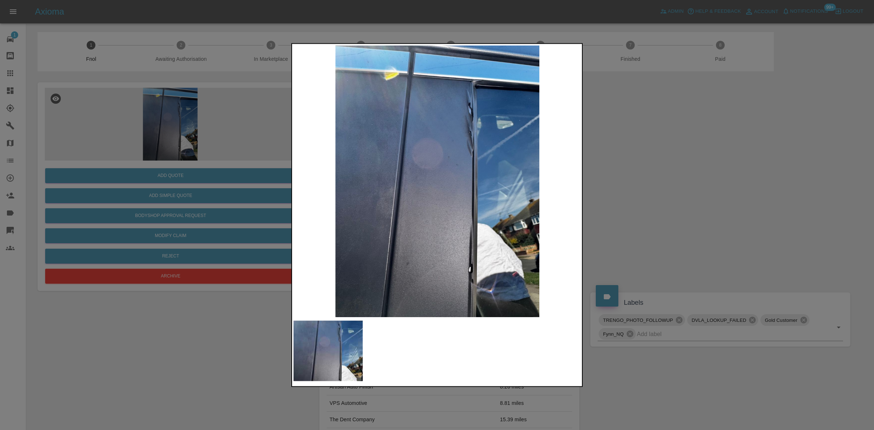
click at [110, 86] on div at bounding box center [437, 215] width 874 height 430
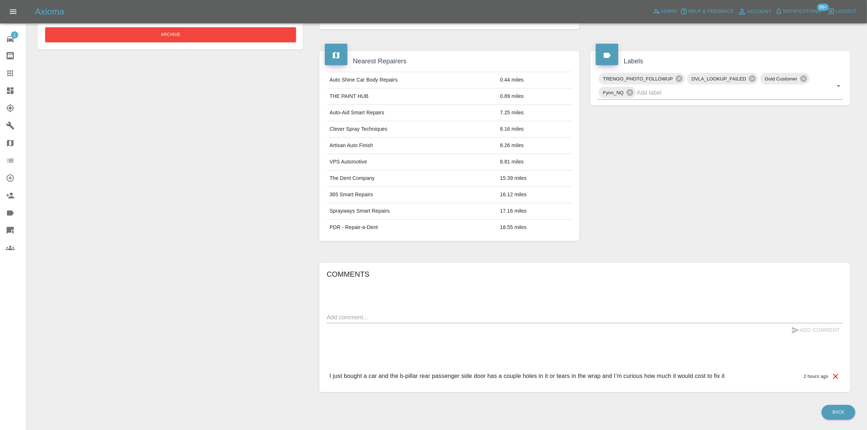
scroll to position [249, 0]
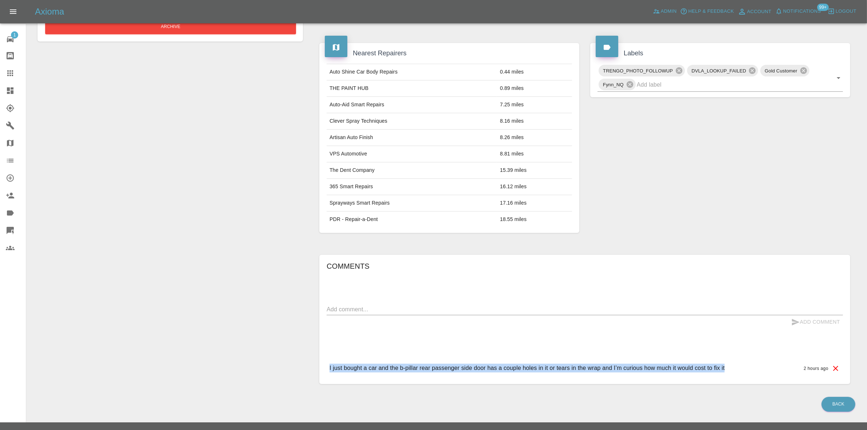
drag, startPoint x: 329, startPoint y: 356, endPoint x: 737, endPoint y: 371, distance: 408.7
click at [737, 371] on div "Comments x Add Comment I just bought a car and the b-pillar rear passenger side…" at bounding box center [584, 319] width 531 height 129
click at [738, 361] on div "I just bought a car and the b-pillar rear passenger side door has a couple hole…" at bounding box center [585, 368] width 516 height 21
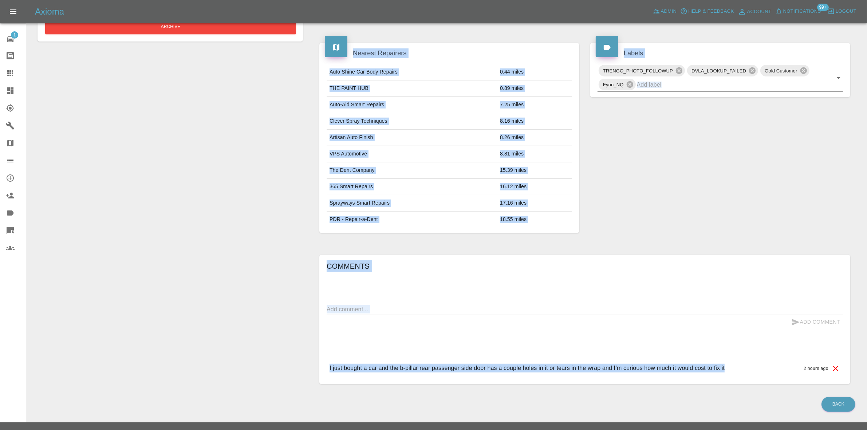
drag, startPoint x: 628, startPoint y: 351, endPoint x: 224, endPoint y: 338, distance: 404.3
click at [242, 348] on div "Add Quote Add Simple Quote Bodyshop Approval Request Modify Claim Reject Archiv…" at bounding box center [446, 108] width 829 height 573
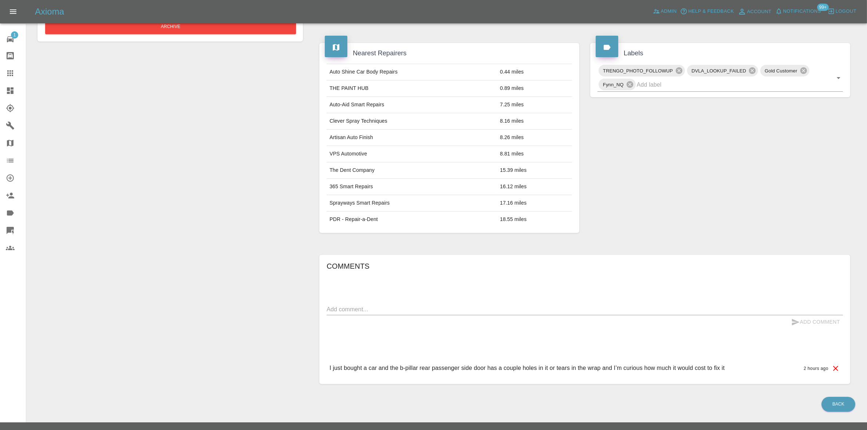
click at [224, 331] on div "Add Quote Add Simple Quote Bodyshop Approval Request Modify Claim Reject Archive" at bounding box center [170, 108] width 276 height 573
click at [328, 358] on div "I just bought a car and the b-pillar rear passenger side door has a couple hole…" at bounding box center [585, 368] width 516 height 21
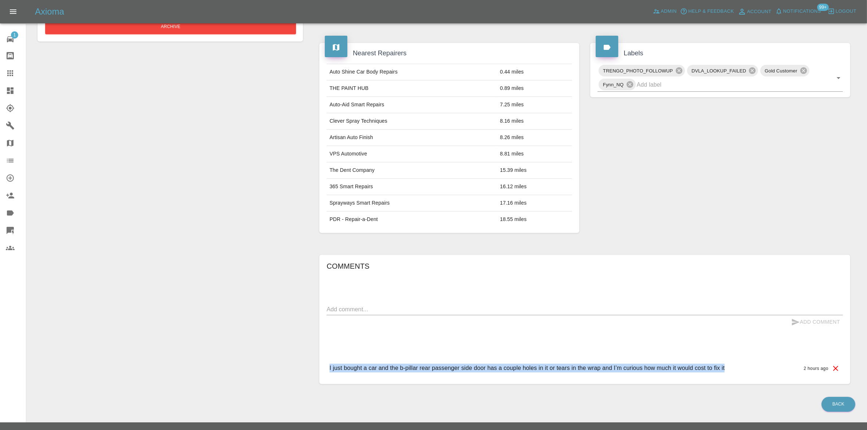
drag, startPoint x: 328, startPoint y: 355, endPoint x: 730, endPoint y: 358, distance: 401.9
click at [730, 358] on div "I just bought a car and the b-pillar rear passenger side door has a couple hole…" at bounding box center [585, 368] width 516 height 21
drag, startPoint x: 730, startPoint y: 357, endPoint x: 267, endPoint y: 328, distance: 464.0
click at [321, 363] on div "Comments x Add Comment I just bought a car and the b-pillar rear passenger side…" at bounding box center [584, 319] width 531 height 129
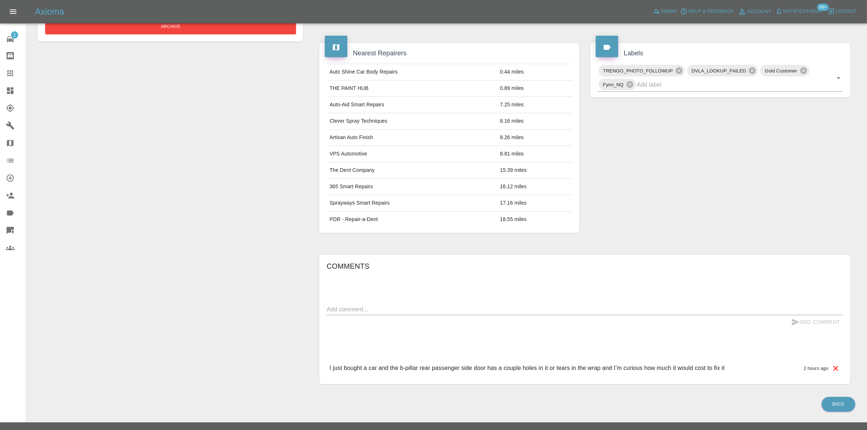
click at [266, 327] on div "Add Quote Add Simple Quote Bodyshop Approval Request Modify Claim Reject Archive" at bounding box center [170, 108] width 276 height 573
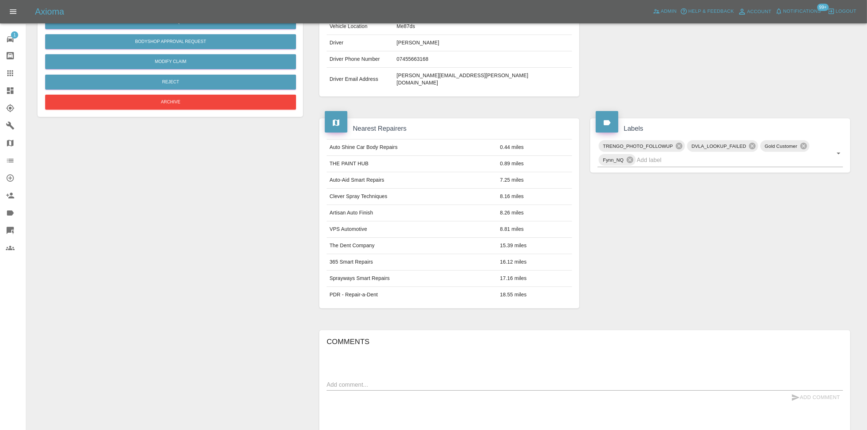
scroll to position [0, 0]
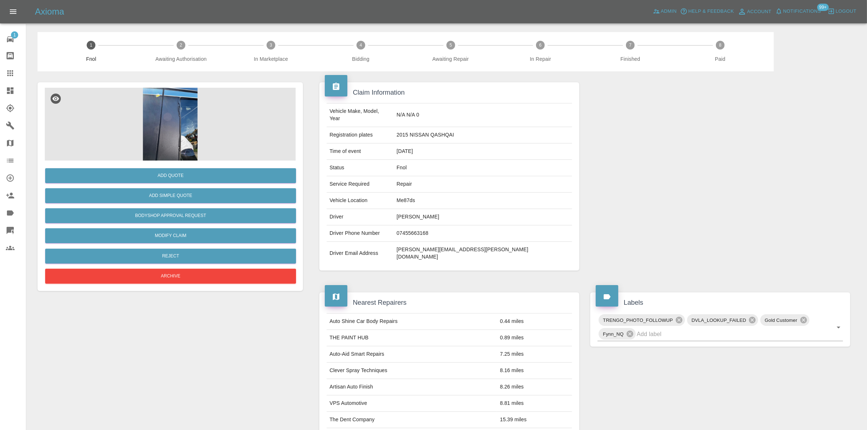
click at [169, 127] on img at bounding box center [170, 124] width 251 height 73
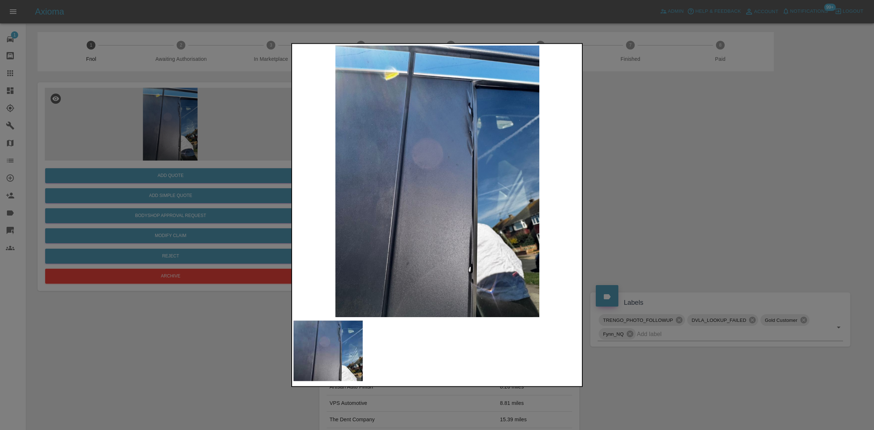
click at [388, 202] on img at bounding box center [437, 181] width 288 height 272
click at [431, 193] on img at bounding box center [437, 181] width 288 height 272
click at [473, 113] on img at bounding box center [437, 181] width 288 height 272
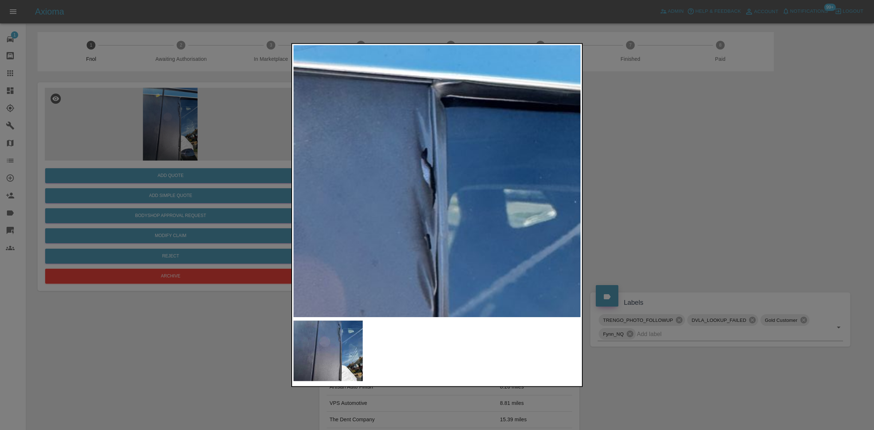
click at [457, 141] on img at bounding box center [328, 384] width 863 height 815
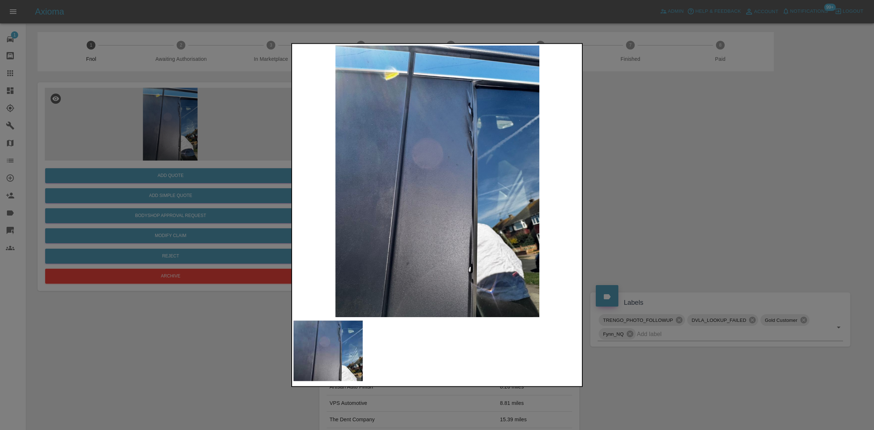
click at [384, 160] on img at bounding box center [437, 181] width 288 height 272
click at [412, 148] on img at bounding box center [437, 181] width 288 height 272
click at [479, 144] on img at bounding box center [437, 181] width 288 height 272
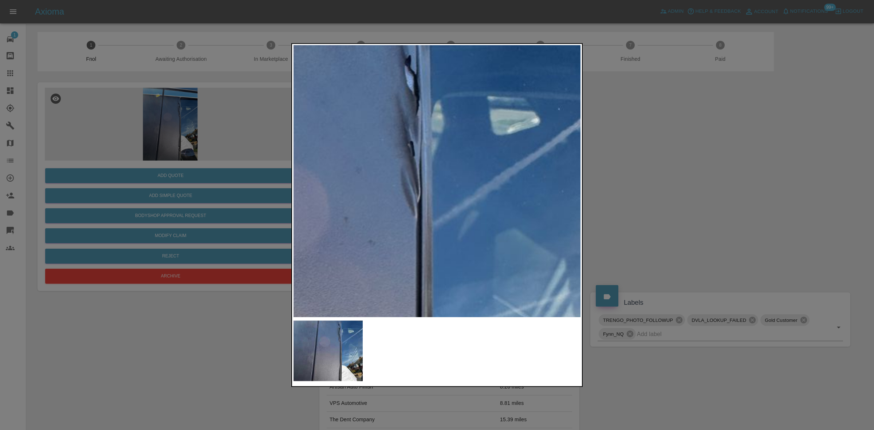
click at [452, 137] on img at bounding box center [312, 291] width 863 height 815
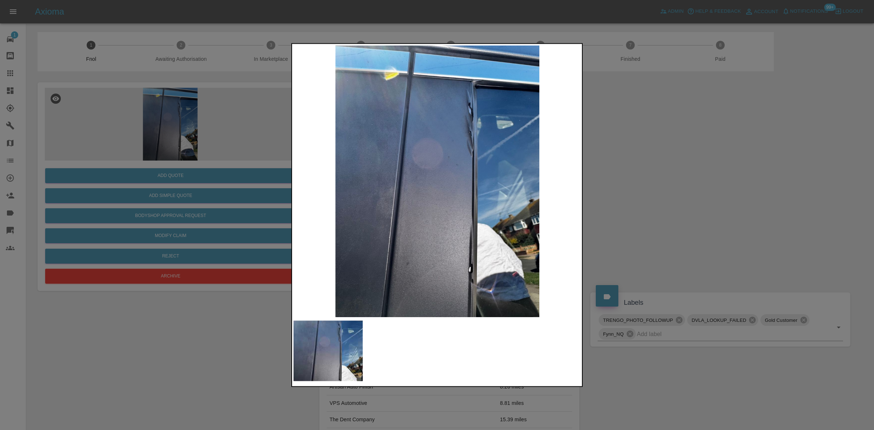
click at [126, 58] on div at bounding box center [437, 215] width 874 height 430
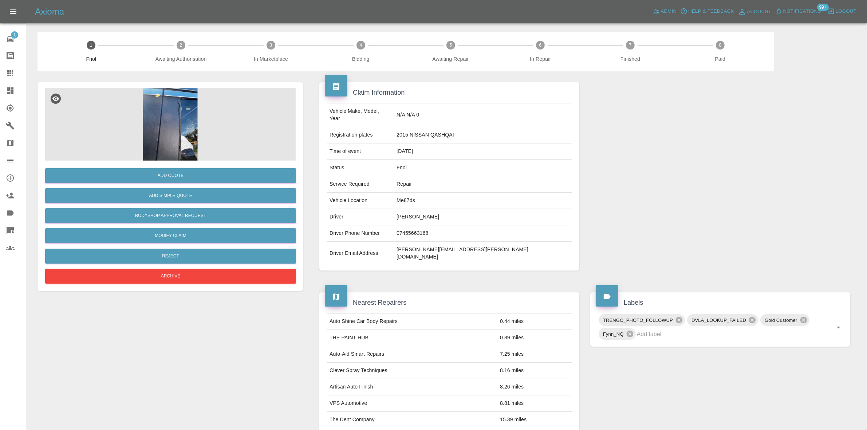
click at [178, 133] on img at bounding box center [170, 124] width 251 height 73
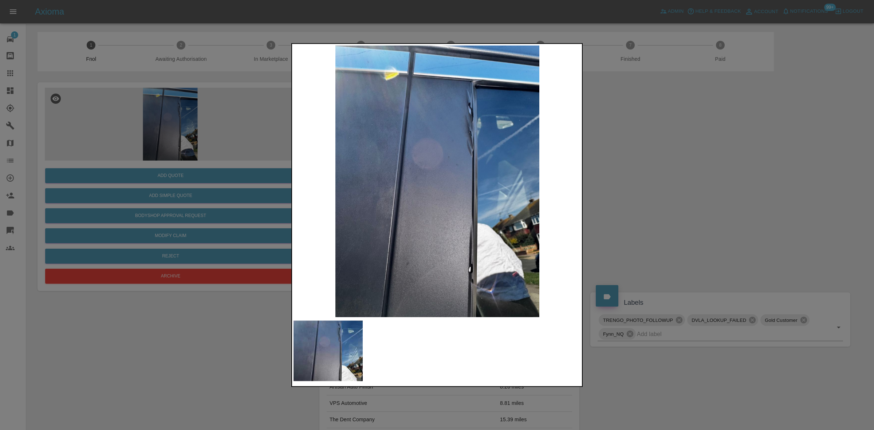
click at [482, 113] on img at bounding box center [437, 181] width 288 height 272
click at [481, 112] on img at bounding box center [437, 181] width 288 height 272
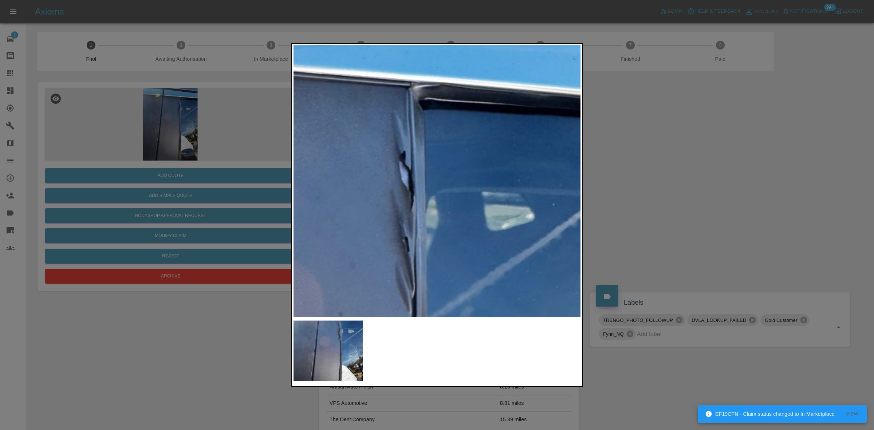
click at [457, 111] on img at bounding box center [306, 387] width 863 height 815
click at [454, 143] on img at bounding box center [306, 387] width 863 height 815
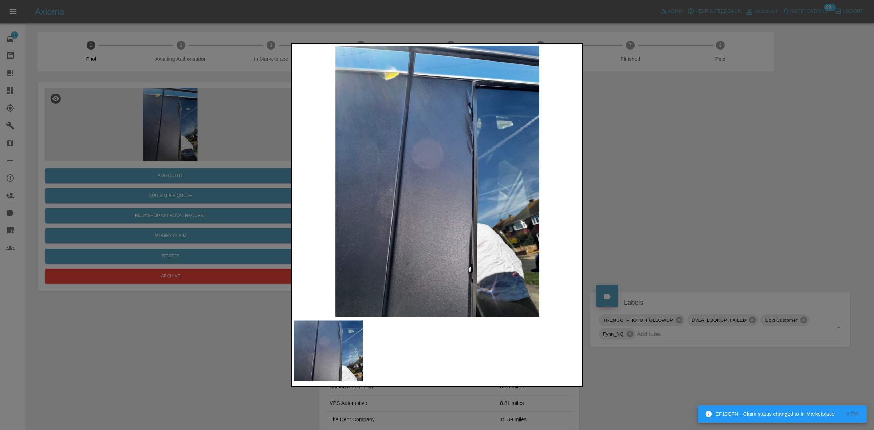
click at [428, 164] on img at bounding box center [437, 181] width 288 height 272
click at [408, 157] on img at bounding box center [437, 181] width 288 height 272
click at [483, 90] on img at bounding box center [437, 181] width 288 height 272
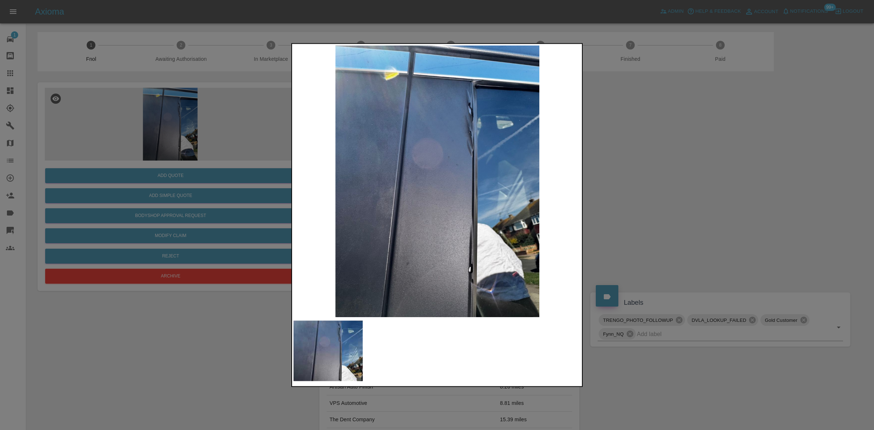
click at [411, 183] on img at bounding box center [437, 181] width 288 height 272
click at [471, 104] on img at bounding box center [437, 181] width 288 height 272
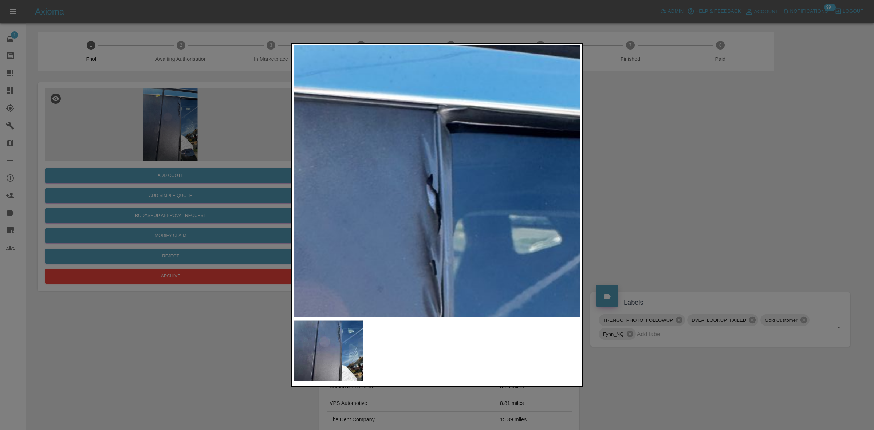
click at [471, 104] on img at bounding box center [333, 410] width 863 height 815
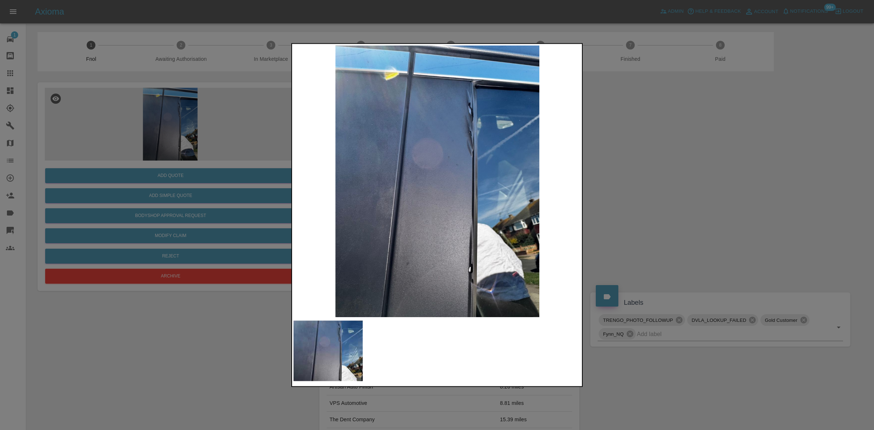
click at [286, 147] on div at bounding box center [437, 215] width 874 height 430
click at [181, 91] on div at bounding box center [437, 215] width 874 height 430
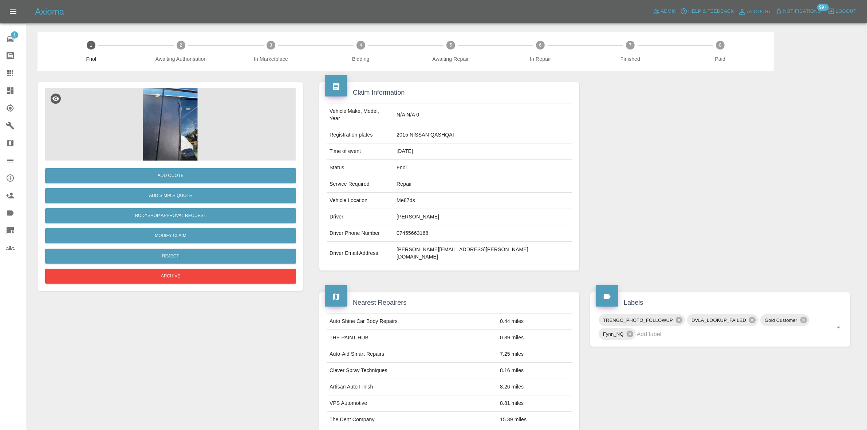
click at [172, 123] on img at bounding box center [170, 124] width 251 height 73
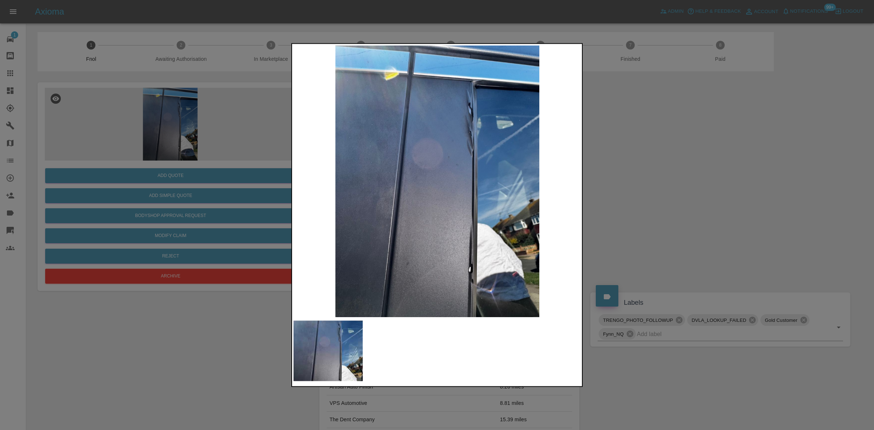
click at [421, 137] on img at bounding box center [437, 181] width 288 height 272
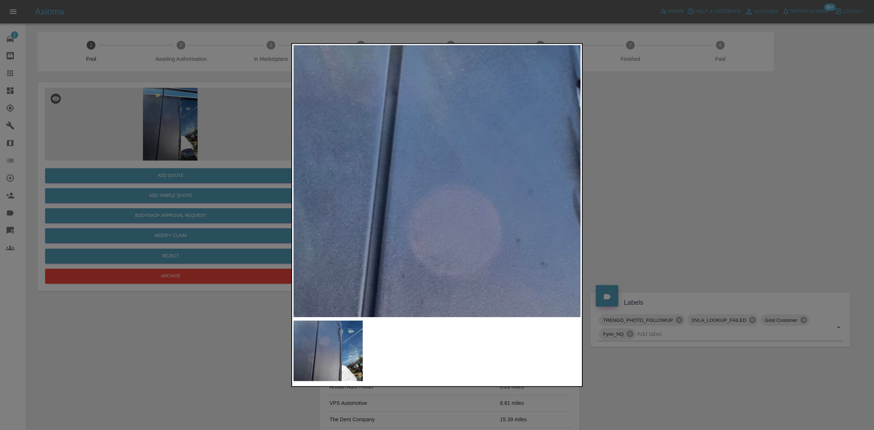
click at [422, 135] on img at bounding box center [483, 313] width 863 height 815
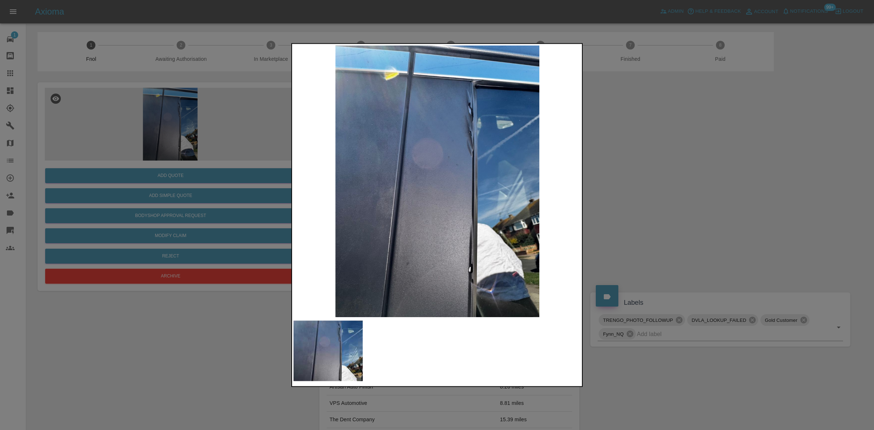
click at [402, 152] on img at bounding box center [437, 181] width 288 height 272
click at [475, 114] on img at bounding box center [437, 181] width 288 height 272
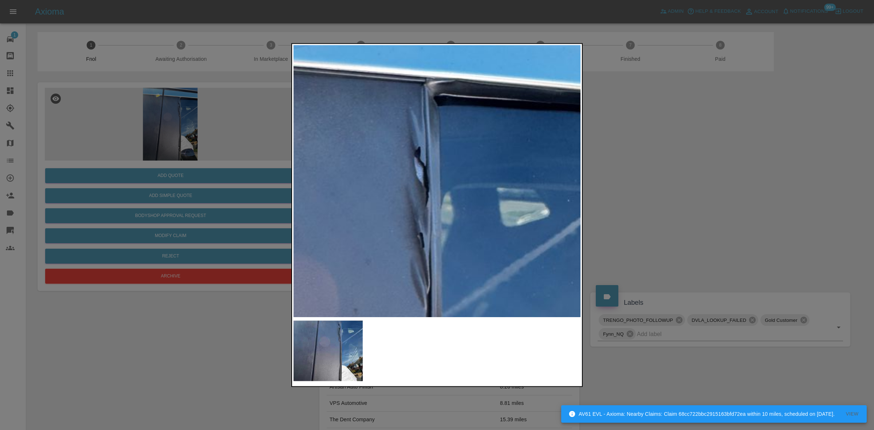
click at [447, 120] on img at bounding box center [321, 382] width 863 height 815
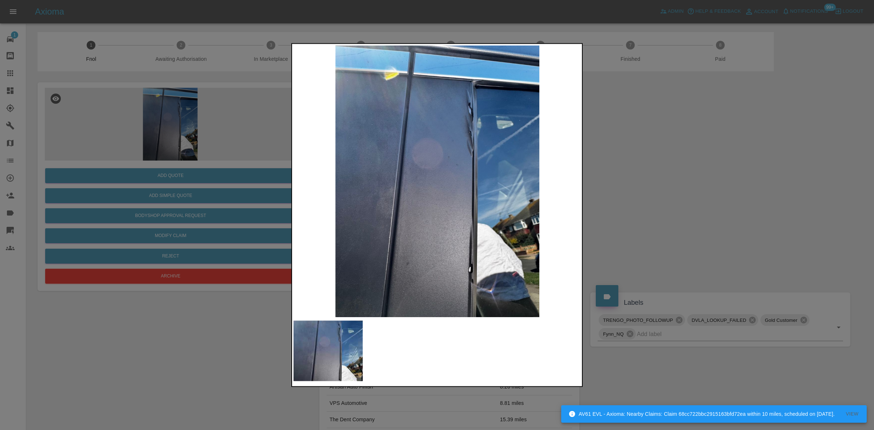
click at [318, 150] on img at bounding box center [437, 181] width 288 height 272
click at [467, 108] on img at bounding box center [437, 181] width 288 height 272
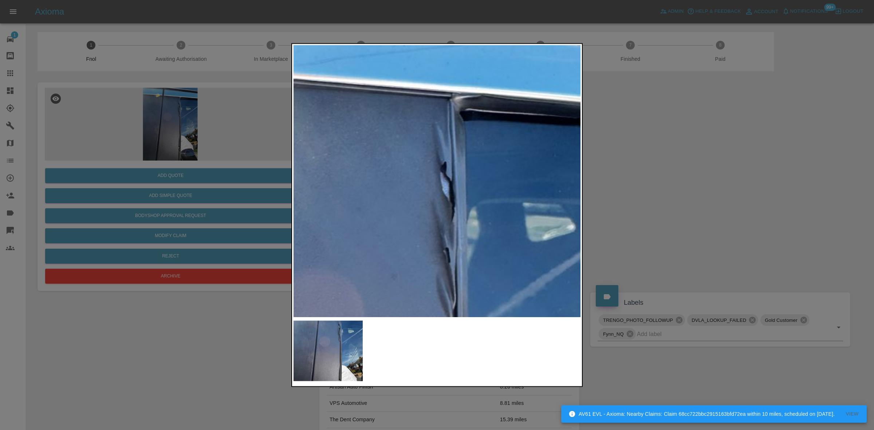
click at [463, 133] on img at bounding box center [347, 398] width 863 height 815
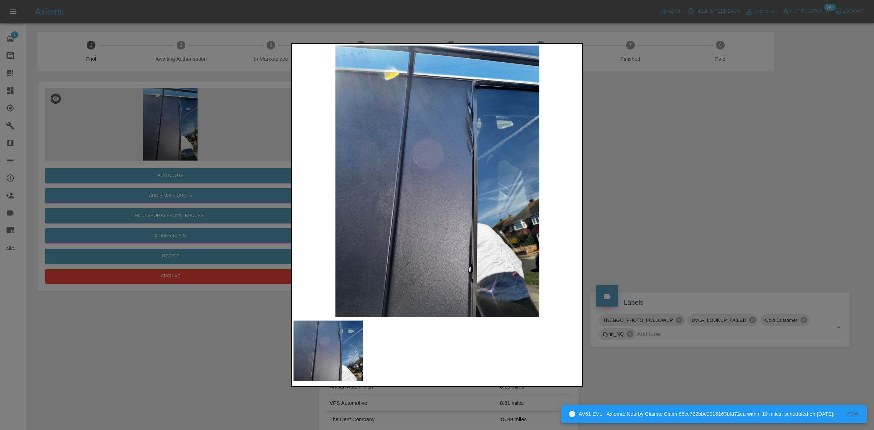
click at [310, 139] on img at bounding box center [437, 181] width 288 height 272
click at [125, 125] on div at bounding box center [437, 215] width 874 height 430
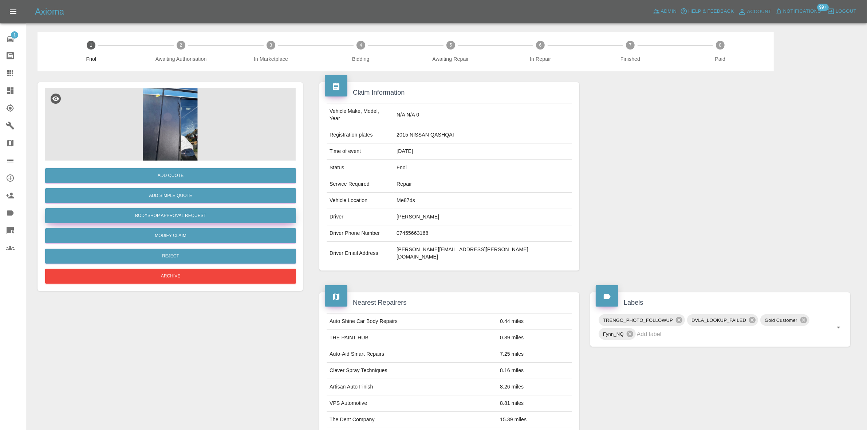
click at [188, 217] on button "Bodyshop Approval Request" at bounding box center [170, 215] width 251 height 15
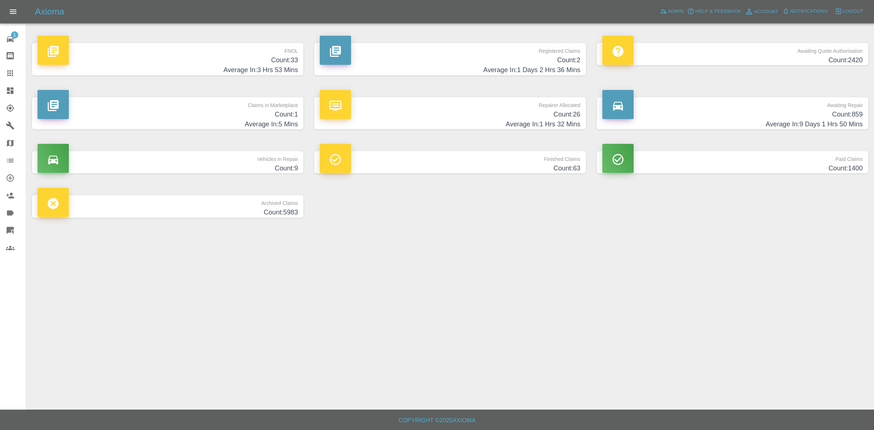
click at [268, 59] on h4 "Count: 33" at bounding box center [167, 60] width 260 height 10
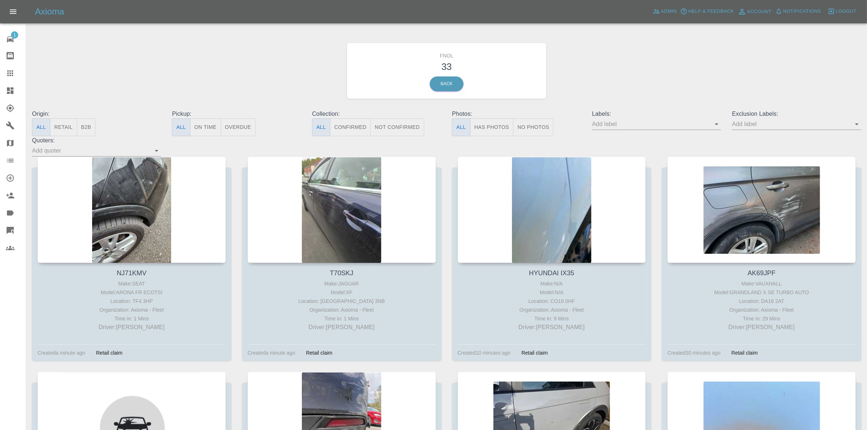
click at [494, 132] on button "Has Photos" at bounding box center [492, 127] width 44 height 18
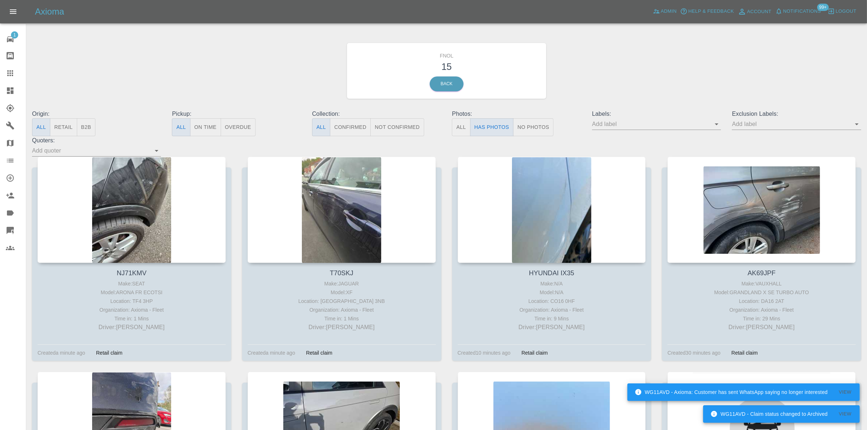
click at [9, 95] on link "Dashboard" at bounding box center [13, 90] width 26 height 17
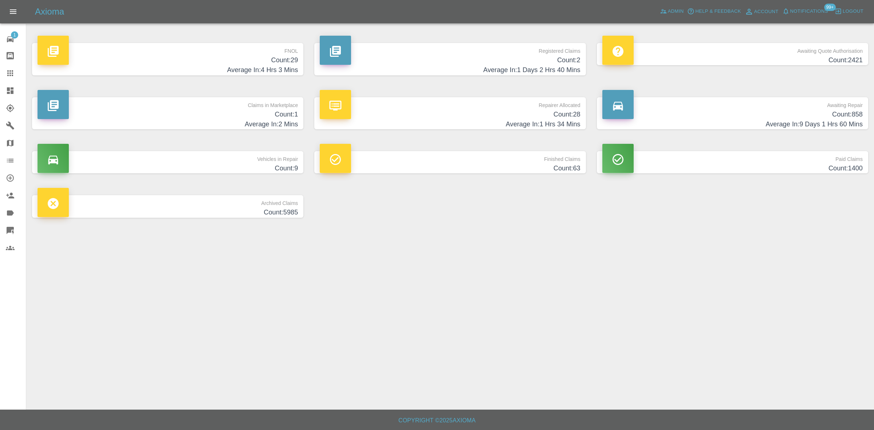
click at [279, 56] on h4 "Count: 29" at bounding box center [167, 60] width 260 height 10
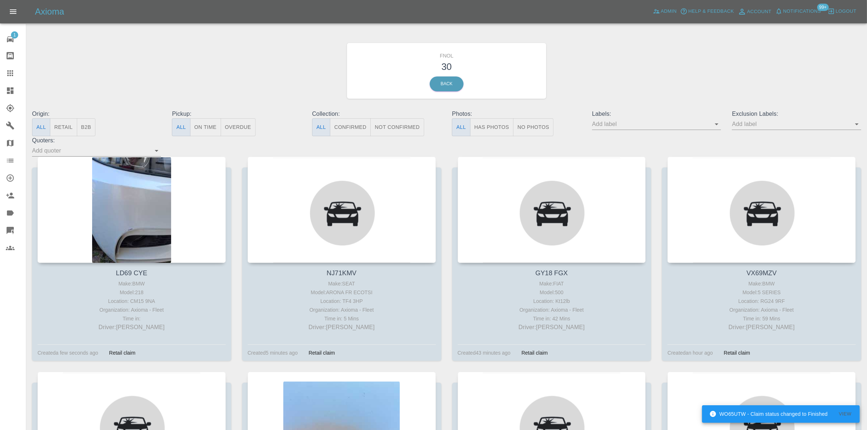
click at [486, 125] on button "Has Photos" at bounding box center [492, 127] width 44 height 18
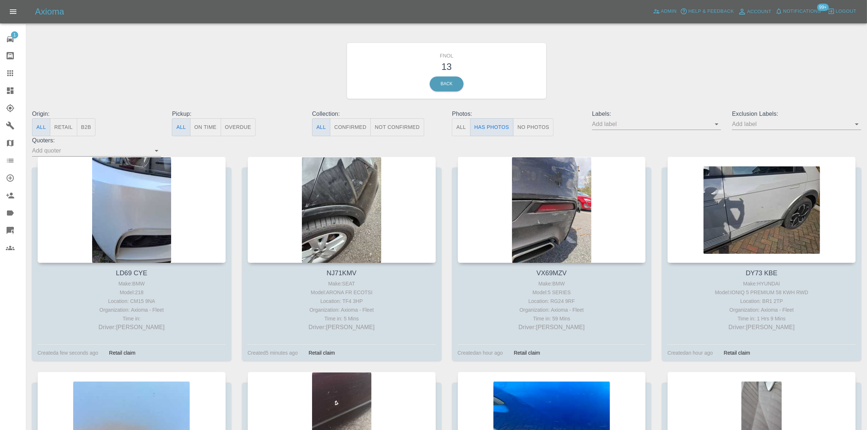
click at [6, 91] on icon at bounding box center [10, 90] width 9 height 9
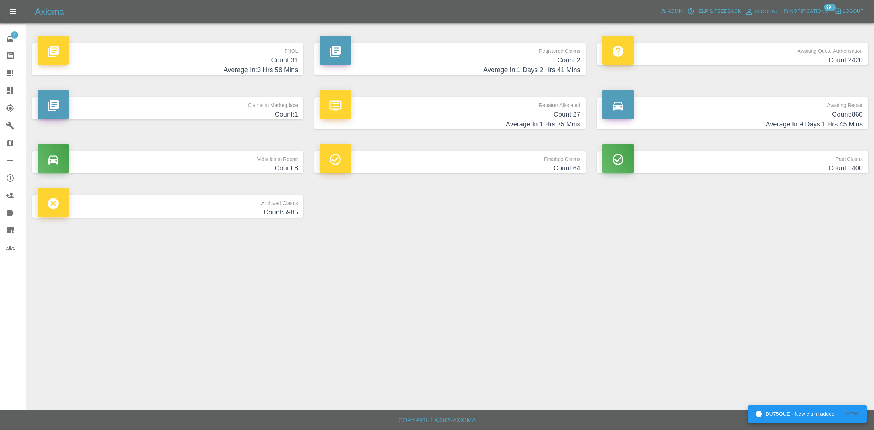
click at [557, 63] on h4 "Count: 2" at bounding box center [450, 60] width 260 height 10
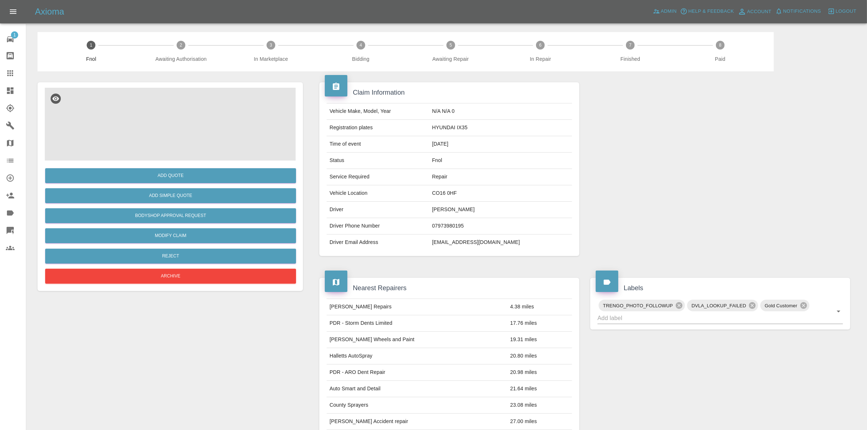
click at [171, 130] on img at bounding box center [170, 124] width 251 height 73
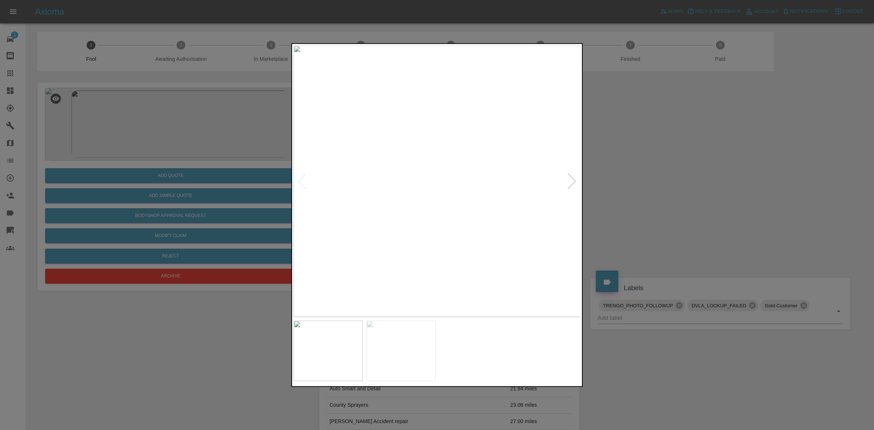
click at [377, 190] on img at bounding box center [437, 181] width 288 height 272
click at [326, 189] on img at bounding box center [437, 181] width 288 height 272
click at [469, 157] on img at bounding box center [437, 181] width 288 height 272
click at [469, 157] on img at bounding box center [340, 254] width 863 height 815
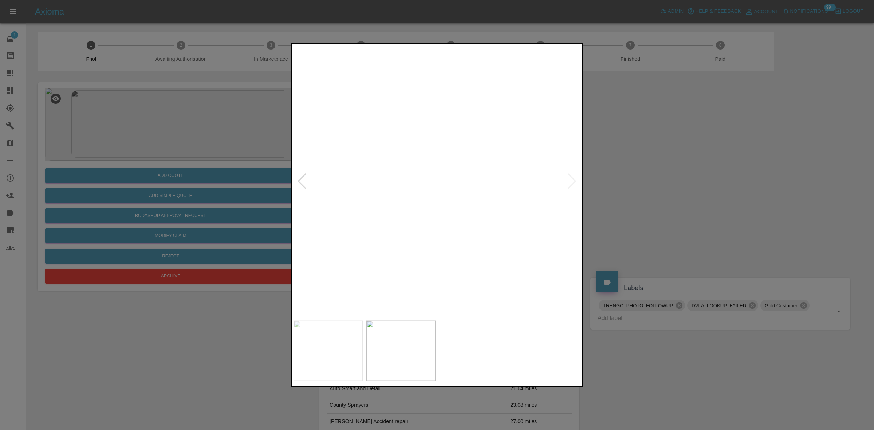
click at [469, 157] on img at bounding box center [340, 254] width 863 height 815
click at [498, 181] on img at bounding box center [437, 181] width 288 height 272
click at [492, 208] on img at bounding box center [437, 181] width 288 height 272
click at [516, 212] on img at bounding box center [437, 181] width 288 height 272
click at [439, 206] on img at bounding box center [437, 181] width 288 height 272
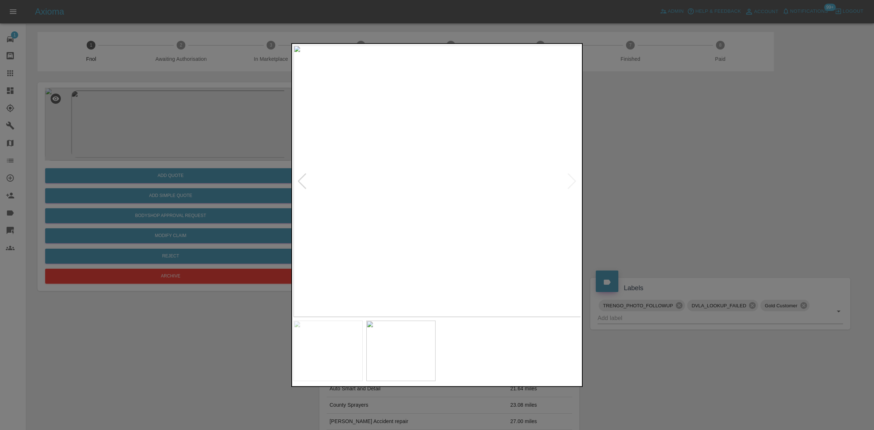
click at [467, 201] on img at bounding box center [437, 181] width 288 height 272
click at [467, 200] on img at bounding box center [345, 120] width 863 height 815
click at [294, 192] on img at bounding box center [437, 181] width 288 height 272
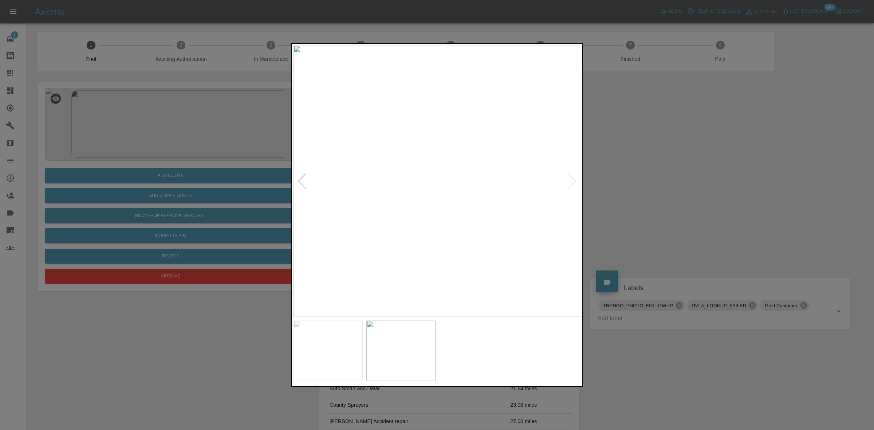
click at [208, 126] on div at bounding box center [437, 215] width 874 height 430
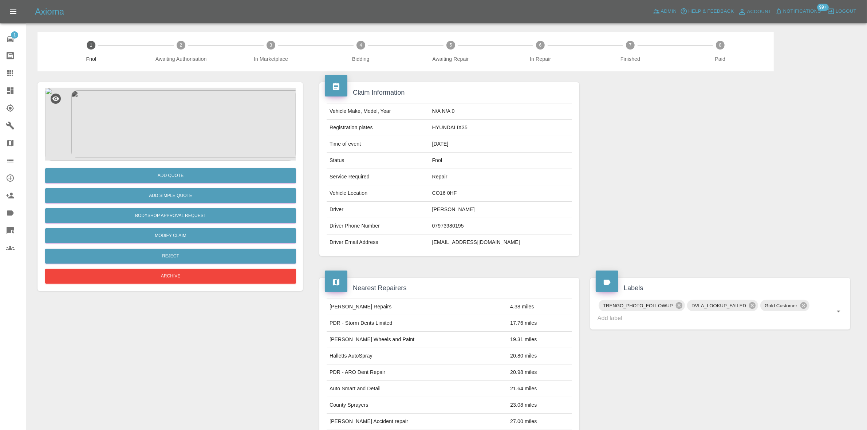
click at [182, 126] on img at bounding box center [170, 124] width 251 height 73
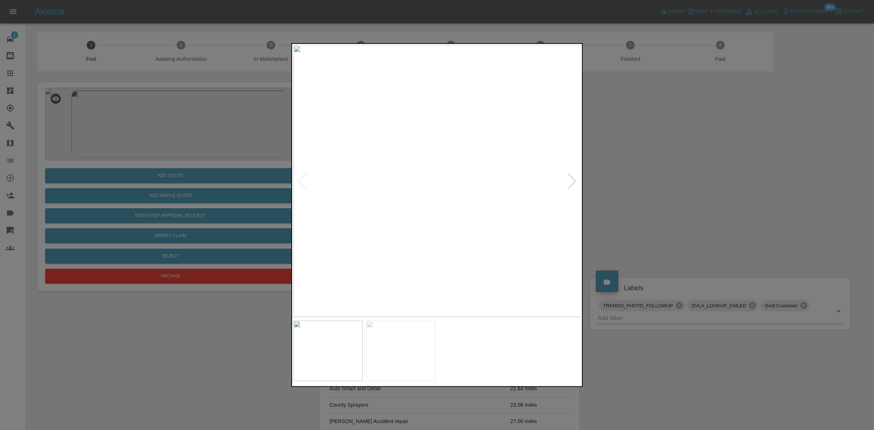
click at [449, 197] on img at bounding box center [437, 181] width 288 height 272
click at [470, 131] on img at bounding box center [437, 181] width 288 height 272
click at [402, 174] on img at bounding box center [330, 329] width 863 height 815
click at [511, 137] on img at bounding box center [394, 258] width 863 height 815
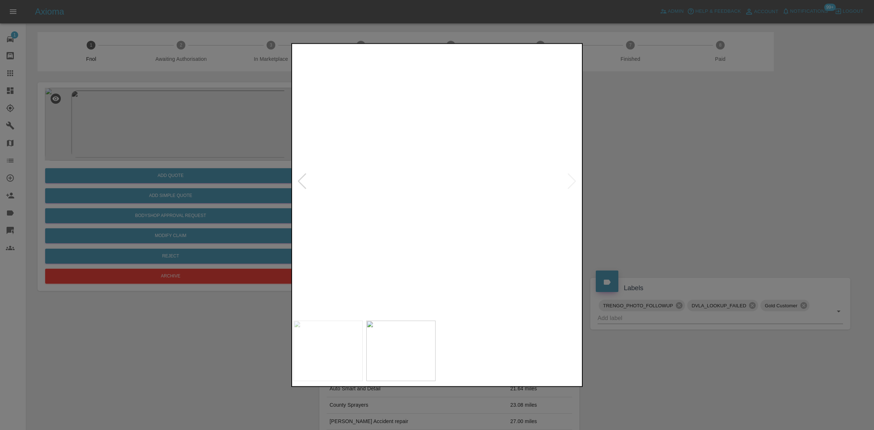
click at [487, 155] on img at bounding box center [412, 256] width 863 height 815
click at [440, 202] on img at bounding box center [487, 325] width 863 height 815
click at [422, 216] on img at bounding box center [528, 385] width 863 height 815
click at [441, 237] on img at bounding box center [528, 385] width 863 height 815
click at [485, 255] on img at bounding box center [570, 432] width 863 height 815
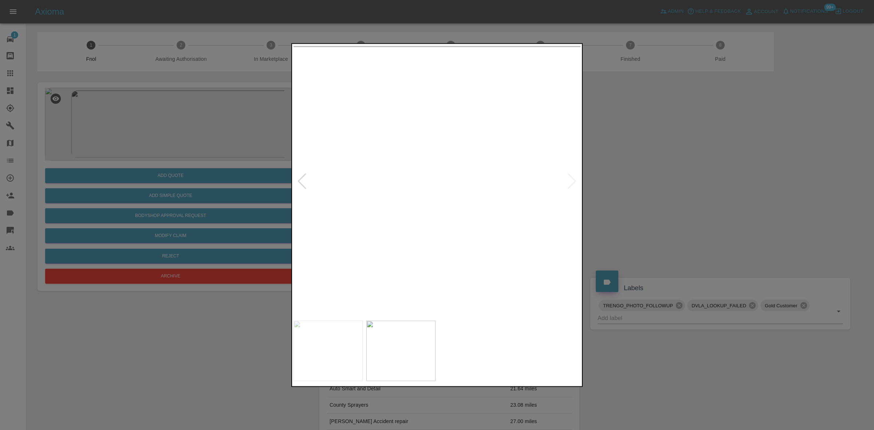
click at [254, 210] on div at bounding box center [437, 215] width 874 height 430
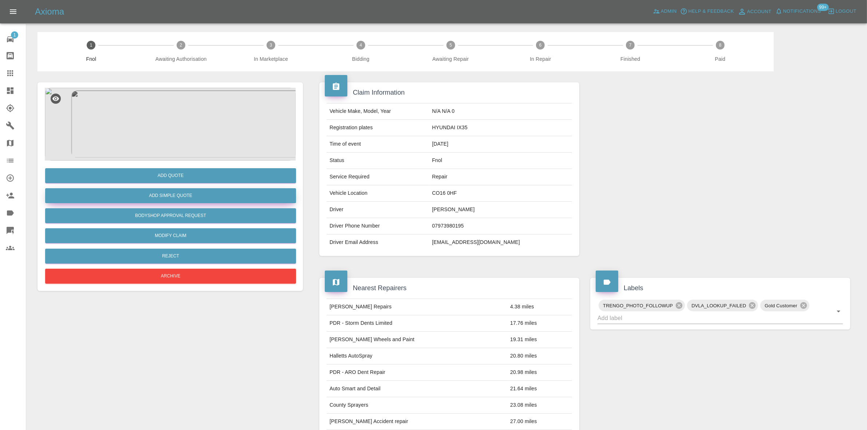
click at [217, 193] on button "Add Simple Quote" at bounding box center [170, 195] width 251 height 15
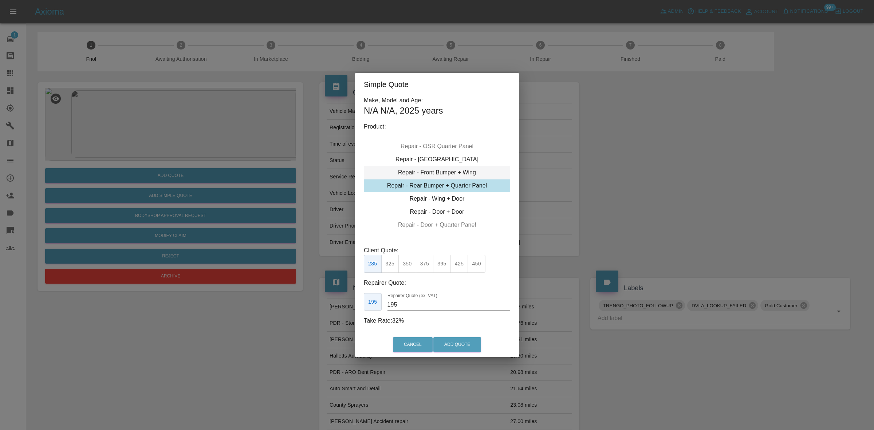
click at [425, 175] on div "Repair - Front Bumper + Wing" at bounding box center [437, 172] width 146 height 13
click at [409, 261] on button "350" at bounding box center [407, 264] width 18 height 18
drag, startPoint x: 400, startPoint y: 304, endPoint x: 270, endPoint y: 305, distance: 130.3
click at [270, 305] on div "Simple Quote Make, Model and Age: N/A N/A , 2025 years Product: Repair - Front …" at bounding box center [437, 215] width 874 height 430
type input "195"
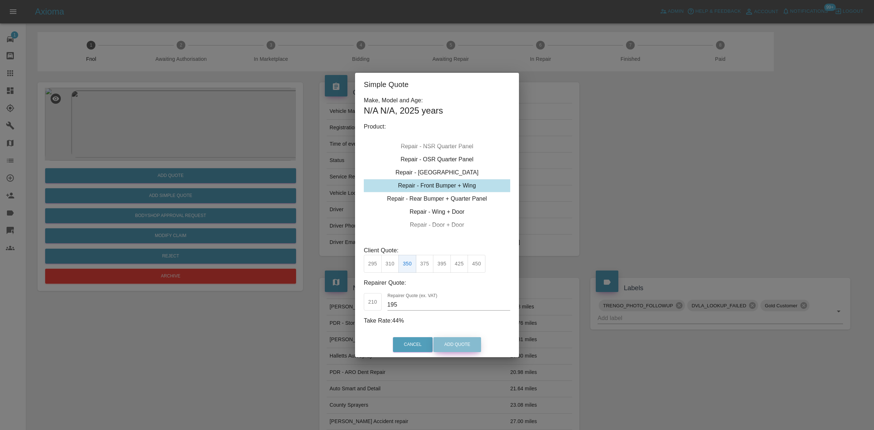
click at [451, 340] on button "Add Quote" at bounding box center [457, 344] width 48 height 15
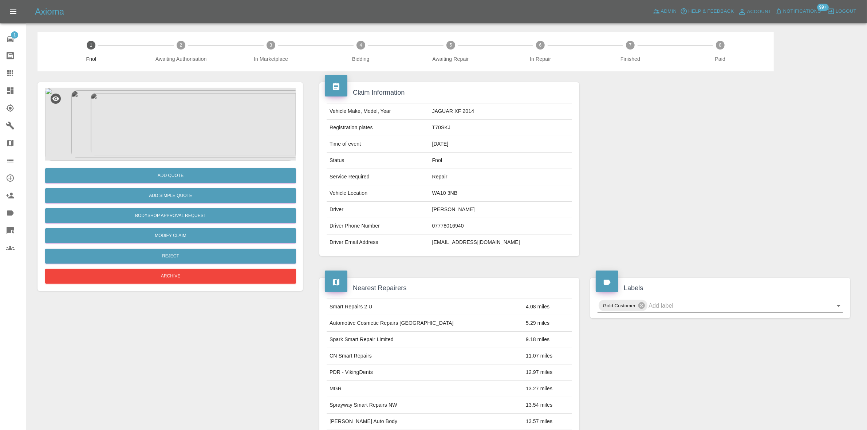
click at [173, 137] on img at bounding box center [170, 124] width 251 height 73
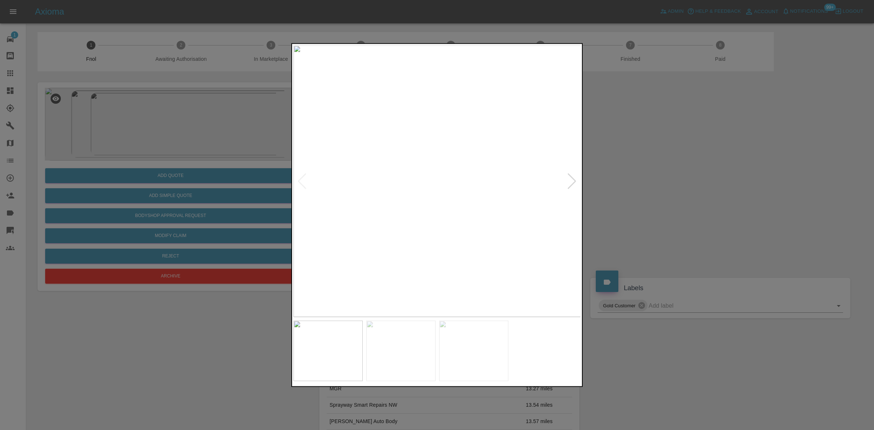
click at [419, 184] on img at bounding box center [437, 181] width 288 height 272
click at [507, 260] on img at bounding box center [553, 229] width 863 height 815
click at [488, 245] on img at bounding box center [594, 262] width 863 height 815
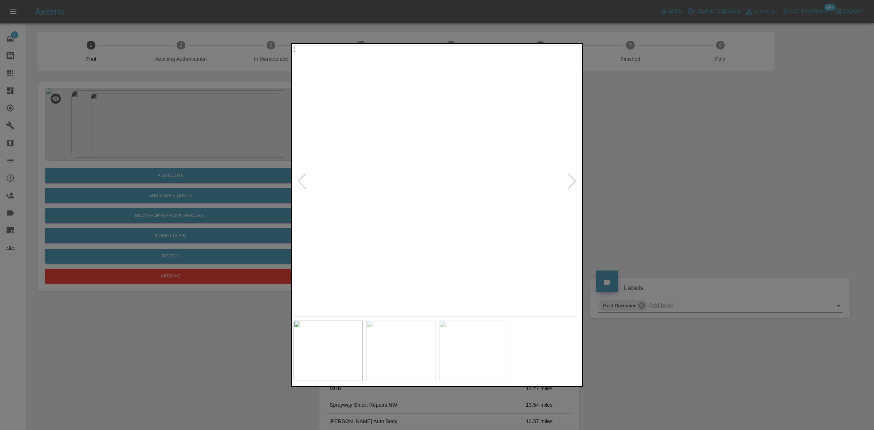
click at [404, 237] on img at bounding box center [432, 181] width 288 height 272
click at [397, 221] on img at bounding box center [437, 181] width 288 height 272
click at [386, 179] on img at bounding box center [437, 181] width 288 height 272
click at [450, 146] on img at bounding box center [437, 181] width 288 height 272
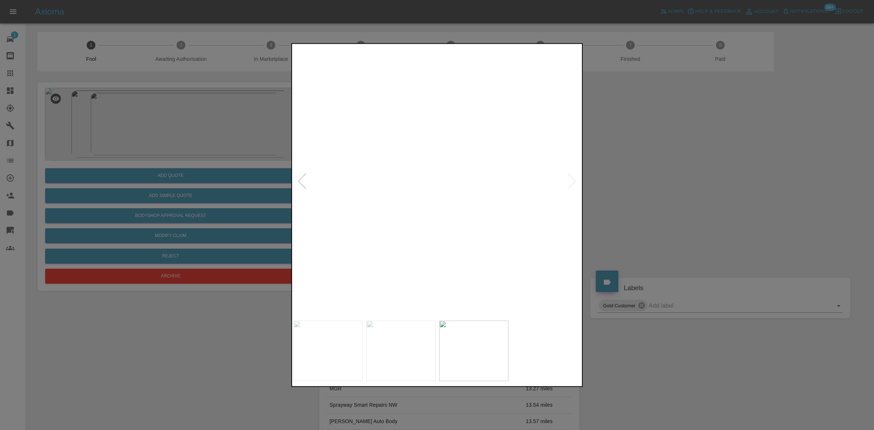
click at [388, 198] on img at bounding box center [399, 285] width 863 height 815
click at [160, 149] on div at bounding box center [437, 215] width 874 height 430
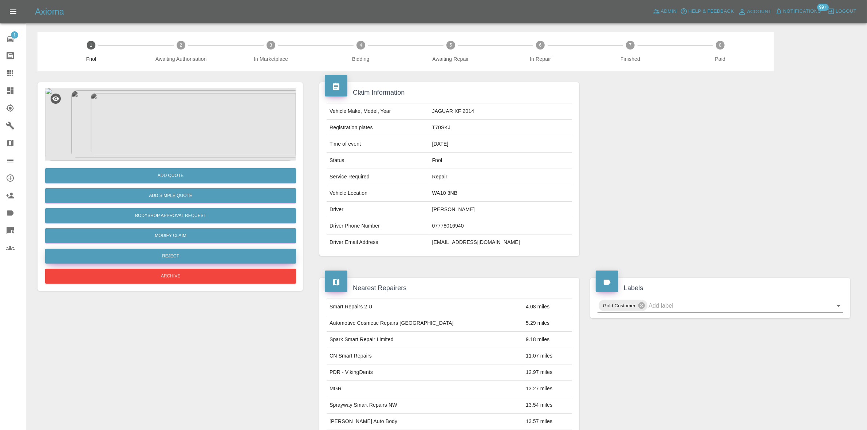
click at [188, 255] on button "Reject" at bounding box center [170, 256] width 251 height 15
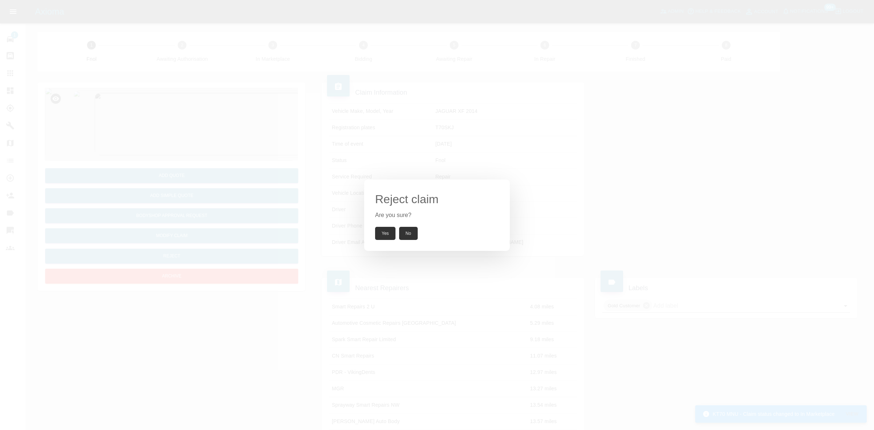
click at [385, 234] on button "Yes" at bounding box center [385, 233] width 20 height 13
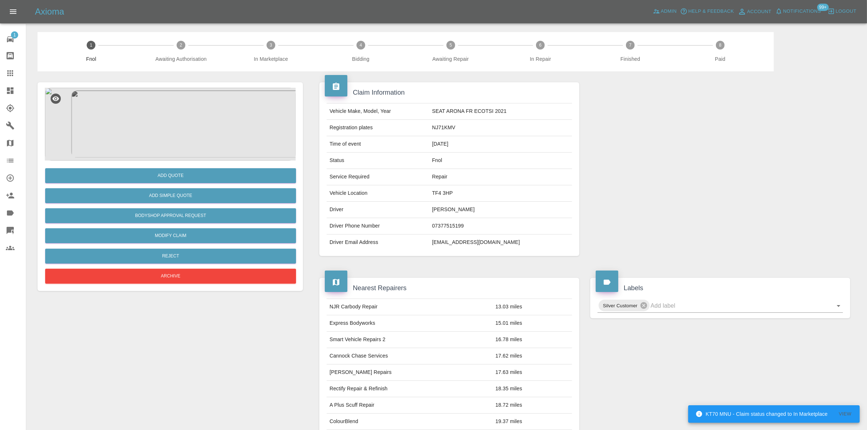
click at [183, 115] on img at bounding box center [170, 124] width 251 height 73
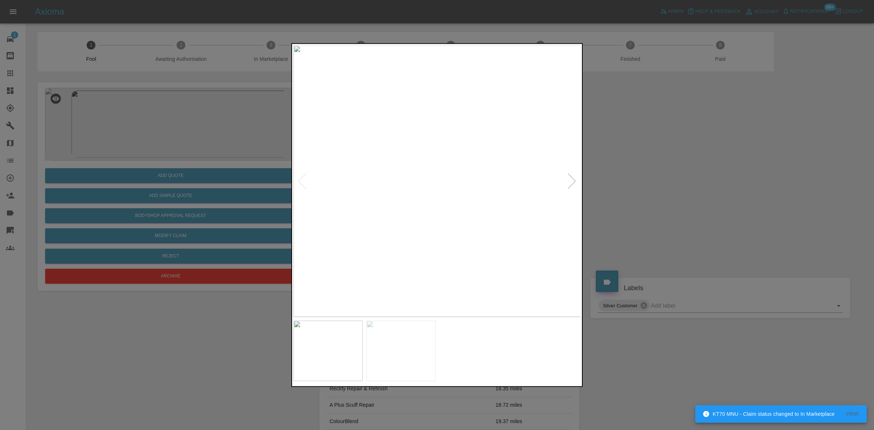
click at [385, 157] on img at bounding box center [437, 181] width 288 height 272
click at [341, 162] on img at bounding box center [437, 181] width 288 height 272
click at [256, 171] on div at bounding box center [437, 215] width 874 height 430
click at [392, 170] on img at bounding box center [437, 181] width 288 height 272
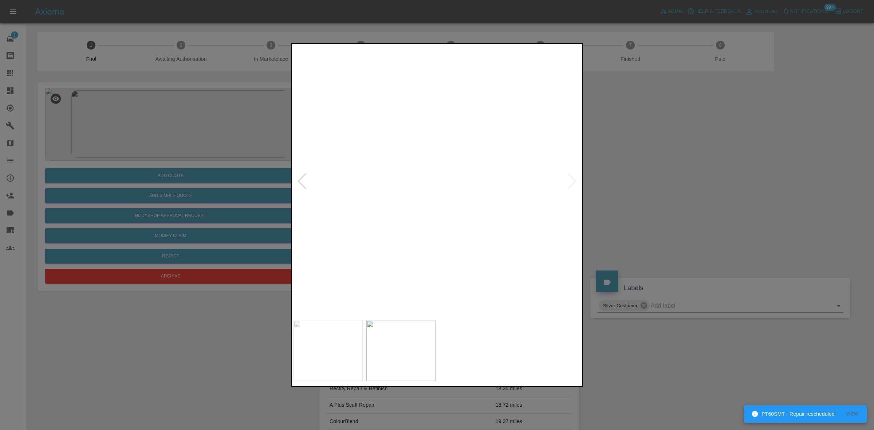
click at [391, 169] on img at bounding box center [569, 213] width 863 height 815
click at [390, 169] on img at bounding box center [437, 181] width 288 height 272
click at [393, 159] on img at bounding box center [576, 217] width 863 height 815
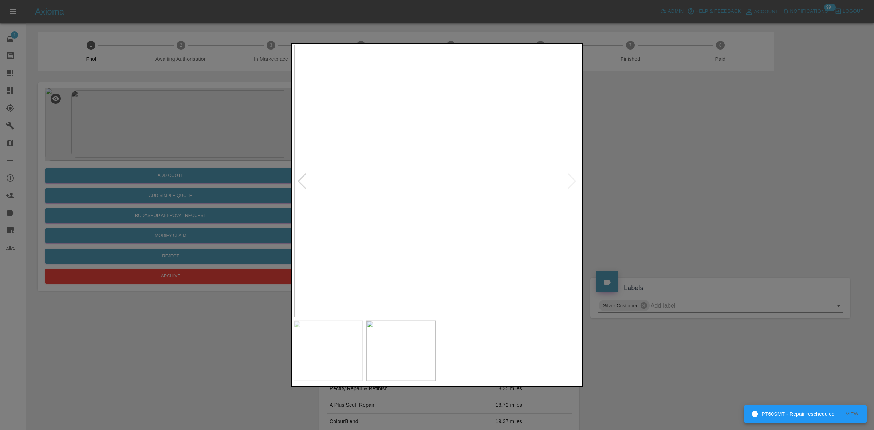
click at [400, 158] on img at bounding box center [724, 217] width 863 height 815
click at [400, 158] on img at bounding box center [724, 216] width 863 height 815
click at [455, 159] on img at bounding box center [437, 181] width 288 height 272
click at [406, 157] on img at bounding box center [452, 181] width 288 height 272
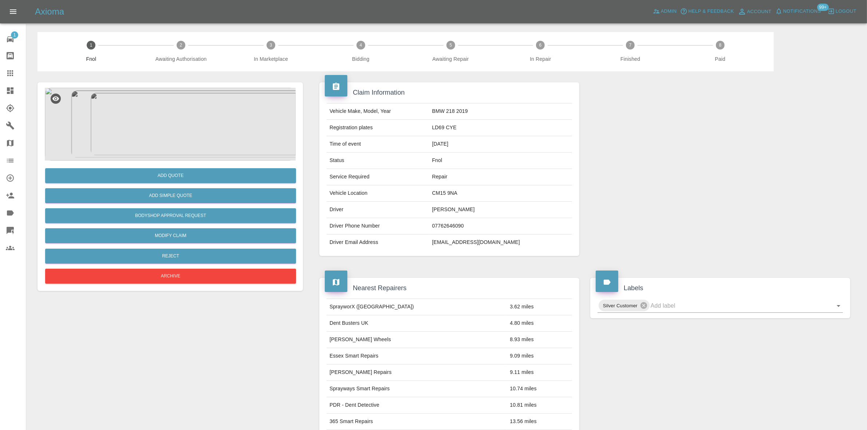
click at [157, 119] on img at bounding box center [170, 124] width 251 height 73
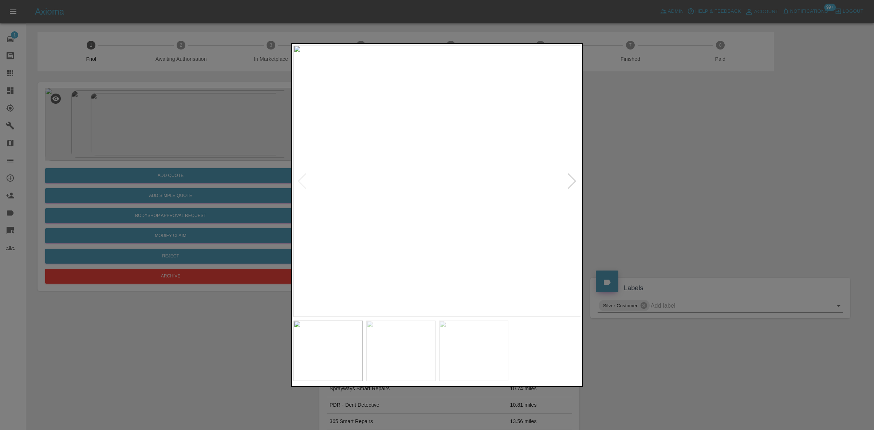
click at [309, 236] on img at bounding box center [437, 181] width 288 height 272
click at [312, 241] on img at bounding box center [341, 181] width 288 height 272
click at [263, 213] on div at bounding box center [437, 215] width 874 height 430
click at [383, 232] on img at bounding box center [472, 181] width 288 height 272
click at [428, 208] on img at bounding box center [437, 181] width 288 height 272
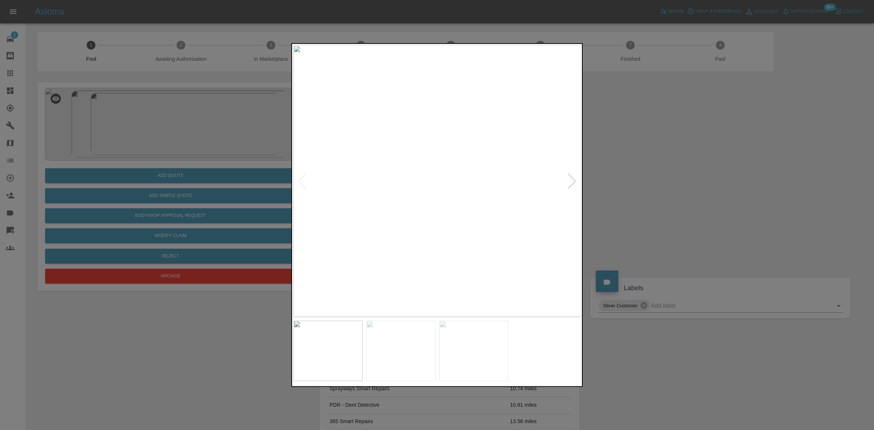
click at [438, 130] on img at bounding box center [437, 181] width 288 height 272
click at [415, 130] on img at bounding box center [396, 285] width 863 height 815
click at [419, 172] on img at bounding box center [396, 233] width 863 height 815
click at [417, 161] on img at bounding box center [396, 223] width 863 height 815
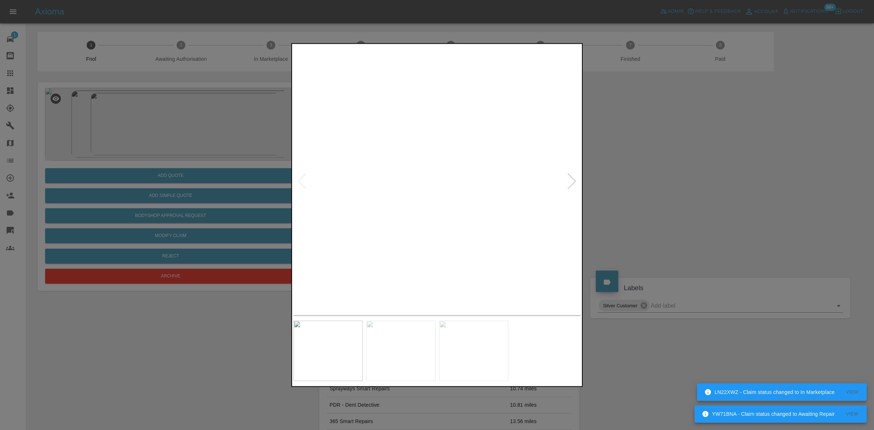
click at [391, 195] on img at bounding box center [437, 181] width 288 height 272
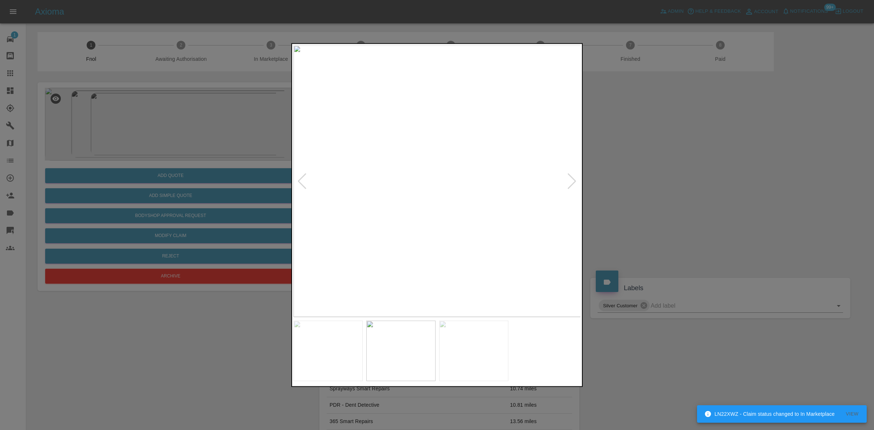
click at [406, 230] on img at bounding box center [437, 181] width 288 height 272
click at [401, 230] on img at bounding box center [437, 181] width 288 height 272
click at [422, 226] on img at bounding box center [437, 181] width 288 height 272
click at [422, 226] on img at bounding box center [481, 45] width 863 height 815
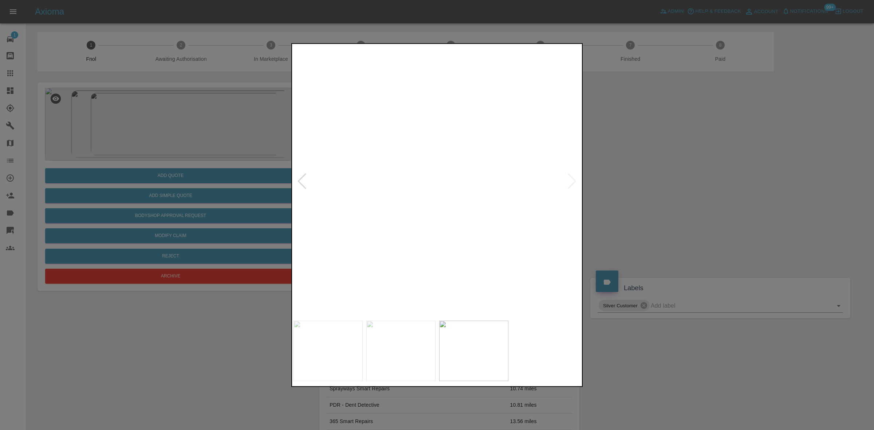
click at [422, 226] on img at bounding box center [481, 45] width 863 height 815
click at [414, 229] on img at bounding box center [437, 181] width 288 height 272
click at [417, 228] on img at bounding box center [437, 181] width 288 height 272
click at [213, 193] on div at bounding box center [437, 215] width 874 height 430
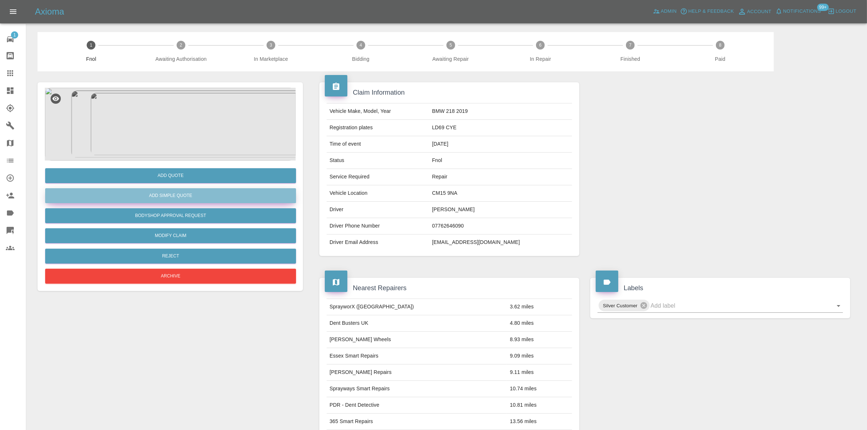
click at [195, 197] on button "Add Simple Quote" at bounding box center [170, 195] width 251 height 15
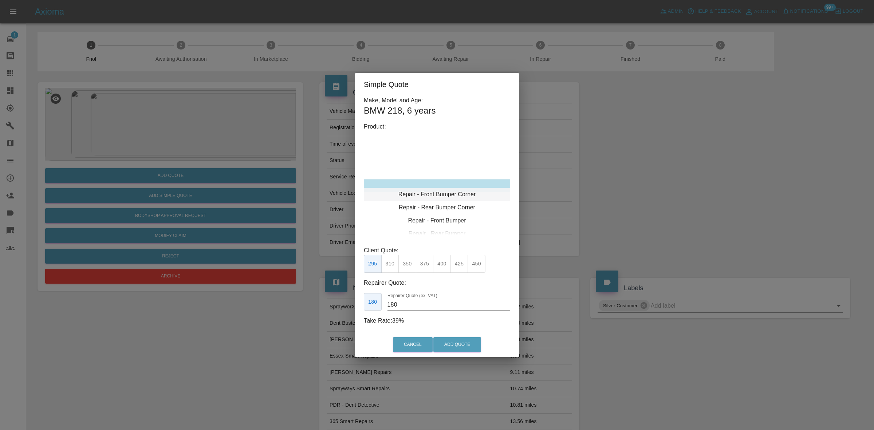
type input "120"
click at [439, 191] on div "Repair - Front Bumper Corner" at bounding box center [437, 185] width 146 height 13
click at [392, 266] on button "199" at bounding box center [390, 264] width 18 height 18
click at [454, 342] on button "Add Quote" at bounding box center [457, 344] width 48 height 15
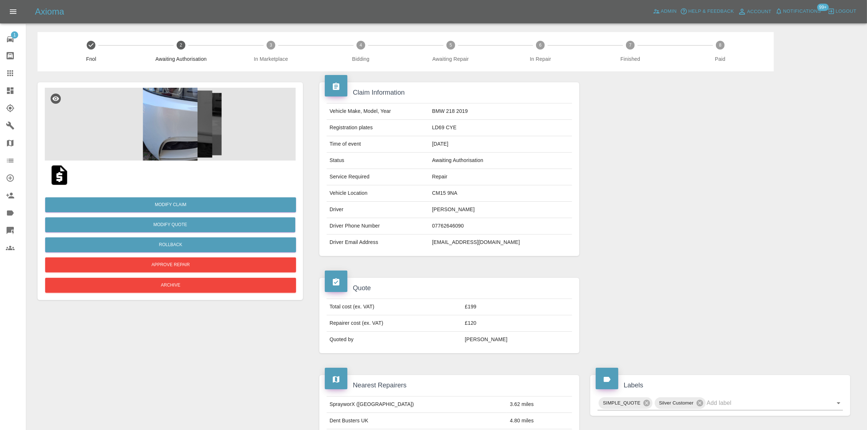
click at [179, 125] on img at bounding box center [170, 124] width 251 height 73
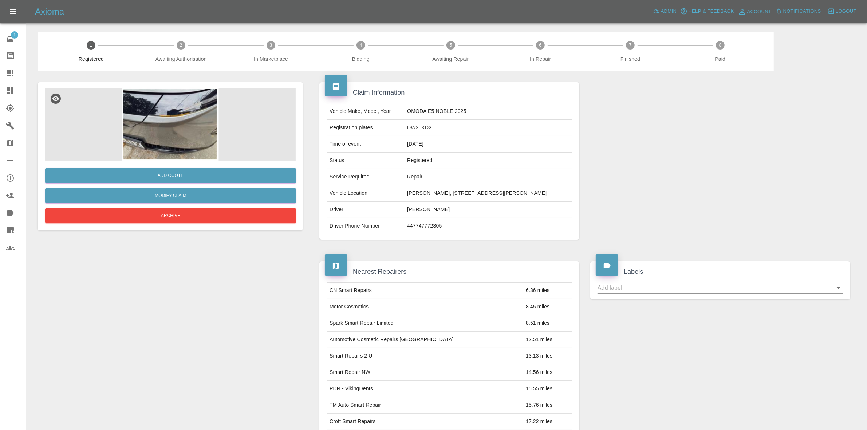
click at [146, 108] on img at bounding box center [170, 124] width 251 height 73
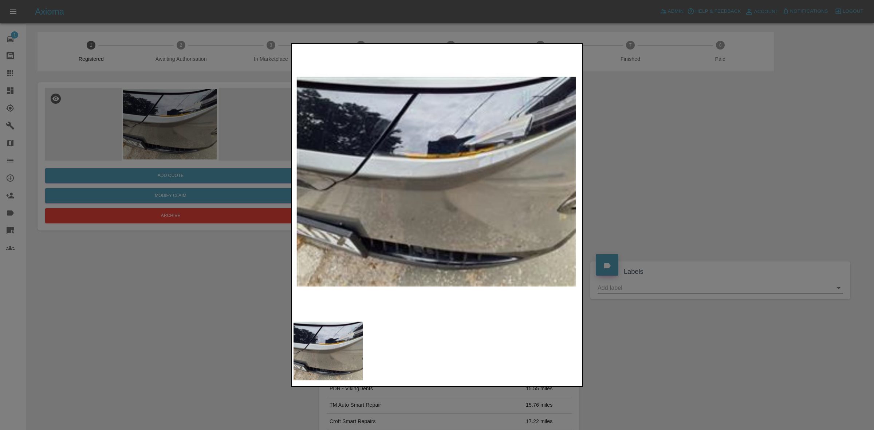
click at [159, 134] on div at bounding box center [437, 215] width 874 height 430
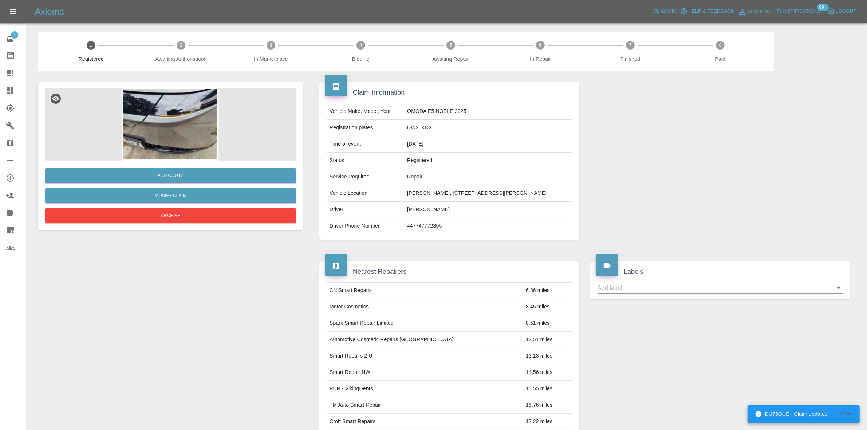
click at [169, 115] on img at bounding box center [170, 124] width 251 height 73
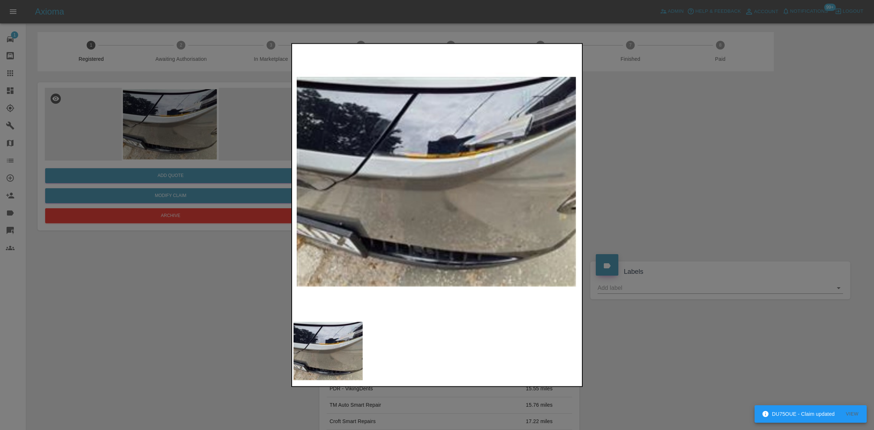
click at [420, 181] on img at bounding box center [437, 181] width 288 height 272
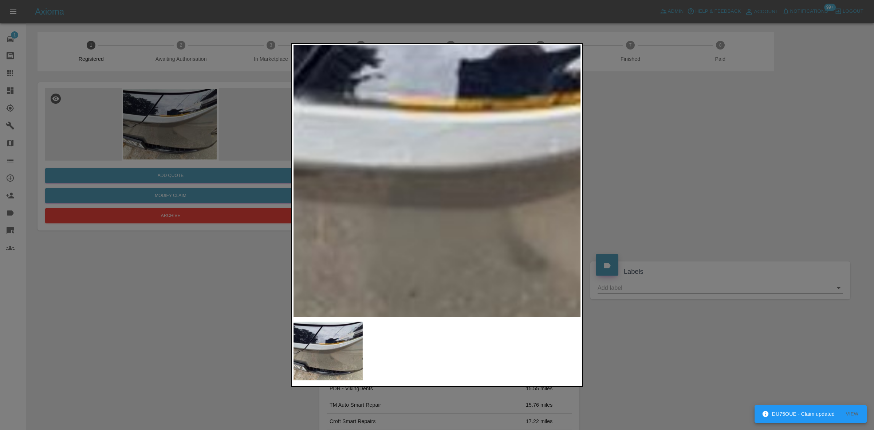
click at [420, 181] on img at bounding box center [486, 179] width 863 height 815
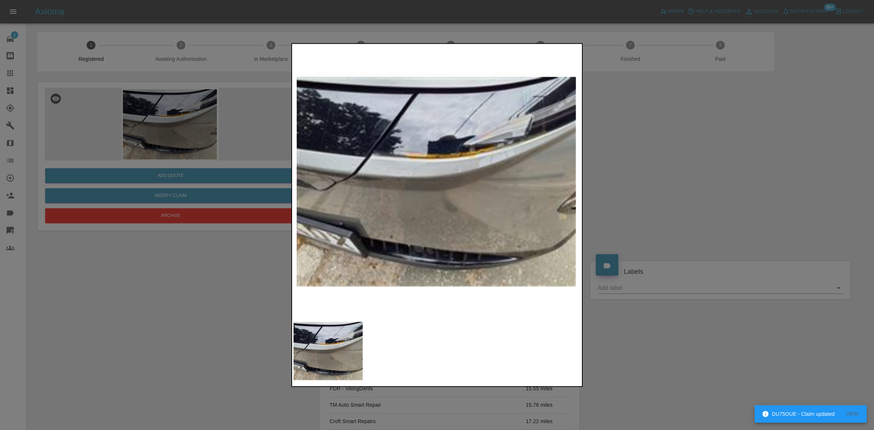
click at [385, 208] on img at bounding box center [437, 181] width 288 height 272
click at [316, 212] on img at bounding box center [437, 181] width 288 height 272
click at [171, 162] on div at bounding box center [437, 215] width 874 height 430
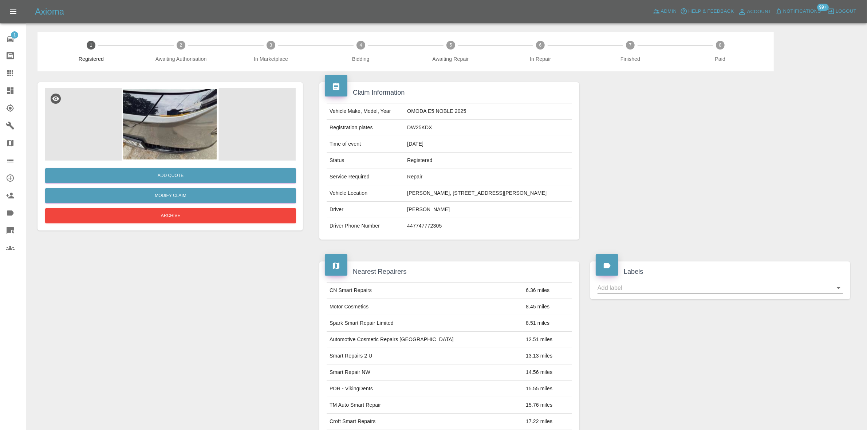
click at [181, 148] on img at bounding box center [170, 124] width 251 height 73
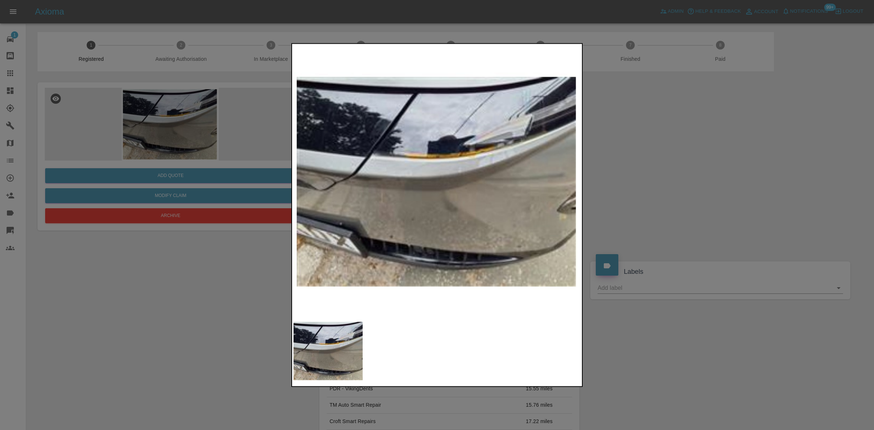
click at [435, 194] on img at bounding box center [437, 181] width 288 height 272
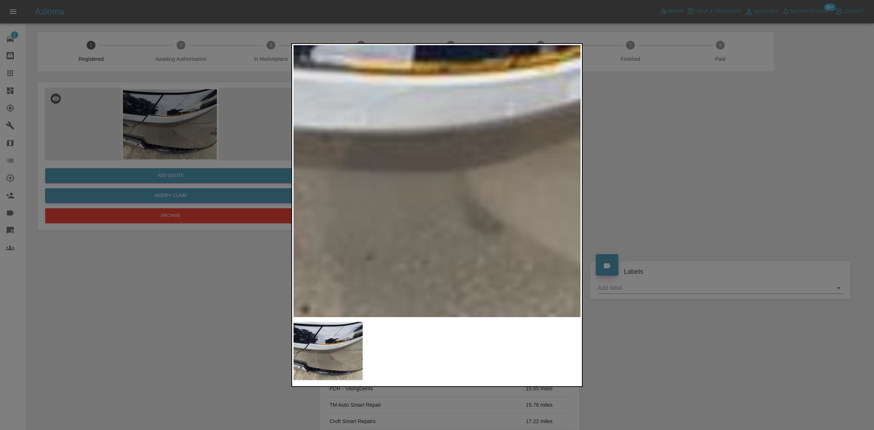
click at [435, 189] on img at bounding box center [443, 142] width 863 height 815
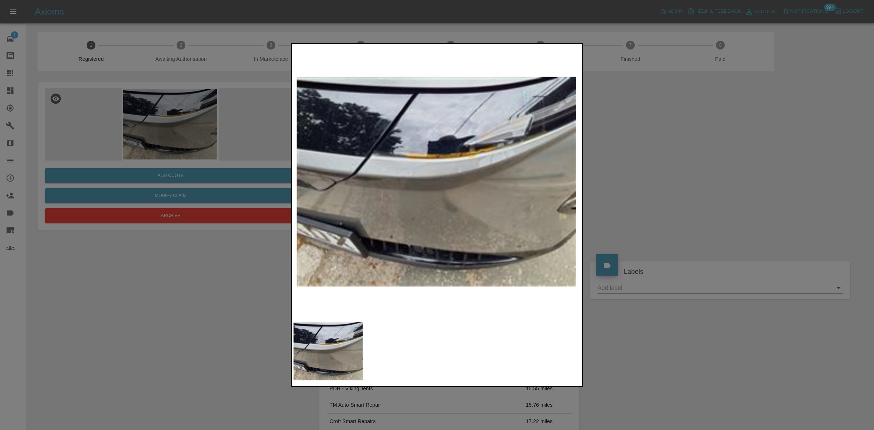
click at [133, 284] on div at bounding box center [437, 215] width 874 height 430
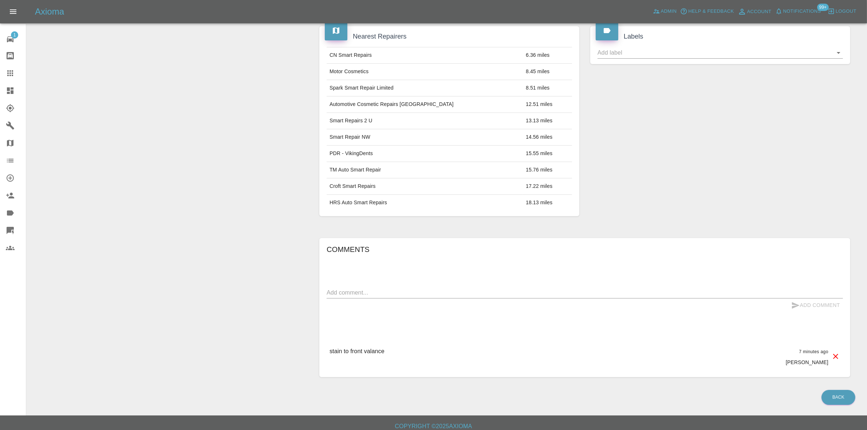
scroll to position [242, 0]
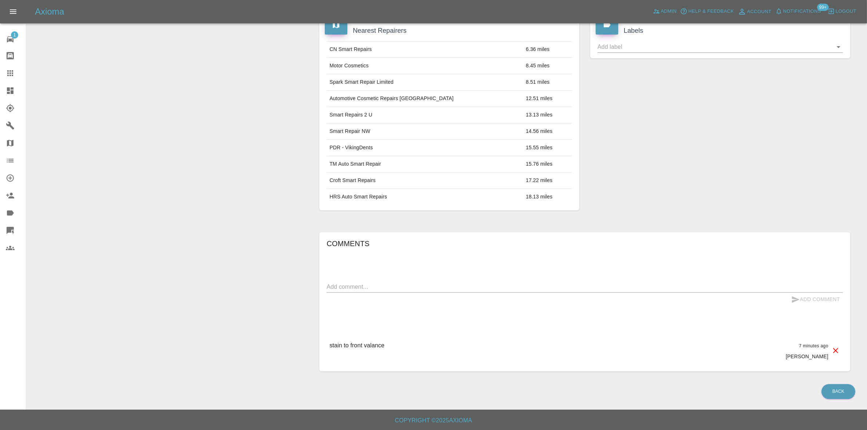
click at [360, 285] on textarea at bounding box center [585, 286] width 516 height 8
type textarea "need add images"
click at [796, 304] on button "Add Comment" at bounding box center [815, 299] width 55 height 13
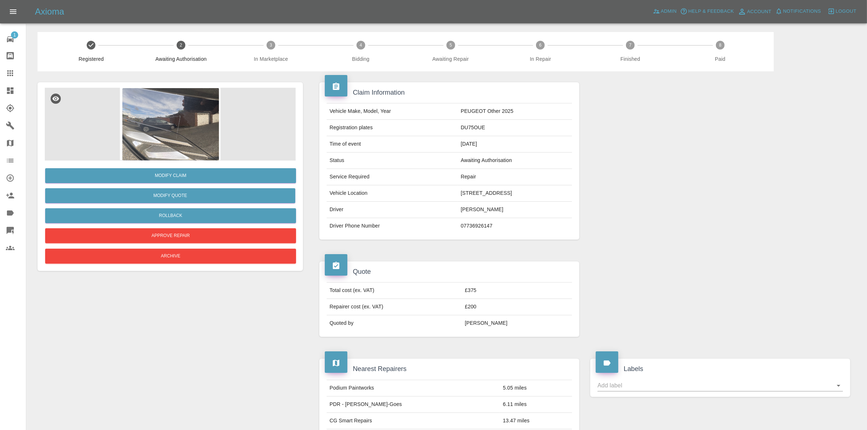
click at [162, 130] on img at bounding box center [170, 124] width 251 height 73
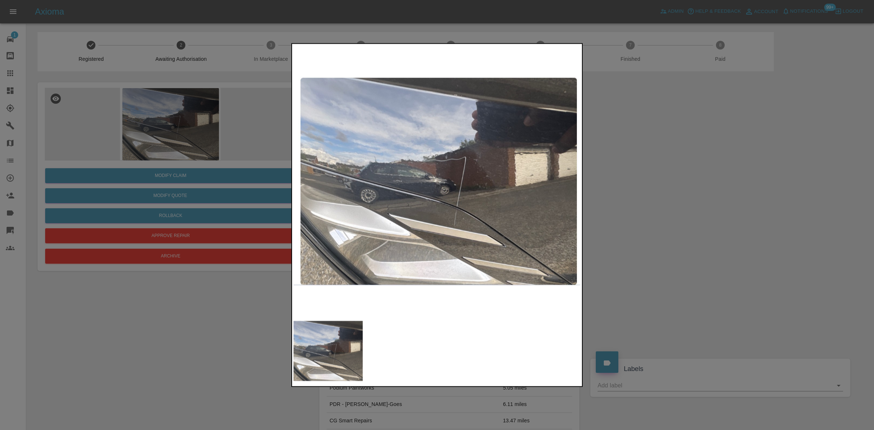
click at [183, 210] on div at bounding box center [437, 215] width 874 height 430
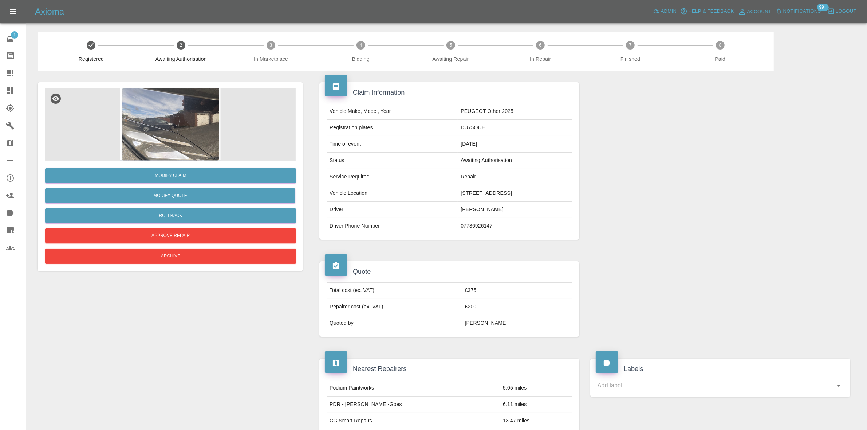
click at [148, 119] on img at bounding box center [170, 124] width 251 height 73
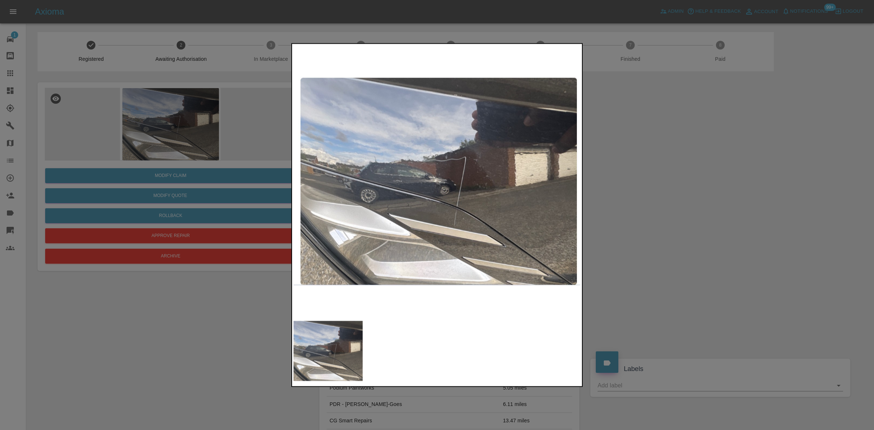
click at [391, 217] on img at bounding box center [437, 181] width 288 height 272
click at [108, 173] on div at bounding box center [437, 215] width 874 height 430
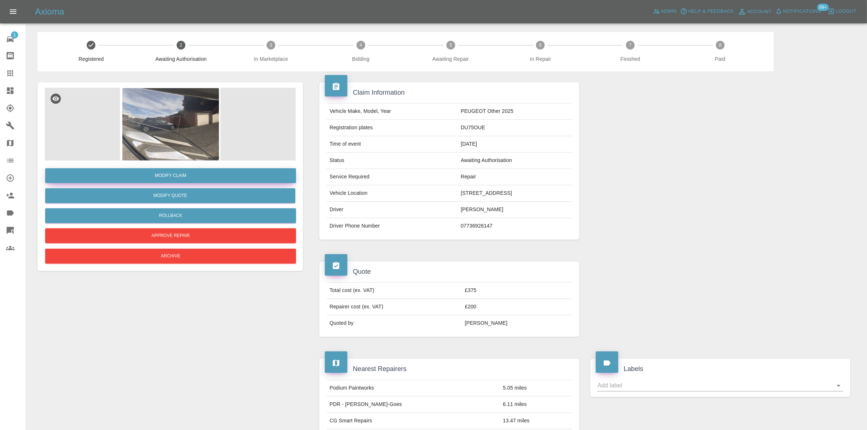
click at [179, 176] on link "Modify Claim" at bounding box center [170, 175] width 251 height 15
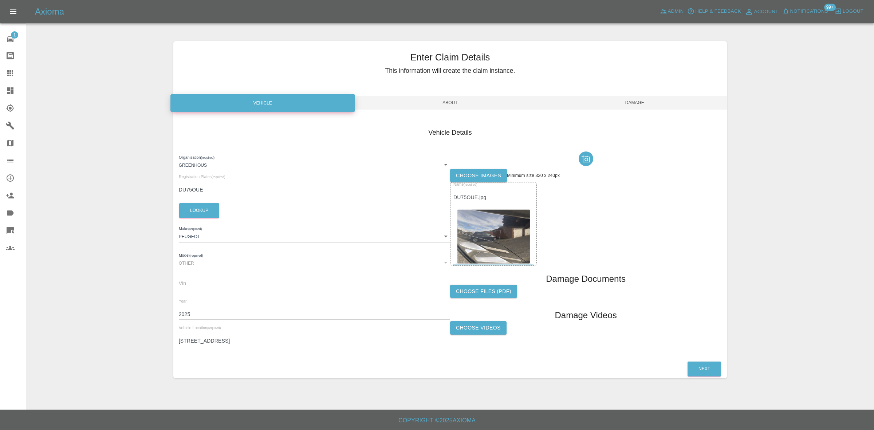
click at [639, 104] on span "Damage" at bounding box center [634, 103] width 185 height 14
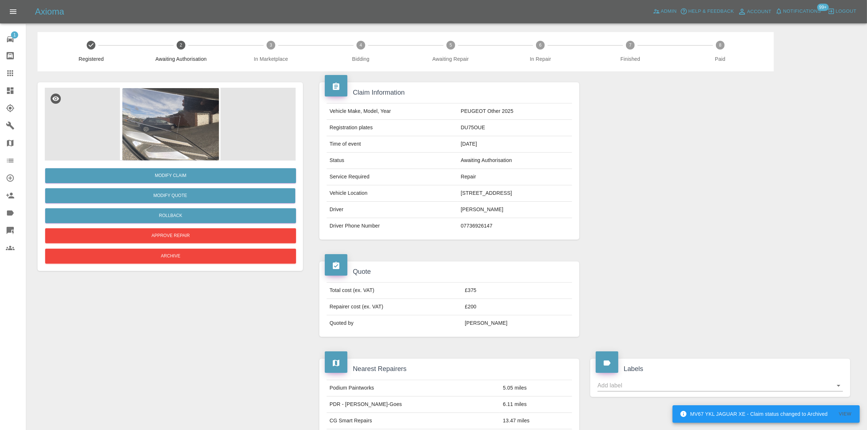
click at [188, 101] on img at bounding box center [170, 124] width 251 height 73
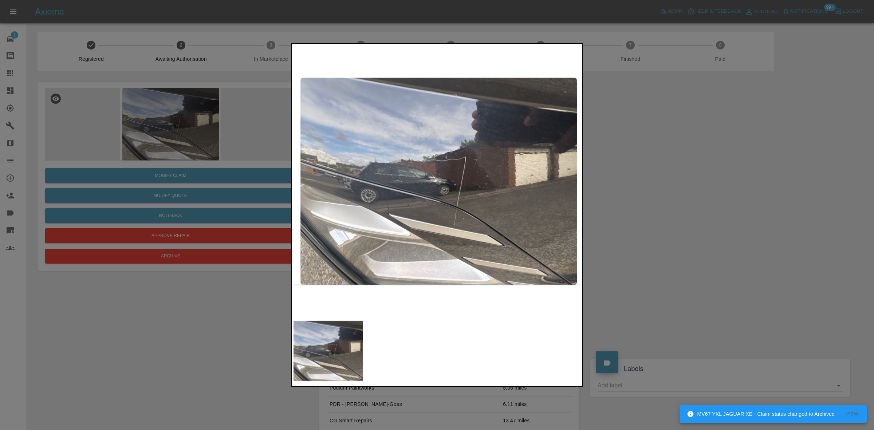
click at [180, 206] on div at bounding box center [437, 215] width 874 height 430
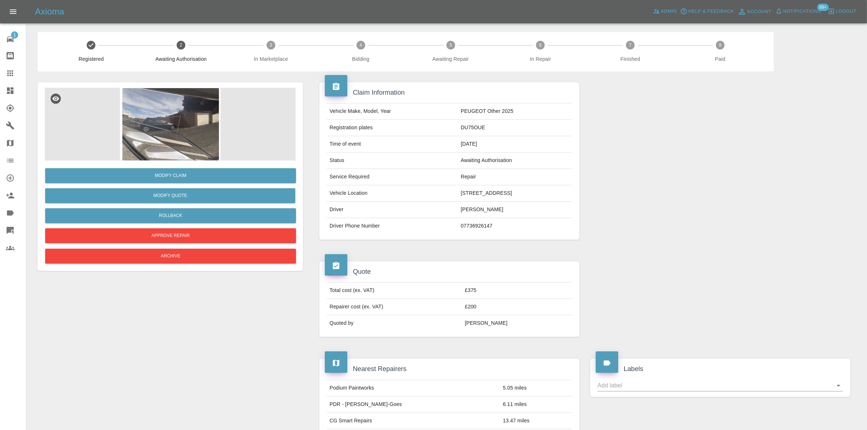
click at [162, 128] on img at bounding box center [170, 124] width 251 height 73
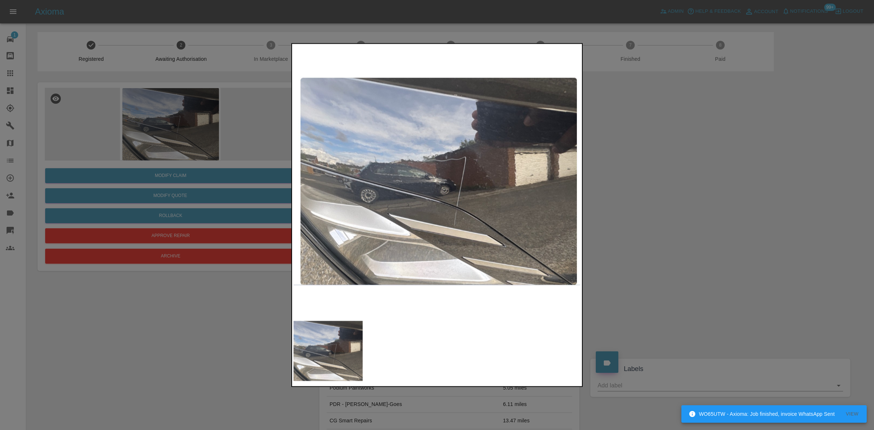
click at [446, 212] on img at bounding box center [437, 181] width 288 height 272
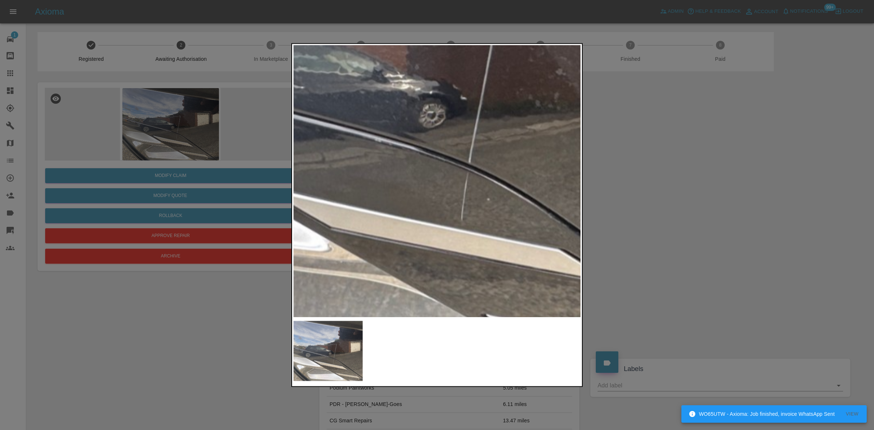
click at [446, 212] on img at bounding box center [410, 86] width 863 height 815
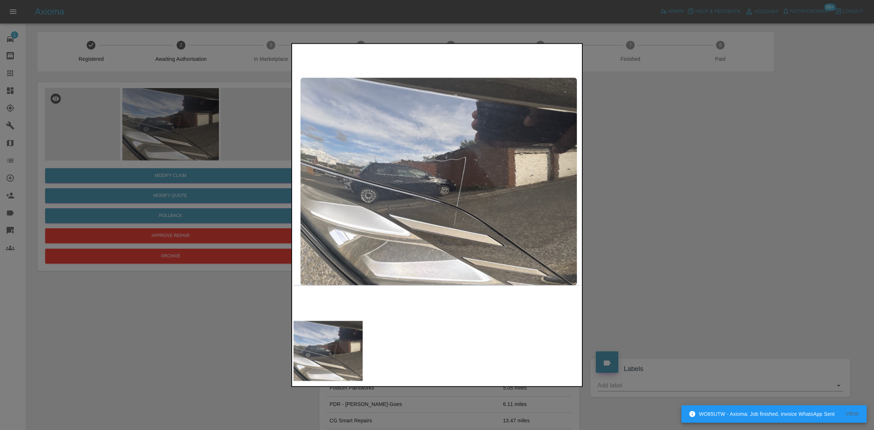
click at [167, 308] on div at bounding box center [437, 215] width 874 height 430
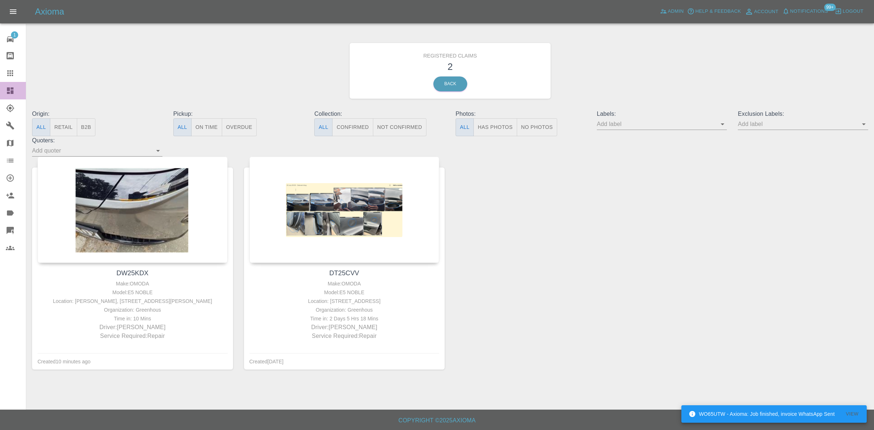
click at [12, 87] on icon at bounding box center [10, 90] width 9 height 9
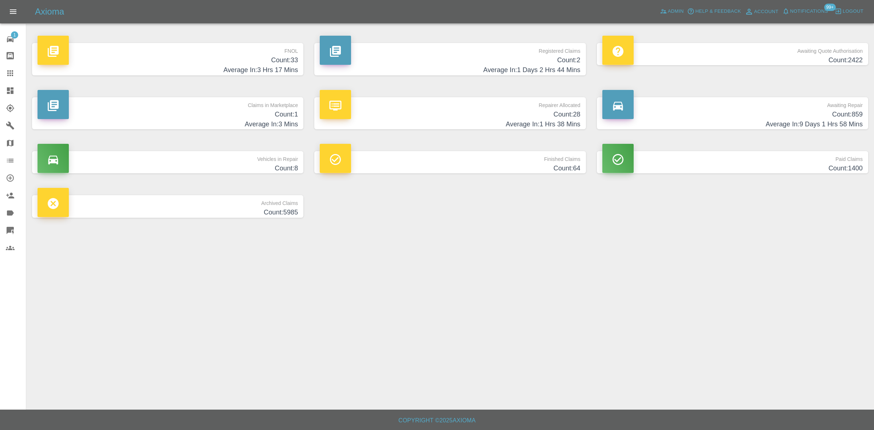
click at [250, 59] on h4 "Count: 33" at bounding box center [167, 60] width 260 height 10
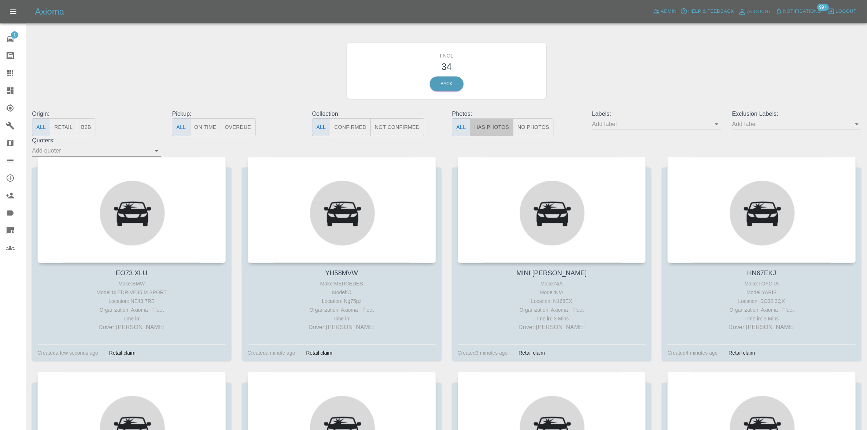
click at [494, 121] on button "Has Photos" at bounding box center [492, 127] width 44 height 18
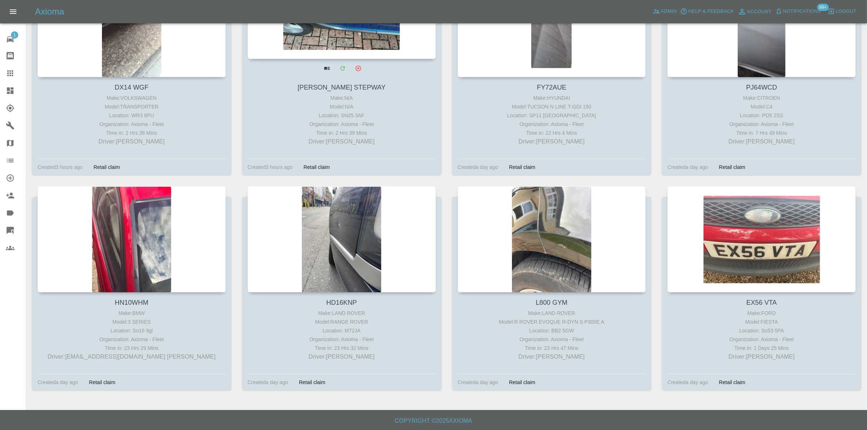
scroll to position [617, 0]
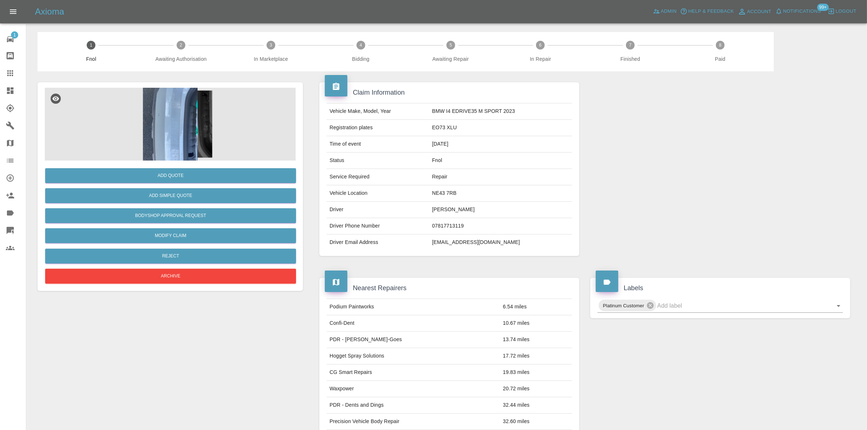
click at [194, 109] on img at bounding box center [170, 124] width 251 height 73
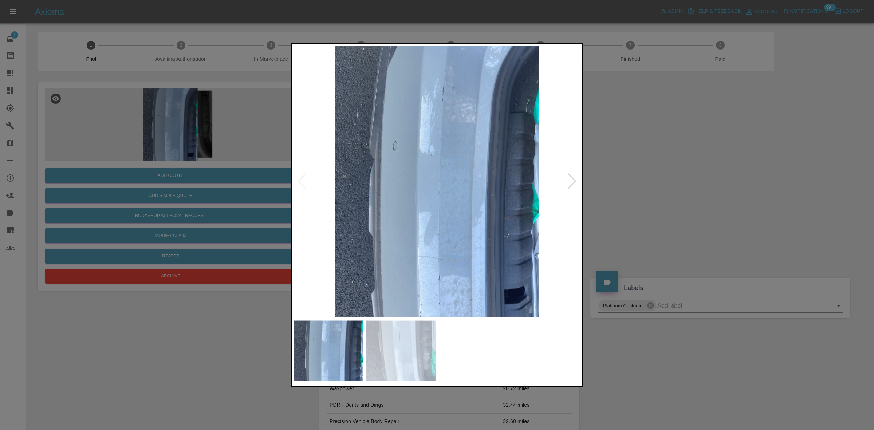
click at [426, 169] on img at bounding box center [437, 181] width 288 height 272
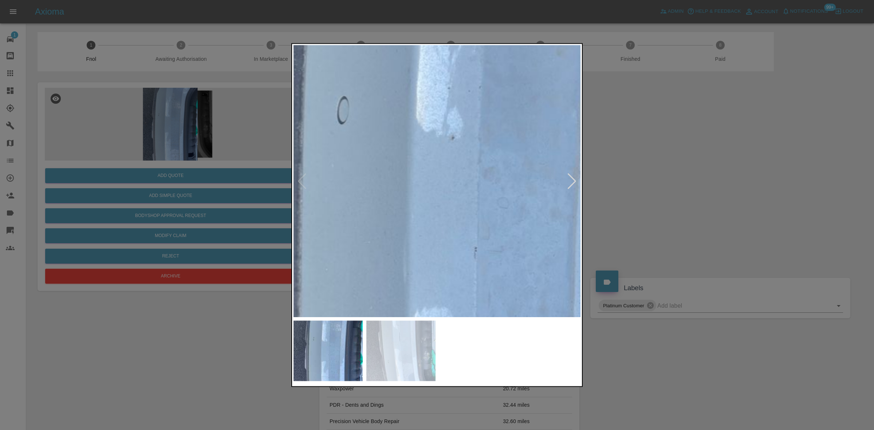
click at [425, 169] on img at bounding box center [470, 216] width 863 height 815
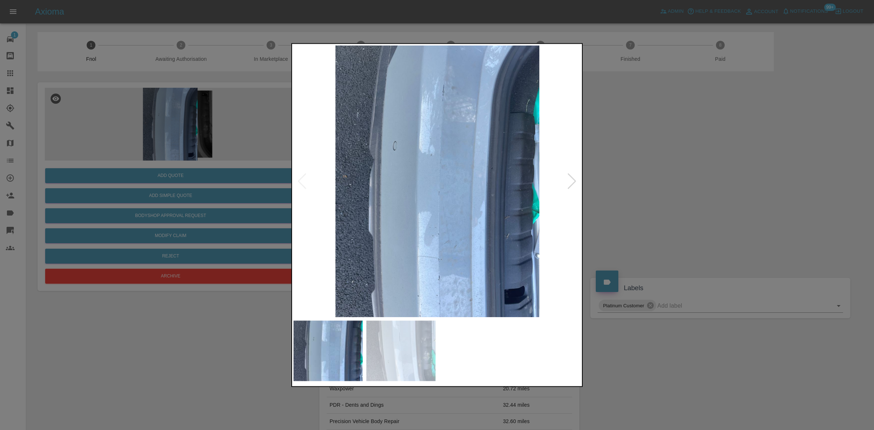
click at [407, 188] on img at bounding box center [437, 181] width 288 height 272
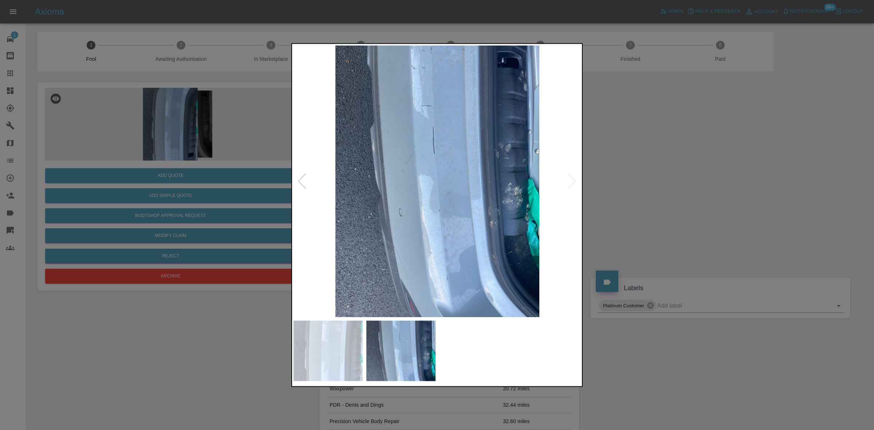
click at [443, 181] on img at bounding box center [437, 181] width 288 height 272
click at [412, 159] on img at bounding box center [437, 181] width 288 height 272
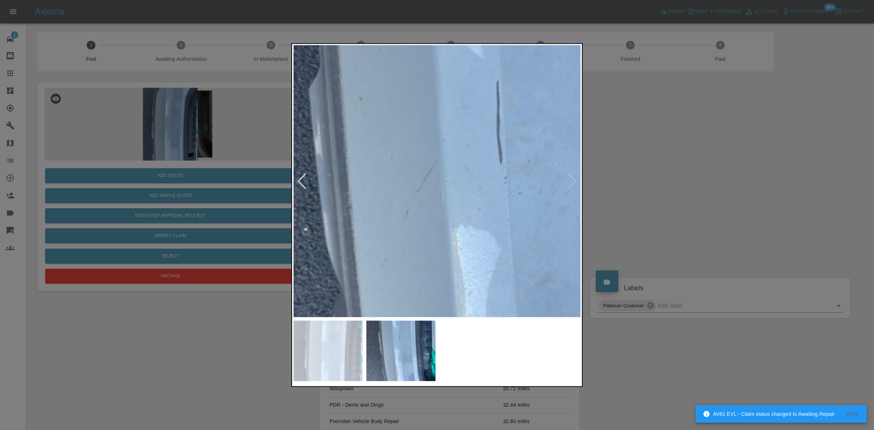
click at [444, 233] on img at bounding box center [509, 245] width 863 height 815
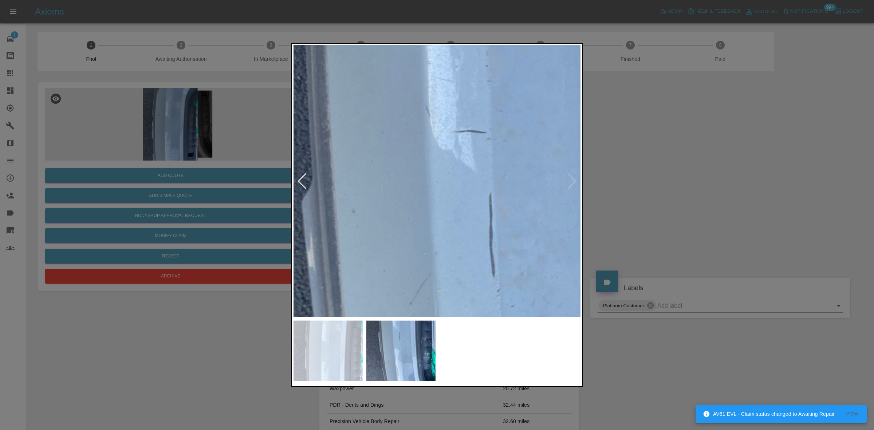
click at [400, 213] on img at bounding box center [502, 357] width 863 height 815
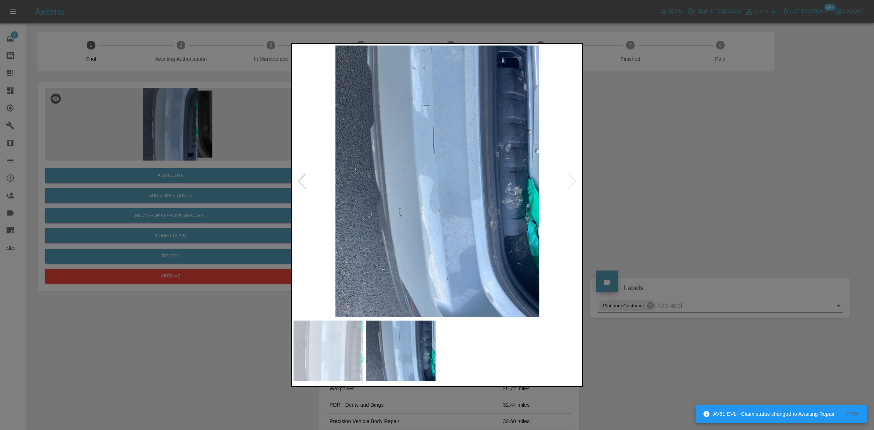
click at [480, 168] on img at bounding box center [437, 181] width 288 height 272
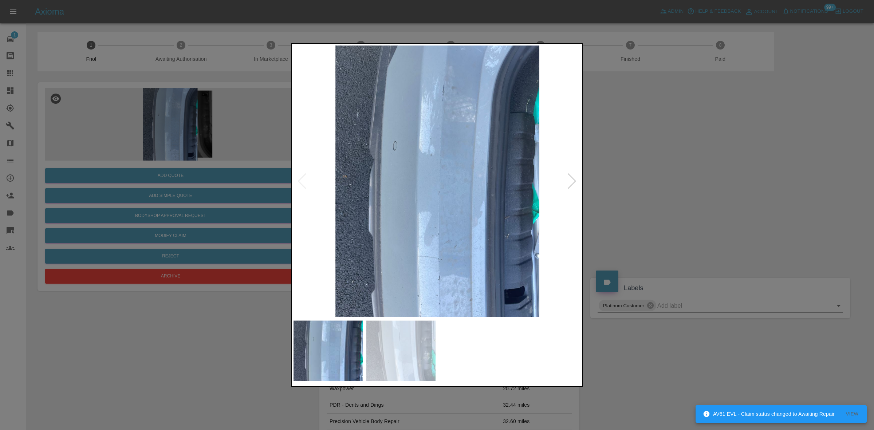
click at [285, 152] on div at bounding box center [437, 215] width 874 height 430
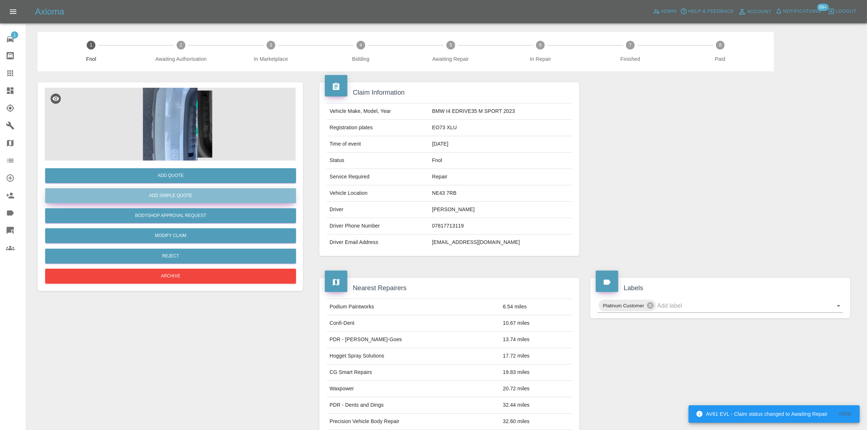
click at [217, 191] on button "Add Simple Quote" at bounding box center [170, 195] width 251 height 15
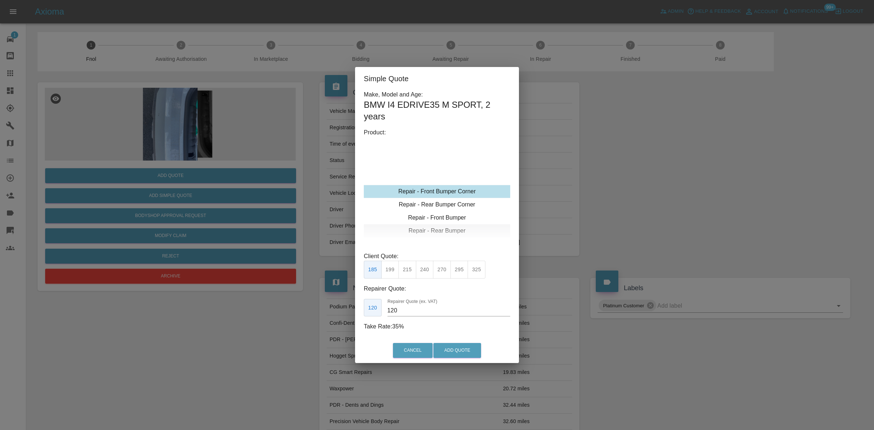
click at [441, 229] on div "Repair - Rear Bumper" at bounding box center [437, 230] width 146 height 13
click at [406, 275] on button "350" at bounding box center [407, 270] width 18 height 18
drag, startPoint x: 410, startPoint y: 313, endPoint x: 326, endPoint y: 313, distance: 83.7
click at [330, 313] on div "Simple Quote Make, Model and Age: BMW I4 EDRIVE35 M SPORT , 2 years Product: Re…" at bounding box center [437, 215] width 874 height 430
type input "200"
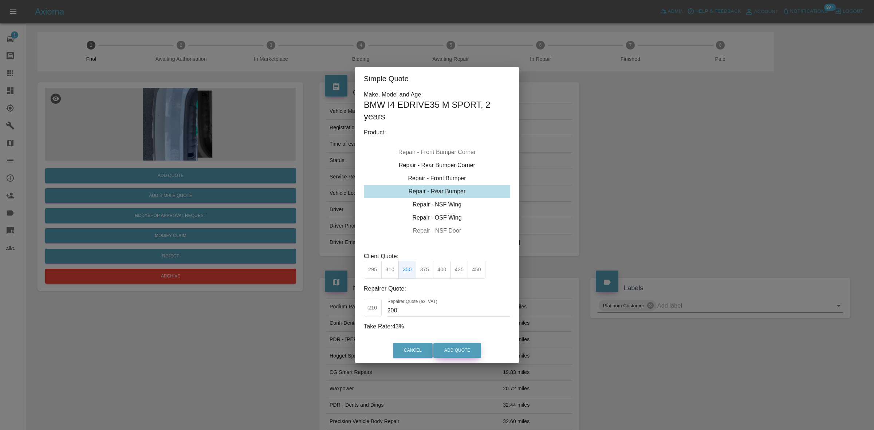
click at [459, 348] on button "Add Quote" at bounding box center [457, 350] width 48 height 15
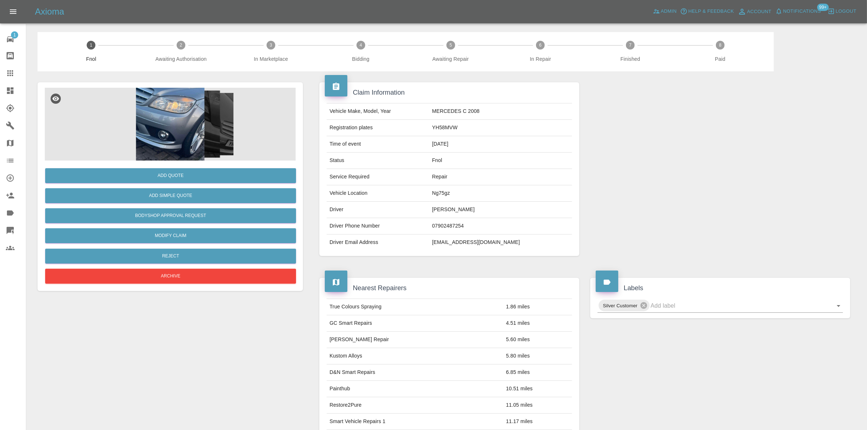
click at [167, 126] on img at bounding box center [170, 124] width 251 height 73
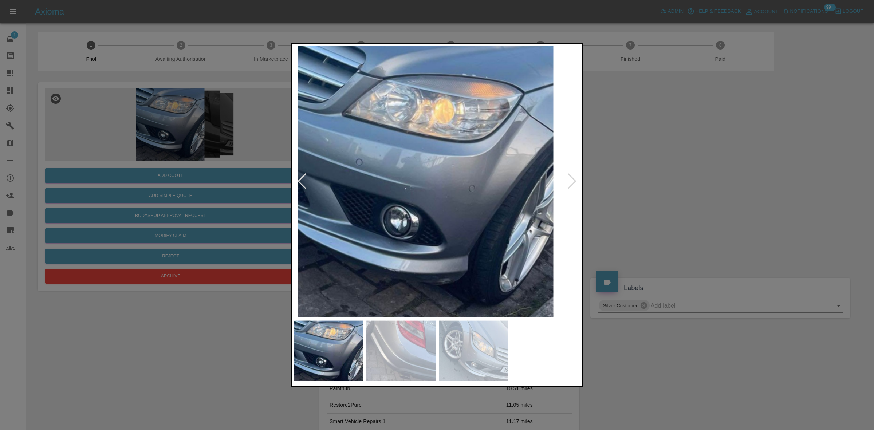
click at [385, 188] on img at bounding box center [426, 181] width 288 height 272
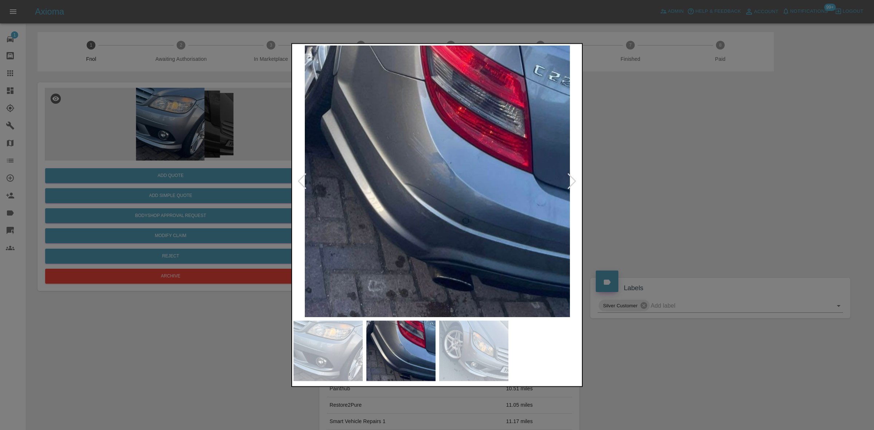
click at [340, 190] on img at bounding box center [437, 181] width 288 height 272
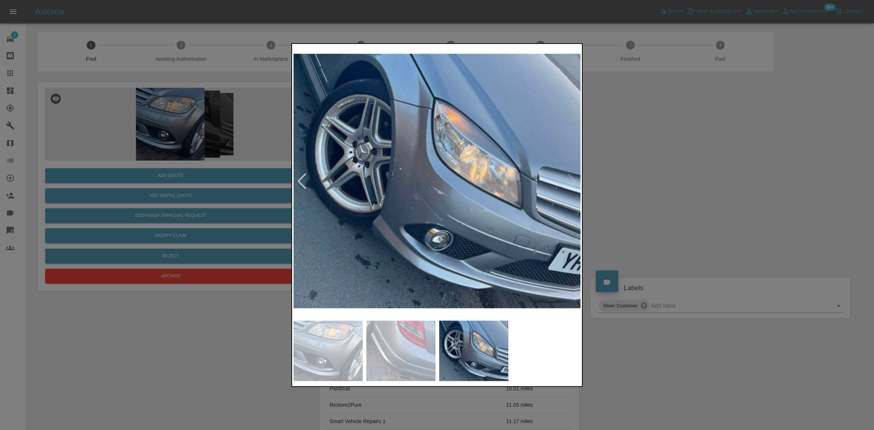
click at [356, 186] on img at bounding box center [437, 181] width 288 height 272
click at [427, 200] on img at bounding box center [437, 181] width 288 height 272
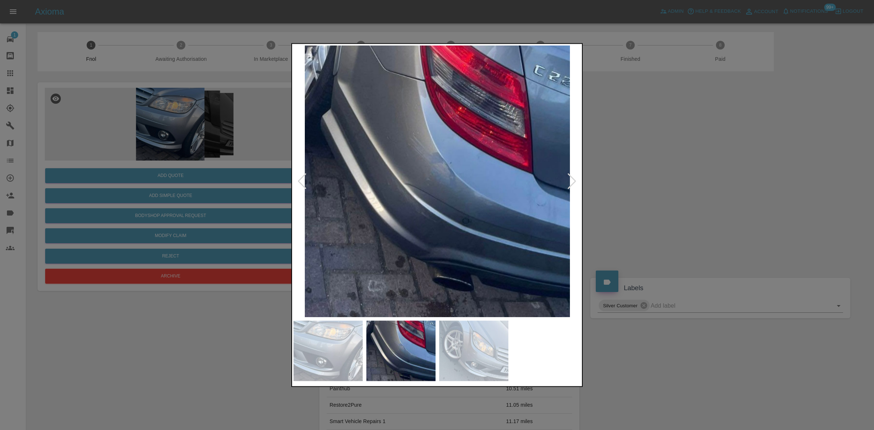
click at [436, 205] on img at bounding box center [437, 181] width 288 height 272
click at [491, 212] on img at bounding box center [437, 181] width 288 height 272
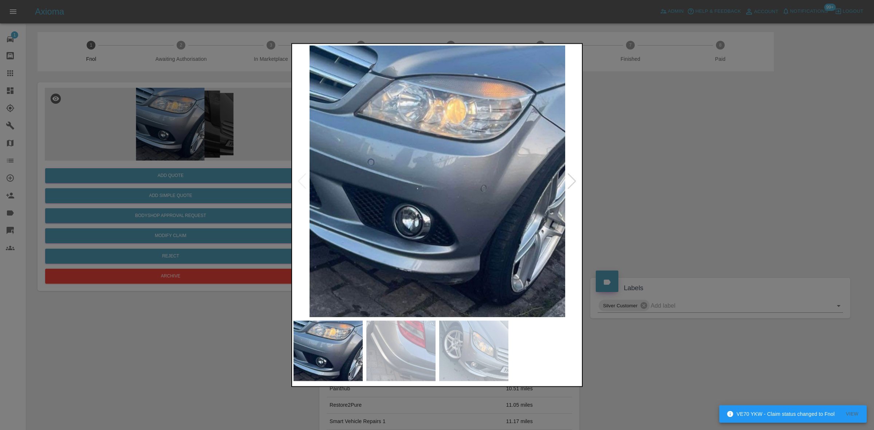
click at [452, 202] on img at bounding box center [437, 181] width 288 height 272
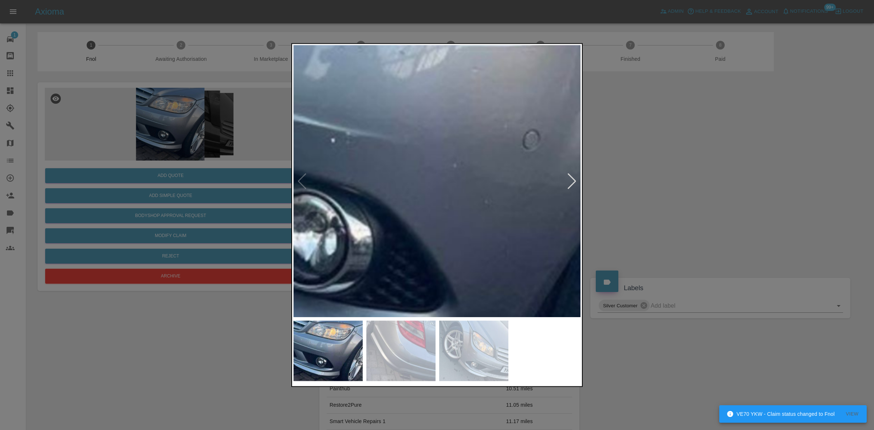
click at [519, 52] on img at bounding box center [392, 118] width 863 height 815
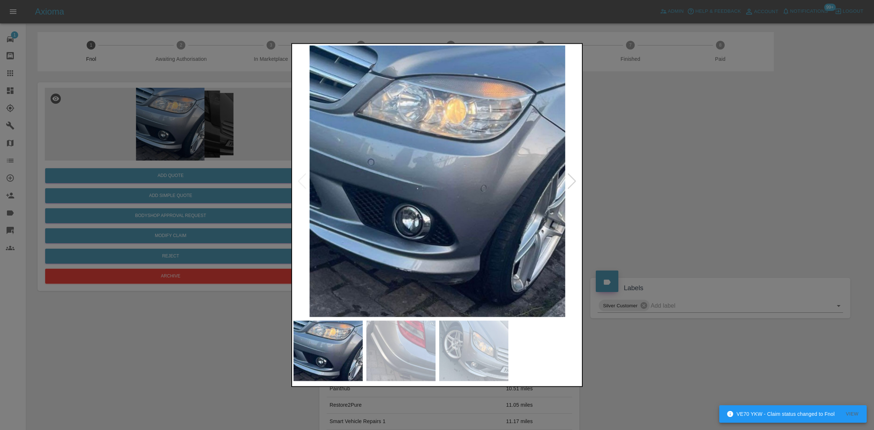
click at [352, 167] on img at bounding box center [437, 181] width 288 height 272
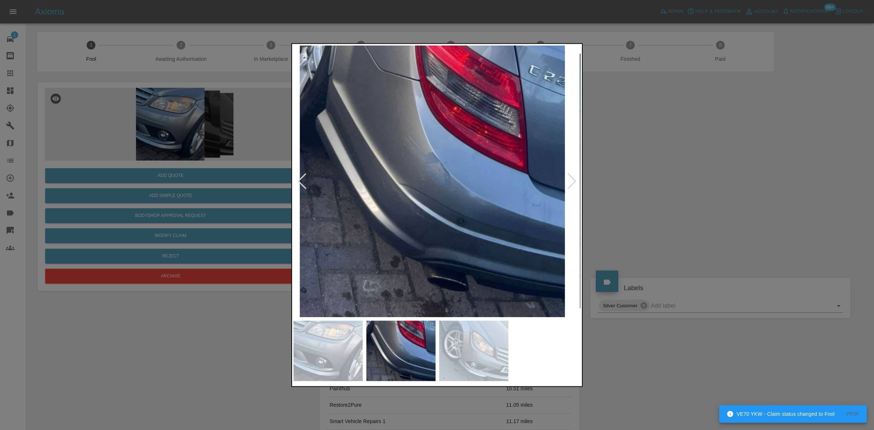
click at [366, 175] on img at bounding box center [432, 181] width 288 height 272
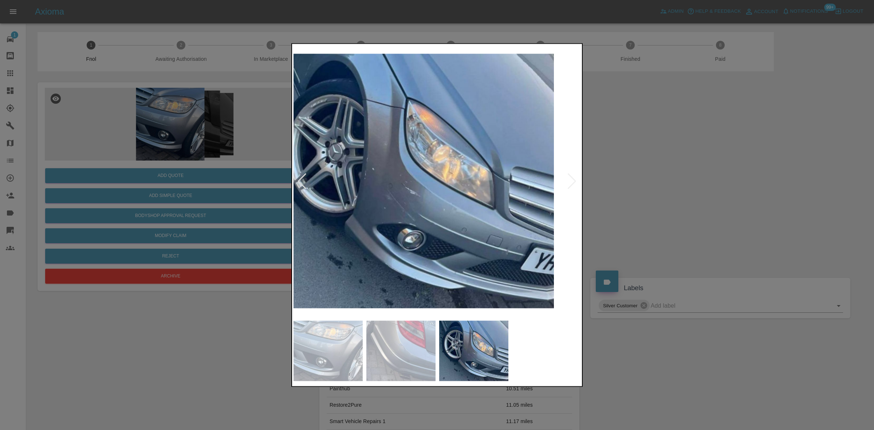
click at [311, 170] on img at bounding box center [410, 181] width 288 height 272
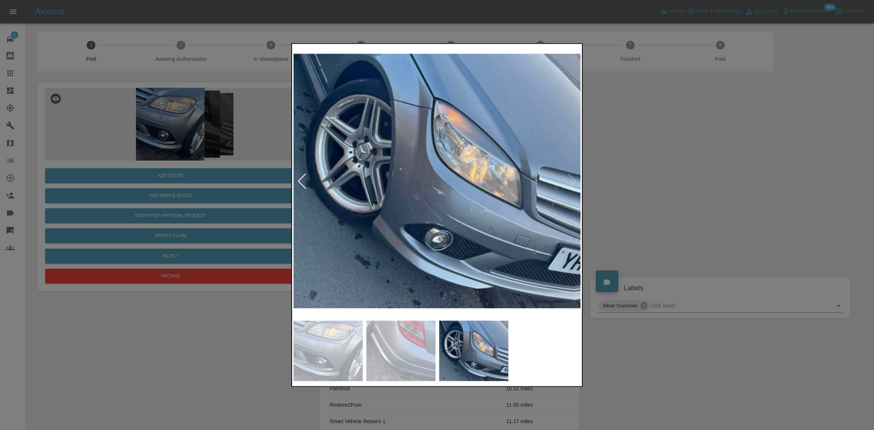
click at [152, 159] on div at bounding box center [437, 215] width 874 height 430
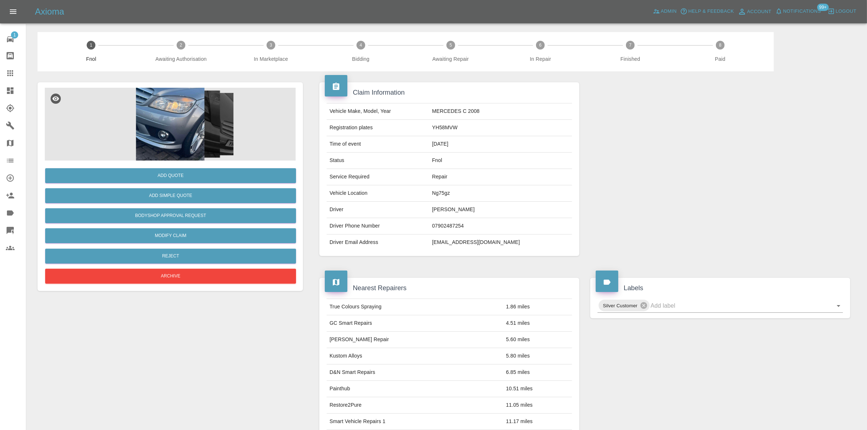
click at [196, 141] on div at bounding box center [170, 124] width 251 height 73
click at [438, 218] on tr "Driver Phone Number 07902487254" at bounding box center [449, 226] width 245 height 16
click at [166, 135] on img at bounding box center [170, 124] width 251 height 73
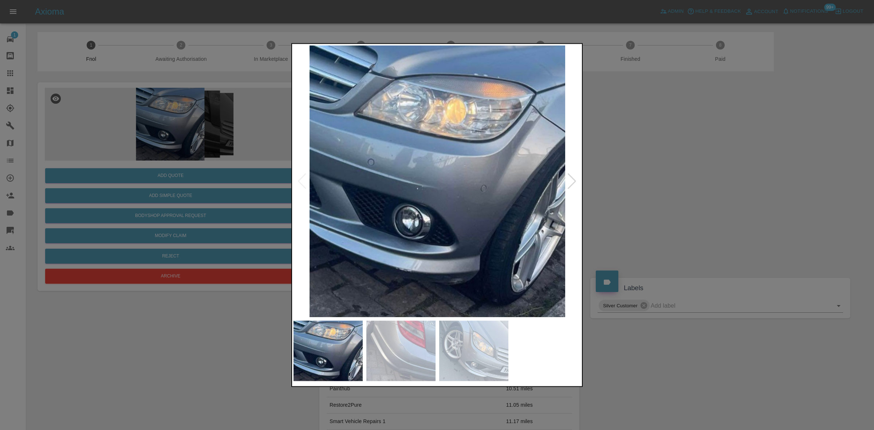
click at [443, 216] on img at bounding box center [437, 181] width 288 height 272
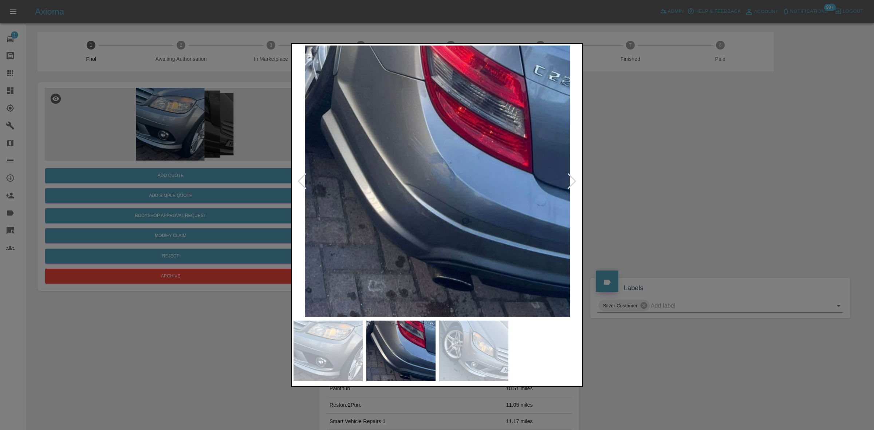
click at [401, 215] on img at bounding box center [437, 181] width 288 height 272
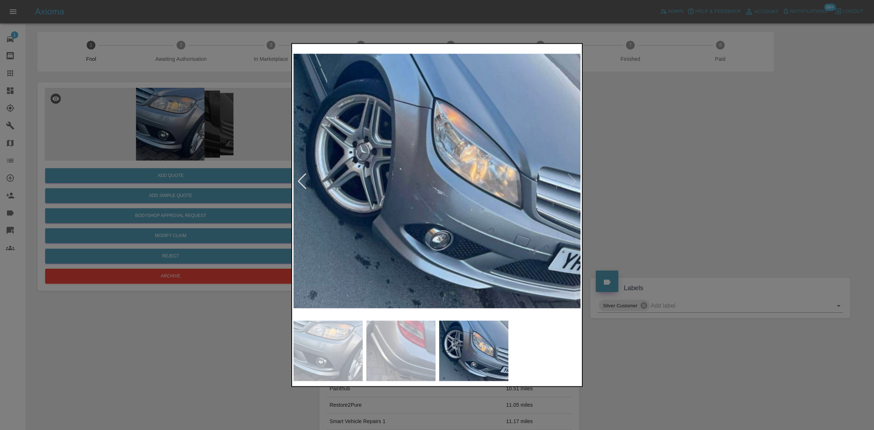
click at [541, 254] on img at bounding box center [437, 181] width 288 height 272
click at [539, 254] on img at bounding box center [437, 181] width 288 height 272
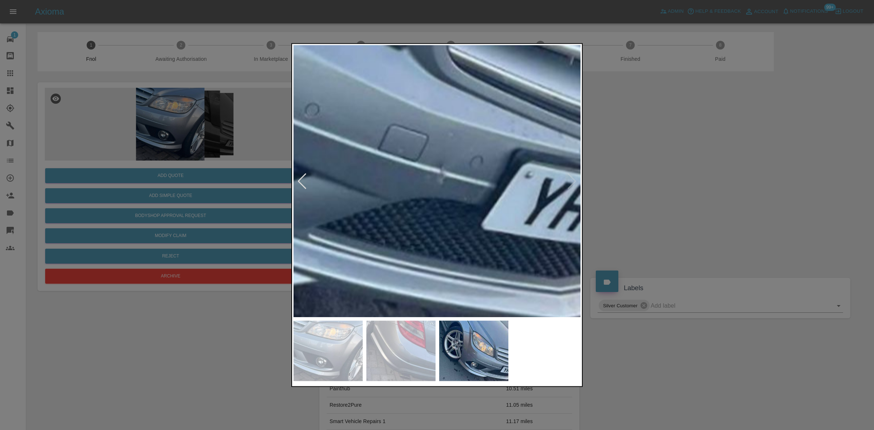
click at [270, 172] on div at bounding box center [437, 215] width 874 height 430
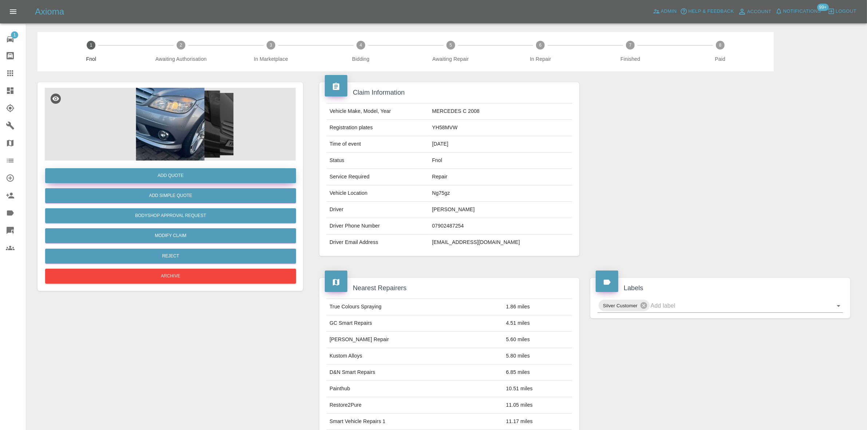
click at [170, 166] on div "Add Quote Add Simple Quote Bodyshop Approval Request Modify Claim Reject Archive" at bounding box center [169, 186] width 265 height 209
click at [172, 177] on button "Add Quote" at bounding box center [170, 175] width 251 height 15
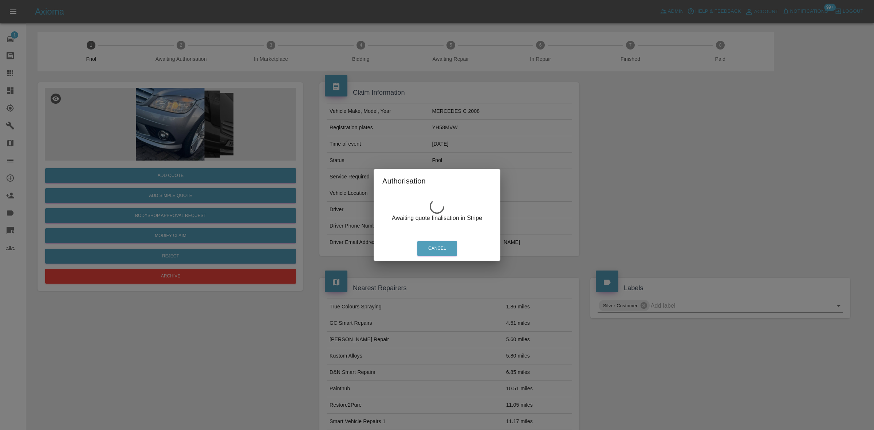
drag, startPoint x: 190, startPoint y: 122, endPoint x: 175, endPoint y: 122, distance: 15.7
click at [190, 122] on div "Authorisation Awaiting quote finalisation in Stripe Cancel" at bounding box center [437, 215] width 874 height 430
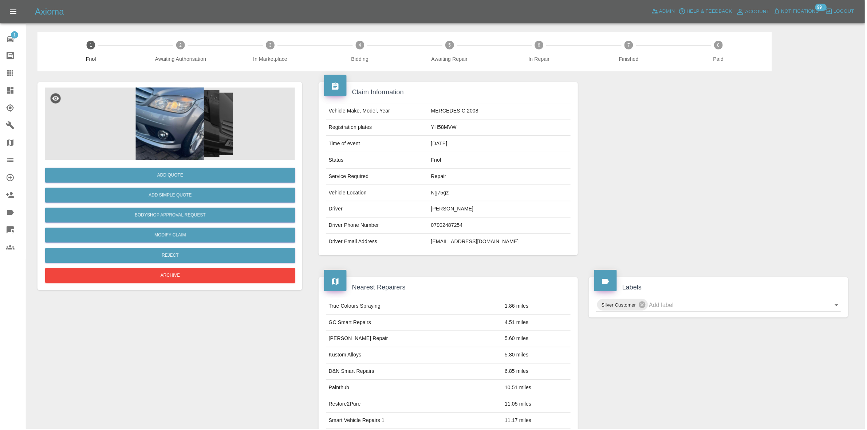
click at [175, 122] on img at bounding box center [170, 124] width 251 height 73
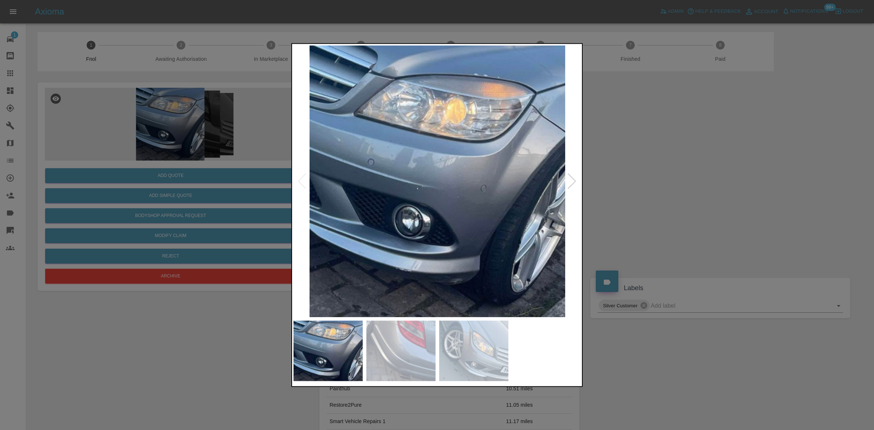
click at [432, 195] on img at bounding box center [437, 181] width 288 height 272
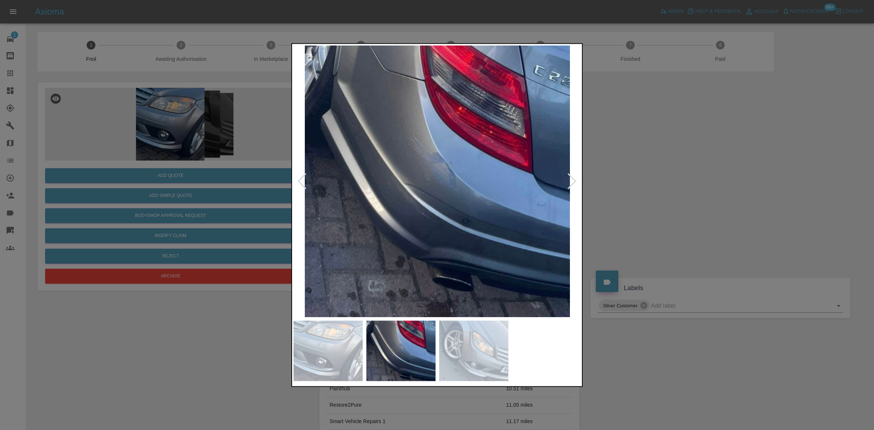
click at [443, 196] on img at bounding box center [437, 181] width 288 height 272
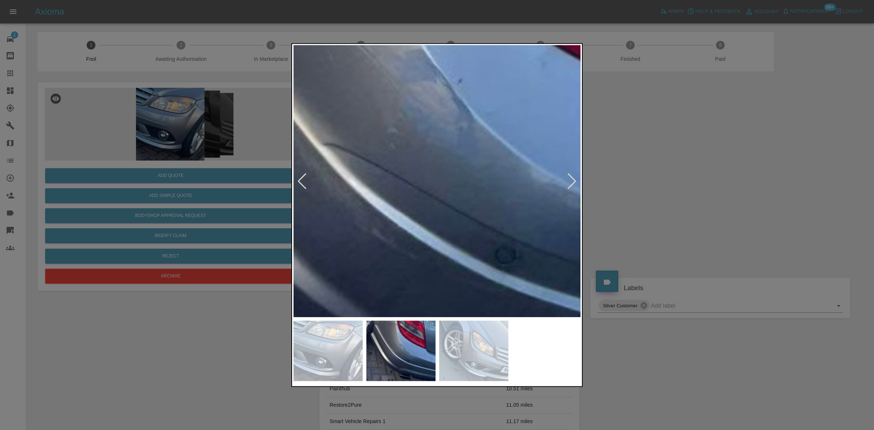
click at [445, 206] on img at bounding box center [419, 135] width 863 height 815
click at [446, 205] on img at bounding box center [420, 135] width 863 height 815
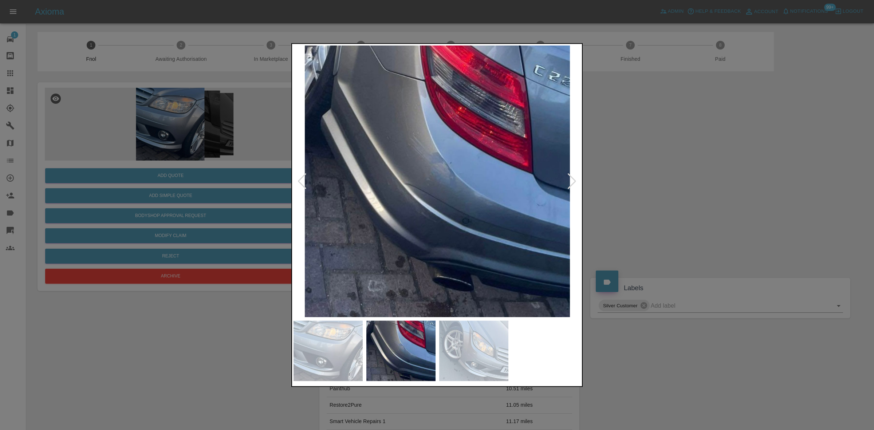
click at [161, 181] on div at bounding box center [437, 215] width 874 height 430
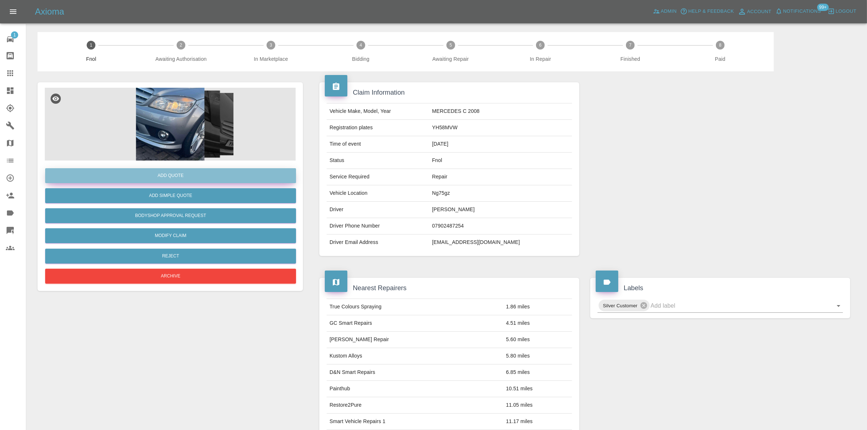
click at [161, 174] on button "Add Quote" at bounding box center [170, 175] width 251 height 15
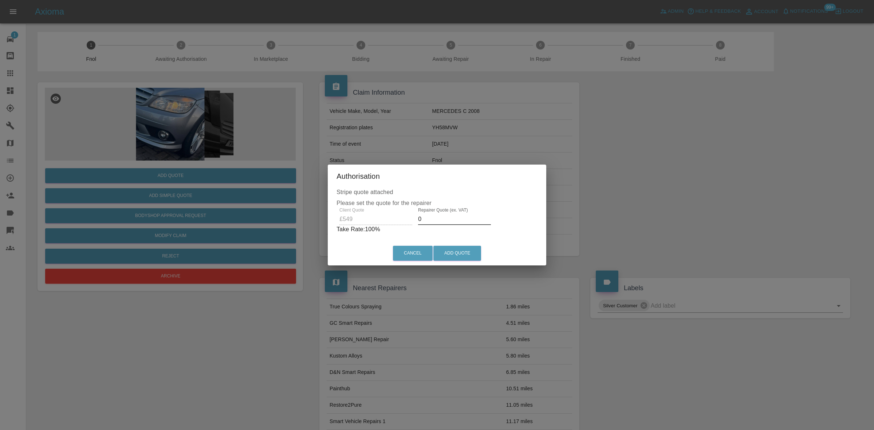
drag, startPoint x: 439, startPoint y: 216, endPoint x: 324, endPoint y: 208, distance: 115.0
click at [337, 208] on div "Client Quote £549 Repairer Quote (ex. VAT) 0 Take Rate: 100 %" at bounding box center [436, 221] width 201 height 26
type input "300"
click at [464, 249] on button "Add Quote" at bounding box center [457, 253] width 48 height 15
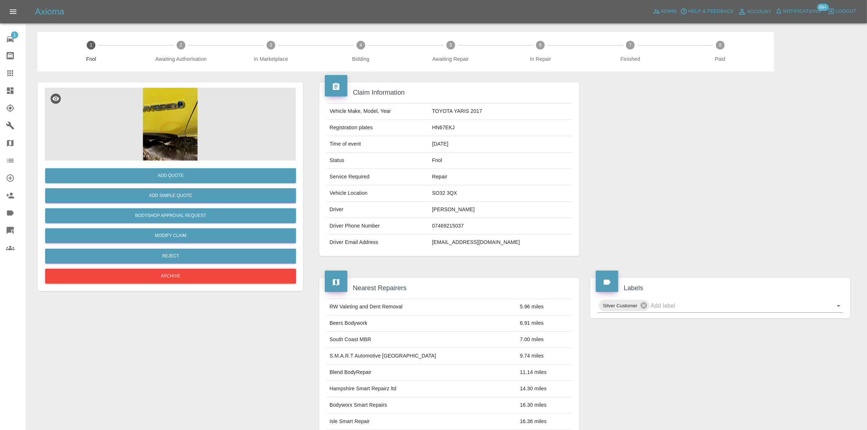
click at [148, 95] on img at bounding box center [170, 124] width 251 height 73
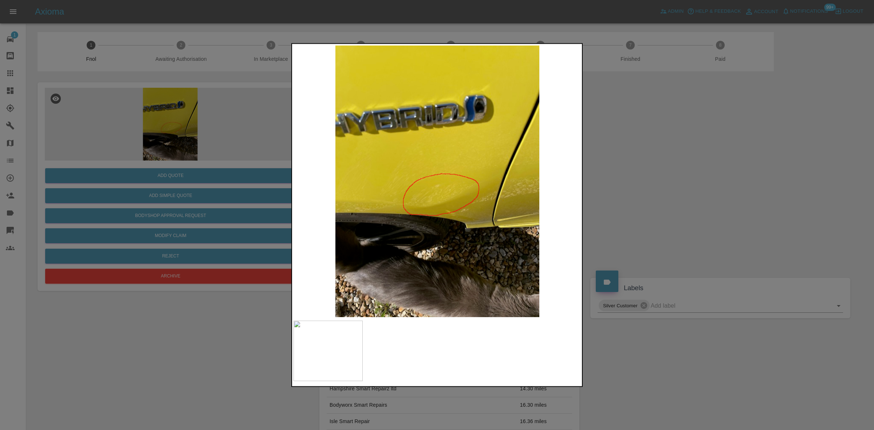
click at [356, 212] on img at bounding box center [437, 181] width 288 height 272
click at [378, 202] on img at bounding box center [437, 181] width 288 height 272
click at [454, 199] on img at bounding box center [437, 181] width 288 height 272
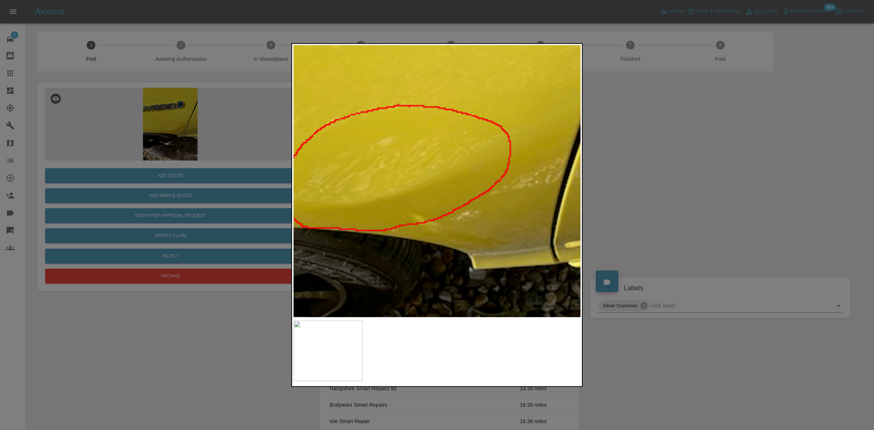
click at [199, 176] on div at bounding box center [437, 215] width 874 height 430
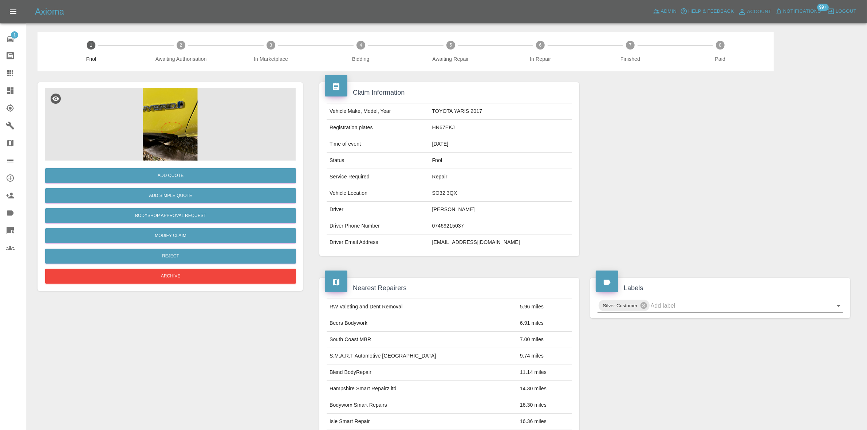
click at [167, 124] on img at bounding box center [170, 124] width 251 height 73
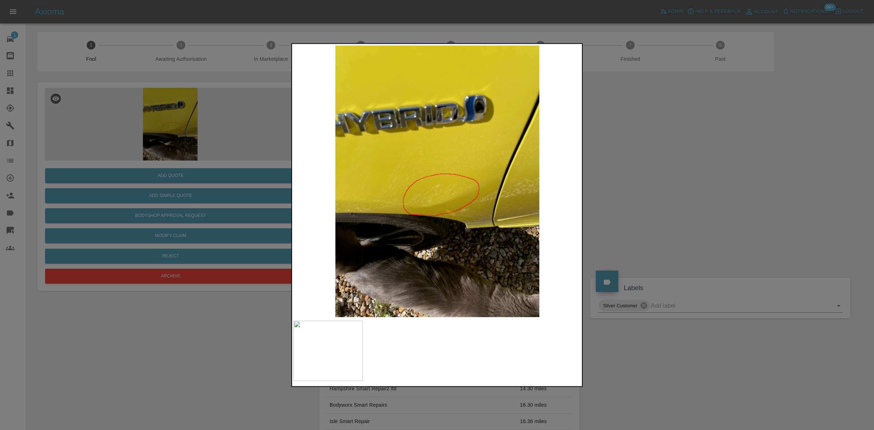
click at [448, 191] on img at bounding box center [437, 181] width 288 height 272
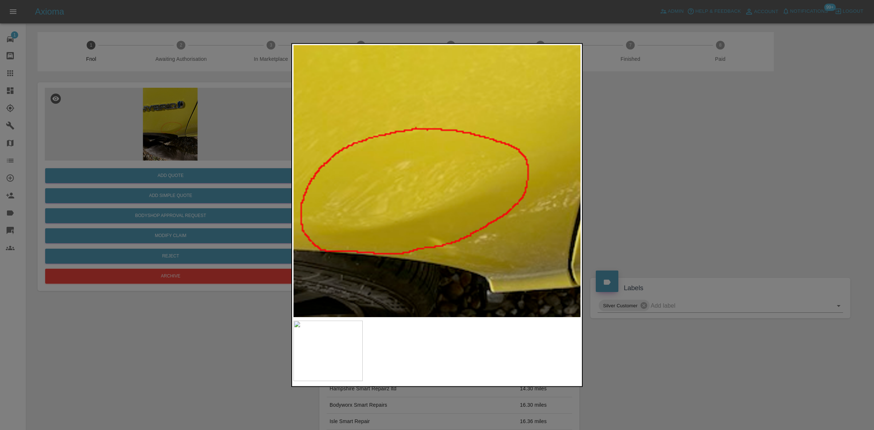
click at [184, 199] on div at bounding box center [437, 215] width 874 height 430
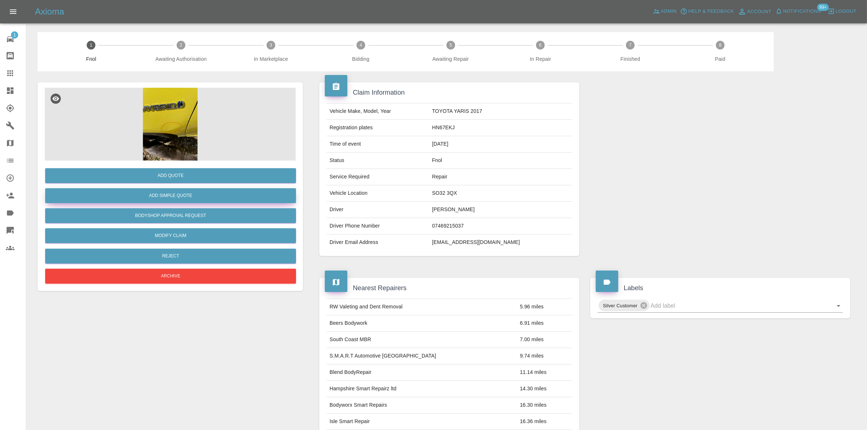
click at [183, 194] on button "Add Simple Quote" at bounding box center [170, 195] width 251 height 15
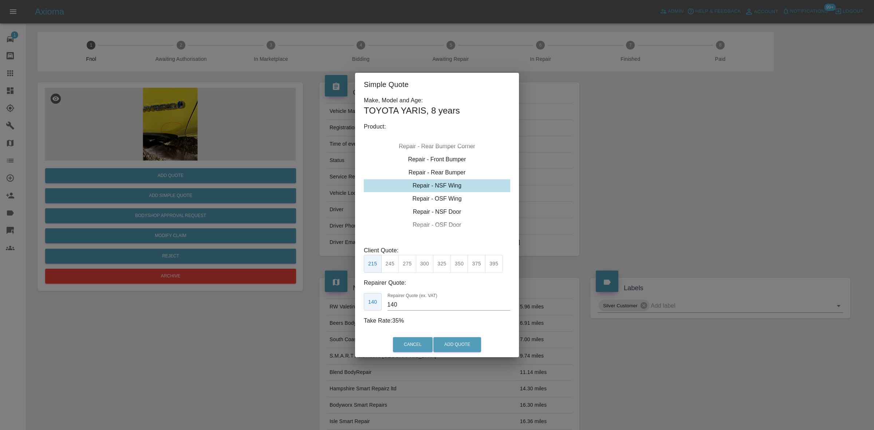
click at [437, 189] on div "Repair - NSF Wing" at bounding box center [437, 185] width 146 height 13
click at [407, 265] on button "275" at bounding box center [407, 264] width 18 height 18
drag, startPoint x: 404, startPoint y: 305, endPoint x: 382, endPoint y: 305, distance: 21.8
click at [382, 305] on div "185 Repairer Quote (ex. VAT) 185" at bounding box center [437, 302] width 146 height 18
type input "170"
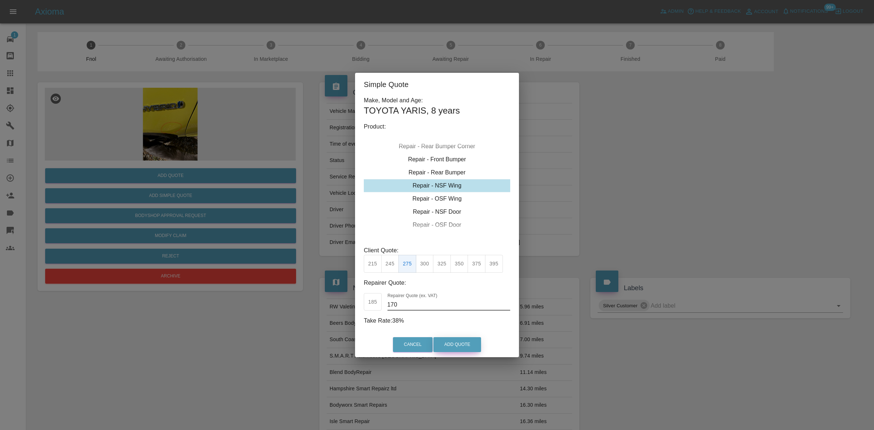
click at [461, 344] on button "Add Quote" at bounding box center [457, 344] width 48 height 15
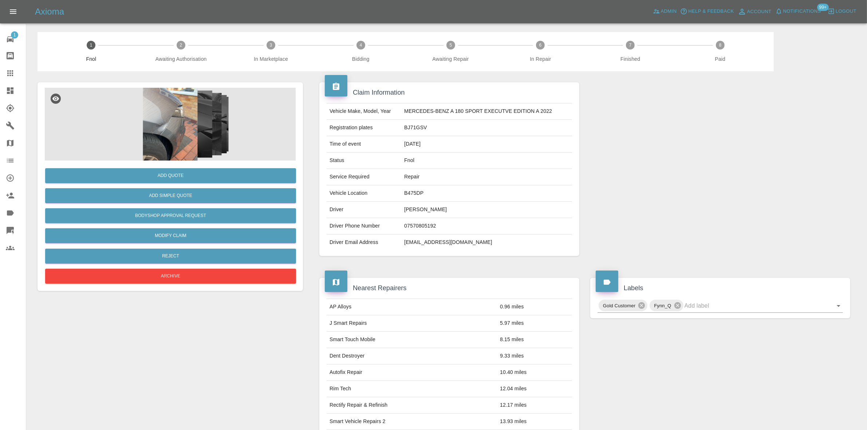
click at [164, 120] on img at bounding box center [170, 124] width 251 height 73
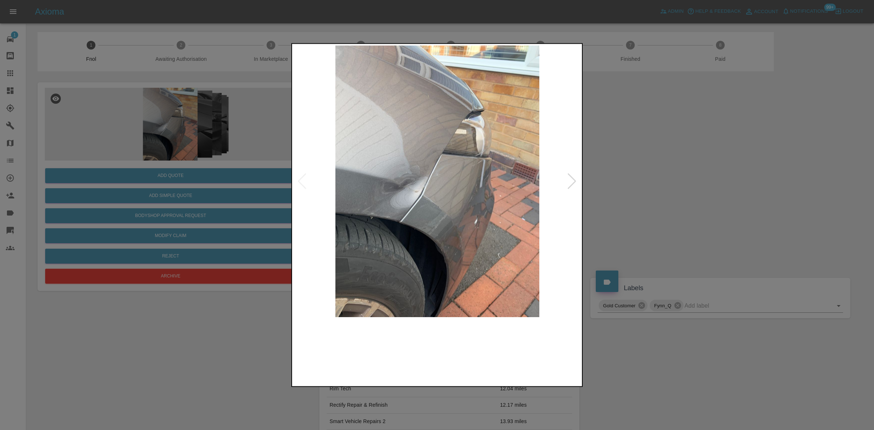
click at [348, 172] on img at bounding box center [437, 181] width 288 height 272
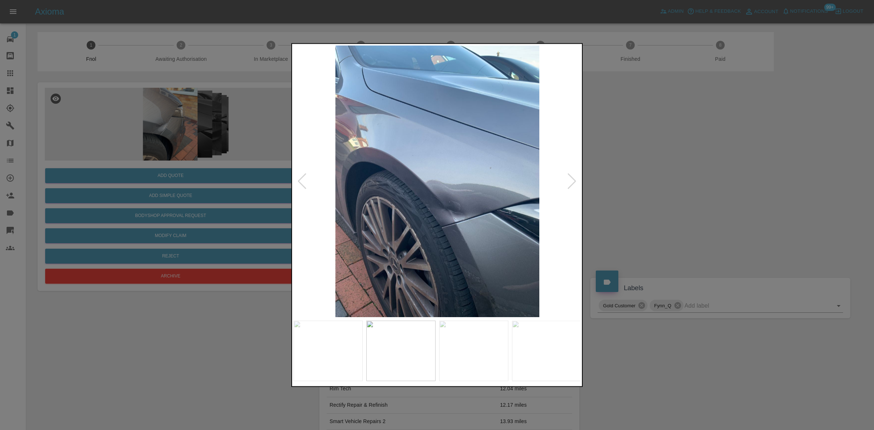
click at [391, 211] on img at bounding box center [437, 181] width 288 height 272
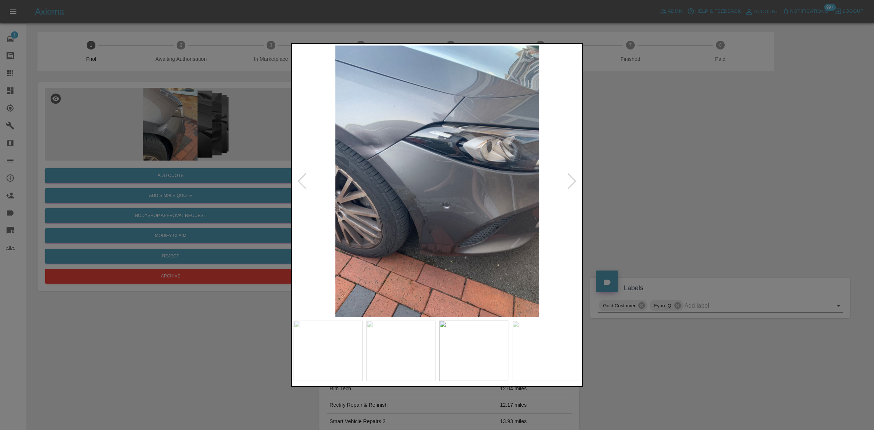
click at [332, 206] on img at bounding box center [437, 181] width 288 height 272
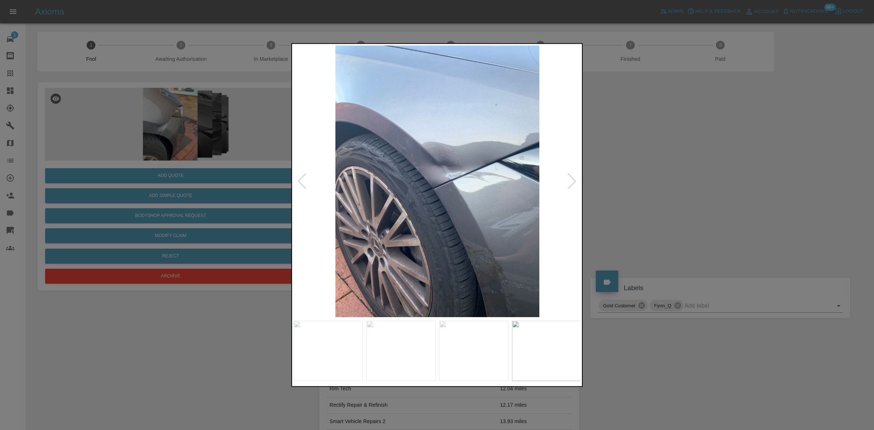
click at [314, 203] on img at bounding box center [437, 181] width 288 height 272
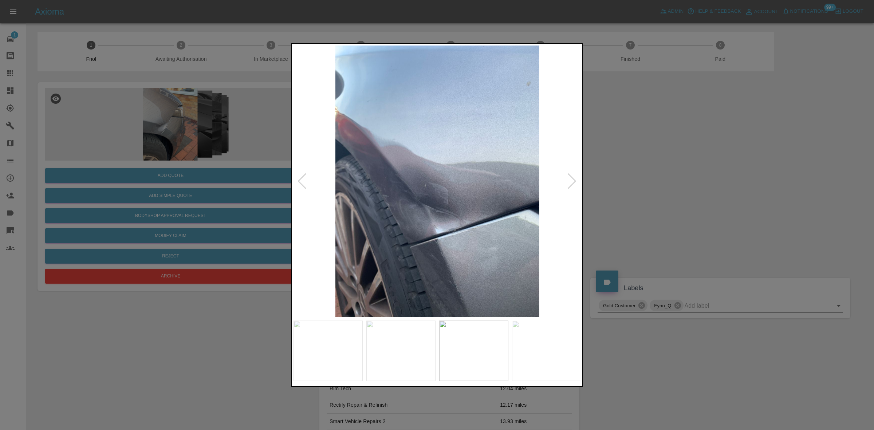
click at [273, 206] on div at bounding box center [437, 215] width 874 height 430
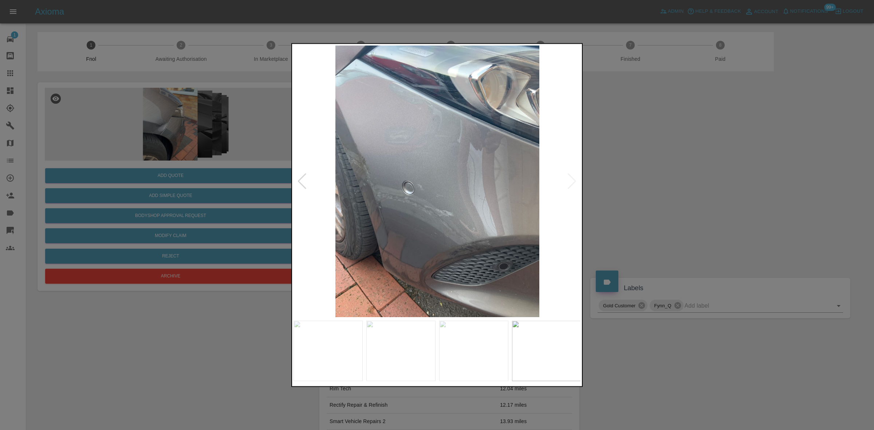
click at [196, 183] on div at bounding box center [437, 215] width 874 height 430
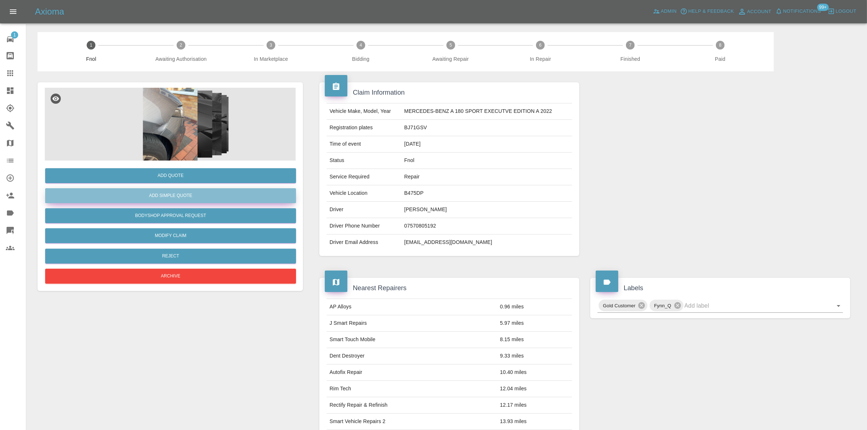
click at [181, 192] on button "Add Simple Quote" at bounding box center [170, 195] width 251 height 15
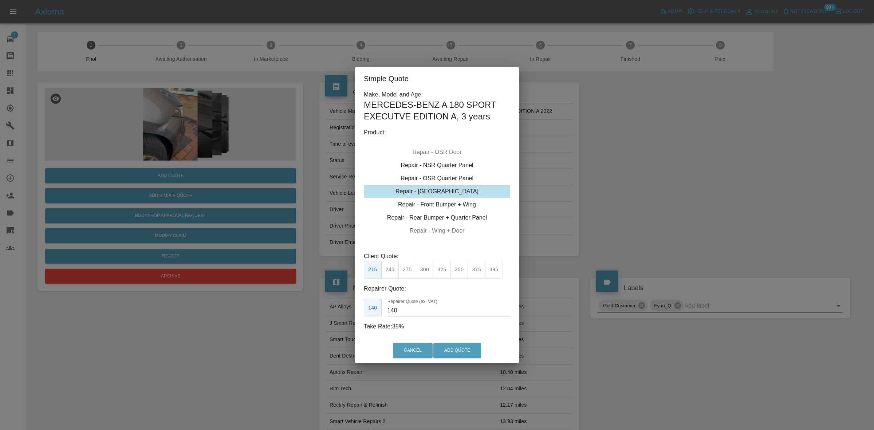
click at [446, 203] on div "Repair - Front Bumper + Wing" at bounding box center [437, 204] width 146 height 13
click at [410, 269] on button "350" at bounding box center [407, 270] width 18 height 18
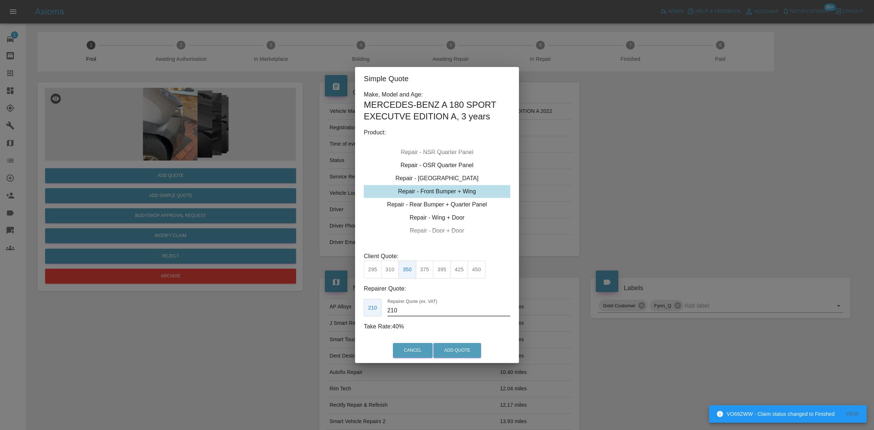
drag, startPoint x: 403, startPoint y: 312, endPoint x: 154, endPoint y: 311, distance: 248.6
click at [179, 312] on div "Simple Quote Make, Model and Age: MERCEDES-BENZ A 180 SPORT EXECUTVE EDITION A …" at bounding box center [437, 215] width 874 height 430
type input "215"
click at [460, 351] on button "Add Quote" at bounding box center [457, 350] width 48 height 15
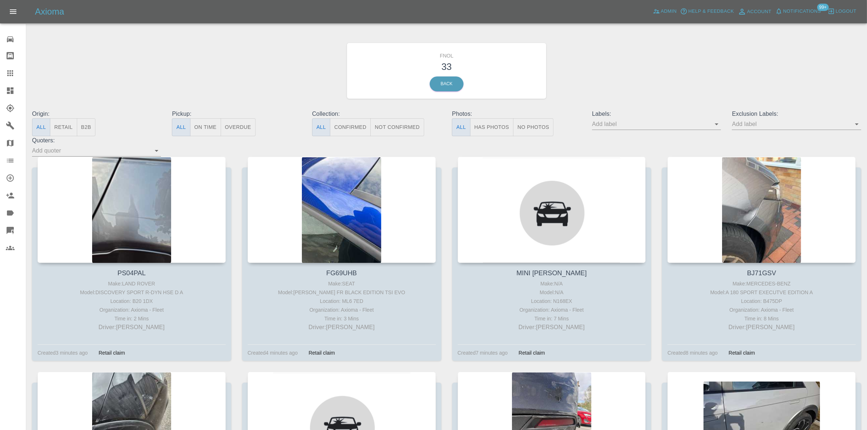
click at [482, 130] on button "Has Photos" at bounding box center [492, 127] width 44 height 18
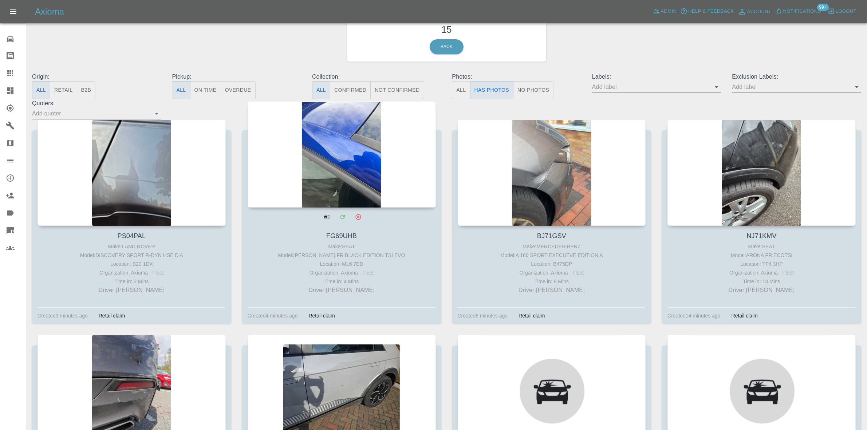
scroll to position [46, 0]
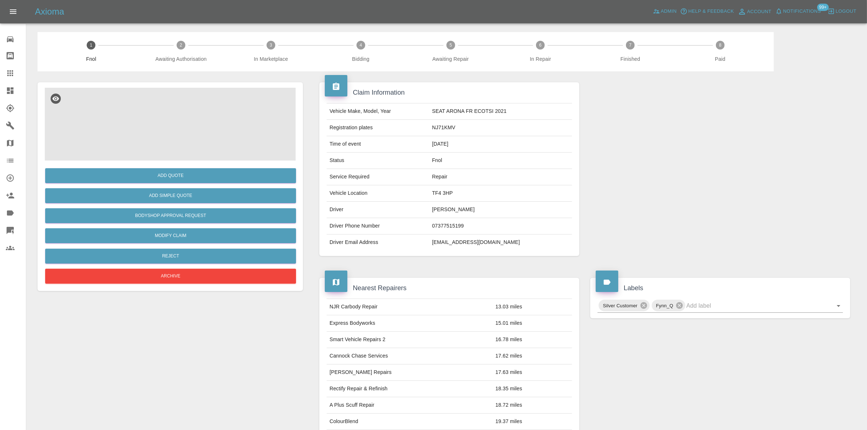
click at [165, 113] on img at bounding box center [170, 124] width 251 height 73
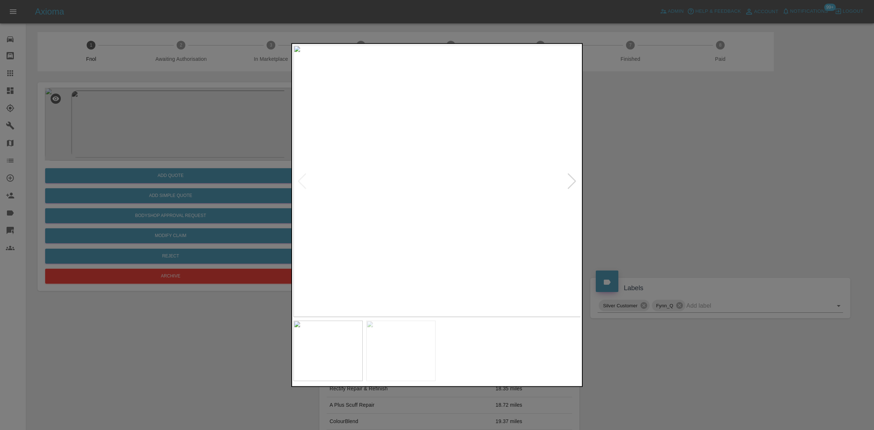
click at [379, 178] on img at bounding box center [437, 181] width 288 height 272
click at [350, 177] on img at bounding box center [437, 181] width 288 height 272
click at [407, 175] on img at bounding box center [454, 181] width 288 height 272
click at [362, 170] on img at bounding box center [437, 181] width 288 height 272
click at [362, 171] on img at bounding box center [437, 181] width 288 height 272
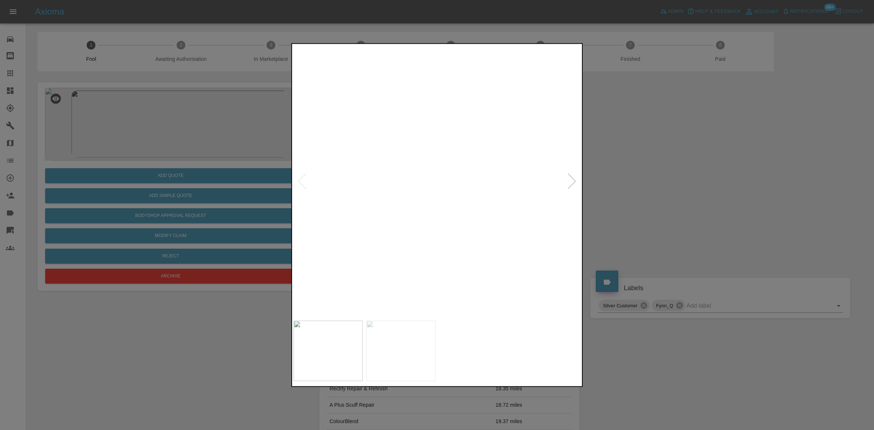
click at [397, 183] on img at bounding box center [661, 210] width 863 height 815
click at [363, 169] on img at bounding box center [437, 181] width 288 height 272
click at [383, 183] on img at bounding box center [660, 217] width 863 height 815
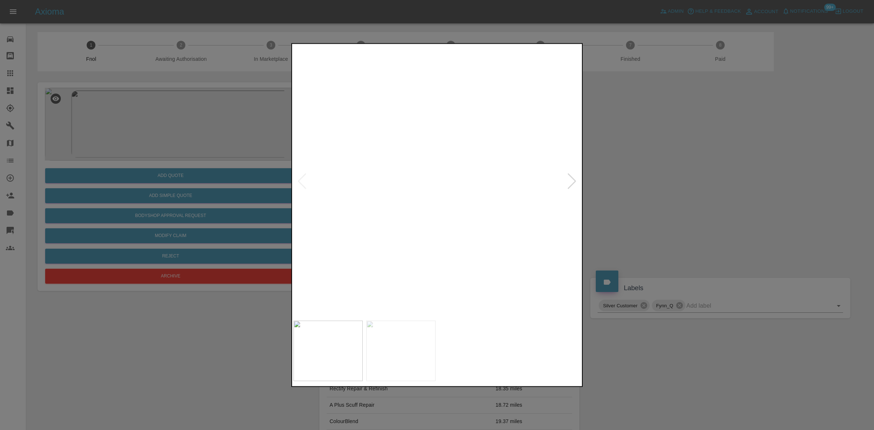
click at [384, 183] on img at bounding box center [660, 217] width 863 height 815
click at [385, 186] on img at bounding box center [437, 181] width 288 height 272
click at [359, 180] on img at bounding box center [437, 181] width 288 height 272
click at [456, 228] on img at bounding box center [437, 181] width 288 height 272
click at [456, 227] on img at bounding box center [437, 181] width 288 height 272
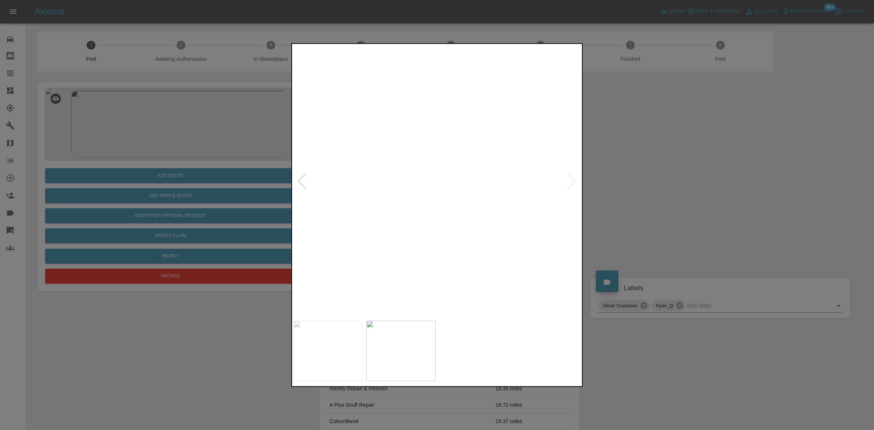
click at [455, 224] on img at bounding box center [380, 43] width 863 height 815
click at [439, 195] on img at bounding box center [468, 181] width 288 height 272
click at [454, 191] on img at bounding box center [437, 181] width 288 height 272
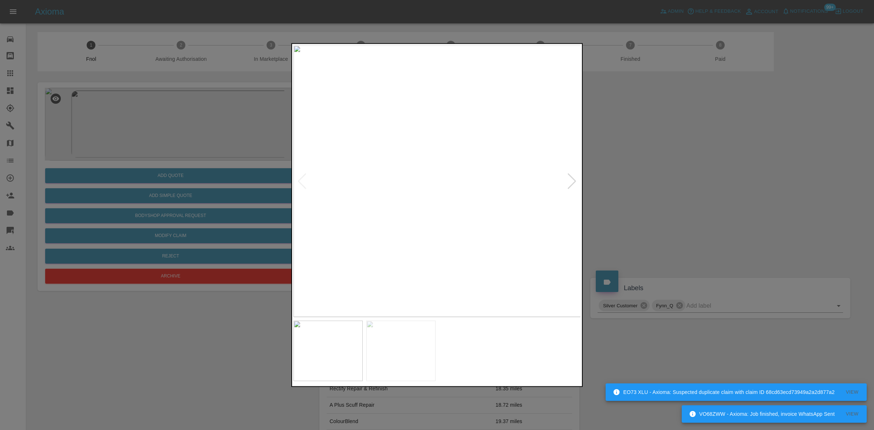
click at [265, 148] on div at bounding box center [437, 215] width 874 height 430
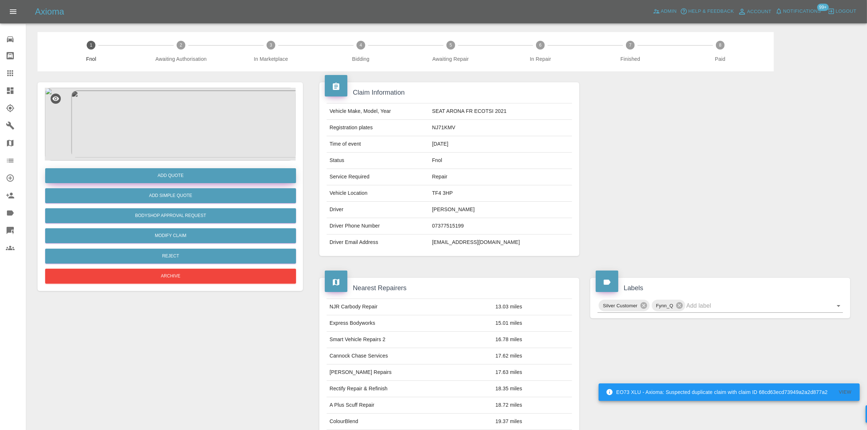
click at [175, 178] on button "Add Quote" at bounding box center [170, 175] width 251 height 15
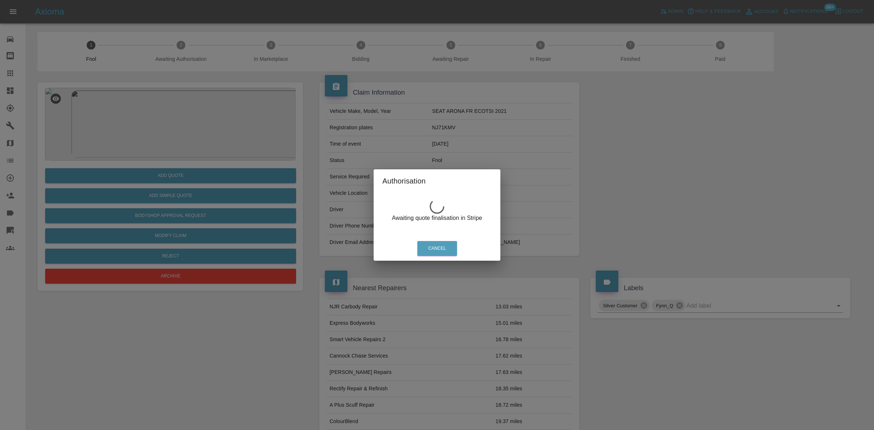
click at [182, 109] on div "Authorisation Awaiting quote finalisation in Stripe Cancel" at bounding box center [437, 215] width 874 height 430
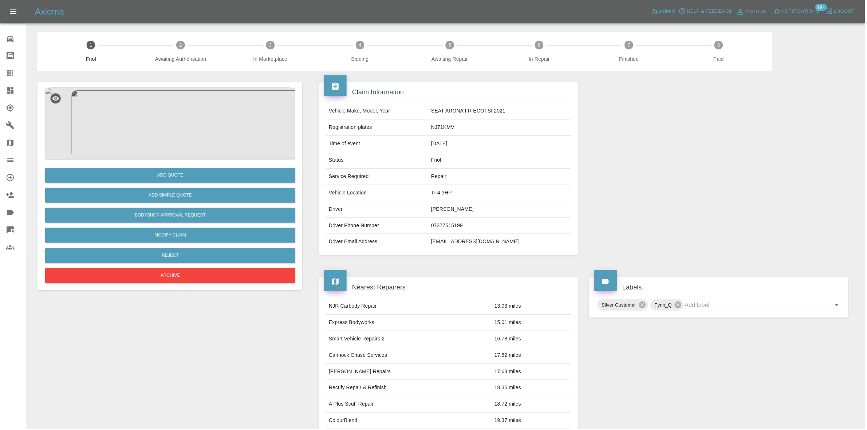
click at [178, 119] on img at bounding box center [170, 124] width 251 height 73
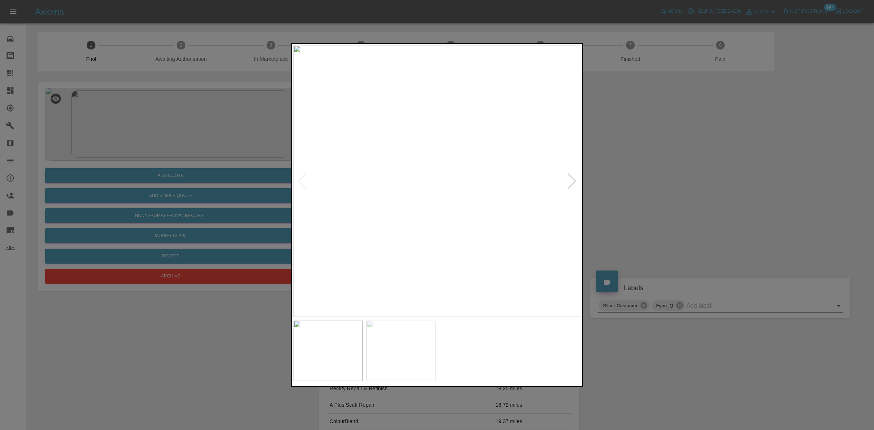
drag, startPoint x: 170, startPoint y: 105, endPoint x: 215, endPoint y: 87, distance: 48.1
click at [175, 105] on div at bounding box center [437, 215] width 874 height 430
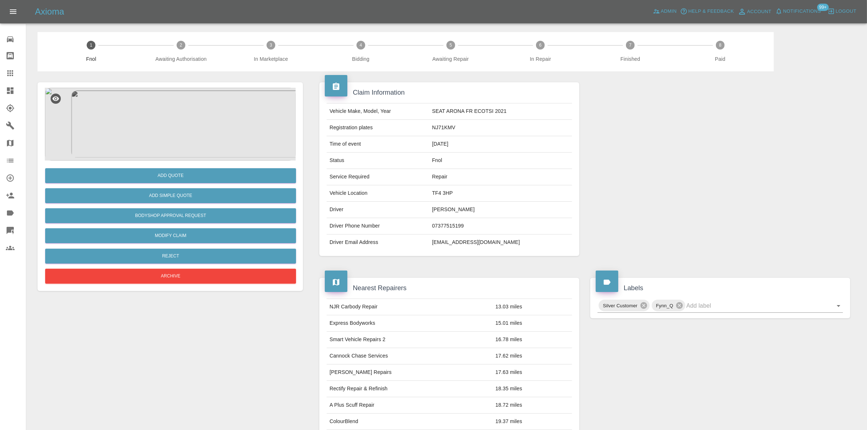
click at [194, 143] on img at bounding box center [170, 124] width 251 height 73
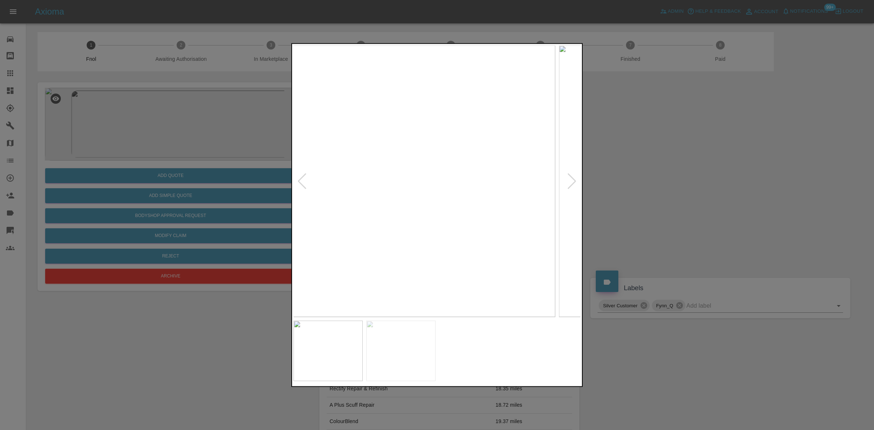
click at [409, 195] on img at bounding box center [412, 181] width 288 height 272
click at [460, 225] on img at bounding box center [437, 181] width 288 height 272
click at [180, 144] on div at bounding box center [437, 215] width 874 height 430
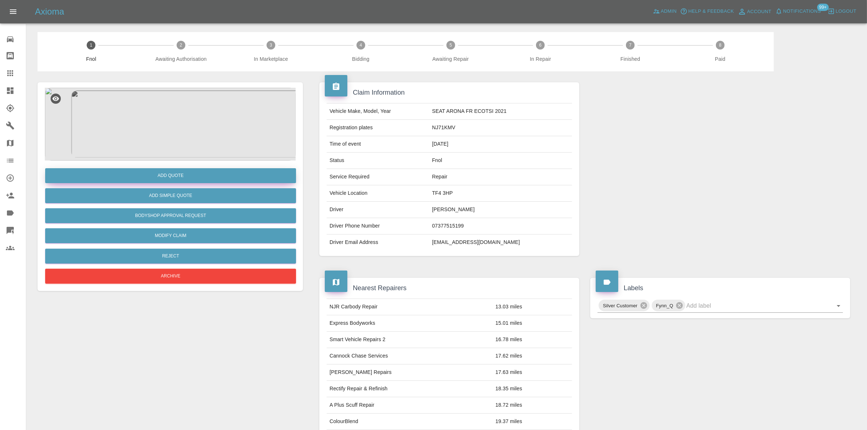
click at [178, 179] on button "Add Quote" at bounding box center [170, 175] width 251 height 15
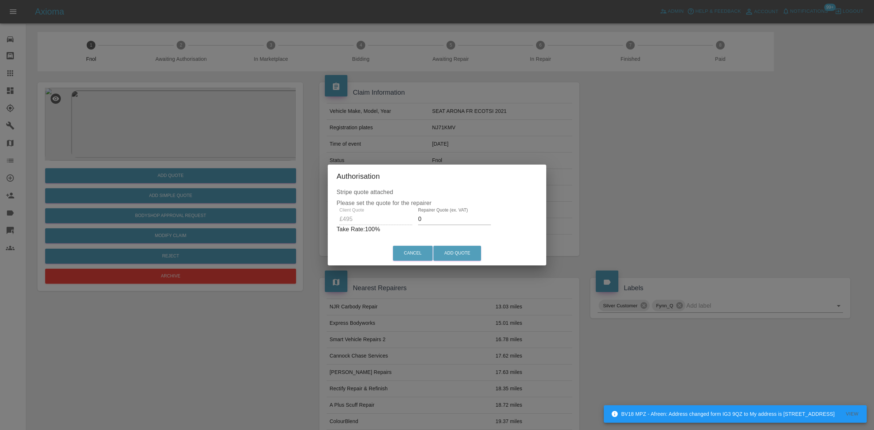
drag, startPoint x: 425, startPoint y: 216, endPoint x: 321, endPoint y: 221, distance: 104.2
click at [322, 221] on div "Authorisation Stripe quote attached Please set the quote for the repairer Clien…" at bounding box center [437, 215] width 874 height 430
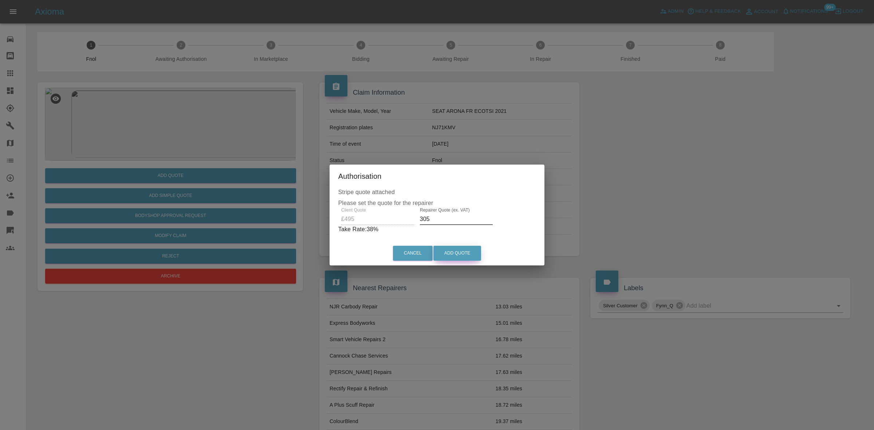
type input "305"
click at [448, 255] on button "Add Quote" at bounding box center [457, 253] width 48 height 15
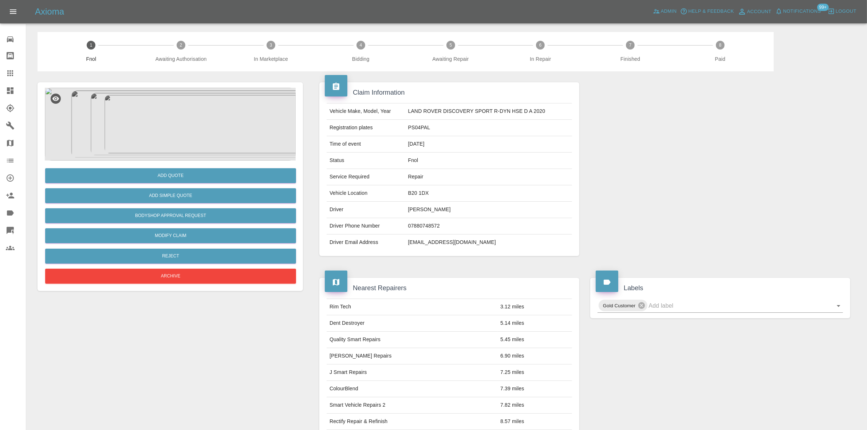
click at [190, 108] on img at bounding box center [170, 124] width 251 height 73
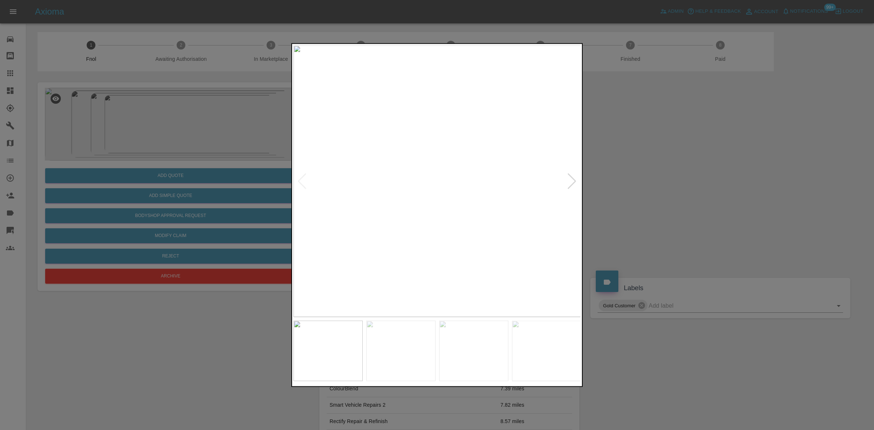
click at [352, 212] on img at bounding box center [437, 181] width 288 height 272
click at [252, 217] on div at bounding box center [437, 215] width 874 height 430
click at [345, 228] on img at bounding box center [411, 181] width 288 height 272
click at [361, 222] on img at bounding box center [437, 181] width 288 height 272
click at [352, 219] on img at bounding box center [437, 181] width 288 height 272
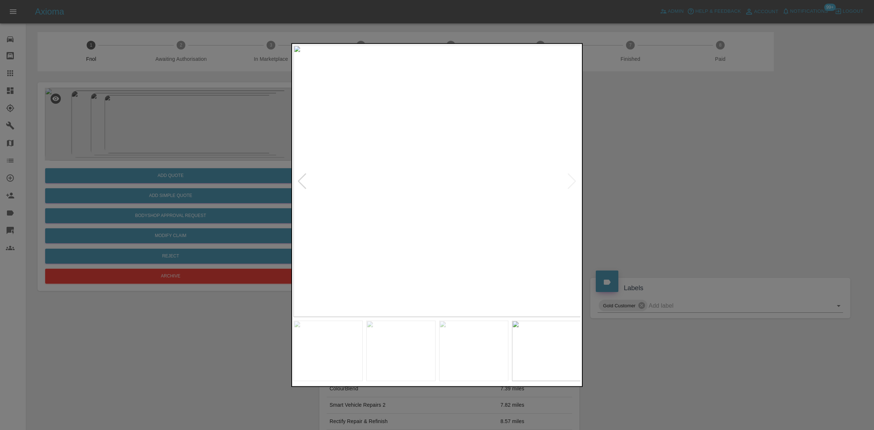
click at [182, 165] on div at bounding box center [437, 215] width 874 height 430
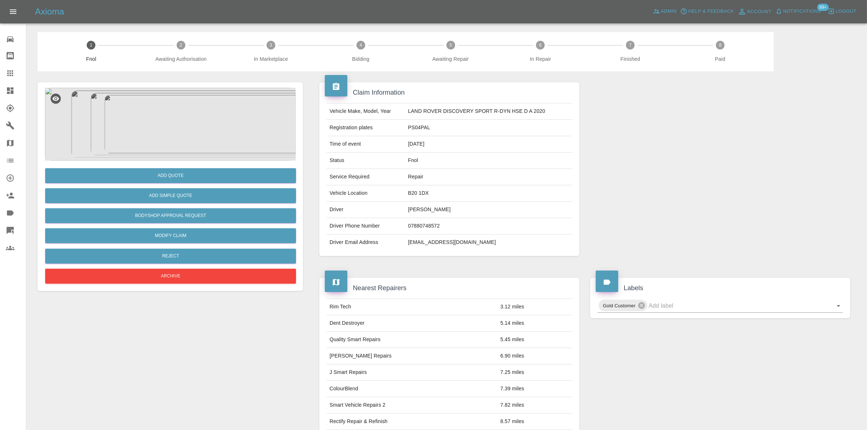
click at [167, 99] on img at bounding box center [170, 124] width 251 height 73
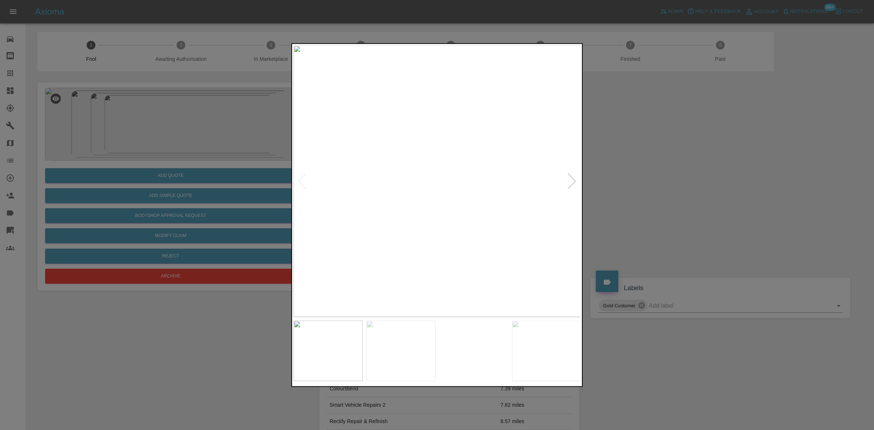
click at [363, 210] on img at bounding box center [437, 181] width 288 height 272
click at [394, 172] on img at bounding box center [437, 181] width 288 height 272
click at [395, 194] on img at bounding box center [602, 209] width 863 height 815
click at [392, 204] on img at bounding box center [557, 208] width 863 height 815
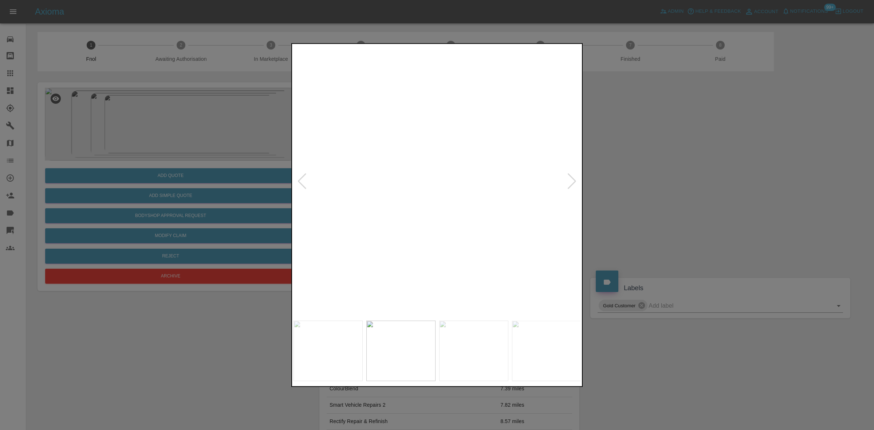
click at [369, 198] on img at bounding box center [443, 193] width 863 height 815
click at [428, 204] on img at bounding box center [412, 189] width 863 height 815
click at [354, 186] on img at bounding box center [437, 181] width 288 height 272
click at [461, 212] on img at bounding box center [437, 181] width 288 height 272
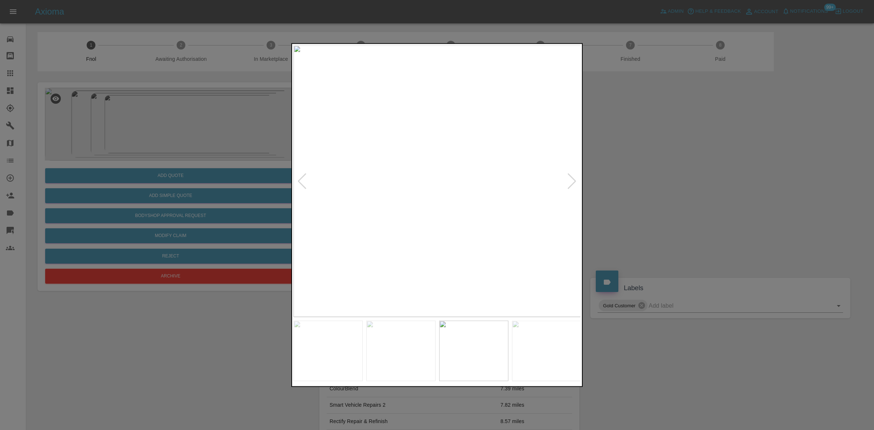
click at [461, 212] on img at bounding box center [437, 181] width 288 height 272
click at [388, 210] on img at bounding box center [321, 103] width 863 height 815
click at [392, 221] on img at bounding box center [236, 108] width 863 height 815
click at [407, 223] on img at bounding box center [154, 108] width 863 height 815
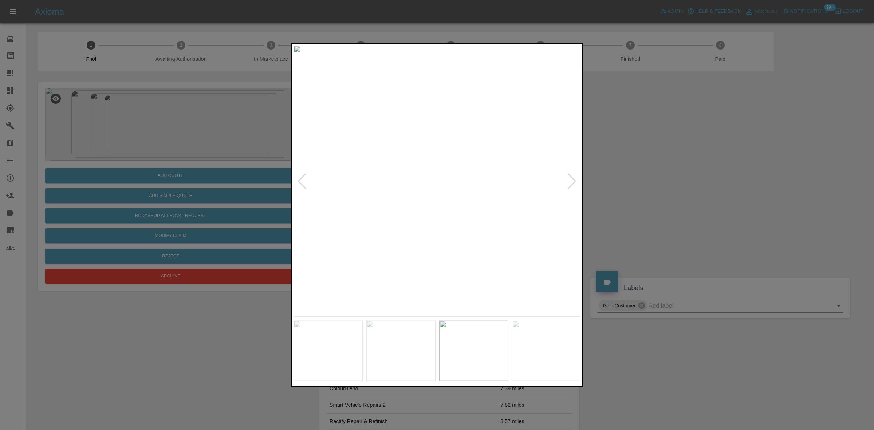
click at [340, 205] on img at bounding box center [437, 181] width 288 height 272
click at [163, 199] on div at bounding box center [437, 215] width 874 height 430
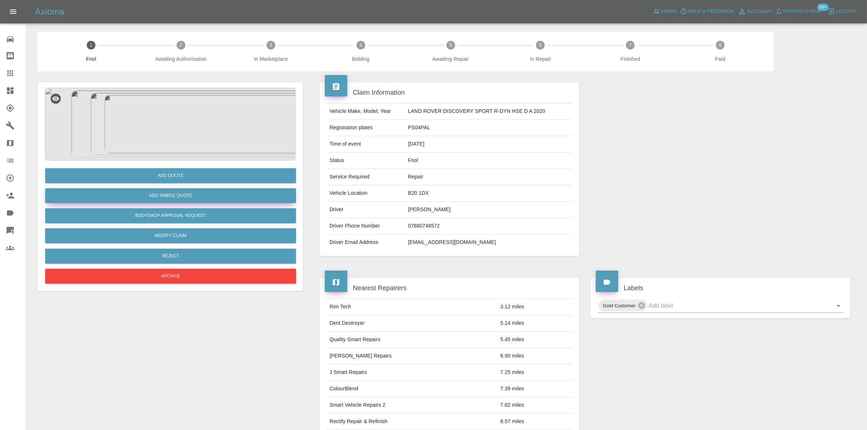
click at [173, 195] on button "Add Simple Quote" at bounding box center [170, 195] width 251 height 15
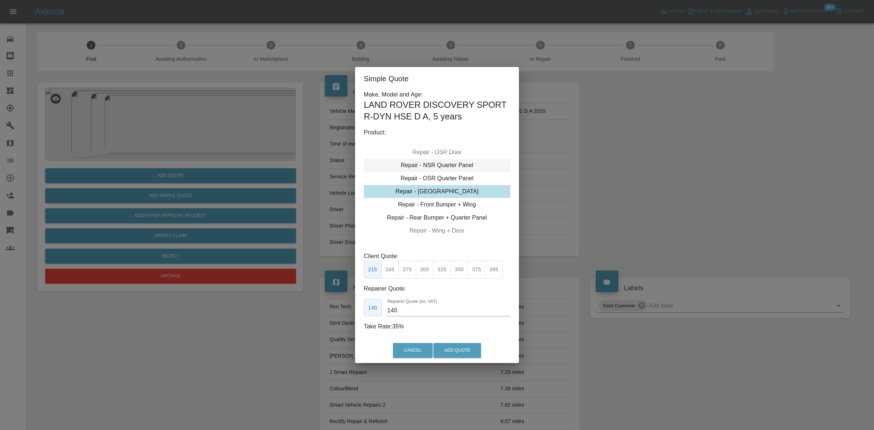
click at [425, 163] on div "Repair - NSR Quarter Panel" at bounding box center [437, 165] width 146 height 13
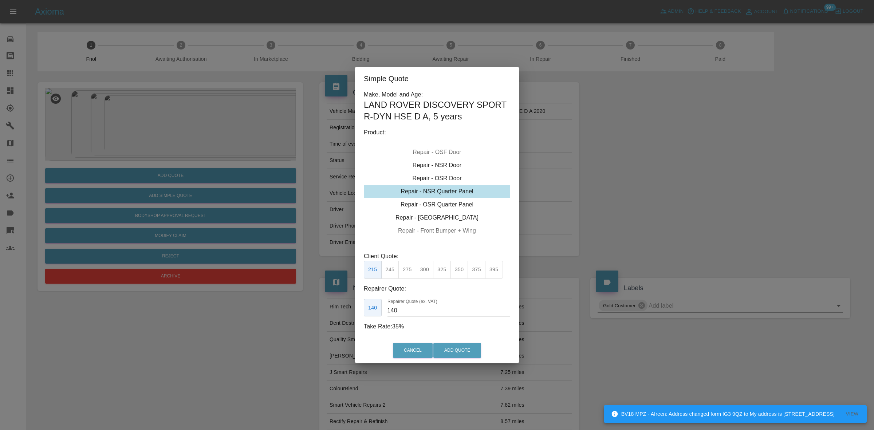
click at [406, 277] on button "275" at bounding box center [407, 270] width 18 height 18
drag, startPoint x: 406, startPoint y: 313, endPoint x: 352, endPoint y: 318, distance: 54.4
click at [352, 318] on div "Simple Quote Make, Model and Age: LAND ROVER DISCOVERY SPORT R-DYN HSE D A , 5 …" at bounding box center [437, 215] width 874 height 430
type input "170"
click at [443, 352] on button "Add Quote" at bounding box center [457, 350] width 48 height 15
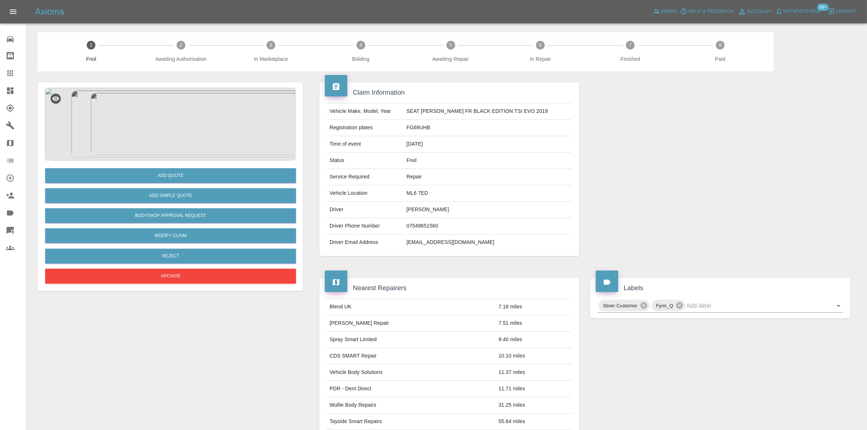
click at [186, 123] on img at bounding box center [170, 124] width 251 height 73
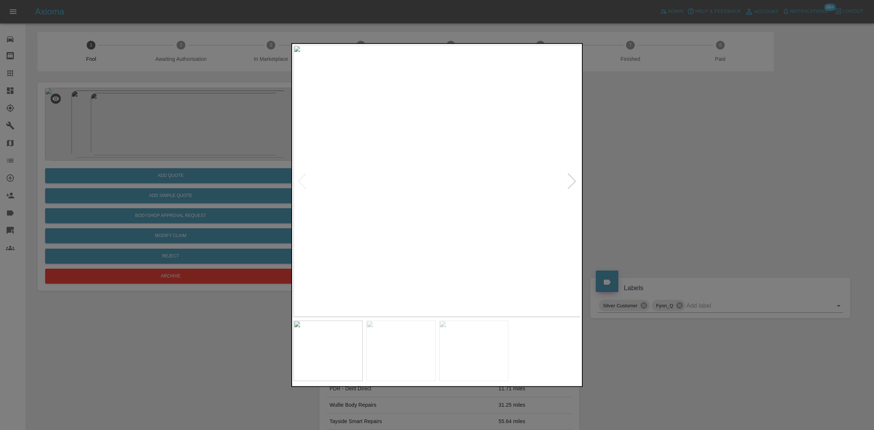
click at [423, 191] on img at bounding box center [437, 181] width 288 height 272
click at [457, 138] on img at bounding box center [477, 149] width 863 height 815
click at [456, 138] on img at bounding box center [477, 149] width 863 height 815
click at [285, 205] on div at bounding box center [437, 215] width 874 height 430
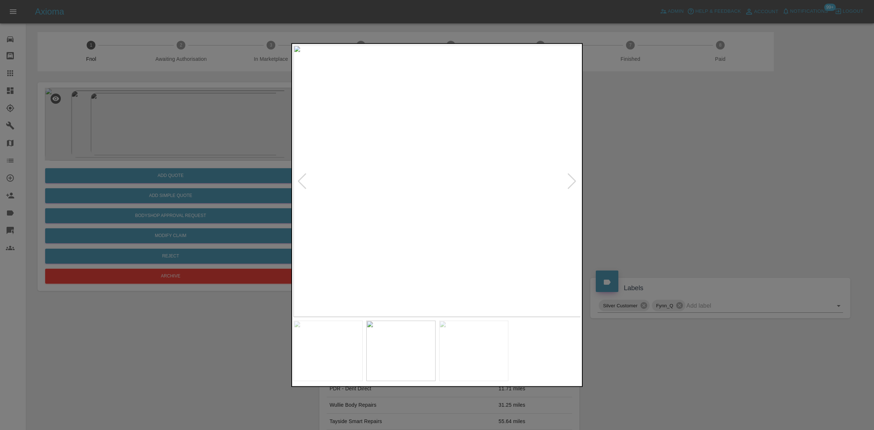
click at [373, 209] on img at bounding box center [437, 181] width 288 height 272
click at [341, 215] on img at bounding box center [426, 181] width 288 height 272
click at [343, 220] on img at bounding box center [405, 181] width 288 height 272
click at [412, 218] on img at bounding box center [437, 181] width 288 height 272
click at [396, 262] on img at bounding box center [437, 181] width 288 height 272
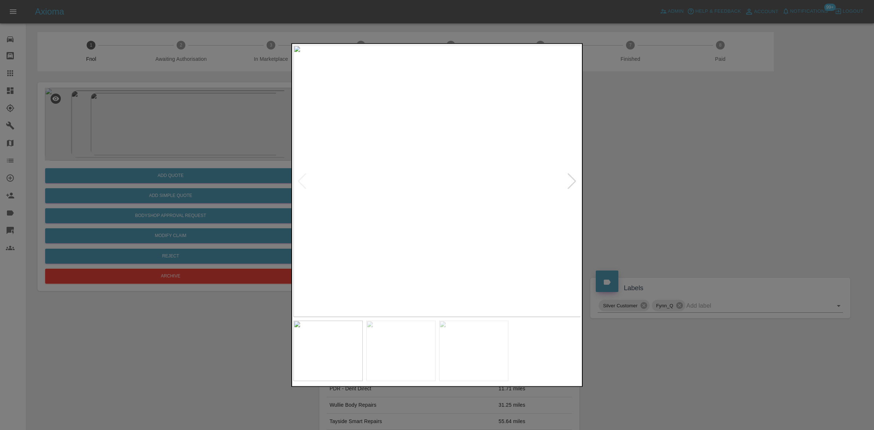
click at [480, 249] on img at bounding box center [437, 181] width 288 height 272
click at [430, 178] on img at bounding box center [437, 181] width 288 height 272
click at [430, 178] on img at bounding box center [458, 189] width 863 height 815
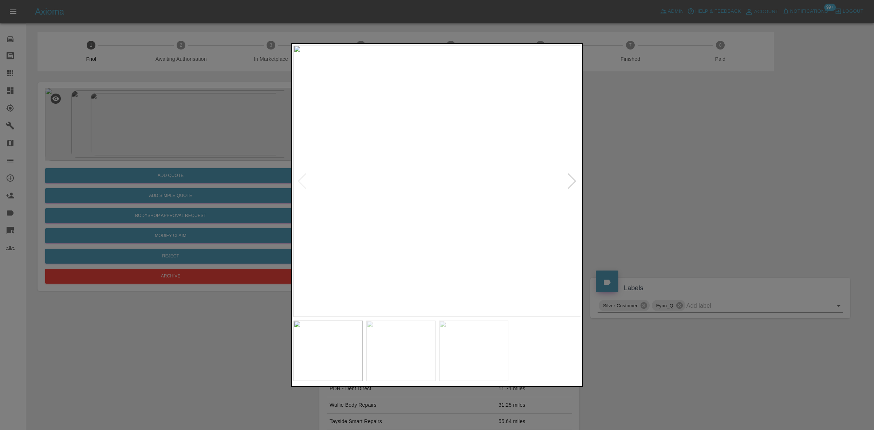
click at [524, 243] on img at bounding box center [437, 181] width 288 height 272
click at [443, 244] on img at bounding box center [422, 181] width 288 height 272
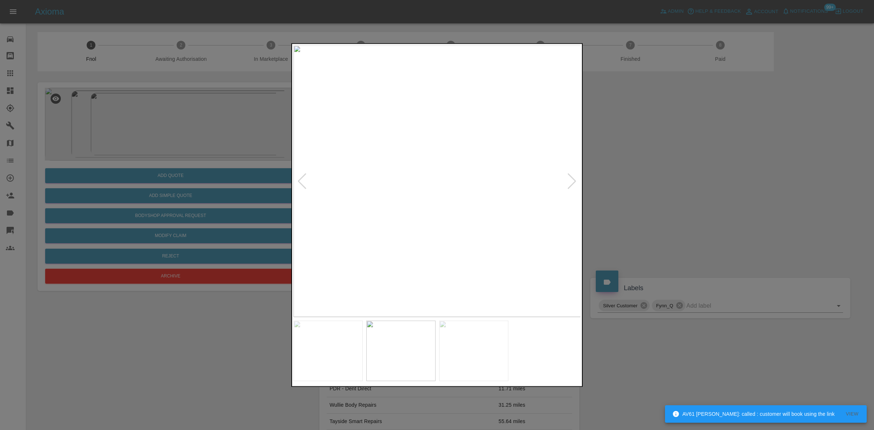
click at [452, 240] on img at bounding box center [437, 181] width 288 height 272
click at [333, 235] on img at bounding box center [437, 181] width 288 height 272
click at [352, 249] on img at bounding box center [405, 181] width 288 height 272
click at [188, 110] on div at bounding box center [437, 215] width 874 height 430
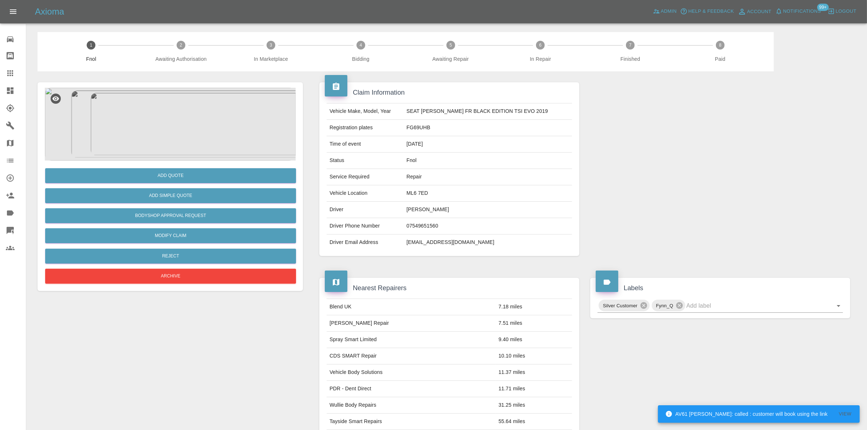
click at [179, 113] on img at bounding box center [170, 124] width 251 height 73
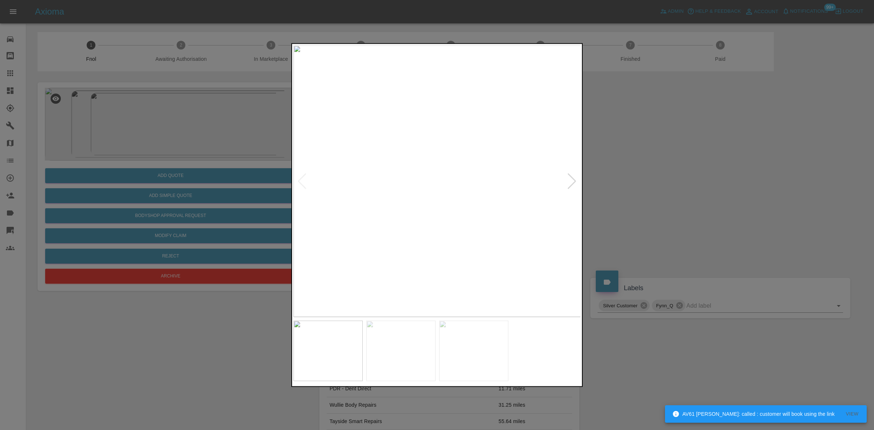
click at [428, 185] on img at bounding box center [437, 181] width 288 height 272
click at [418, 153] on img at bounding box center [462, 168] width 863 height 815
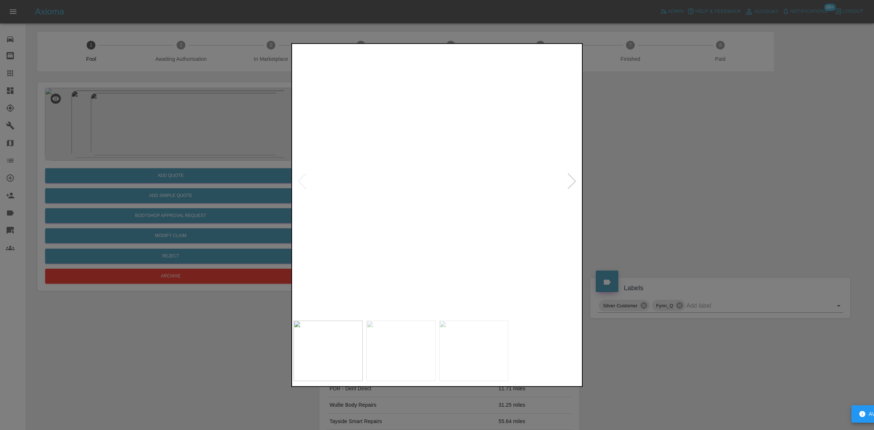
click at [418, 153] on img at bounding box center [462, 168] width 863 height 815
click at [424, 184] on img at bounding box center [428, 181] width 288 height 272
click at [340, 185] on img at bounding box center [437, 181] width 288 height 272
click at [314, 194] on img at bounding box center [437, 181] width 288 height 272
click at [366, 204] on img at bounding box center [437, 181] width 288 height 272
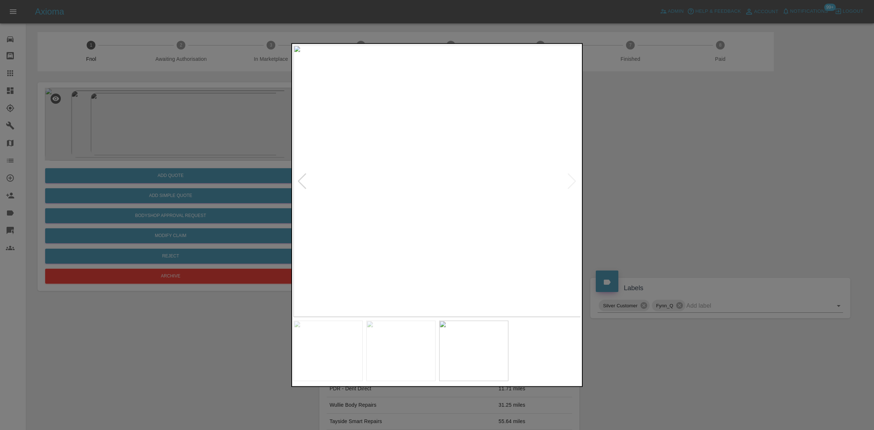
click at [381, 203] on img at bounding box center [437, 181] width 288 height 272
click at [432, 208] on img at bounding box center [437, 181] width 288 height 272
click at [151, 127] on div at bounding box center [437, 215] width 874 height 430
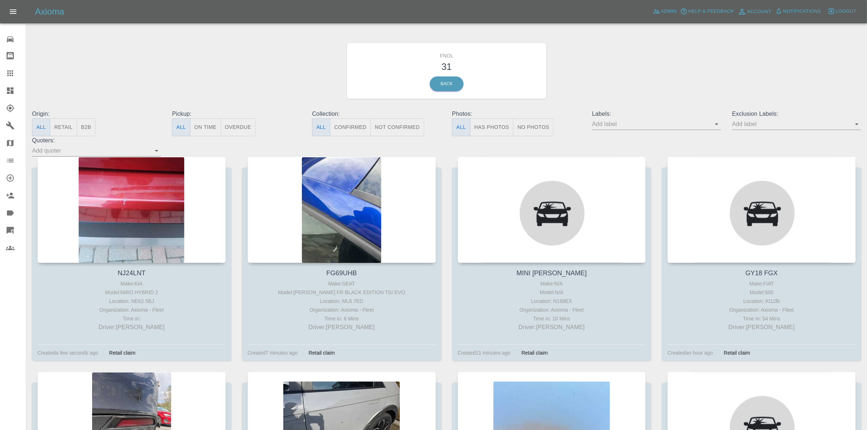
click at [484, 125] on button "Has Photos" at bounding box center [492, 127] width 44 height 18
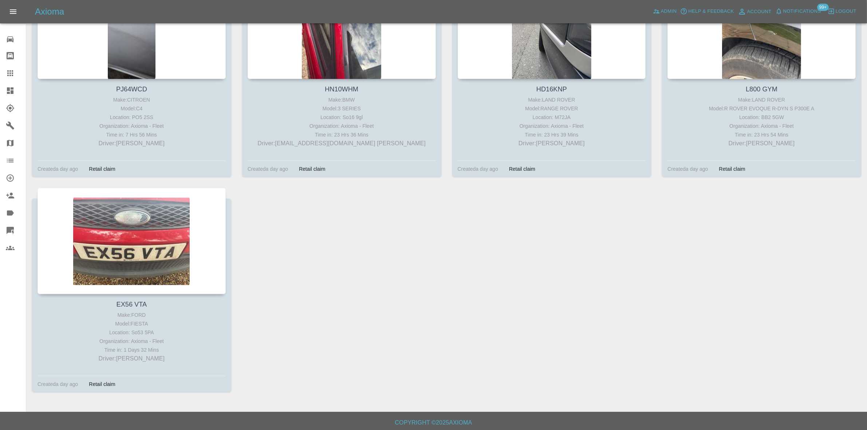
scroll to position [572, 0]
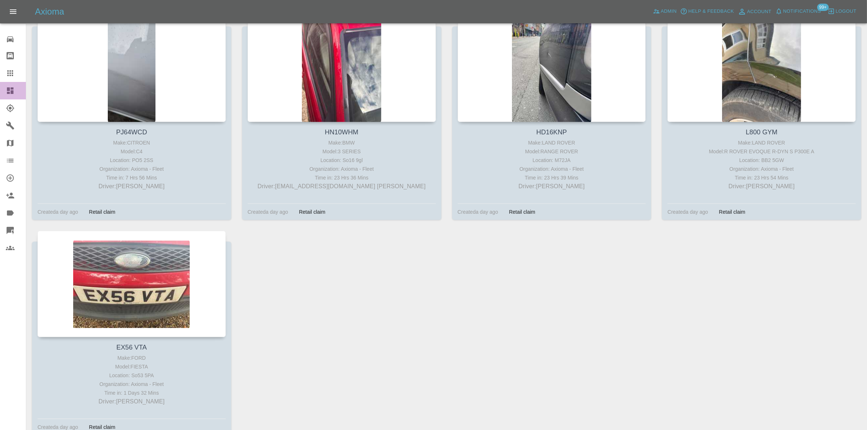
click at [12, 91] on icon at bounding box center [10, 90] width 7 height 7
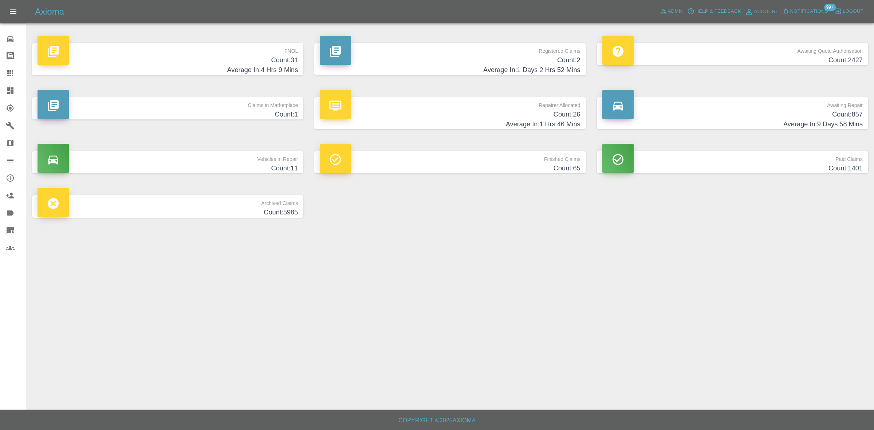
click at [272, 58] on h4 "Count: 31" at bounding box center [167, 60] width 260 height 10
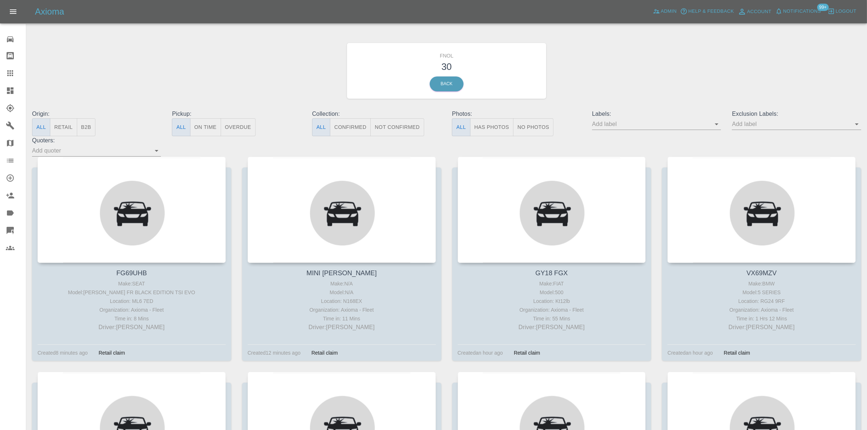
click at [491, 123] on button "Has Photos" at bounding box center [492, 127] width 44 height 18
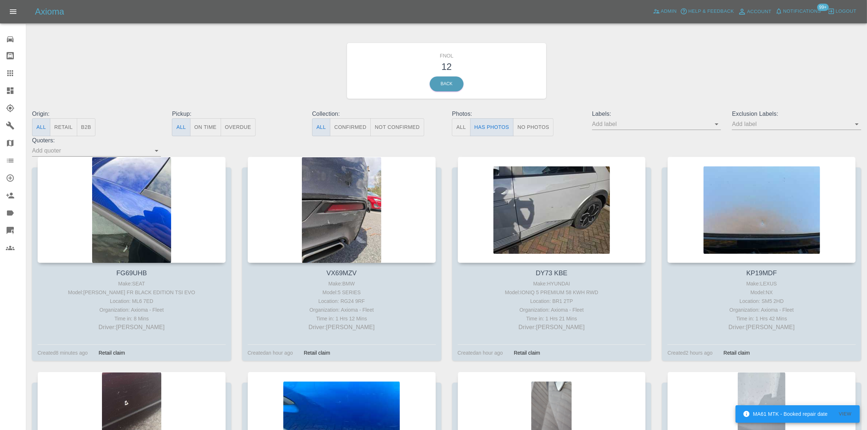
drag, startPoint x: 10, startPoint y: 88, endPoint x: 139, endPoint y: 8, distance: 151.7
click at [10, 88] on icon at bounding box center [10, 90] width 9 height 9
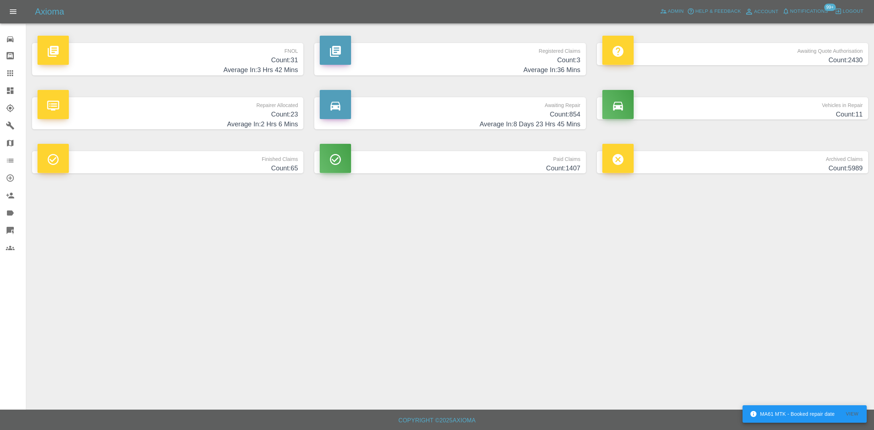
click at [259, 52] on p "FNOL" at bounding box center [167, 49] width 260 height 12
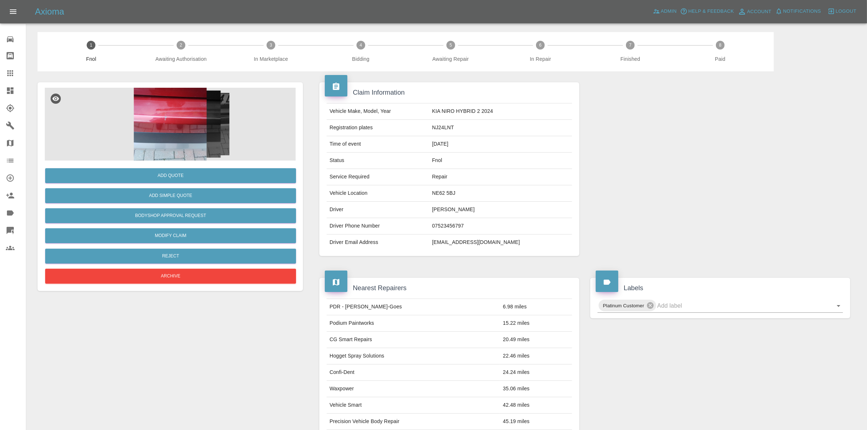
click at [167, 141] on img at bounding box center [170, 124] width 251 height 73
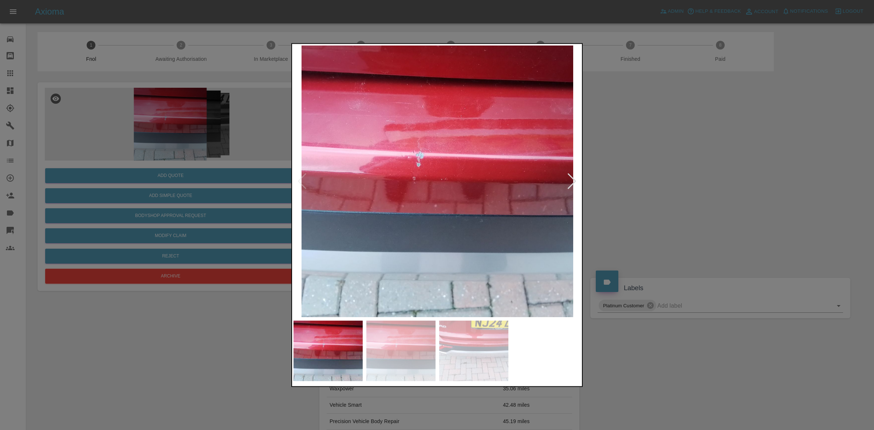
click at [375, 159] on img at bounding box center [437, 181] width 288 height 272
click at [364, 174] on img at bounding box center [437, 181] width 288 height 272
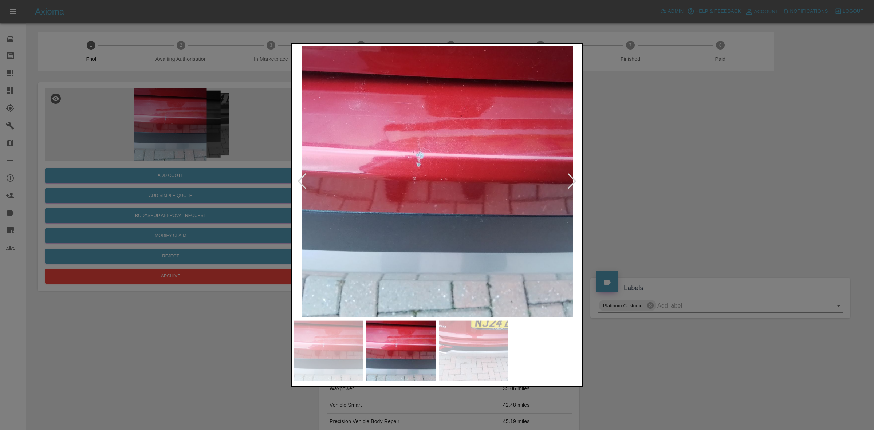
click at [350, 186] on img at bounding box center [437, 181] width 288 height 272
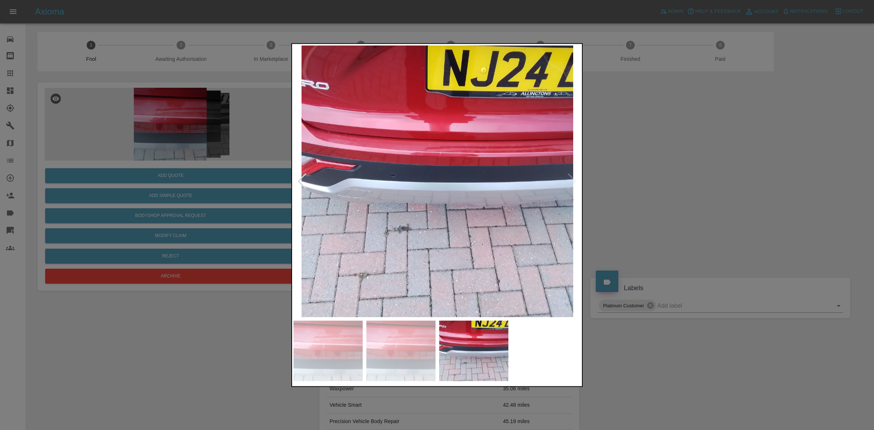
click at [352, 192] on img at bounding box center [437, 181] width 288 height 272
click at [432, 161] on img at bounding box center [437, 181] width 288 height 272
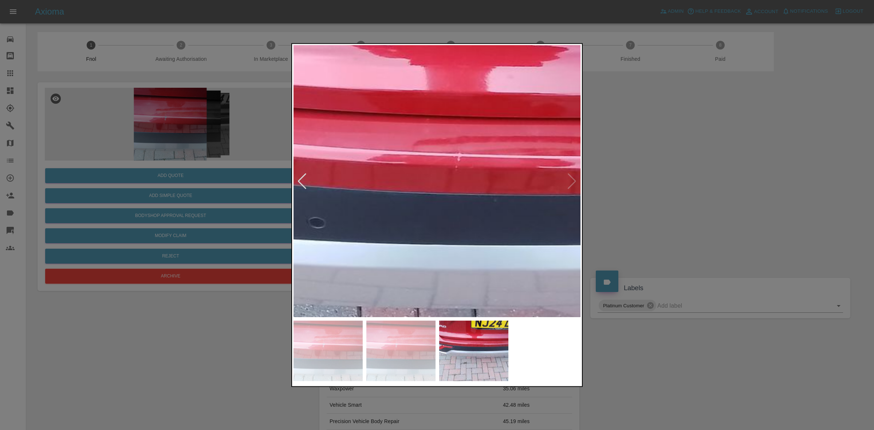
click at [403, 222] on img at bounding box center [449, 240] width 863 height 815
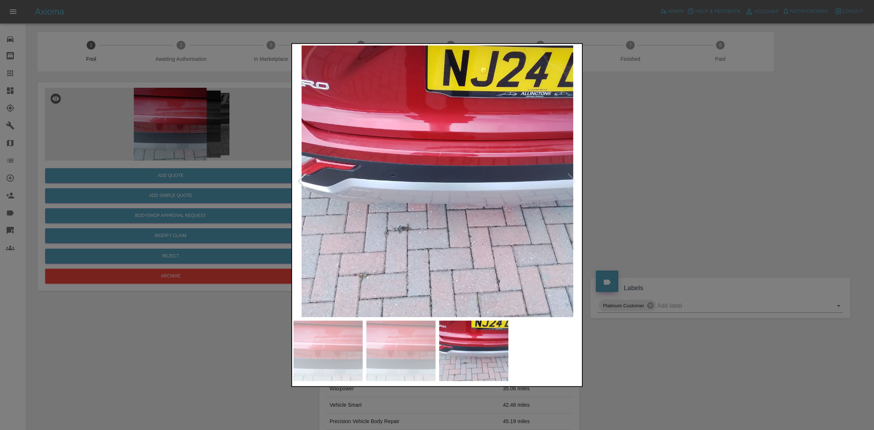
click at [428, 227] on img at bounding box center [437, 181] width 288 height 272
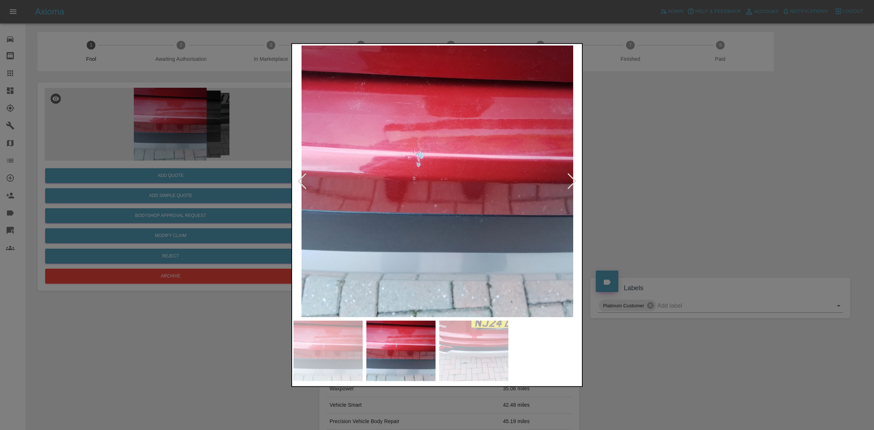
click at [428, 185] on img at bounding box center [437, 181] width 288 height 272
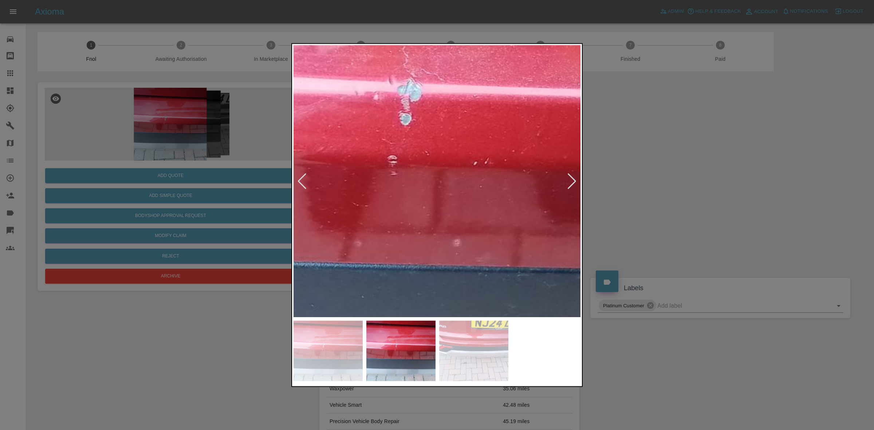
click at [426, 189] on img at bounding box center [462, 168] width 863 height 815
click at [419, 190] on img at bounding box center [462, 168] width 863 height 815
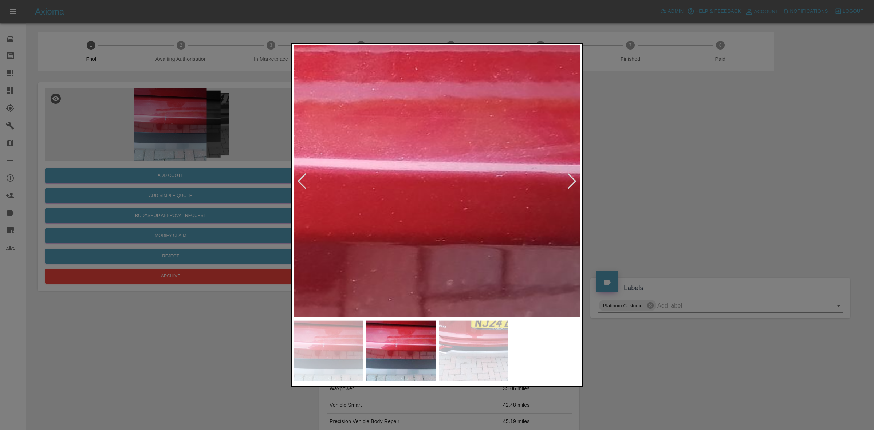
click at [206, 204] on div at bounding box center [437, 215] width 874 height 430
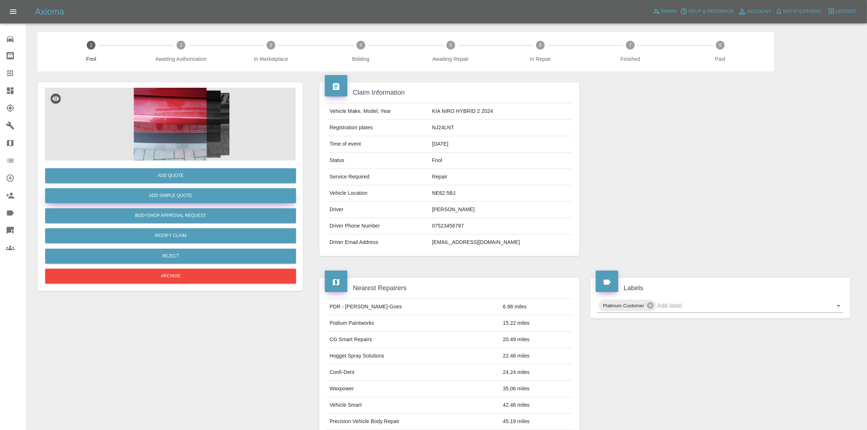
click at [206, 197] on button "Add Simple Quote" at bounding box center [170, 195] width 251 height 15
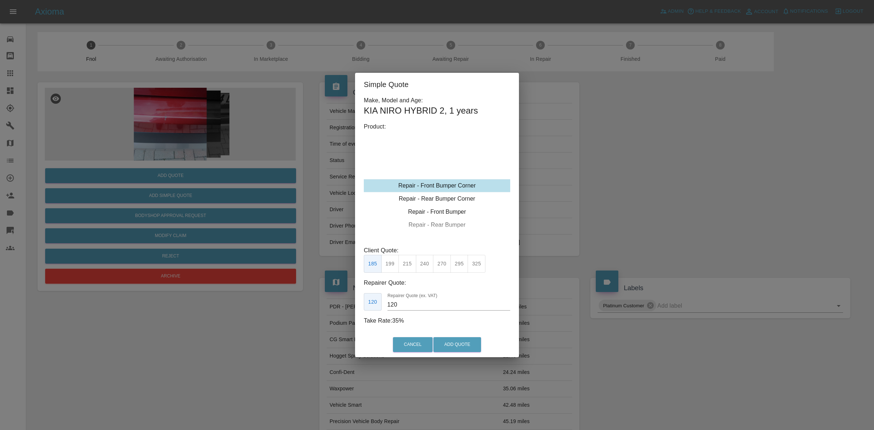
click at [432, 183] on div "Repair - Front Bumper Corner" at bounding box center [437, 185] width 146 height 13
click at [432, 195] on div "Repair - Rear Bumper Corner" at bounding box center [437, 198] width 146 height 13
click at [423, 266] on button "240" at bounding box center [425, 264] width 18 height 18
type input "150"
drag, startPoint x: 410, startPoint y: 304, endPoint x: 380, endPoint y: 308, distance: 30.4
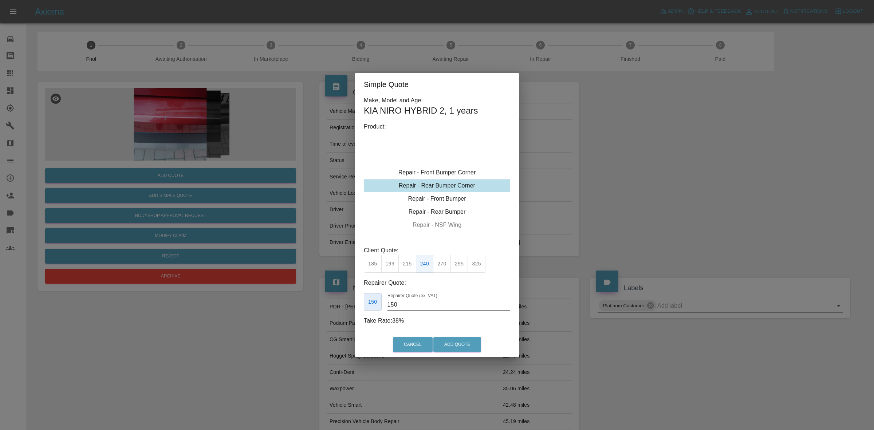
click at [380, 308] on div "150 Repairer Quote (ex. VAT) 150" at bounding box center [437, 302] width 146 height 18
click at [445, 341] on button "Add Quote" at bounding box center [457, 344] width 48 height 15
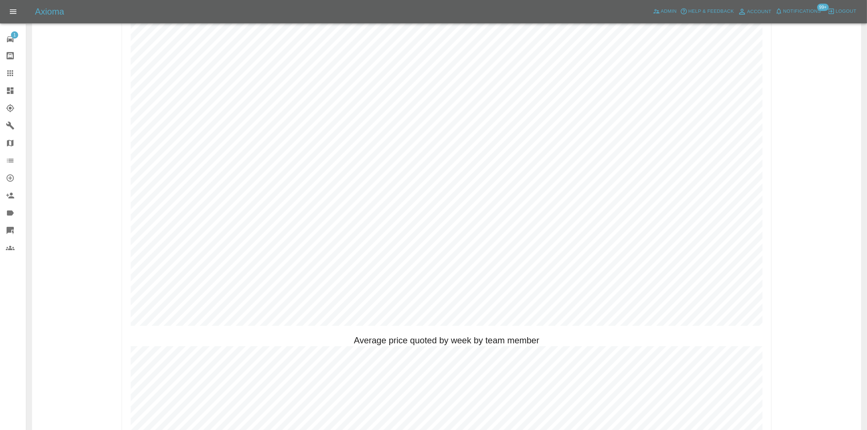
scroll to position [319, 0]
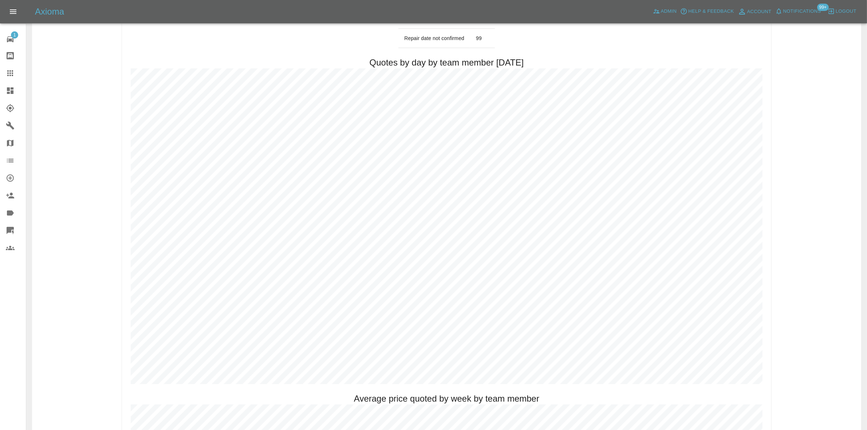
click at [7, 88] on icon at bounding box center [10, 90] width 9 height 9
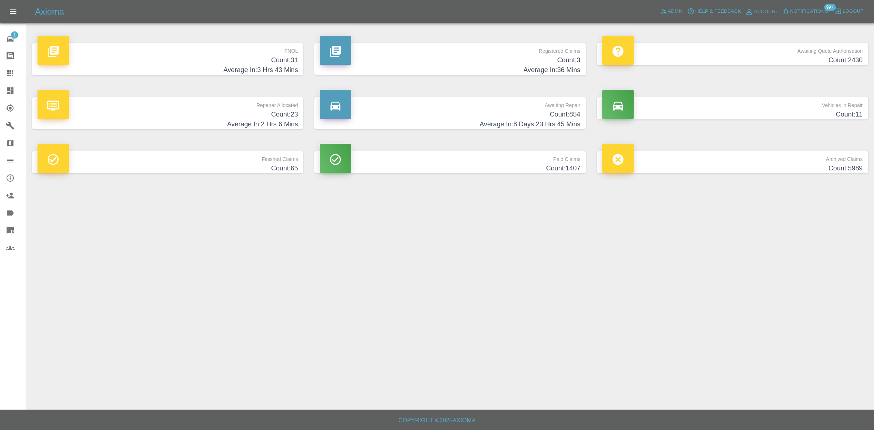
click at [534, 61] on h4 "Count: 3" at bounding box center [450, 60] width 260 height 10
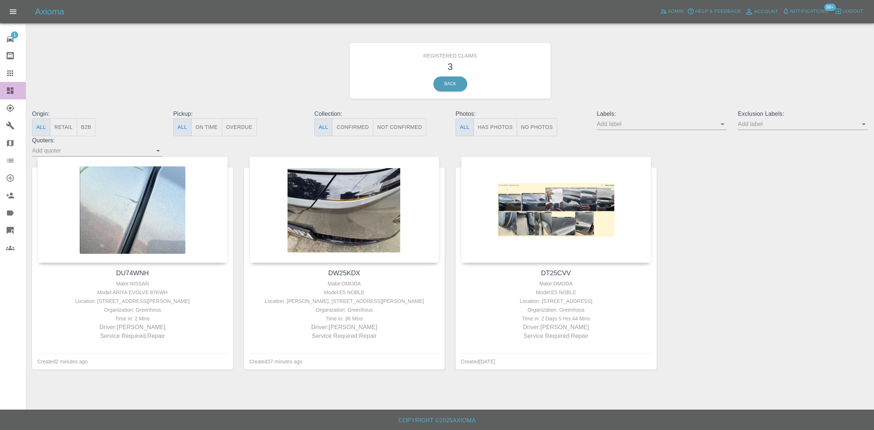
click at [10, 90] on icon at bounding box center [10, 90] width 9 height 9
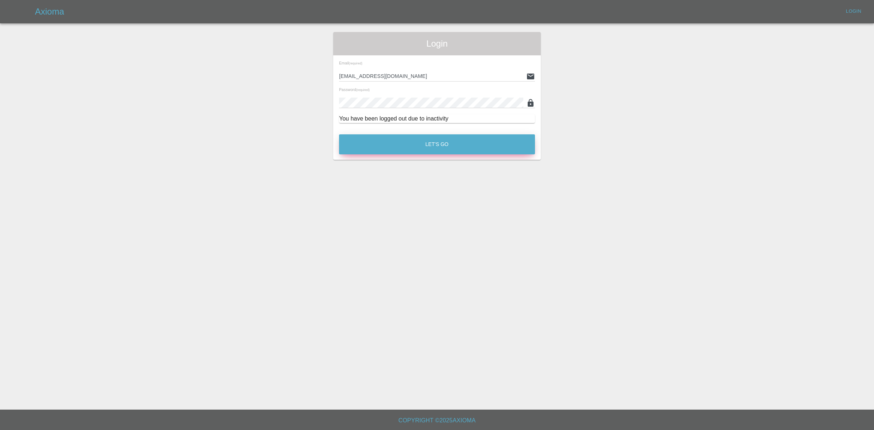
click at [416, 139] on button "Let's Go" at bounding box center [437, 144] width 196 height 20
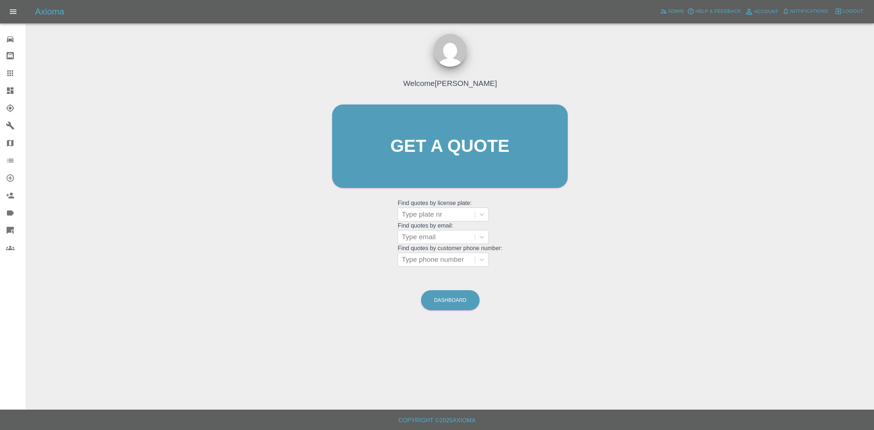
click at [13, 95] on icon at bounding box center [10, 90] width 9 height 9
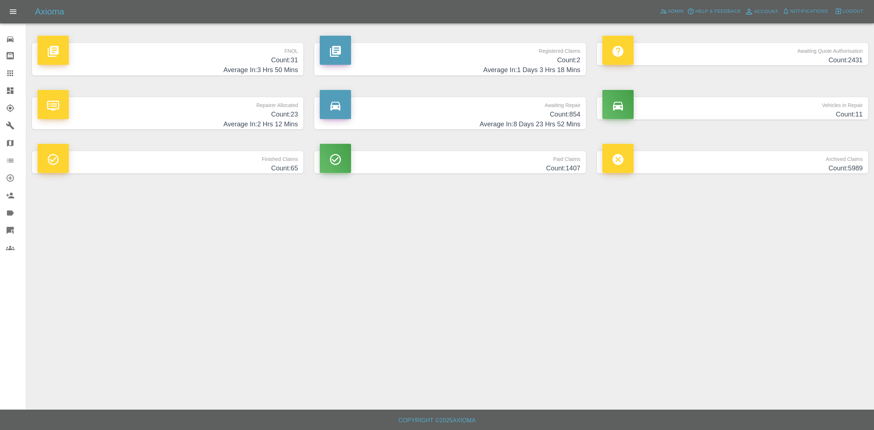
click at [272, 64] on h4 "Count: 31" at bounding box center [167, 60] width 260 height 10
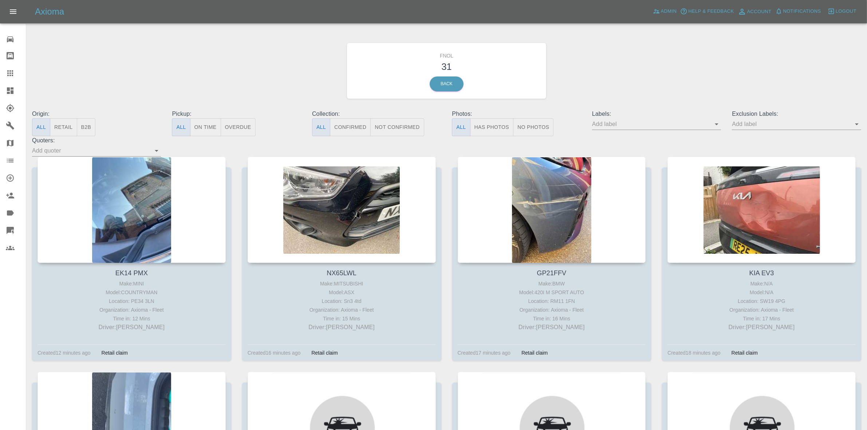
click at [481, 132] on button "Has Photos" at bounding box center [492, 127] width 44 height 18
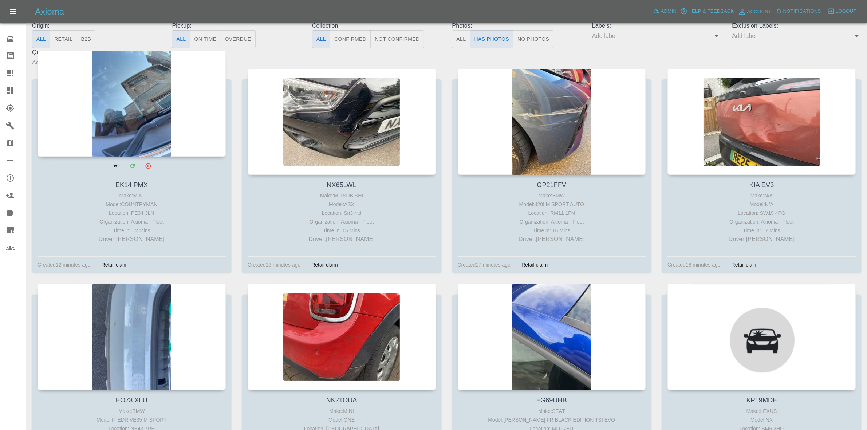
scroll to position [91, 0]
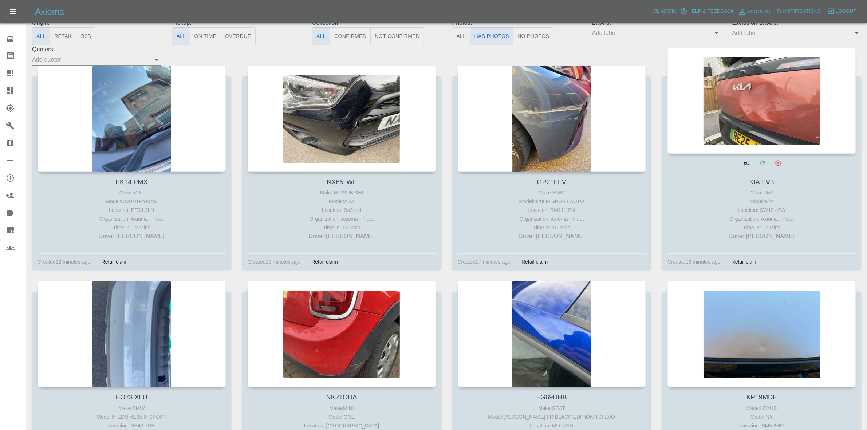
drag, startPoint x: 760, startPoint y: 91, endPoint x: 756, endPoint y: 92, distance: 3.7
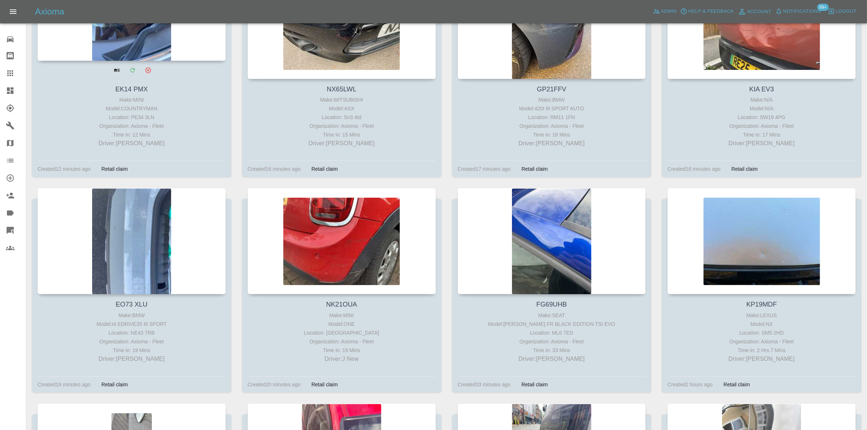
scroll to position [182, 0]
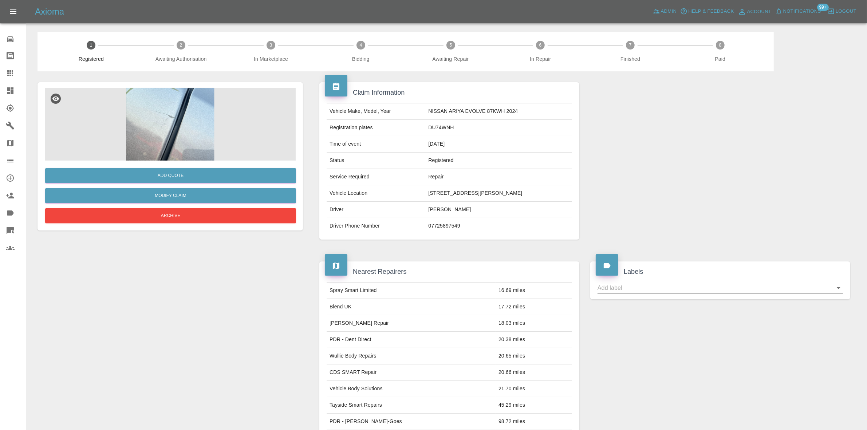
click at [157, 132] on img at bounding box center [170, 124] width 251 height 73
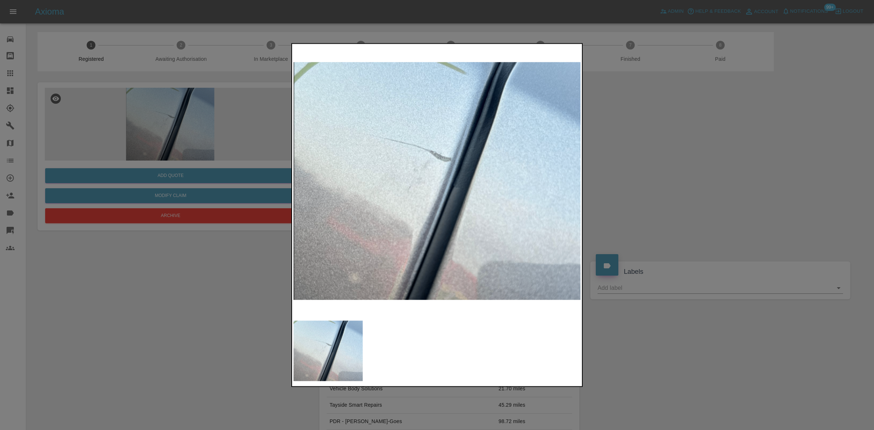
click at [327, 172] on img at bounding box center [437, 181] width 288 height 272
click at [336, 173] on img at bounding box center [437, 181] width 288 height 272
click at [460, 159] on img at bounding box center [437, 181] width 288 height 272
click at [459, 159] on img at bounding box center [437, 181] width 288 height 272
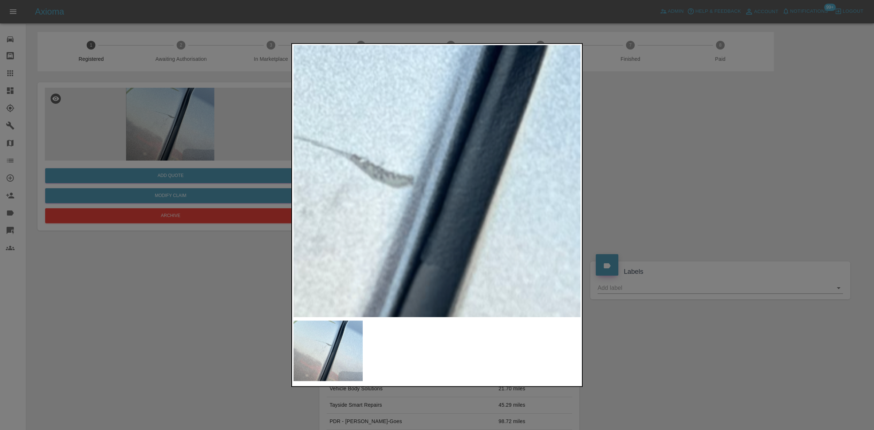
click at [434, 157] on img at bounding box center [372, 245] width 863 height 815
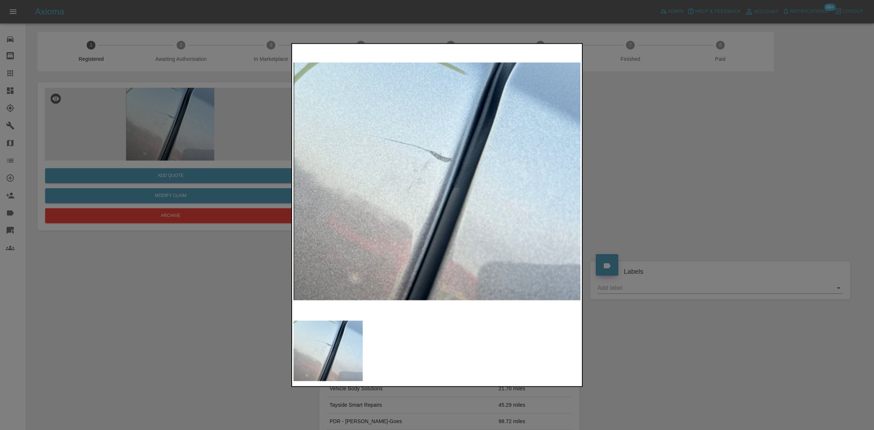
click at [434, 156] on img at bounding box center [437, 181] width 288 height 272
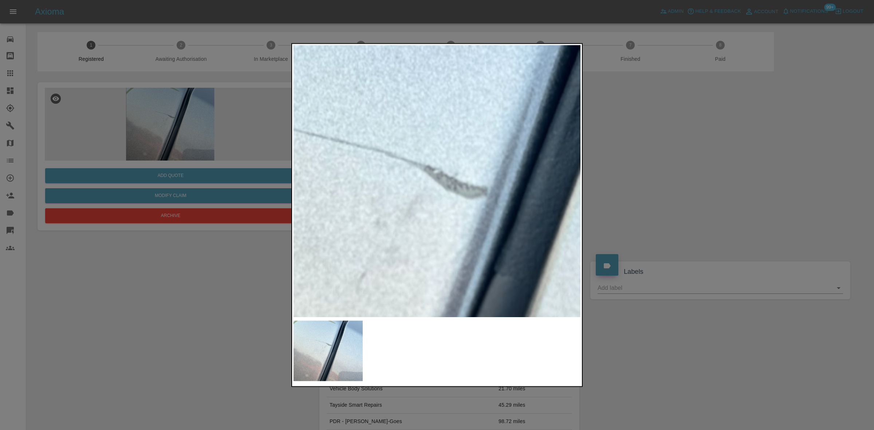
click at [434, 156] on img at bounding box center [445, 256] width 863 height 815
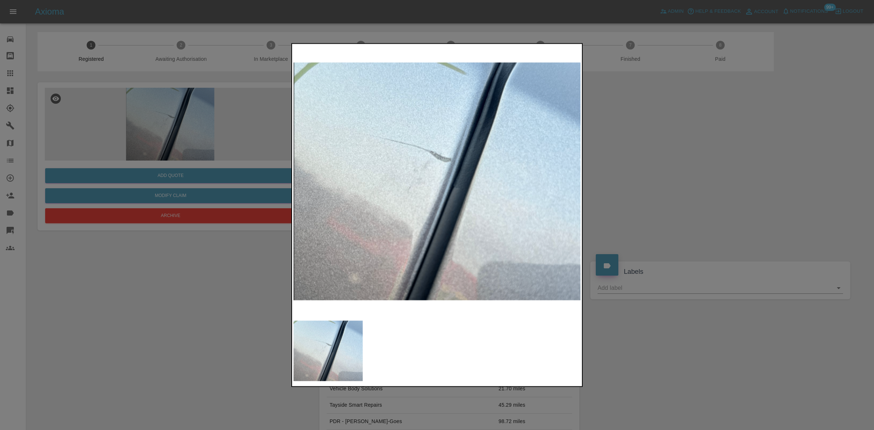
click at [434, 156] on img at bounding box center [437, 181] width 288 height 272
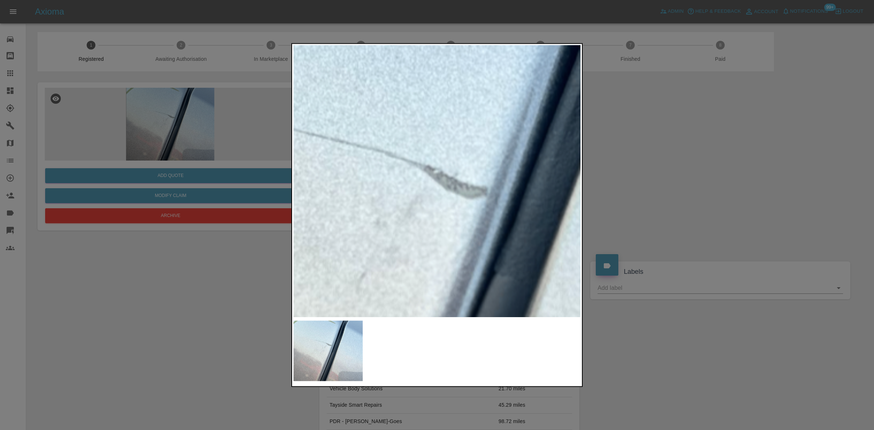
click at [434, 156] on img at bounding box center [445, 256] width 863 height 815
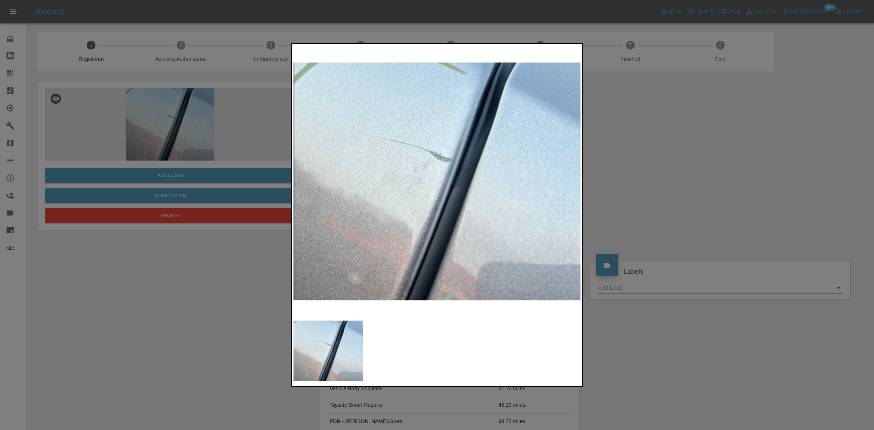
click at [434, 156] on img at bounding box center [437, 181] width 288 height 272
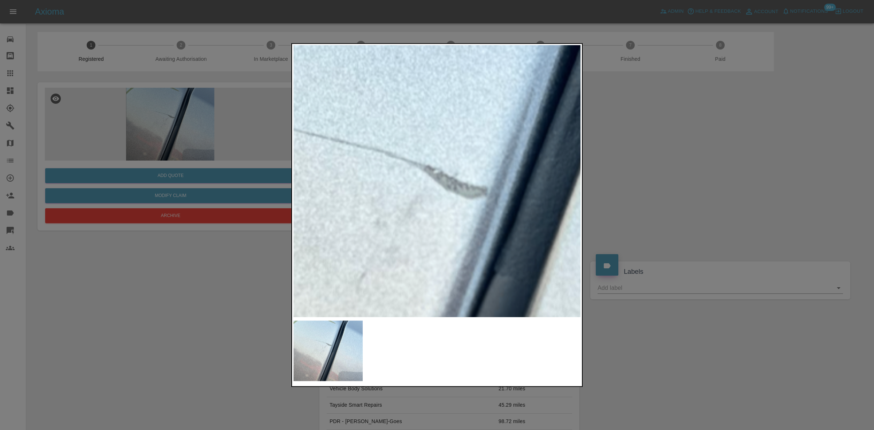
click at [434, 156] on img at bounding box center [445, 256] width 863 height 815
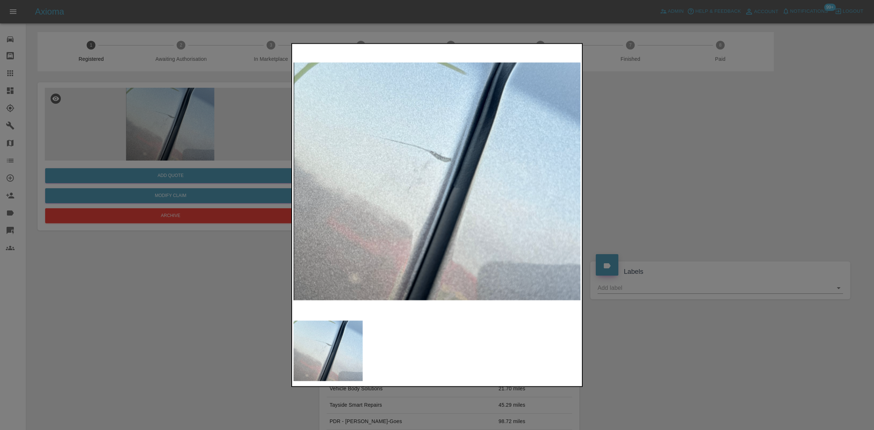
click at [430, 179] on img at bounding box center [437, 181] width 288 height 272
click at [432, 140] on img at bounding box center [437, 181] width 288 height 272
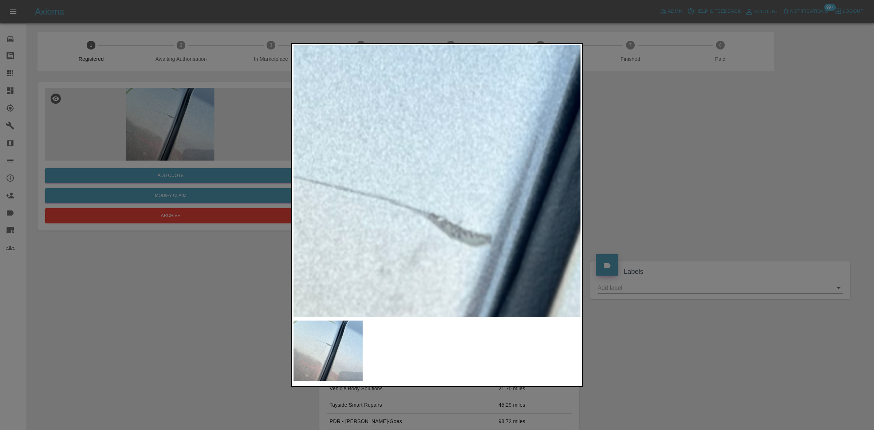
click at [425, 165] on img at bounding box center [449, 303] width 863 height 815
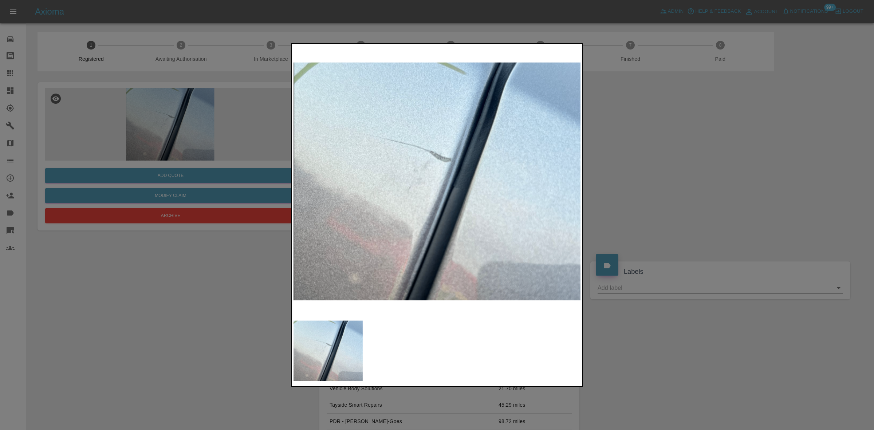
click at [458, 177] on img at bounding box center [437, 181] width 288 height 272
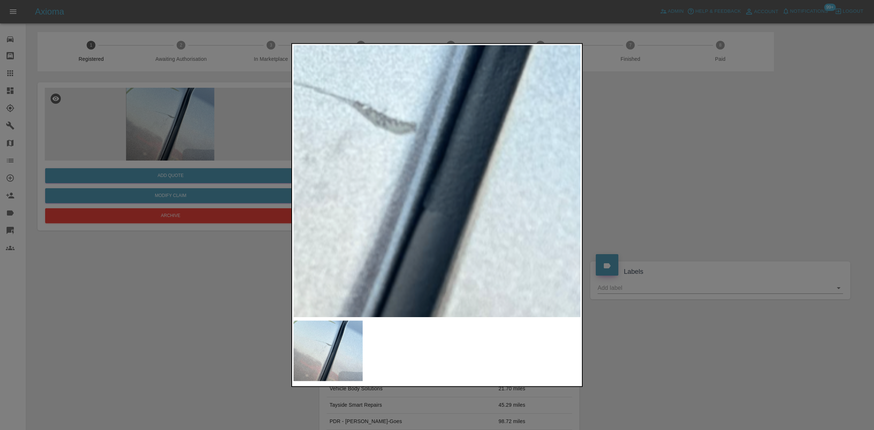
click at [457, 177] on img at bounding box center [374, 191] width 863 height 815
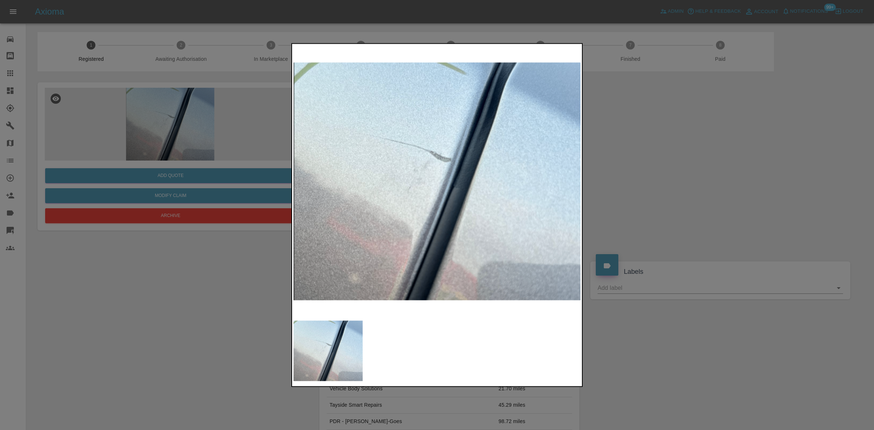
click at [326, 215] on img at bounding box center [437, 181] width 288 height 272
click at [187, 143] on div at bounding box center [437, 215] width 874 height 430
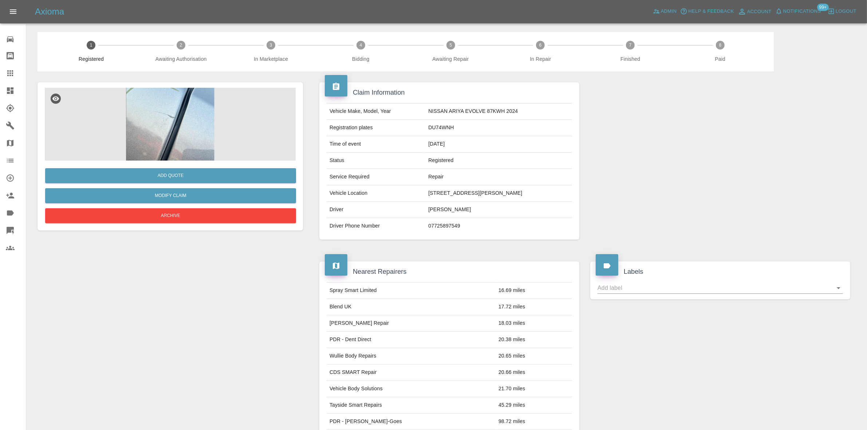
click at [159, 112] on img at bounding box center [170, 124] width 251 height 73
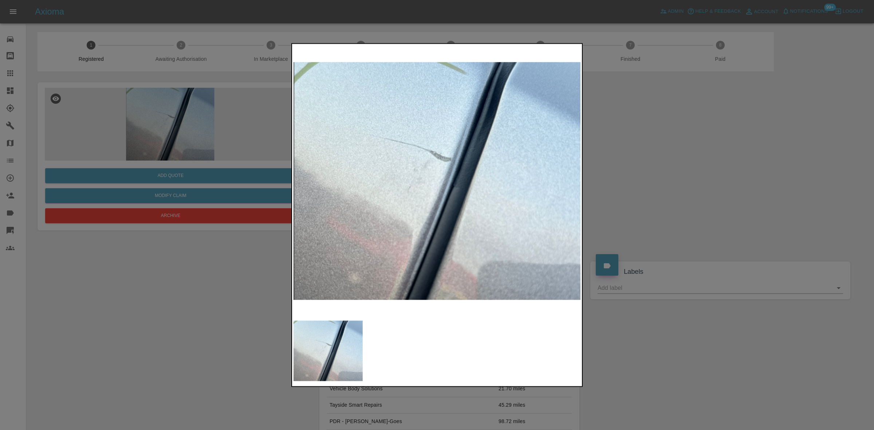
click at [430, 151] on img at bounding box center [437, 181] width 288 height 272
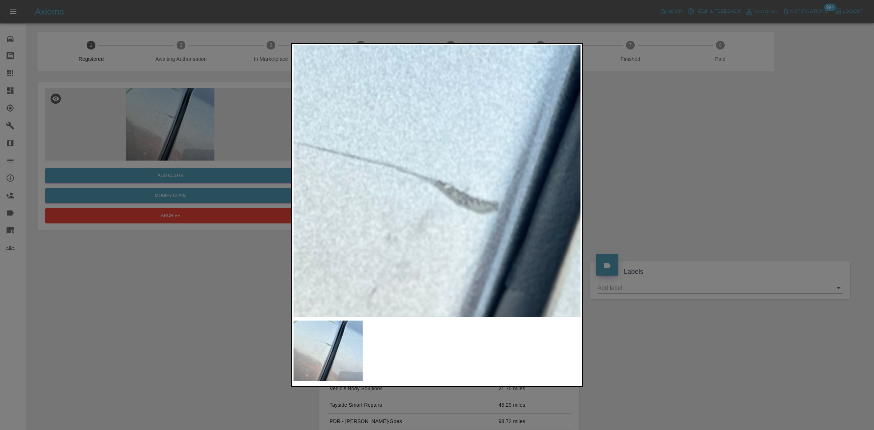
click at [429, 235] on img at bounding box center [456, 270] width 863 height 815
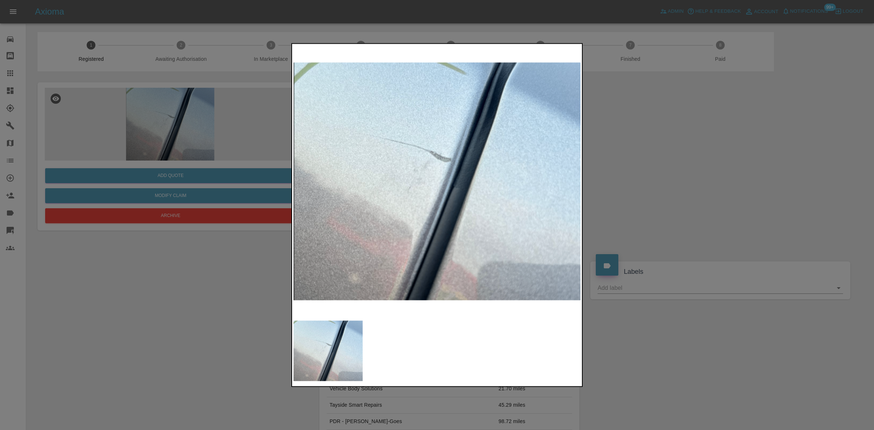
click at [248, 137] on div at bounding box center [437, 215] width 874 height 430
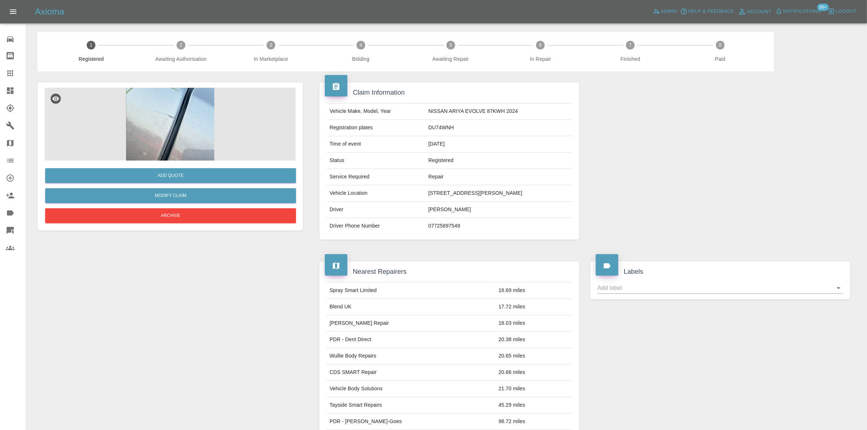
click at [438, 129] on td "DU74WNH" at bounding box center [498, 128] width 147 height 16
copy td "DU74WNH"
click at [430, 108] on td "NISSAN ARIYA EVOLVE 87KWH 2024" at bounding box center [498, 111] width 147 height 16
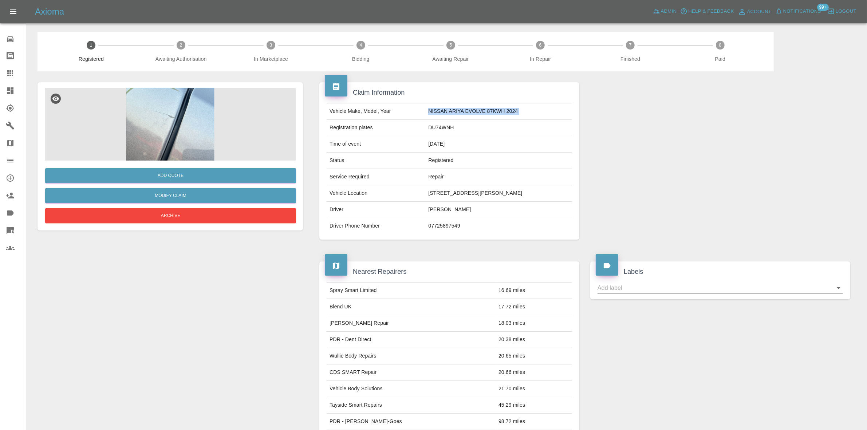
click at [430, 108] on td "NISSAN ARIYA EVOLVE 87KWH 2024" at bounding box center [498, 111] width 147 height 16
copy td "NISSAN ARIYA EVOLVE 87KWH 2024"
click at [436, 113] on td "NISSAN ARIYA EVOLVE 87KWH 2024" at bounding box center [498, 111] width 147 height 16
click at [434, 111] on td "NISSAN ARIYA EVOLVE 87KWH 2024" at bounding box center [498, 111] width 147 height 16
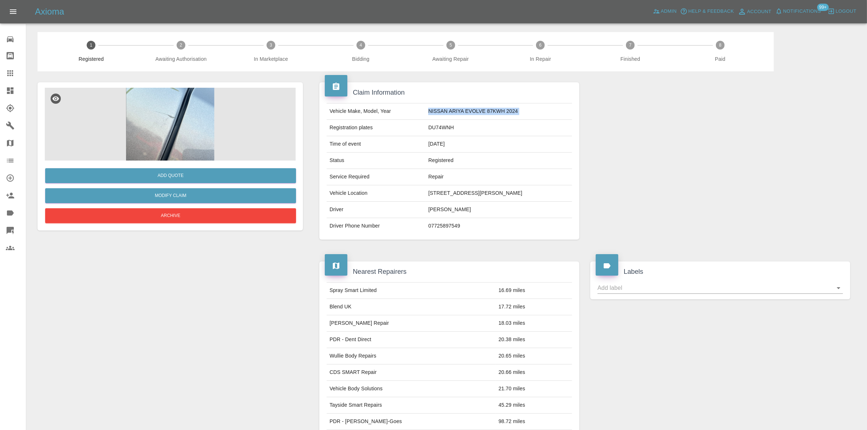
click at [434, 111] on td "NISSAN ARIYA EVOLVE 87KWH 2024" at bounding box center [498, 111] width 147 height 16
click at [430, 112] on td "NISSAN ARIYA EVOLVE 87KWH 2024" at bounding box center [498, 111] width 147 height 16
click at [426, 104] on td "NISSAN ARIYA EVOLVE 87KWH 2024" at bounding box center [498, 111] width 147 height 16
click at [426, 111] on td "NISSAN ARIYA EVOLVE 87KWH 2024" at bounding box center [498, 111] width 147 height 16
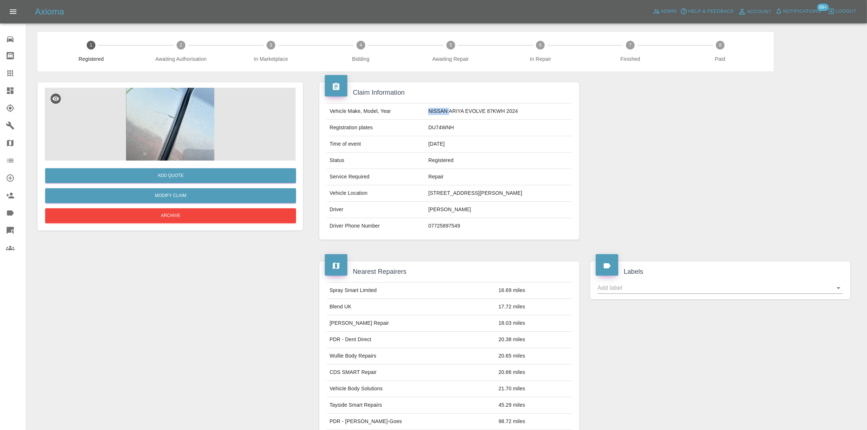
copy td "NISSAN"
click at [445, 112] on td "NISSAN ARIYA EVOLVE 87KWH 2024" at bounding box center [498, 111] width 147 height 16
drag, startPoint x: 442, startPoint y: 112, endPoint x: 517, endPoint y: 112, distance: 74.6
click at [517, 112] on td "NISSAN ARIYA EVOLVE 87KWH 2024" at bounding box center [498, 111] width 147 height 16
copy td "ARIYA EVOLVE 87KWH 2024"
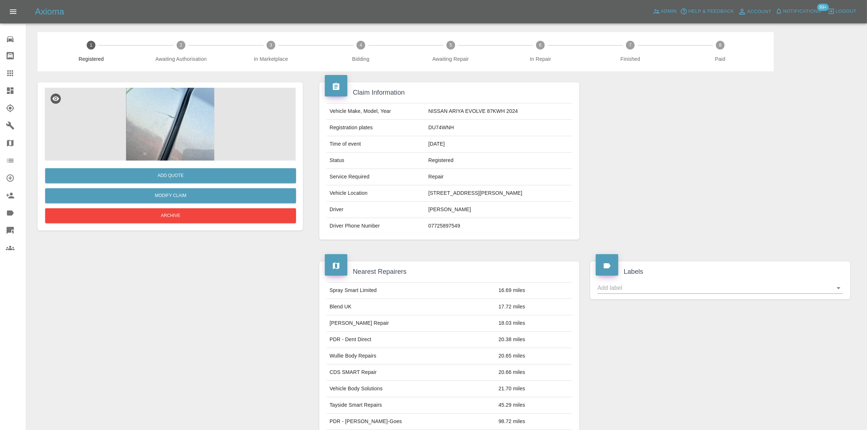
click at [433, 125] on td "DU74WNH" at bounding box center [498, 128] width 147 height 16
copy td "DU74WNH"
click at [195, 127] on img at bounding box center [170, 124] width 251 height 73
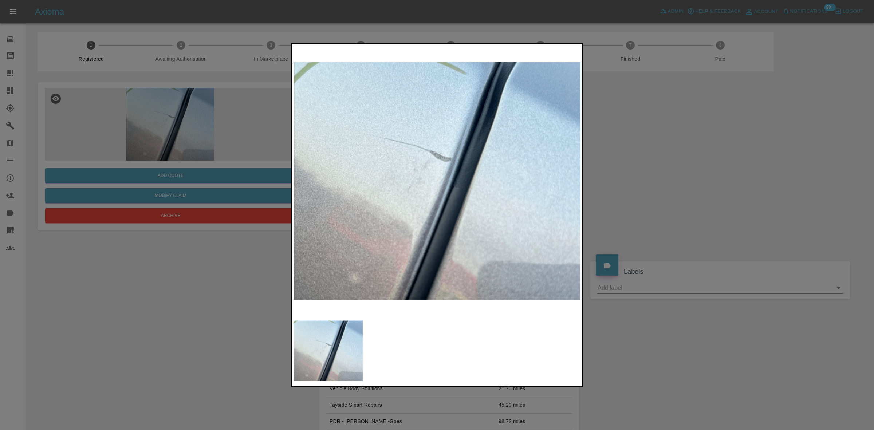
click at [434, 150] on img at bounding box center [437, 181] width 288 height 272
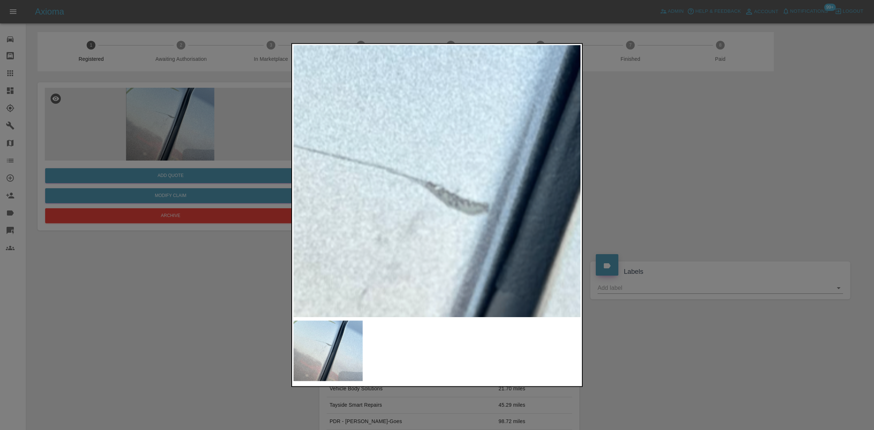
click at [434, 161] on img at bounding box center [447, 272] width 863 height 815
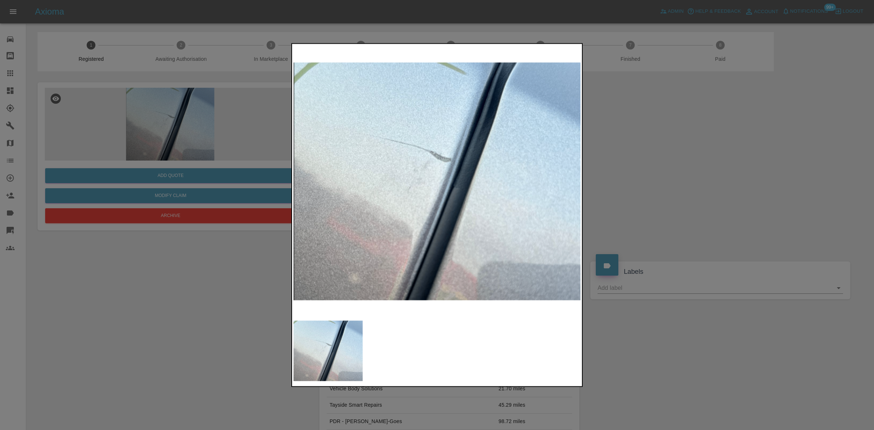
click at [370, 184] on img at bounding box center [437, 181] width 288 height 272
click at [206, 135] on div at bounding box center [437, 215] width 874 height 430
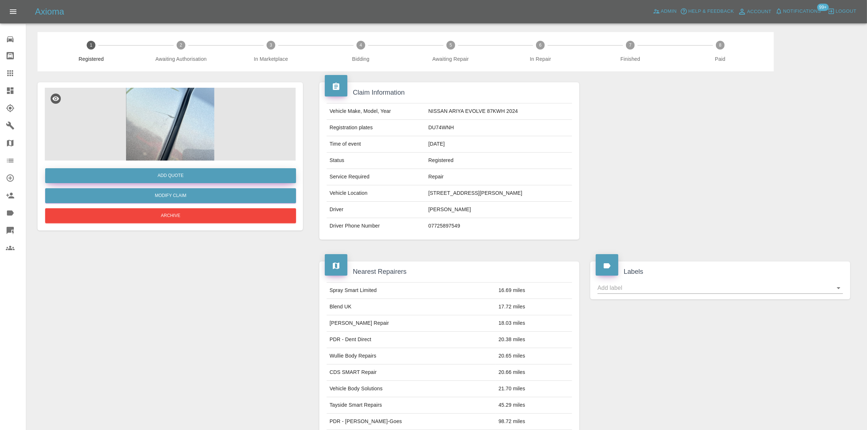
click at [177, 173] on button "Add Quote" at bounding box center [170, 175] width 251 height 15
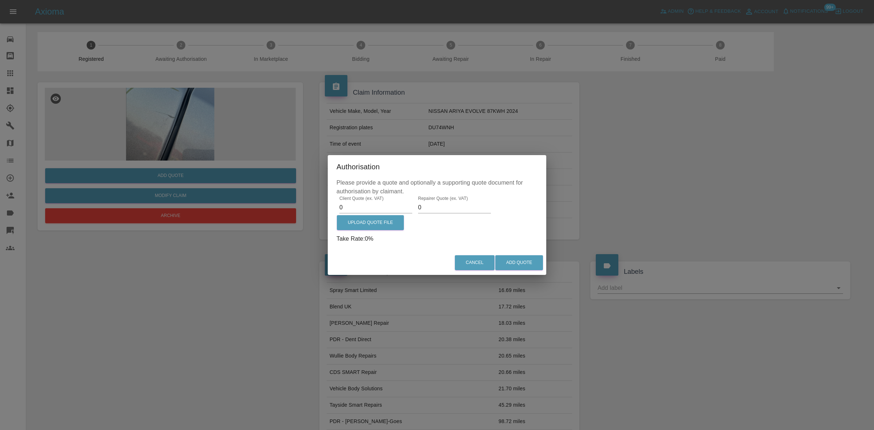
drag, startPoint x: 361, startPoint y: 210, endPoint x: 248, endPoint y: 184, distance: 116.8
click at [263, 195] on div "Authorisation Please provide a quote and optionally a supporting quote document…" at bounding box center [437, 215] width 874 height 430
type input "450.00"
click at [374, 222] on label "Upload Quote File" at bounding box center [370, 222] width 67 height 15
click at [0, 0] on input "Upload Quote File" at bounding box center [0, 0] width 0 height 0
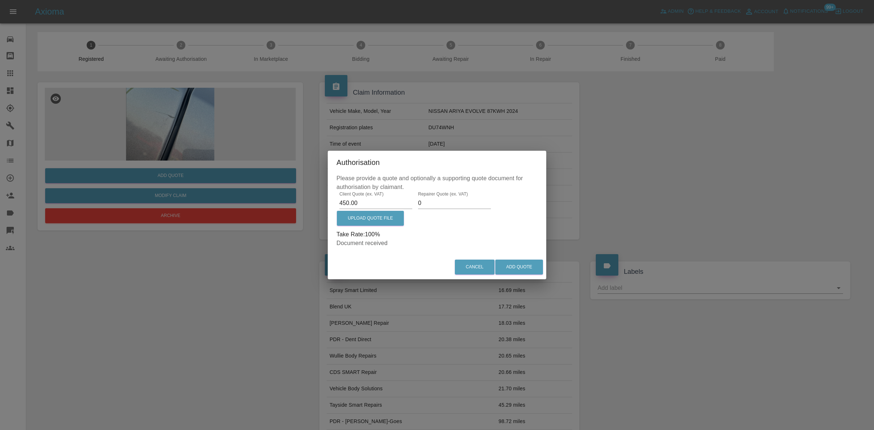
drag, startPoint x: 439, startPoint y: 200, endPoint x: 366, endPoint y: 193, distance: 72.8
click at [367, 194] on div "Client Quote (ex. VAT) 450.00 Repairer Quote (ex. VAT) 0 Upload Quote File Take…" at bounding box center [436, 219] width 201 height 56
type input "170"
click at [506, 261] on button "Add Quote" at bounding box center [519, 267] width 48 height 15
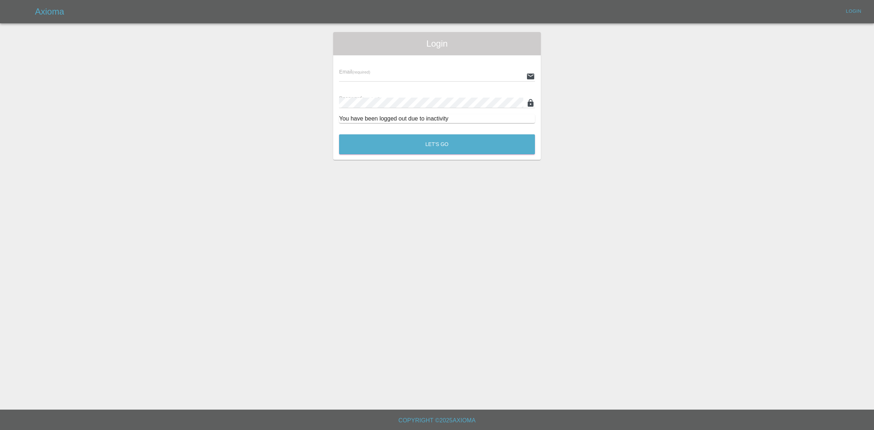
type input "ankur.mehta@axioma.co.uk"
click at [400, 147] on button "Let's Go" at bounding box center [437, 144] width 196 height 20
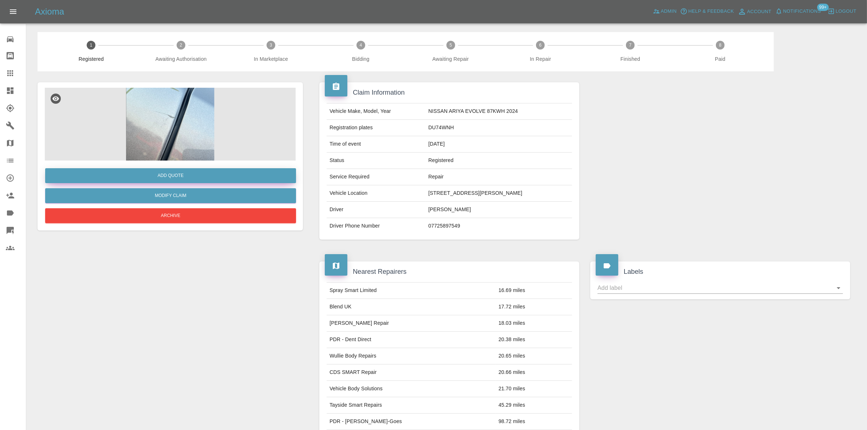
click at [162, 175] on button "Add Quote" at bounding box center [170, 175] width 251 height 15
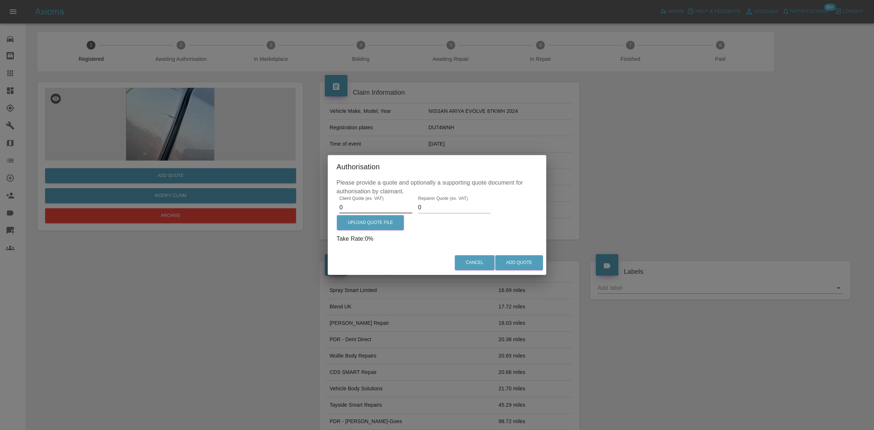
drag, startPoint x: 344, startPoint y: 210, endPoint x: 312, endPoint y: 206, distance: 32.3
click at [318, 206] on div "Authorisation Please provide a quote and optionally a supporting quote document…" at bounding box center [437, 215] width 874 height 430
type input "450.00"
click at [375, 222] on label "Upload Quote File" at bounding box center [370, 222] width 67 height 15
click at [0, 0] on input "Upload Quote File" at bounding box center [0, 0] width 0 height 0
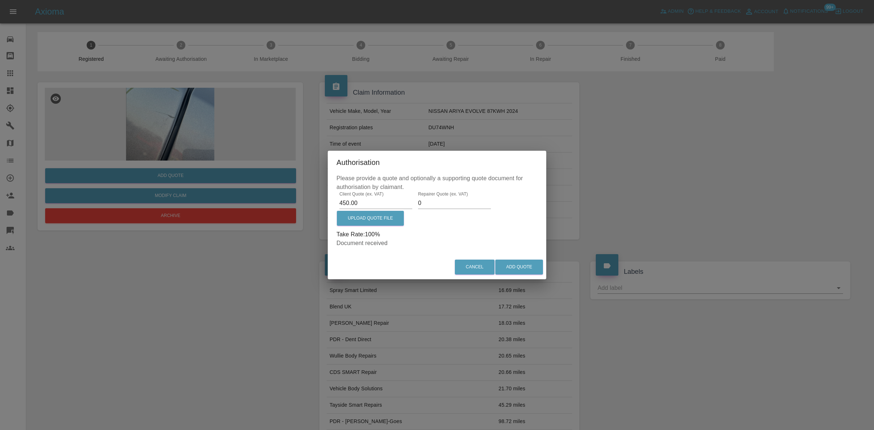
drag, startPoint x: 426, startPoint y: 203, endPoint x: 401, endPoint y: 199, distance: 25.3
click at [404, 201] on div "Client Quote (ex. VAT) 450.00 Repairer Quote (ex. VAT) 0 Upload Quote File Take…" at bounding box center [436, 219] width 201 height 56
type input "170"
click at [505, 266] on button "Add Quote" at bounding box center [519, 267] width 48 height 15
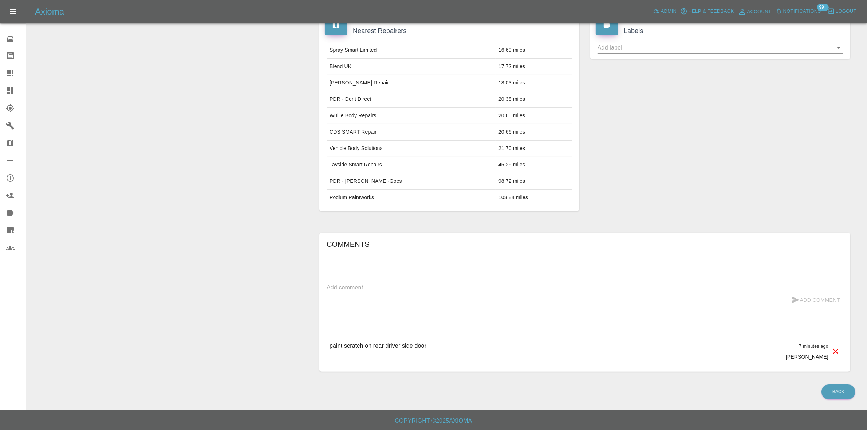
scroll to position [340, 0]
click at [385, 284] on textarea at bounding box center [585, 287] width 516 height 8
paste textarea "Single panel repair and paint"
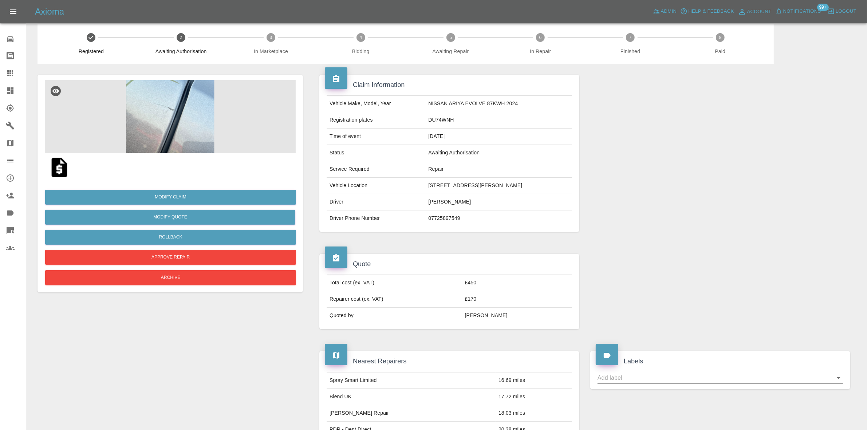
scroll to position [0, 0]
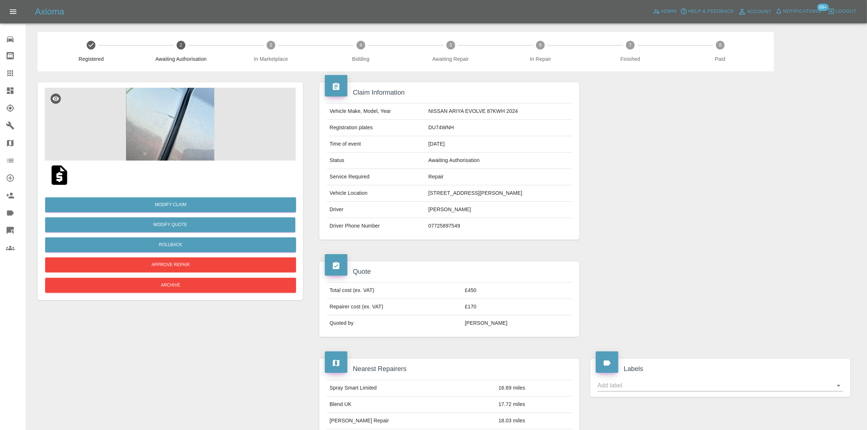
click at [466, 192] on td "5, PENDER GARDENS, RUMFORD, FK2 0BJ" at bounding box center [498, 193] width 147 height 16
copy td "5, PENDER GARDENS, RUMFORD, FK2 0BJ"
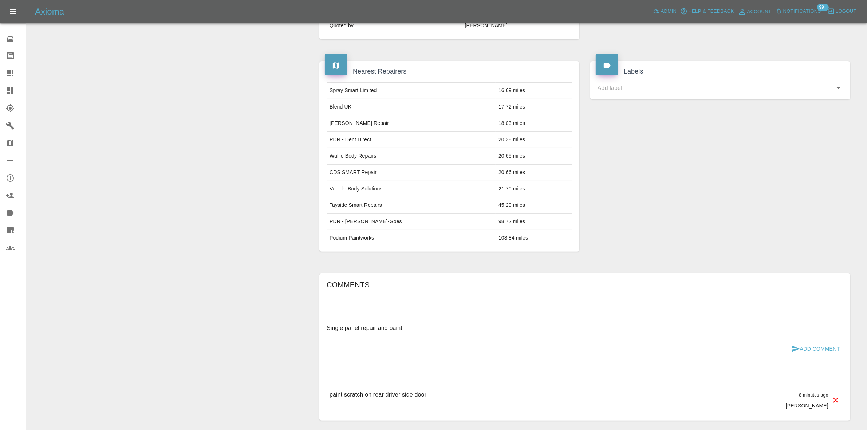
scroll to position [319, 0]
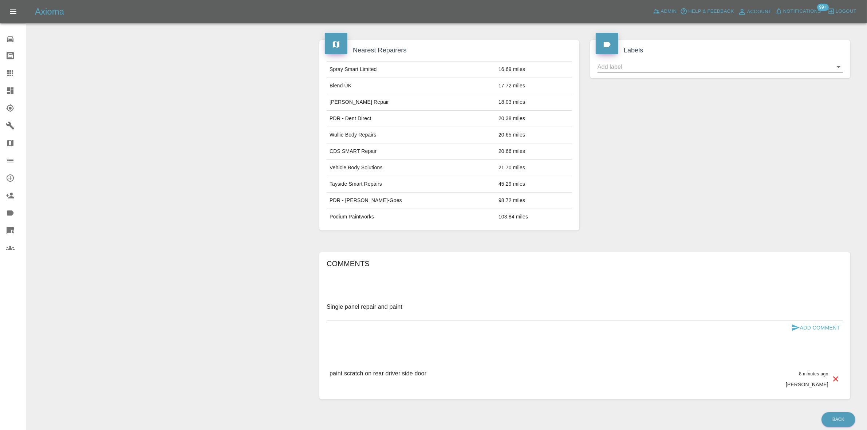
click at [337, 319] on textarea "Single panel repair and paint" at bounding box center [585, 311] width 516 height 17
paste textarea "5, PENDER GARDENS, RUMFORD, FK2 0BJ"
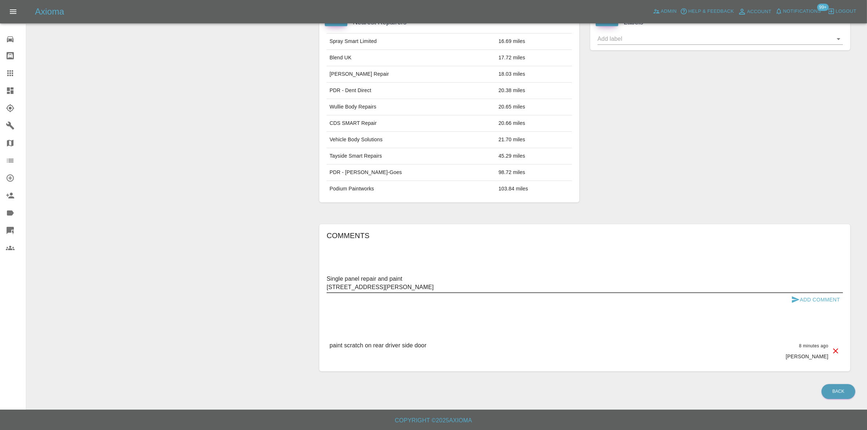
type textarea "Single panel repair and paint 5, PENDER GARDENS, RUMFORD, FK2 0BJ"
click at [815, 300] on button "Add Comment" at bounding box center [815, 299] width 55 height 13
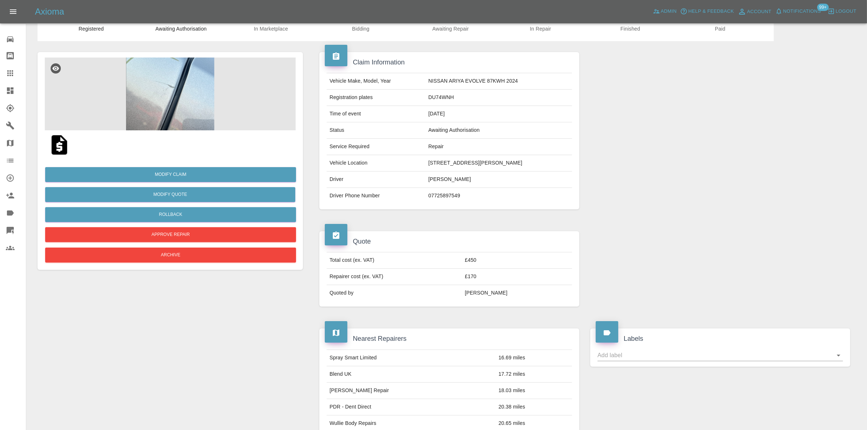
scroll to position [30, 0]
click at [183, 174] on link "Modify Claim" at bounding box center [170, 174] width 251 height 15
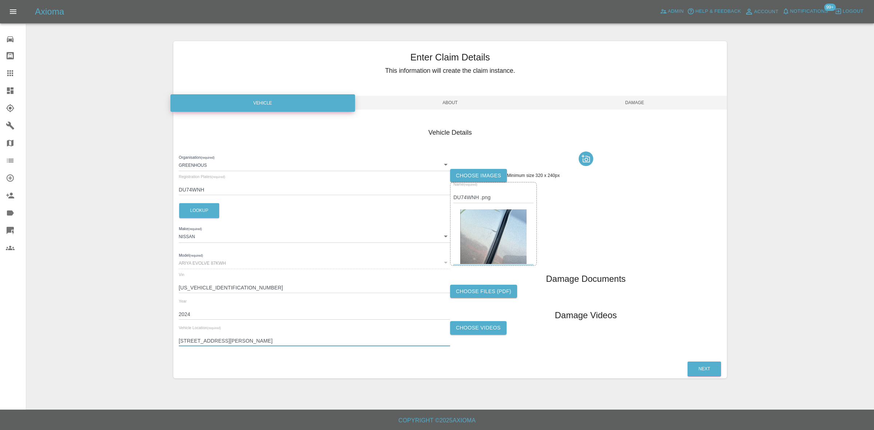
drag, startPoint x: 264, startPoint y: 339, endPoint x: 105, endPoint y: 334, distance: 159.5
click at [105, 334] on div "Enter Claim Details This information will create the claim instance. Vehicle Ab…" at bounding box center [450, 209] width 847 height 355
type input "FK2 0BJ"
click at [708, 370] on button "Next" at bounding box center [703, 368] width 33 height 15
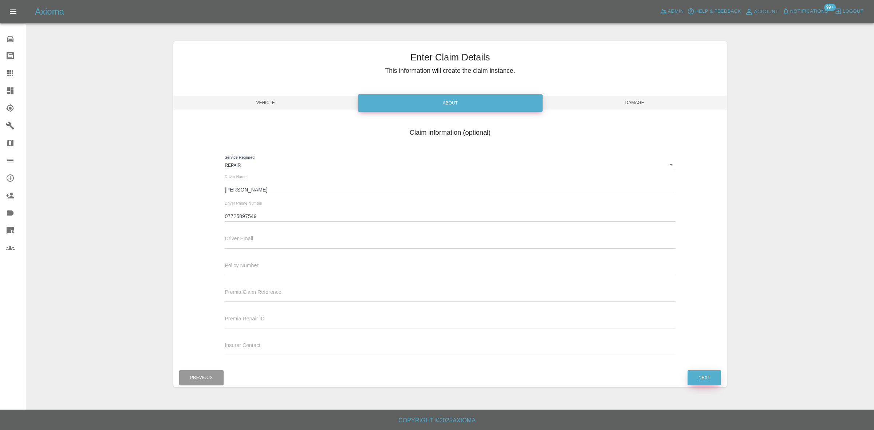
click at [705, 378] on button "Next" at bounding box center [703, 377] width 33 height 15
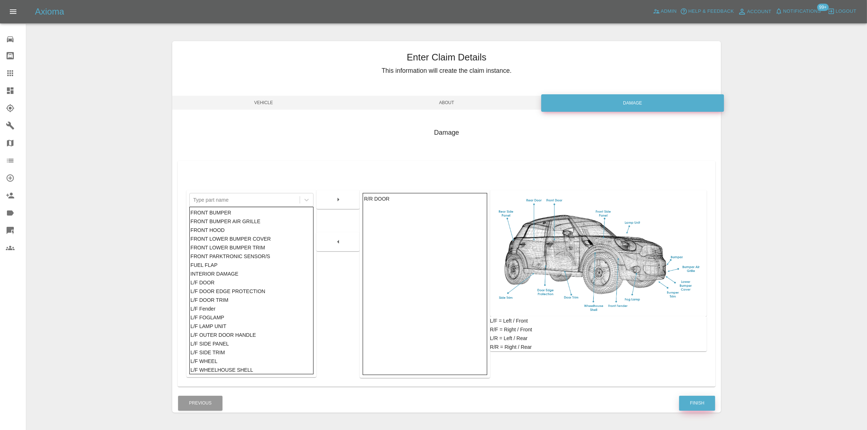
click at [703, 407] on button "Finish" at bounding box center [697, 403] width 36 height 15
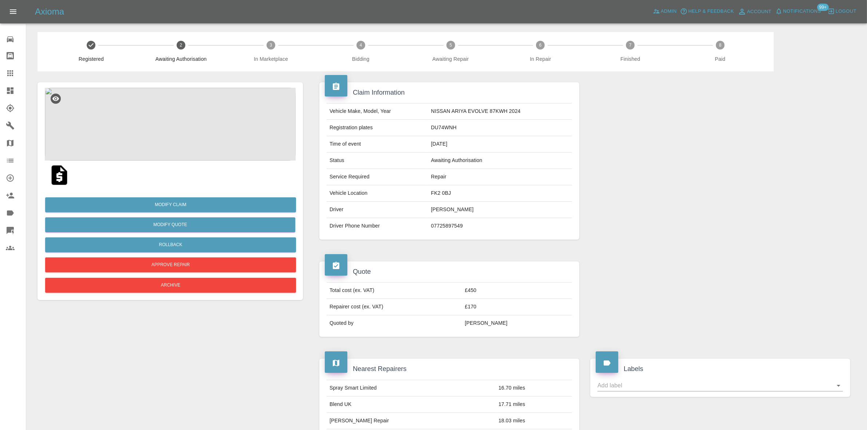
click at [176, 137] on img at bounding box center [170, 124] width 251 height 73
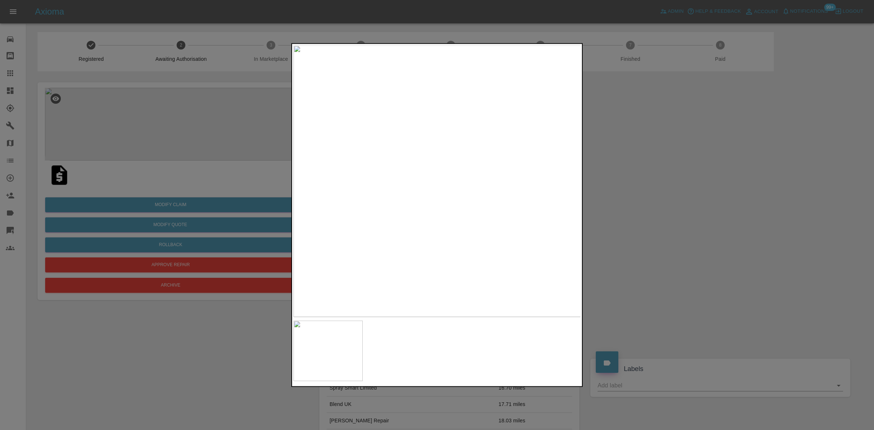
click at [419, 184] on img at bounding box center [437, 181] width 288 height 272
click at [384, 182] on img at bounding box center [437, 181] width 288 height 272
click at [436, 159] on img at bounding box center [437, 181] width 288 height 272
click at [157, 138] on div at bounding box center [437, 215] width 874 height 430
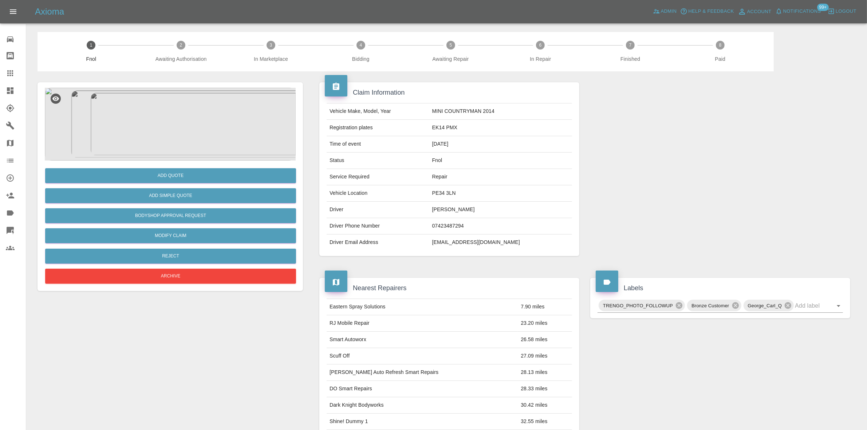
click at [189, 131] on img at bounding box center [170, 124] width 251 height 73
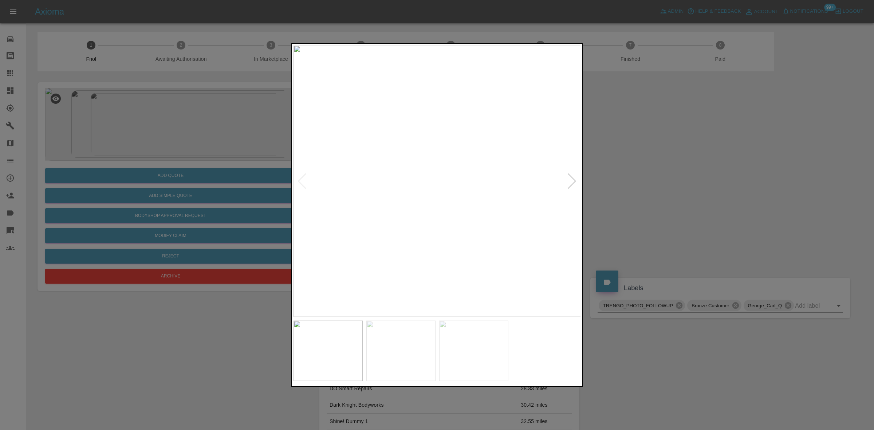
click at [317, 193] on img at bounding box center [437, 181] width 288 height 272
click at [345, 217] on img at bounding box center [437, 181] width 288 height 272
drag, startPoint x: 199, startPoint y: 230, endPoint x: 195, endPoint y: 221, distance: 9.1
click at [197, 227] on div at bounding box center [437, 215] width 874 height 430
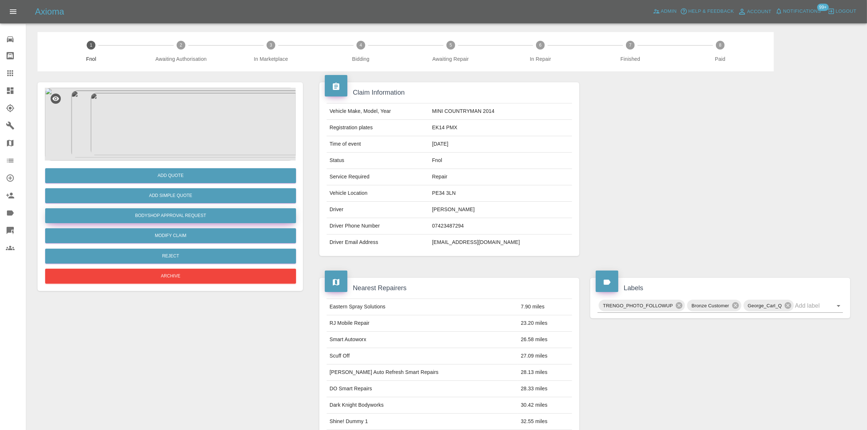
click at [195, 217] on button "Bodyshop Approval Request" at bounding box center [170, 215] width 251 height 15
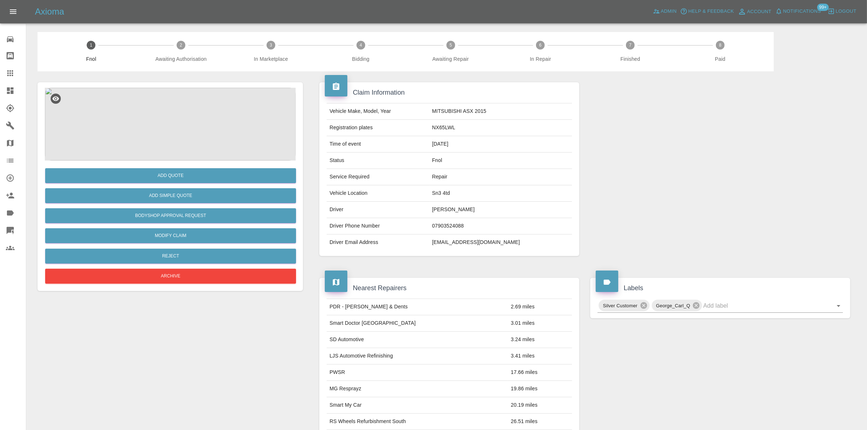
click at [164, 117] on img at bounding box center [170, 124] width 251 height 73
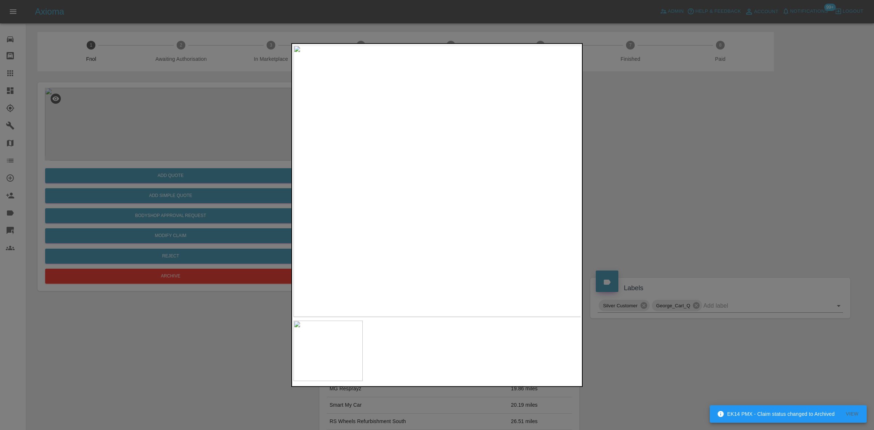
click at [454, 179] on img at bounding box center [437, 181] width 288 height 272
click at [444, 191] on img at bounding box center [384, 185] width 863 height 815
click at [320, 188] on img at bounding box center [437, 181] width 288 height 272
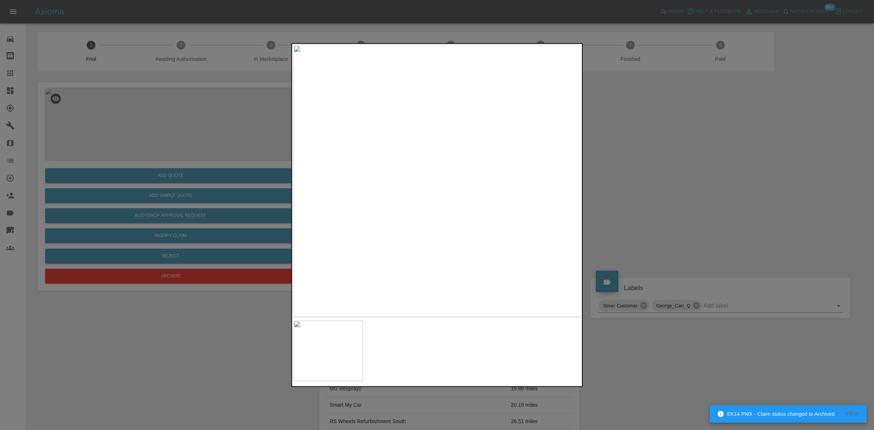
click at [393, 189] on img at bounding box center [437, 181] width 288 height 272
click at [470, 190] on img at bounding box center [437, 181] width 288 height 272
click at [470, 191] on img at bounding box center [336, 154] width 863 height 815
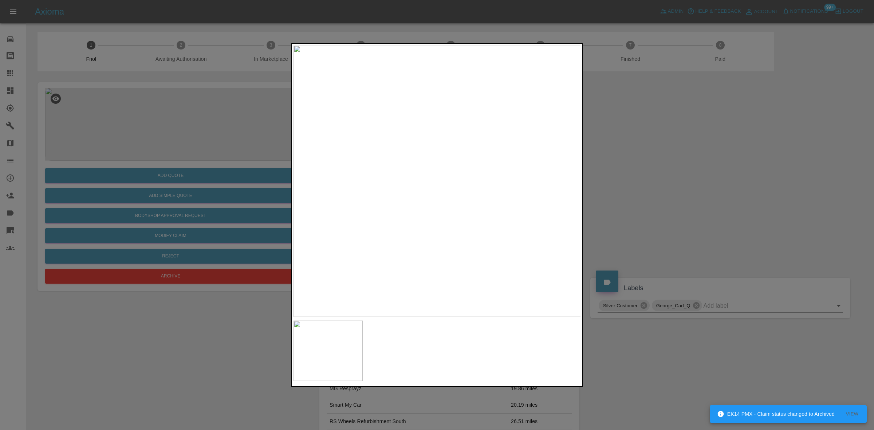
click at [93, 126] on div at bounding box center [437, 215] width 874 height 430
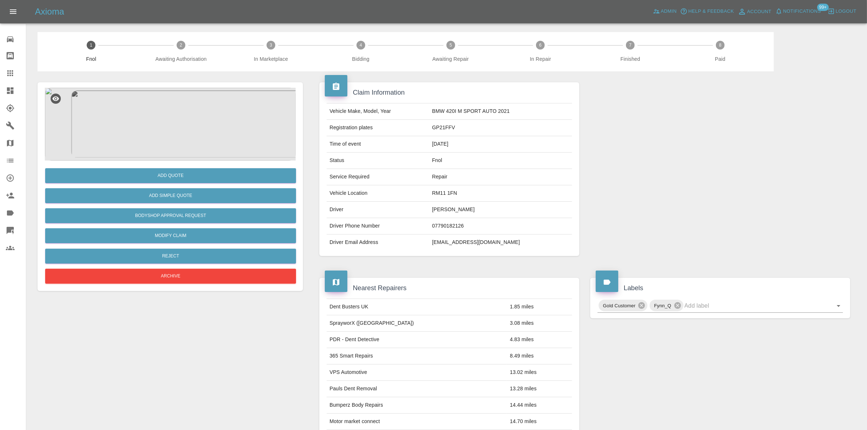
click at [172, 118] on img at bounding box center [170, 124] width 251 height 73
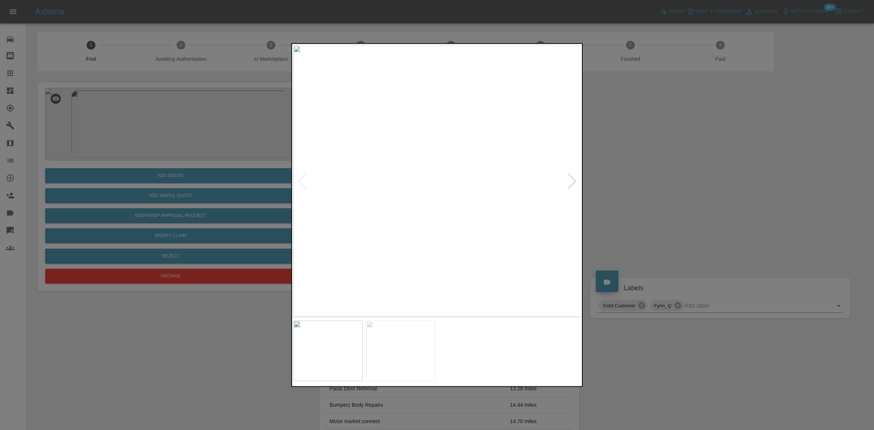
click at [421, 177] on img at bounding box center [437, 181] width 288 height 272
click at [419, 180] on img at bounding box center [437, 181] width 288 height 272
click at [439, 181] on img at bounding box center [417, 181] width 288 height 272
click at [503, 144] on img at bounding box center [437, 181] width 288 height 272
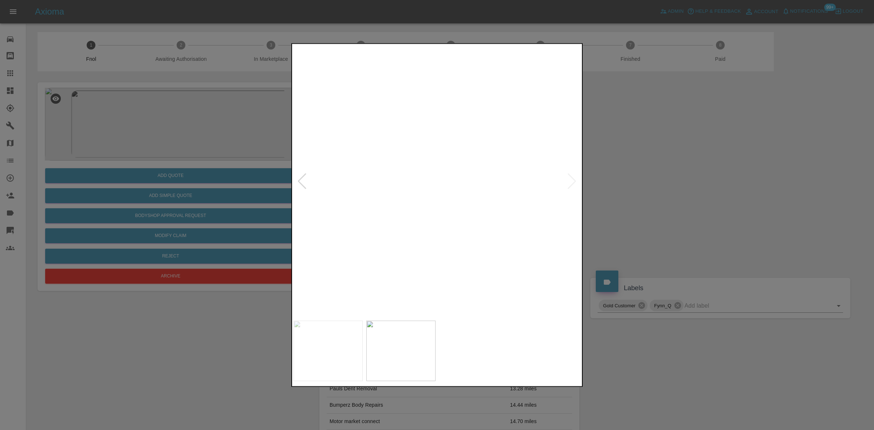
click at [503, 144] on img at bounding box center [238, 292] width 863 height 815
click at [408, 212] on img at bounding box center [437, 181] width 288 height 272
click at [436, 206] on img at bounding box center [437, 181] width 288 height 272
drag, startPoint x: 161, startPoint y: 167, endPoint x: 205, endPoint y: 178, distance: 44.9
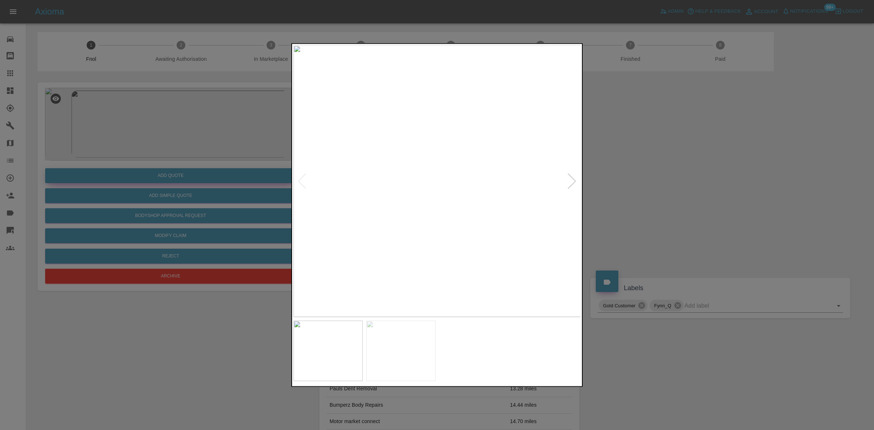
click at [162, 167] on div at bounding box center [437, 215] width 874 height 430
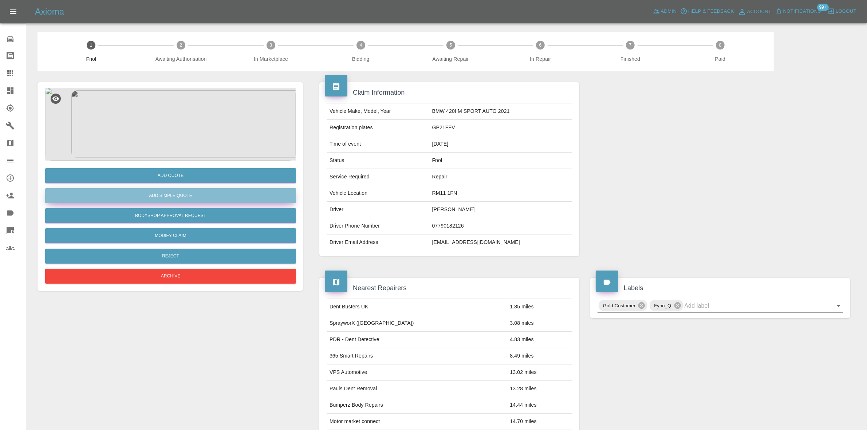
click at [196, 194] on button "Add Simple Quote" at bounding box center [170, 195] width 251 height 15
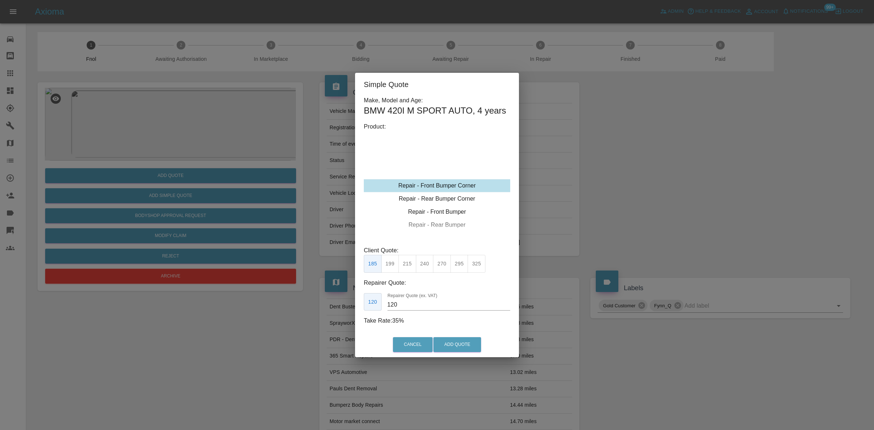
click at [438, 188] on div "Repair - Front Bumper Corner" at bounding box center [437, 185] width 146 height 13
click at [479, 262] on button "325" at bounding box center [476, 264] width 18 height 18
drag, startPoint x: 408, startPoint y: 297, endPoint x: 400, endPoint y: 299, distance: 7.4
click at [400, 299] on div "Repairer Quote (ex. VAT) 200" at bounding box center [448, 301] width 123 height 17
drag, startPoint x: 400, startPoint y: 305, endPoint x: 342, endPoint y: 305, distance: 57.5
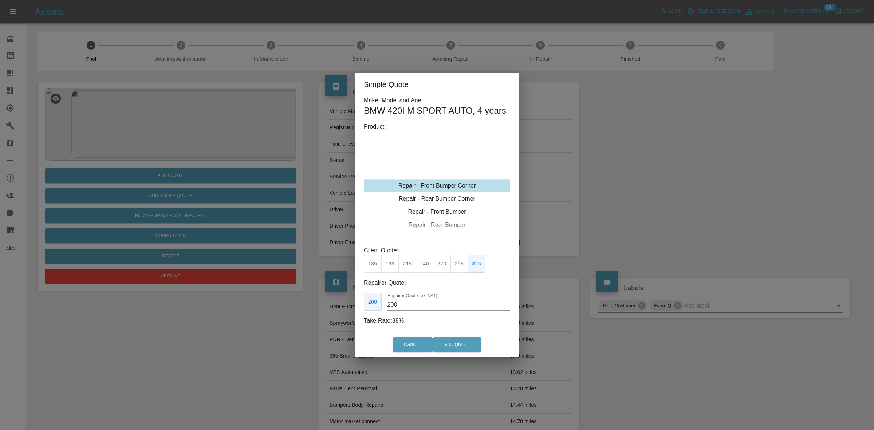
click at [342, 305] on div "Simple Quote Make, Model and Age: BMW 420I M SPORT AUTO , 4 years Product: Repa…" at bounding box center [437, 215] width 874 height 430
type input "190"
click at [461, 344] on button "Add Quote" at bounding box center [457, 344] width 48 height 15
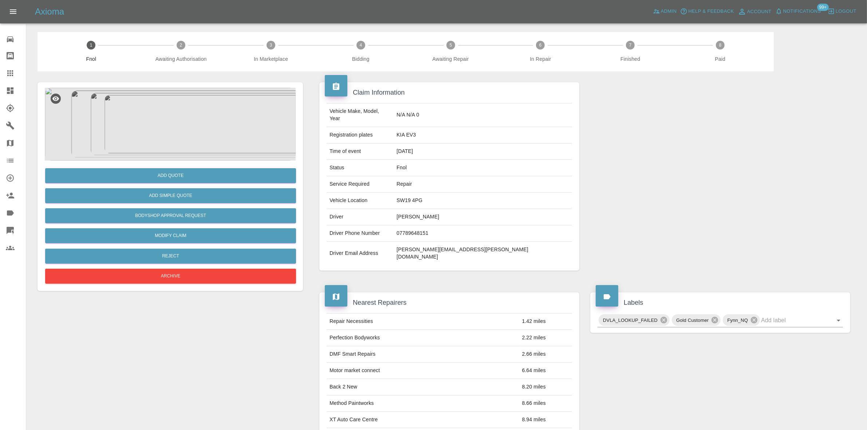
click at [181, 114] on img at bounding box center [170, 124] width 251 height 73
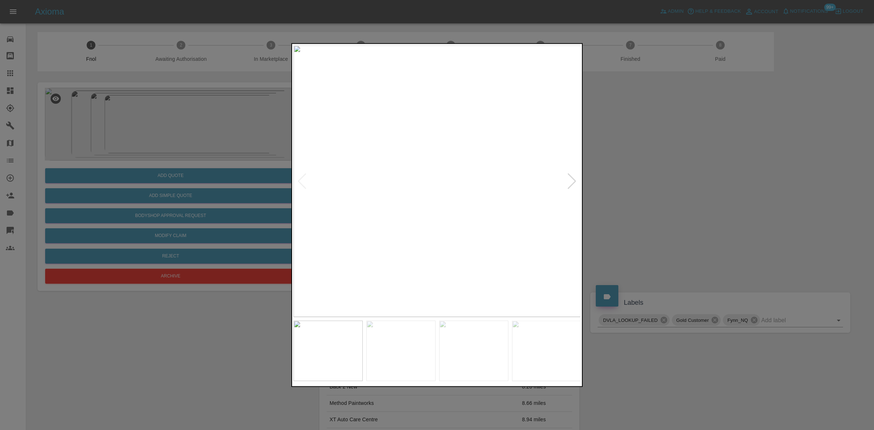
click at [413, 198] on img at bounding box center [437, 181] width 288 height 272
click at [429, 201] on img at bounding box center [437, 181] width 288 height 272
click at [454, 203] on img at bounding box center [406, 181] width 288 height 272
click at [186, 176] on div at bounding box center [437, 215] width 874 height 430
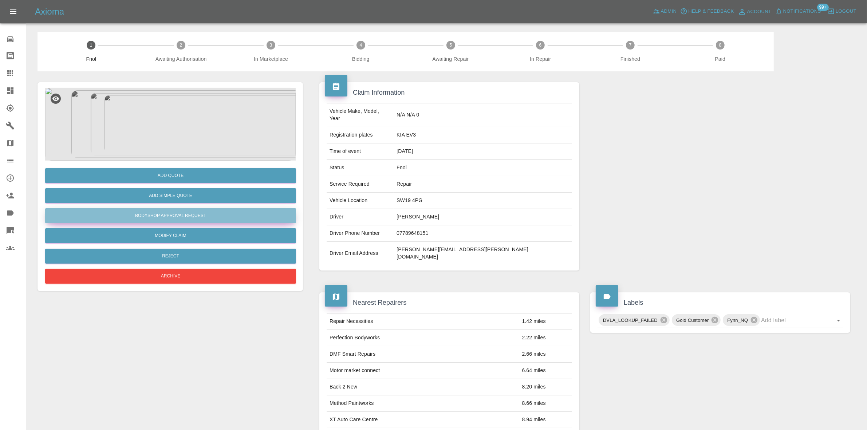
click at [197, 219] on button "Bodyshop Approval Request" at bounding box center [170, 215] width 251 height 15
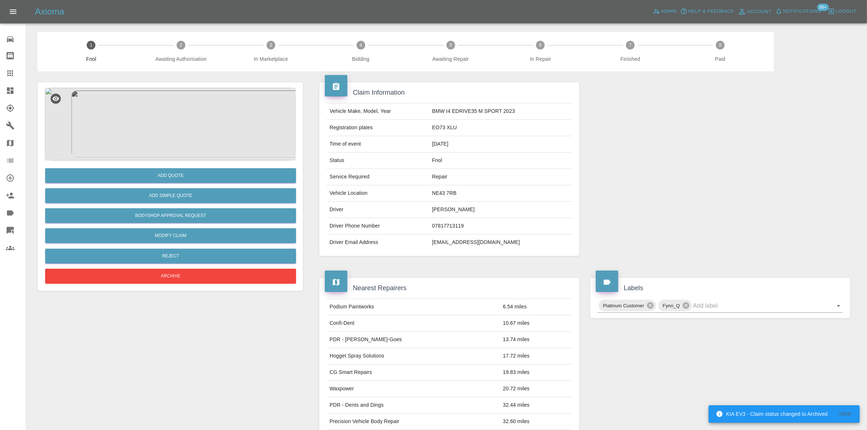
click at [192, 137] on img at bounding box center [170, 124] width 251 height 73
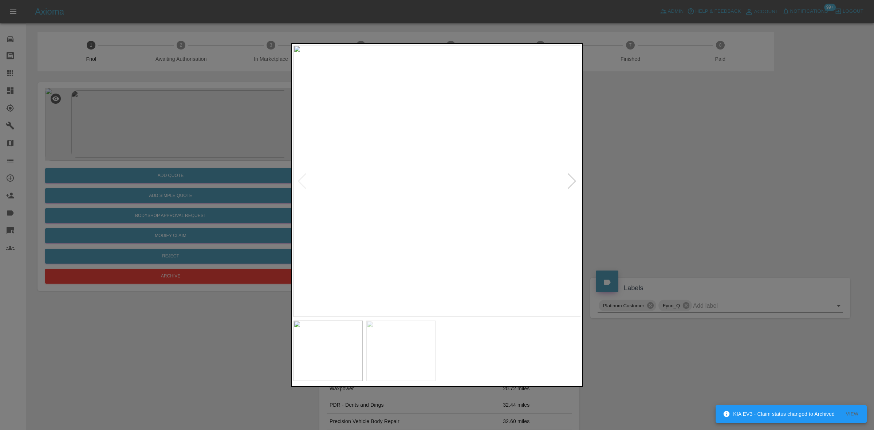
click at [390, 175] on img at bounding box center [437, 181] width 288 height 272
click at [341, 184] on img at bounding box center [437, 181] width 288 height 272
click at [267, 172] on div at bounding box center [437, 215] width 874 height 430
click at [448, 198] on img at bounding box center [437, 181] width 288 height 272
drag, startPoint x: 92, startPoint y: 142, endPoint x: 139, endPoint y: 152, distance: 48.1
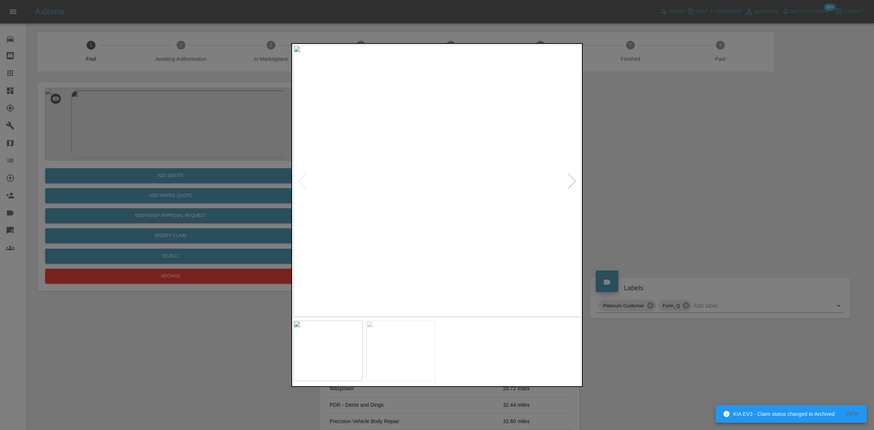
click at [92, 140] on div at bounding box center [437, 215] width 874 height 430
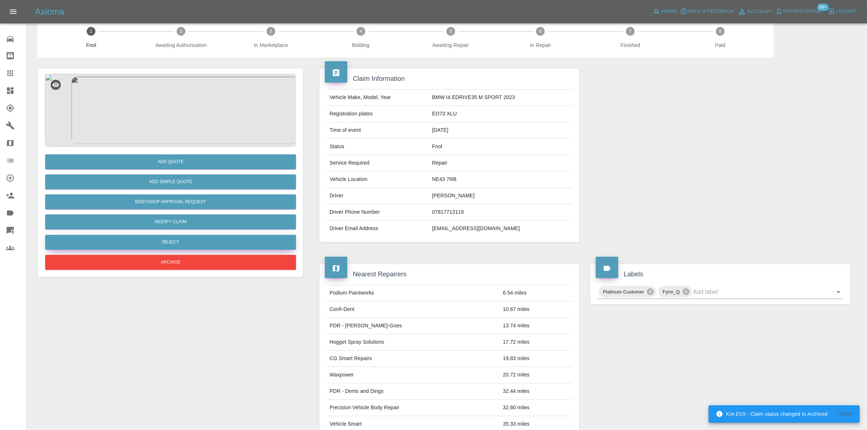
scroll to position [7, 0]
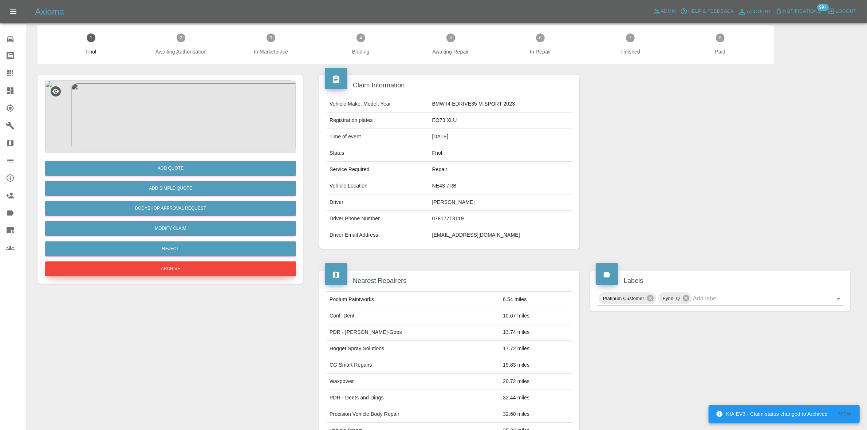
click at [169, 270] on button "Archive" at bounding box center [170, 268] width 251 height 15
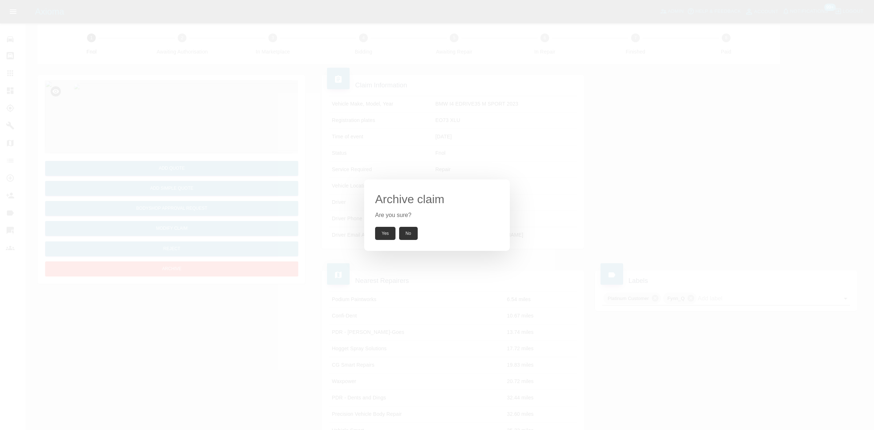
click at [377, 230] on button "Yes" at bounding box center [385, 233] width 20 height 13
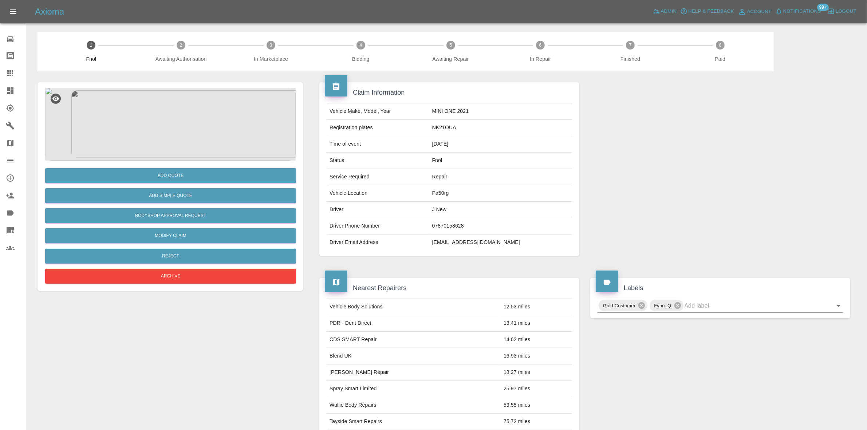
click at [189, 130] on img at bounding box center [170, 124] width 251 height 73
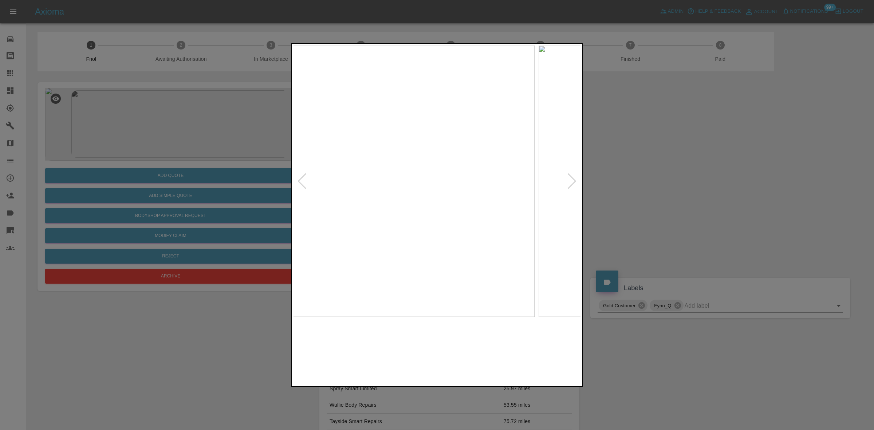
click at [392, 196] on img at bounding box center [391, 181] width 288 height 272
click at [331, 187] on img at bounding box center [437, 181] width 288 height 272
click at [449, 202] on img at bounding box center [437, 181] width 288 height 272
drag, startPoint x: 106, startPoint y: 104, endPoint x: 313, endPoint y: 22, distance: 222.7
click at [108, 104] on div at bounding box center [437, 215] width 874 height 430
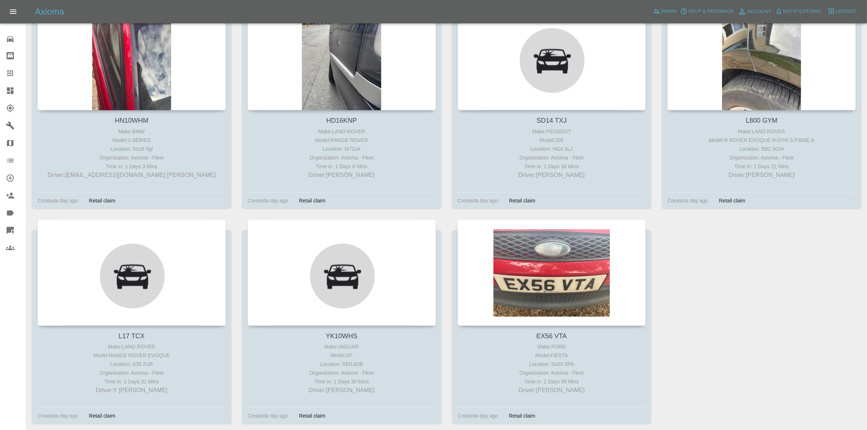
scroll to position [1263, 0]
